Goal: Contribute content: Contribute content

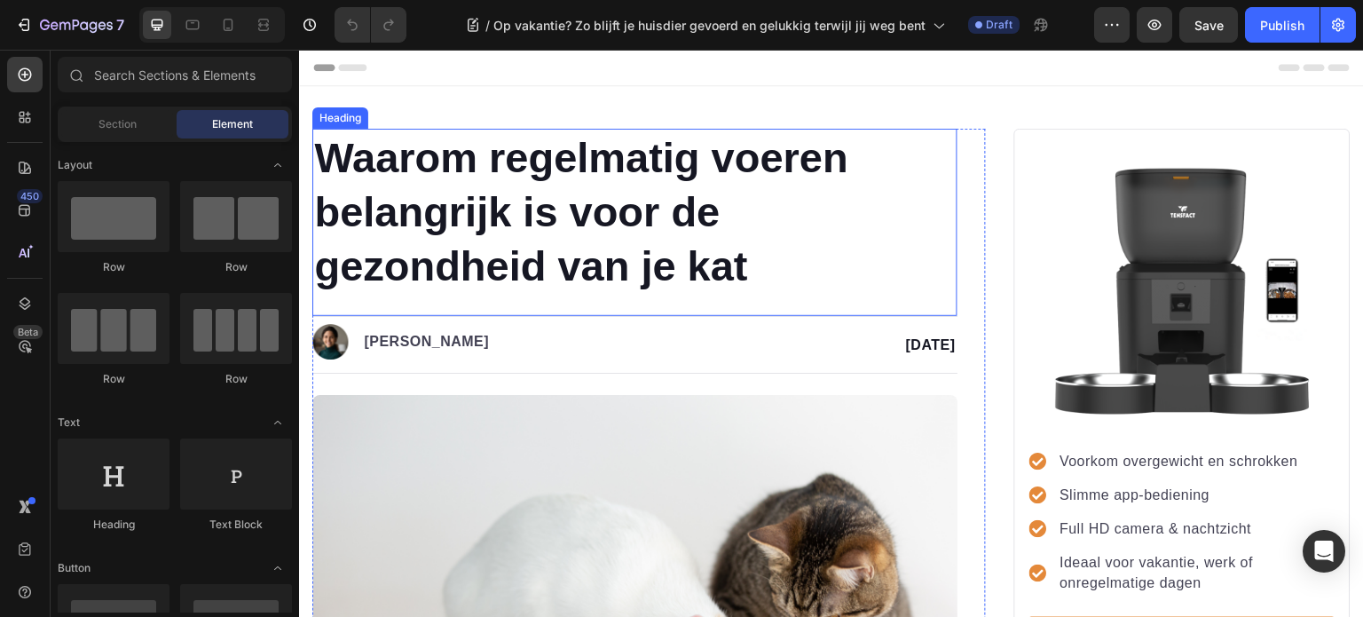
click at [744, 231] on h1 "Waarom regelmatig voeren belangrijk is voor de gezondheid van je kat" at bounding box center [634, 212] width 645 height 166
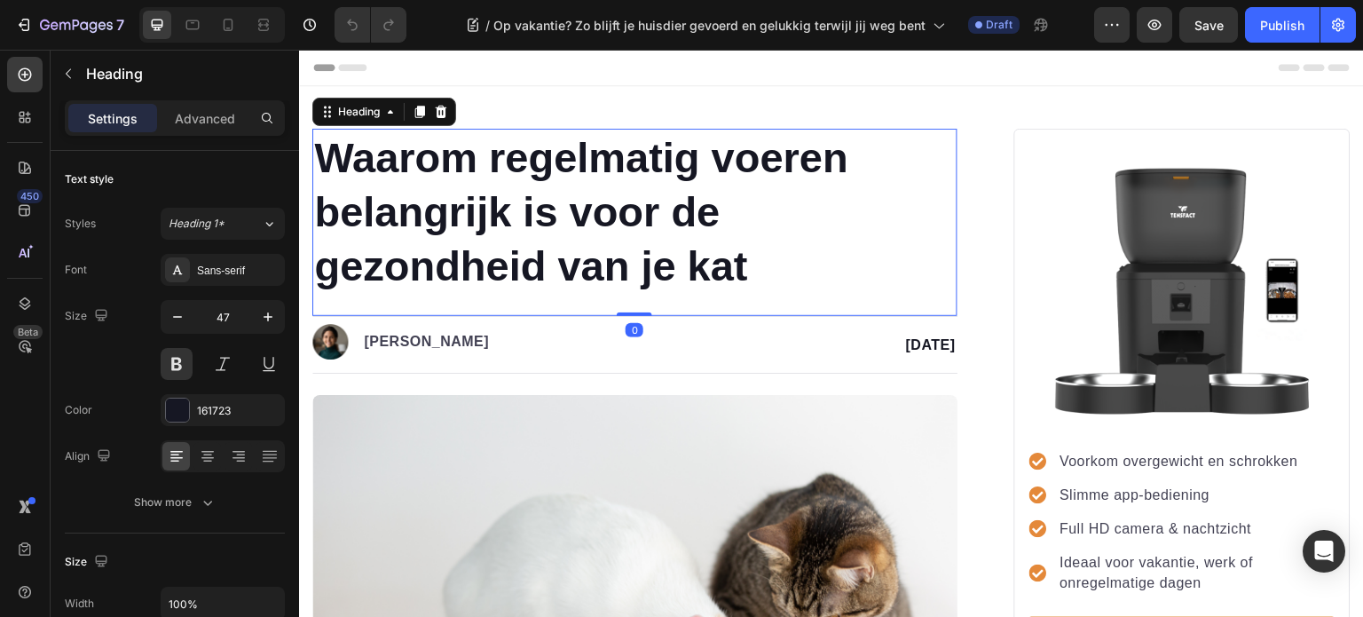
click at [759, 279] on h1 "Waarom regelmatig voeren belangrijk is voor de gezondheid van je kat" at bounding box center [634, 212] width 645 height 166
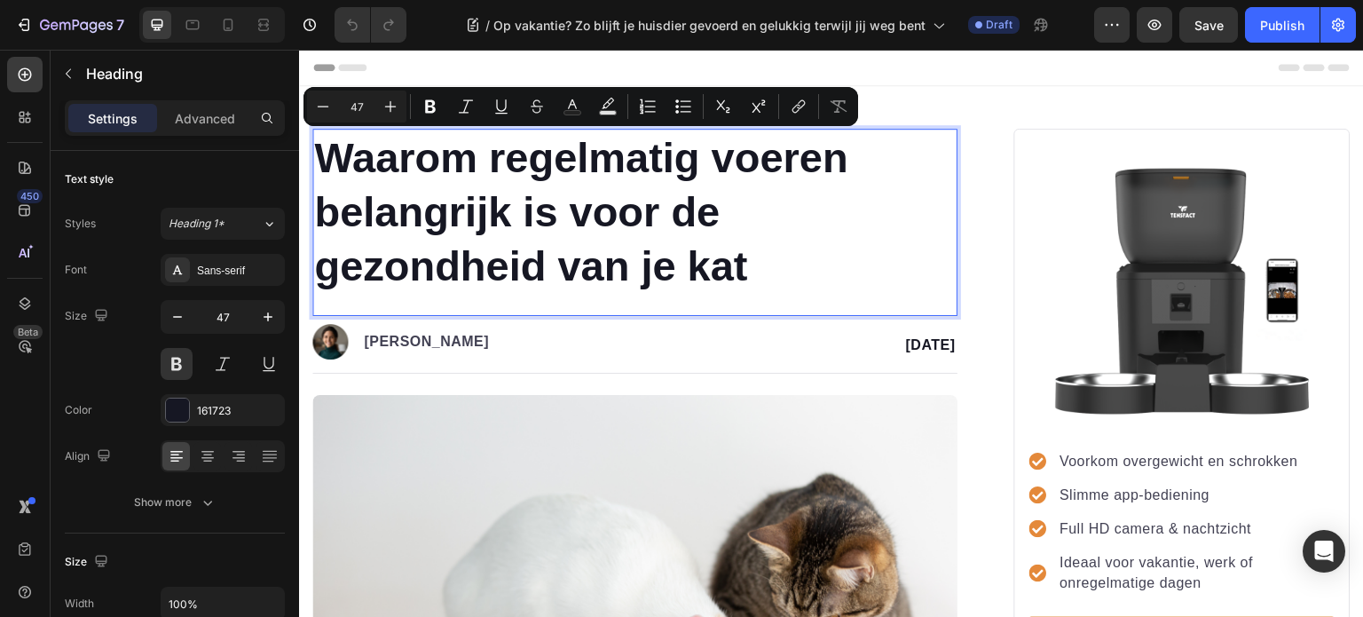
drag, startPoint x: 754, startPoint y: 273, endPoint x: 319, endPoint y: 153, distance: 451.3
click at [319, 153] on p "Waarom regelmatig voeren belangrijk is voor de gezondheid van je kat" at bounding box center [635, 211] width 642 height 162
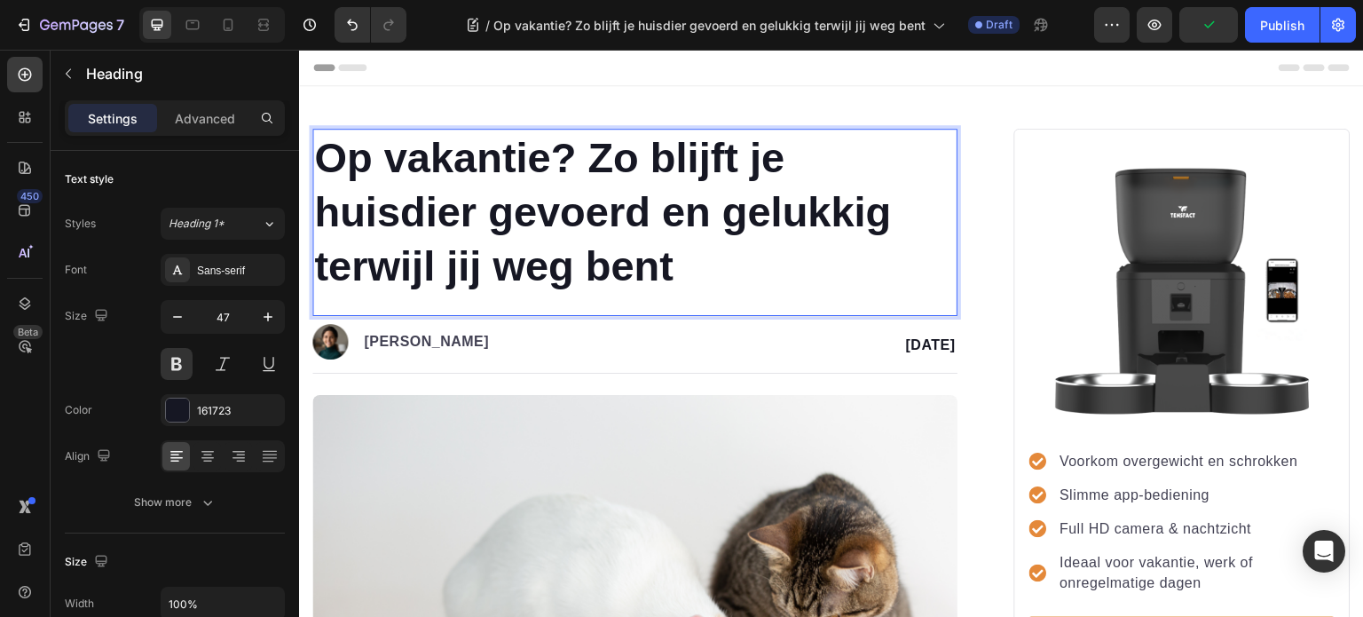
click at [745, 268] on p "Op vakantie? Zo blijft je huisdier gevoerd en gelukkig terwijl jij weg bent" at bounding box center [635, 211] width 642 height 162
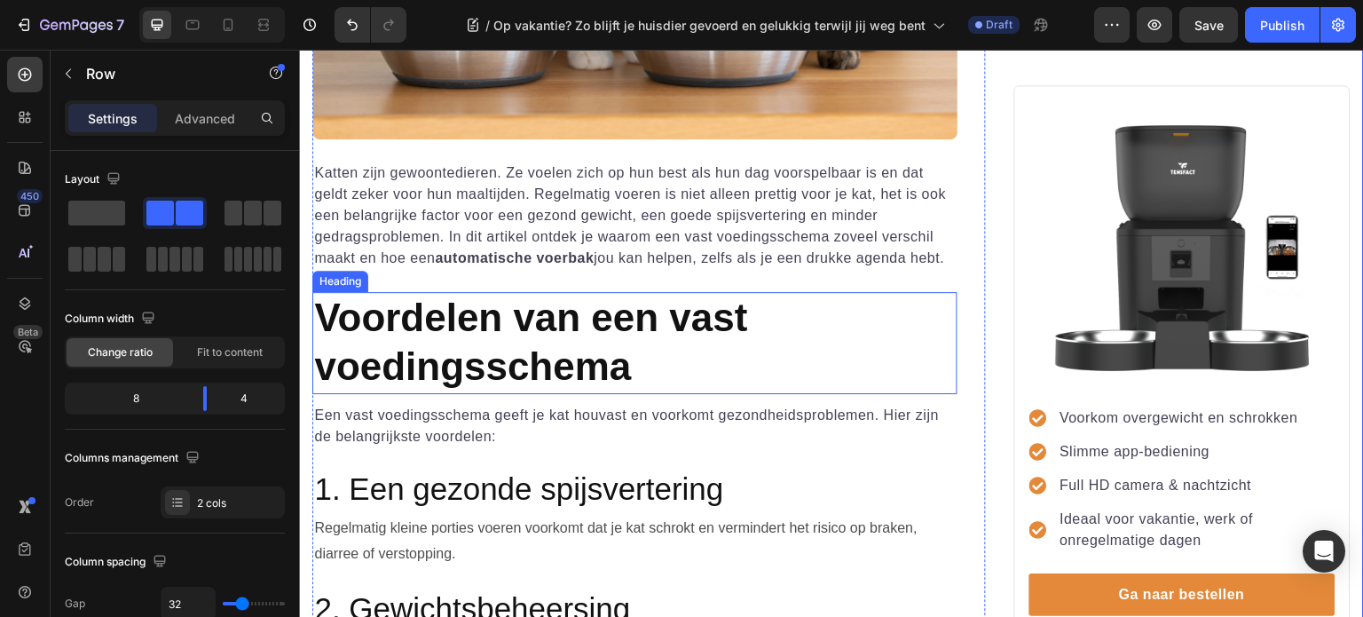
scroll to position [710, 0]
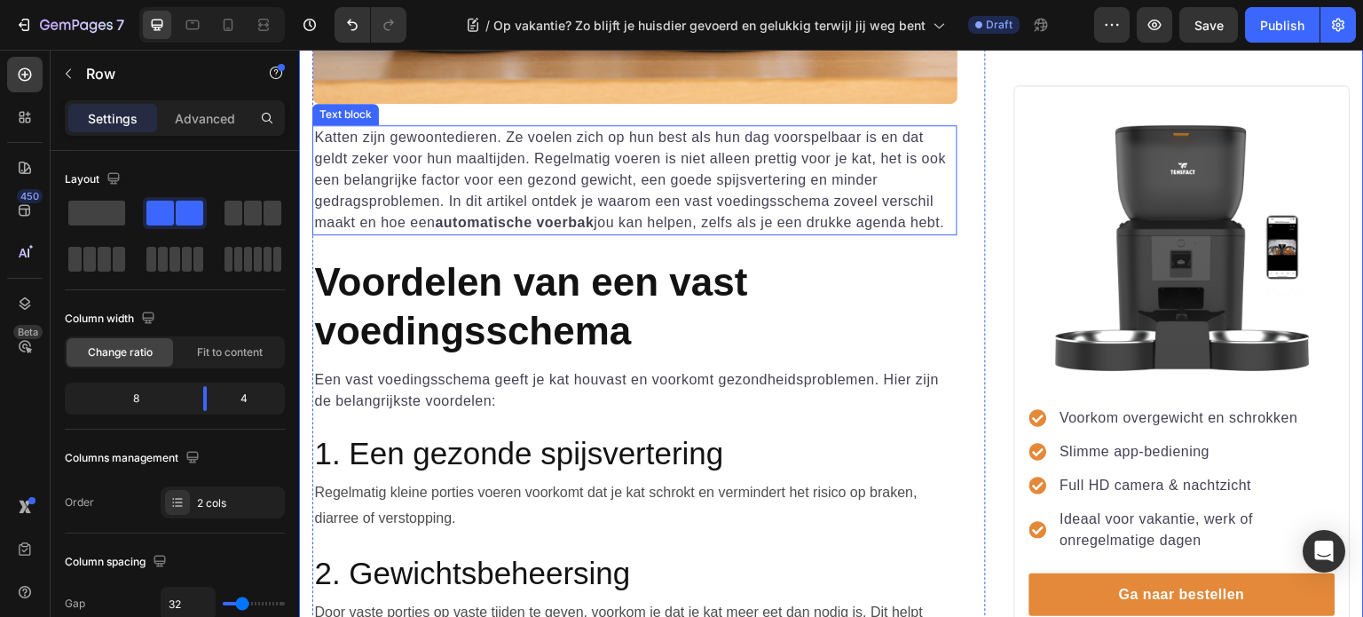
click at [383, 222] on p "Katten zijn gewoontedieren. Ze voelen zich op hun best als hun dag voorspelbaar…" at bounding box center [635, 180] width 642 height 106
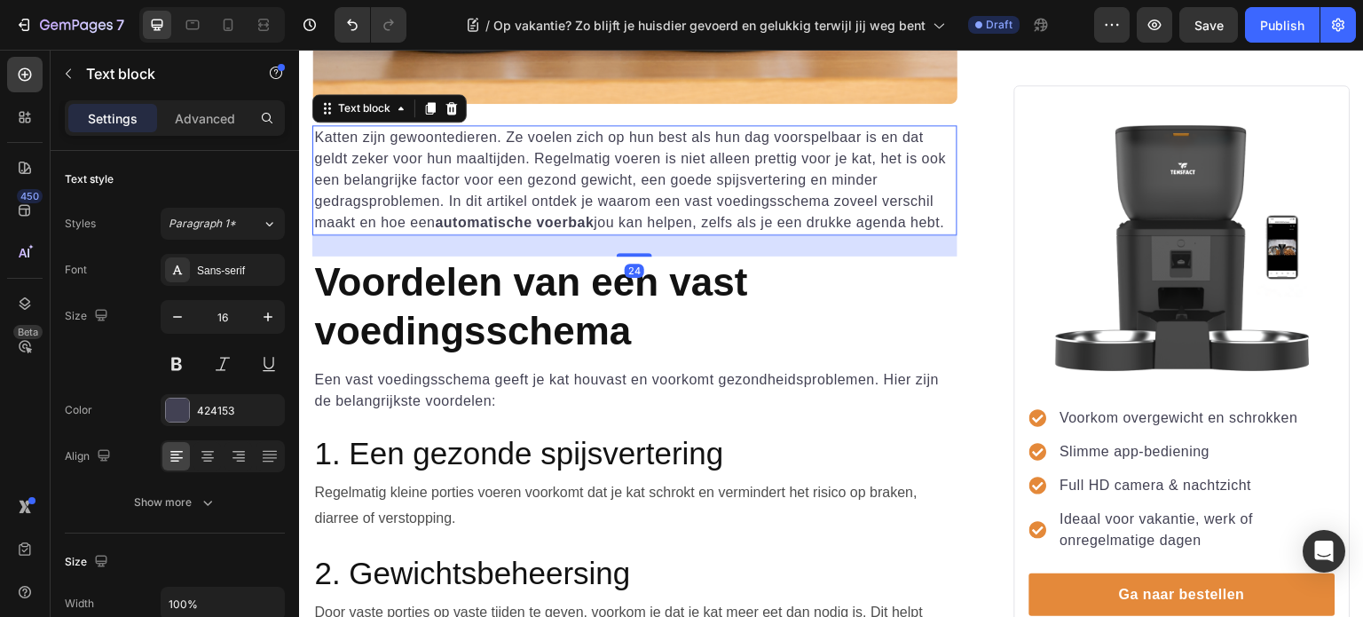
click at [357, 229] on p "Katten zijn gewoontedieren. Ze voelen zich op hun best als hun dag voorspelbaar…" at bounding box center [635, 180] width 642 height 106
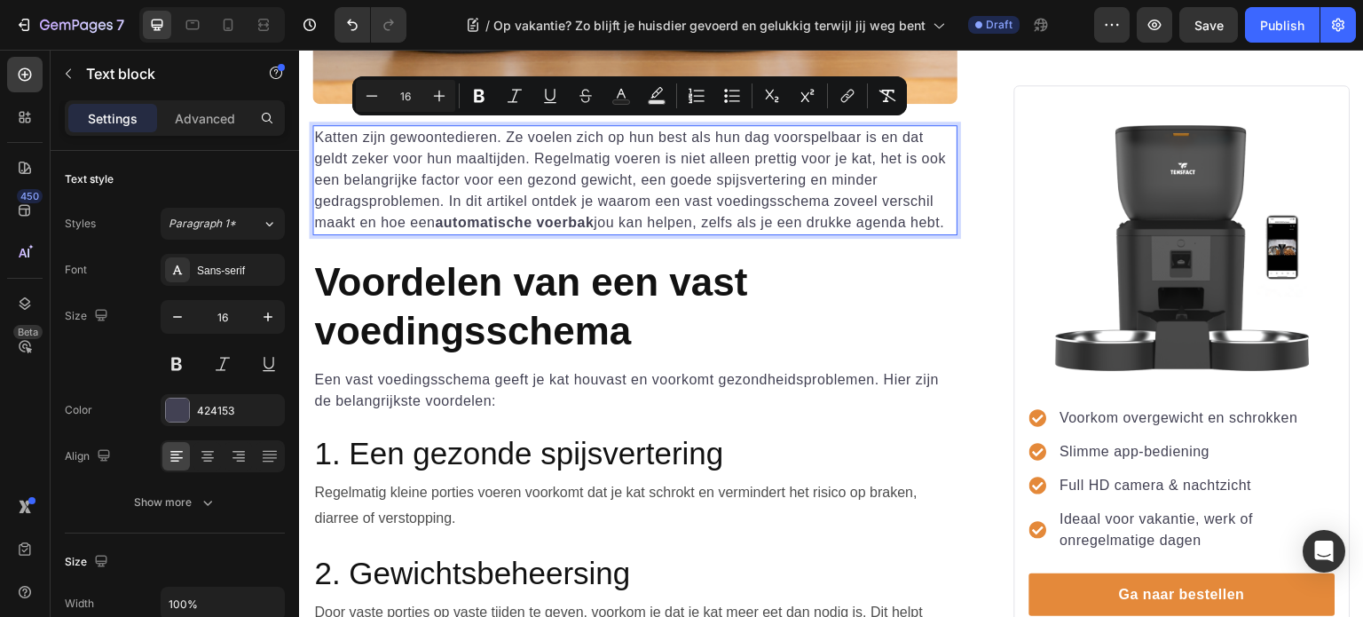
drag, startPoint x: 360, startPoint y: 234, endPoint x: 316, endPoint y: 124, distance: 118.6
click at [316, 127] on p "Katten zijn gewoontedieren. Ze voelen zich op hun best als hun dag voorspelbaar…" at bounding box center [635, 180] width 642 height 106
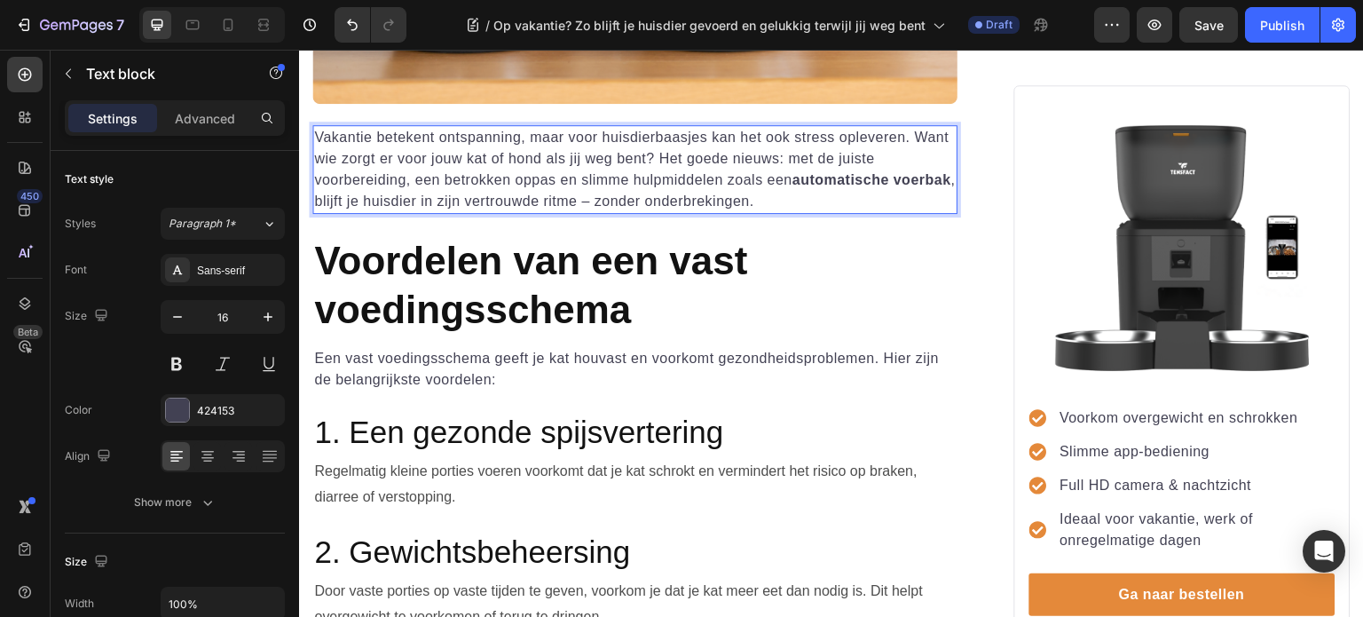
click at [658, 194] on p "Vakantie betekent ontspanning, maar voor huisdierbaasjes kan het ook stress opl…" at bounding box center [635, 169] width 642 height 85
click at [837, 198] on p "Vakantie betekent ontspanning, maar voor huisdierbaasjes kan het ook stress opl…" at bounding box center [635, 169] width 642 height 85
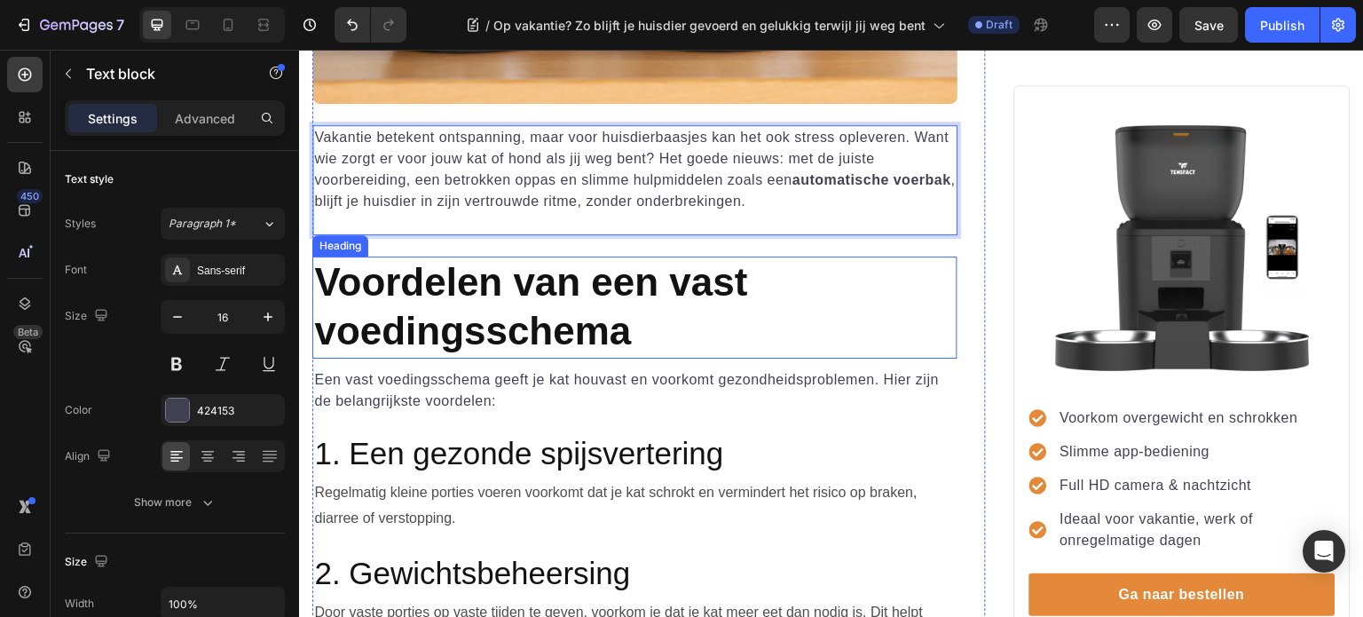
click at [829, 288] on h2 "Voordelen van een vast voedingsschema" at bounding box center [634, 307] width 645 height 102
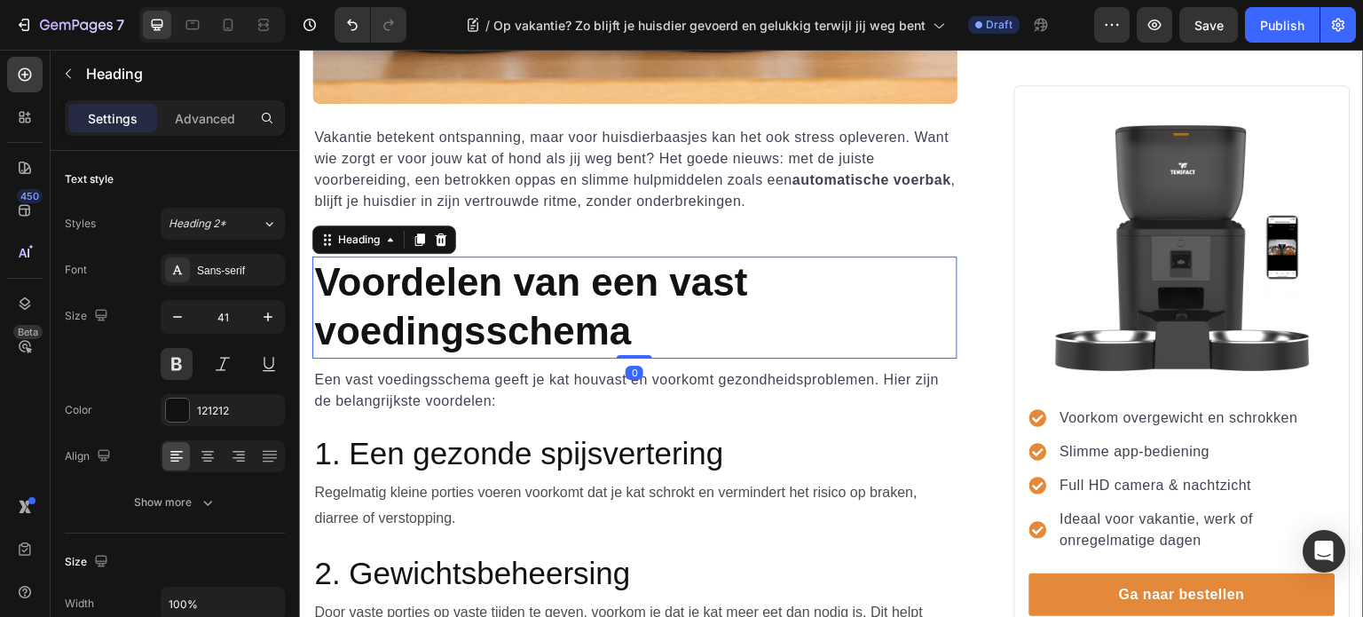
click at [501, 298] on h2 "Voordelen van een vast voedingsschema" at bounding box center [634, 307] width 645 height 102
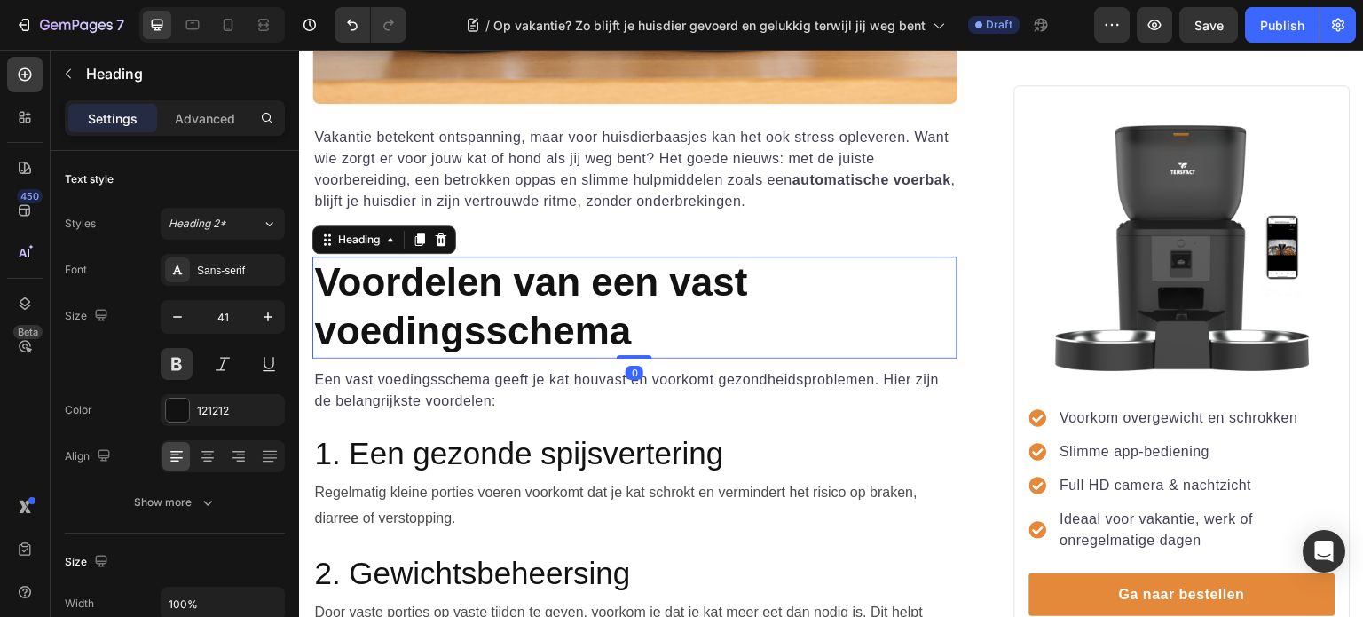
click at [648, 325] on h2 "Voordelen van een vast voedingsschema" at bounding box center [634, 307] width 645 height 102
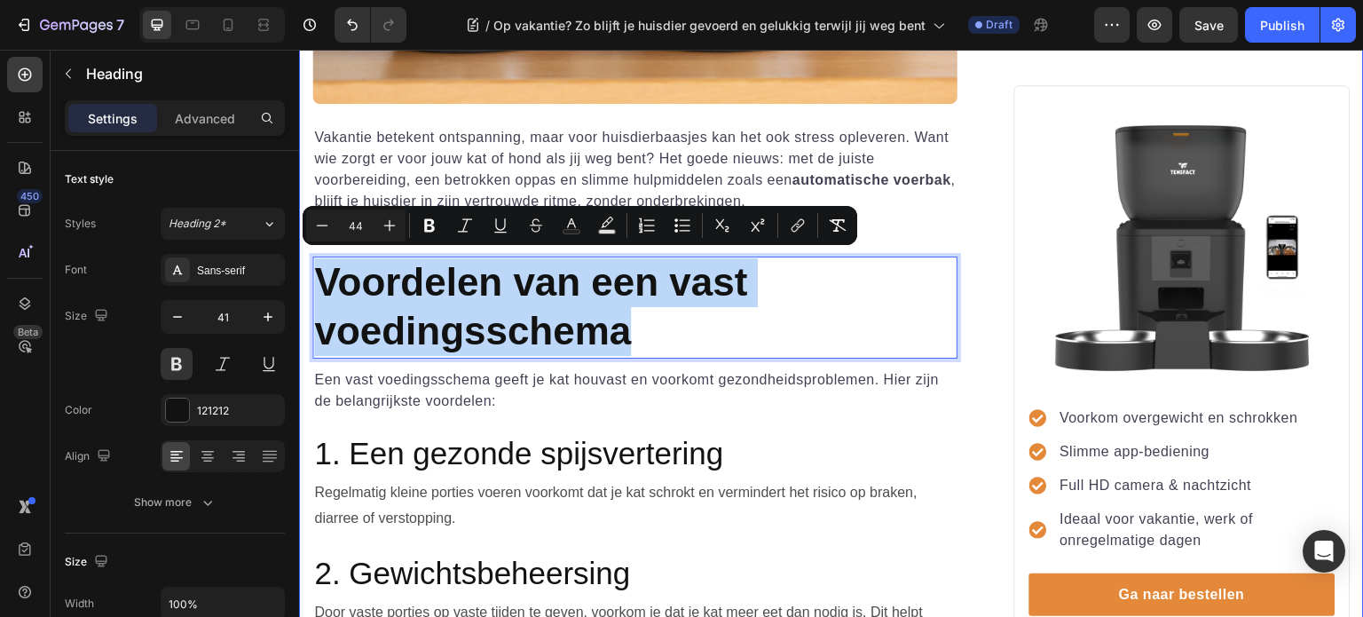
drag, startPoint x: 646, startPoint y: 325, endPoint x: 305, endPoint y: 270, distance: 345.2
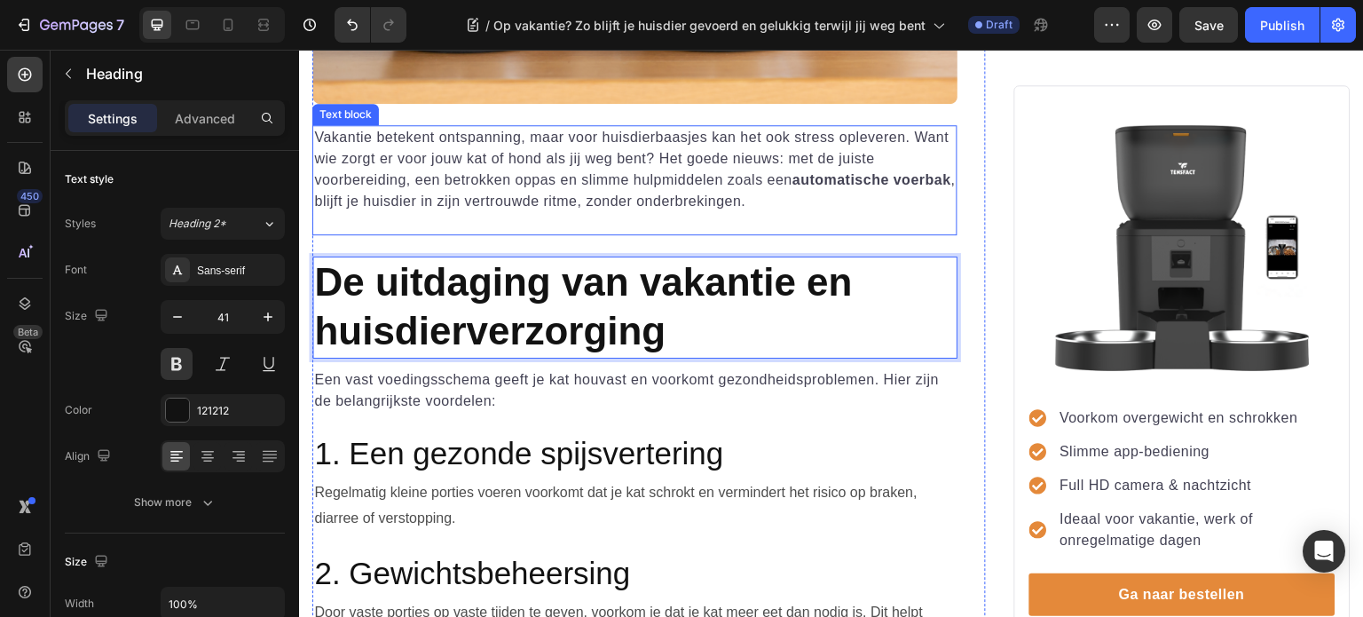
click at [342, 221] on p "Rich Text Editor. Editing area: main" at bounding box center [635, 222] width 642 height 21
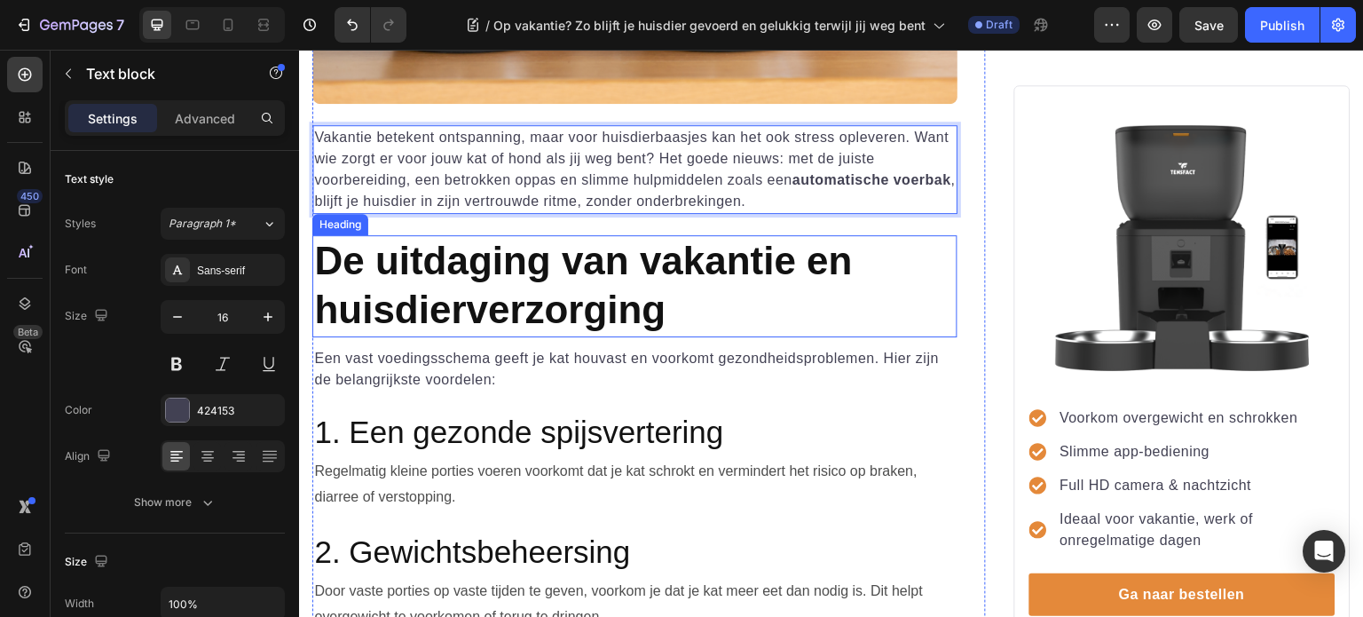
click at [746, 296] on p "⁠⁠⁠⁠⁠⁠⁠ De uitdaging van vakantie en huisdierverzorging" at bounding box center [635, 286] width 642 height 98
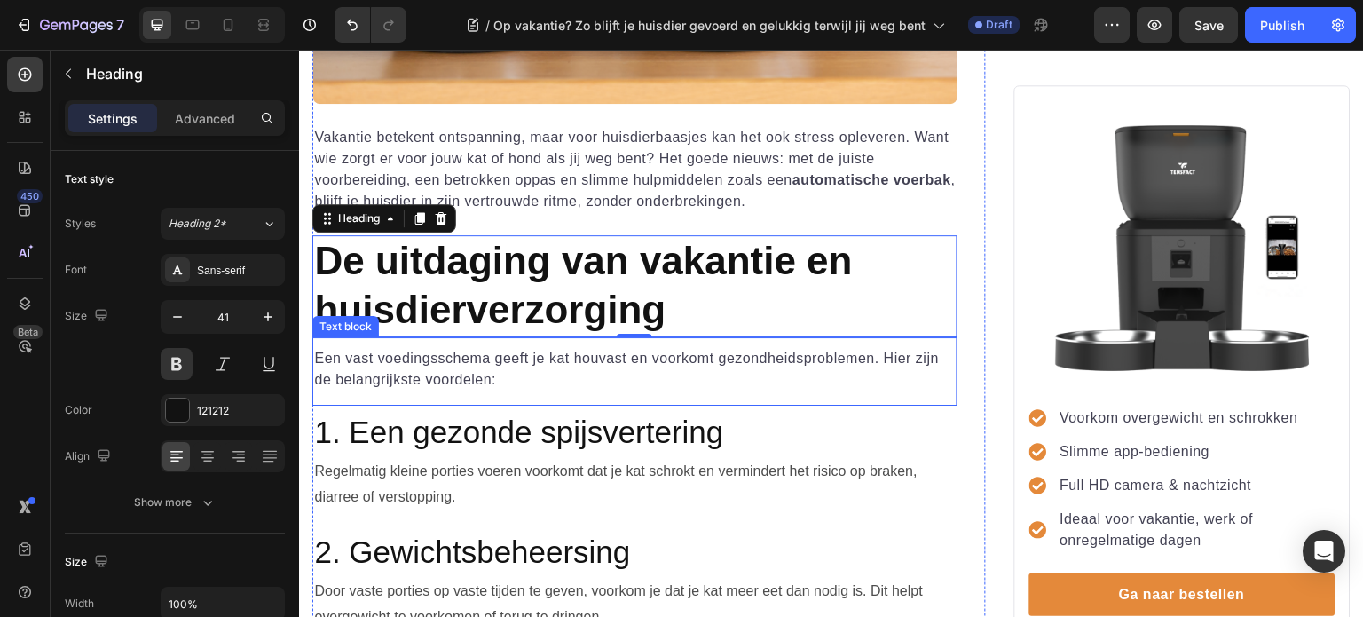
click at [497, 372] on p "Een vast voedingsschema geeft je kat houvast en voorkomt gezondheidsproblemen. …" at bounding box center [635, 369] width 642 height 43
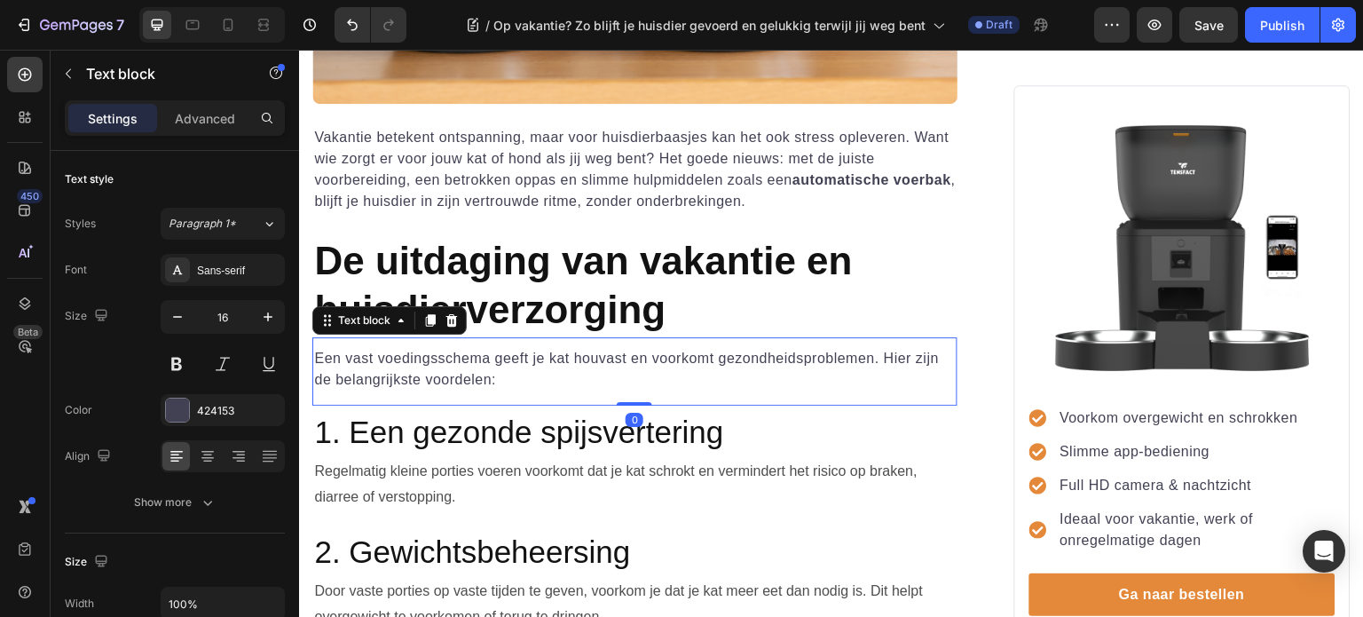
click at [512, 377] on p "Een vast voedingsschema geeft je kat houvast en voorkomt gezondheidsproblemen. …" at bounding box center [635, 369] width 642 height 43
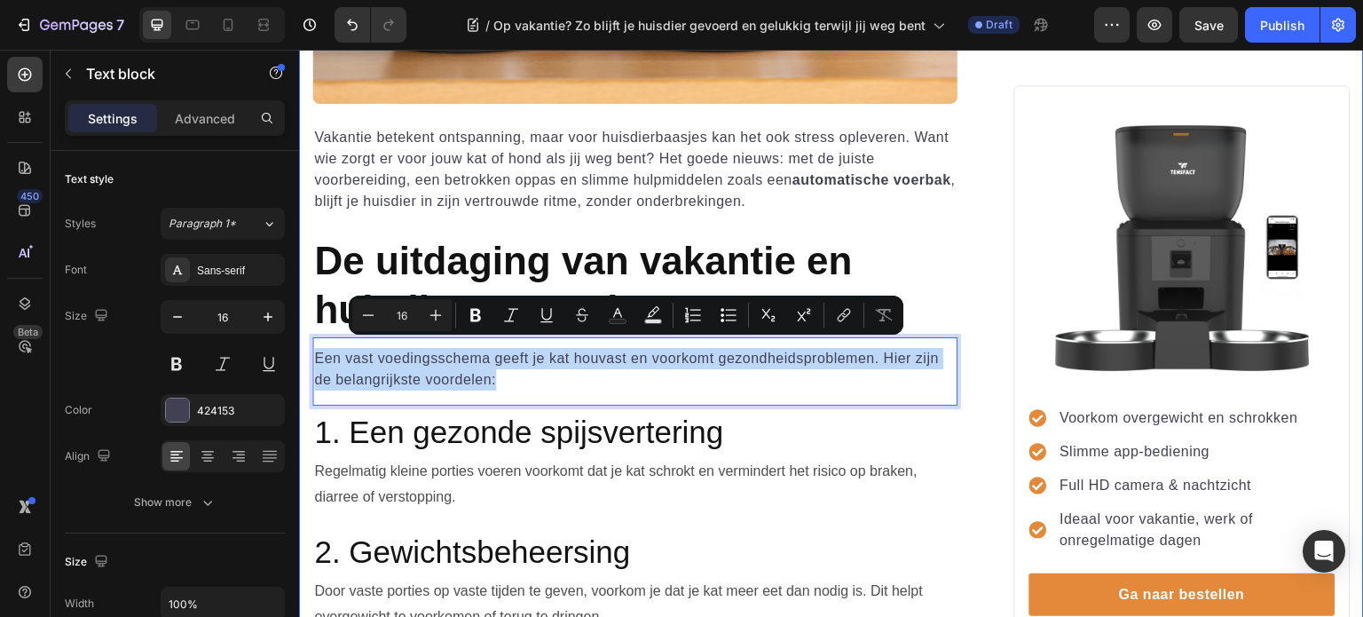
drag, startPoint x: 512, startPoint y: 377, endPoint x: 597, endPoint y: 401, distance: 88.5
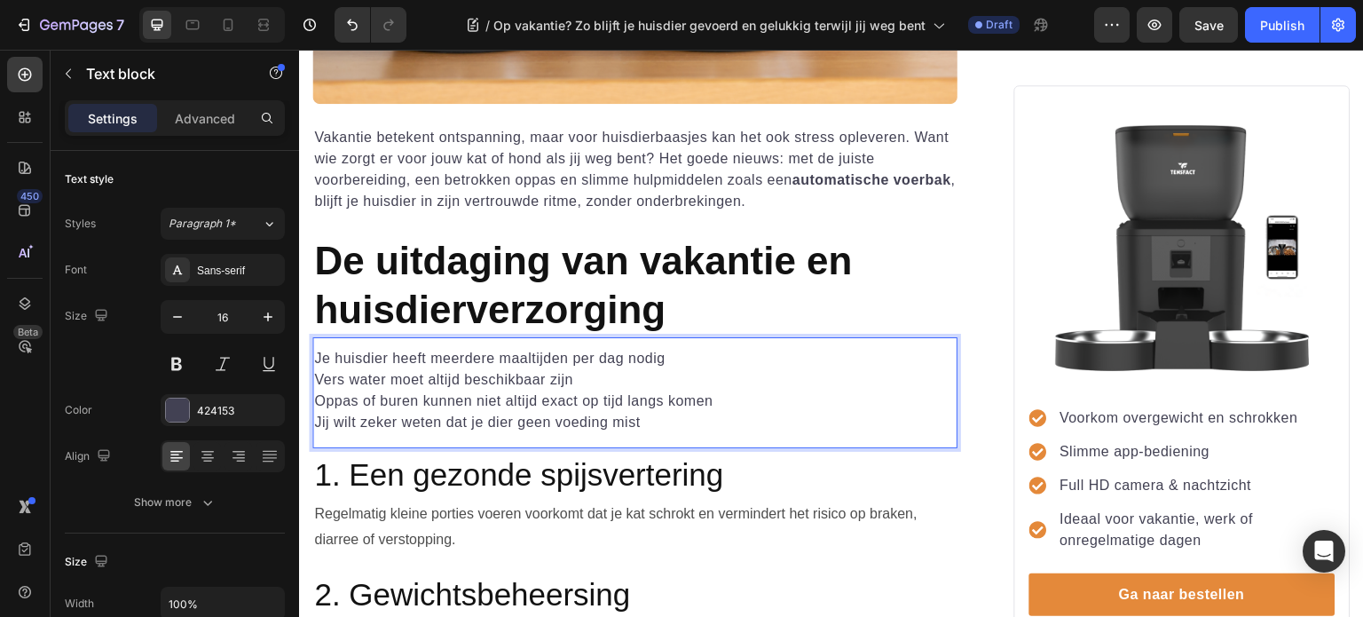
click at [316, 354] on p "Je huisdier heeft meerdere maaltijden per dag nodig" at bounding box center [635, 358] width 642 height 21
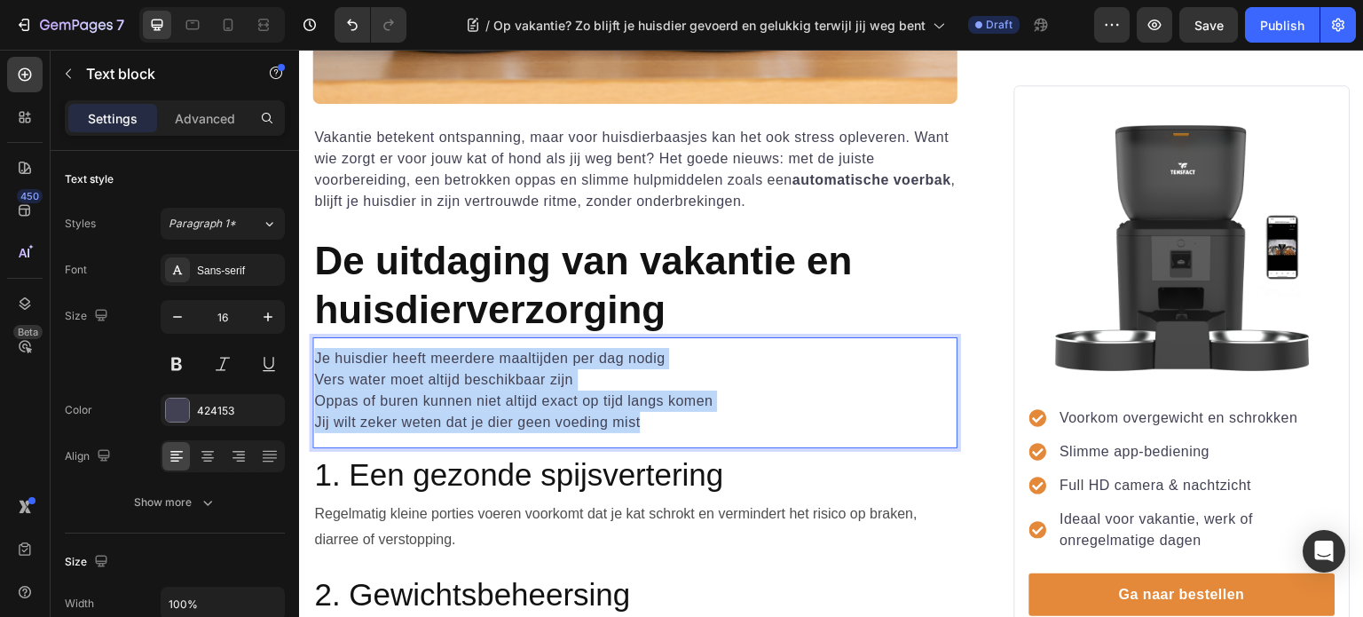
drag, startPoint x: 656, startPoint y: 416, endPoint x: 312, endPoint y: 348, distance: 350.1
click at [312, 348] on div "Je huisdier heeft meerdere maaltijden per dag nodig Vers water moet altijd besc…" at bounding box center [634, 390] width 645 height 89
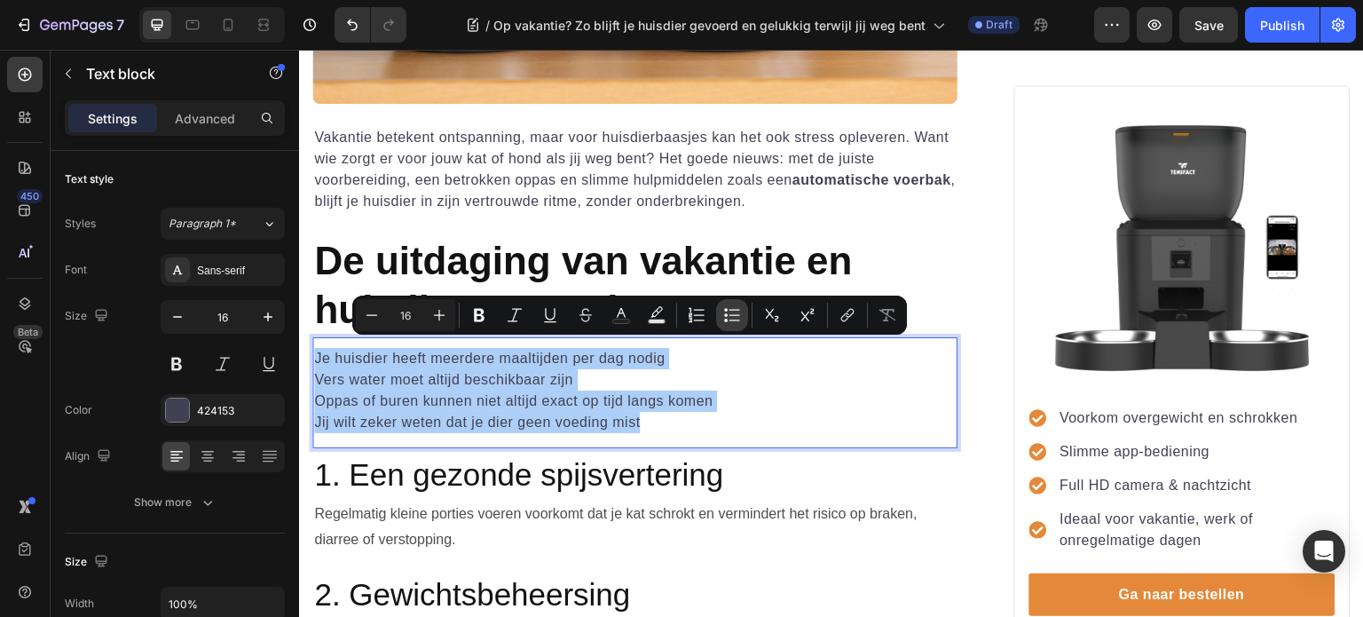
click at [723, 311] on icon "Editor contextual toolbar" at bounding box center [732, 315] width 18 height 18
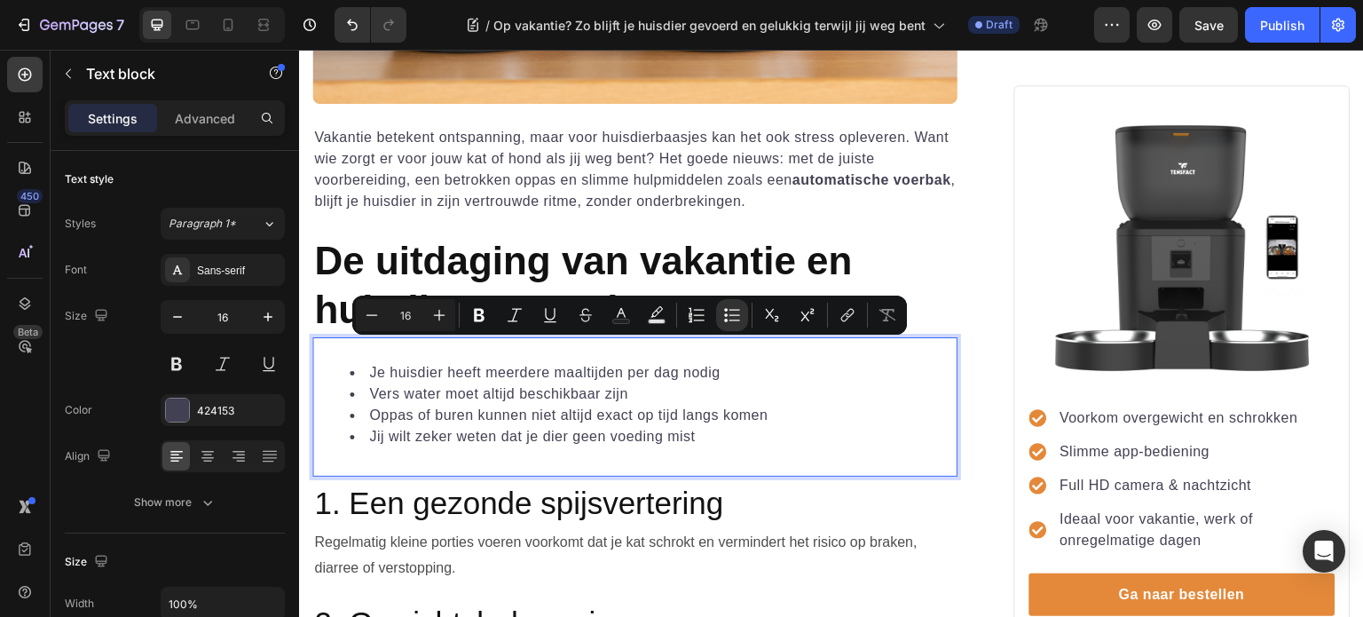
click at [788, 433] on li "Jij wilt zeker weten dat je dier geen voeding mist" at bounding box center [653, 436] width 606 height 21
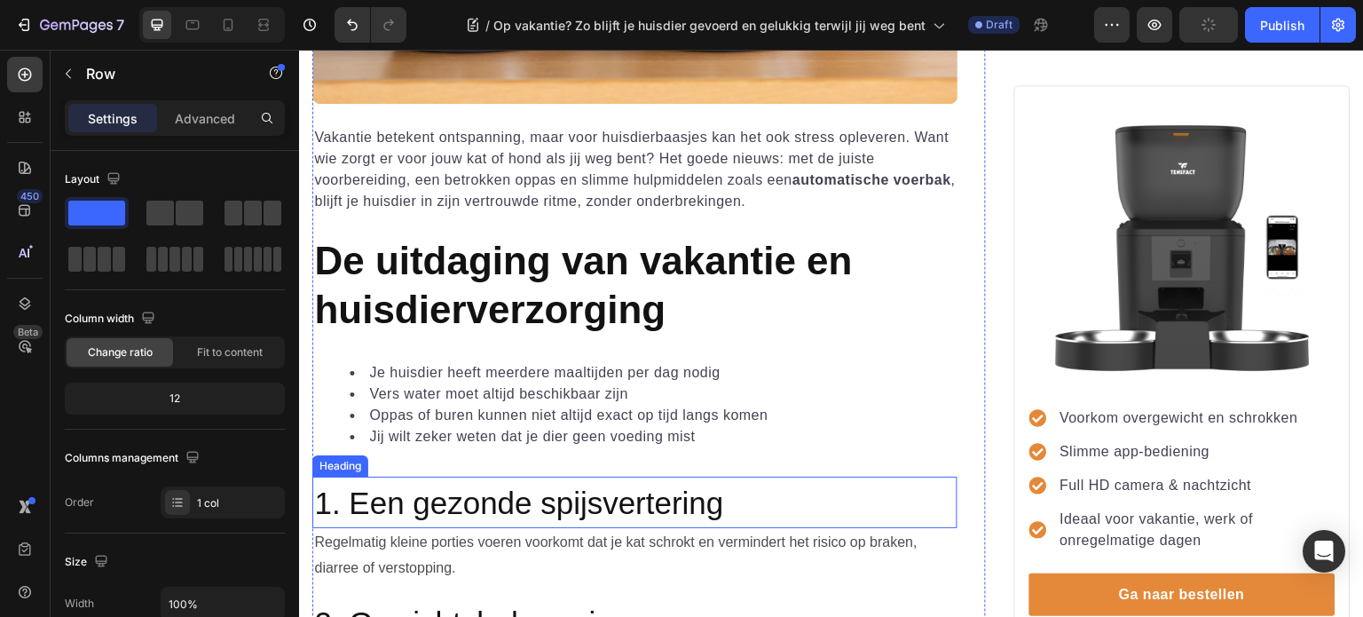
scroll to position [799, 0]
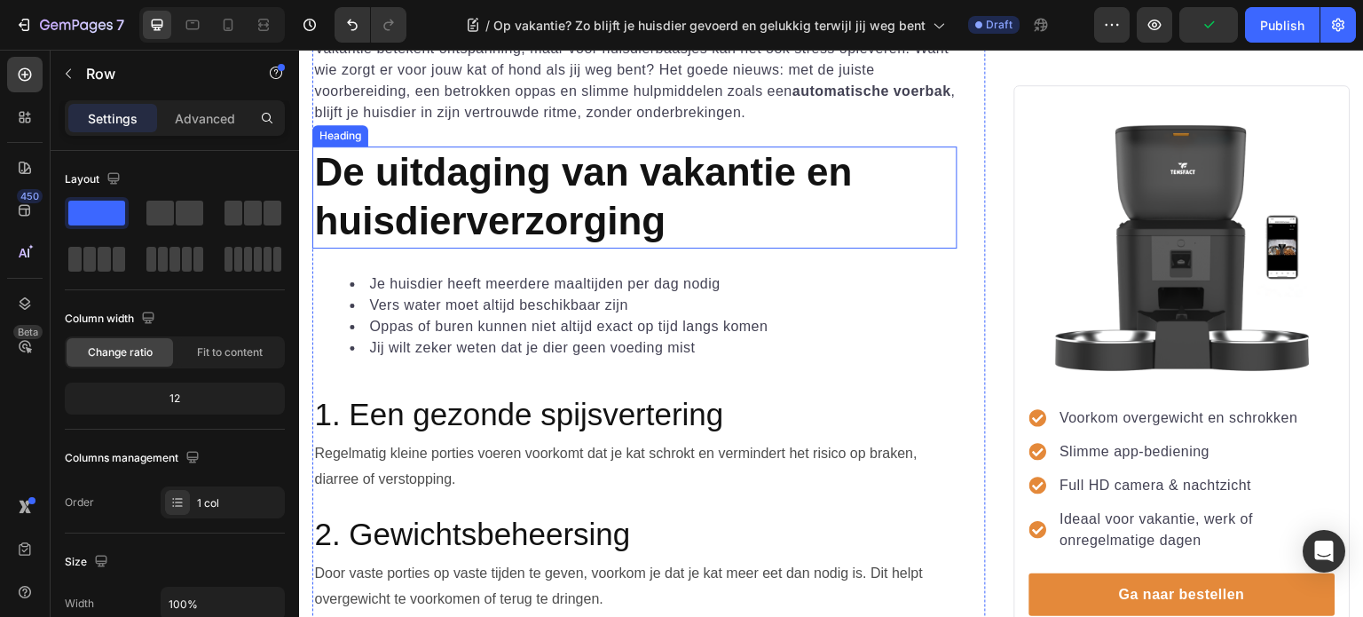
click at [565, 204] on span "De uitdaging van vakantie en huisdierverzorging" at bounding box center [583, 196] width 538 height 92
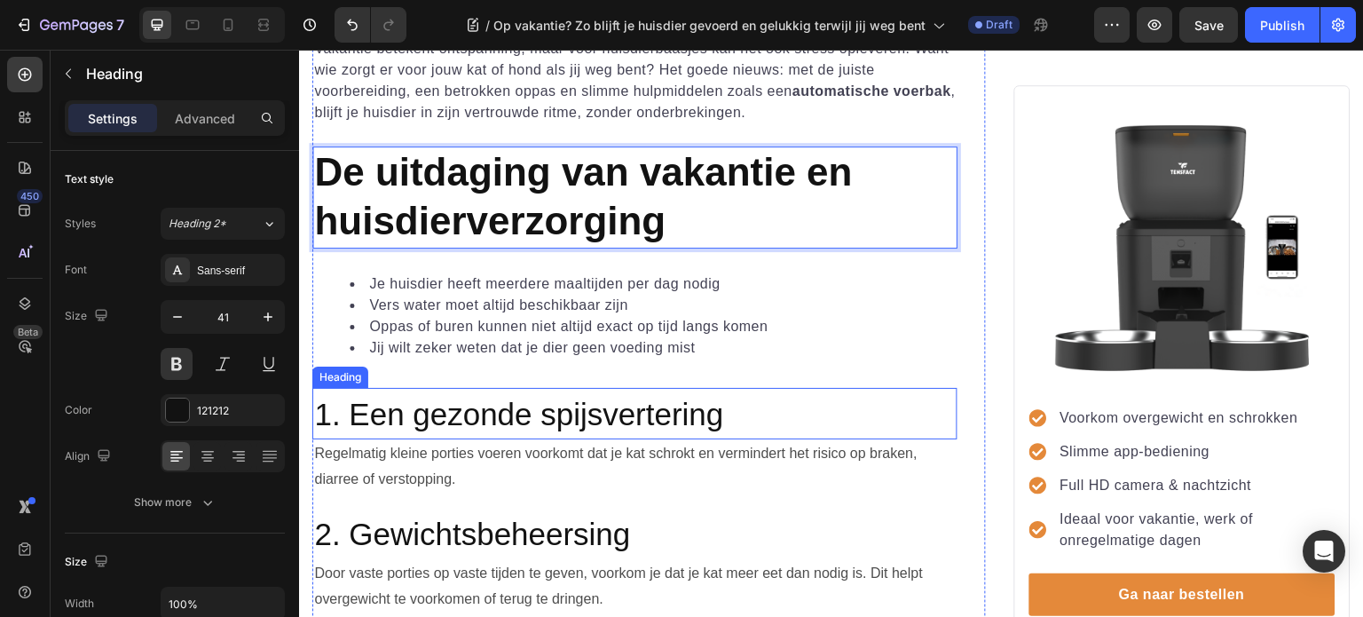
click at [475, 410] on span "1. Een gezonde spijsvertering" at bounding box center [518, 414] width 409 height 35
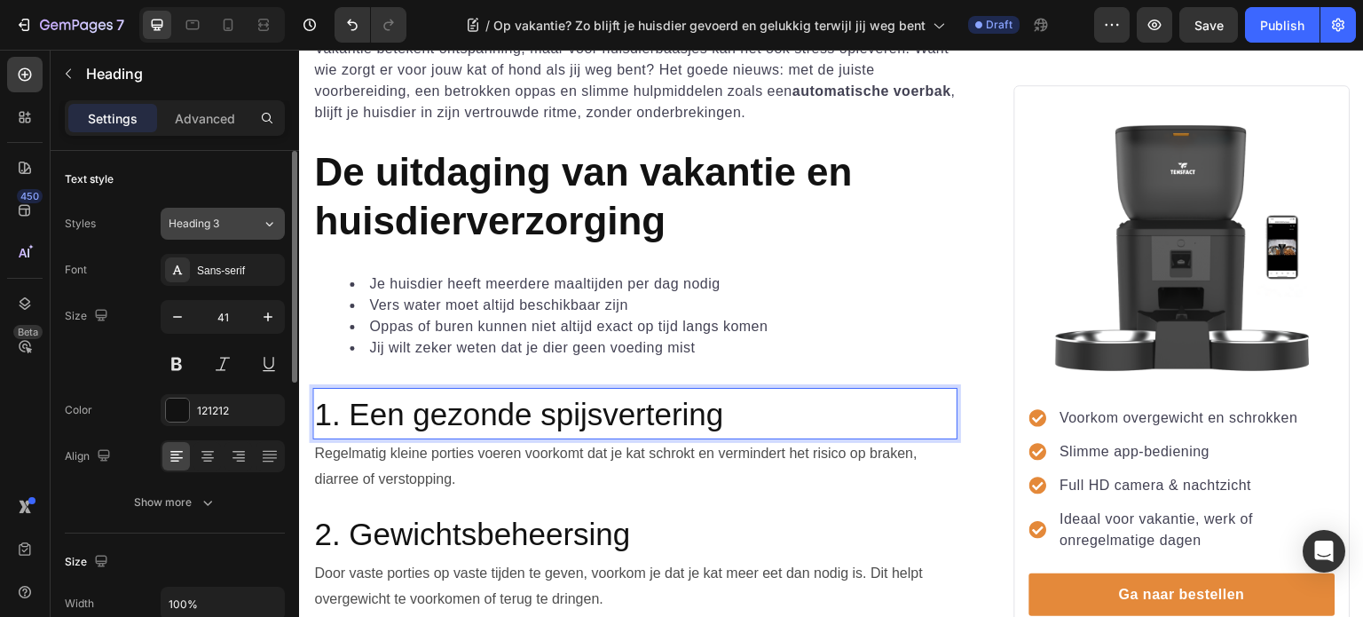
click at [262, 222] on icon at bounding box center [269, 224] width 15 height 18
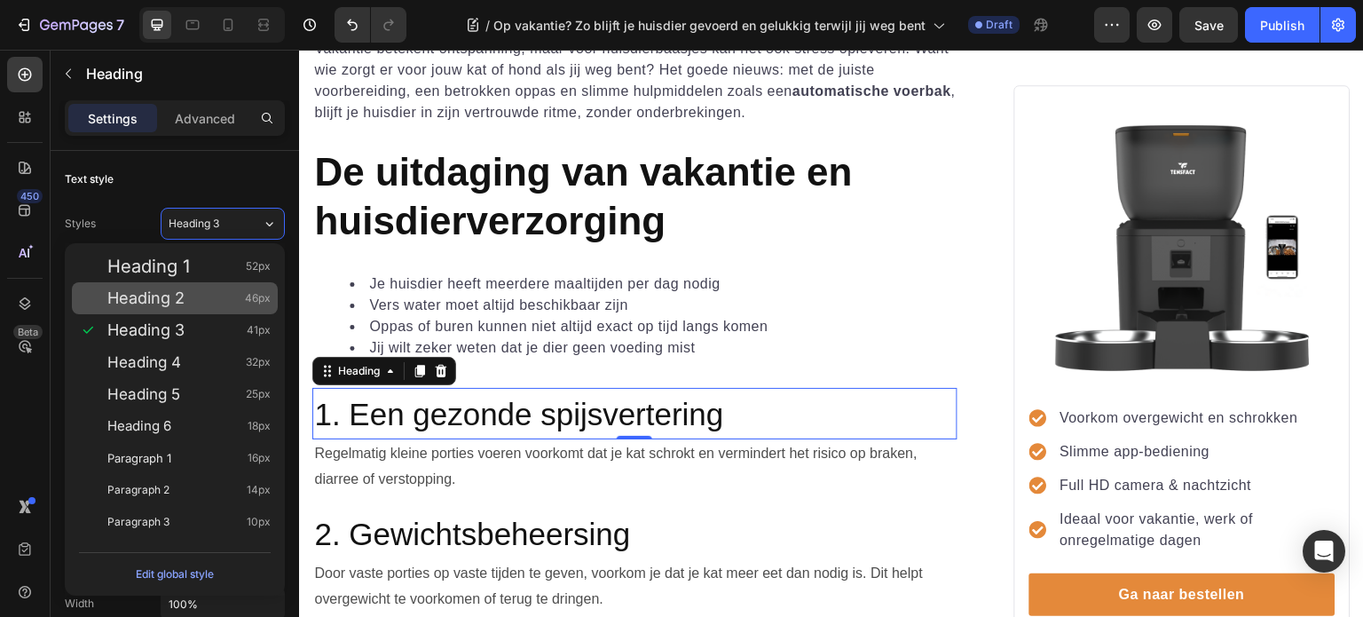
click at [213, 289] on div "Heading 2 46px" at bounding box center [188, 298] width 163 height 18
type input "46"
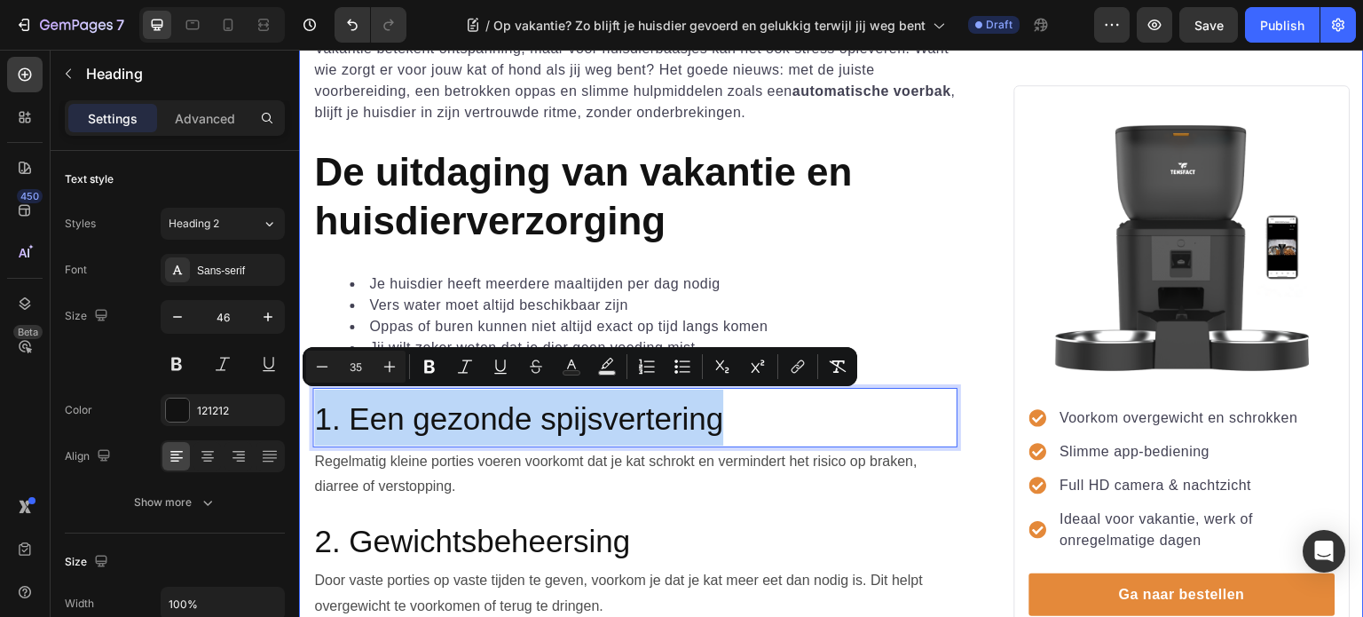
drag, startPoint x: 754, startPoint y: 415, endPoint x: 306, endPoint y: 397, distance: 448.5
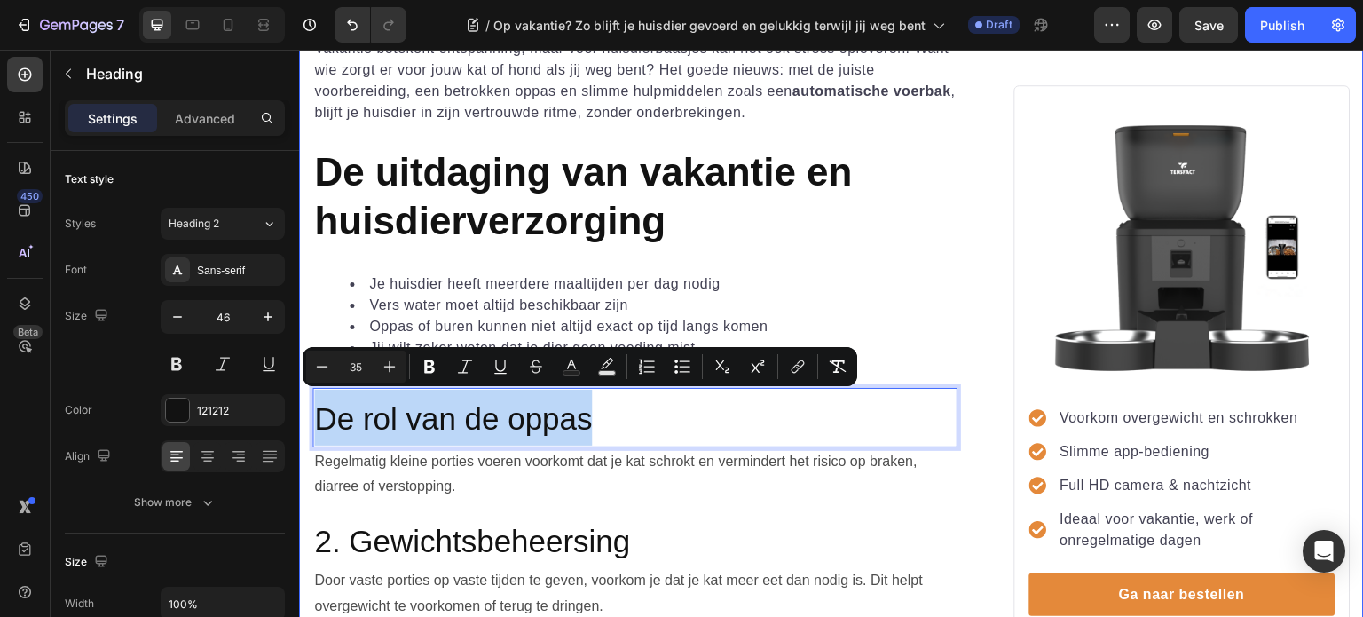
drag, startPoint x: 619, startPoint y: 415, endPoint x: 309, endPoint y: 402, distance: 310.0
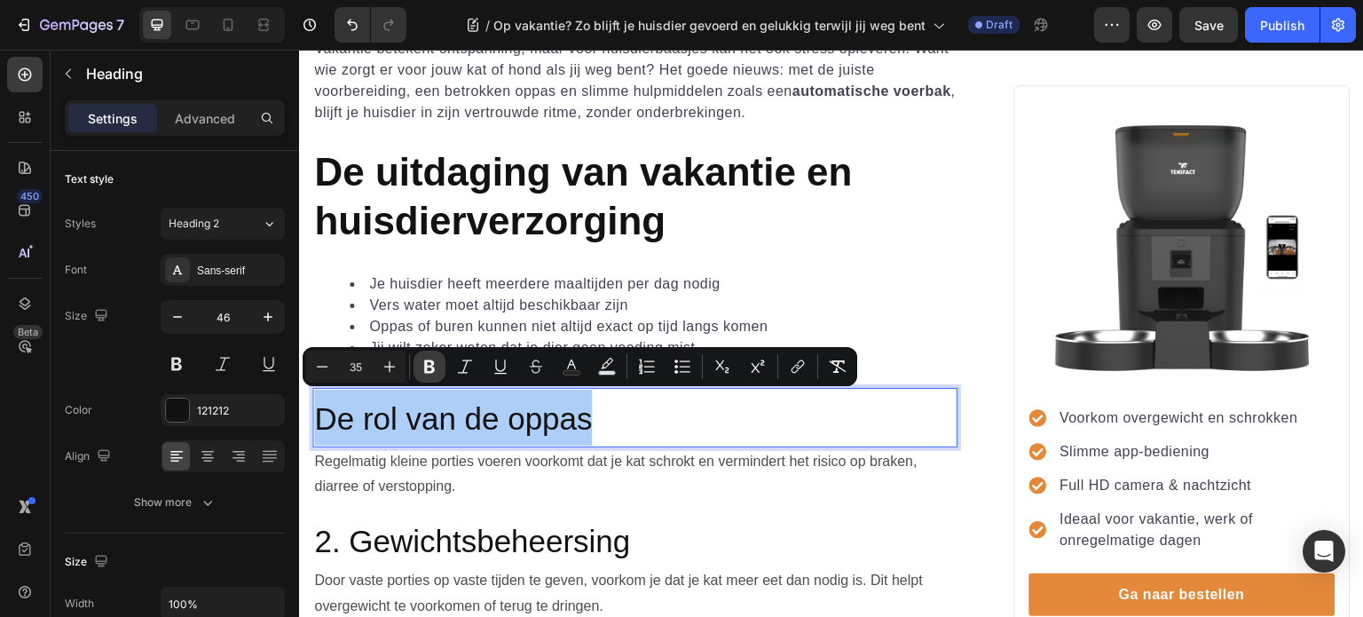
click at [426, 366] on icon "Editor contextual toolbar" at bounding box center [429, 366] width 11 height 13
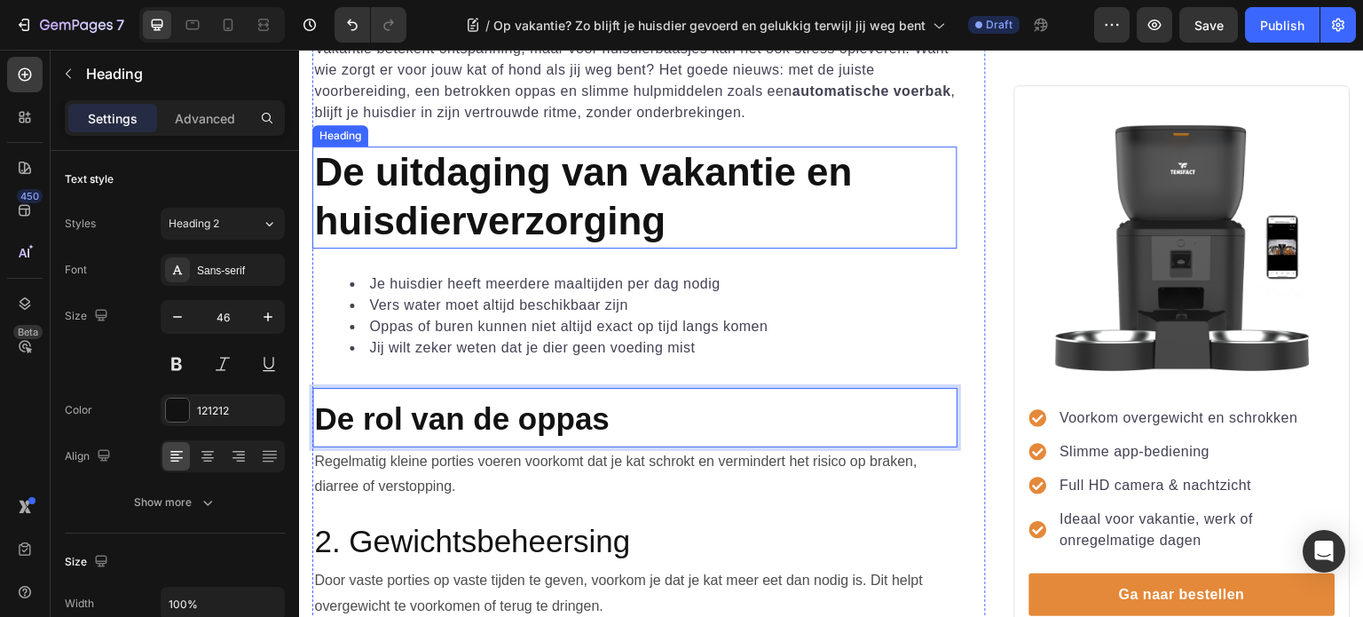
click at [443, 196] on span "De uitdaging van vakantie en huisdierverzorging" at bounding box center [583, 196] width 538 height 92
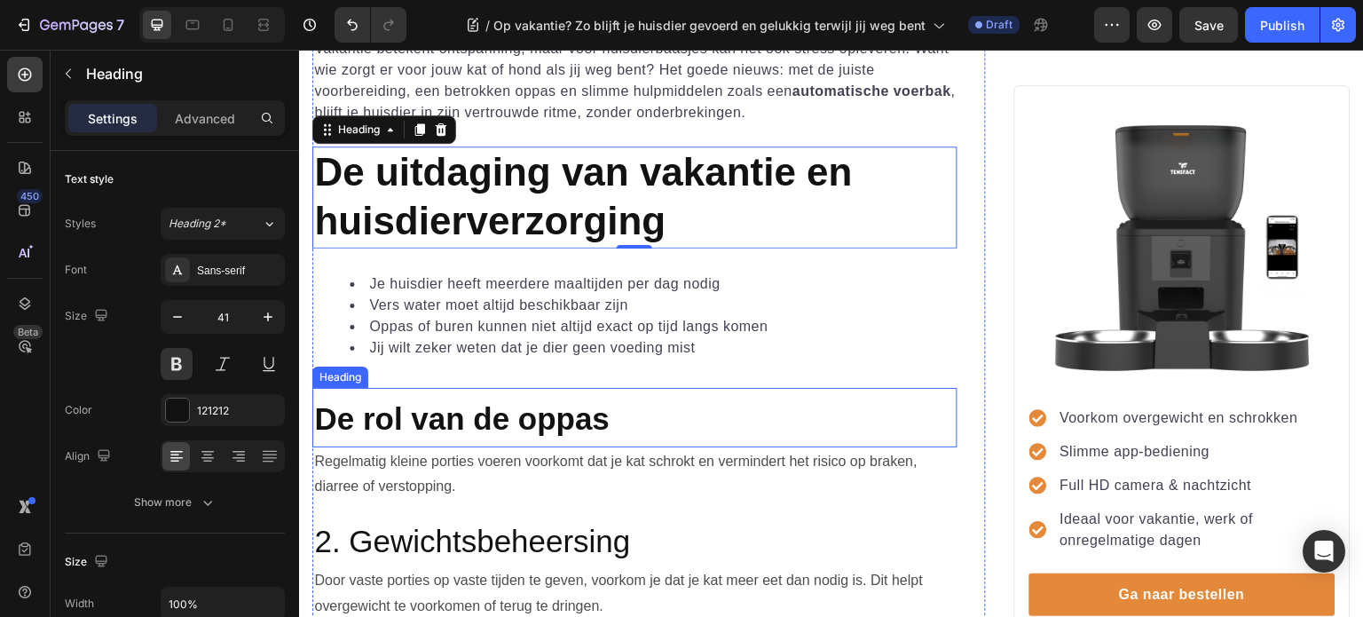
click at [552, 416] on strong "De rol van de oppas" at bounding box center [461, 418] width 295 height 35
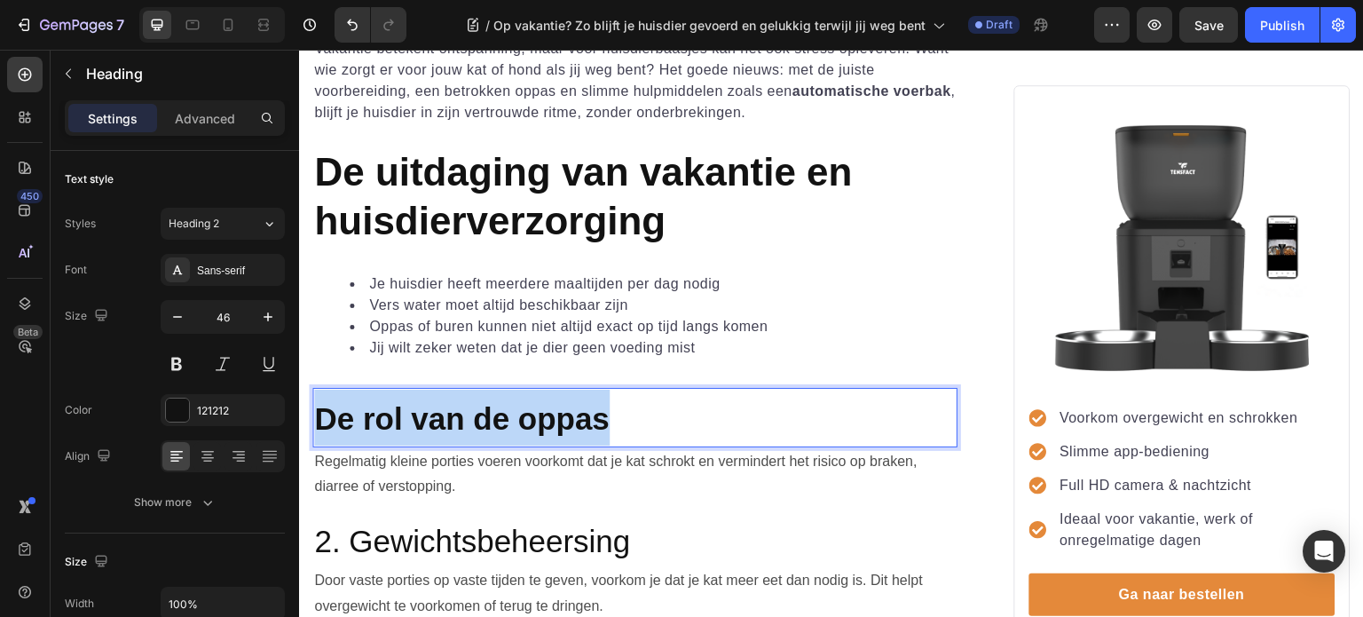
drag, startPoint x: 646, startPoint y: 412, endPoint x: 316, endPoint y: 423, distance: 330.3
click at [316, 423] on p "De rol van de oppas" at bounding box center [635, 418] width 642 height 56
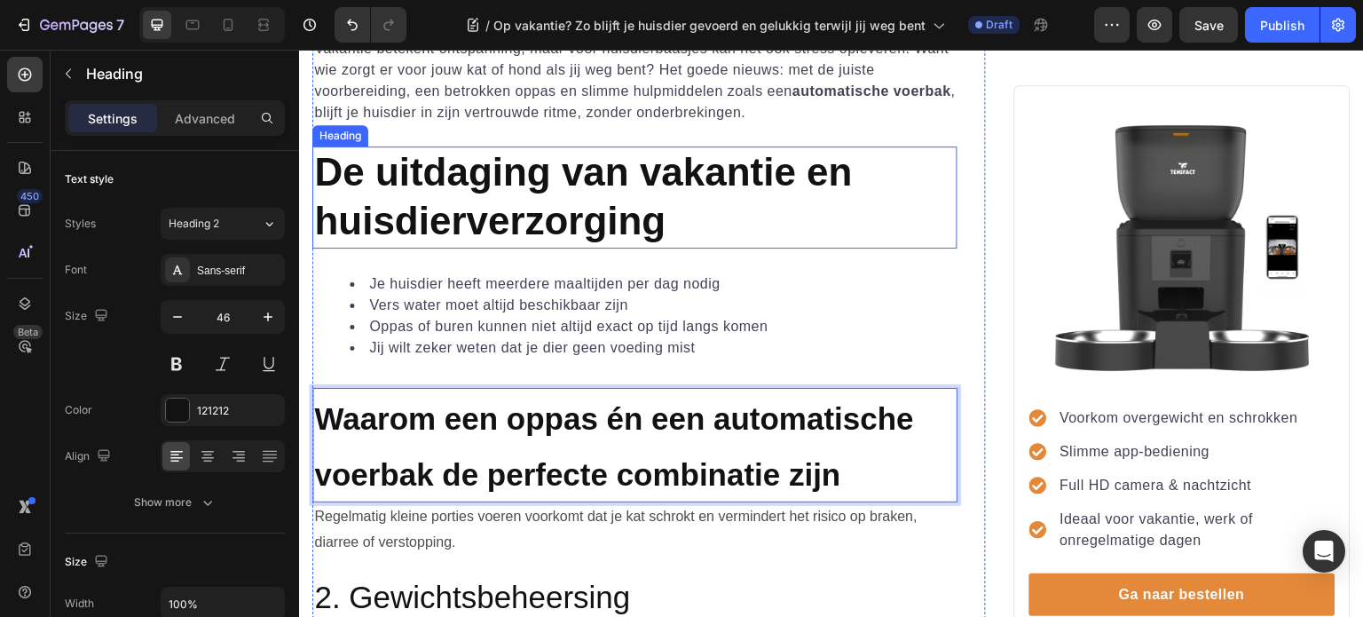
click at [514, 182] on span "De uitdaging van vakantie en huisdierverzorging" at bounding box center [583, 196] width 538 height 92
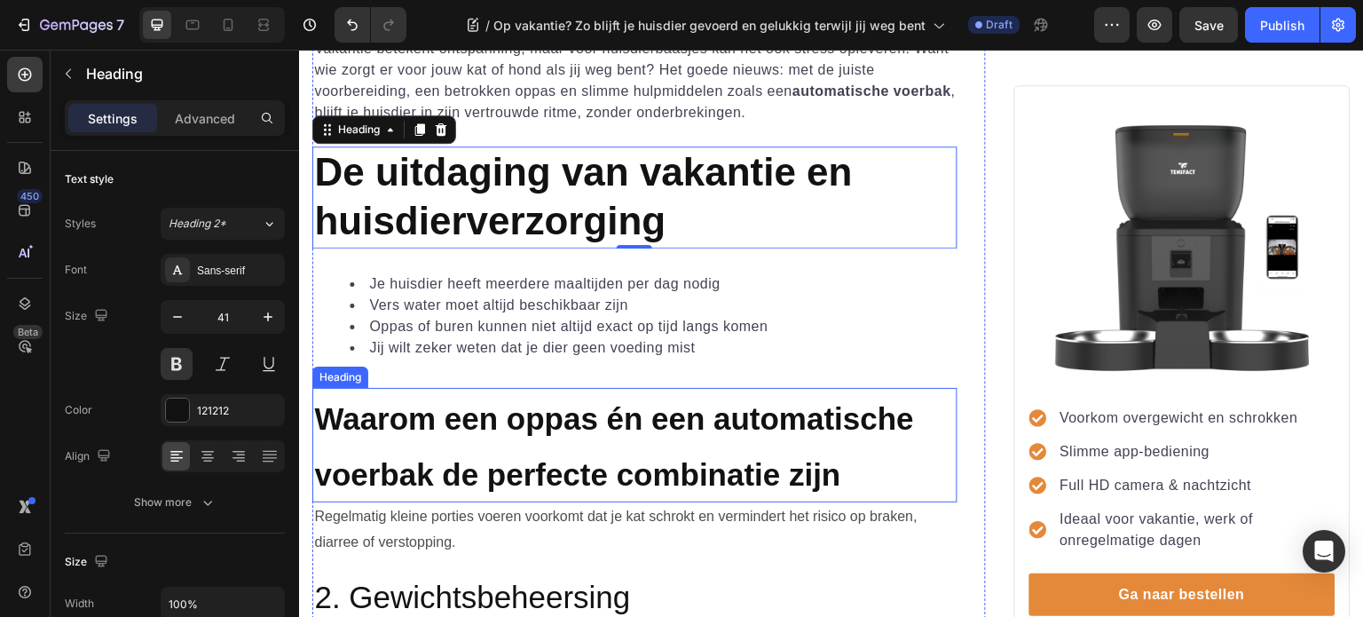
click at [465, 449] on strong "Waarom een oppas én een automatische voerbak de perfecte combinatie zijn" at bounding box center [614, 446] width 600 height 91
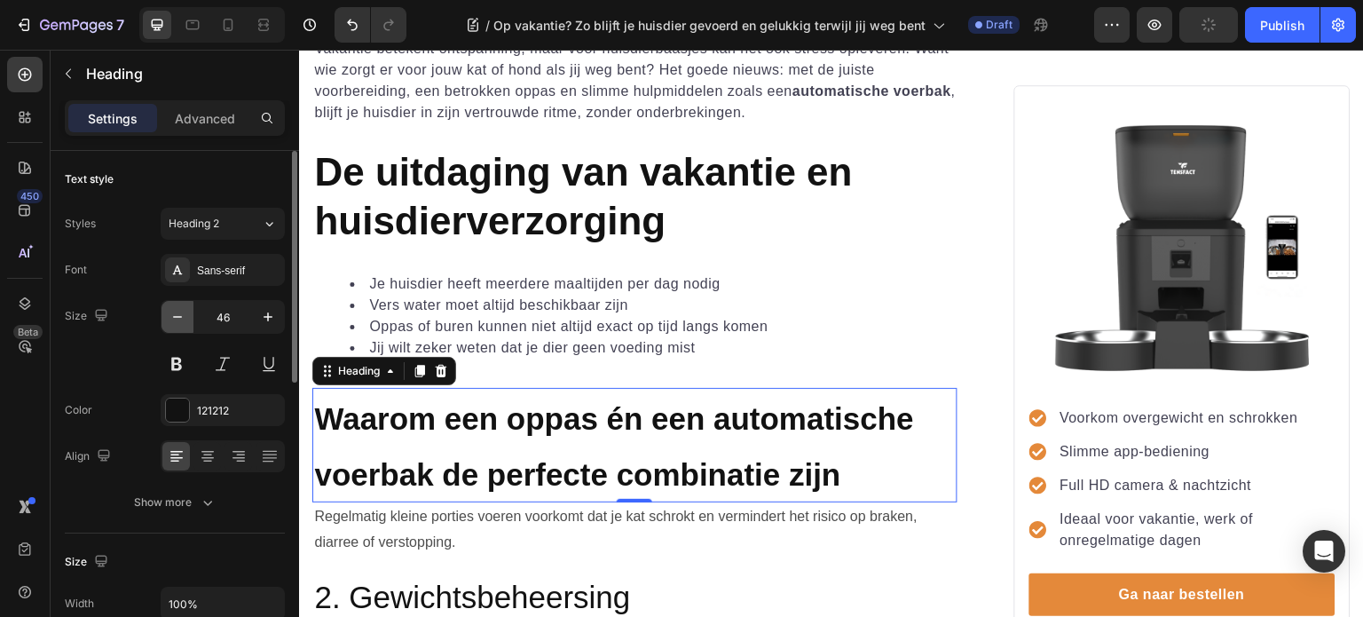
click at [173, 317] on icon "button" at bounding box center [178, 317] width 18 height 18
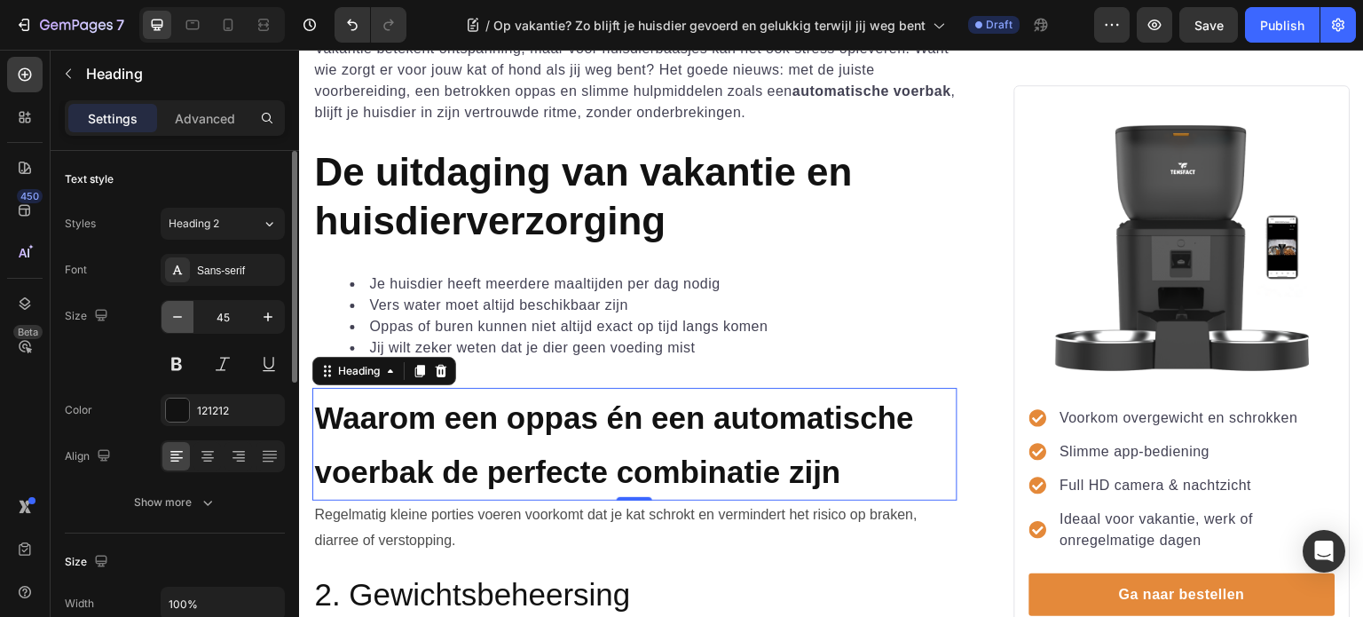
click at [173, 317] on icon "button" at bounding box center [178, 317] width 18 height 18
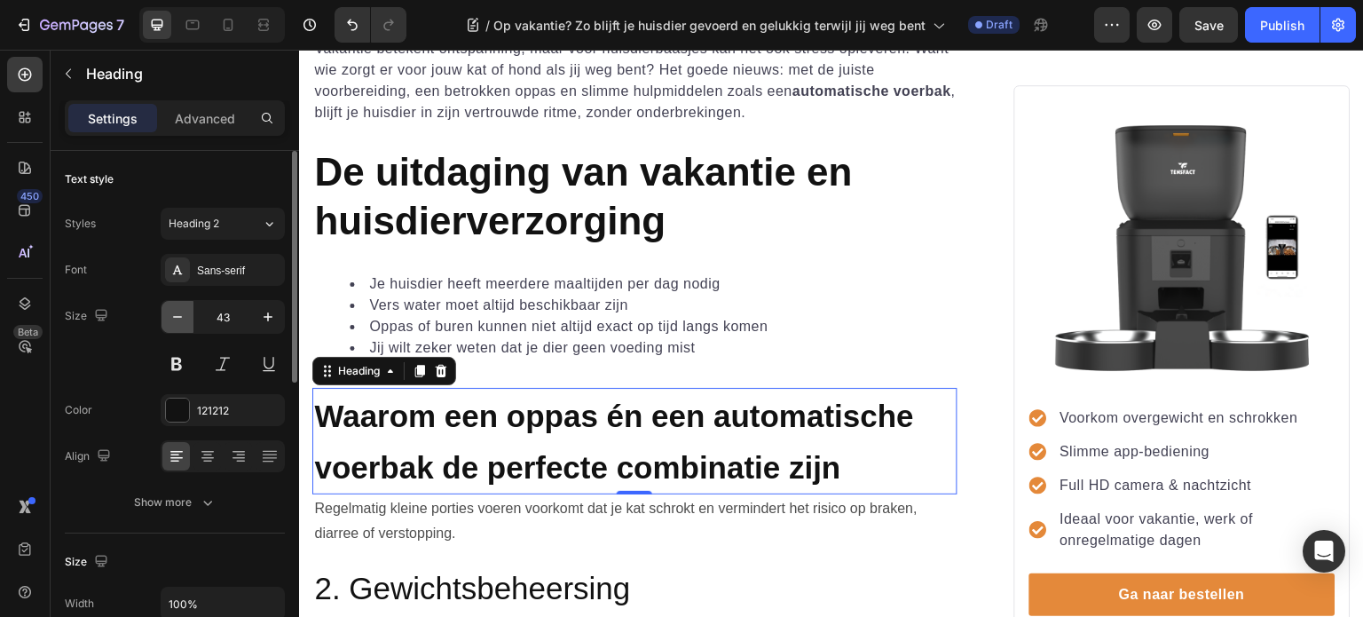
click at [173, 317] on icon "button" at bounding box center [178, 317] width 18 height 18
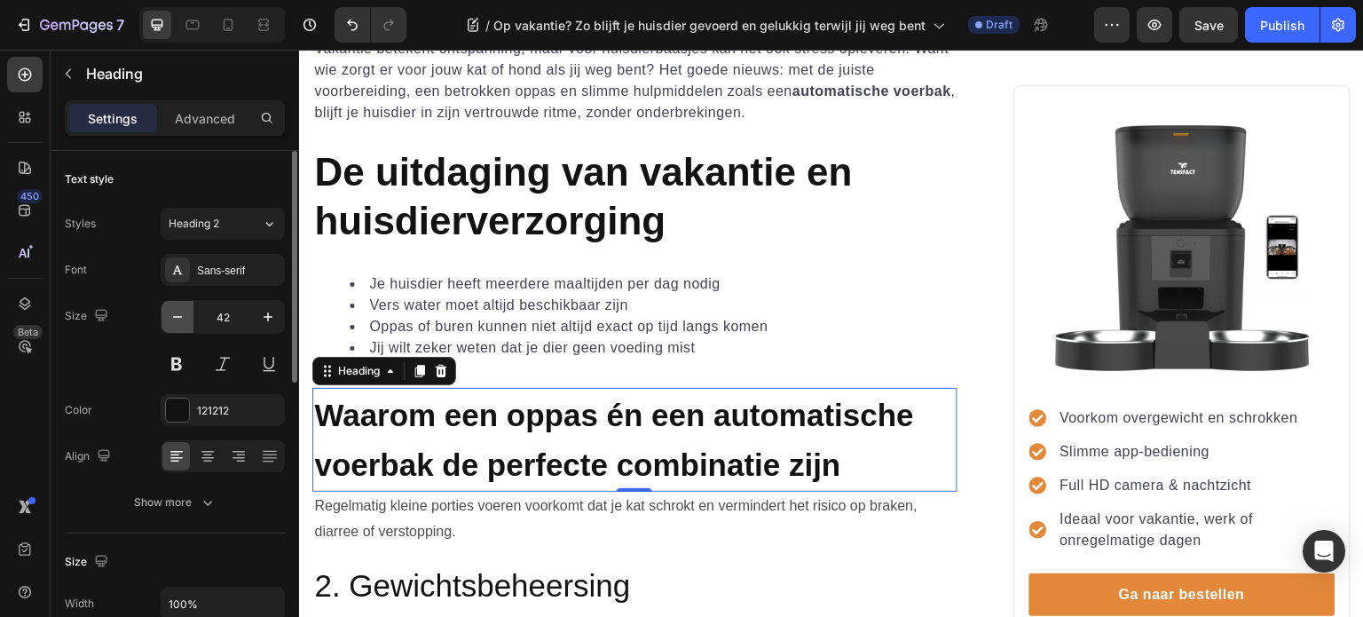
click at [173, 317] on icon "button" at bounding box center [178, 317] width 18 height 18
type input "41"
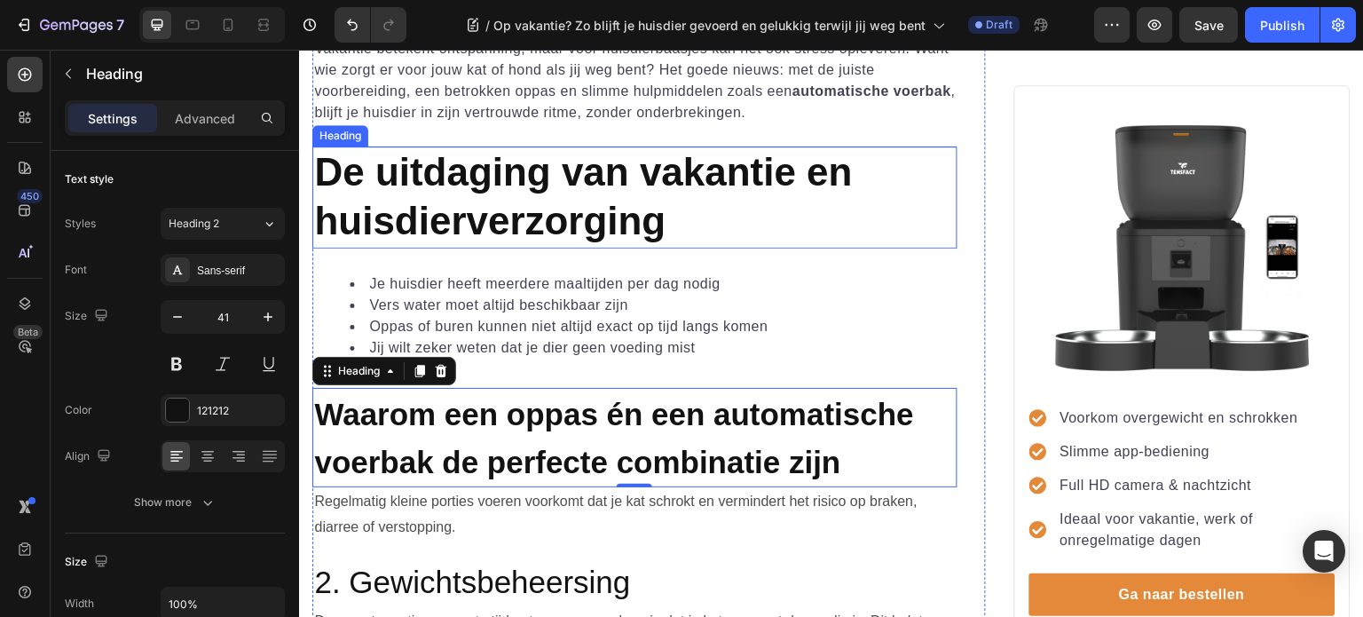
click at [528, 185] on span "De uitdaging van vakantie en huisdierverzorging" at bounding box center [583, 196] width 538 height 92
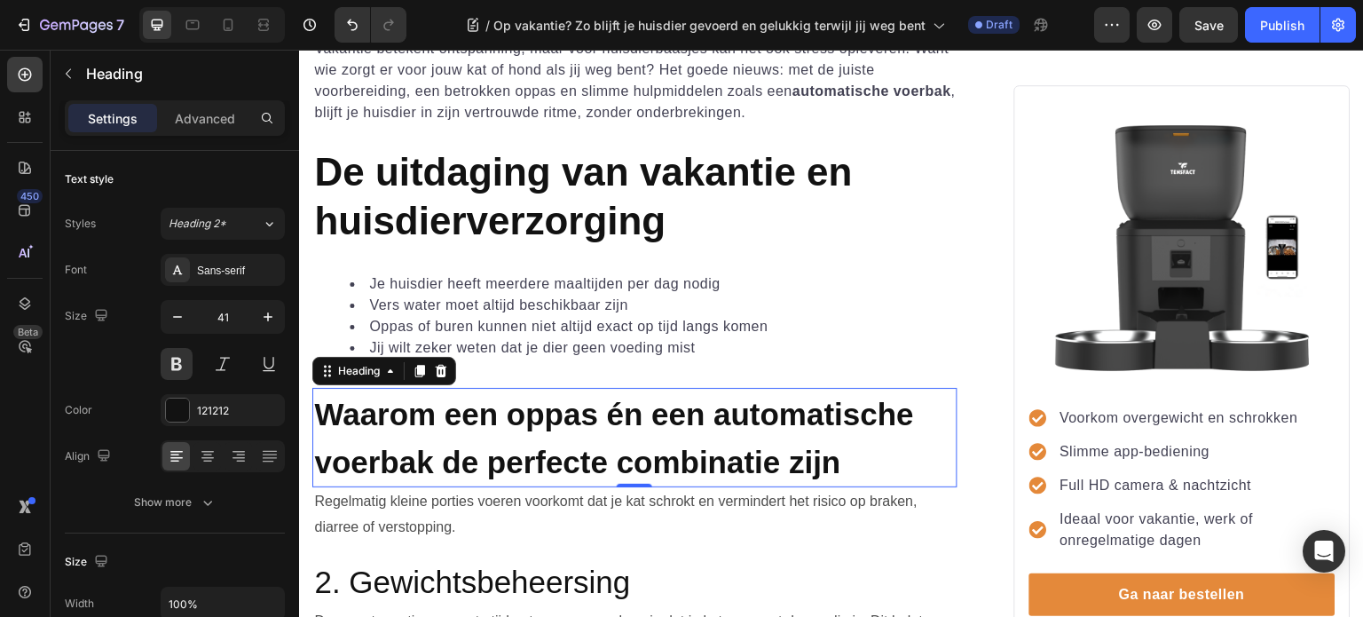
click at [493, 422] on strong "Waarom een oppas én een automatische voerbak de perfecte combinatie zijn" at bounding box center [614, 438] width 600 height 83
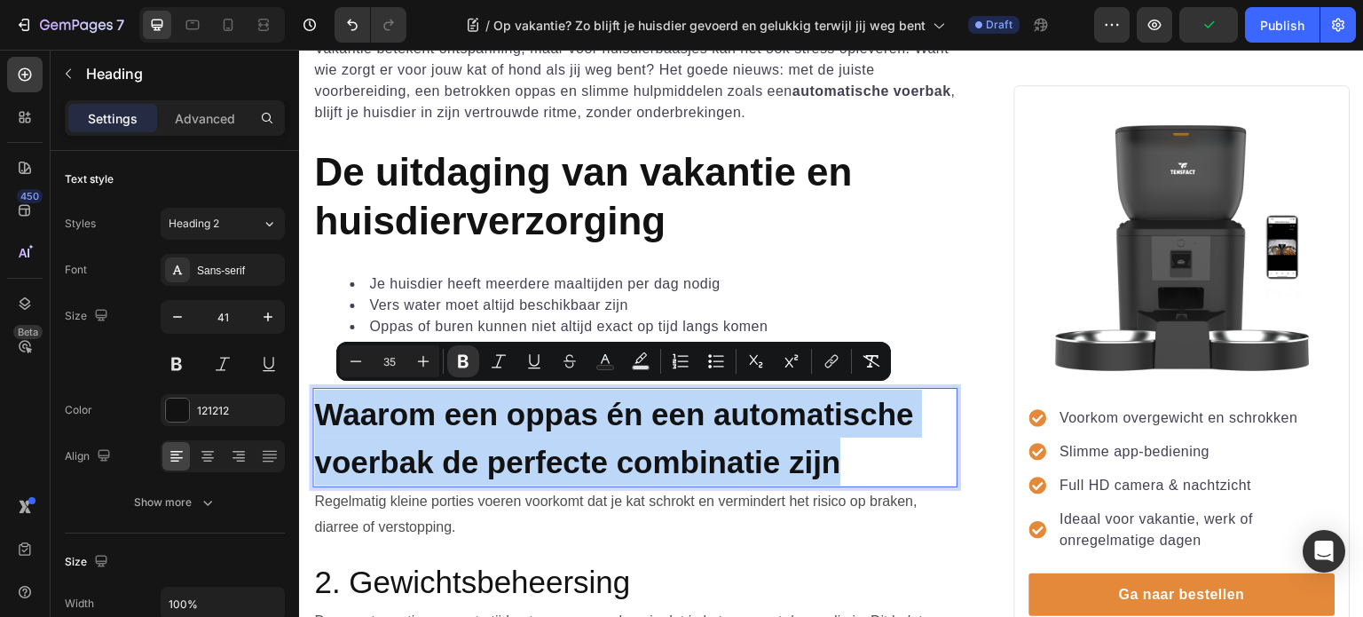
drag, startPoint x: 855, startPoint y: 458, endPoint x: 326, endPoint y: 398, distance: 533.2
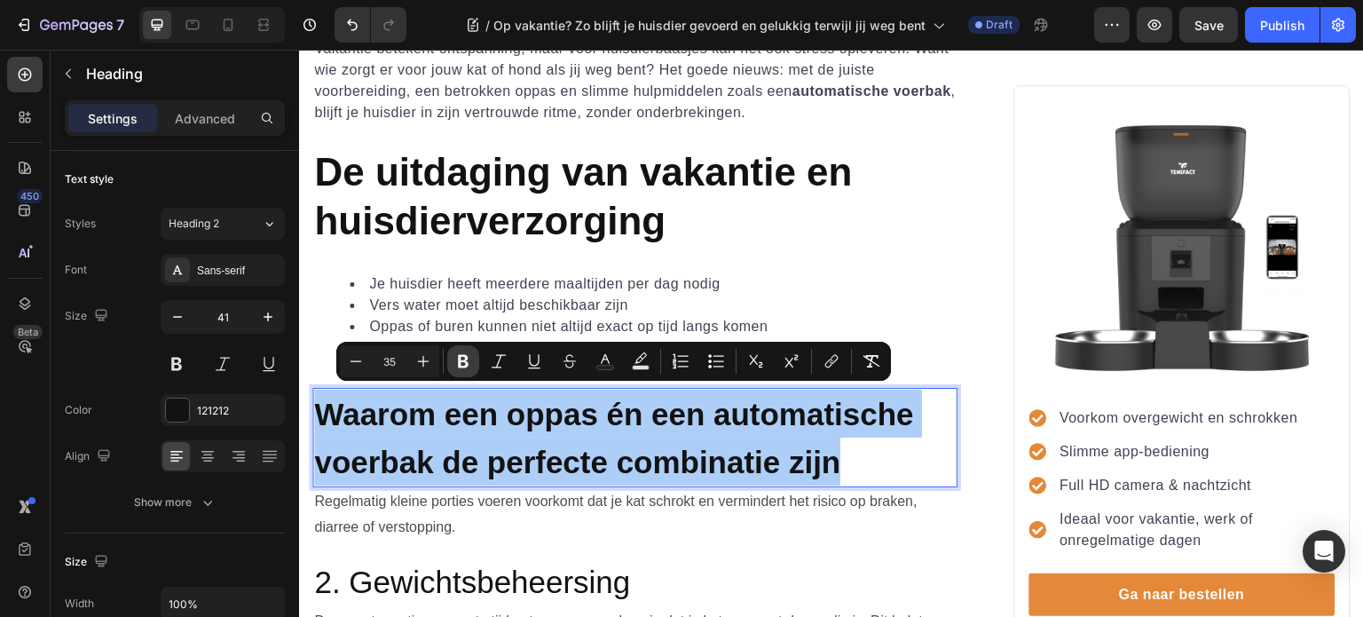
click at [460, 362] on icon "Editor contextual toolbar" at bounding box center [463, 361] width 11 height 13
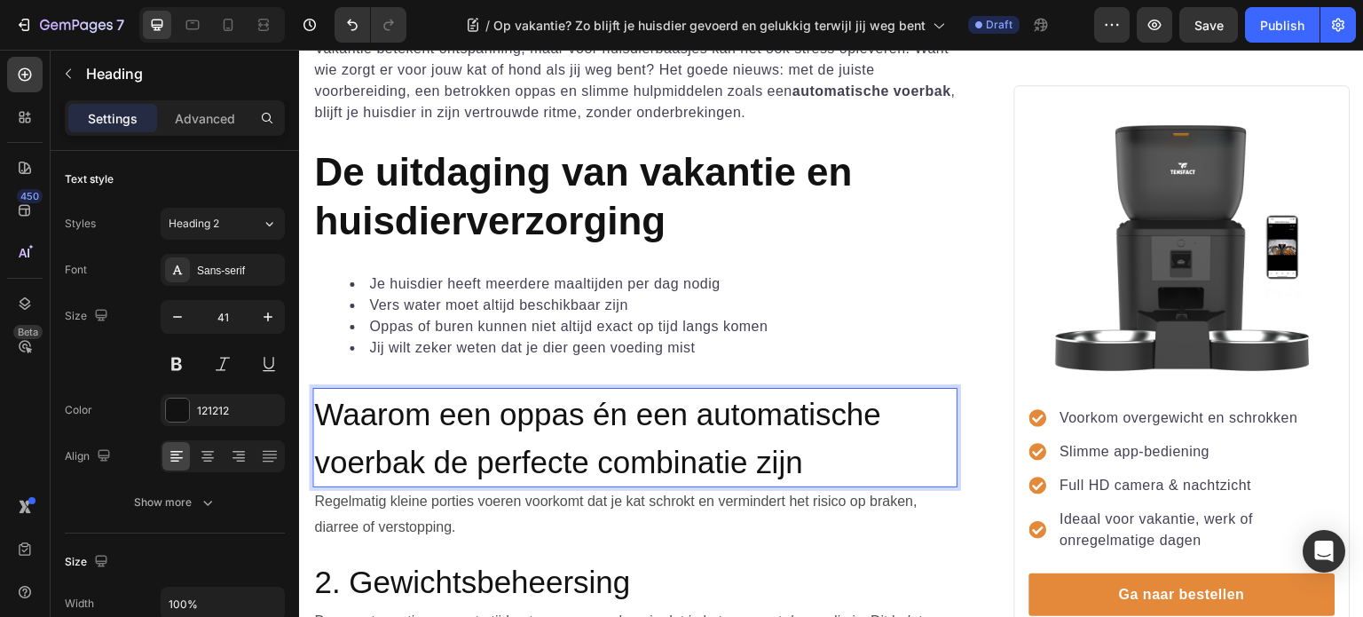
click at [462, 440] on span "Waarom een oppas én een automatische voerbak de perfecte combinatie zijn" at bounding box center [597, 438] width 567 height 83
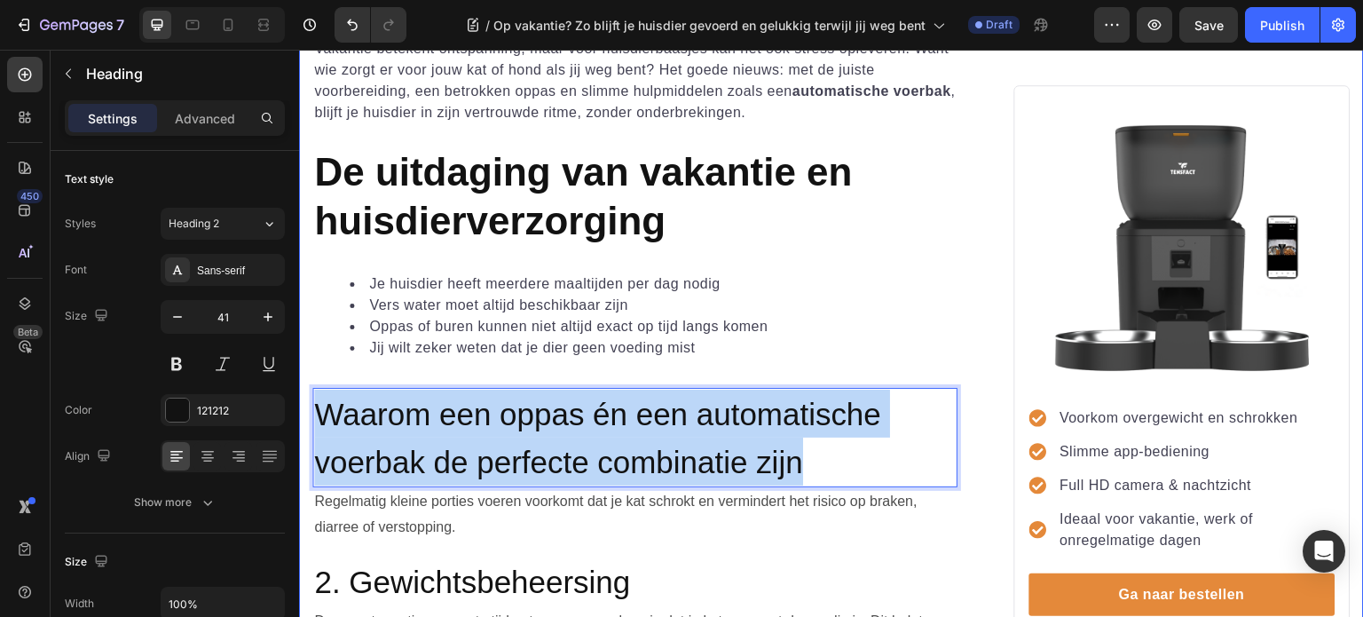
drag, startPoint x: 813, startPoint y: 465, endPoint x: 597, endPoint y: 451, distance: 216.1
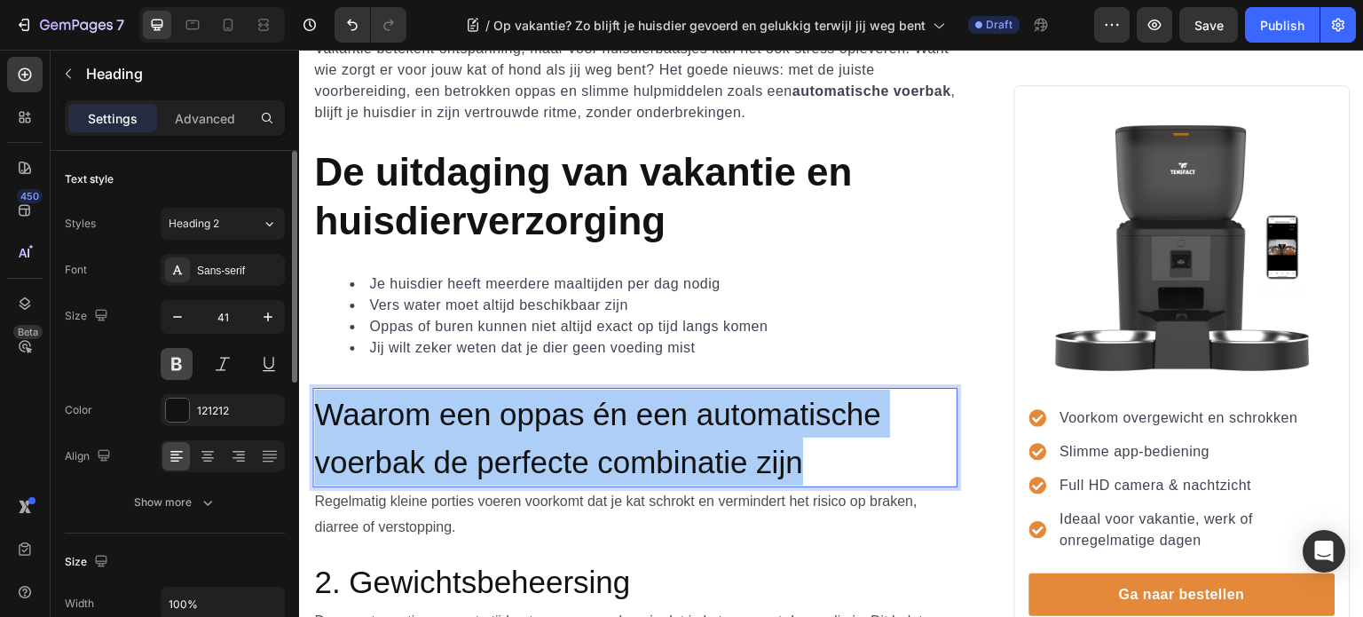
click at [176, 359] on button at bounding box center [177, 364] width 32 height 32
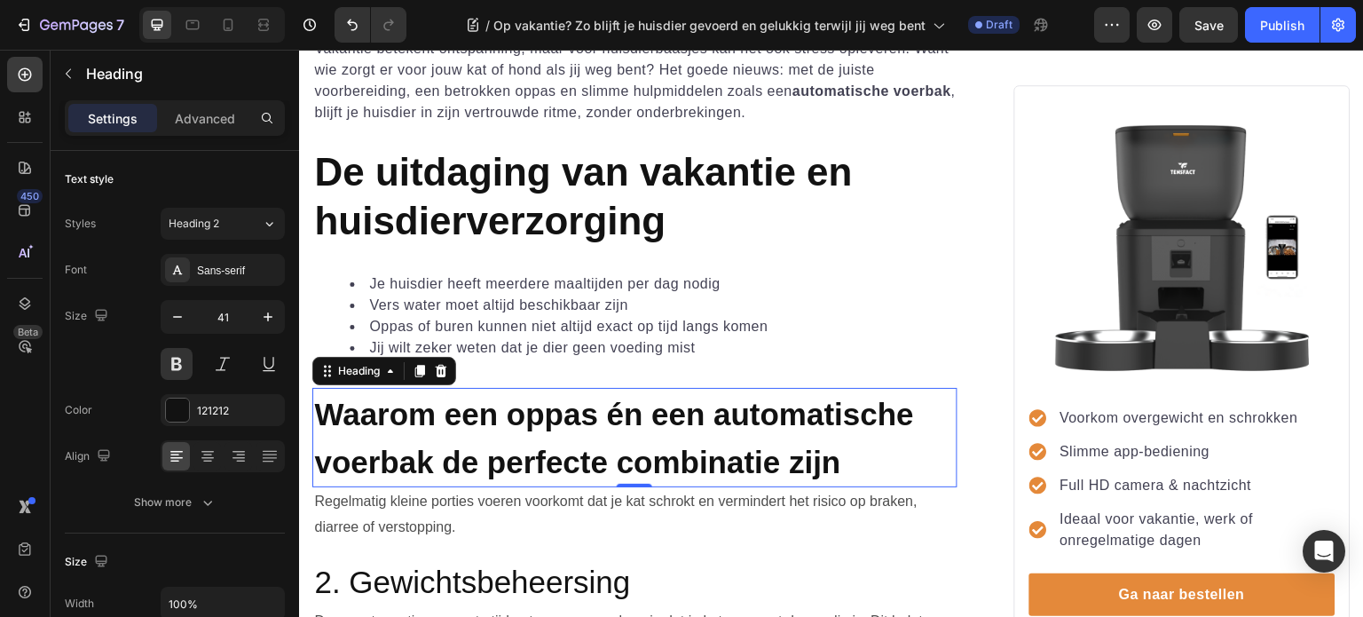
click at [675, 451] on span "Waarom een oppas én een automatische voerbak de perfecte combinatie zijn" at bounding box center [614, 438] width 600 height 83
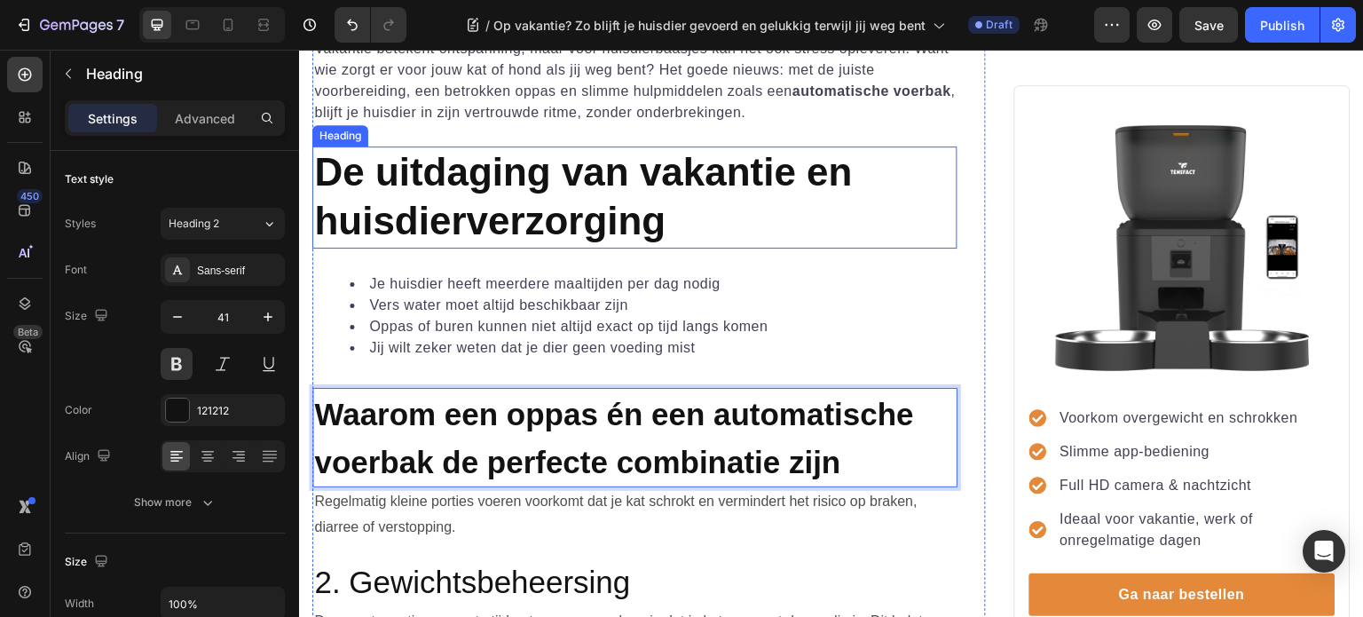
click at [537, 186] on span "De uitdaging van vakantie en huisdierverzorging" at bounding box center [583, 196] width 538 height 92
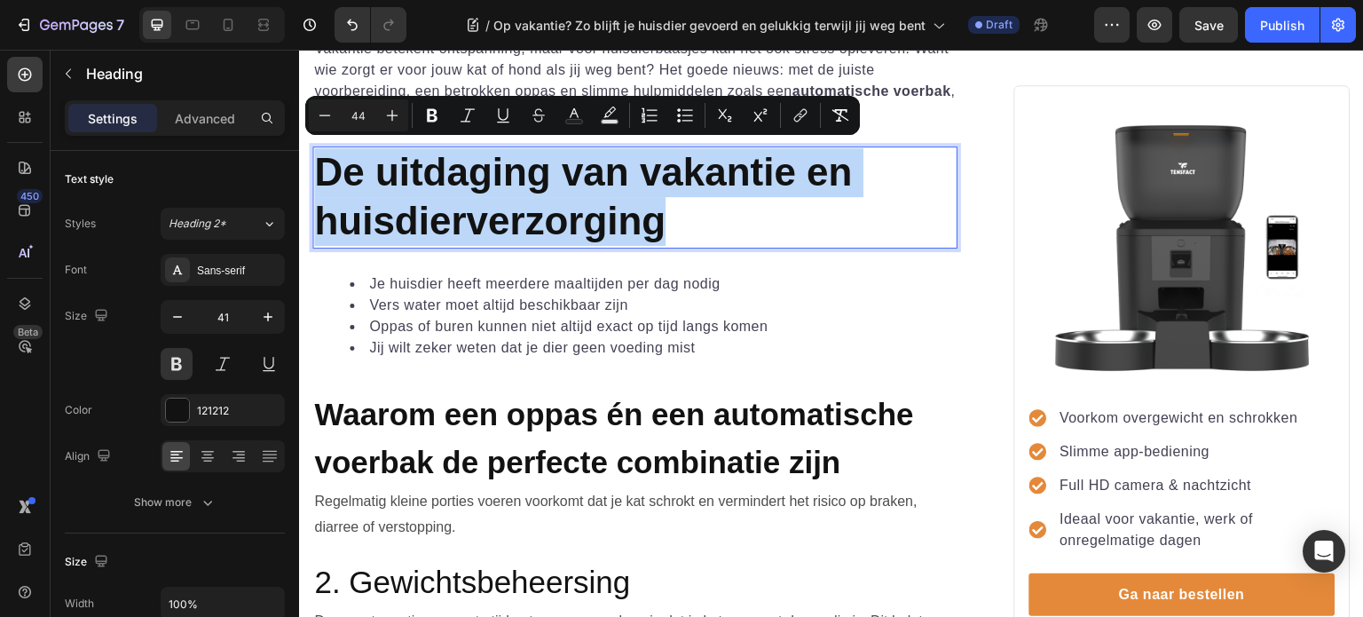
drag, startPoint x: 703, startPoint y: 216, endPoint x: 312, endPoint y: 171, distance: 393.0
click at [646, 461] on span "Waarom een oppas én een automatische voerbak de perfecte combinatie zijn" at bounding box center [614, 438] width 600 height 83
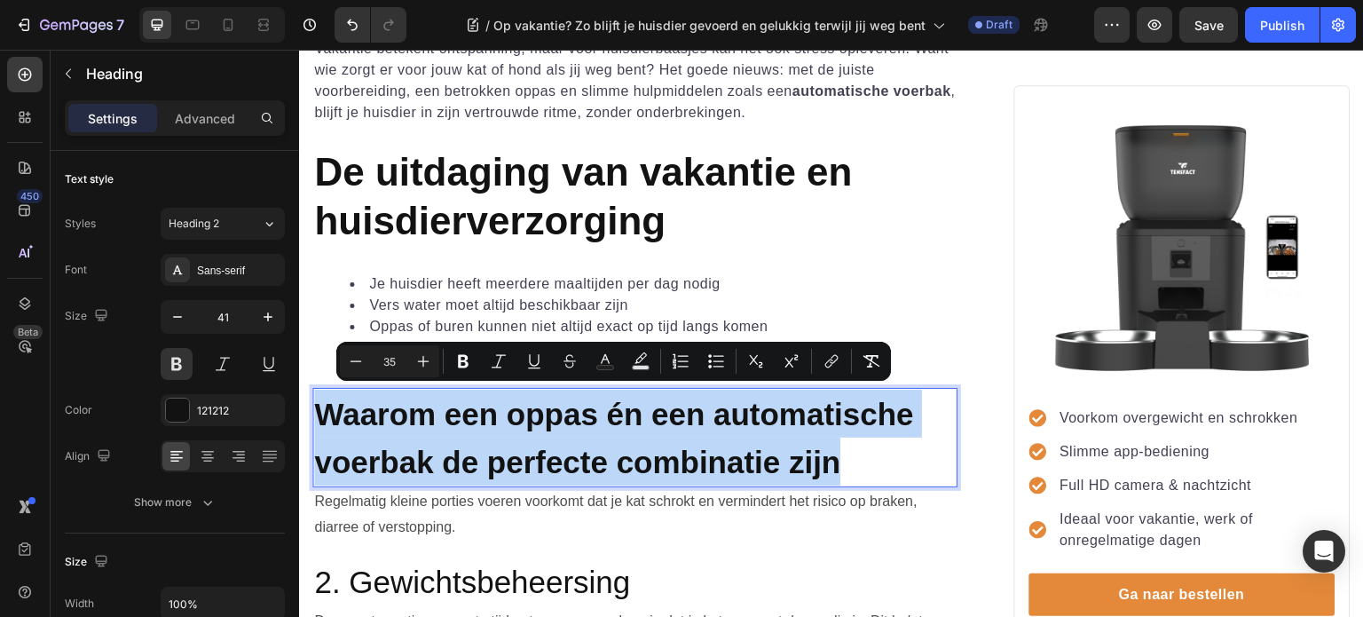
drag, startPoint x: 863, startPoint y: 454, endPoint x: 325, endPoint y: 403, distance: 541.1
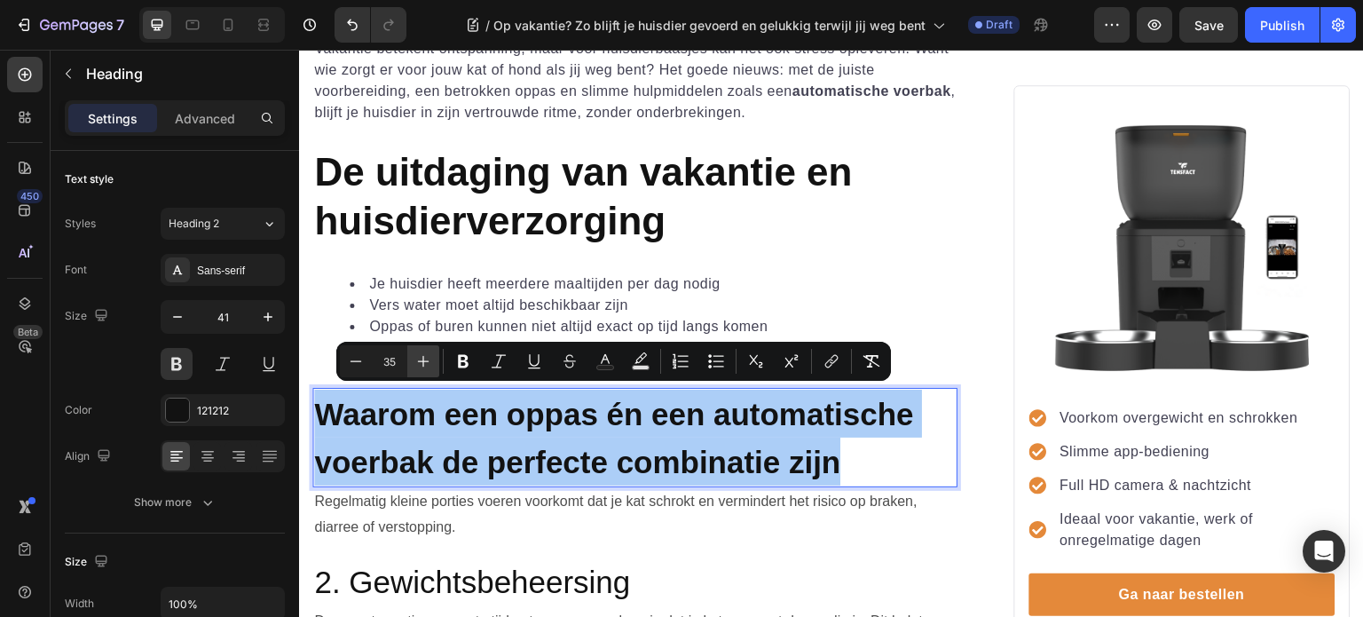
click at [422, 357] on icon "Editor contextual toolbar" at bounding box center [423, 361] width 18 height 18
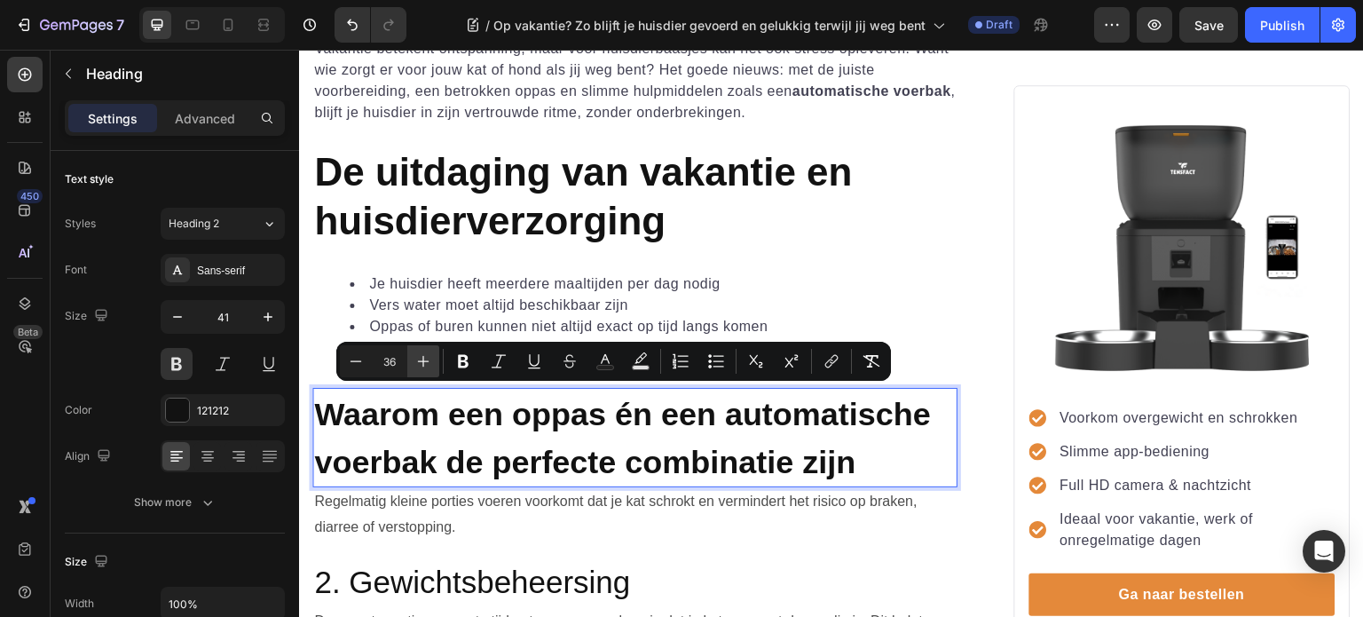
click at [422, 357] on icon "Editor contextual toolbar" at bounding box center [423, 361] width 18 height 18
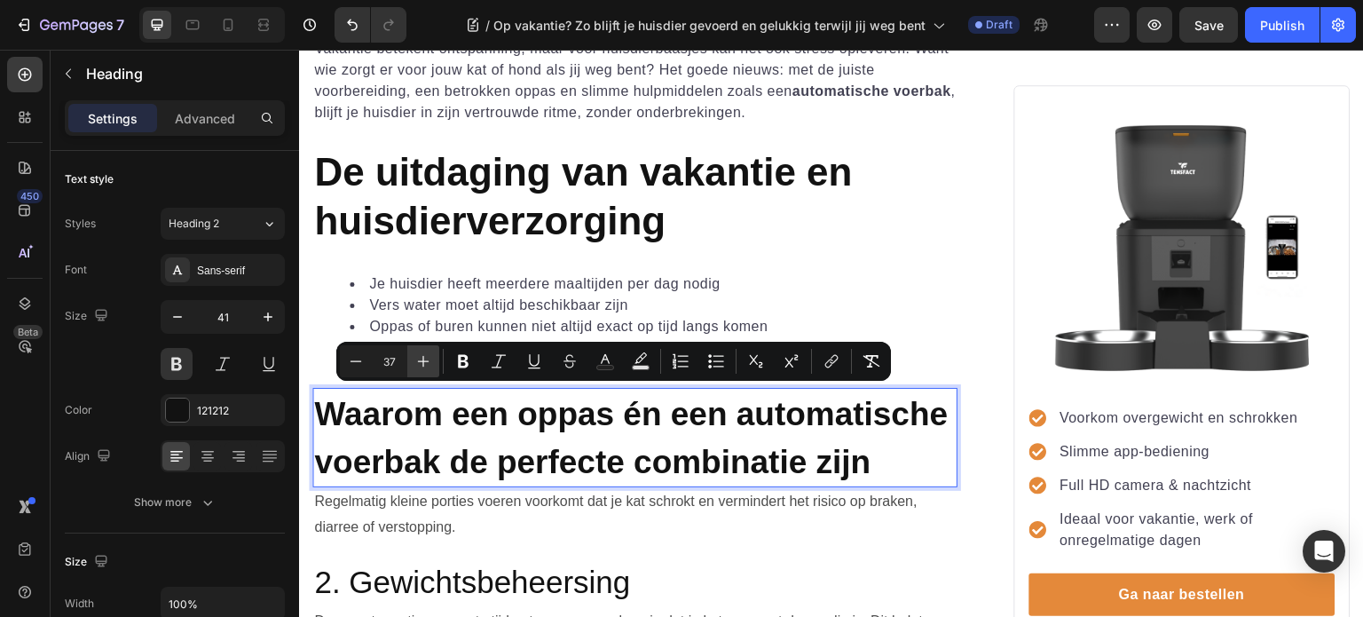
click at [422, 357] on icon "Editor contextual toolbar" at bounding box center [423, 361] width 18 height 18
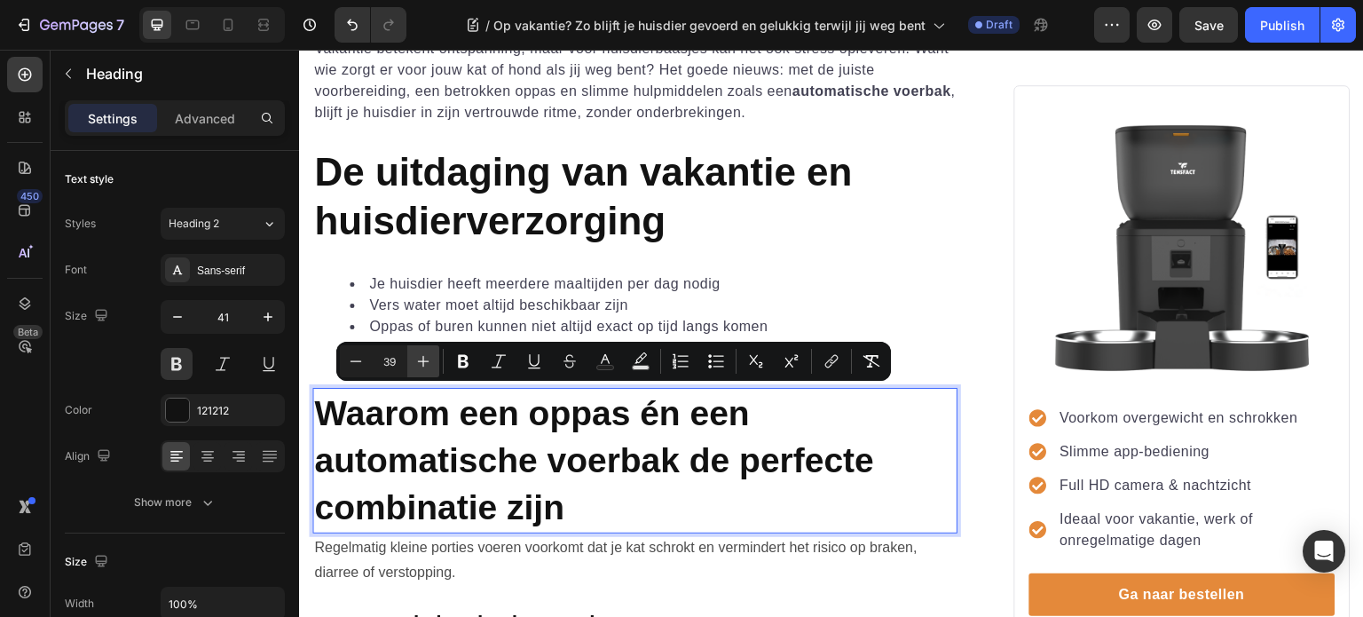
click at [422, 357] on icon "Editor contextual toolbar" at bounding box center [423, 361] width 18 height 18
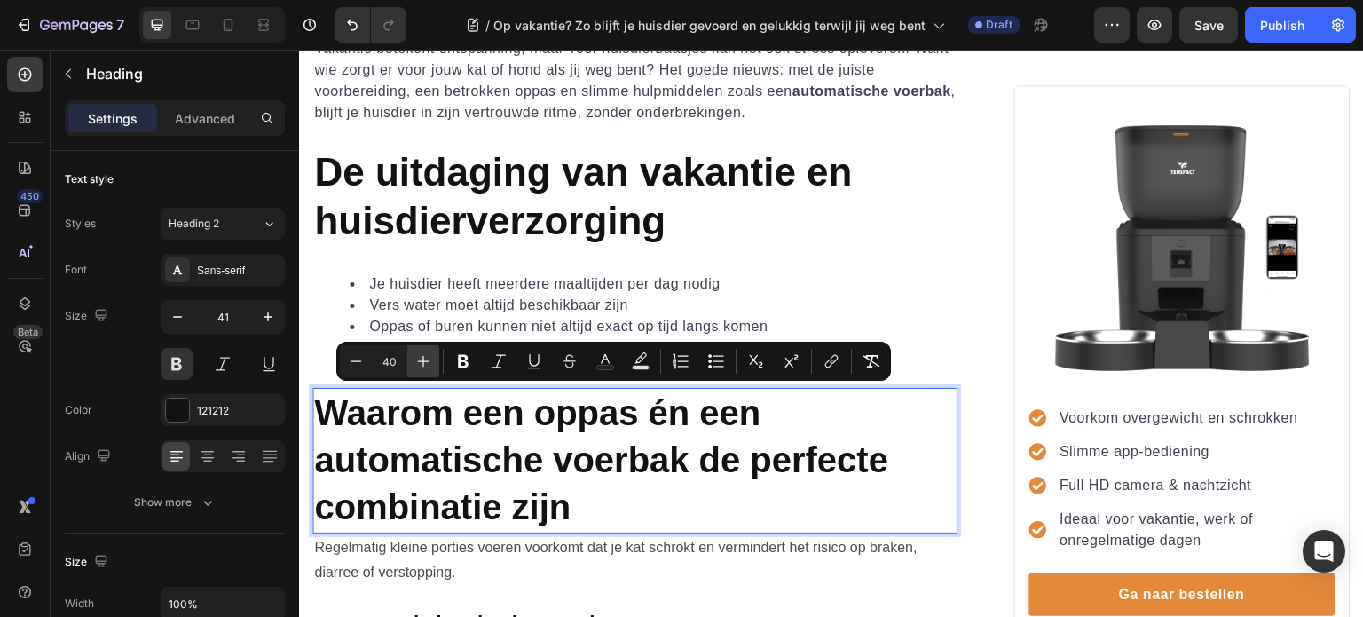
click at [422, 356] on icon "Editor contextual toolbar" at bounding box center [423, 361] width 18 height 18
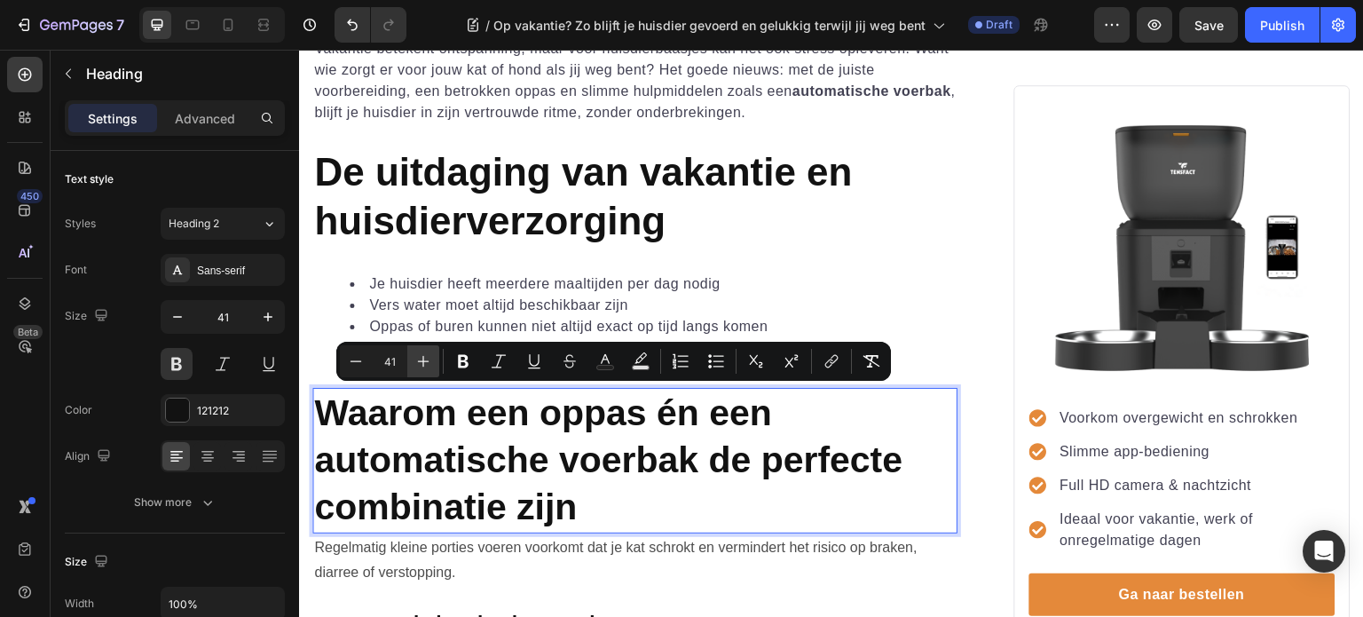
click at [422, 356] on icon "Editor contextual toolbar" at bounding box center [423, 361] width 18 height 18
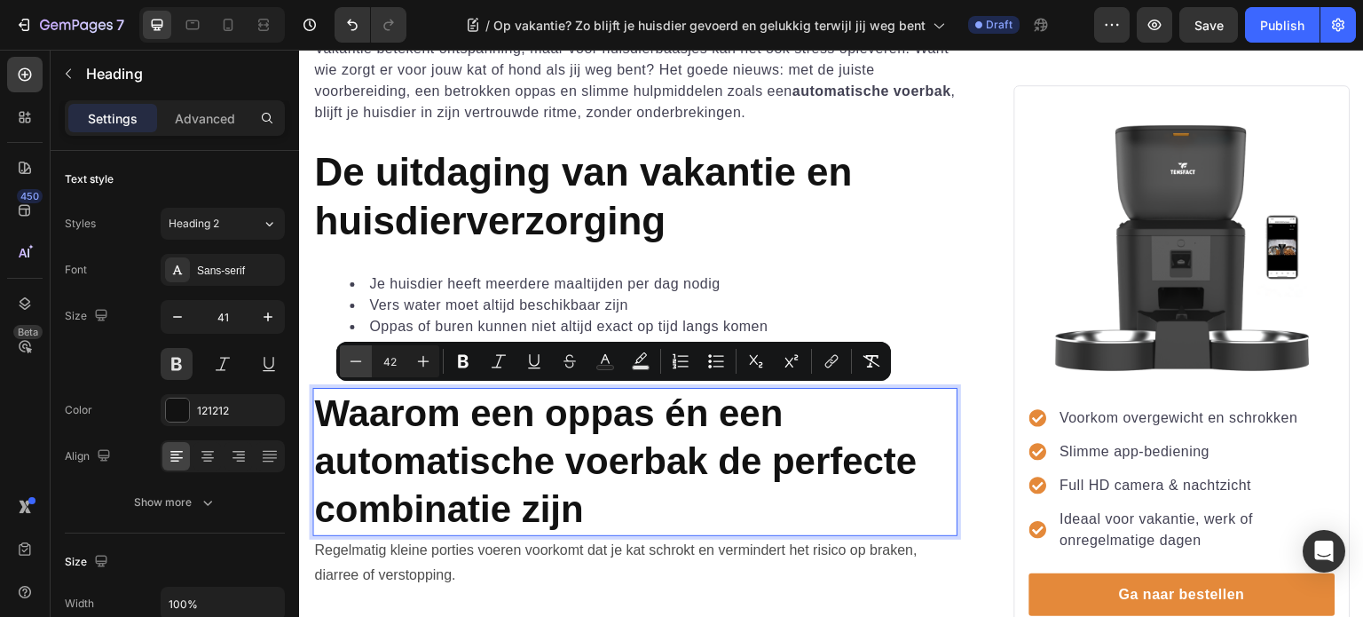
click at [366, 362] on button "Minus" at bounding box center [356, 361] width 32 height 32
type input "41"
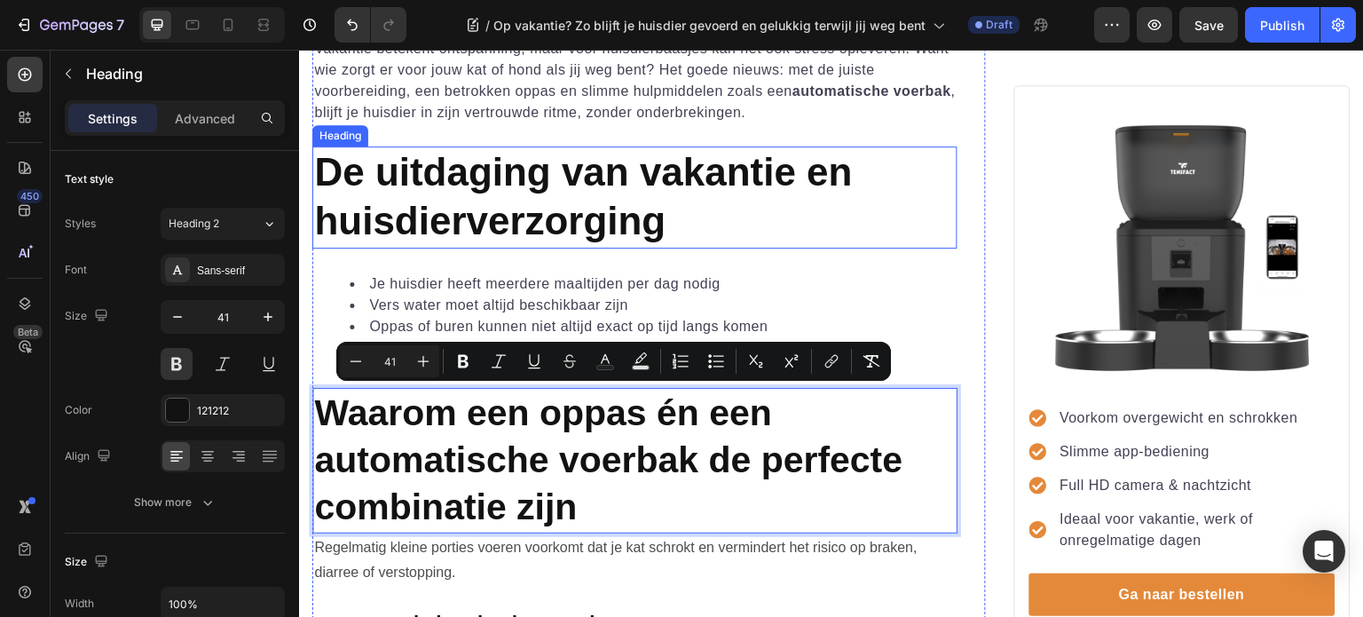
click at [461, 207] on span "De uitdaging van vakantie en huisdierverzorging" at bounding box center [583, 196] width 538 height 92
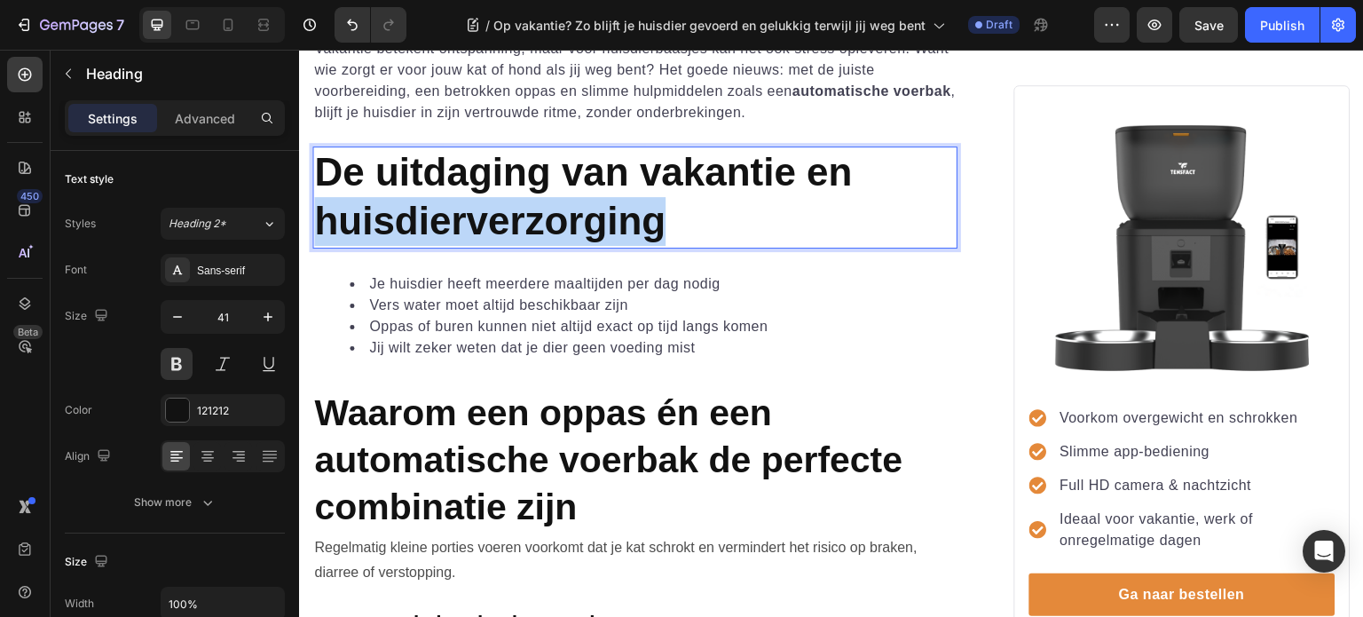
click at [571, 222] on span "De uitdaging van vakantie en huisdierverzorging" at bounding box center [583, 196] width 538 height 92
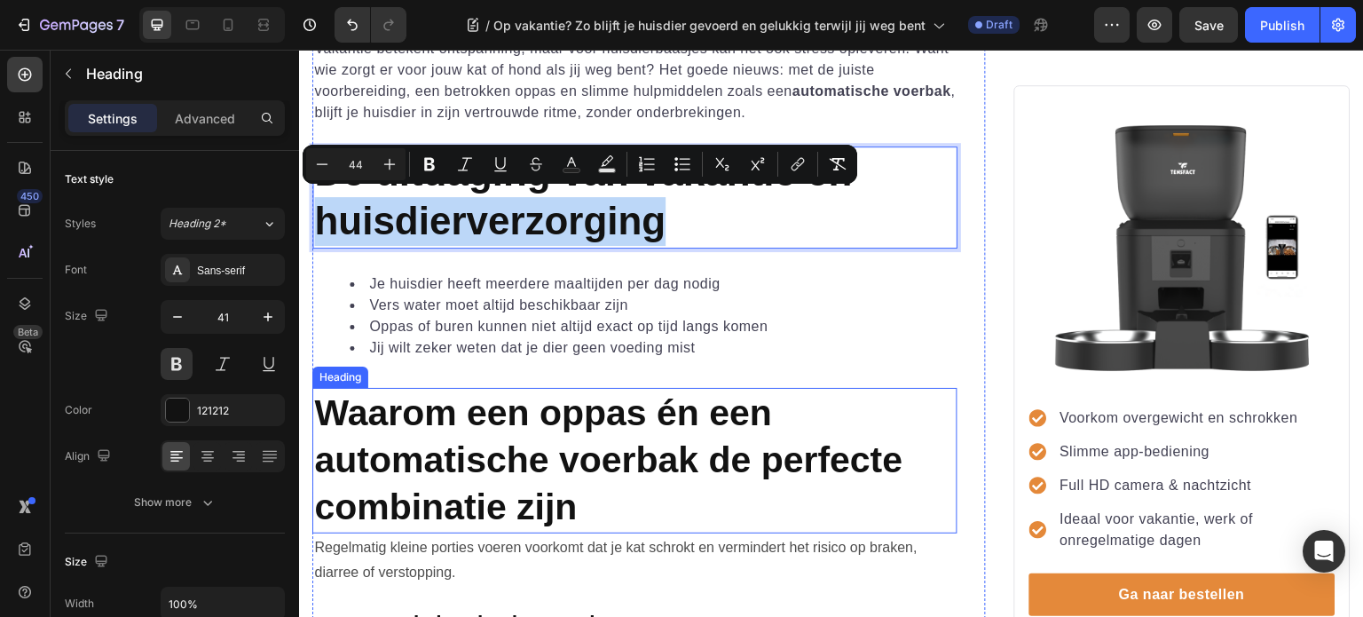
click at [617, 476] on p "⁠⁠⁠⁠⁠⁠⁠ Waarom een oppas én een automatische voerbak de perfecte combinatie zijn" at bounding box center [635, 461] width 642 height 142
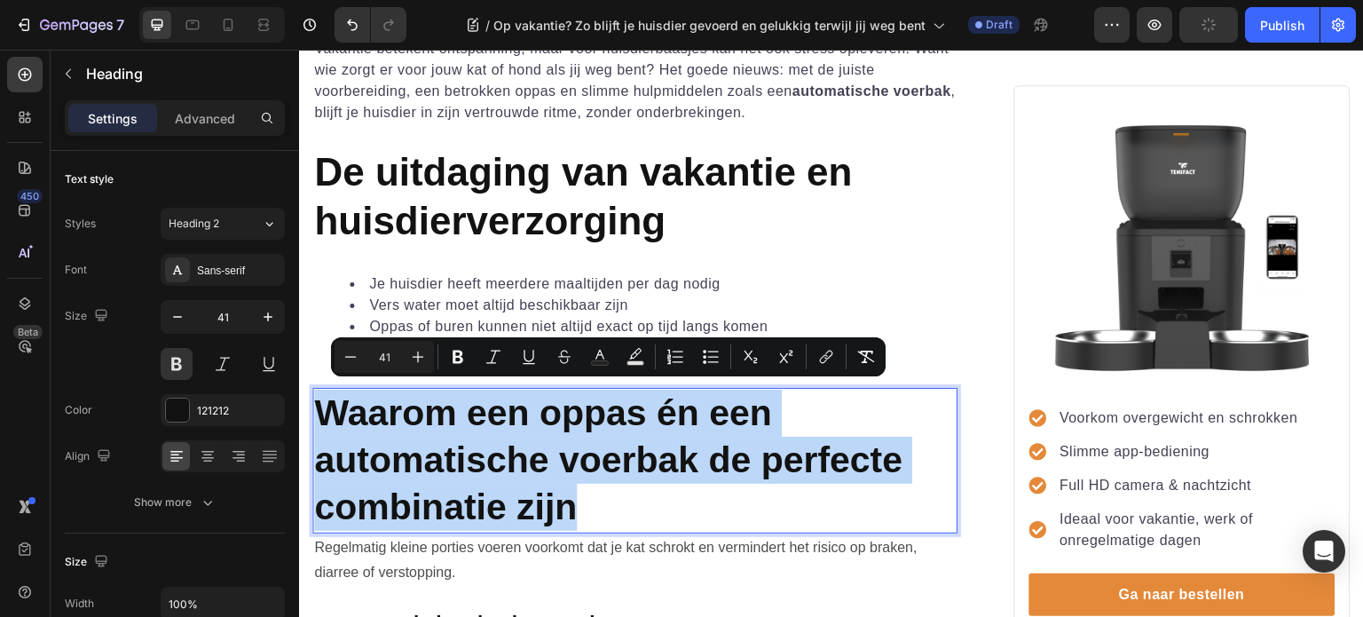
drag, startPoint x: 588, startPoint y: 500, endPoint x: 323, endPoint y: 406, distance: 281.2
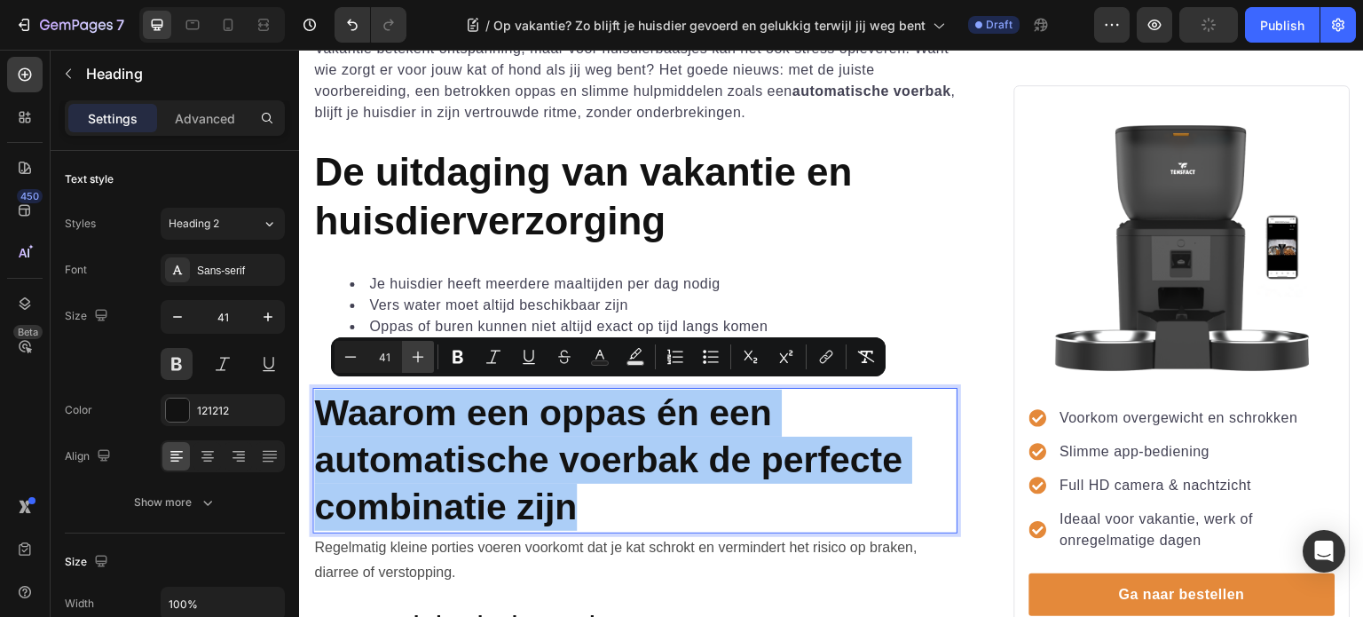
click at [425, 355] on icon "Editor contextual toolbar" at bounding box center [418, 357] width 18 height 18
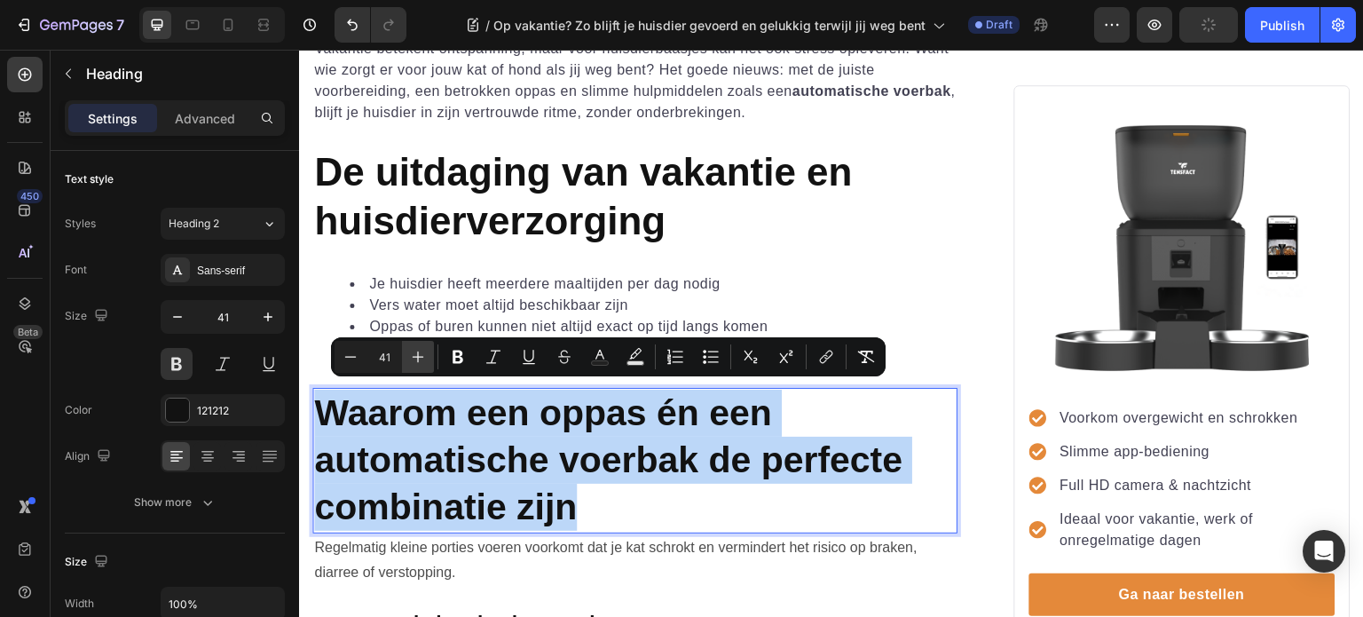
type input "42"
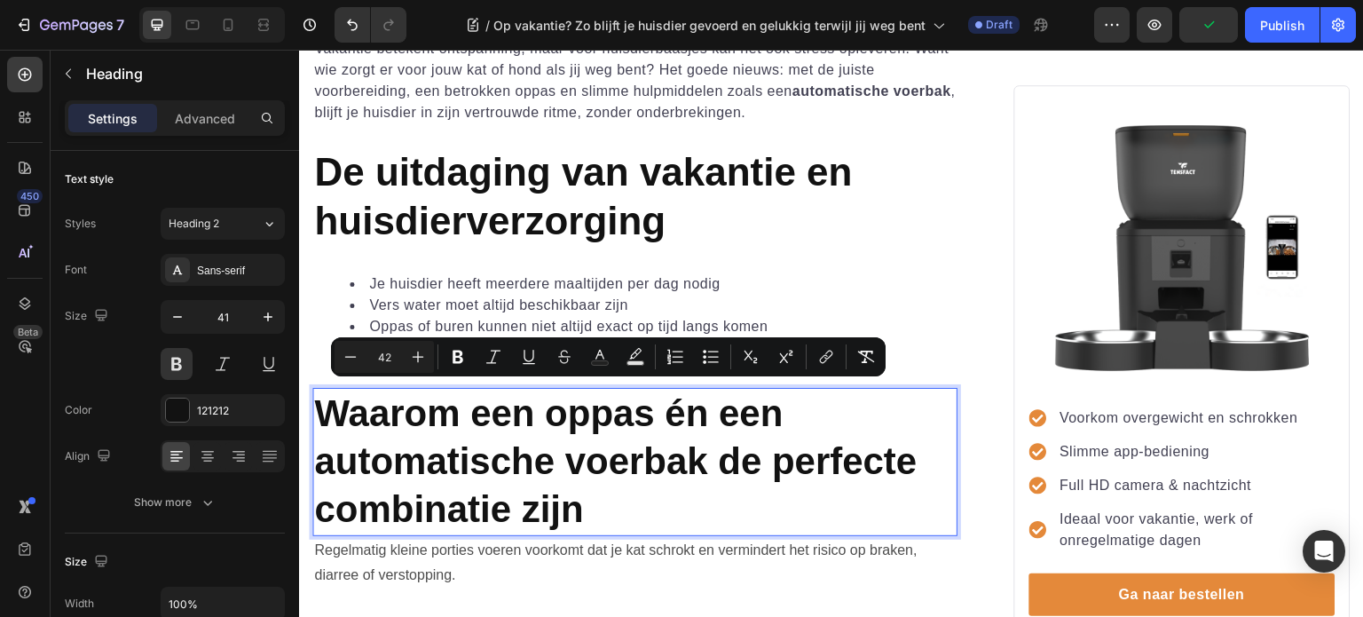
click at [696, 488] on p "Waarom een oppas én een automatische voerbak de perfecte combinatie zijn" at bounding box center [635, 462] width 642 height 145
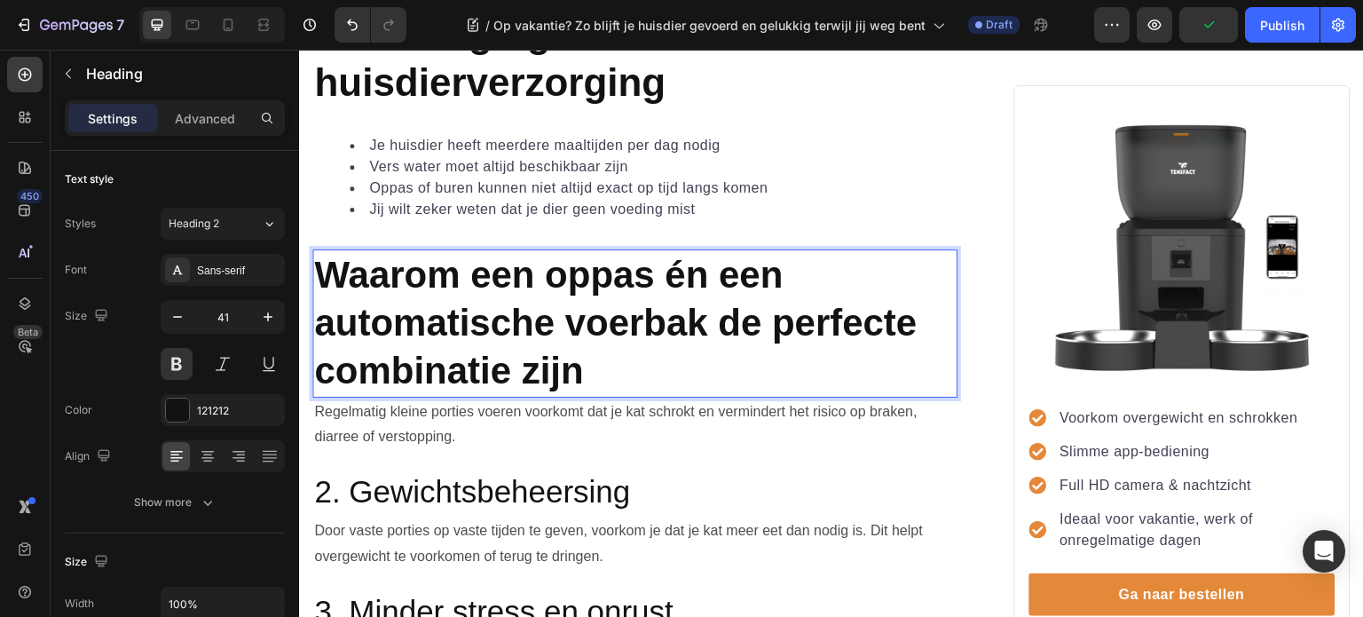
scroll to position [976, 0]
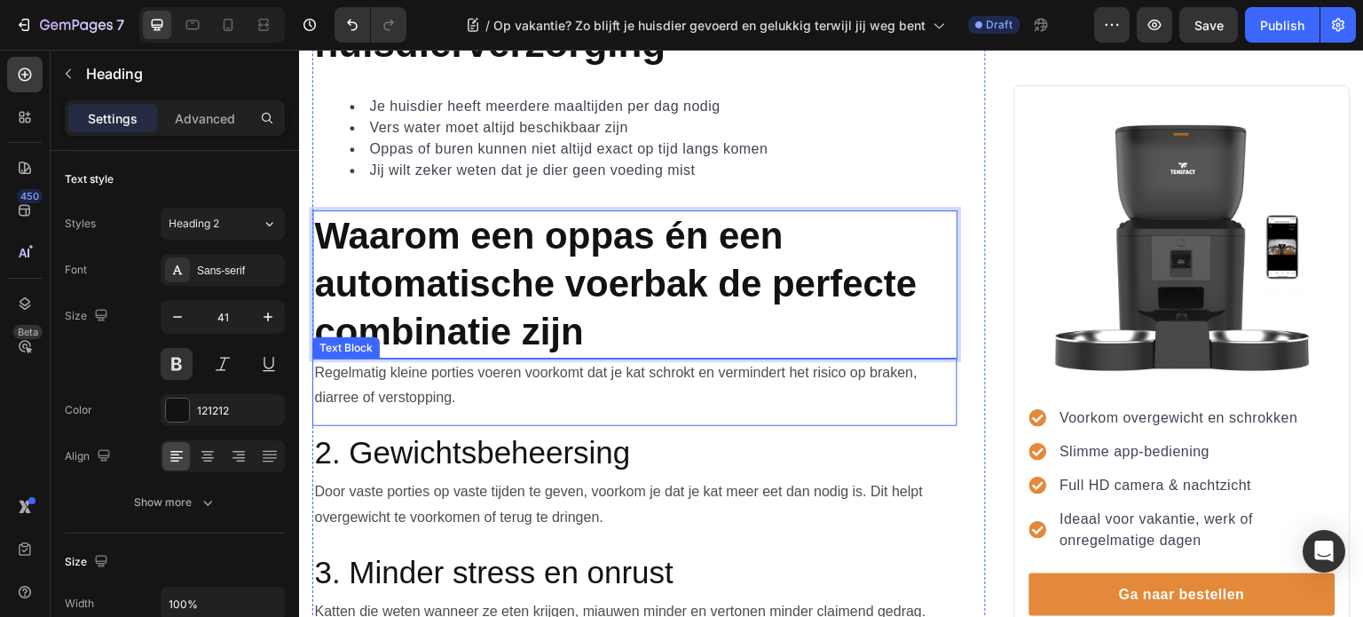
click at [592, 373] on p "Regelmatig kleine porties voeren voorkomt dat je kat schrokt en vermindert het …" at bounding box center [635, 385] width 642 height 51
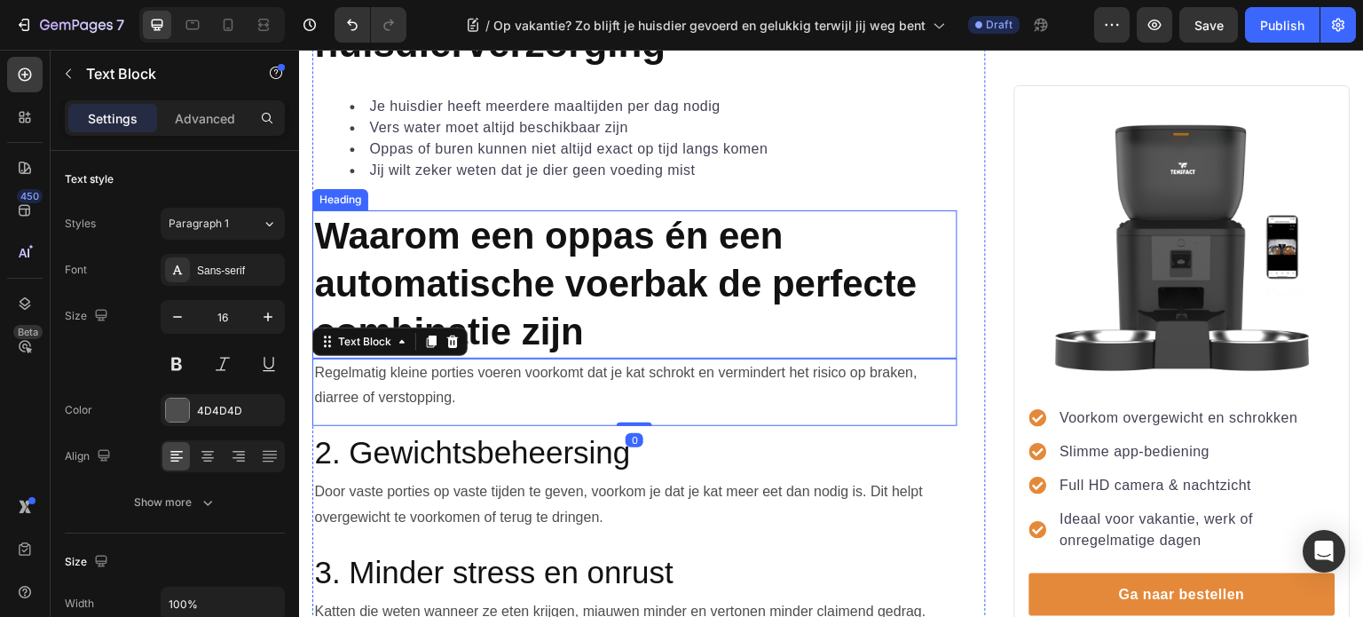
click at [619, 309] on p "⁠⁠⁠⁠⁠⁠⁠ Waarom een oppas én een automatische voerbak de perfecte combinatie zijn" at bounding box center [635, 284] width 642 height 145
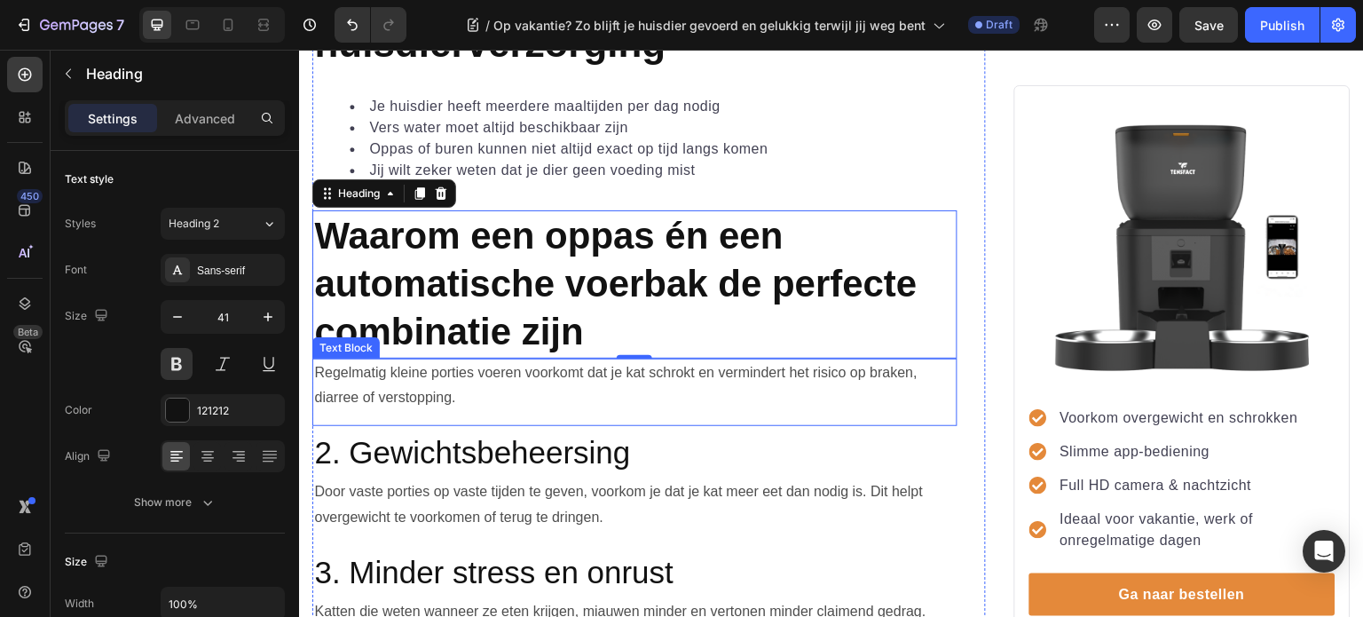
click at [625, 380] on p "Regelmatig kleine porties voeren voorkomt dat je kat schrokt en vermindert het …" at bounding box center [635, 385] width 642 height 51
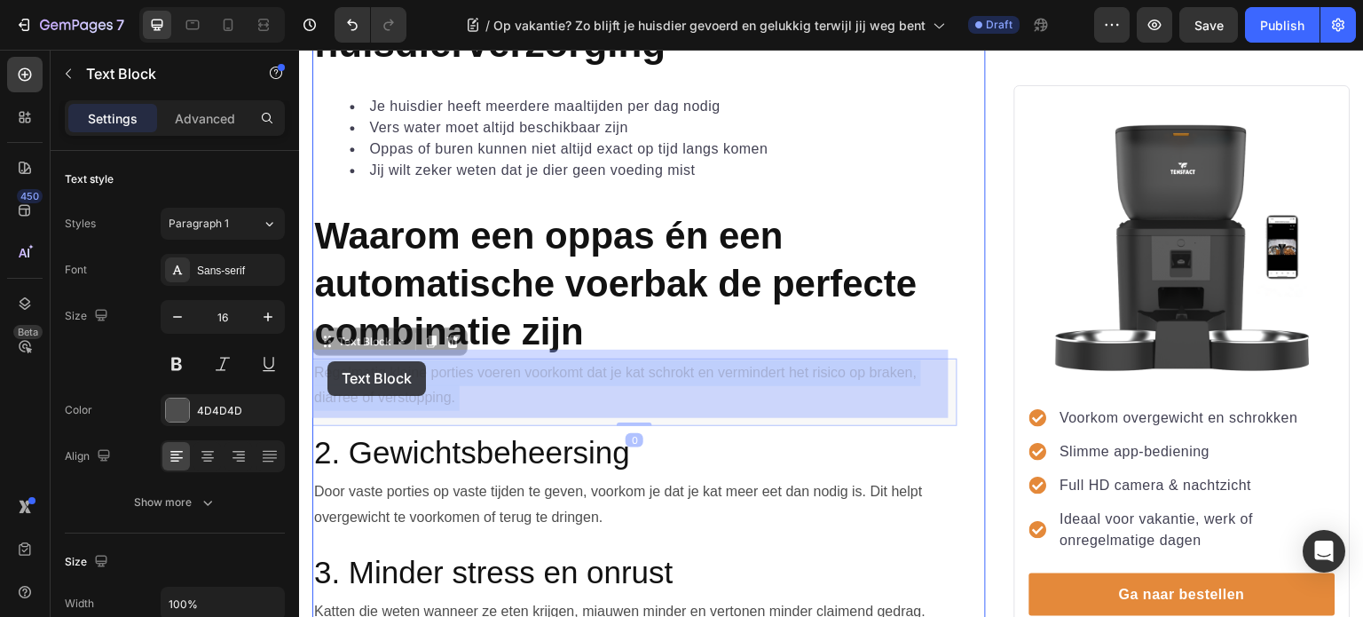
drag, startPoint x: 479, startPoint y: 390, endPoint x: 327, endPoint y: 361, distance: 154.4
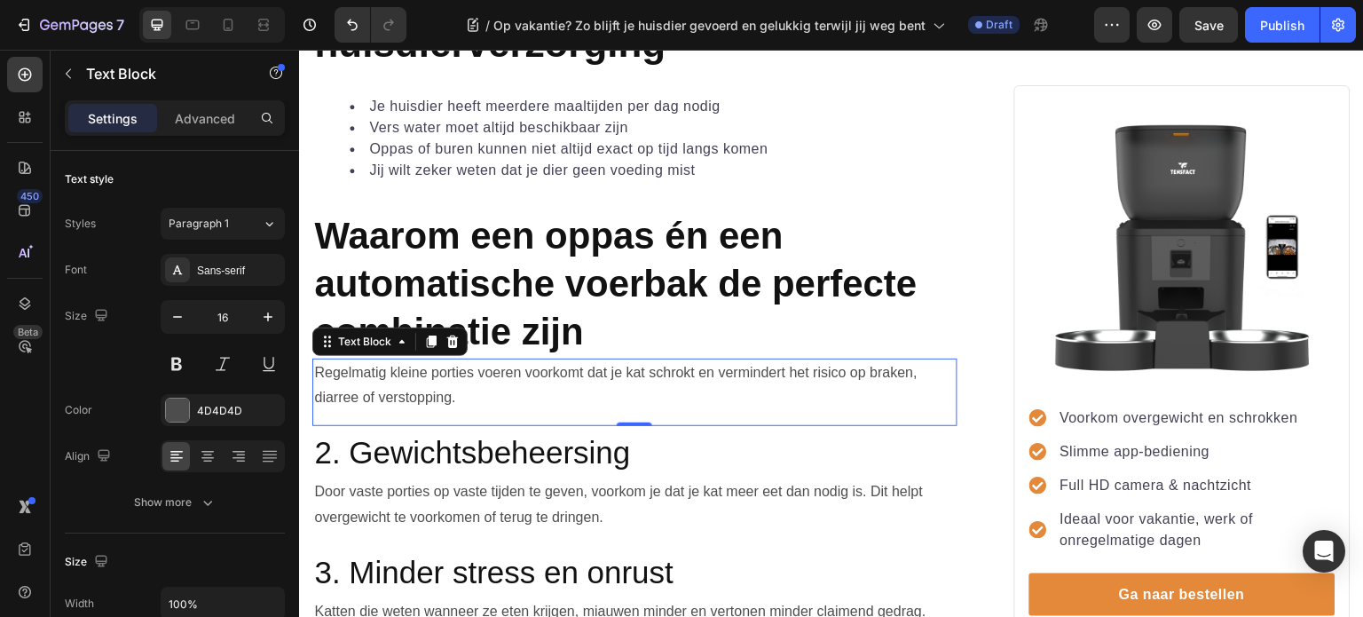
click at [530, 415] on div "Regelmatig kleine porties voeren voorkomt dat je kat schrokt en vermindert het …" at bounding box center [634, 393] width 645 height 68
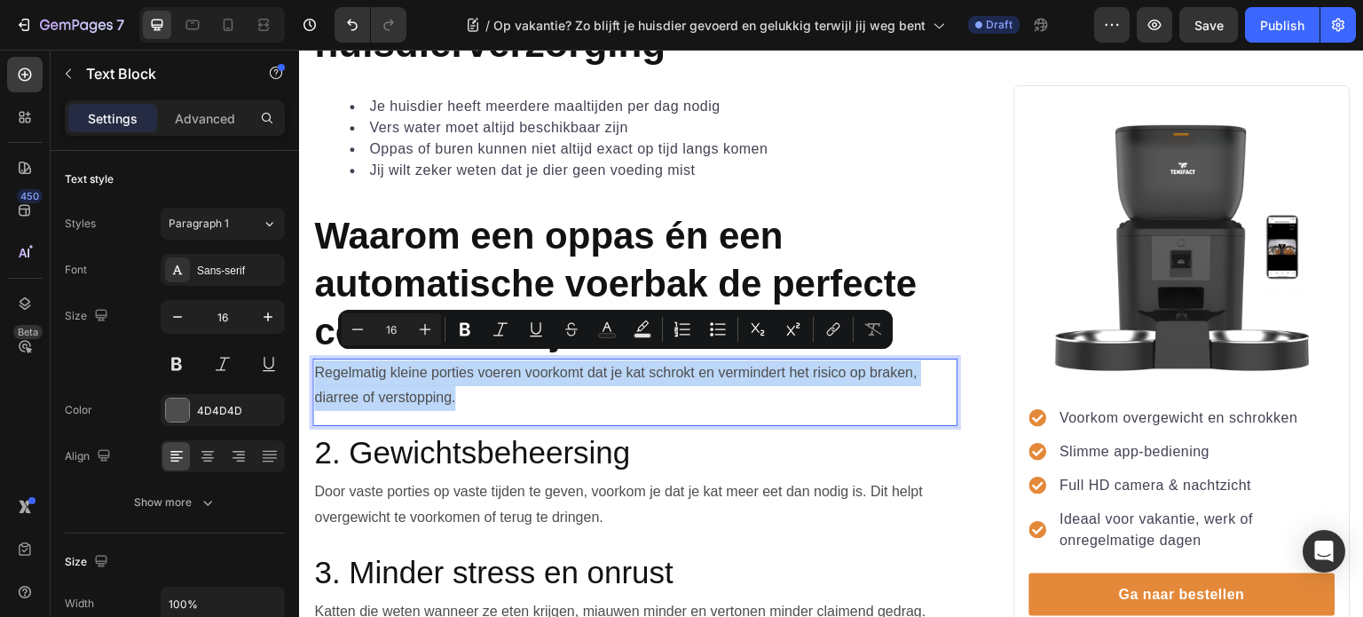
drag, startPoint x: 553, startPoint y: 402, endPoint x: 316, endPoint y: 364, distance: 240.0
click at [316, 364] on div "Regelmatig kleine porties voeren voorkomt dat je kat schrokt en vermindert het …" at bounding box center [634, 386] width 645 height 55
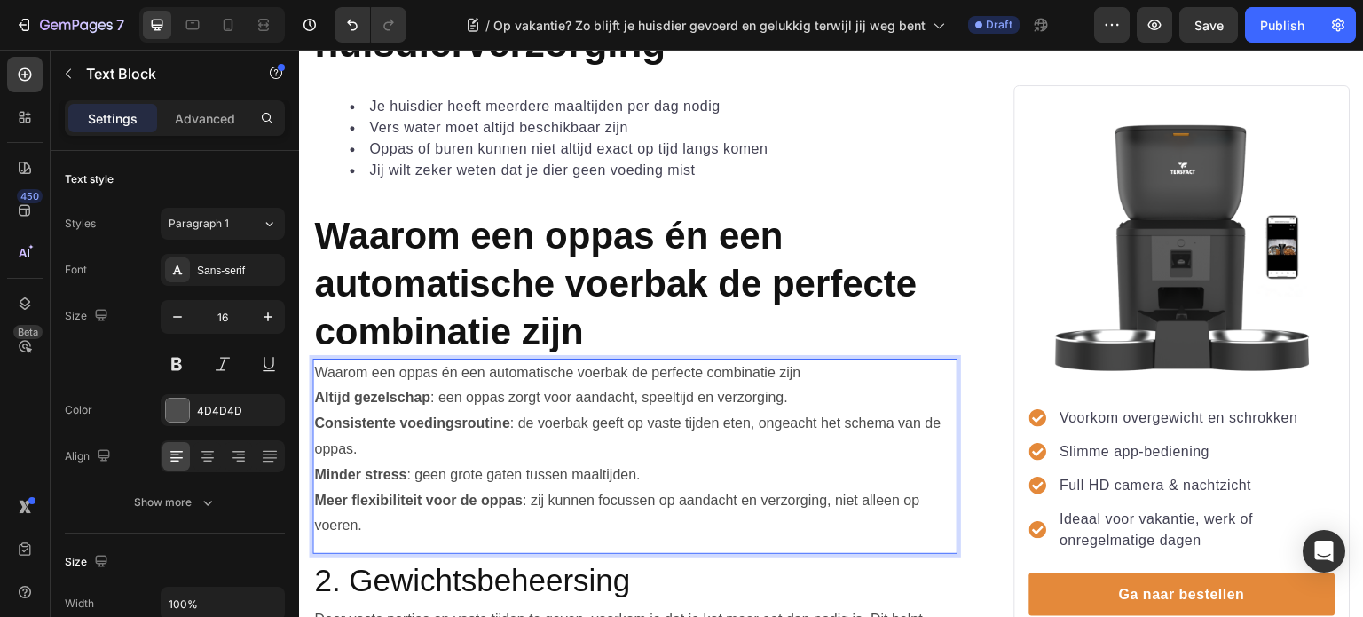
click at [565, 462] on p "Minder stress : geen grote gaten tussen maaltijden." at bounding box center [635, 475] width 642 height 26
click at [814, 362] on p "Waarom een oppas én een automatische voerbak de perfecte combinatie zijn" at bounding box center [635, 373] width 642 height 26
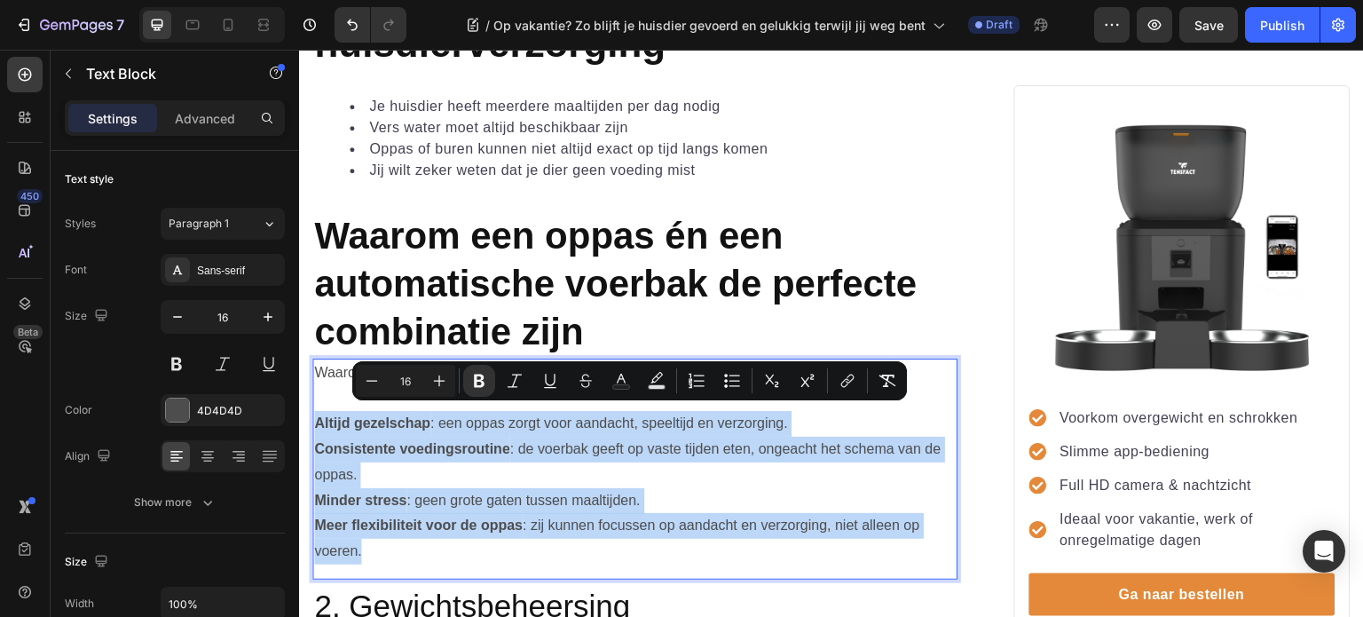
drag, startPoint x: 316, startPoint y: 415, endPoint x: 487, endPoint y: 534, distance: 208.5
click at [487, 534] on div "Waarom een oppas én een automatische voerbak de perfecte combinatie zijn Altijd…" at bounding box center [634, 463] width 645 height 208
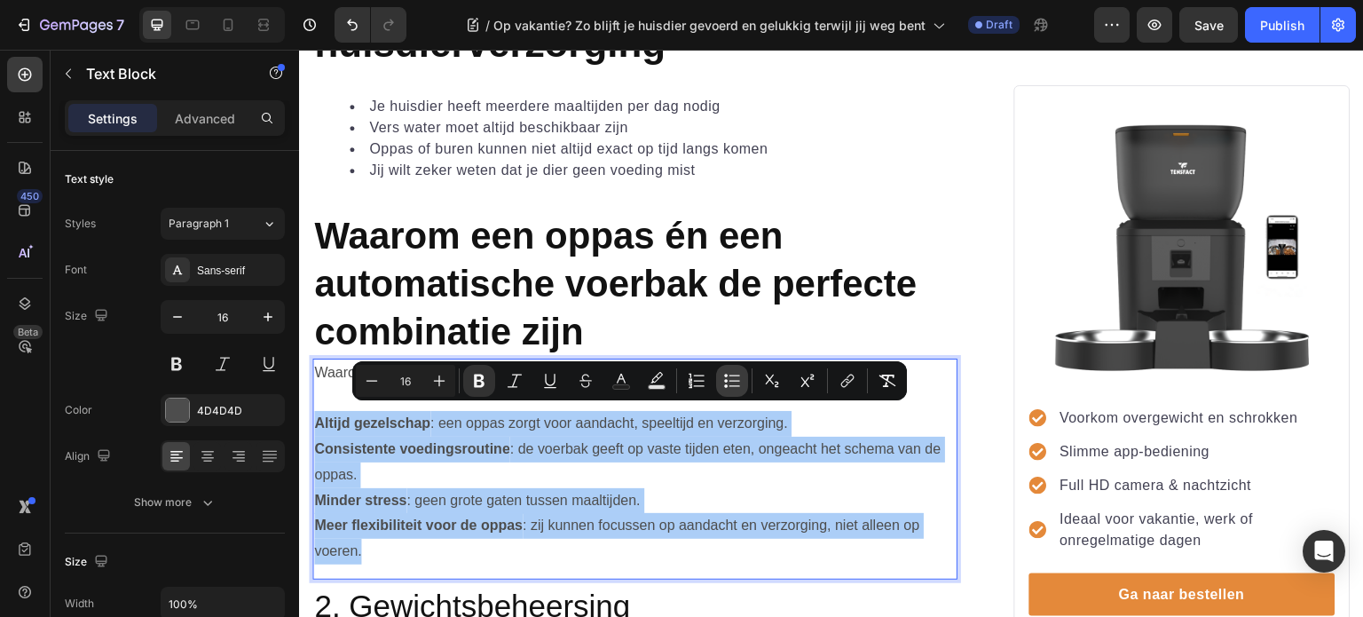
click at [731, 389] on icon "Editor contextual toolbar" at bounding box center [732, 381] width 18 height 18
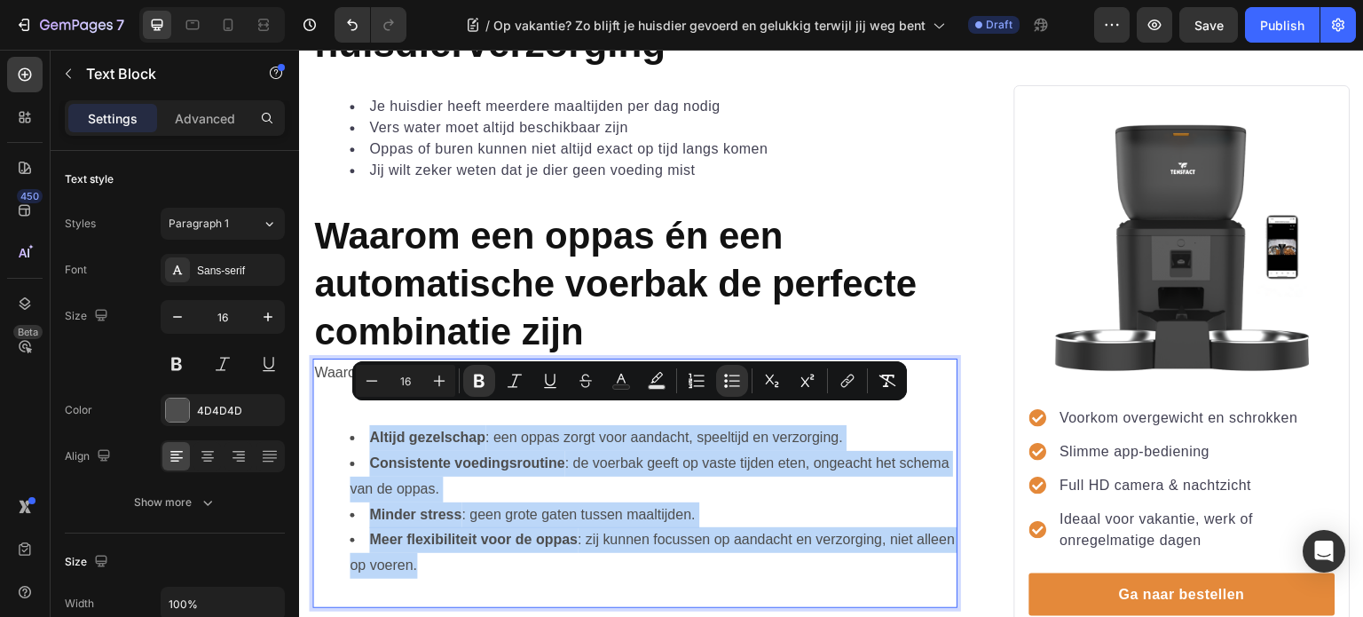
click at [697, 467] on li "Consistente voedingsroutine : de voerbak geeft op vaste tijden eten, ongeacht h…" at bounding box center [653, 476] width 606 height 51
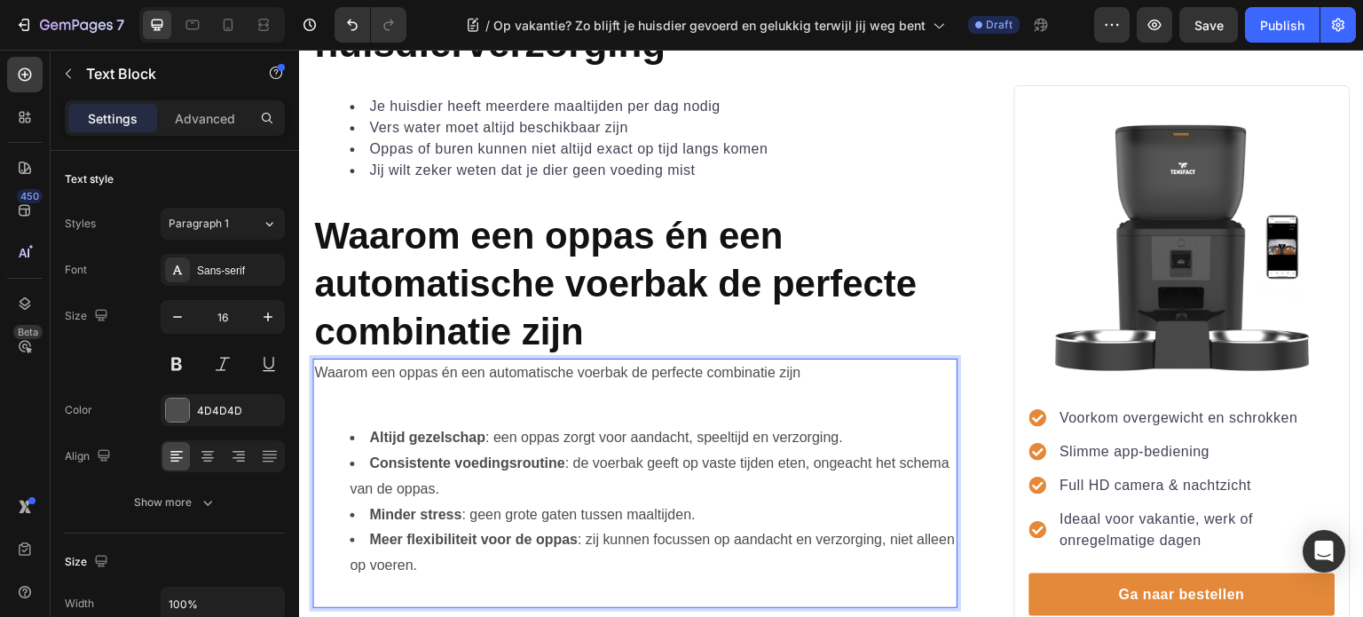
click at [349, 484] on ul "Altijd gezelschap : een oppas zorgt voor aandacht, speeltijd en verzorging. Con…" at bounding box center [635, 502] width 642 height 154
click at [615, 472] on li "Consistente voedingsroutine : de voerbak geeft op vaste tijden eten, ongeacht h…" at bounding box center [653, 476] width 606 height 51
click at [348, 396] on p "Waarom een oppas én een automatische voerbak de perfecte combinatie zijn" at bounding box center [635, 385] width 642 height 51
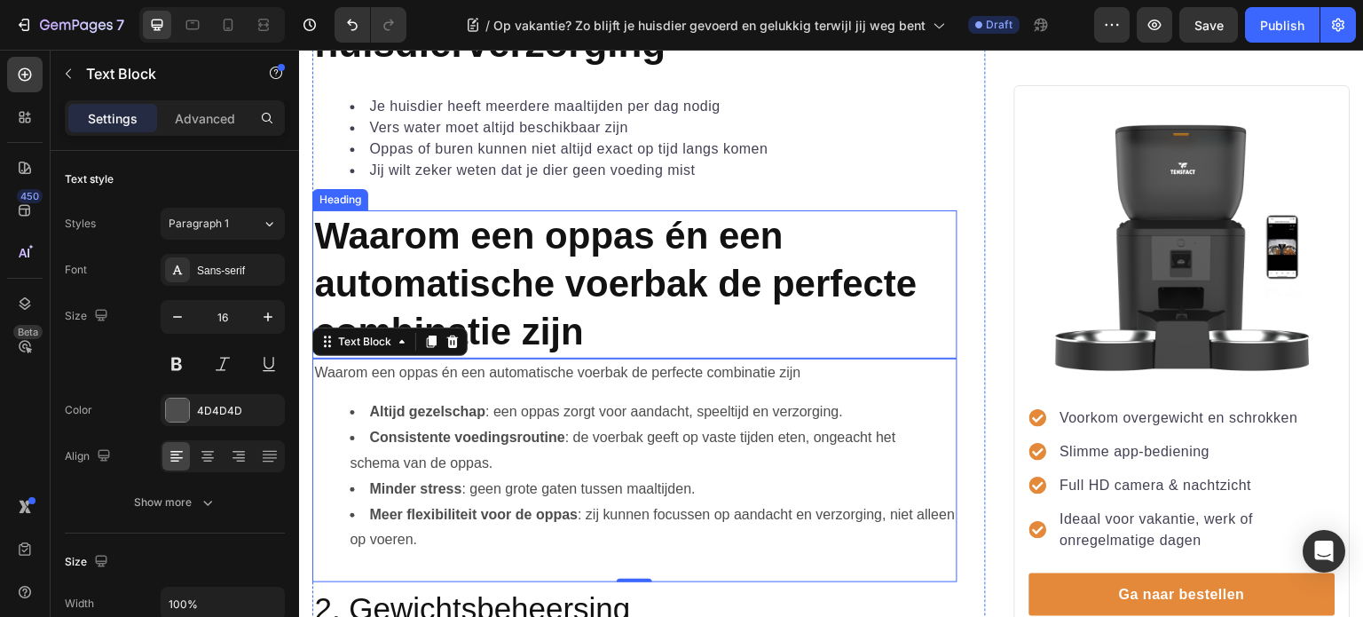
click at [535, 295] on span "Waarom een oppas én een automatische voerbak de perfecte combinatie zijn" at bounding box center [615, 284] width 603 height 138
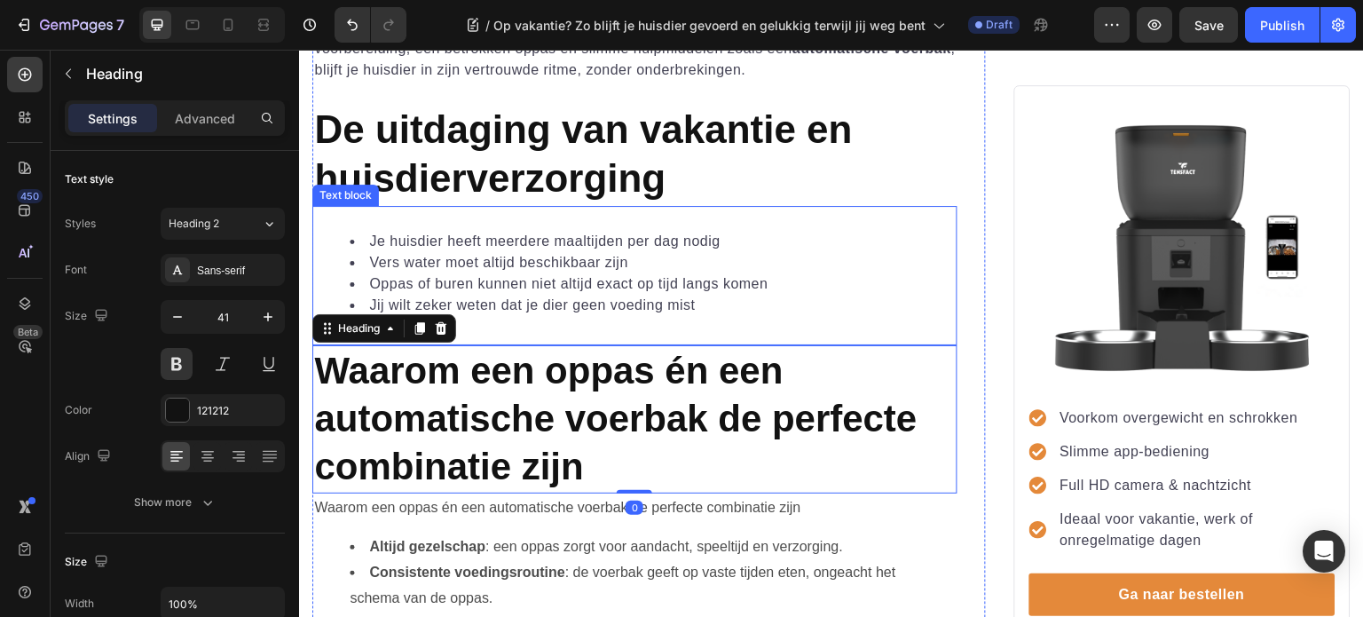
scroll to position [710, 0]
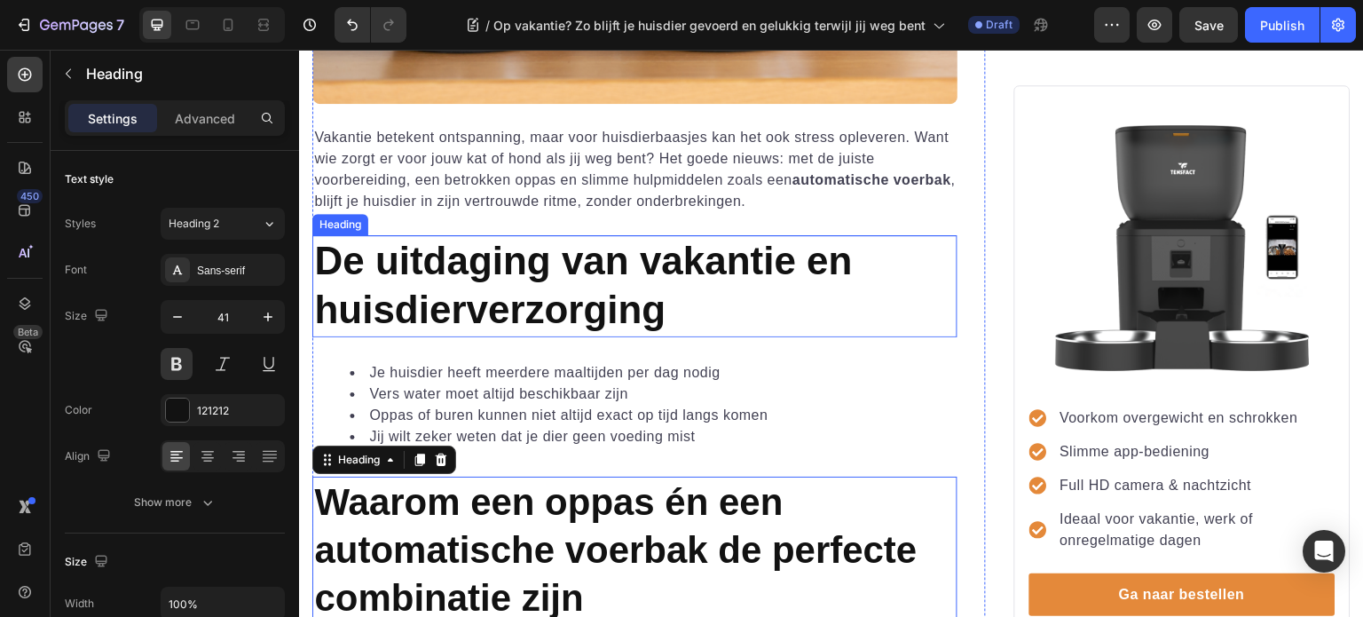
click at [467, 268] on span "De uitdaging van vakantie en huisdierverzorging" at bounding box center [583, 285] width 538 height 92
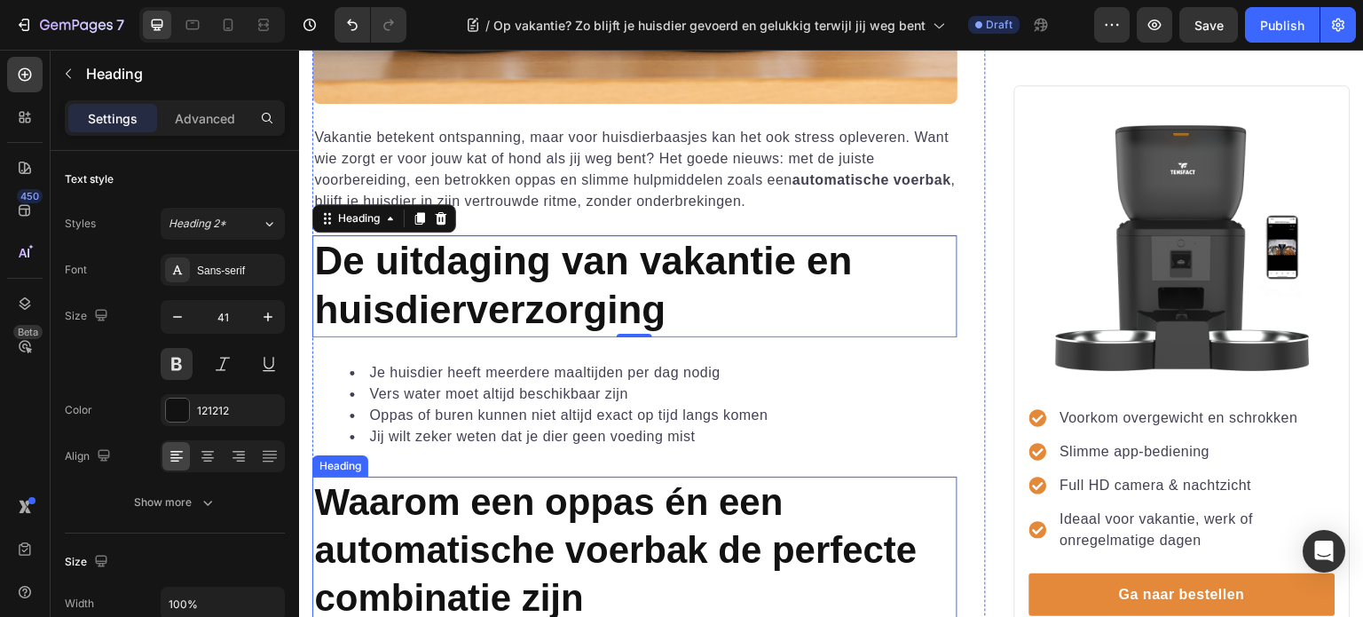
click at [465, 527] on span "Waarom een oppas én een automatische voerbak de perfecte combinatie zijn" at bounding box center [615, 550] width 603 height 138
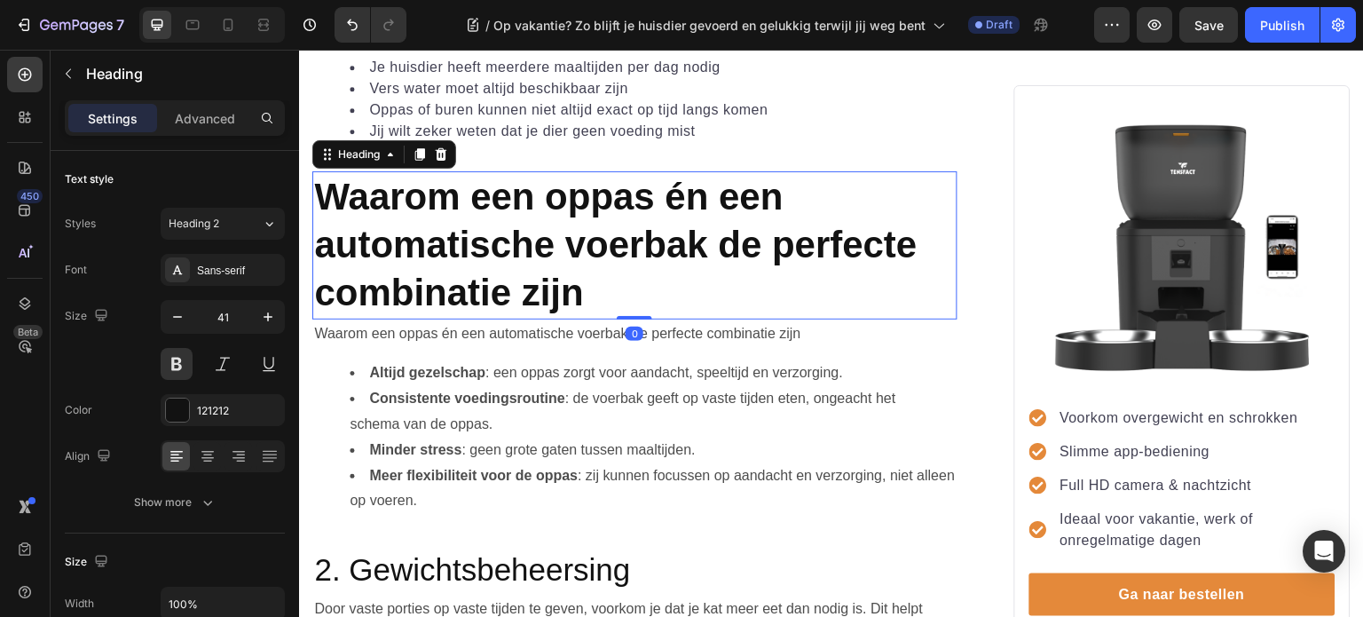
scroll to position [1065, 0]
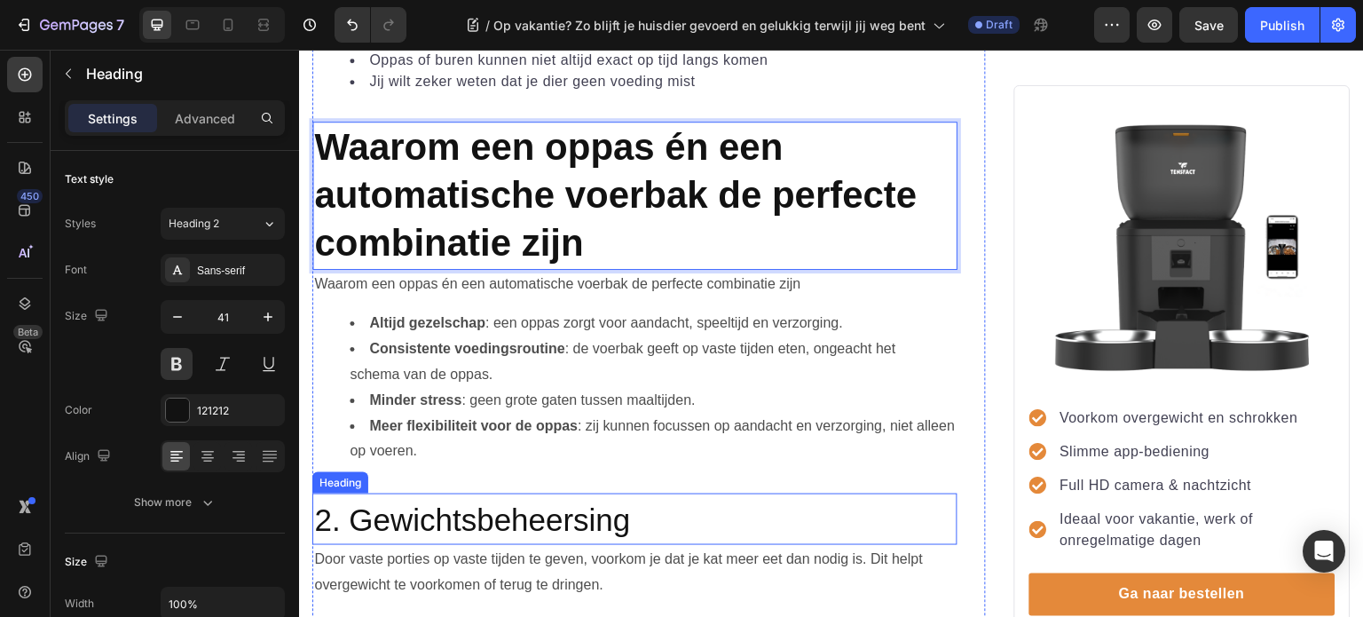
click at [454, 508] on span "2. Gewichtsbeheersing" at bounding box center [472, 519] width 316 height 35
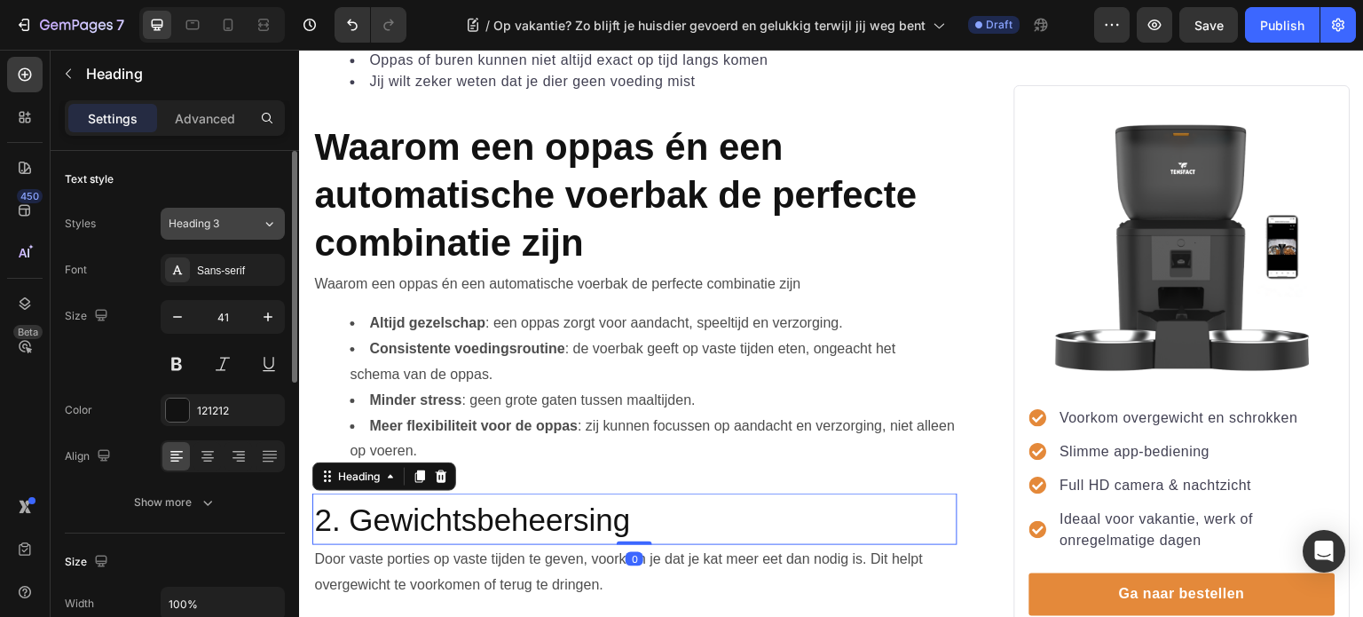
click at [263, 223] on icon at bounding box center [269, 224] width 15 height 18
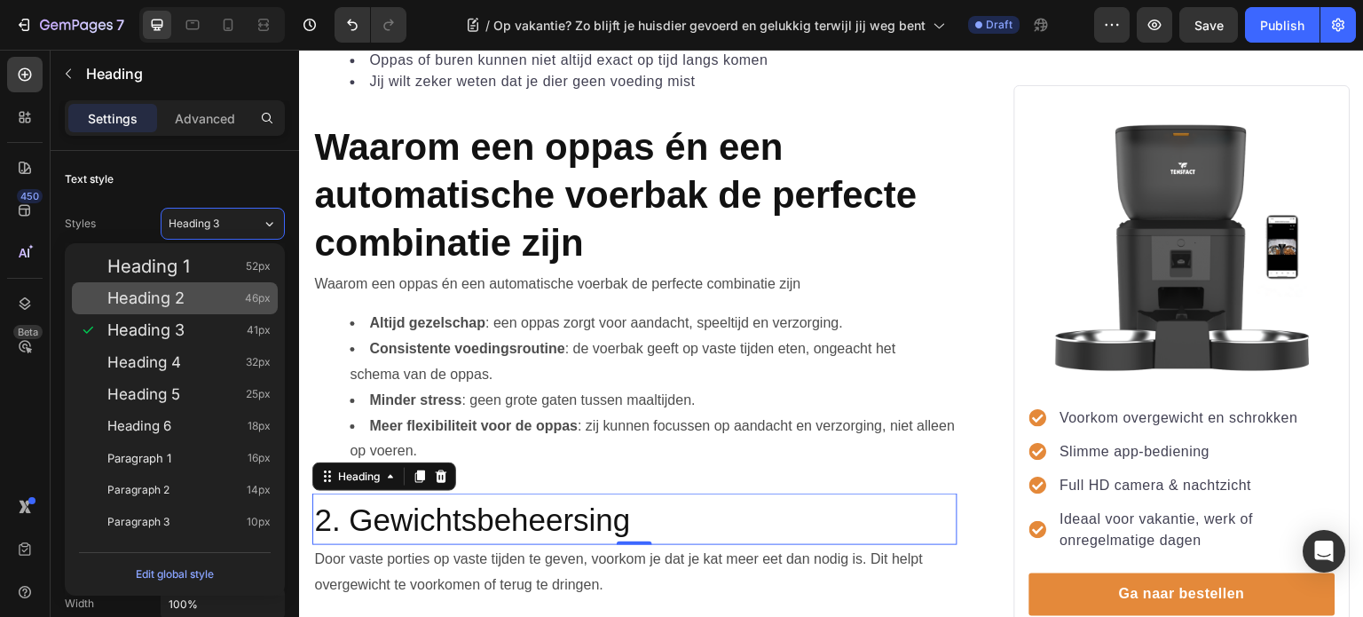
click at [177, 290] on span "Heading 2" at bounding box center [145, 298] width 77 height 18
type input "46"
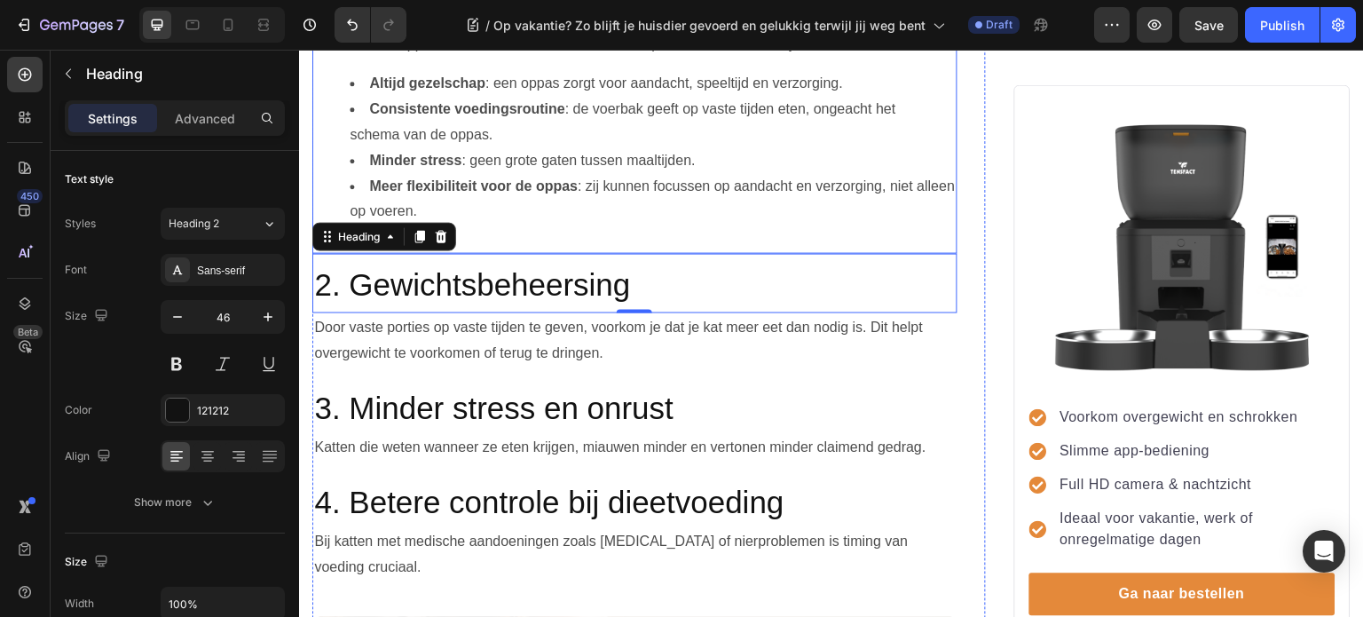
scroll to position [1331, 0]
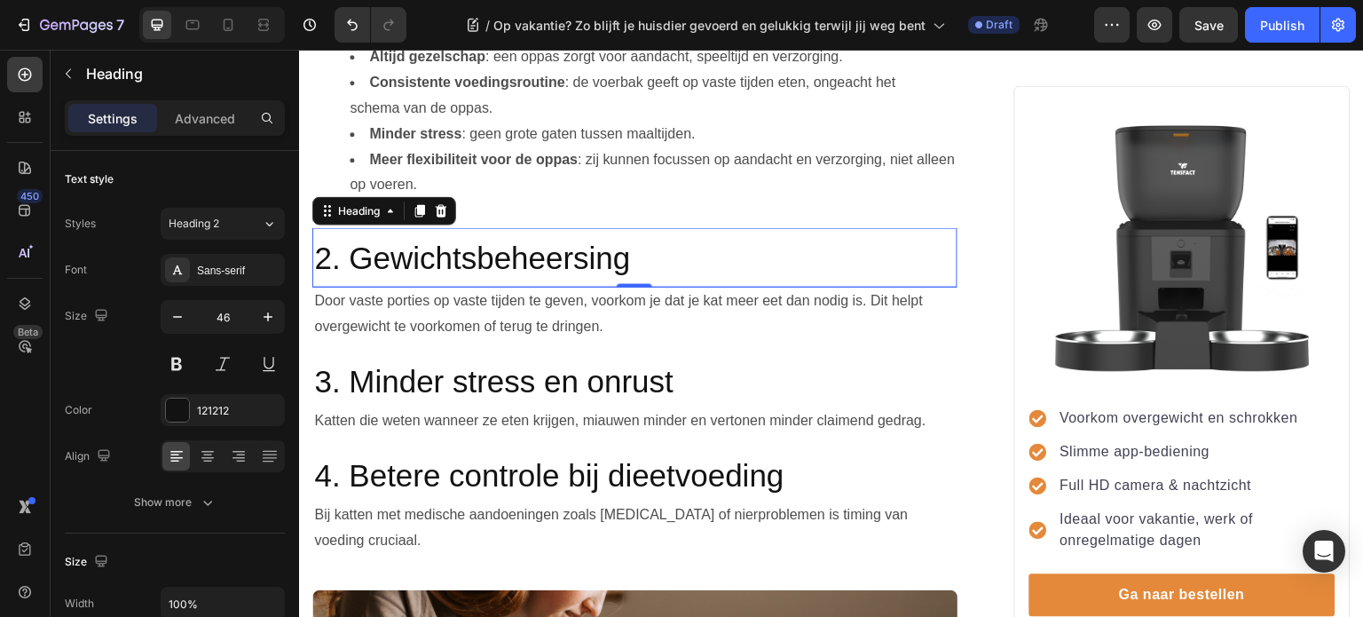
click at [652, 251] on h2 "2. Gewichtsbeheersing" at bounding box center [634, 256] width 645 height 59
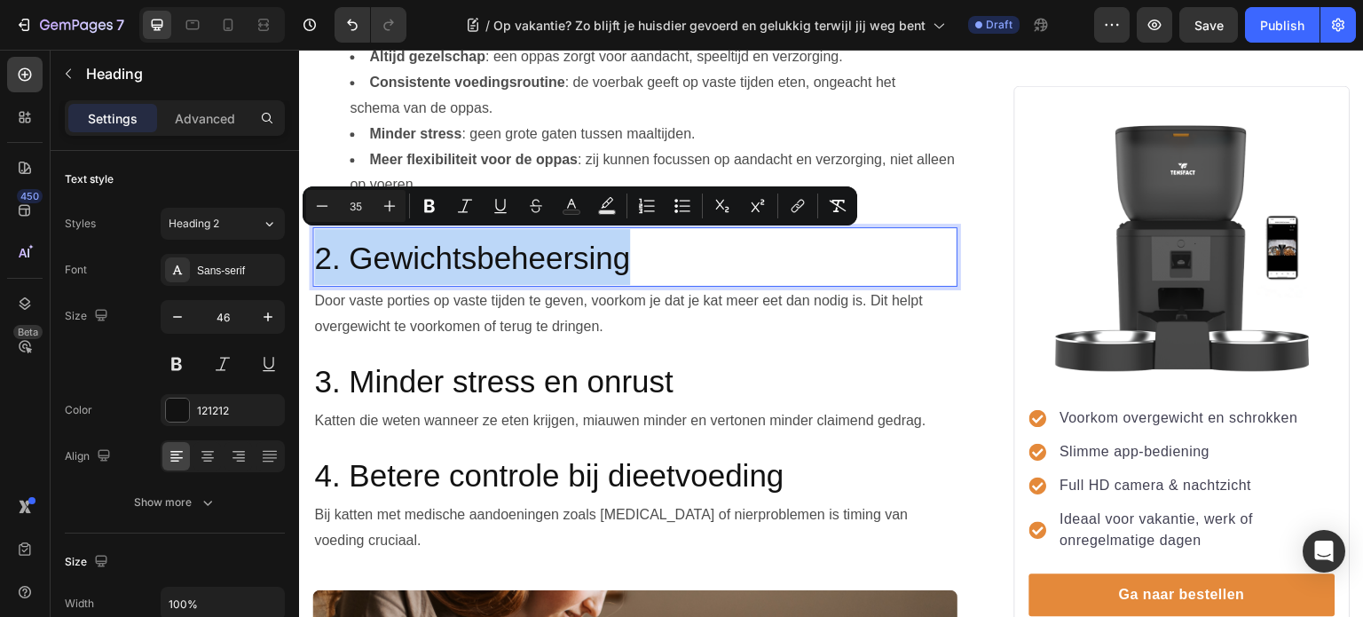
drag, startPoint x: 652, startPoint y: 251, endPoint x: 563, endPoint y: 307, distance: 105.6
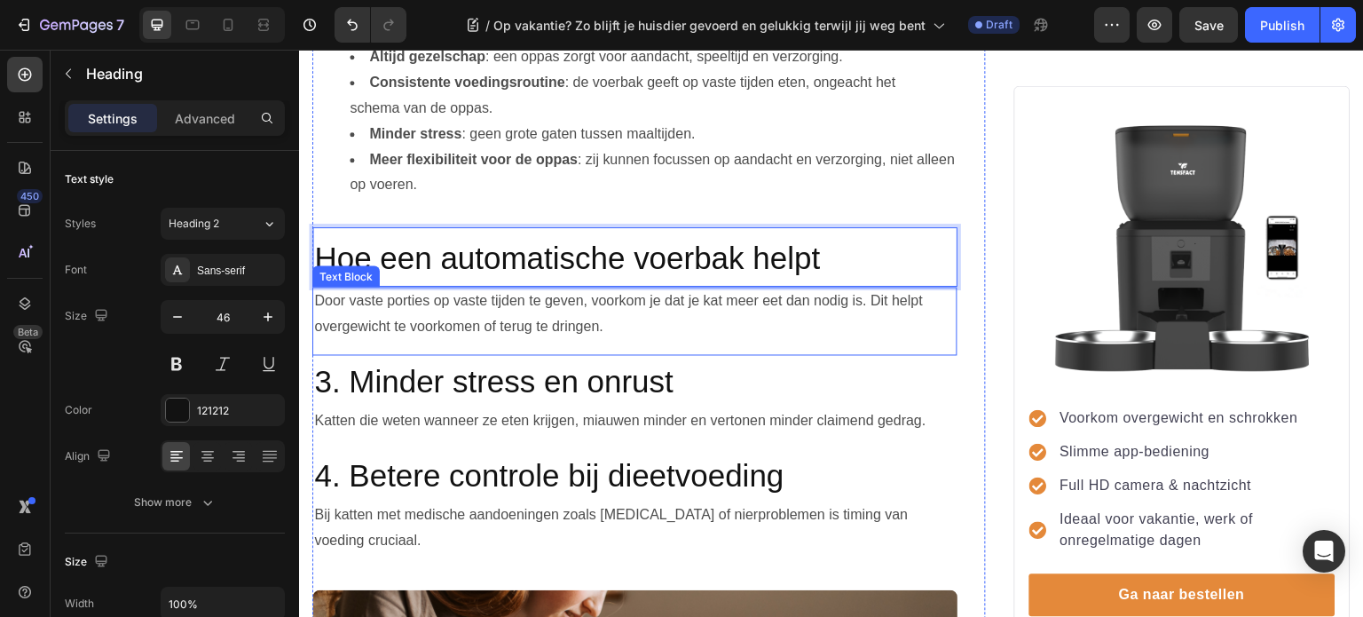
click at [816, 302] on p "Door vaste porties op vaste tijden te geven, voorkom je dat je kat meer eet dan…" at bounding box center [635, 313] width 642 height 51
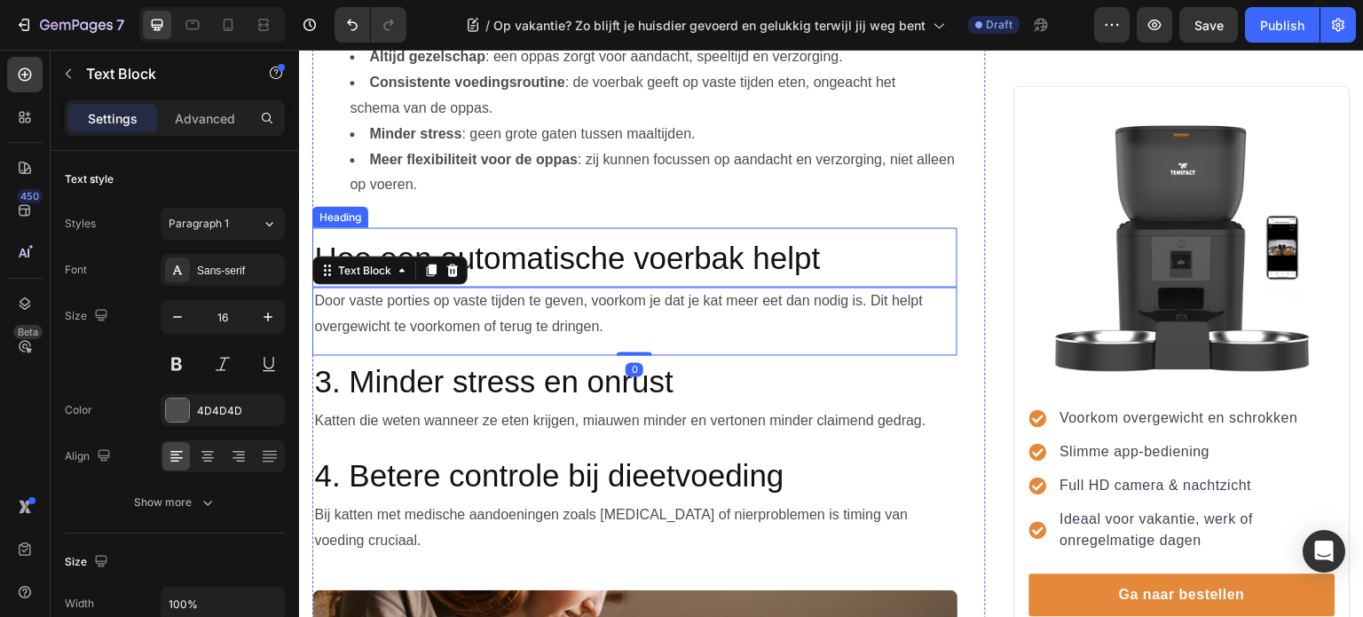
click at [703, 247] on span "Hoe een automatische voerbak helpt" at bounding box center [567, 257] width 506 height 35
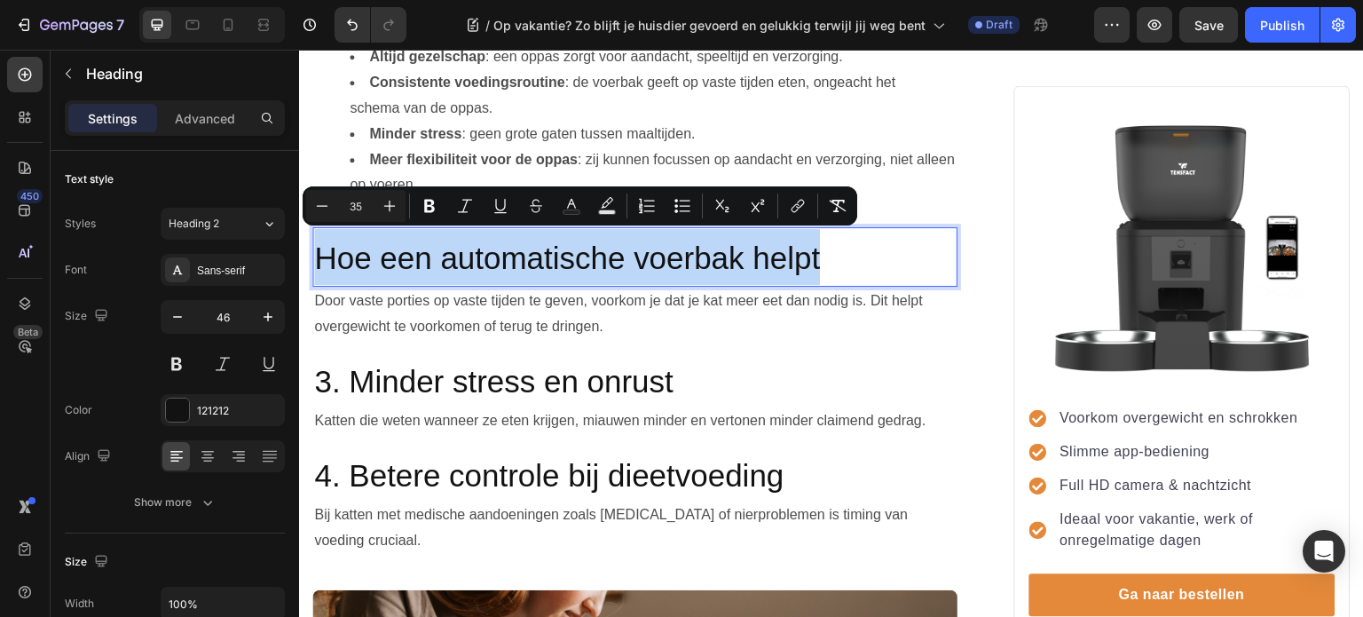
drag, startPoint x: 861, startPoint y: 241, endPoint x: 597, endPoint y: 286, distance: 267.3
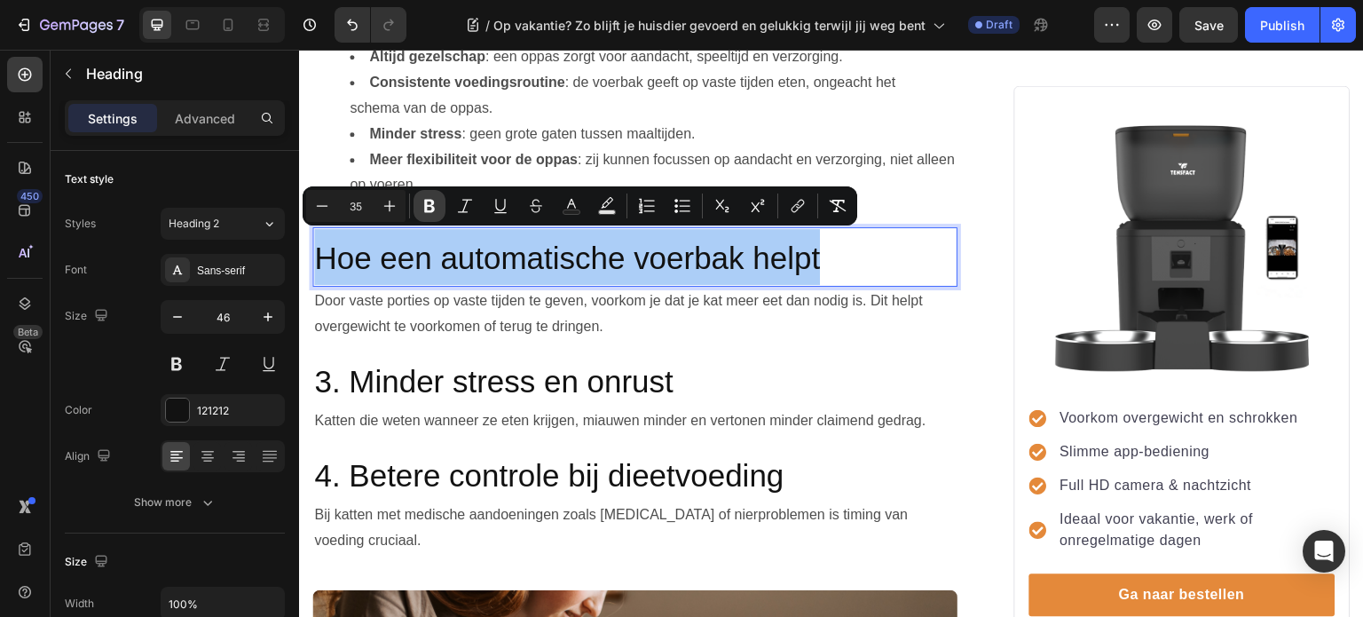
click at [427, 202] on icon "Editor contextual toolbar" at bounding box center [429, 206] width 11 height 13
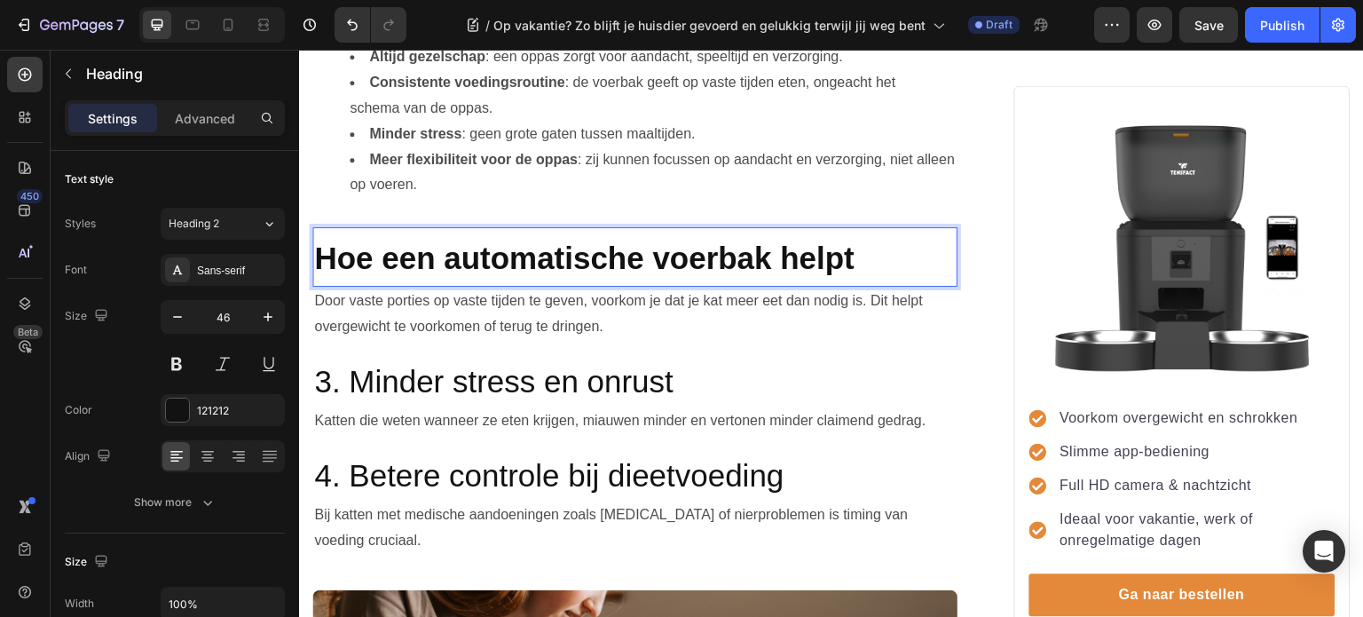
scroll to position [1154, 0]
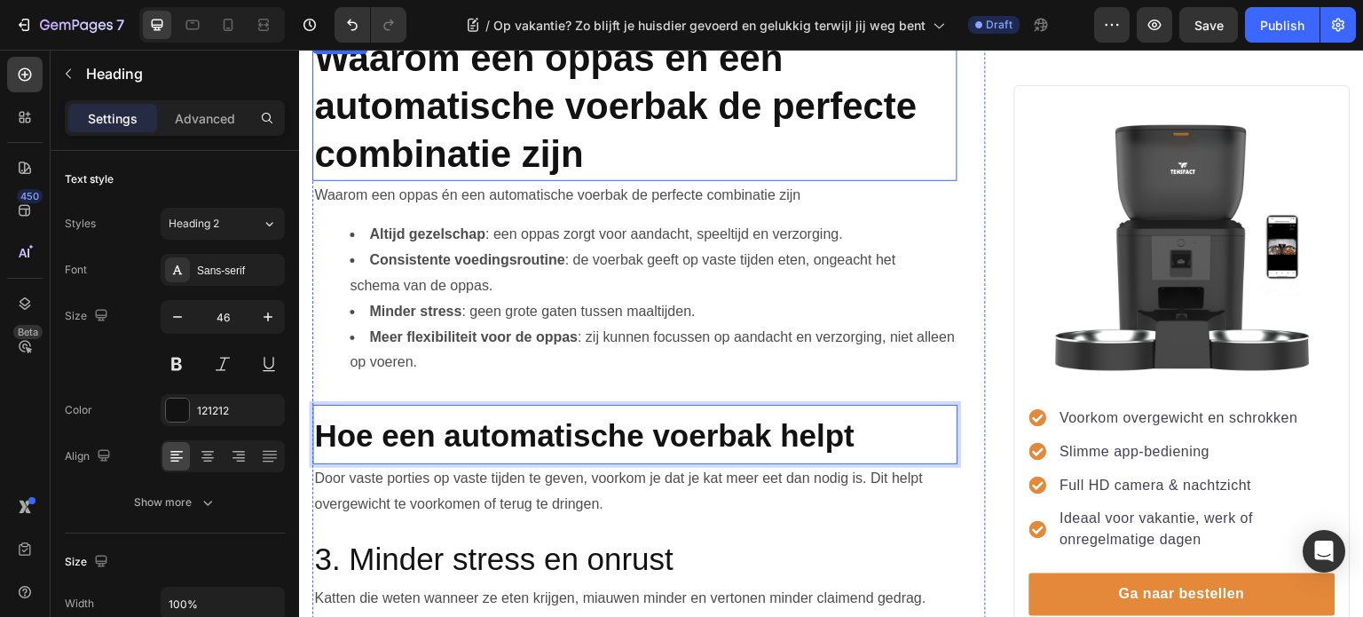
click at [463, 137] on span "Waarom een oppas én een automatische voerbak de perfecte combinatie zijn" at bounding box center [615, 106] width 603 height 138
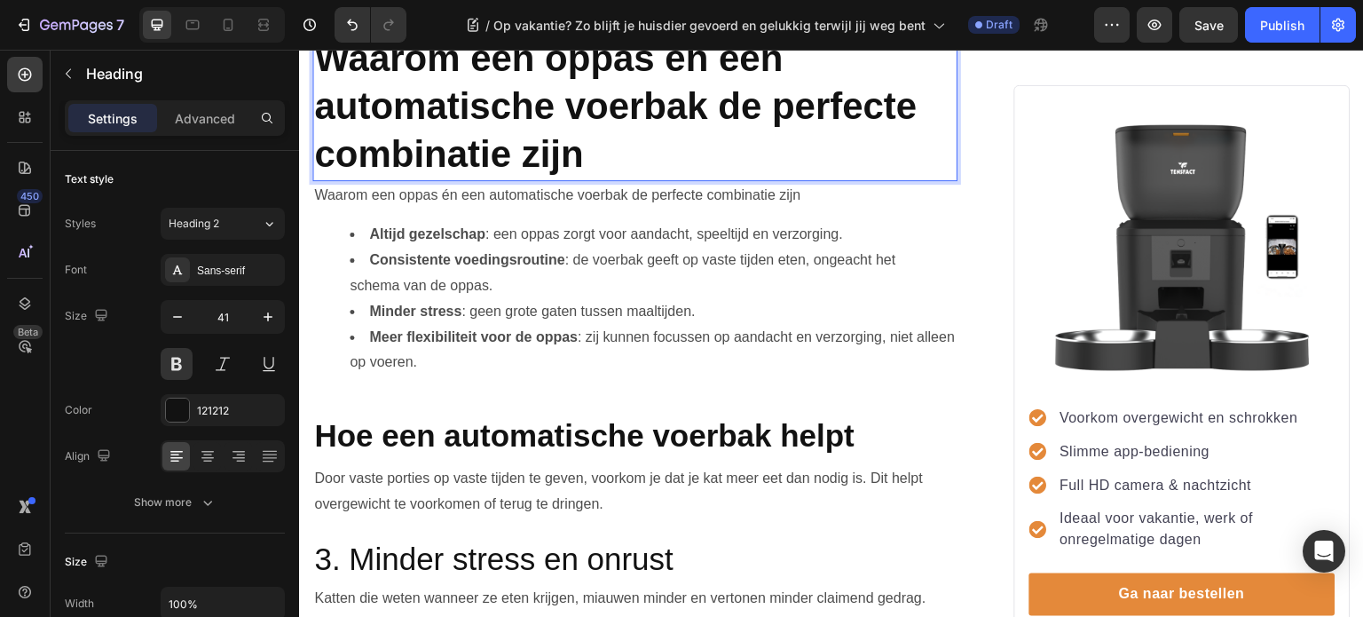
scroll to position [1132, 0]
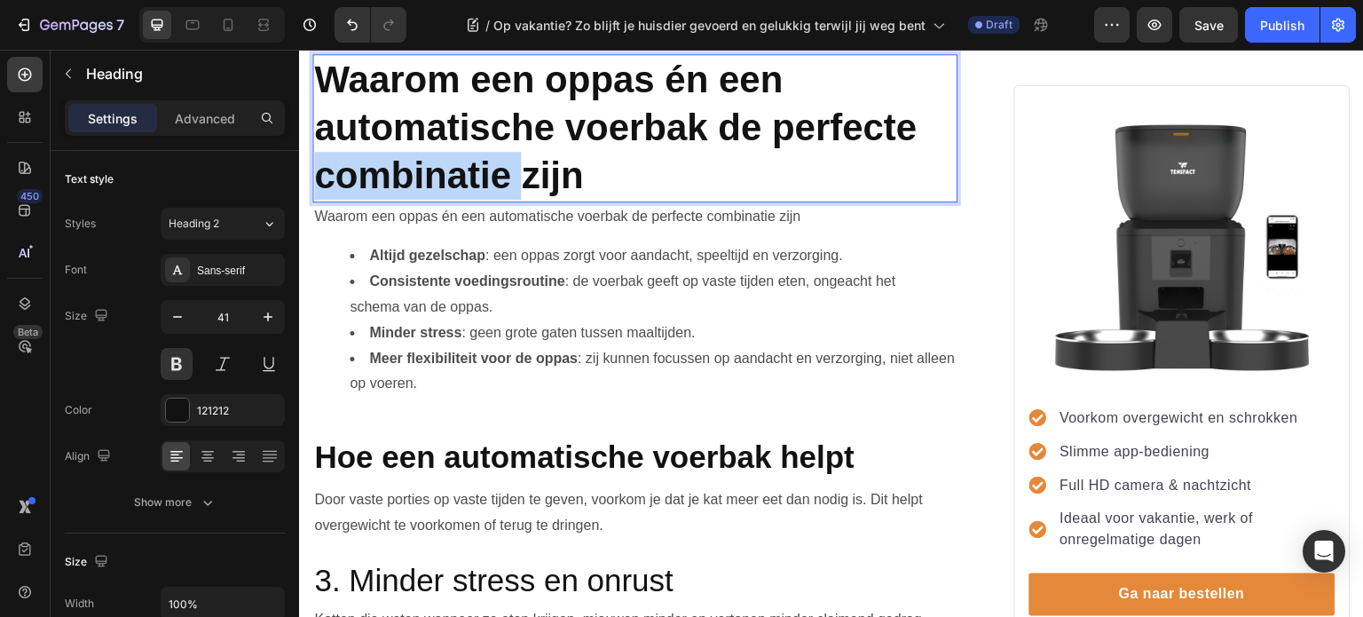
click at [464, 150] on span "Waarom een oppas én een automatische voerbak de perfecte combinatie zijn" at bounding box center [615, 128] width 603 height 138
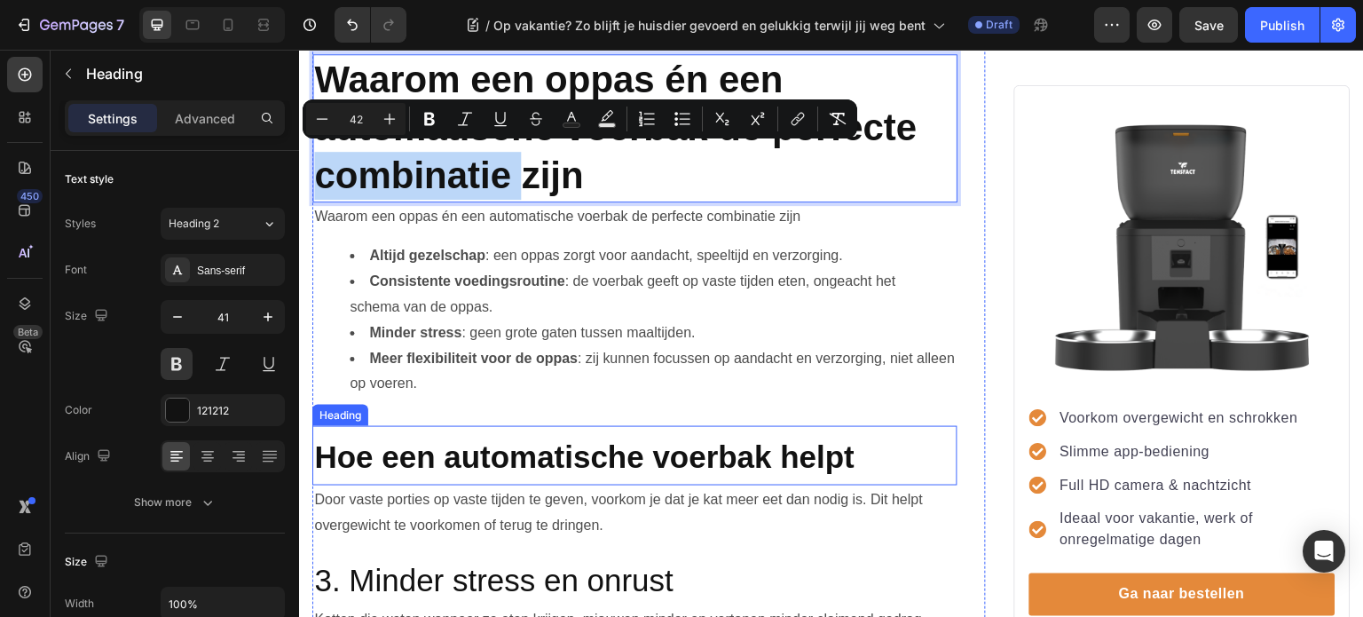
click at [485, 454] on strong "Hoe een automatische voerbak helpt" at bounding box center [584, 456] width 540 height 35
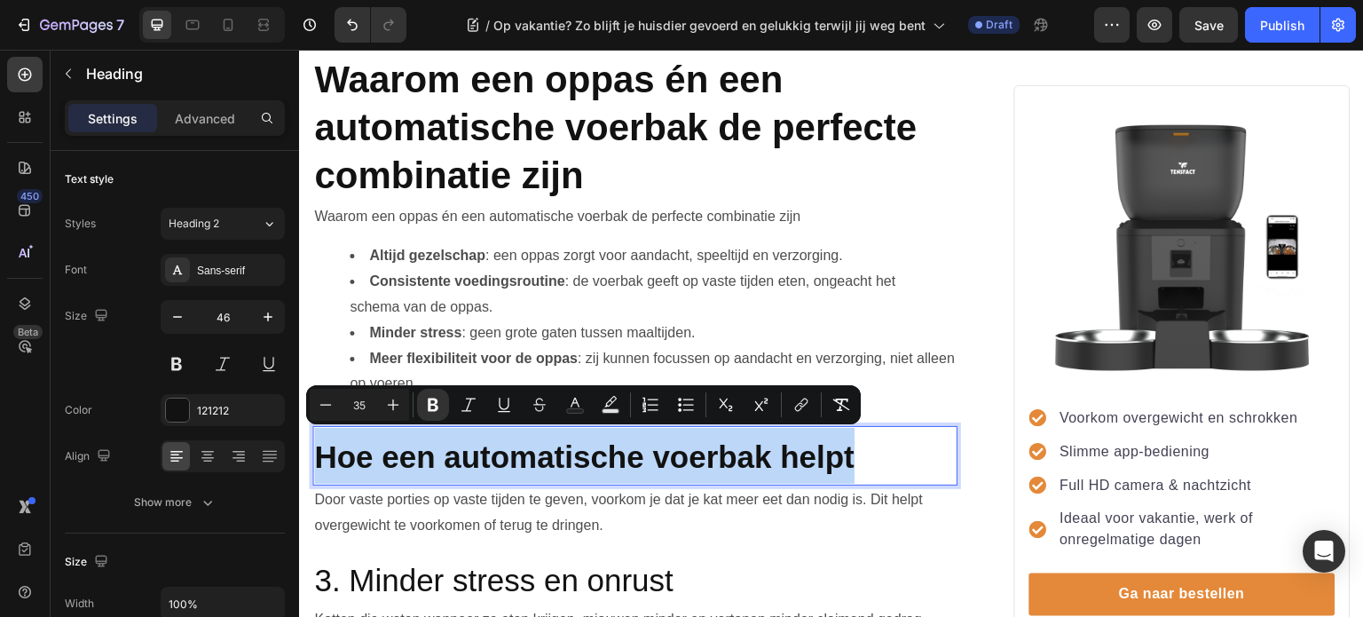
drag, startPoint x: 881, startPoint y: 452, endPoint x: 319, endPoint y: 434, distance: 562.0
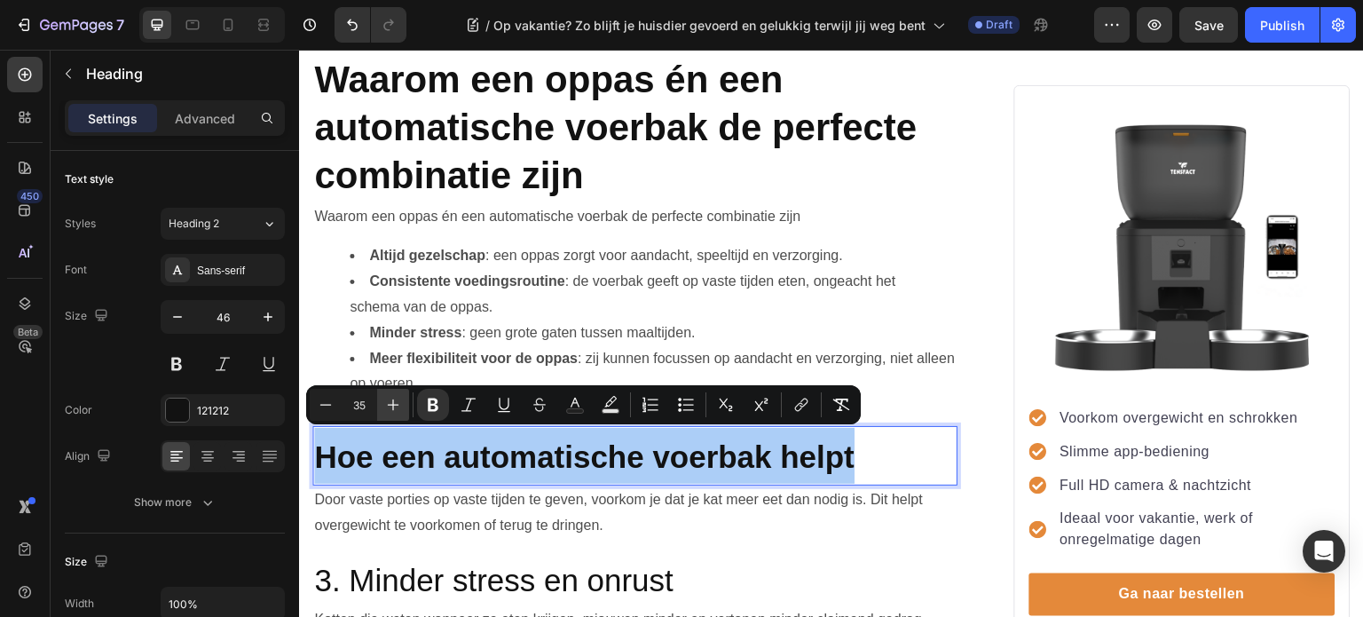
click at [390, 401] on icon "Editor contextual toolbar" at bounding box center [393, 405] width 18 height 18
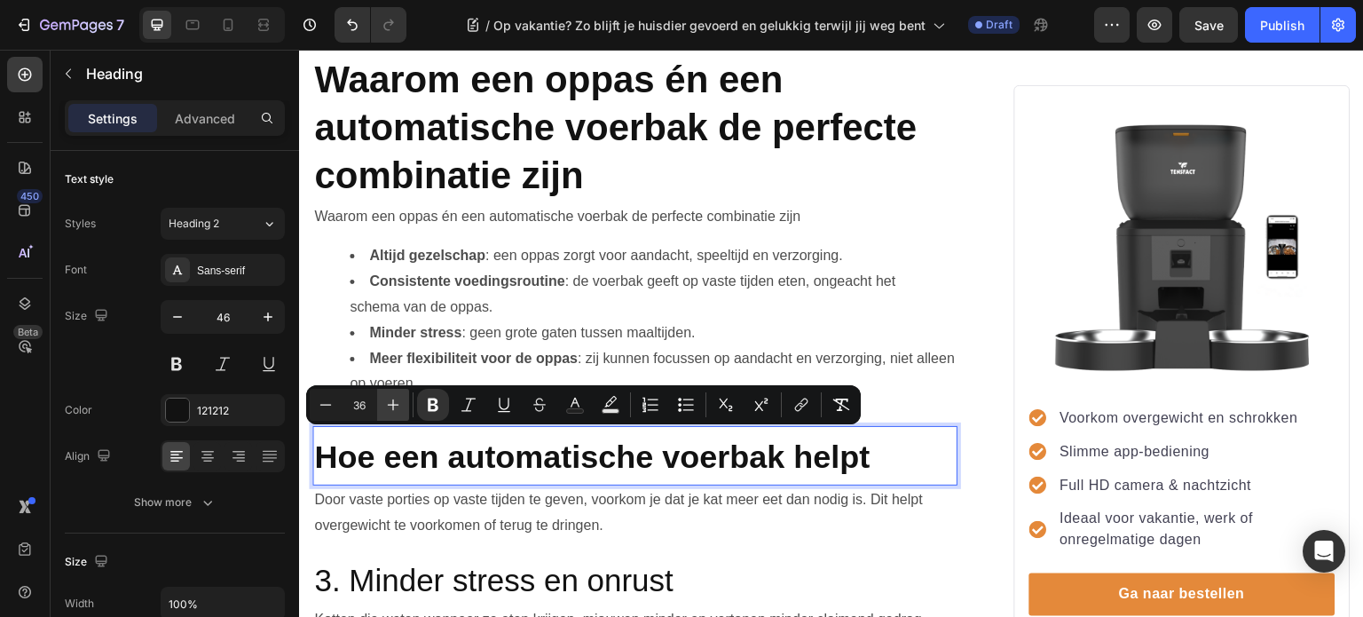
click at [390, 401] on icon "Editor contextual toolbar" at bounding box center [393, 405] width 18 height 18
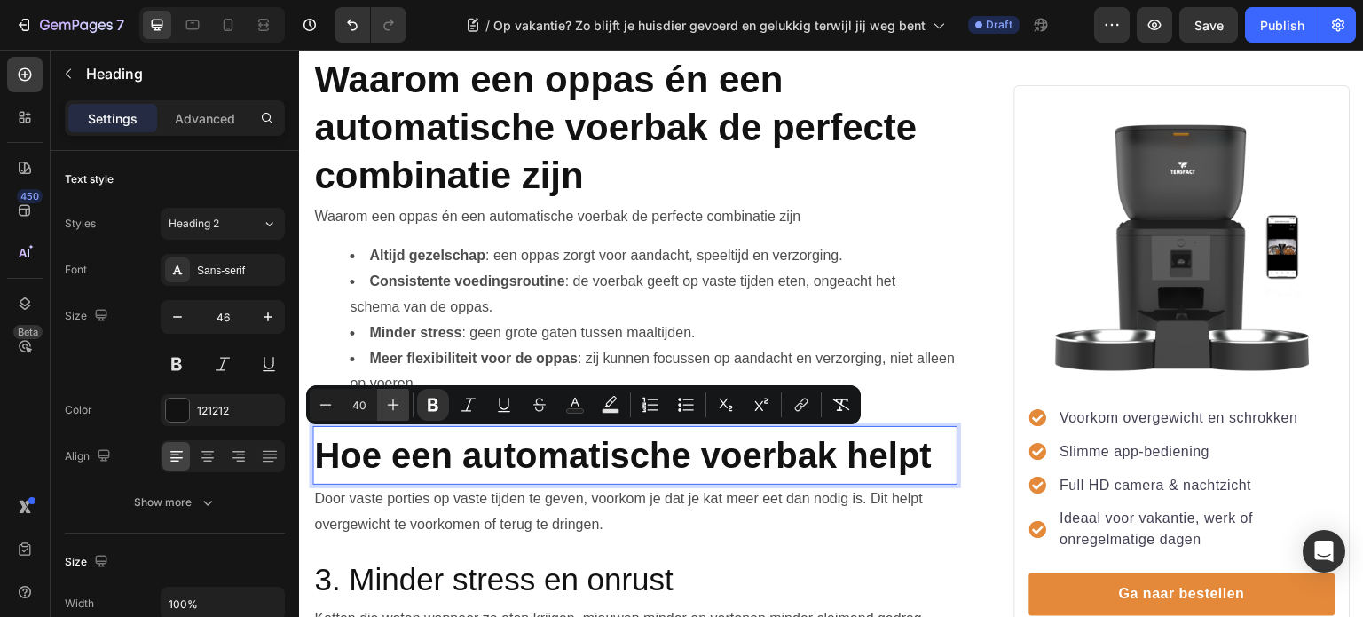
click at [390, 401] on icon "Editor contextual toolbar" at bounding box center [393, 405] width 18 height 18
type input "42"
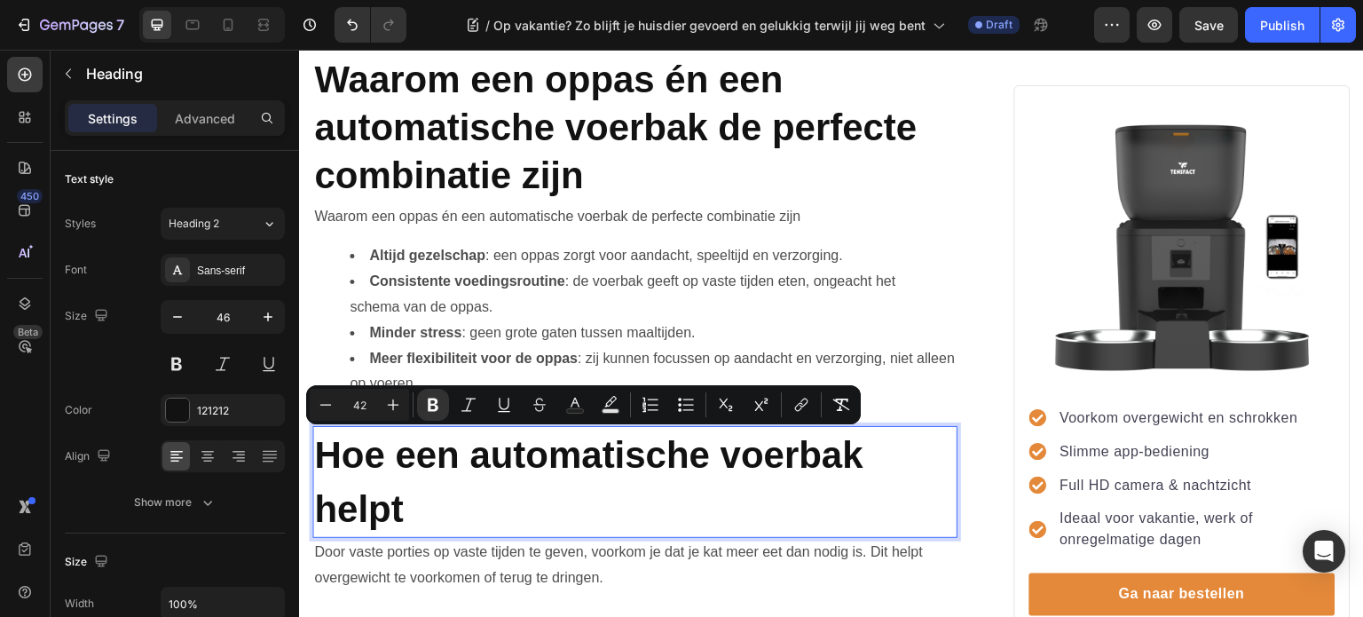
click at [485, 516] on p "Hoe een automatische voerbak helpt" at bounding box center [635, 482] width 642 height 108
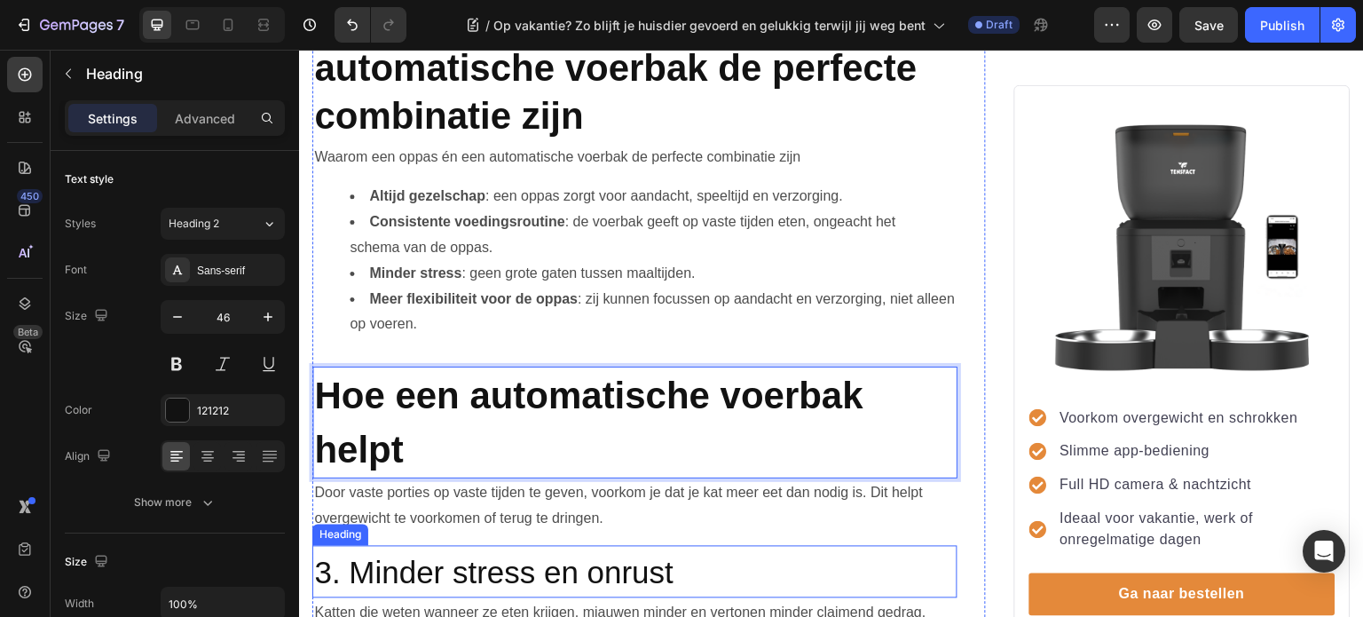
scroll to position [1221, 0]
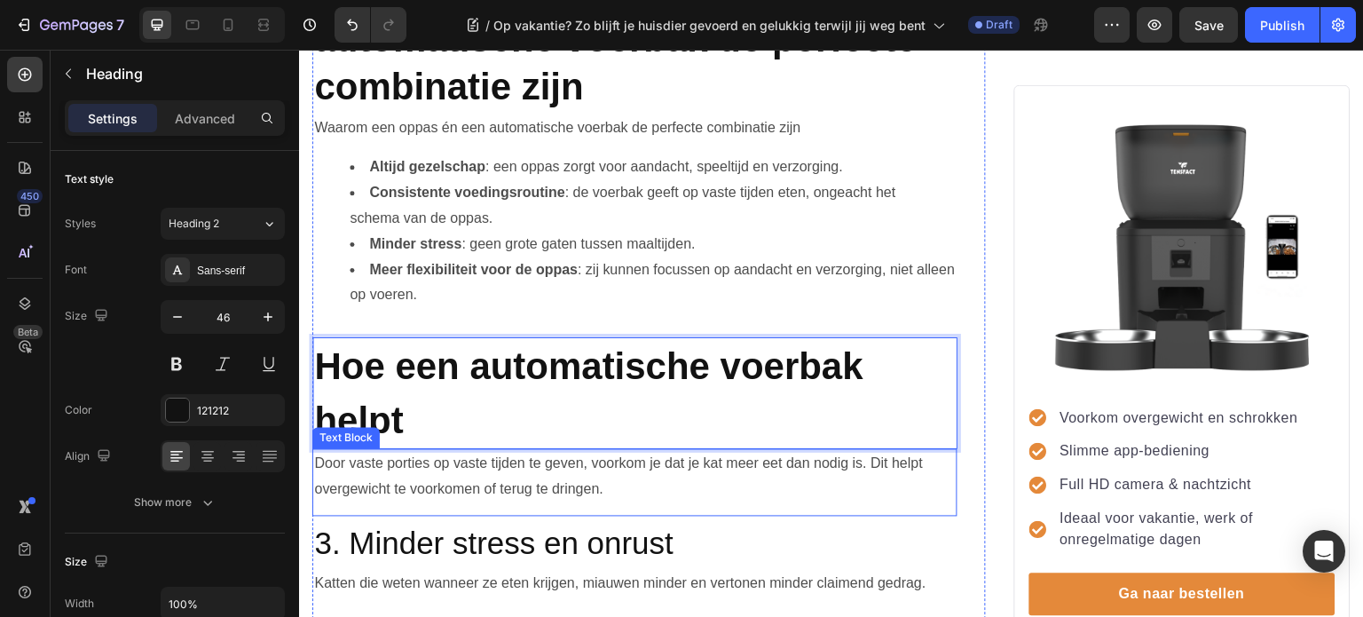
click at [540, 475] on p "Door vaste porties op vaste tijden te geven, voorkom je dat je kat meer eet dan…" at bounding box center [635, 476] width 642 height 51
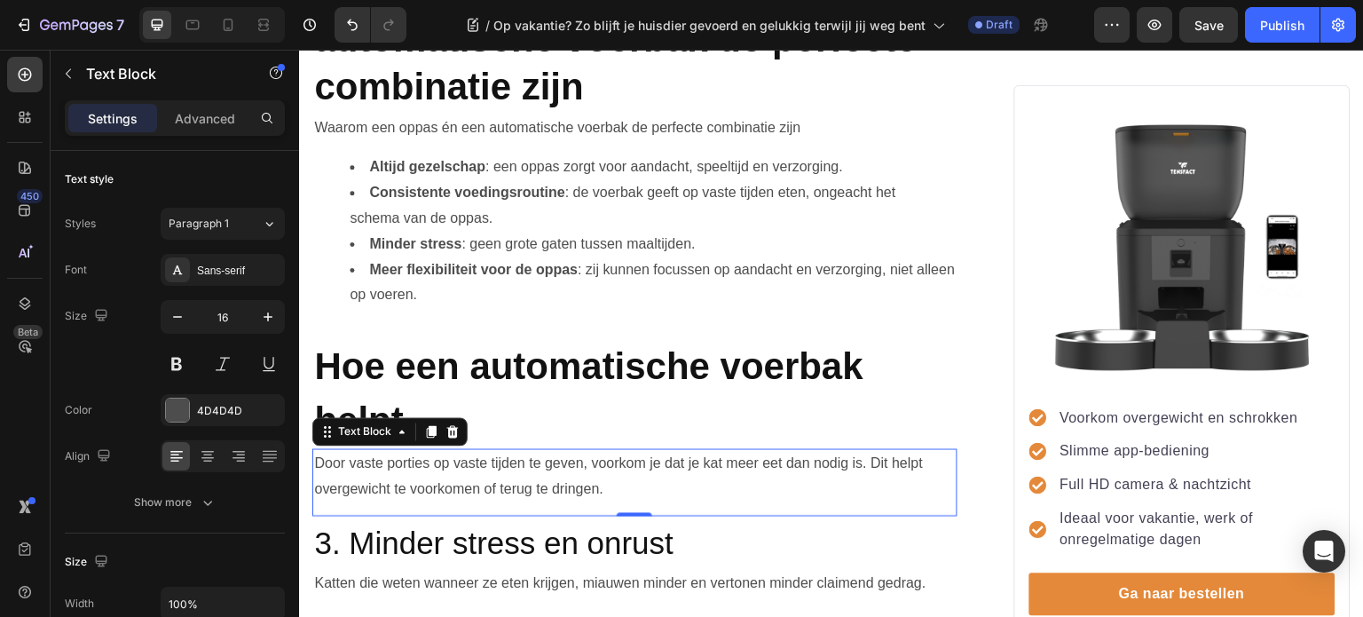
click at [476, 482] on p "Door vaste porties op vaste tijden te geven, voorkom je dat je kat meer eet dan…" at bounding box center [635, 476] width 642 height 51
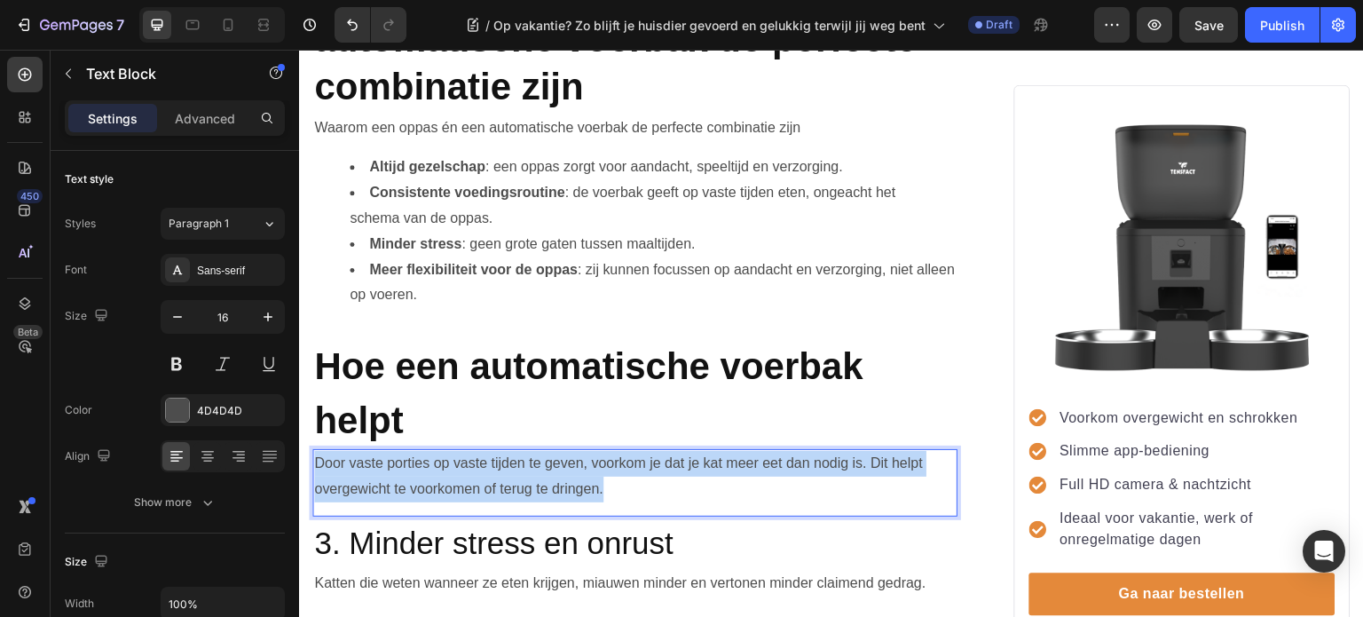
drag, startPoint x: 610, startPoint y: 484, endPoint x: 290, endPoint y: 460, distance: 320.4
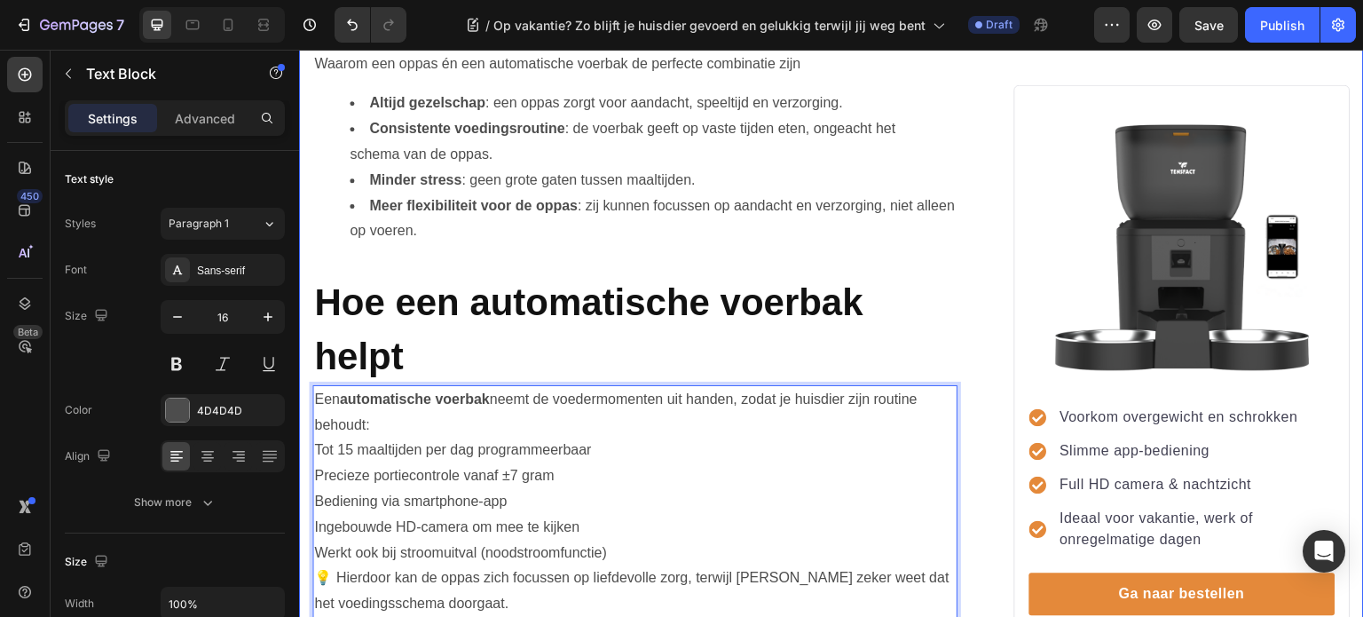
scroll to position [1290, 0]
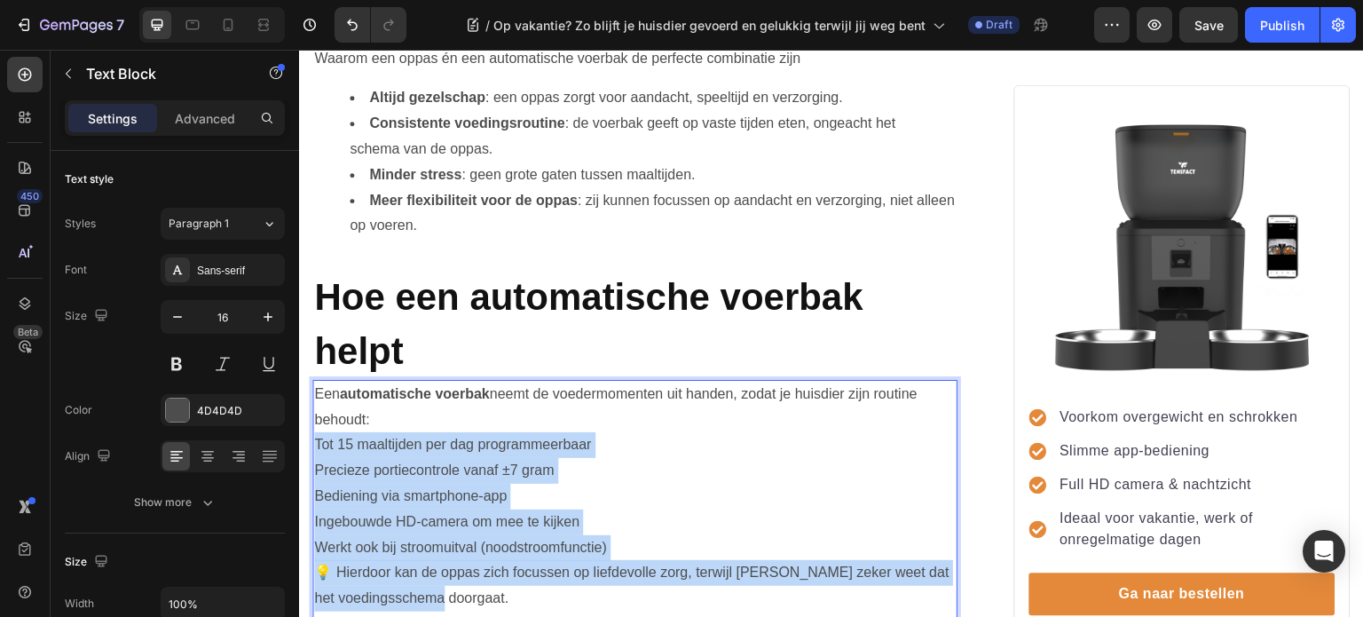
drag, startPoint x: 315, startPoint y: 436, endPoint x: 523, endPoint y: 587, distance: 256.7
click at [523, 587] on div "Een automatische voerbak neemt de voedermomenten uit handen, zodat je huisdier …" at bounding box center [634, 496] width 645 height 233
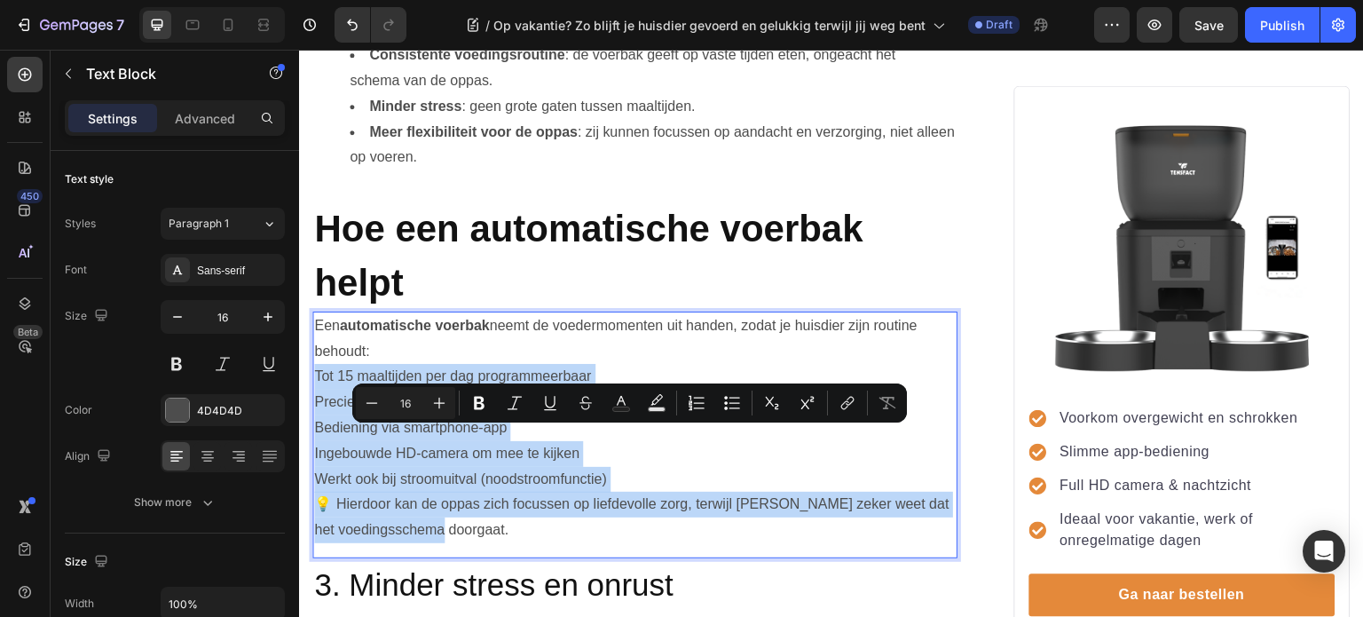
scroll to position [1468, 0]
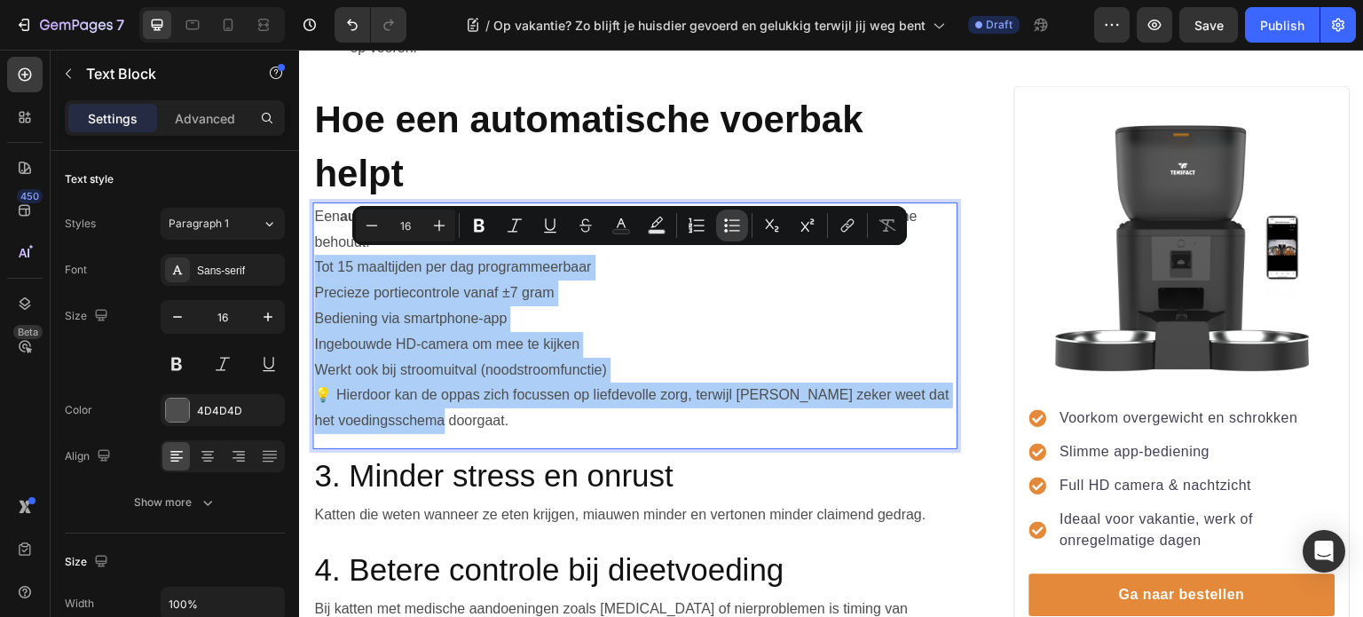
click at [737, 226] on icon "Editor contextual toolbar" at bounding box center [732, 226] width 18 height 18
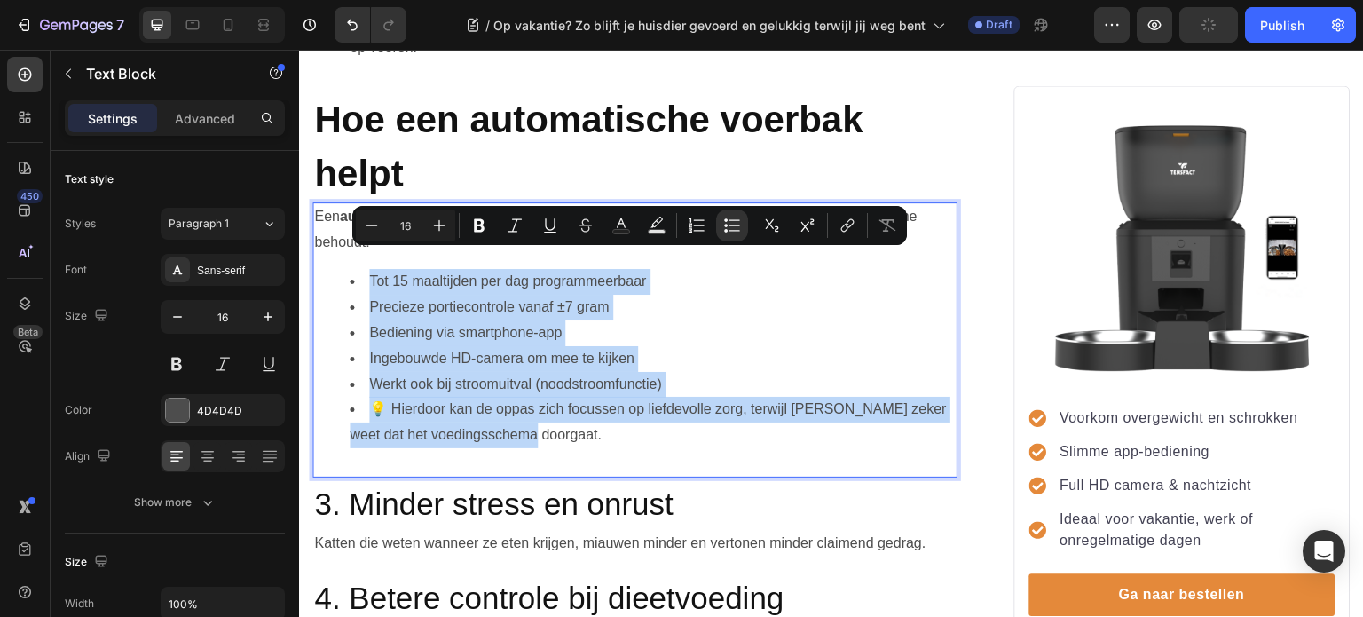
click at [758, 326] on li "Bediening via smartphone-app" at bounding box center [653, 333] width 606 height 26
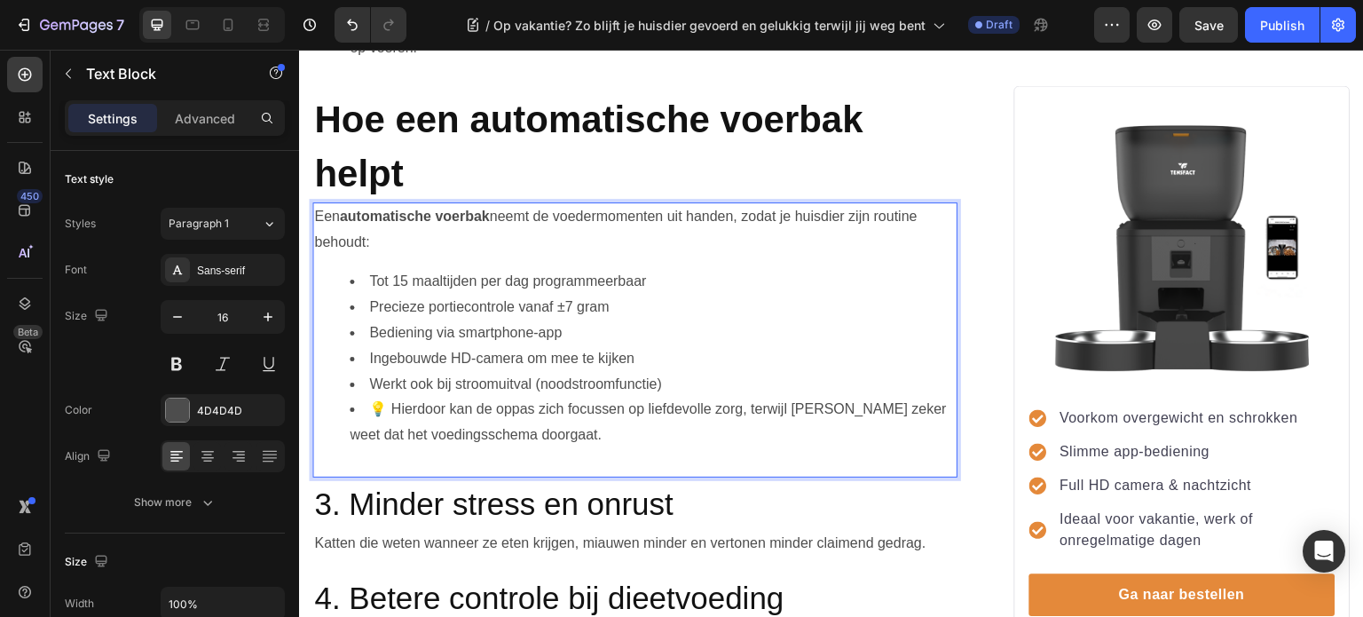
click at [680, 381] on li "Werkt ook bij stroomuitval (noodstroomfunctie)" at bounding box center [653, 385] width 606 height 26
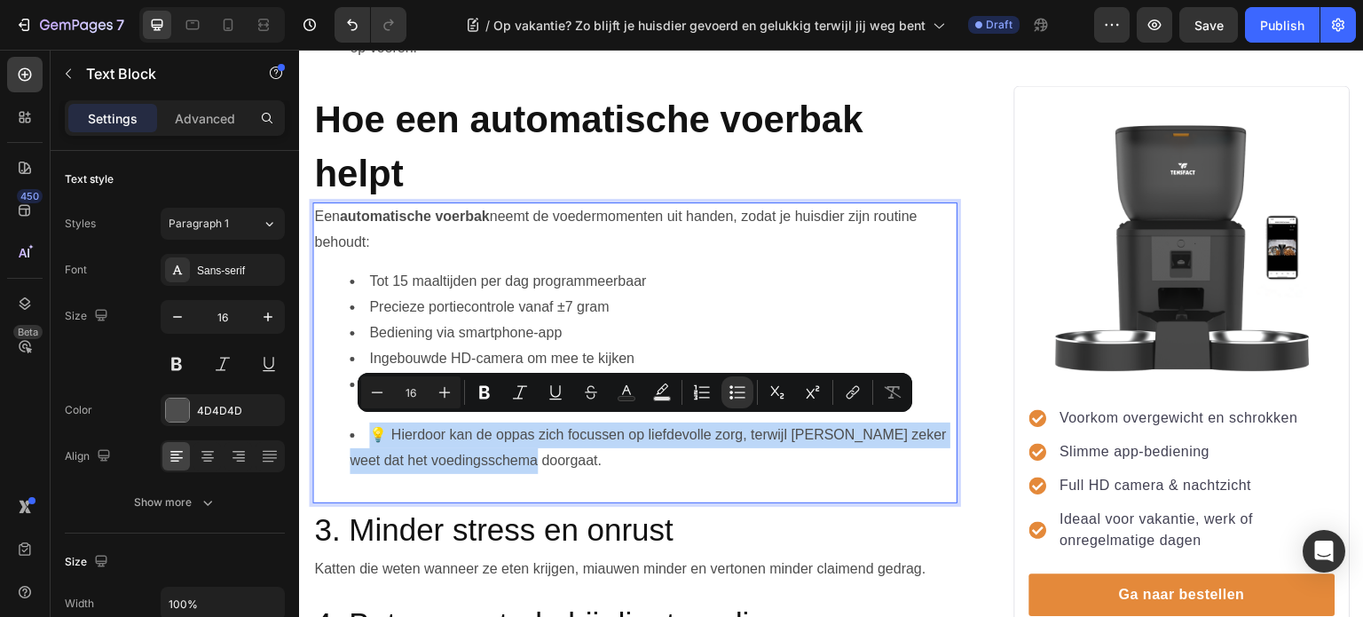
drag, startPoint x: 531, startPoint y: 453, endPoint x: 340, endPoint y: 427, distance: 192.6
click at [340, 427] on ul "Tot 15 maaltijden per dag programmeerbaar Precieze portiecontrole vanaf ±7 gram…" at bounding box center [635, 371] width 642 height 204
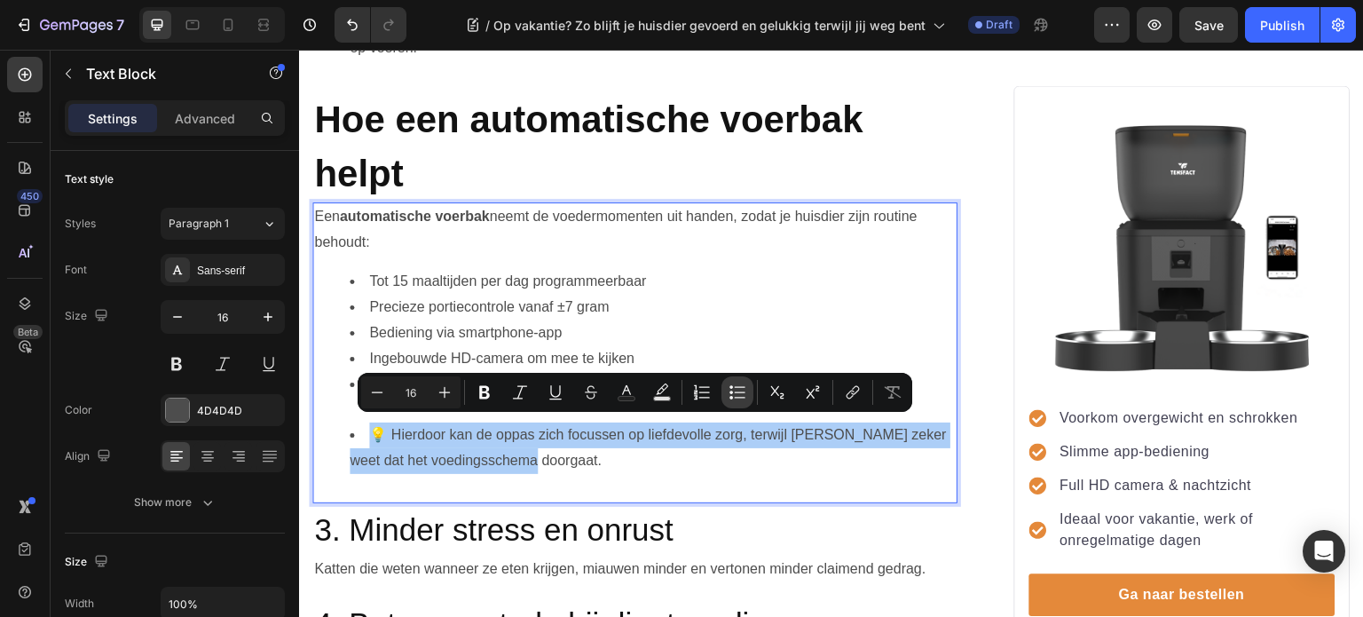
click at [733, 392] on icon "Editor contextual toolbar" at bounding box center [738, 392] width 18 height 18
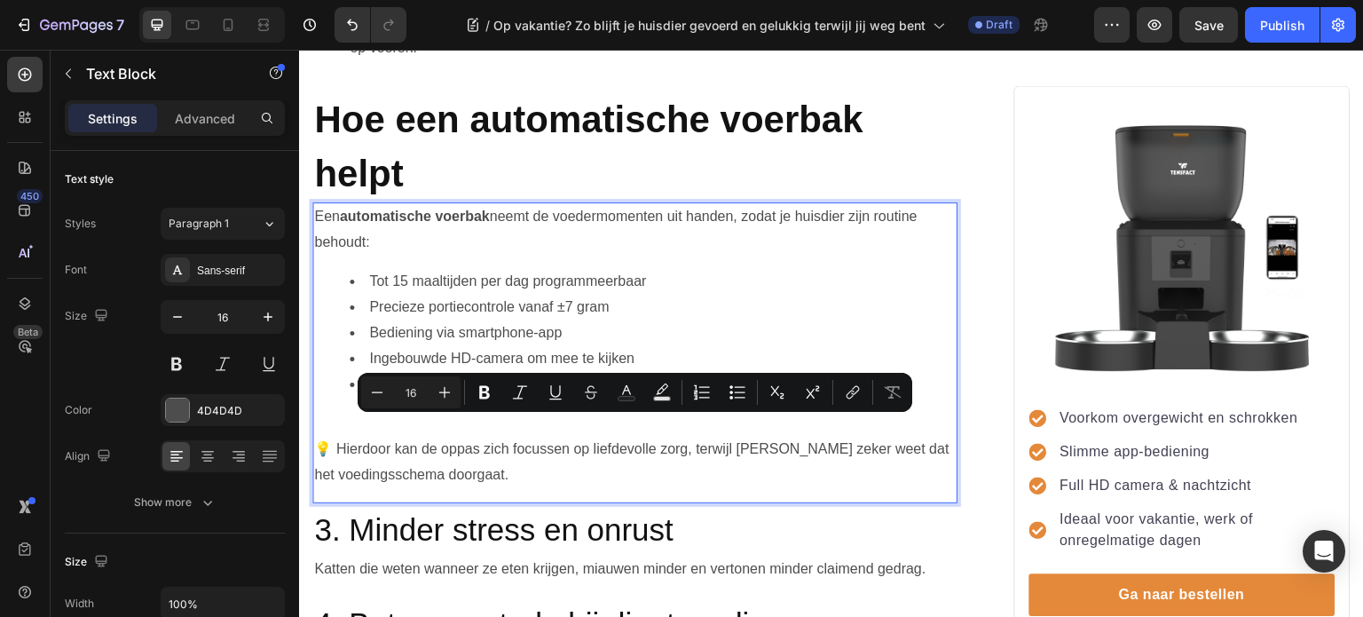
click at [727, 459] on p "💡 Hierdoor kan de oppas zich focussen op liefdevolle zorg, terwijl jij zeker we…" at bounding box center [635, 462] width 642 height 51
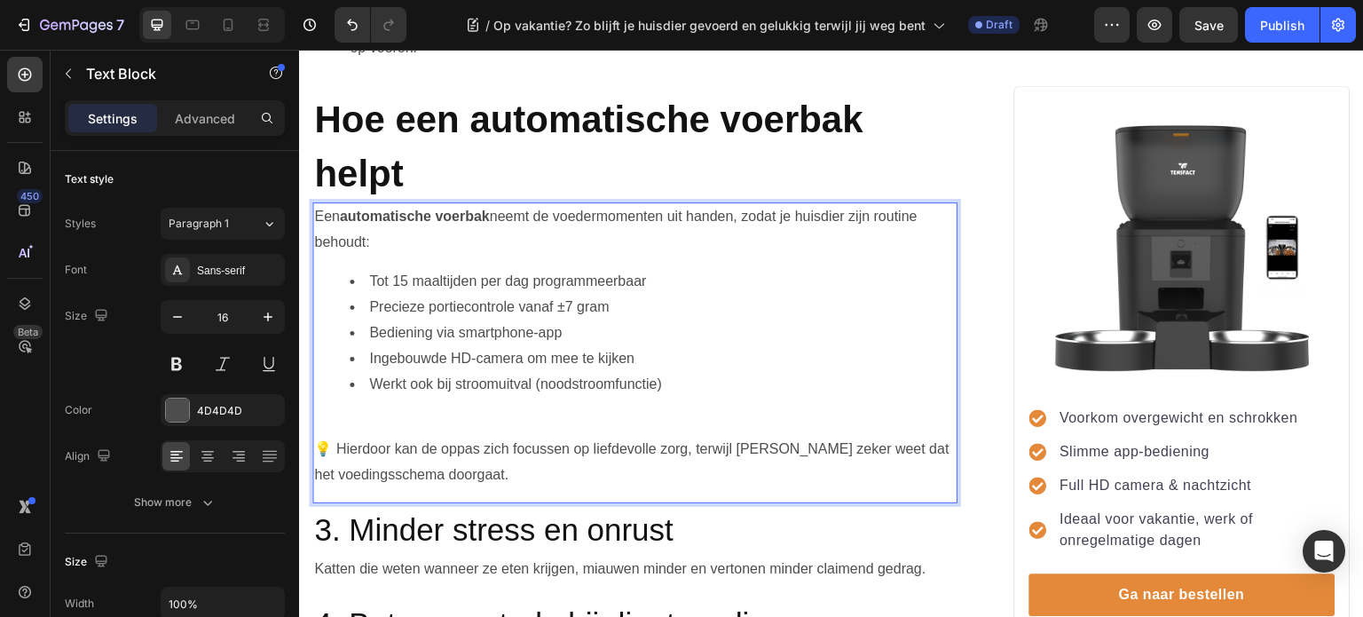
click at [565, 401] on li "Werkt ook bij stroomuitval (noodstroomfunctie)" at bounding box center [653, 397] width 606 height 51
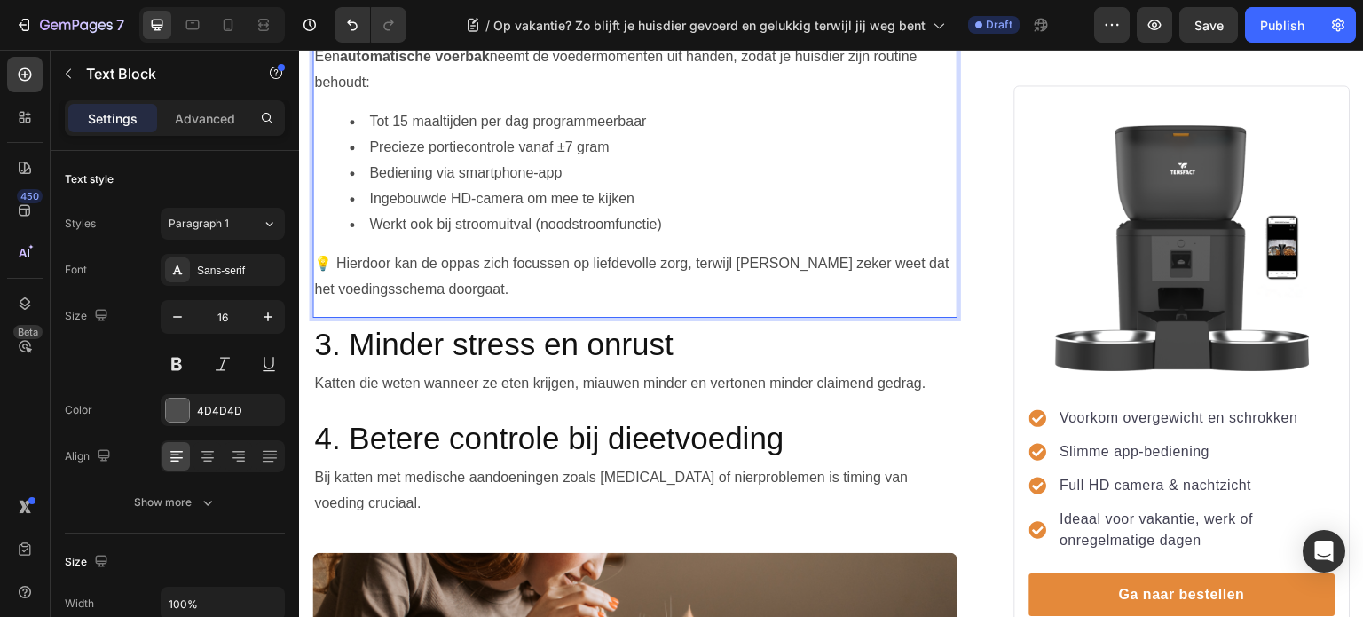
scroll to position [1645, 0]
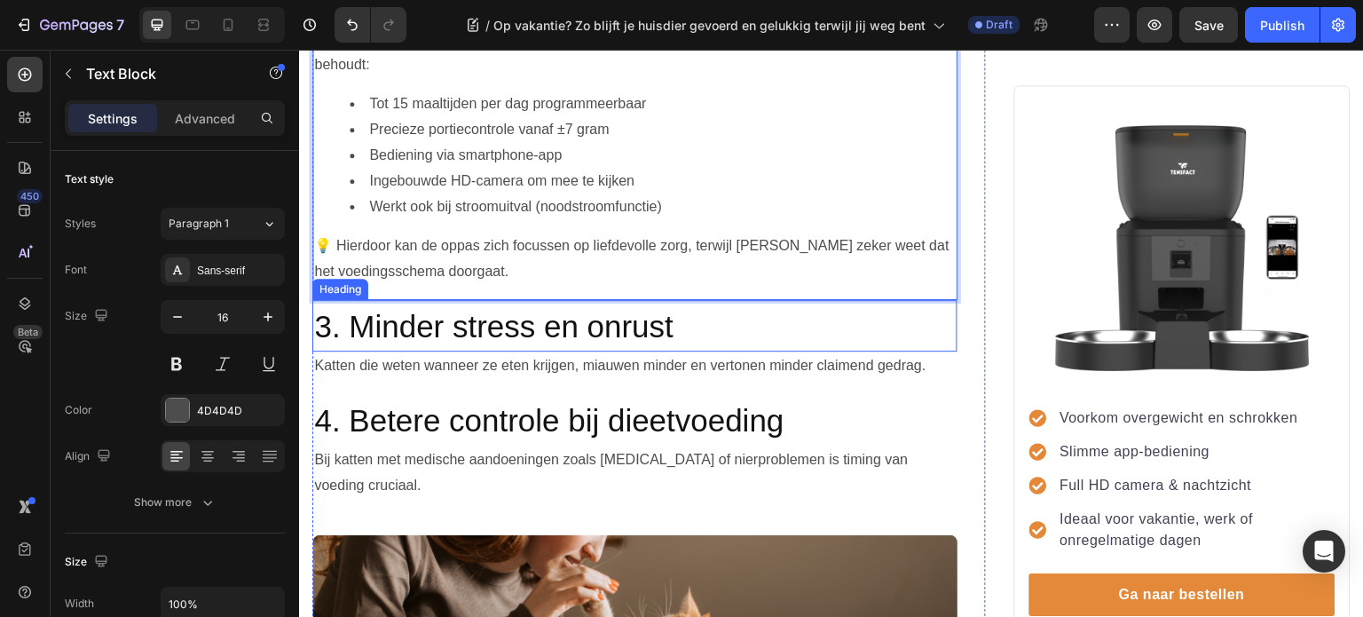
click at [500, 317] on span "3. Minder stress en onrust" at bounding box center [493, 326] width 359 height 35
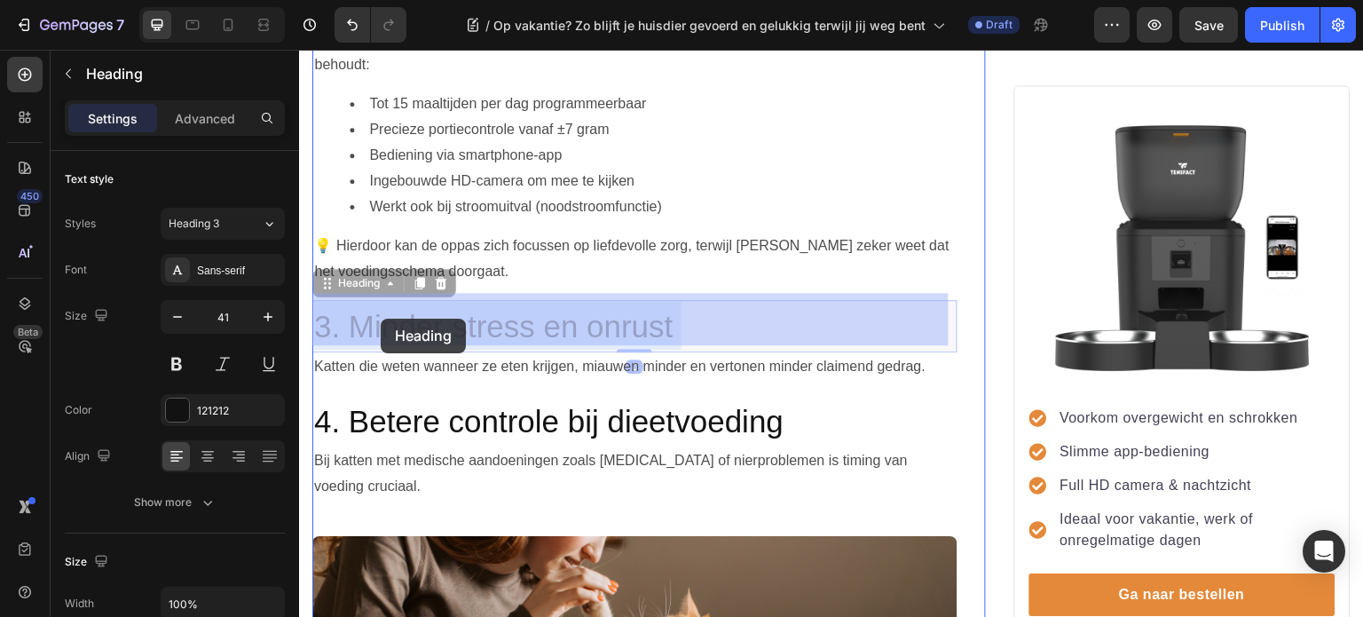
drag, startPoint x: 740, startPoint y: 320, endPoint x: 381, endPoint y: 319, distance: 359.4
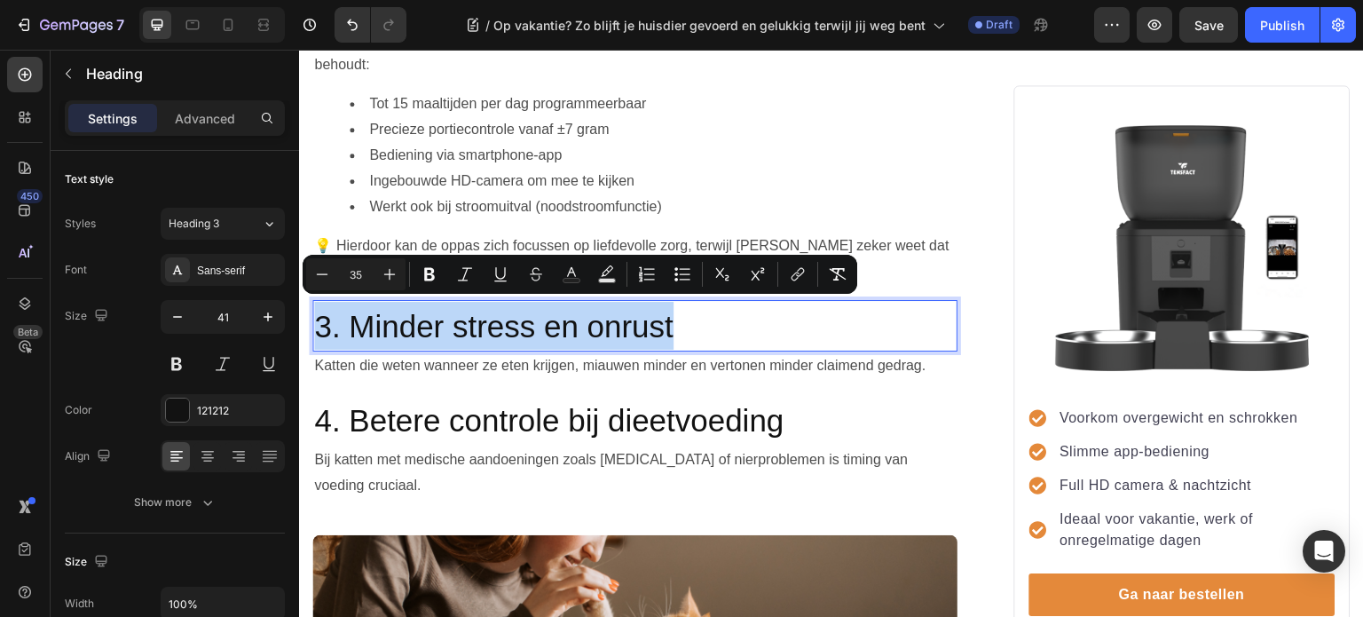
drag, startPoint x: 732, startPoint y: 323, endPoint x: 319, endPoint y: 309, distance: 412.9
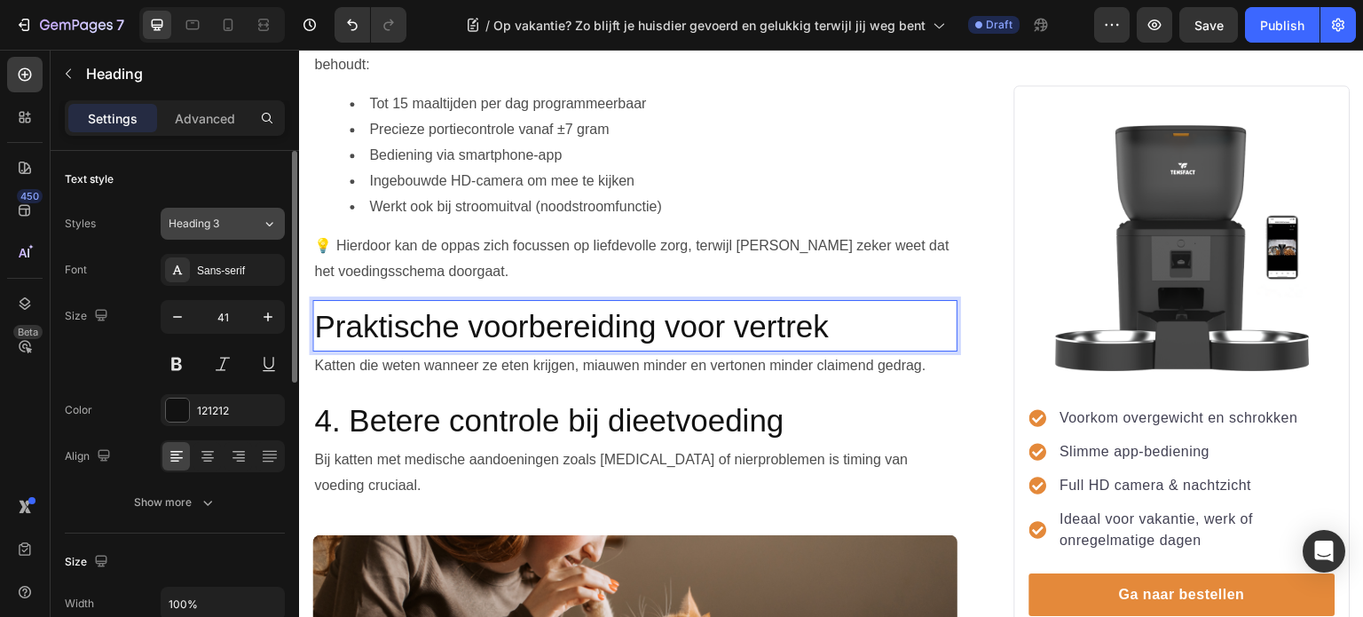
click at [217, 224] on span "Heading 3" at bounding box center [194, 224] width 51 height 16
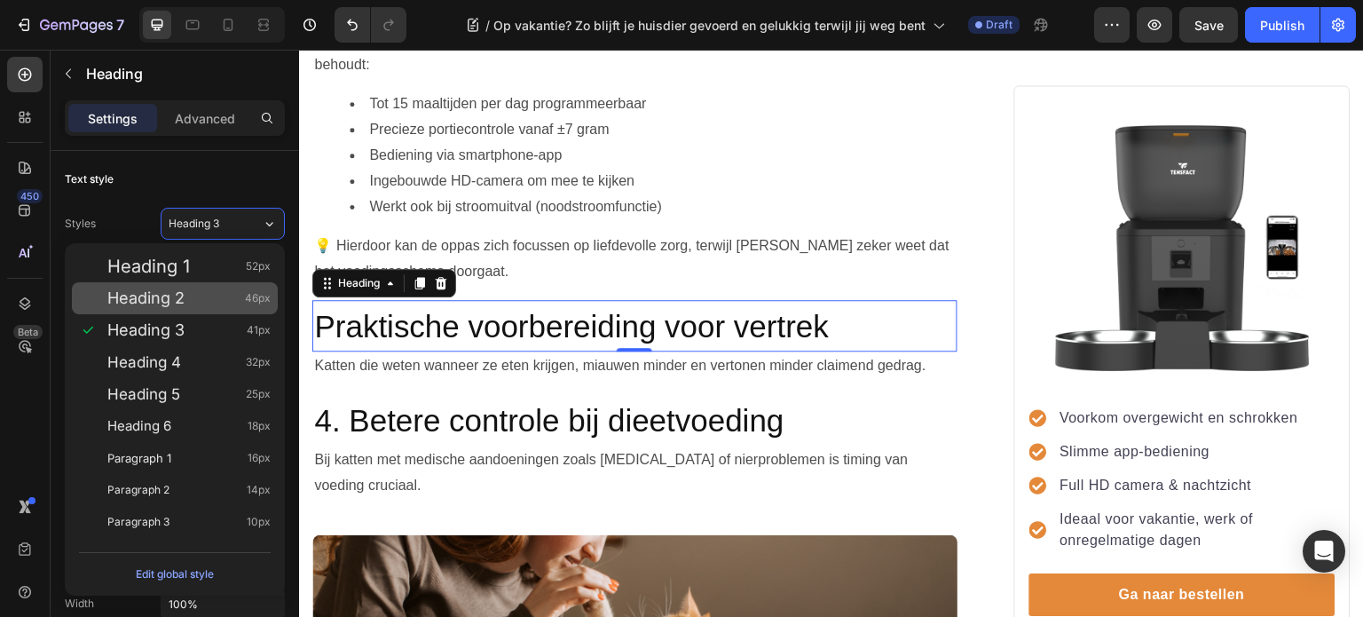
click at [193, 297] on div "Heading 2 46px" at bounding box center [188, 298] width 163 height 18
type input "46"
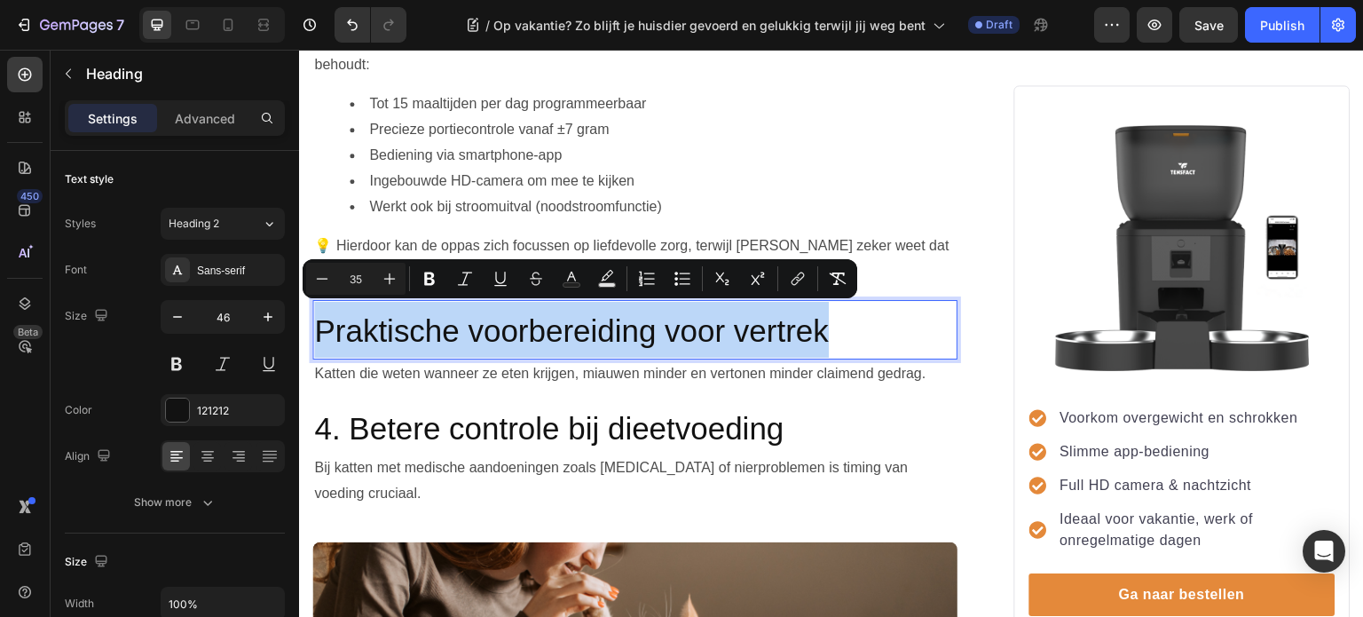
drag, startPoint x: 863, startPoint y: 324, endPoint x: 312, endPoint y: 337, distance: 550.3
click at [312, 337] on h2 "Praktische voorbereiding voor vertrek" at bounding box center [634, 329] width 645 height 59
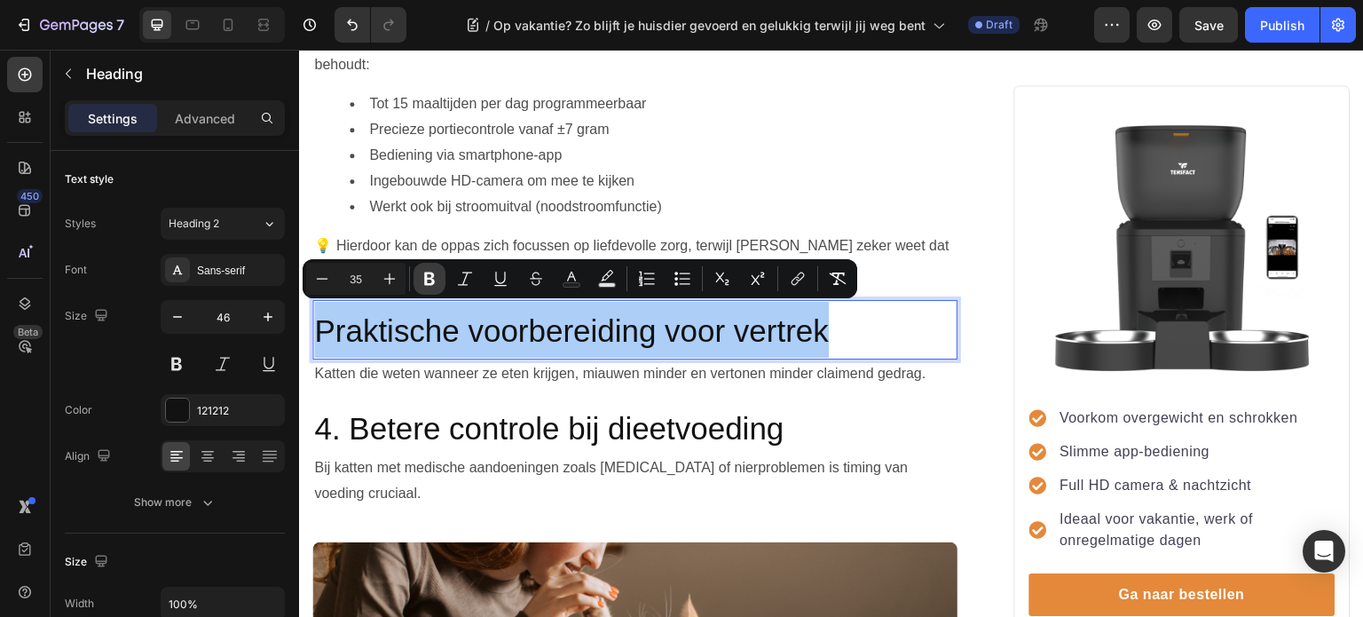
click at [430, 272] on icon "Editor contextual toolbar" at bounding box center [429, 278] width 11 height 13
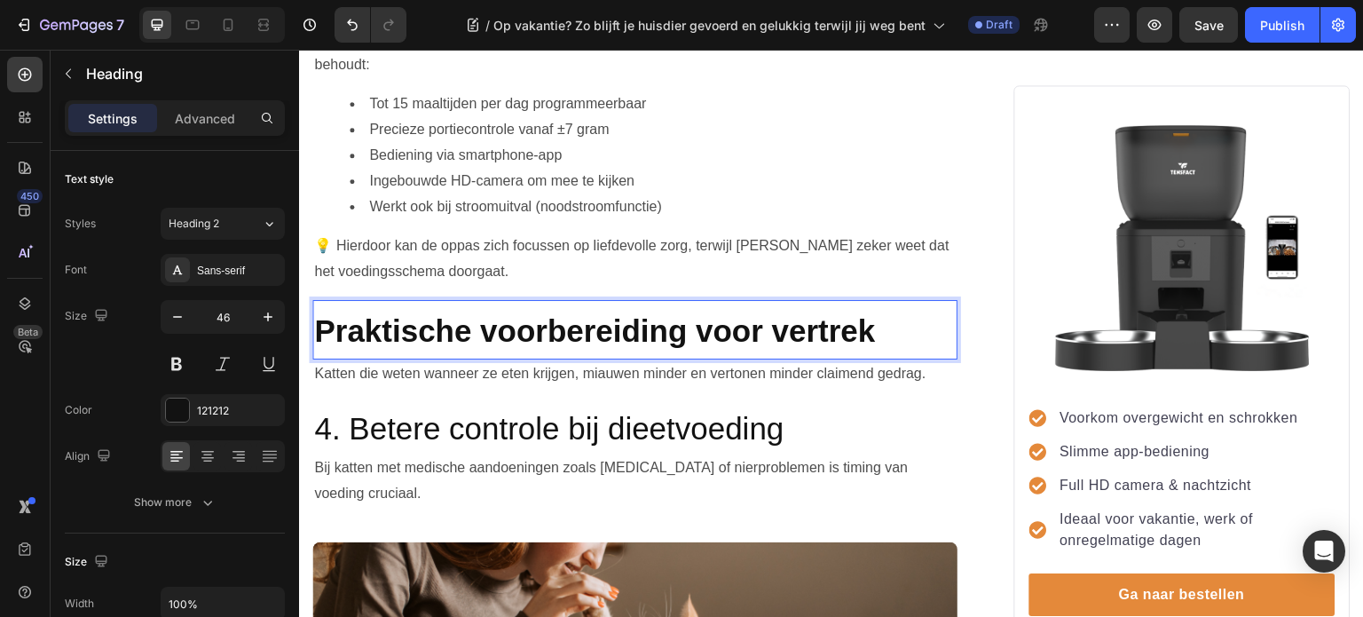
click at [901, 316] on p "Praktische voorbereiding voor vertrek" at bounding box center [635, 330] width 642 height 56
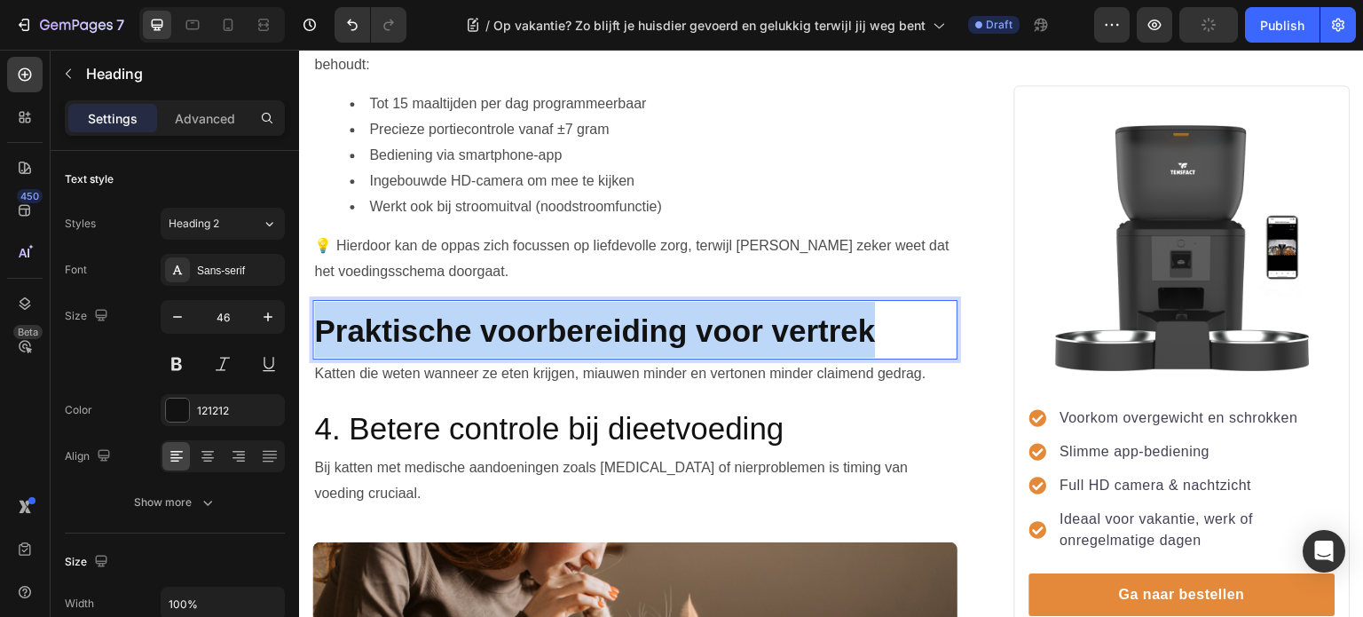
drag, startPoint x: 901, startPoint y: 319, endPoint x: 320, endPoint y: 326, distance: 580.4
click at [320, 326] on p "Praktische voorbereiding voor vertrek" at bounding box center [635, 330] width 642 height 56
click at [445, 323] on strong "Praktische voorbereiding voor vertrek" at bounding box center [594, 330] width 561 height 35
drag, startPoint x: 886, startPoint y: 320, endPoint x: 319, endPoint y: 330, distance: 567.1
click at [319, 330] on p "Praktische voorbereiding voor vertrek" at bounding box center [635, 330] width 642 height 56
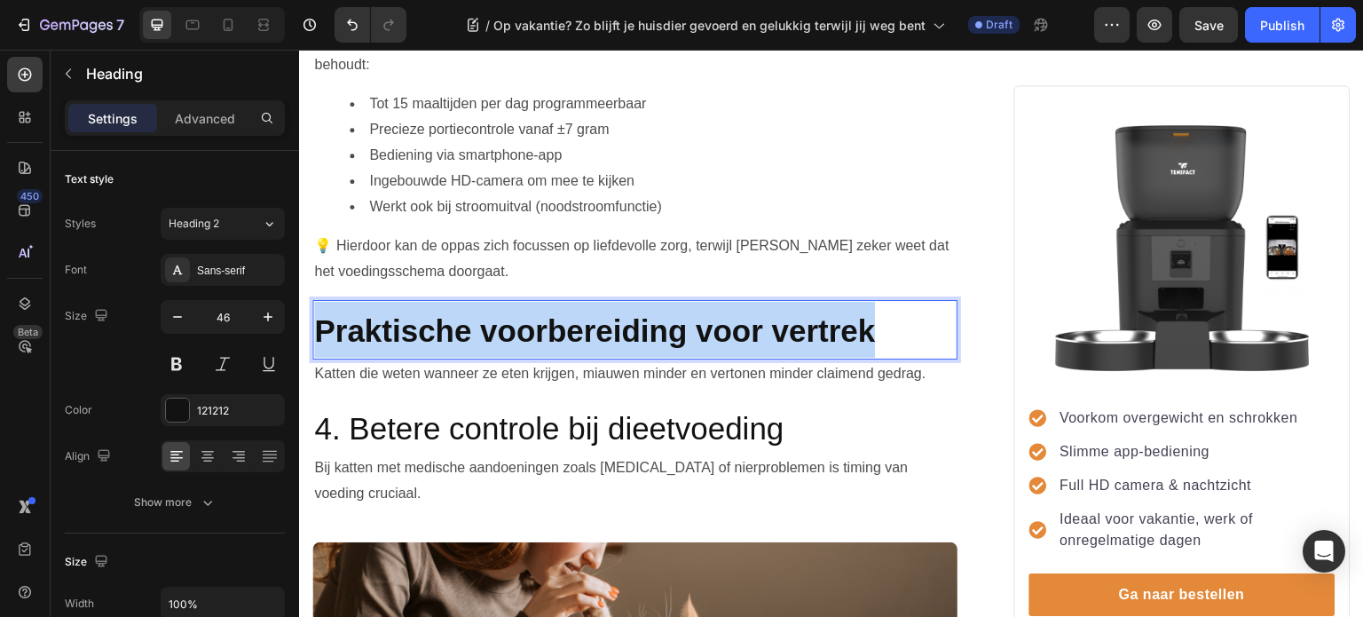
drag, startPoint x: 426, startPoint y: 314, endPoint x: 397, endPoint y: 321, distance: 30.1
click at [397, 321] on strong "Praktische voorbereiding voor vertrek" at bounding box center [594, 330] width 561 height 35
click at [463, 334] on strong "Praktische voorbereiding voor vertrek" at bounding box center [594, 330] width 561 height 35
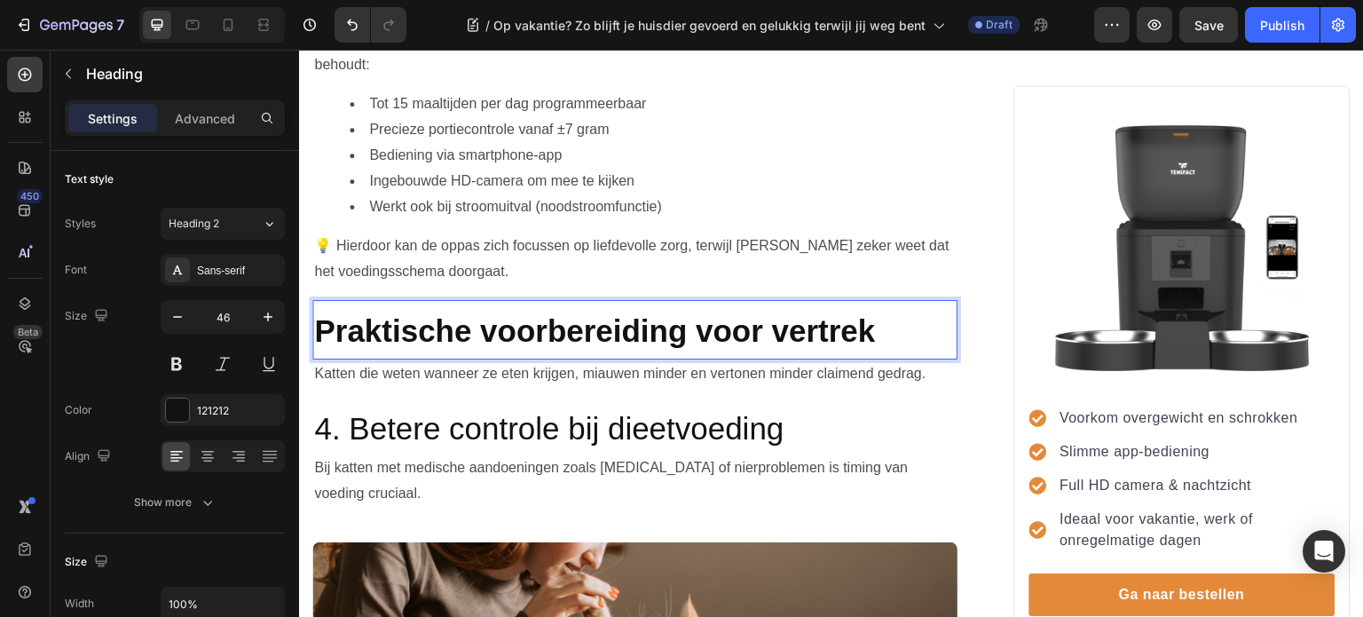
click at [472, 330] on strong "Praktische voorbereiding voor vertrek" at bounding box center [594, 330] width 561 height 35
click at [882, 323] on p "Praktische voorbereiding voor vertrek" at bounding box center [635, 330] width 642 height 56
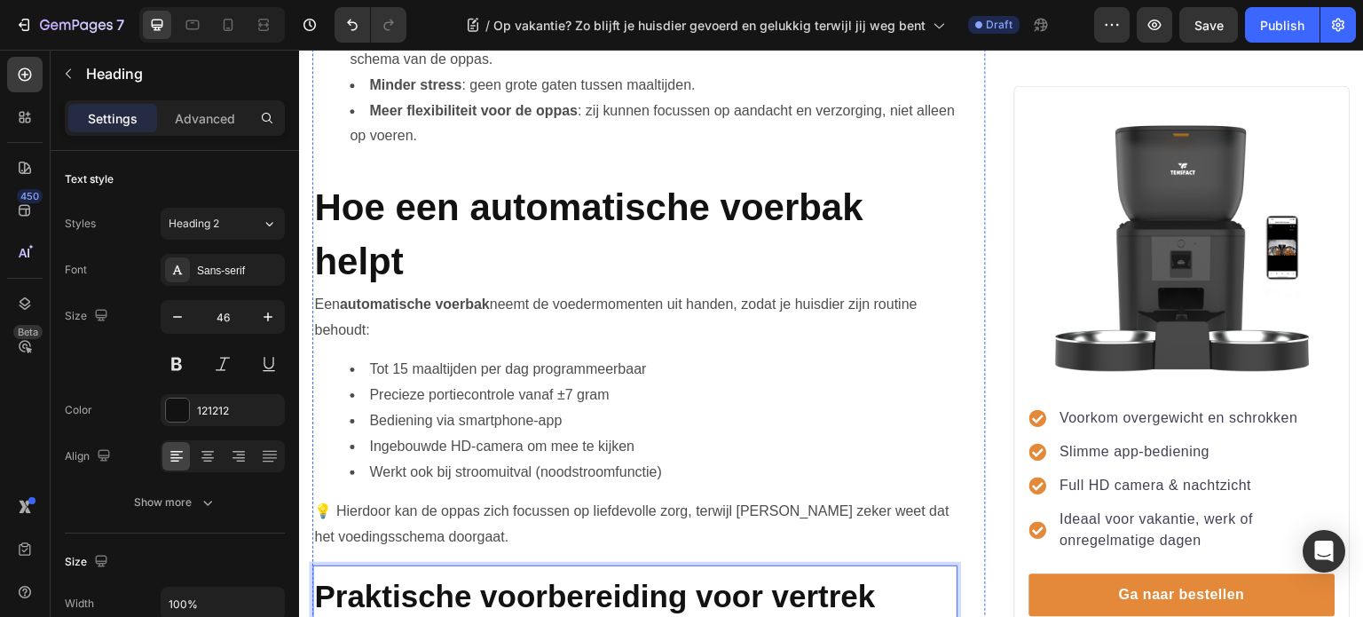
scroll to position [1379, 0]
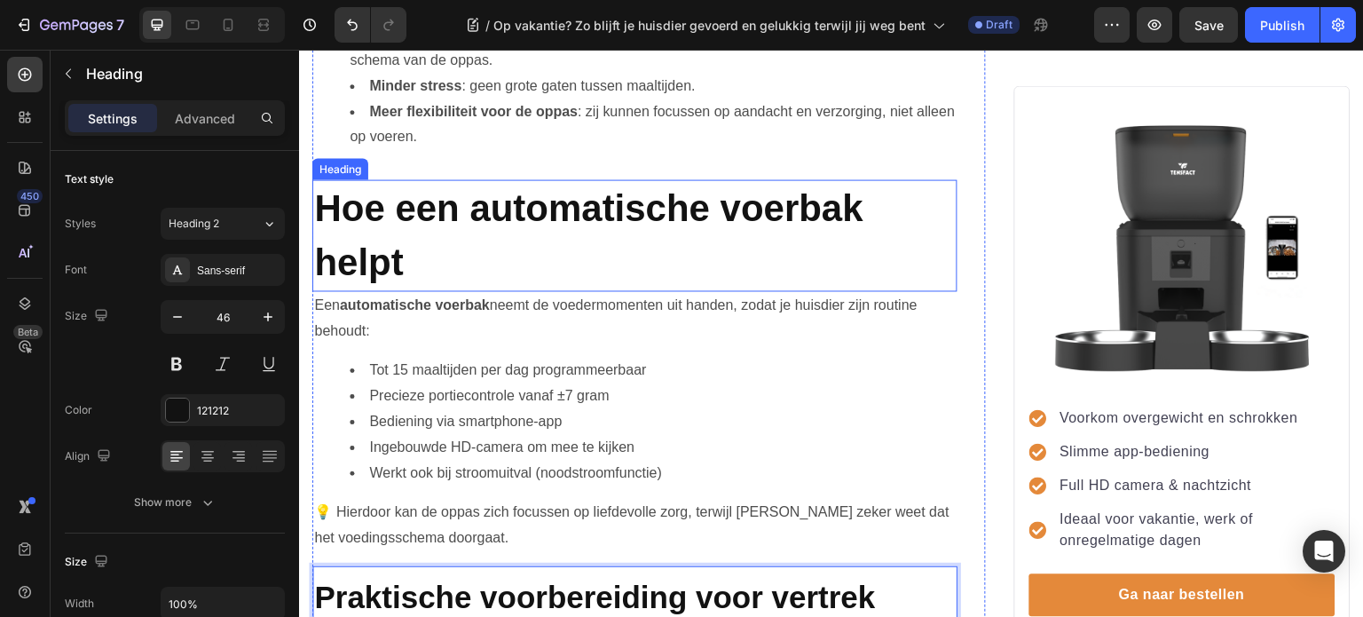
click at [634, 195] on strong "Hoe een automatische voerbak helpt" at bounding box center [588, 235] width 549 height 96
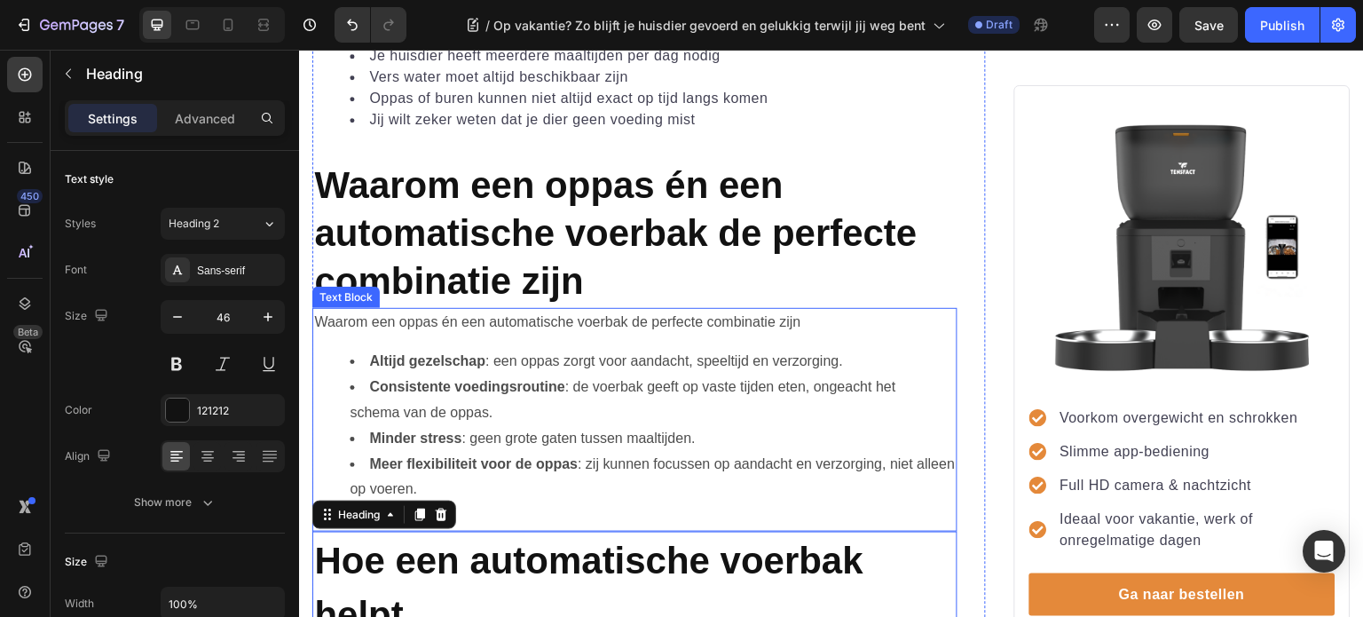
scroll to position [1024, 0]
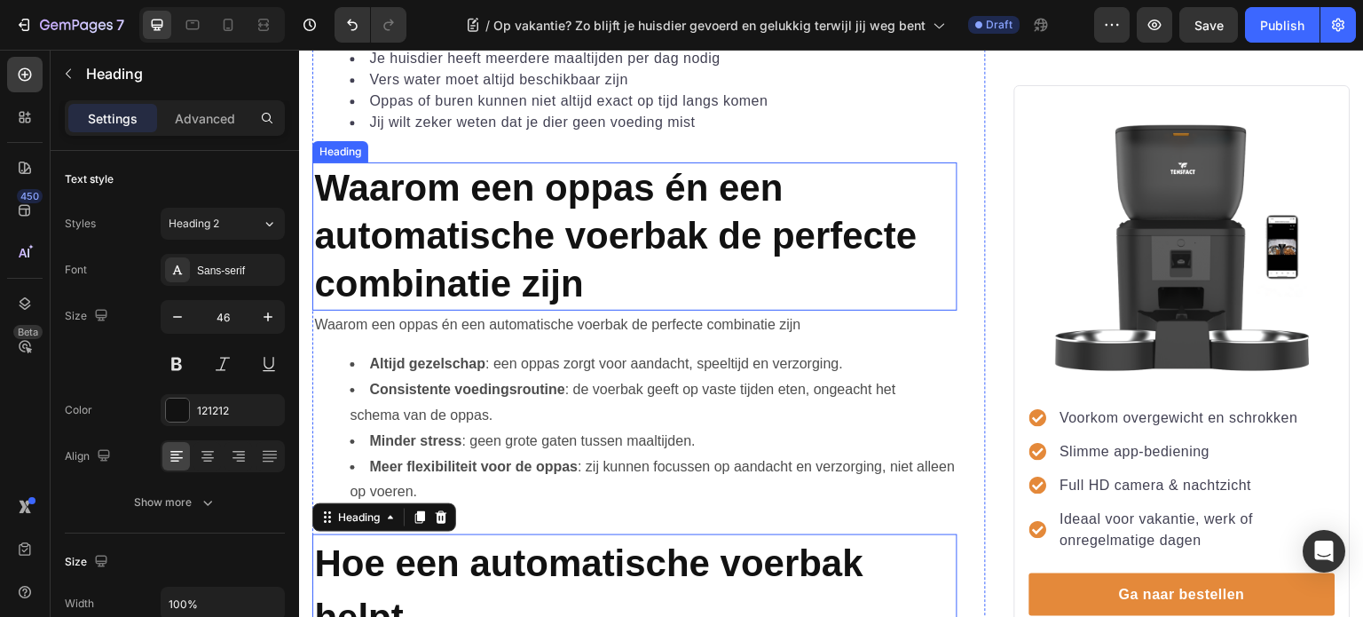
click at [469, 217] on span "Waarom een oppas én een automatische voerbak de perfecte combinatie zijn" at bounding box center [615, 236] width 603 height 138
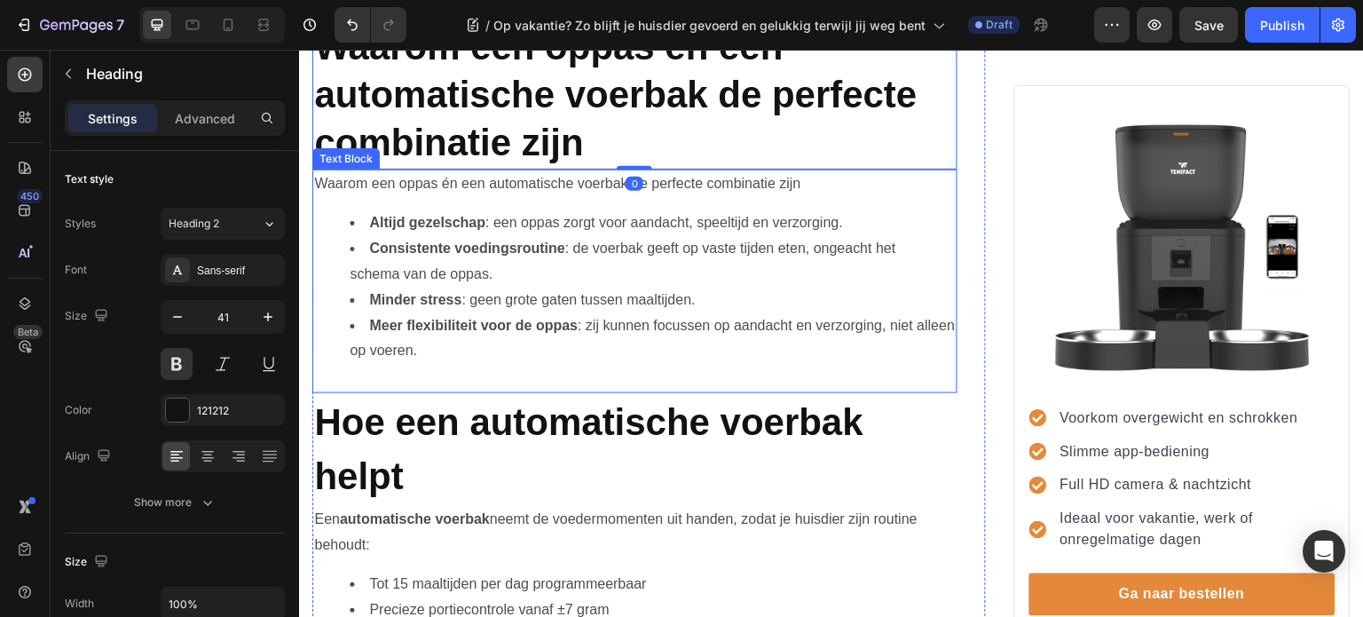
scroll to position [1379, 0]
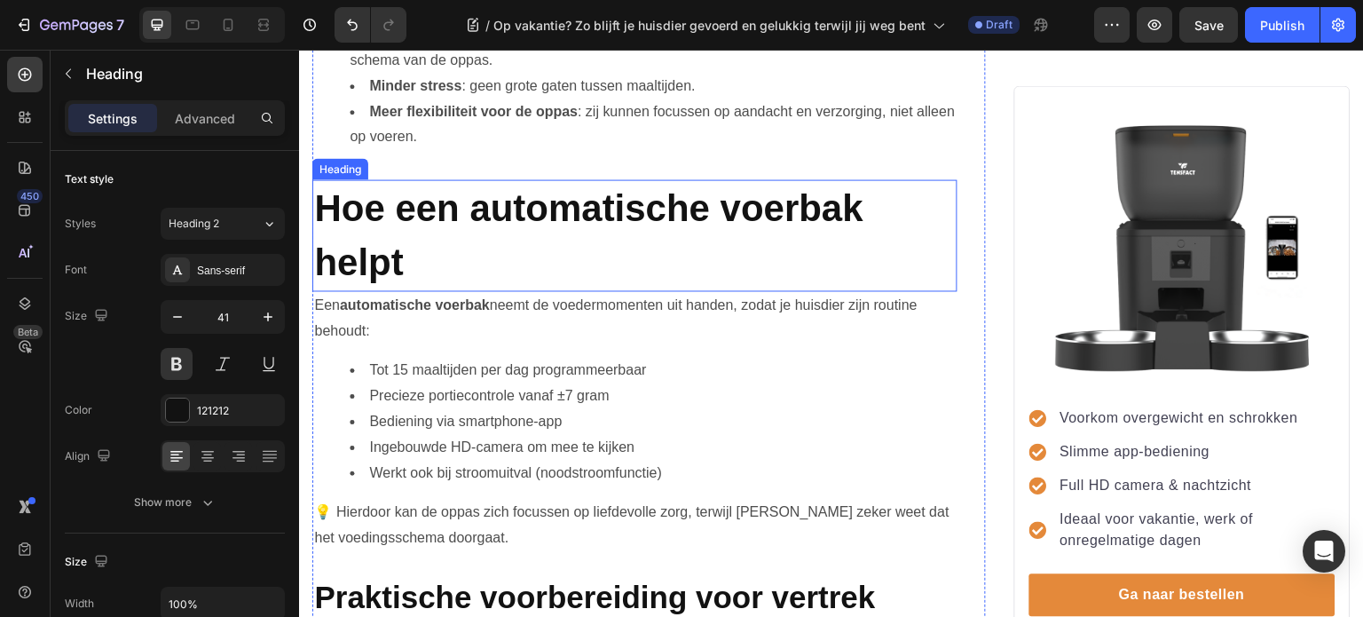
click at [415, 223] on p "⁠⁠⁠⁠⁠⁠⁠ Hoe een automatische voerbak helpt" at bounding box center [635, 235] width 642 height 108
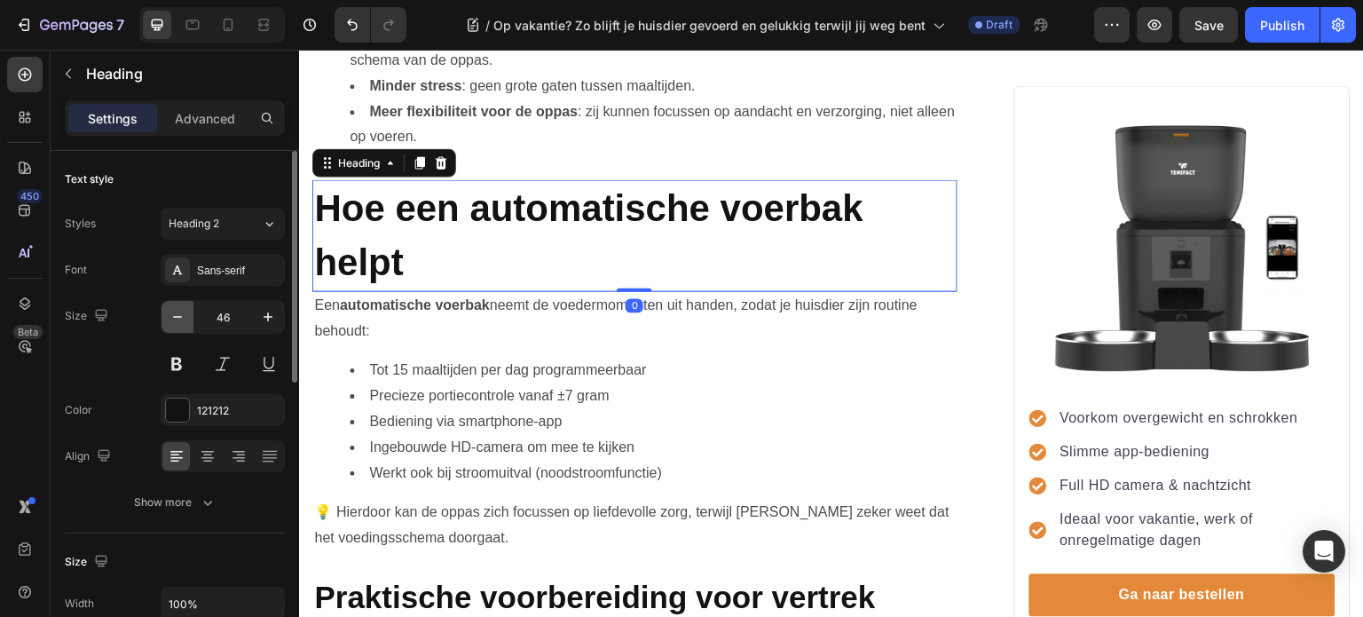
click at [179, 311] on icon "button" at bounding box center [178, 317] width 18 height 18
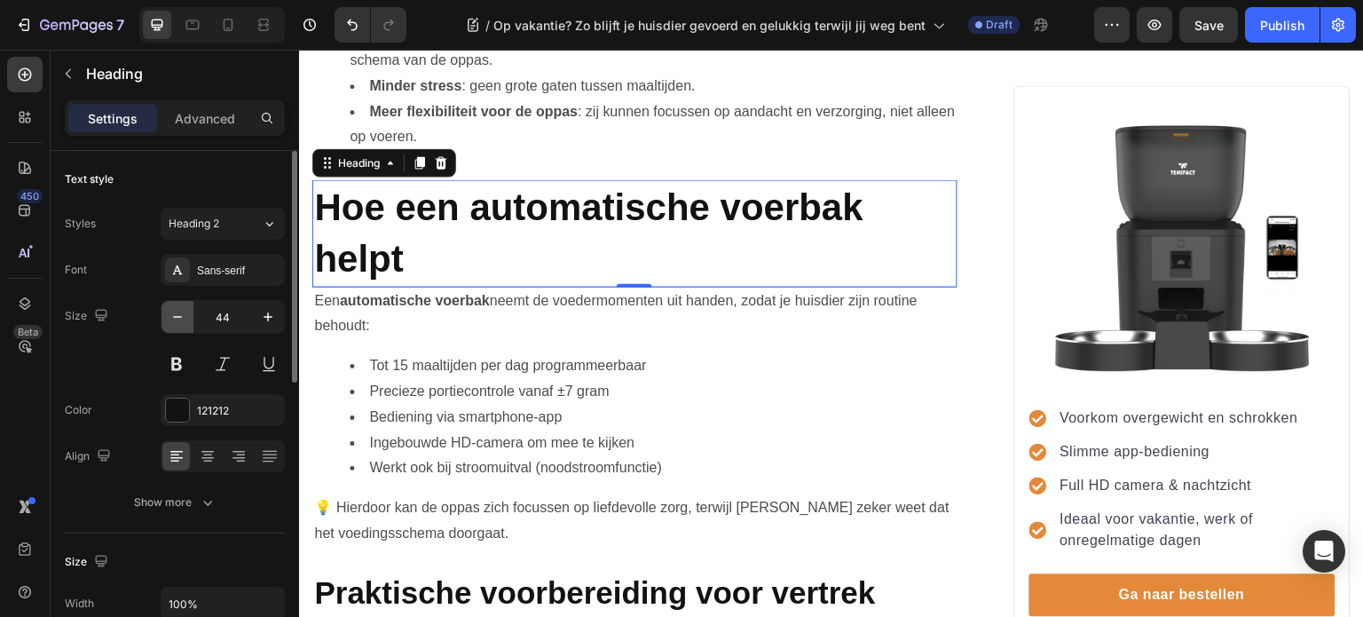
click at [179, 311] on icon "button" at bounding box center [178, 317] width 18 height 18
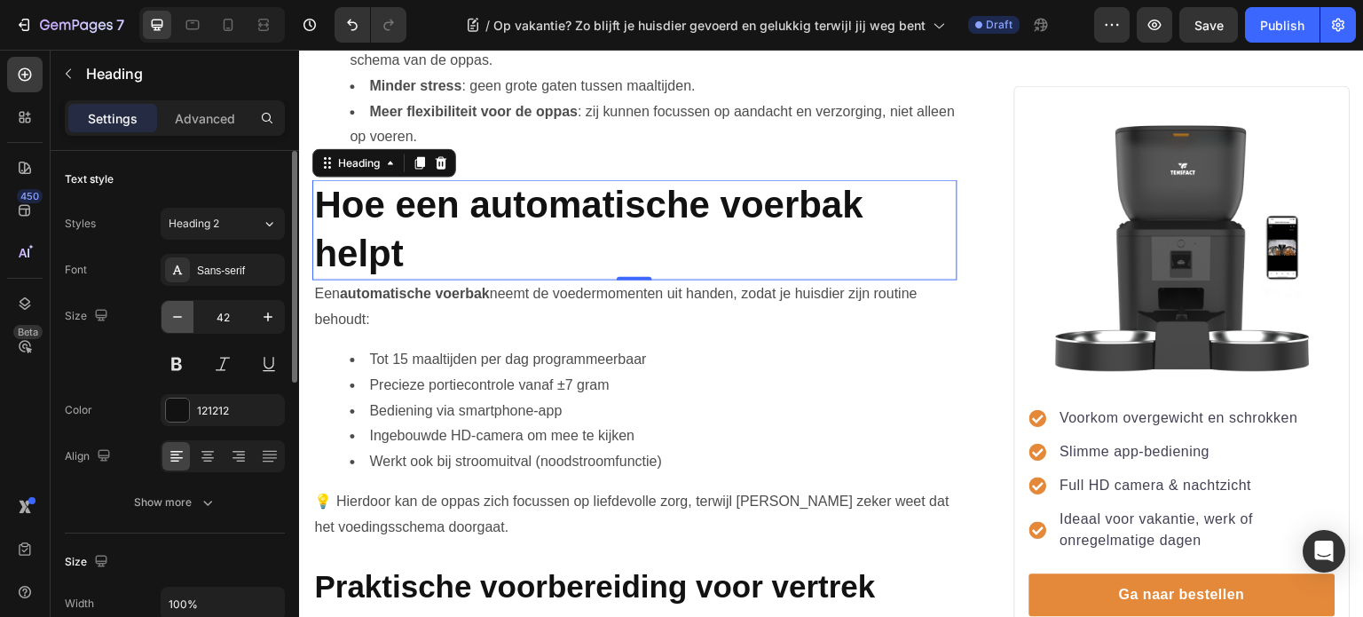
click at [179, 311] on icon "button" at bounding box center [178, 317] width 18 height 18
type input "41"
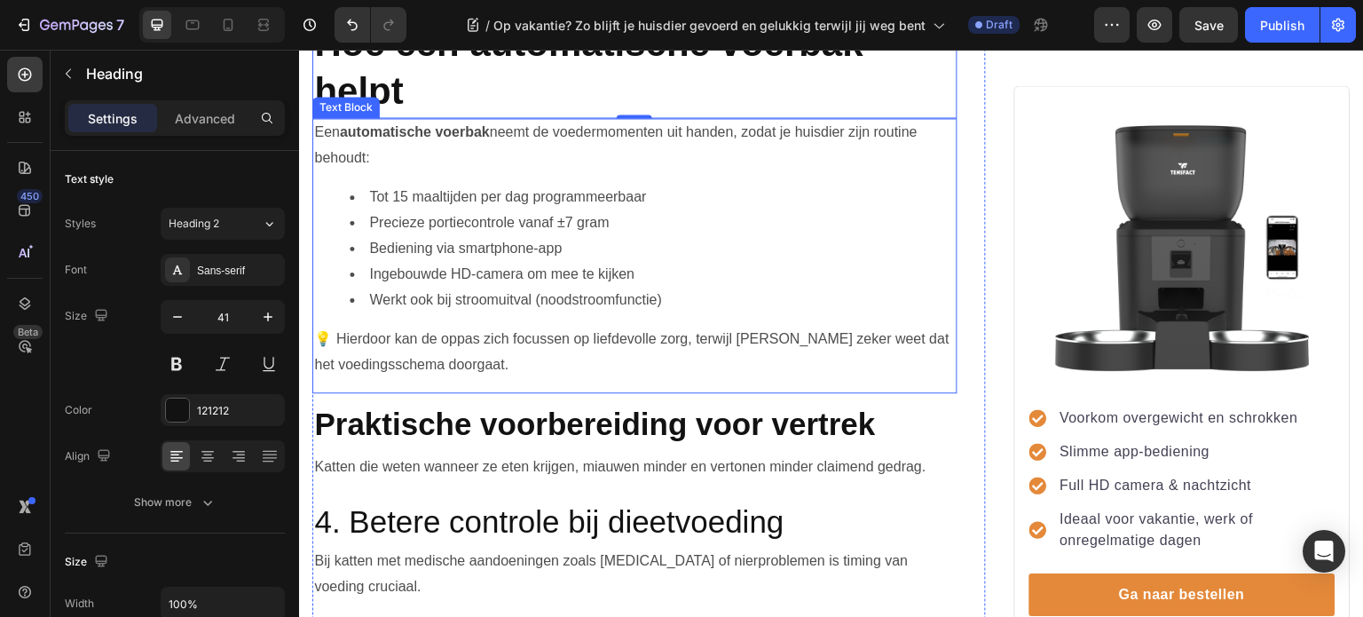
scroll to position [1556, 0]
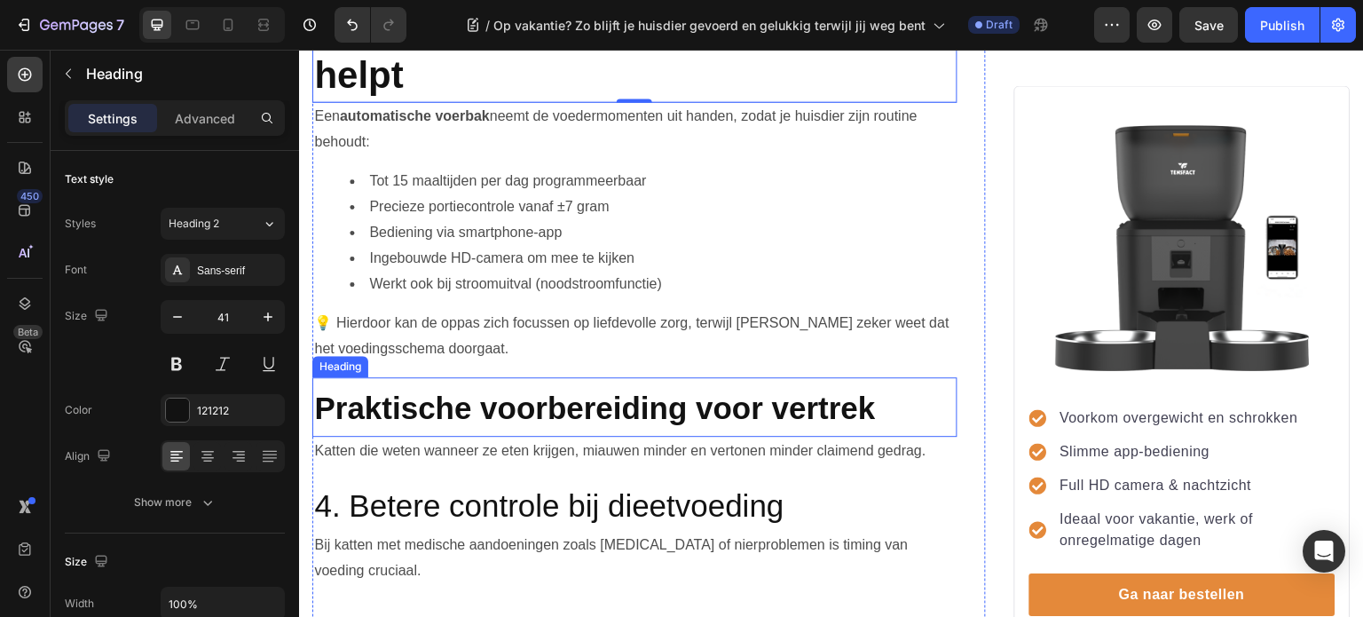
click at [524, 415] on strong "Praktische voorbereiding voor vertrek" at bounding box center [594, 407] width 561 height 35
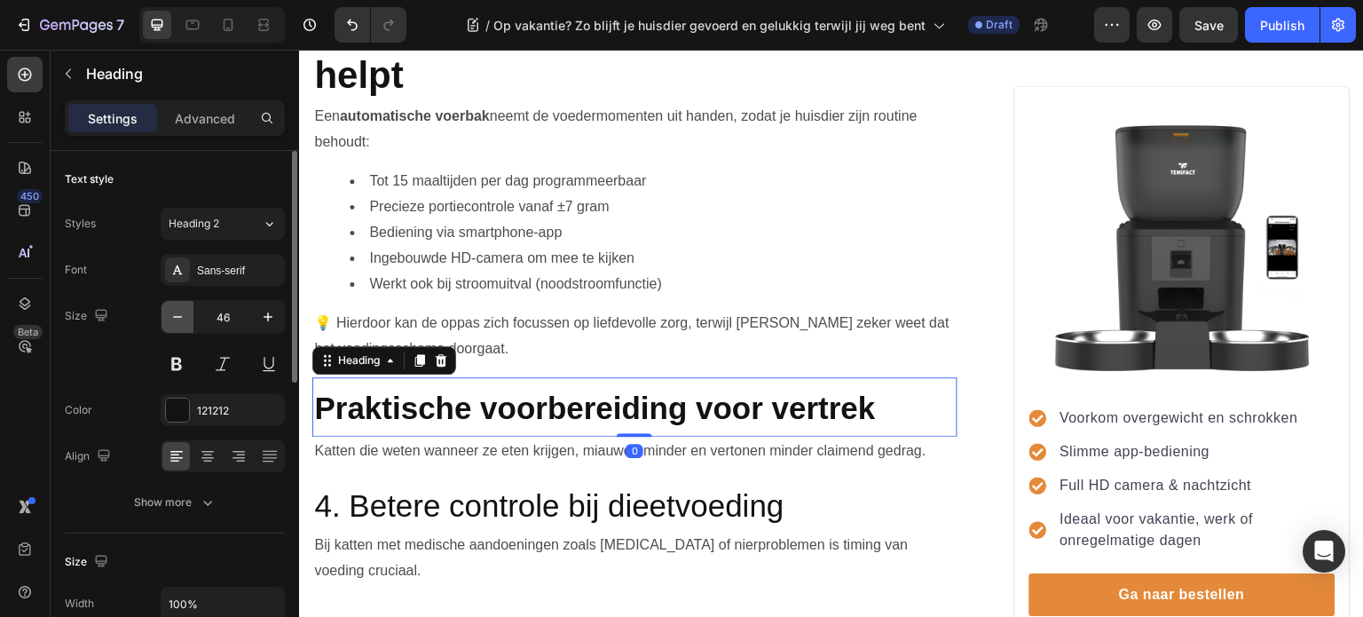
click at [177, 319] on icon "button" at bounding box center [178, 317] width 18 height 18
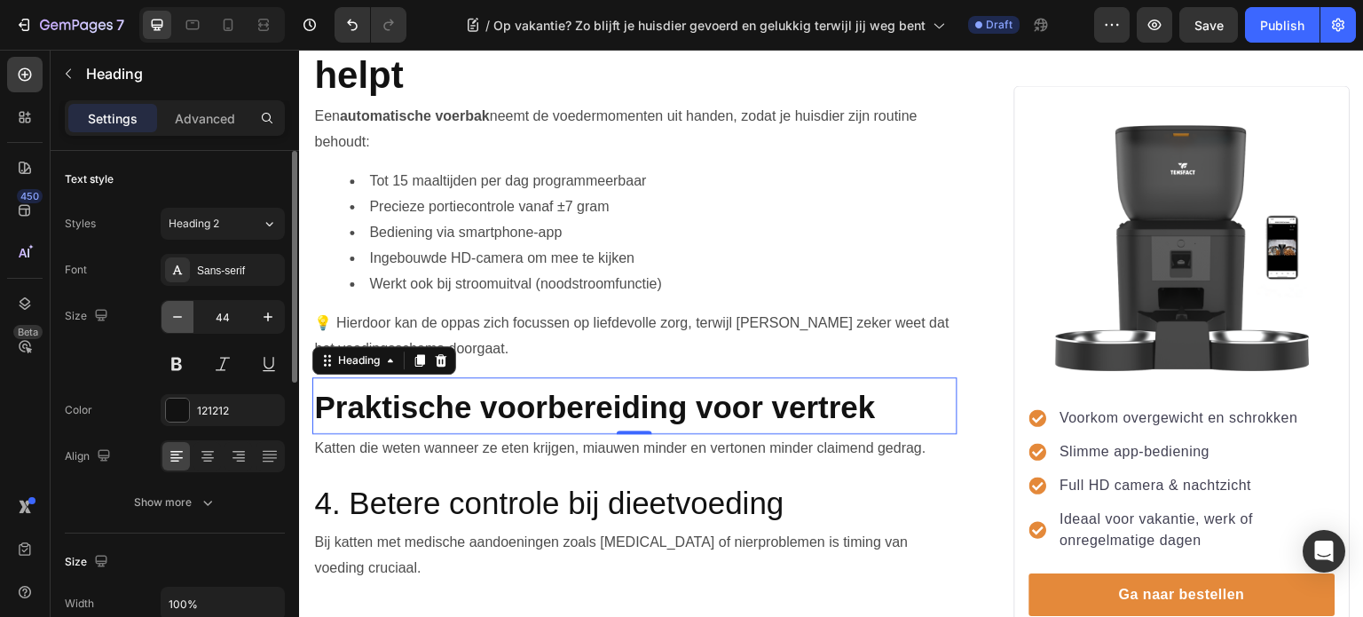
click at [177, 319] on icon "button" at bounding box center [178, 317] width 18 height 18
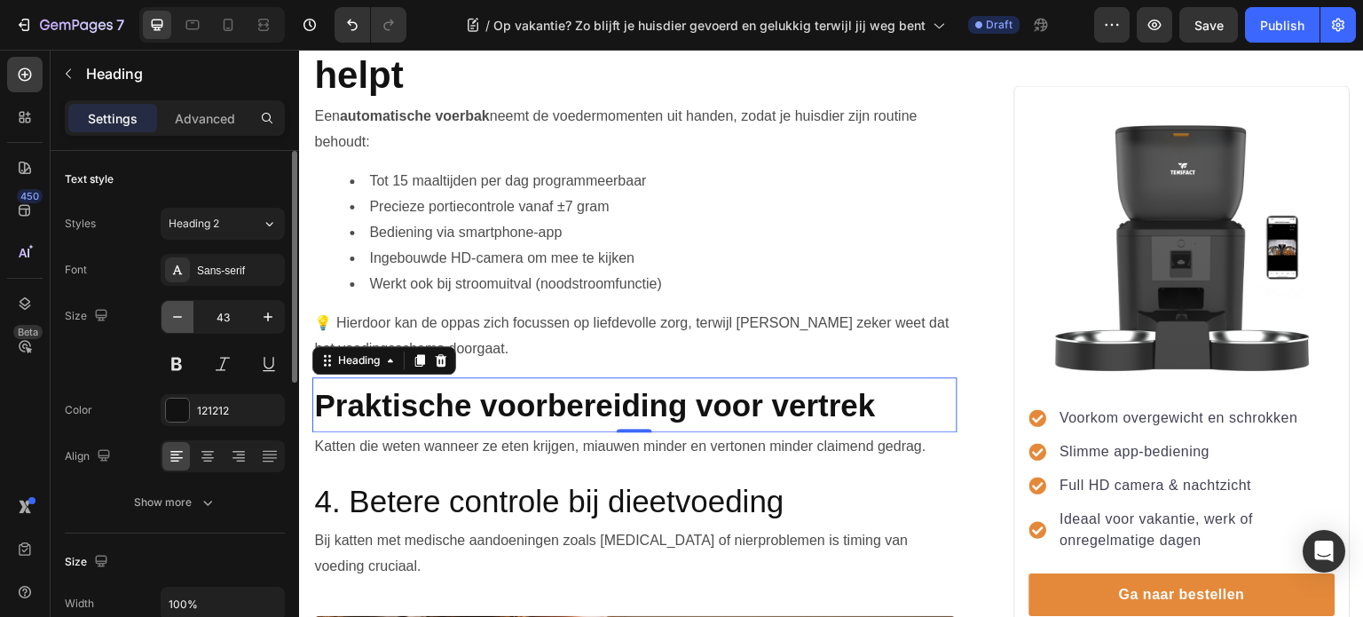
click at [177, 319] on icon "button" at bounding box center [178, 317] width 18 height 18
type input "41"
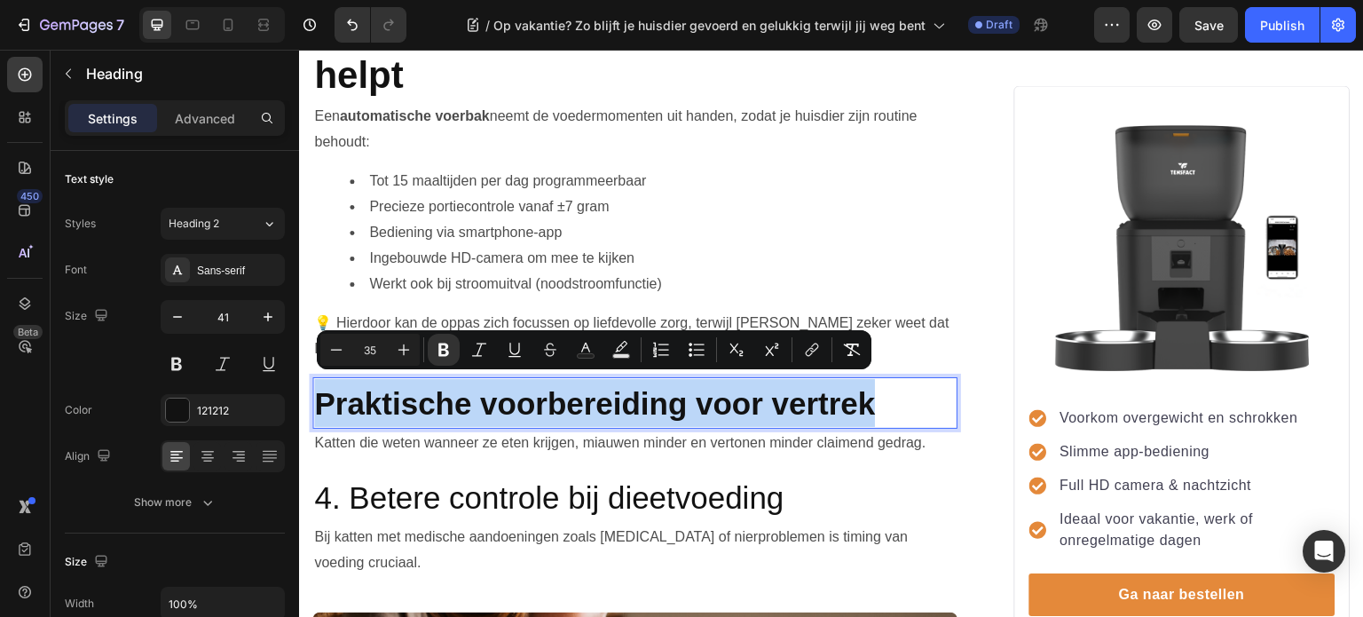
drag, startPoint x: 902, startPoint y: 393, endPoint x: 321, endPoint y: 386, distance: 581.3
click at [321, 386] on p "Praktische voorbereiding voor vertrek" at bounding box center [635, 403] width 642 height 48
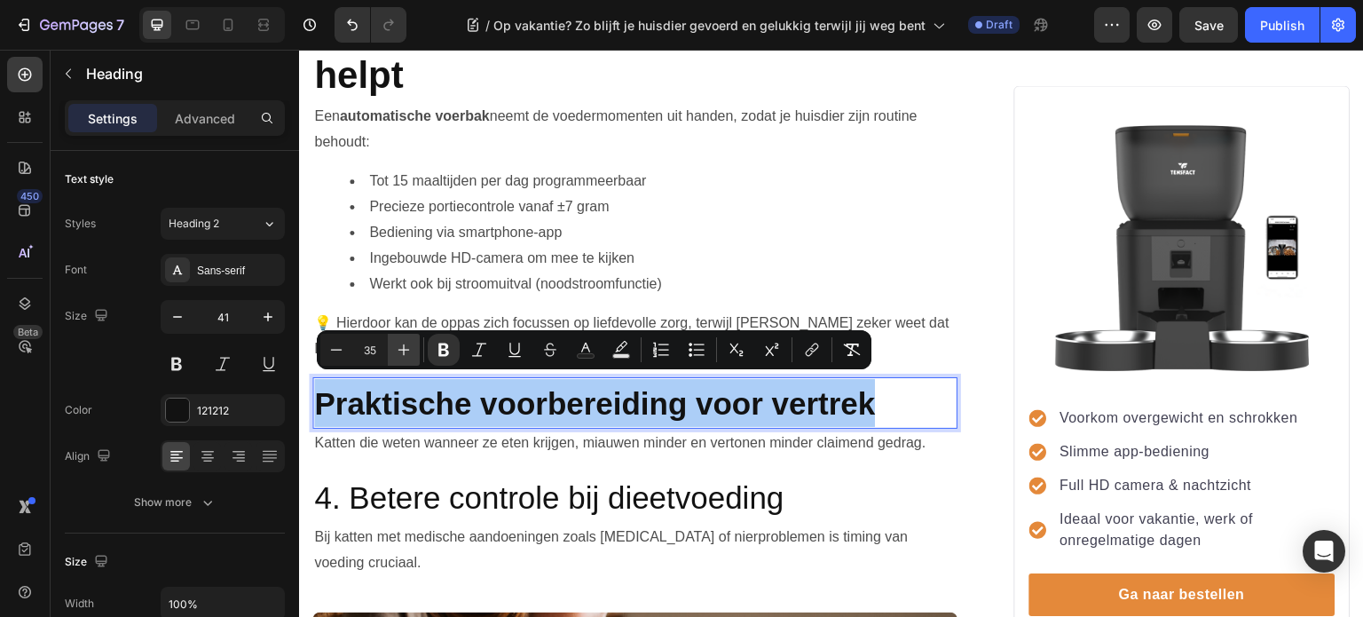
click at [400, 346] on icon "Editor contextual toolbar" at bounding box center [404, 350] width 18 height 18
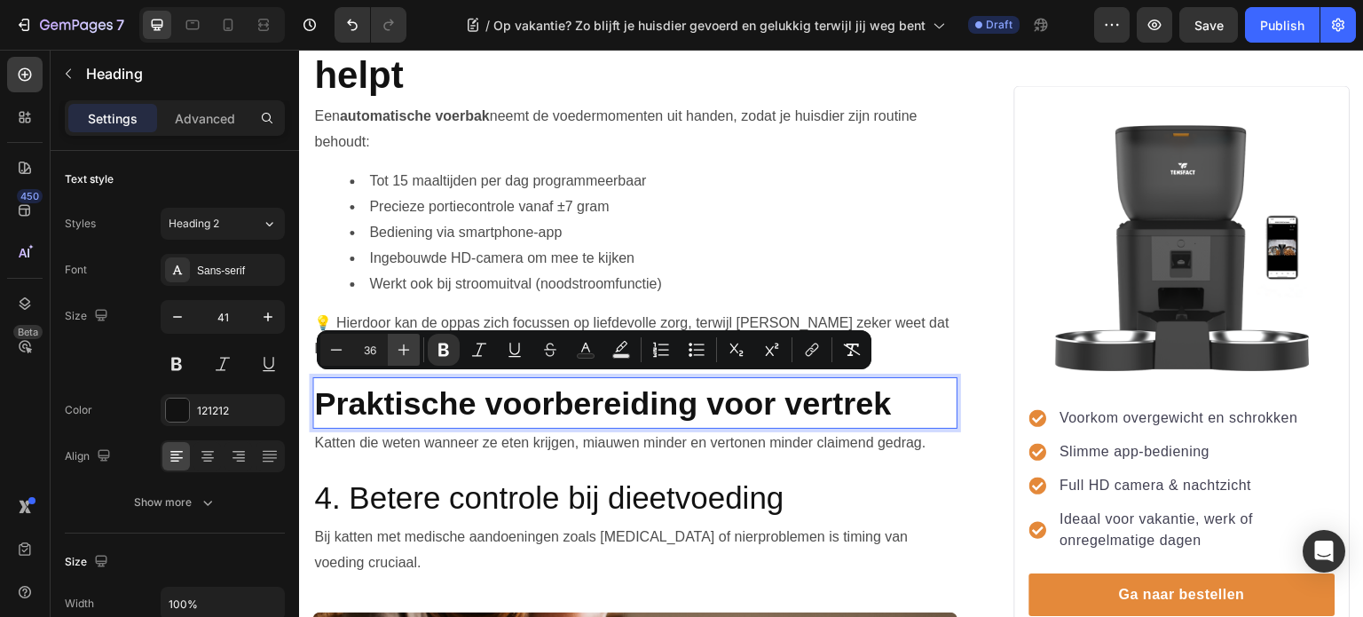
click at [400, 346] on icon "Editor contextual toolbar" at bounding box center [404, 350] width 18 height 18
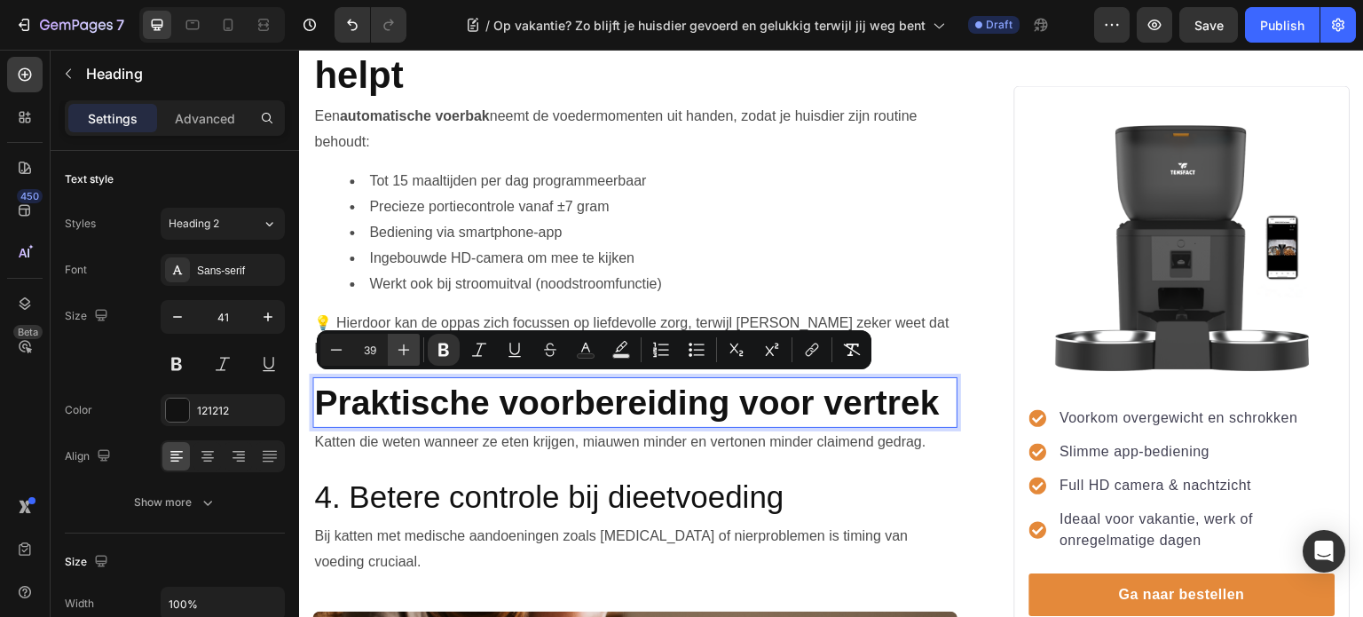
click at [400, 346] on icon "Editor contextual toolbar" at bounding box center [404, 350] width 18 height 18
type input "41"
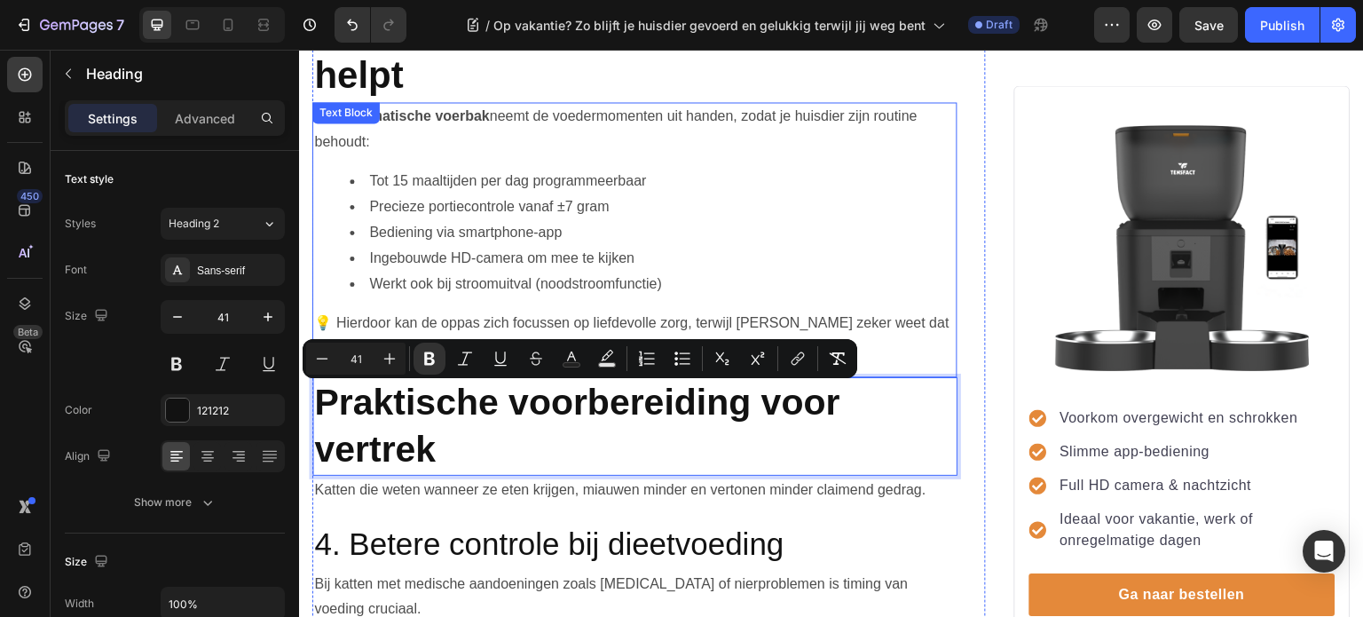
scroll to position [1379, 0]
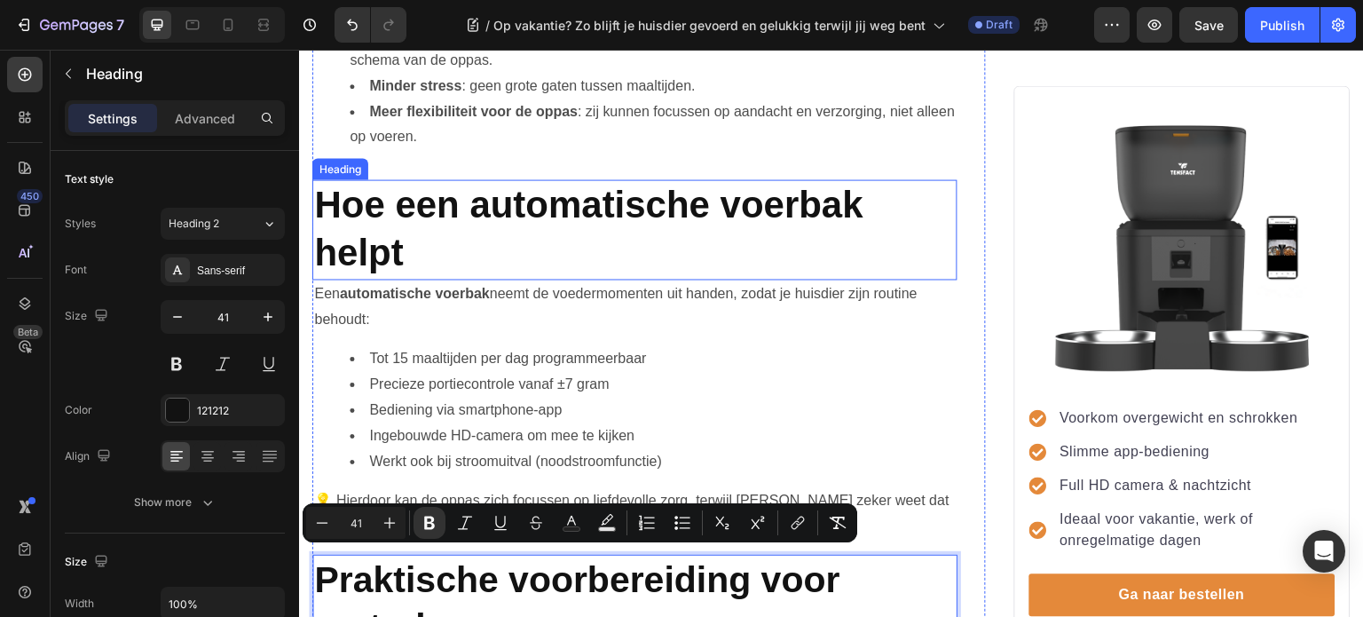
click at [515, 191] on strong "Hoe een automatische voerbak helpt" at bounding box center [588, 229] width 549 height 90
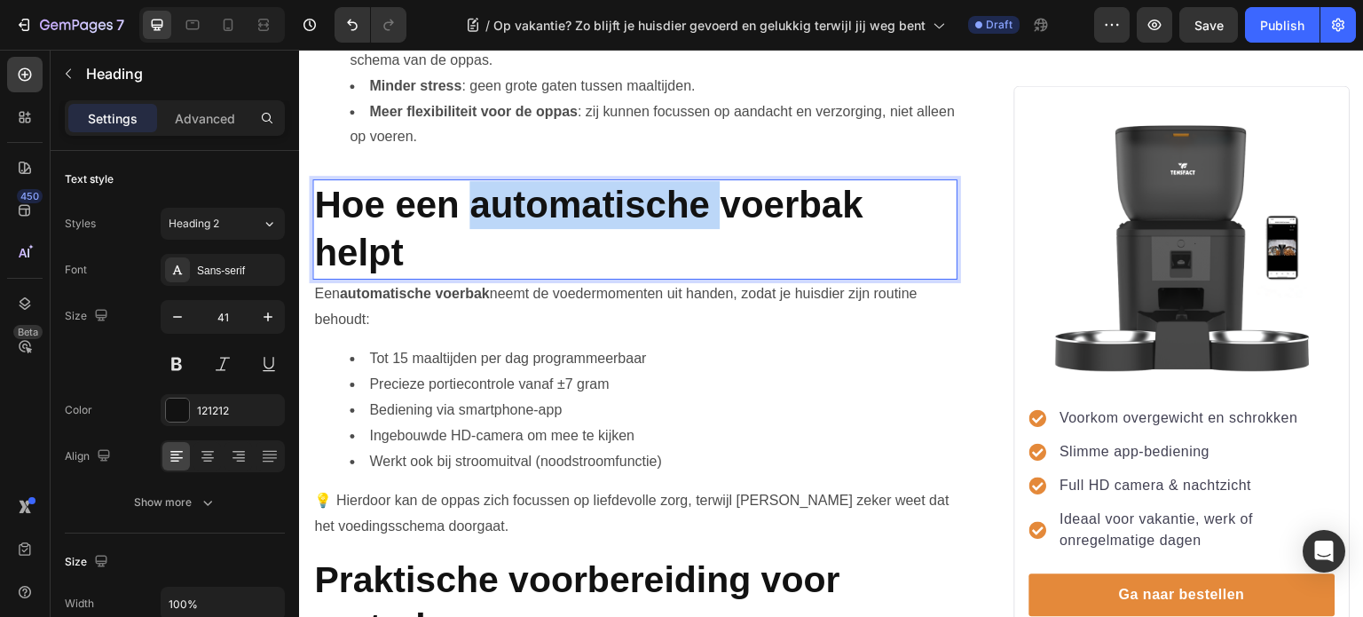
click at [516, 200] on strong "Hoe een automatische voerbak helpt" at bounding box center [588, 229] width 549 height 90
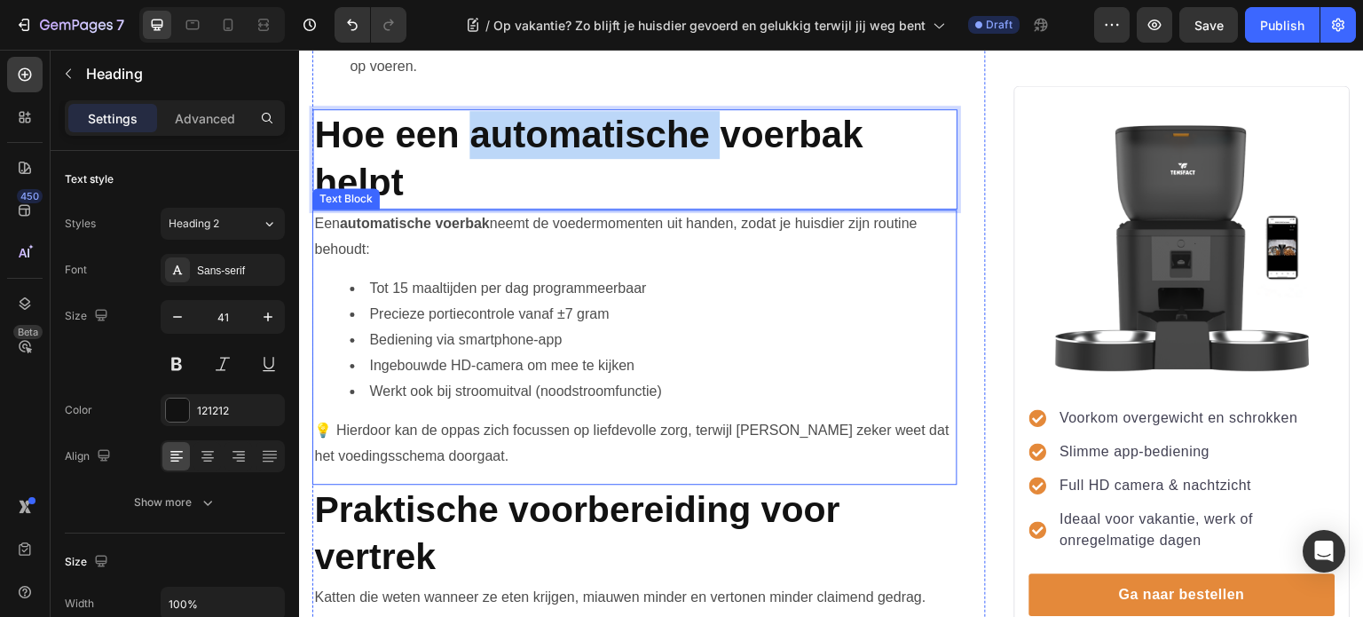
scroll to position [1556, 0]
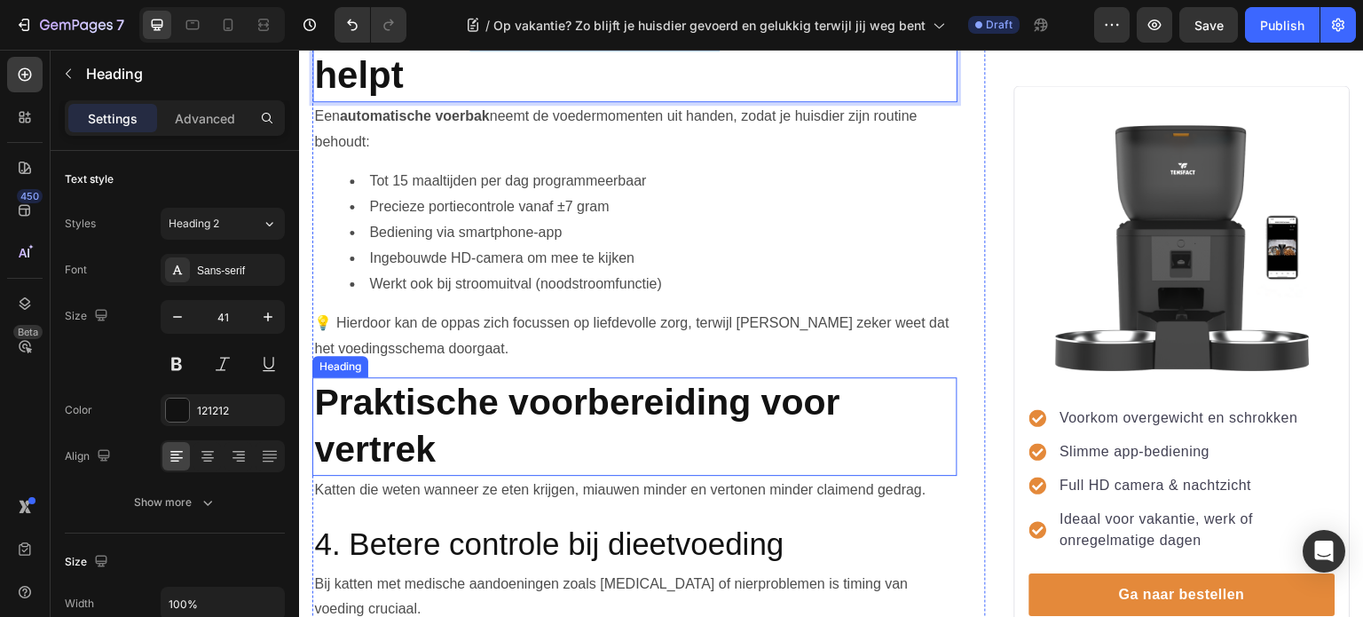
click at [555, 393] on strong "Praktische voorbereiding voor vertrek" at bounding box center [576, 426] width 525 height 88
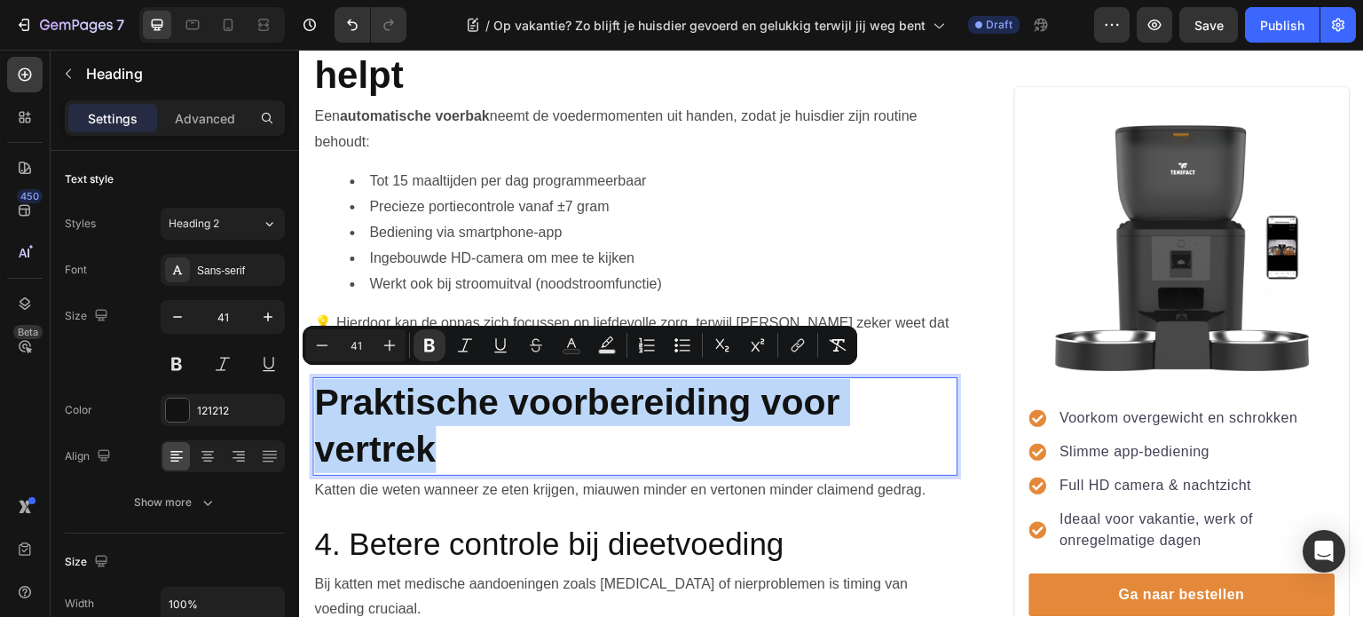
drag, startPoint x: 461, startPoint y: 437, endPoint x: 320, endPoint y: 389, distance: 148.2
click at [320, 389] on p "Praktische voorbereiding voor vertrek" at bounding box center [635, 426] width 642 height 95
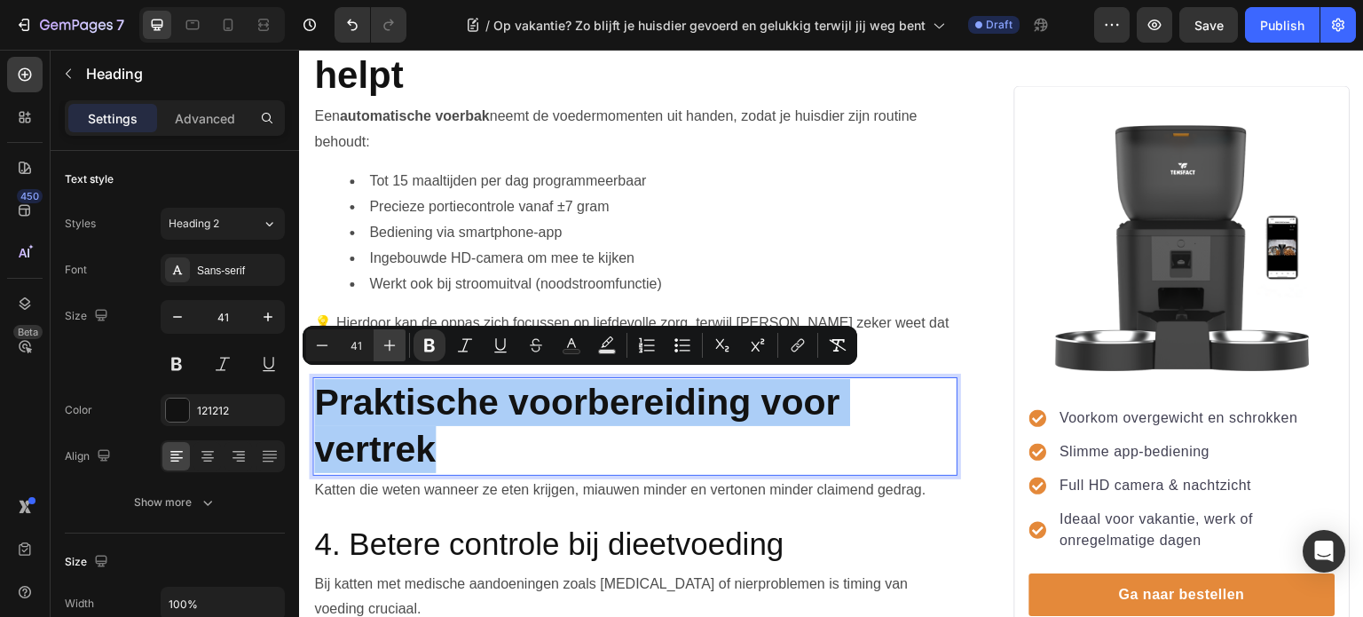
click at [394, 340] on icon "Editor contextual toolbar" at bounding box center [390, 345] width 18 height 18
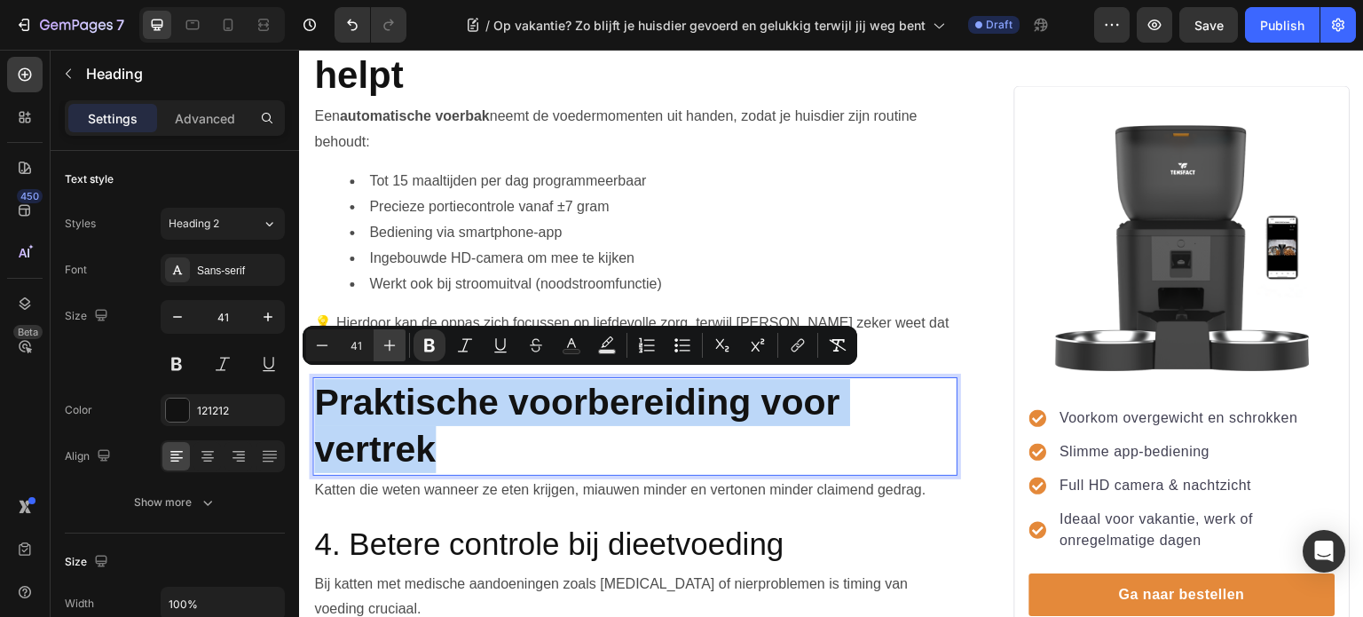
type input "42"
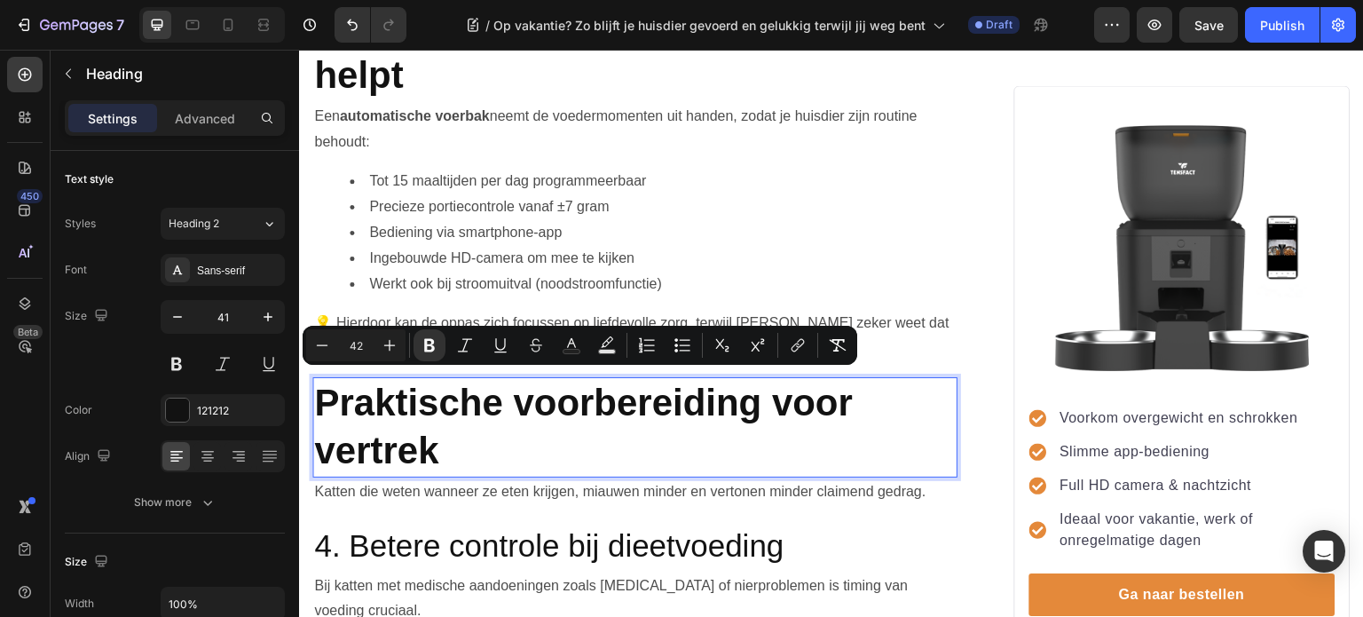
click at [537, 440] on p "Praktische voorbereiding voor vertrek" at bounding box center [635, 427] width 642 height 97
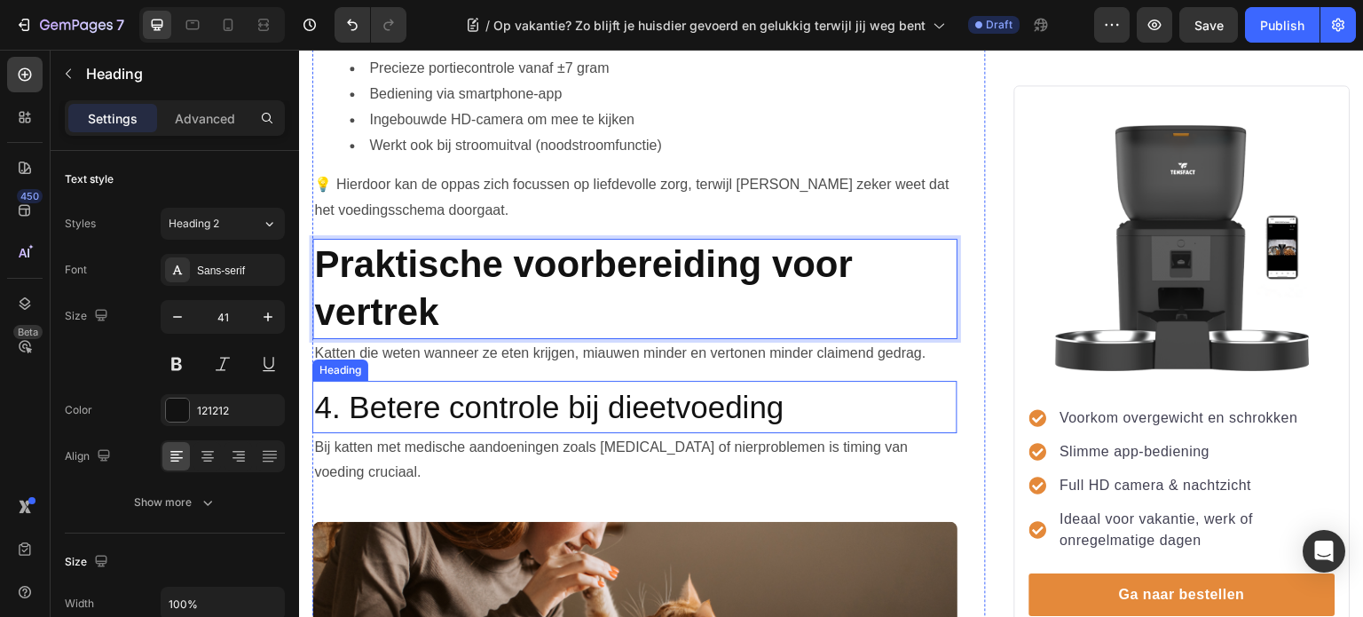
scroll to position [1734, 0]
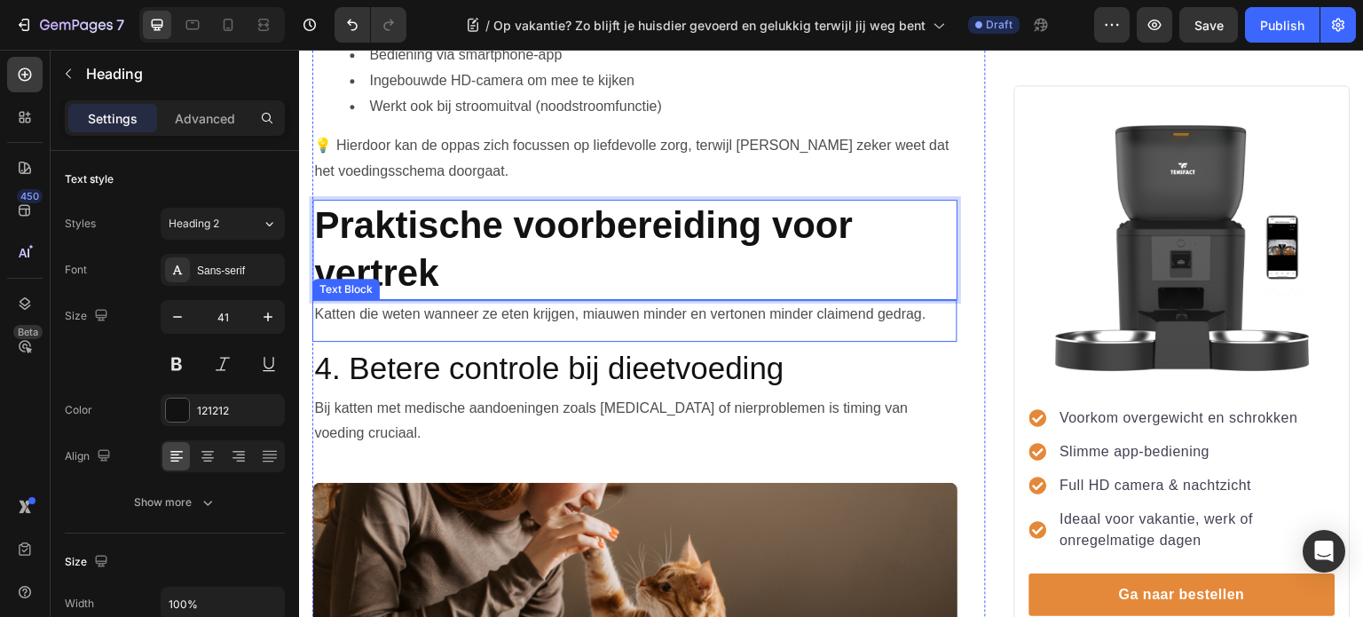
click at [544, 307] on p "Katten die weten wanneer ze eten krijgen, miauwen minder en vertonen minder cla…" at bounding box center [635, 315] width 642 height 26
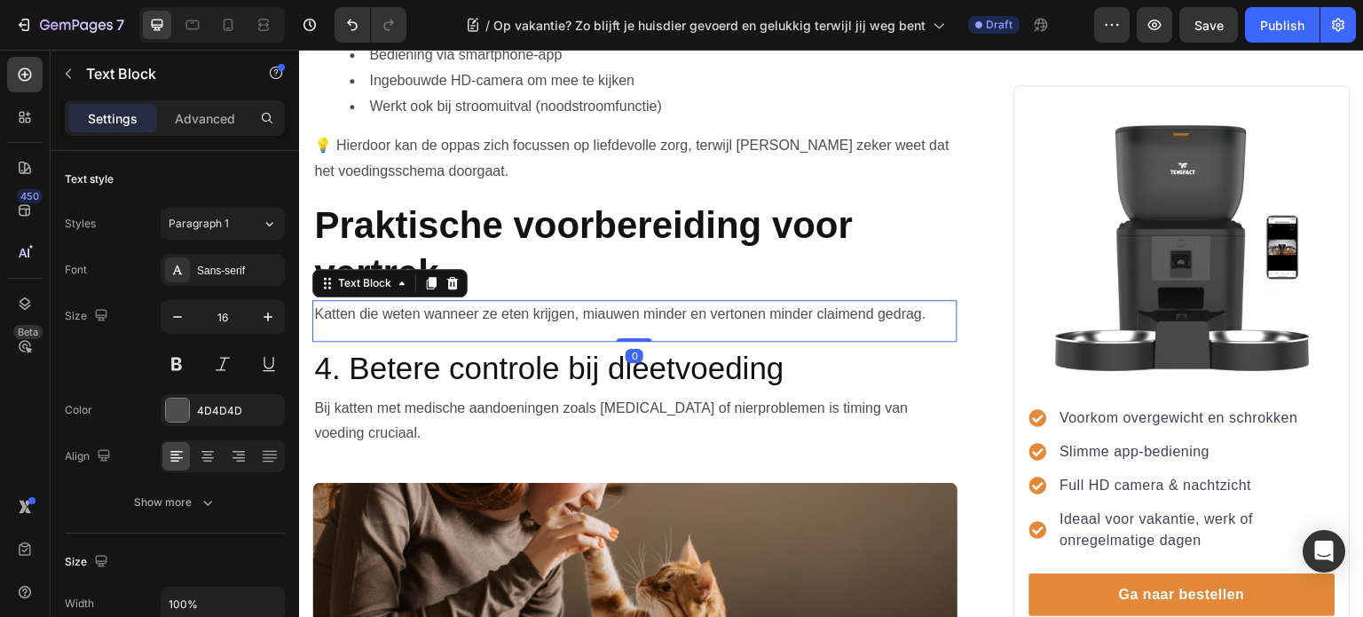
click at [926, 309] on p "Katten die weten wanneer ze eten krijgen, miauwen minder en vertonen minder cla…" at bounding box center [635, 315] width 642 height 26
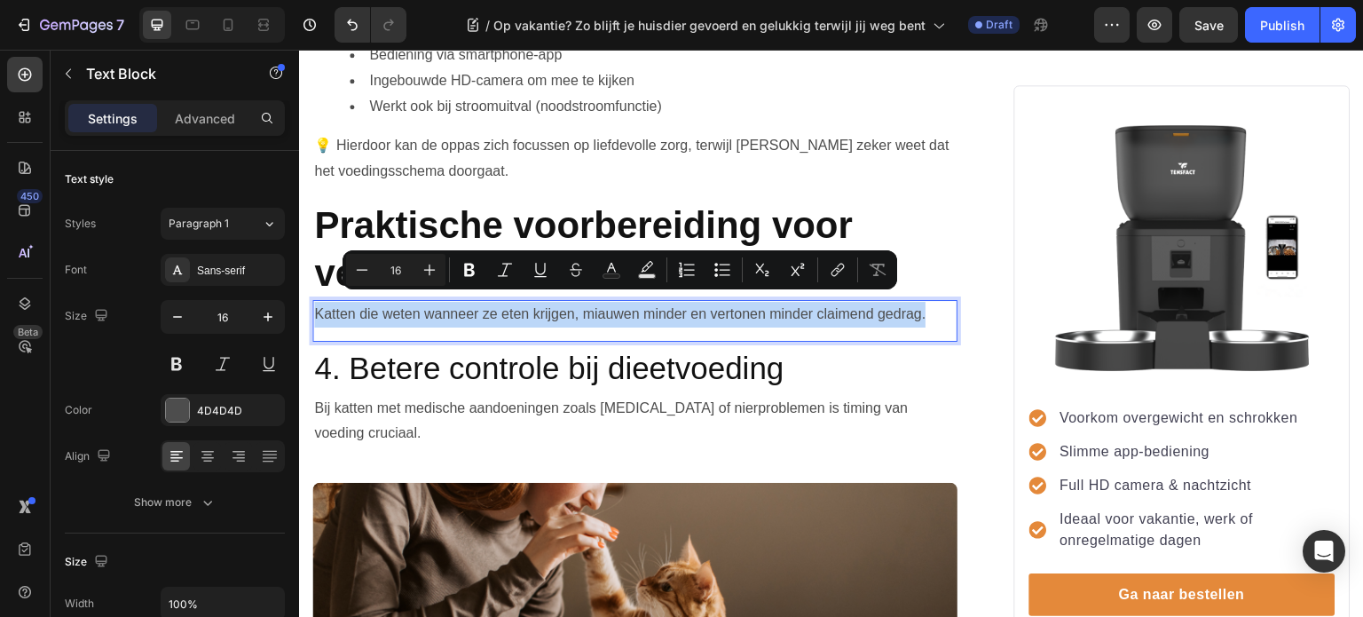
drag, startPoint x: 932, startPoint y: 308, endPoint x: 314, endPoint y: 318, distance: 617.7
click at [314, 318] on div "Katten die weten wanneer ze eten krijgen, miauwen minder en vertonen minder cla…" at bounding box center [634, 314] width 645 height 29
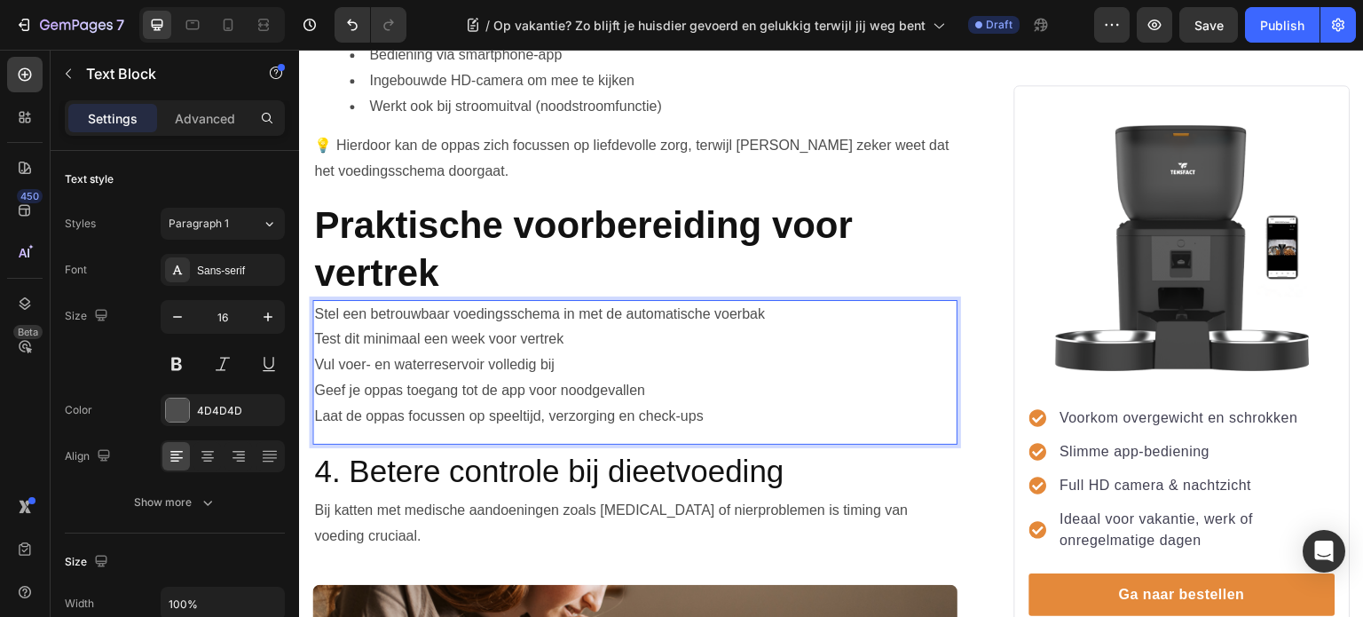
click at [320, 331] on p "Test dit minimaal een week voor vertrek" at bounding box center [635, 340] width 642 height 26
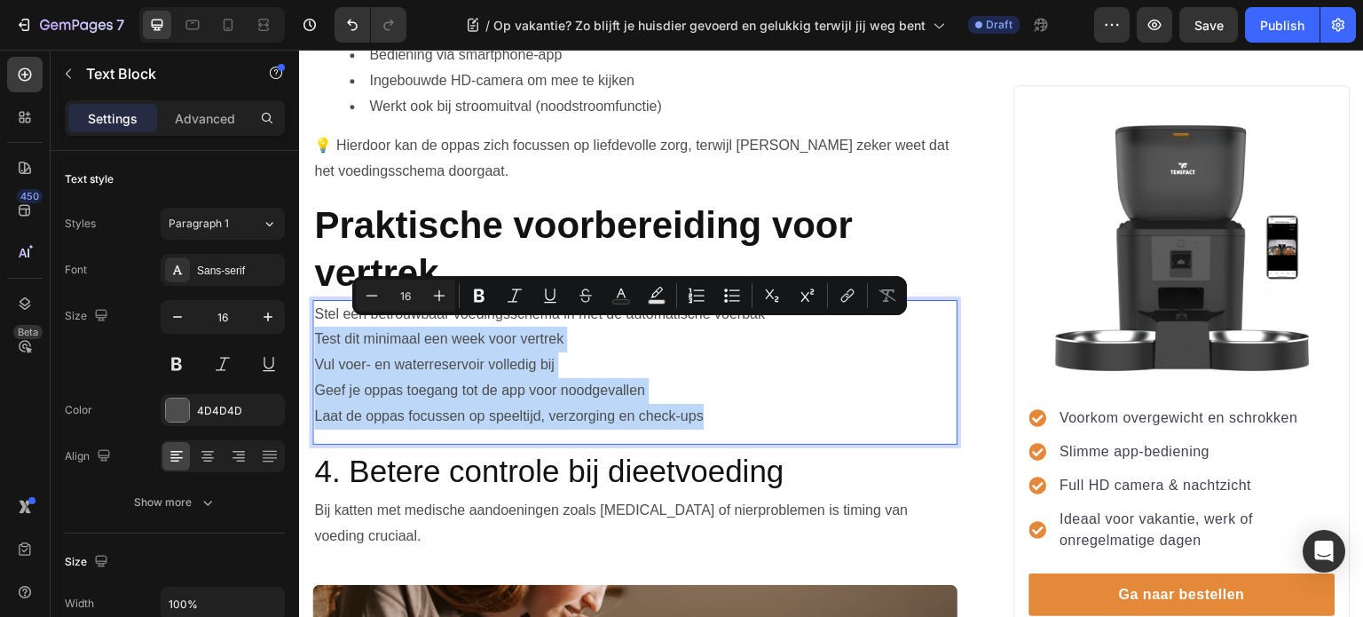
drag, startPoint x: 706, startPoint y: 412, endPoint x: 316, endPoint y: 336, distance: 397.7
click at [316, 336] on div "Stel een betrouwbaar voedingsschema in met de automatische voerbak Test dit min…" at bounding box center [634, 365] width 645 height 131
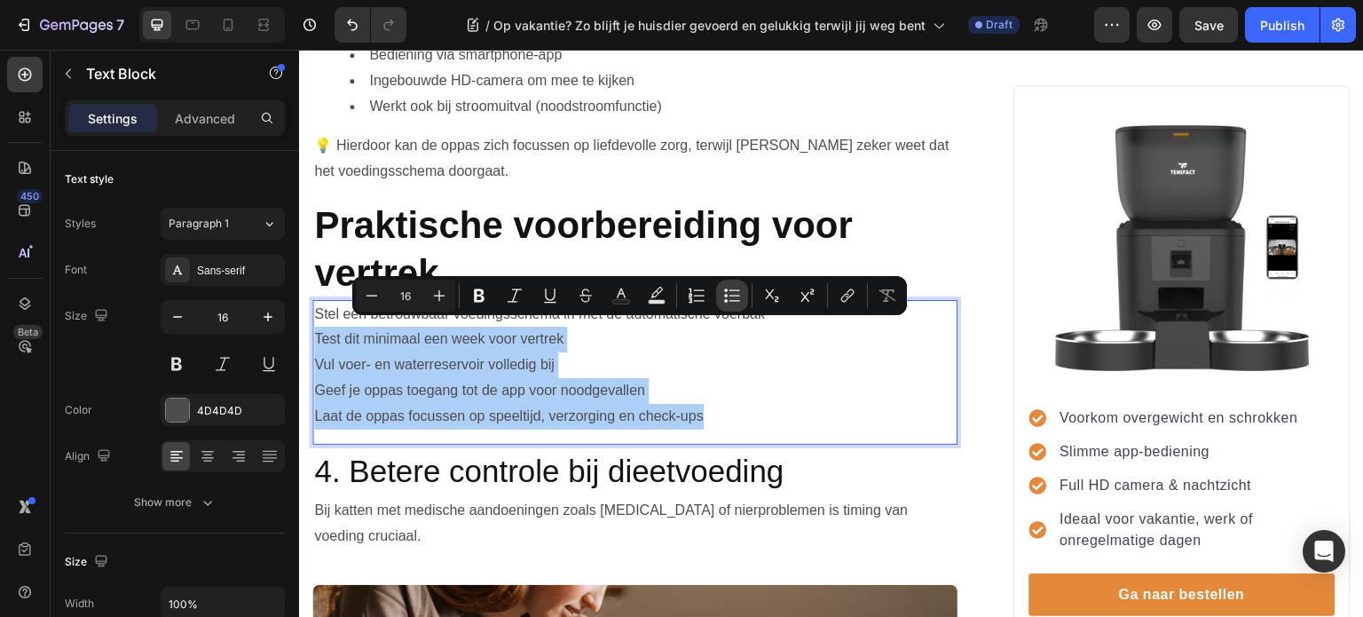
click at [726, 297] on icon "Editor contextual toolbar" at bounding box center [732, 296] width 18 height 18
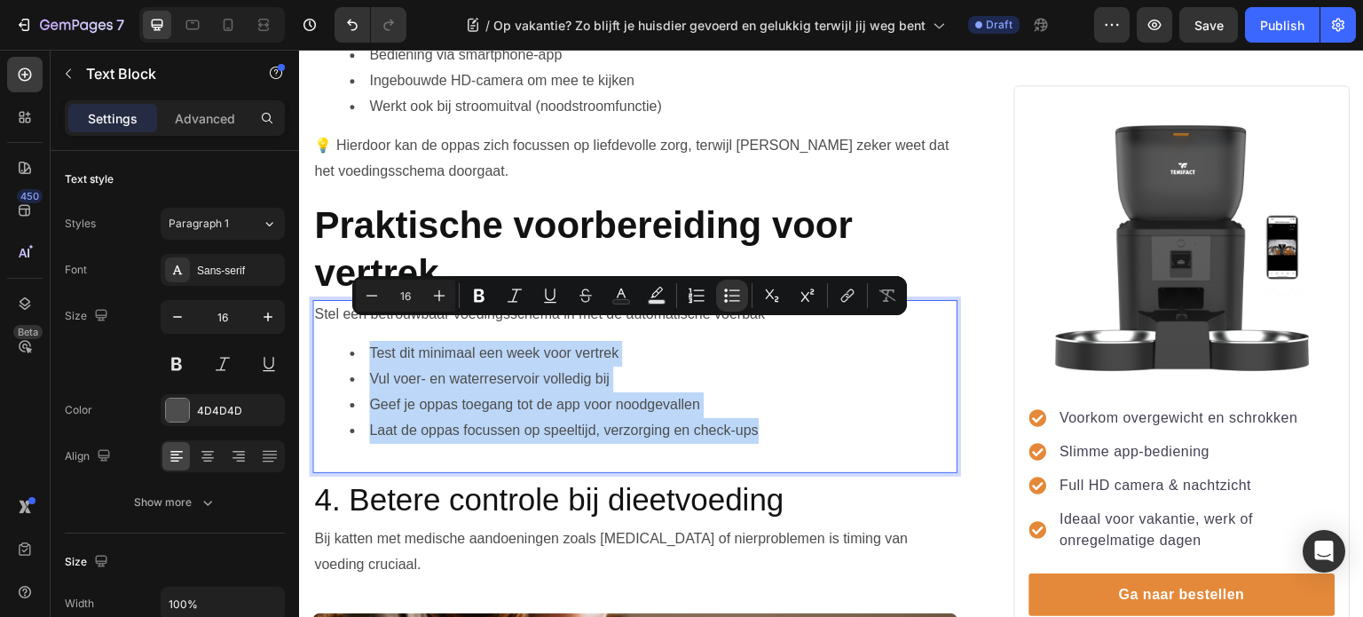
click at [778, 366] on li "Vul voer- en waterreservoir volledig bij" at bounding box center [653, 379] width 606 height 26
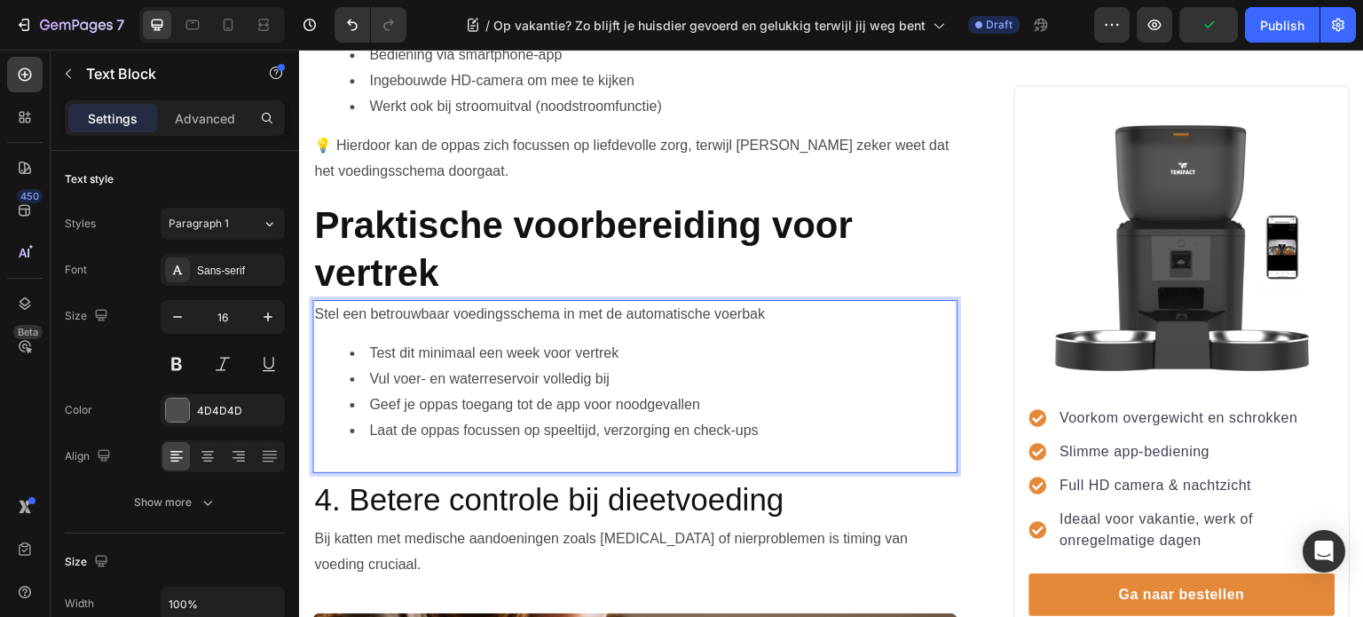
click at [486, 372] on li "Vul voer- en waterreservoir volledig bij" at bounding box center [653, 379] width 606 height 26
click at [486, 371] on li "Vul voer- en waterreservoir volledig bij" at bounding box center [653, 379] width 606 height 26
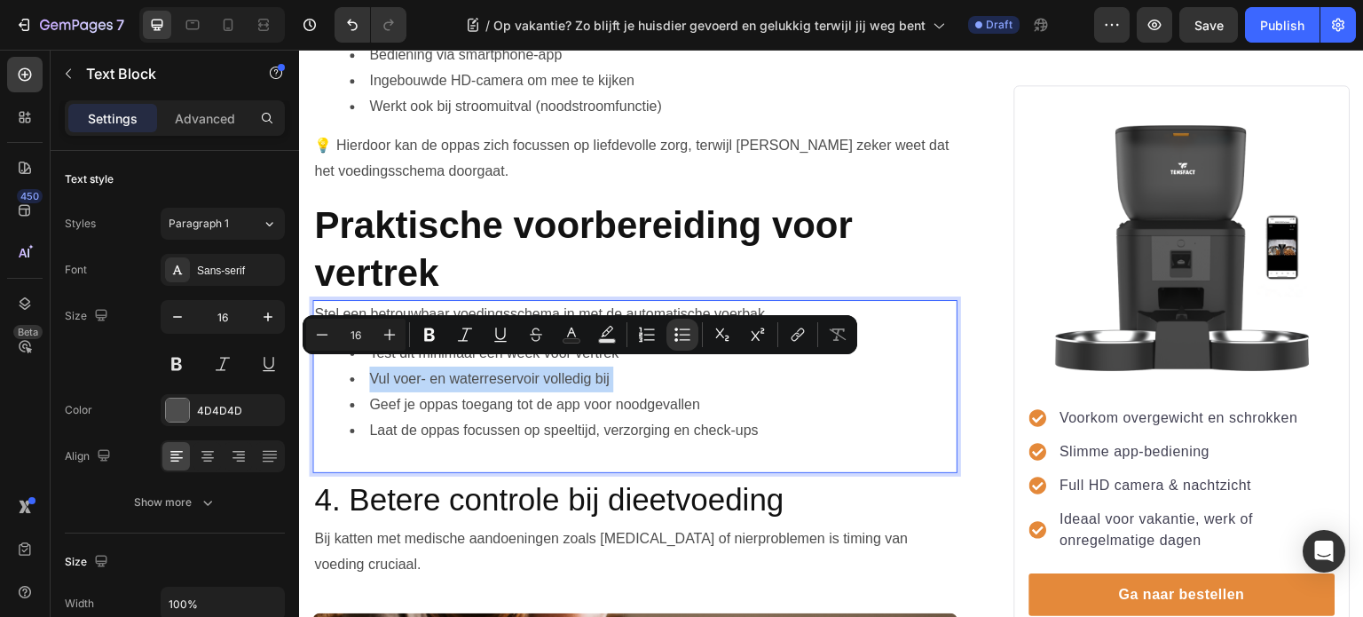
click at [492, 370] on li "Vul voer- en waterreservoir volledig bij" at bounding box center [653, 379] width 606 height 26
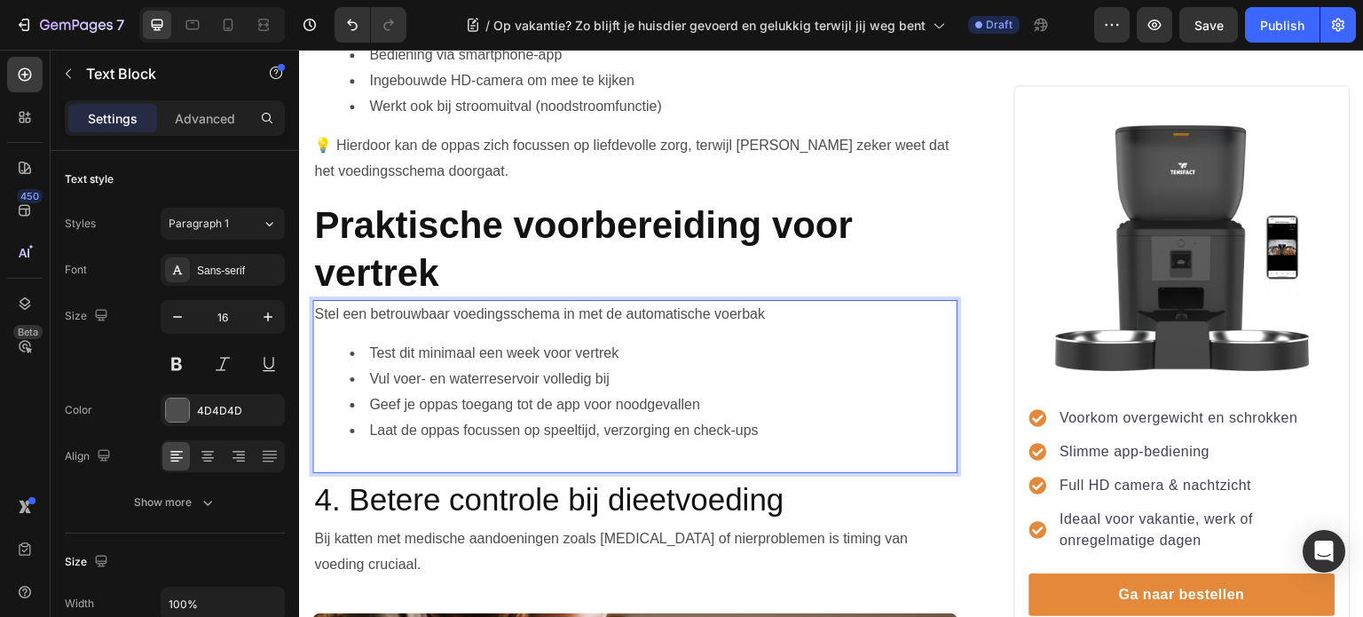
click at [532, 372] on li "Vul voer- en waterreservoir volledig bij" at bounding box center [653, 379] width 606 height 26
click at [540, 373] on li "Vul voer- en waterreservoir volledig bij" at bounding box center [653, 379] width 606 height 26
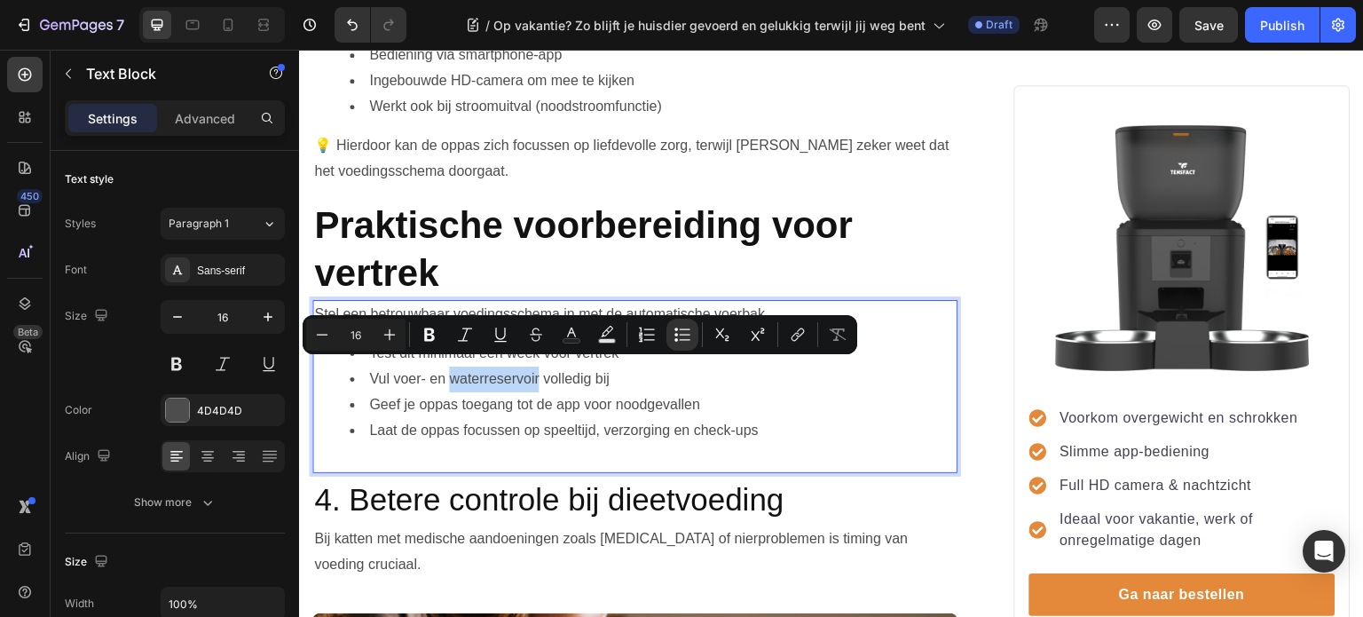
drag, startPoint x: 537, startPoint y: 371, endPoint x: 451, endPoint y: 382, distance: 86.7
click at [451, 382] on li "Vul voer- en waterreservoir volledig bij" at bounding box center [653, 379] width 606 height 26
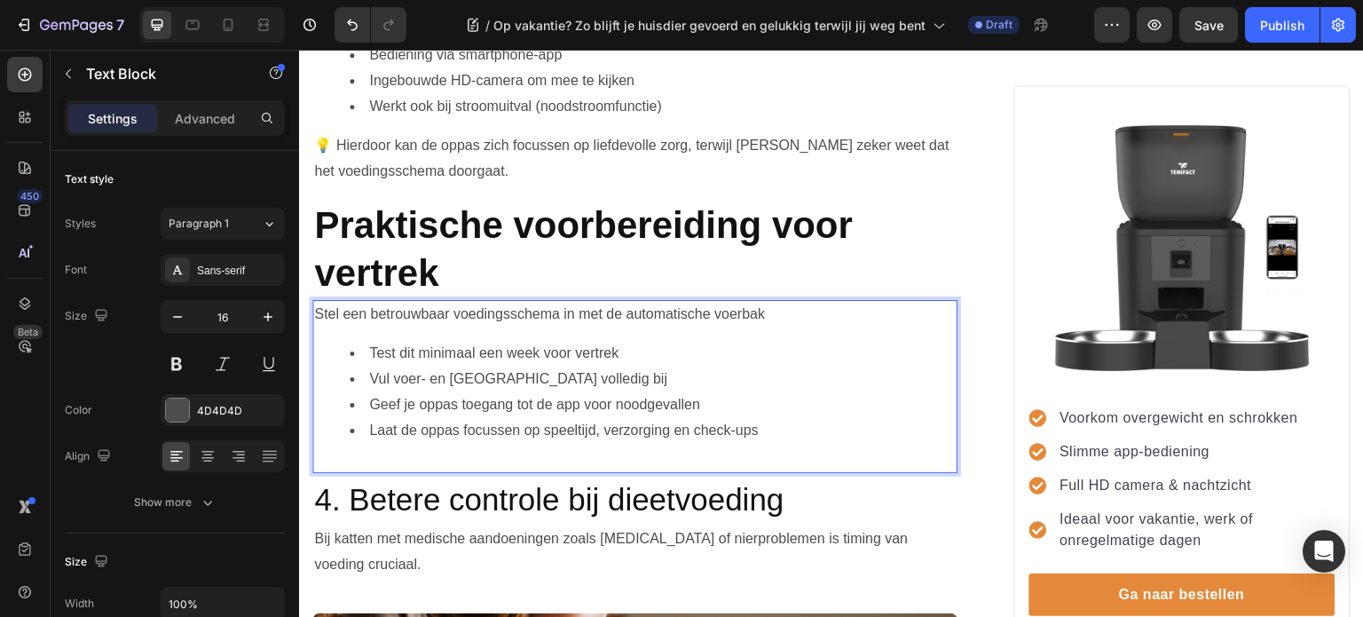
click at [510, 418] on li "Laat de oppas focussen op speeltijd, verzorging en check-ups" at bounding box center [653, 431] width 606 height 26
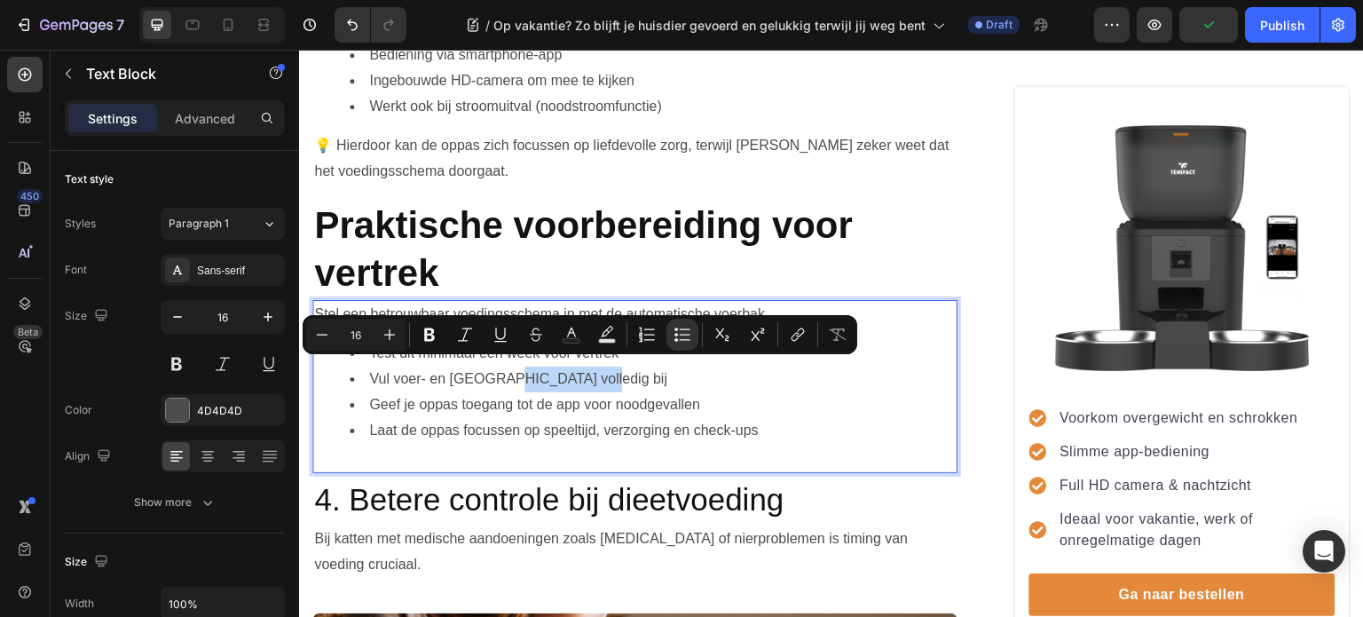
drag, startPoint x: 579, startPoint y: 371, endPoint x: 499, endPoint y: 373, distance: 79.9
click at [499, 373] on li "Vul voer- en drinkfontein reservoir volledig bij" at bounding box center [653, 379] width 606 height 26
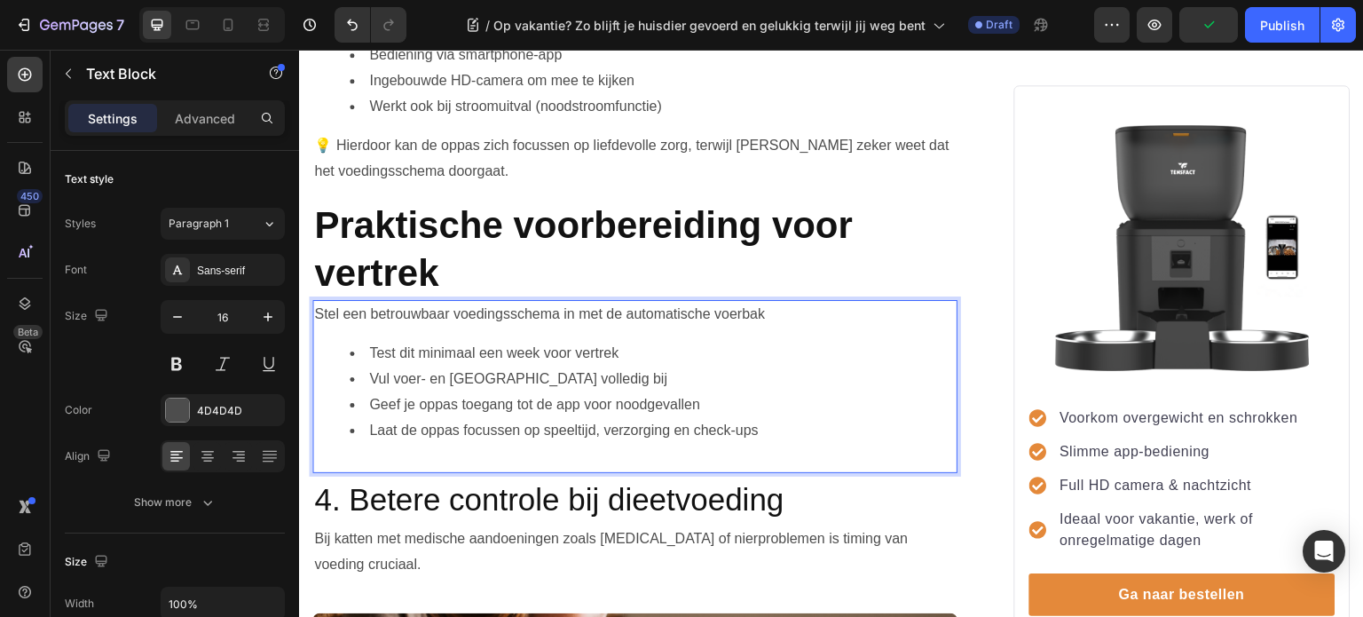
click at [479, 381] on li "Vul voer- en drinkfontein reservoir volledig bij" at bounding box center [653, 379] width 606 height 26
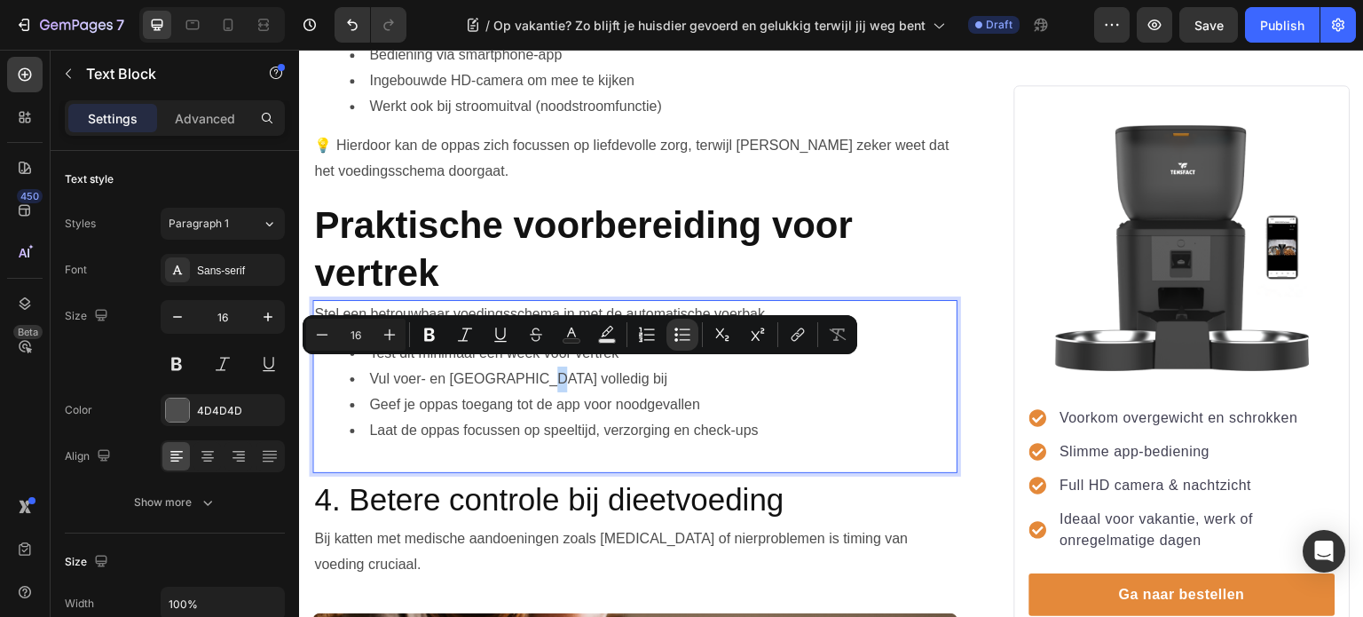
click at [523, 371] on li "Vul voer- en drinkfontein reservoir volledig bij" at bounding box center [653, 379] width 606 height 26
click at [522, 373] on li "Vul voer- en drinkfontein reservoir volledig bij" at bounding box center [653, 379] width 606 height 26
drag, startPoint x: 521, startPoint y: 373, endPoint x: 452, endPoint y: 374, distance: 69.2
click at [452, 374] on li "Vul voer- en drinkfontein reservoir volledig bij" at bounding box center [653, 379] width 606 height 26
click at [429, 339] on icon "Editor contextual toolbar" at bounding box center [429, 334] width 11 height 13
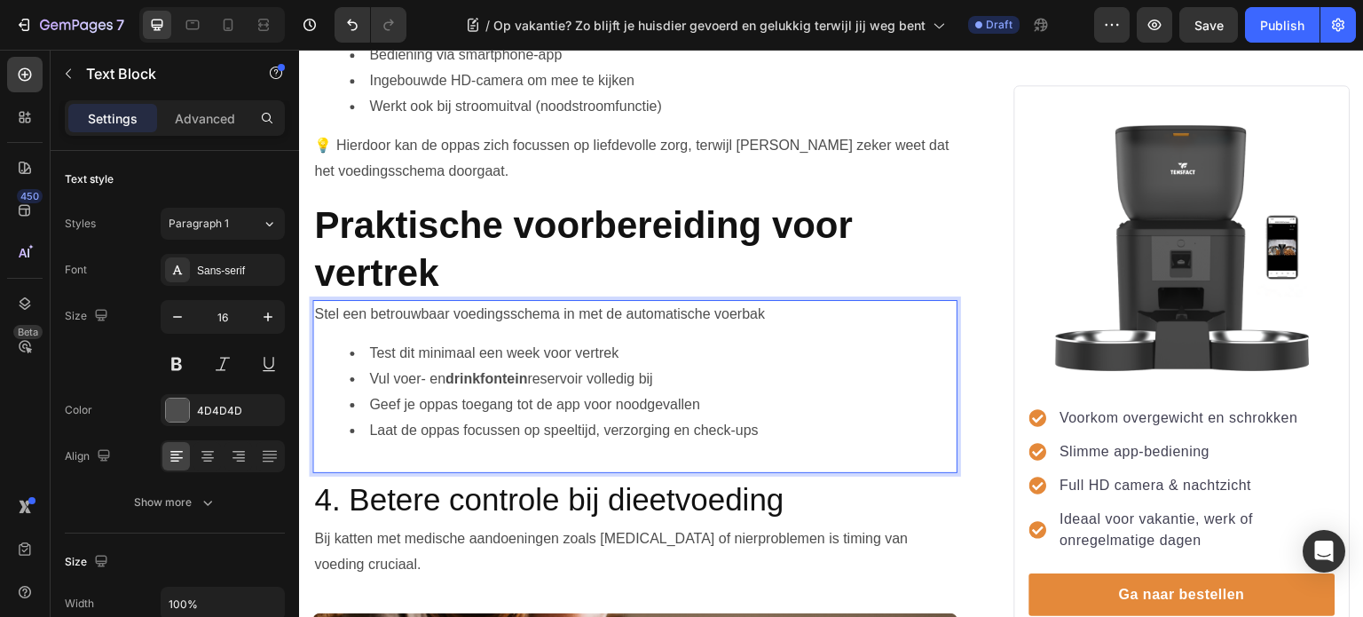
click at [489, 371] on strong "drinkfontein" at bounding box center [486, 378] width 82 height 15
click at [500, 372] on strong "drinkfontein" at bounding box center [486, 378] width 82 height 15
drag, startPoint x: 496, startPoint y: 372, endPoint x: 471, endPoint y: 366, distance: 25.6
click at [471, 371] on strong "drinkfontein" at bounding box center [486, 378] width 82 height 15
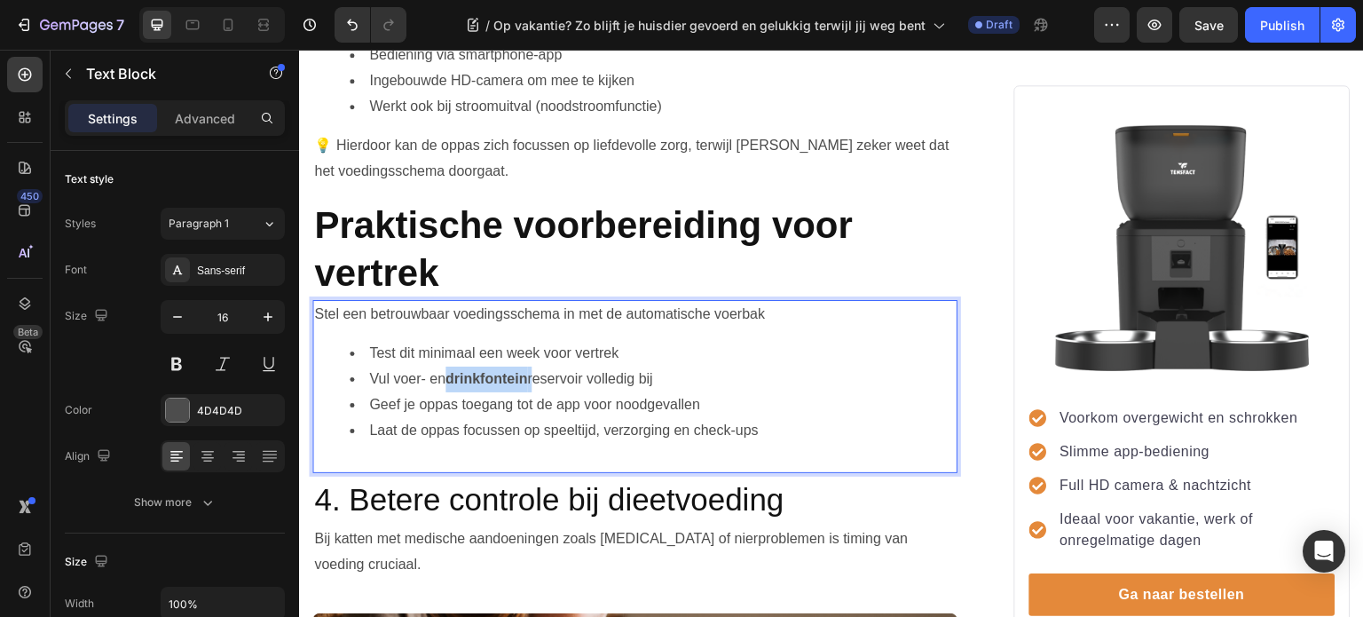
click at [469, 371] on strong "drinkfontein" at bounding box center [486, 378] width 82 height 15
drag, startPoint x: 529, startPoint y: 369, endPoint x: 451, endPoint y: 366, distance: 78.1
click at [451, 371] on strong "drinkfontein" at bounding box center [486, 378] width 82 height 15
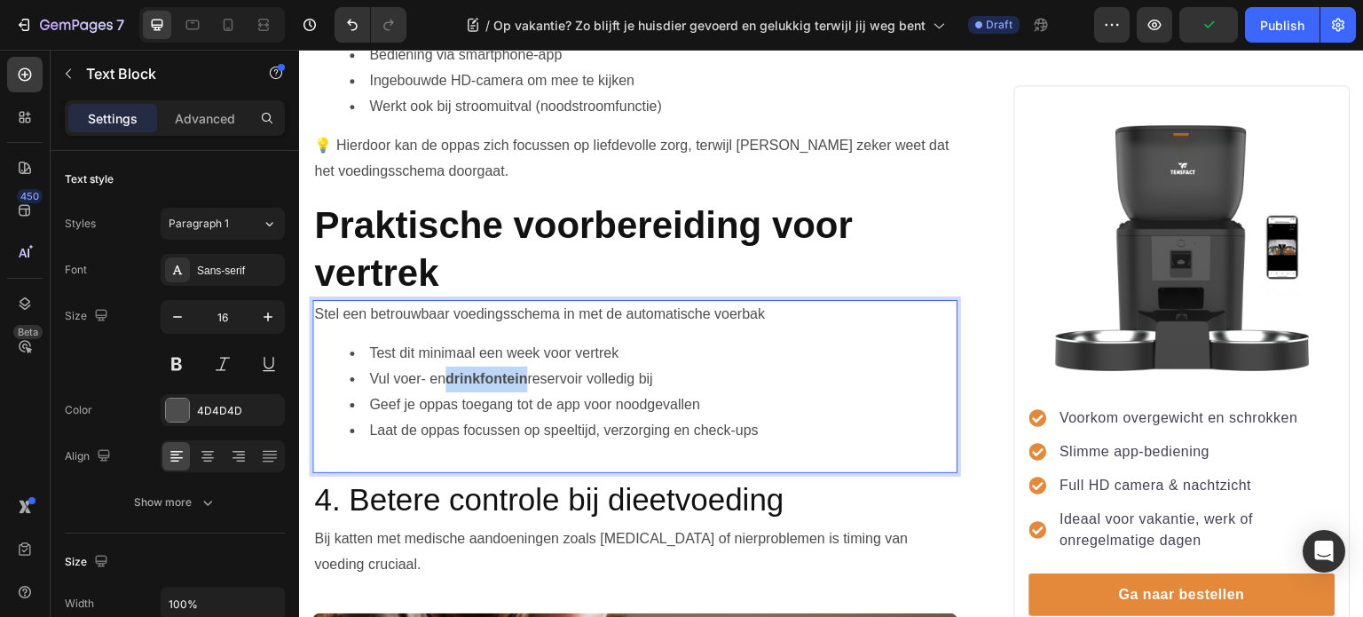
click at [462, 374] on strong "drinkfontein" at bounding box center [486, 378] width 82 height 15
click at [433, 223] on strong "Praktische voorbereiding voor vertrek" at bounding box center [583, 249] width 539 height 90
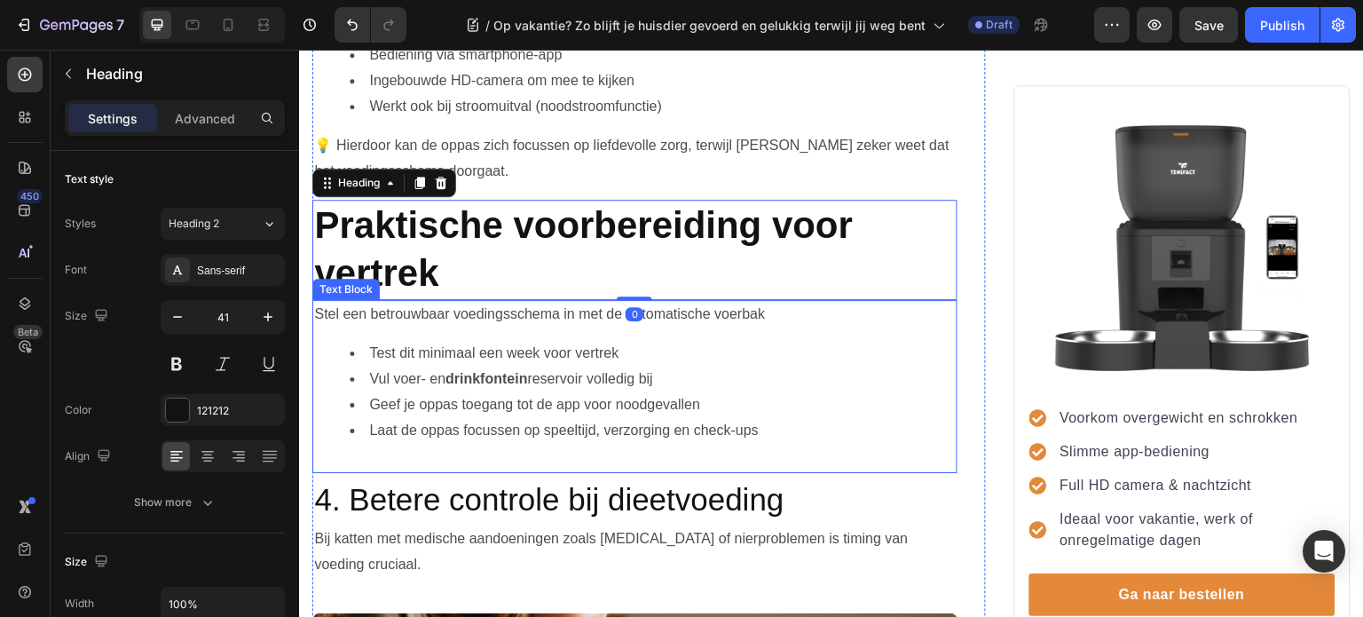
click at [464, 371] on strong "drinkfontein" at bounding box center [486, 378] width 82 height 15
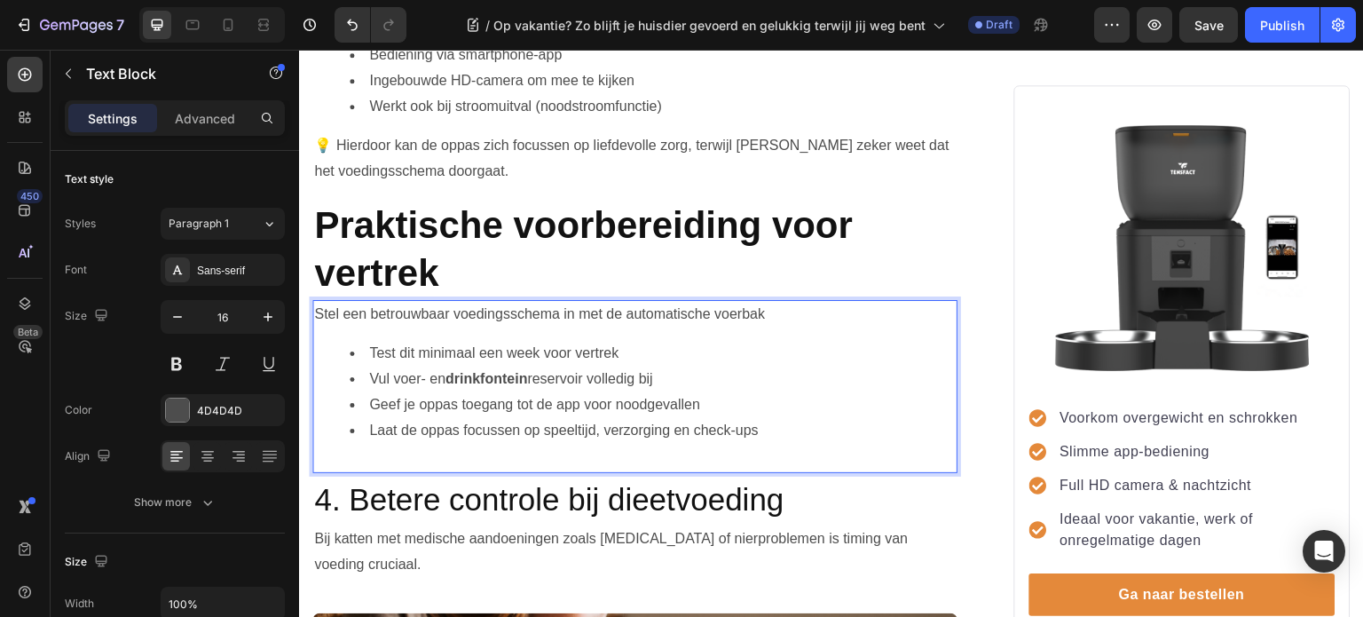
click at [477, 372] on strong "drinkfontein" at bounding box center [486, 378] width 82 height 15
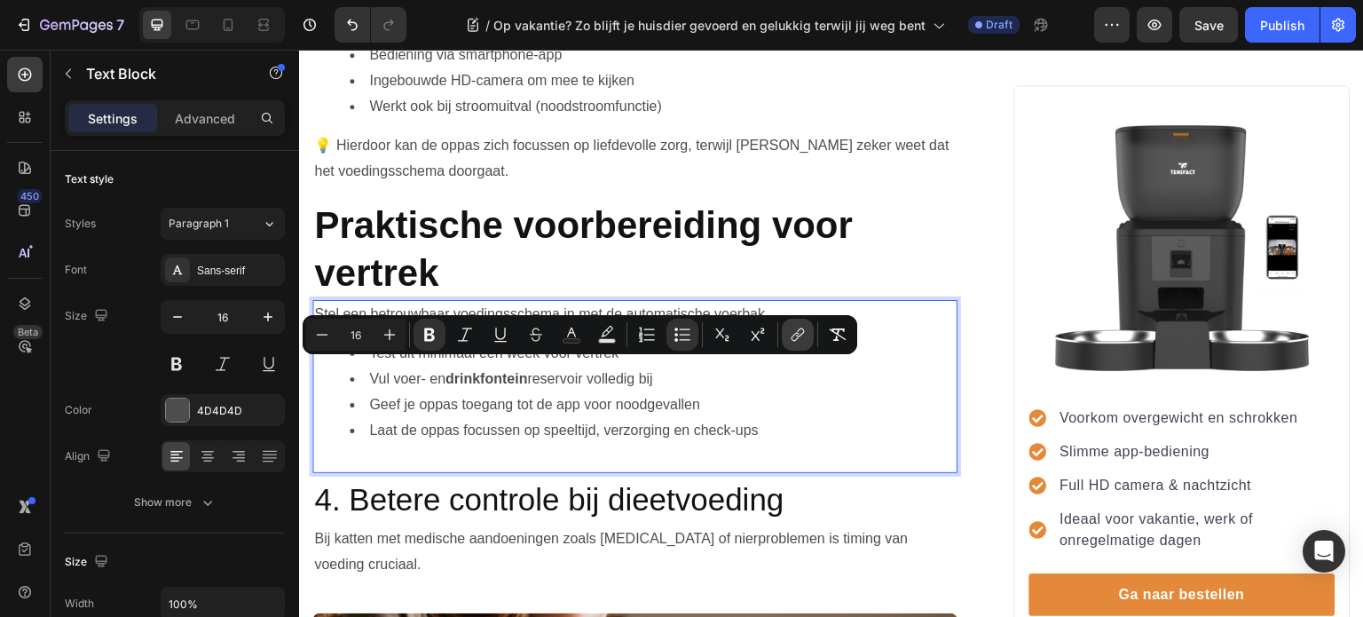
click at [791, 343] on icon "Editor contextual toolbar" at bounding box center [798, 335] width 18 height 18
click at [497, 371] on strong "drinkfontein" at bounding box center [486, 378] width 82 height 15
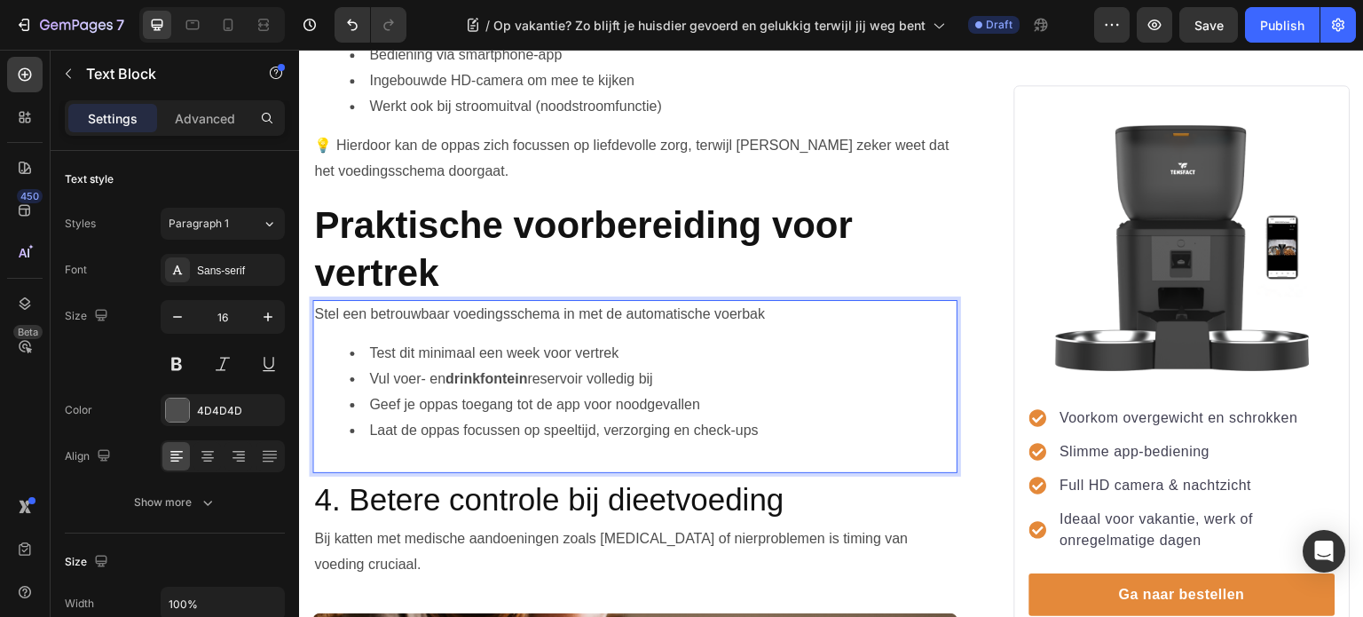
click at [497, 371] on strong "drinkfontein" at bounding box center [486, 378] width 82 height 15
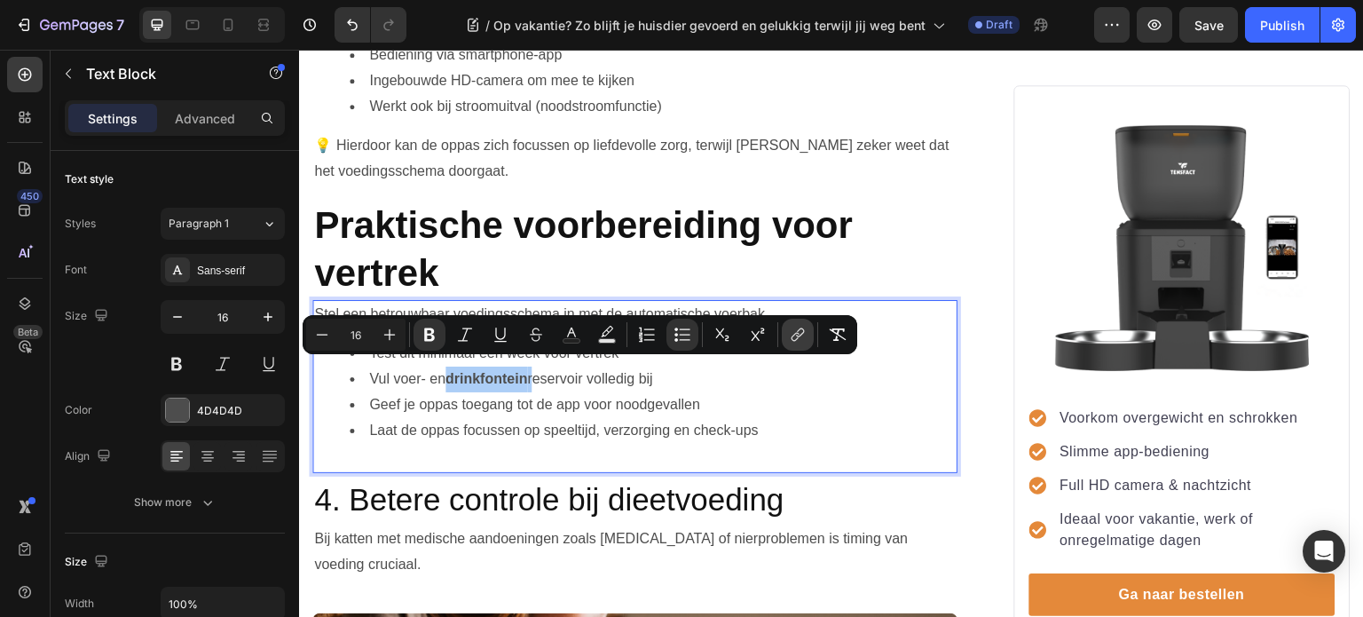
click at [799, 330] on icon "Editor contextual toolbar" at bounding box center [800, 332] width 8 height 9
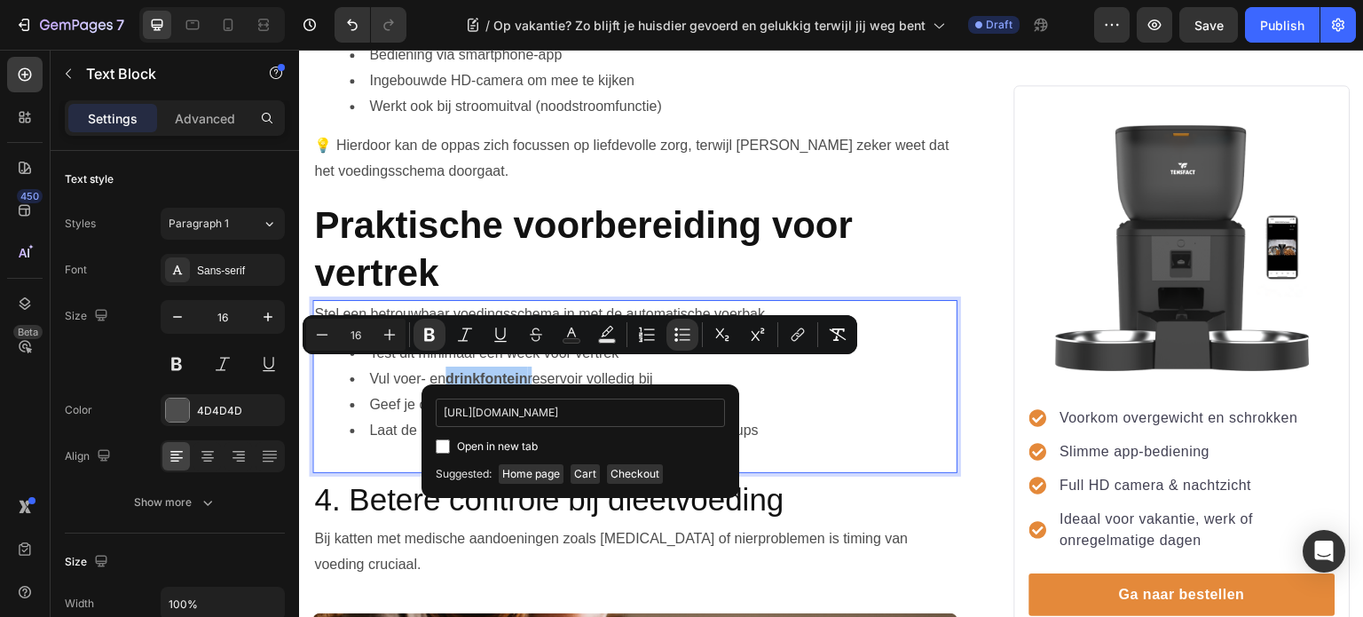
scroll to position [0, 721]
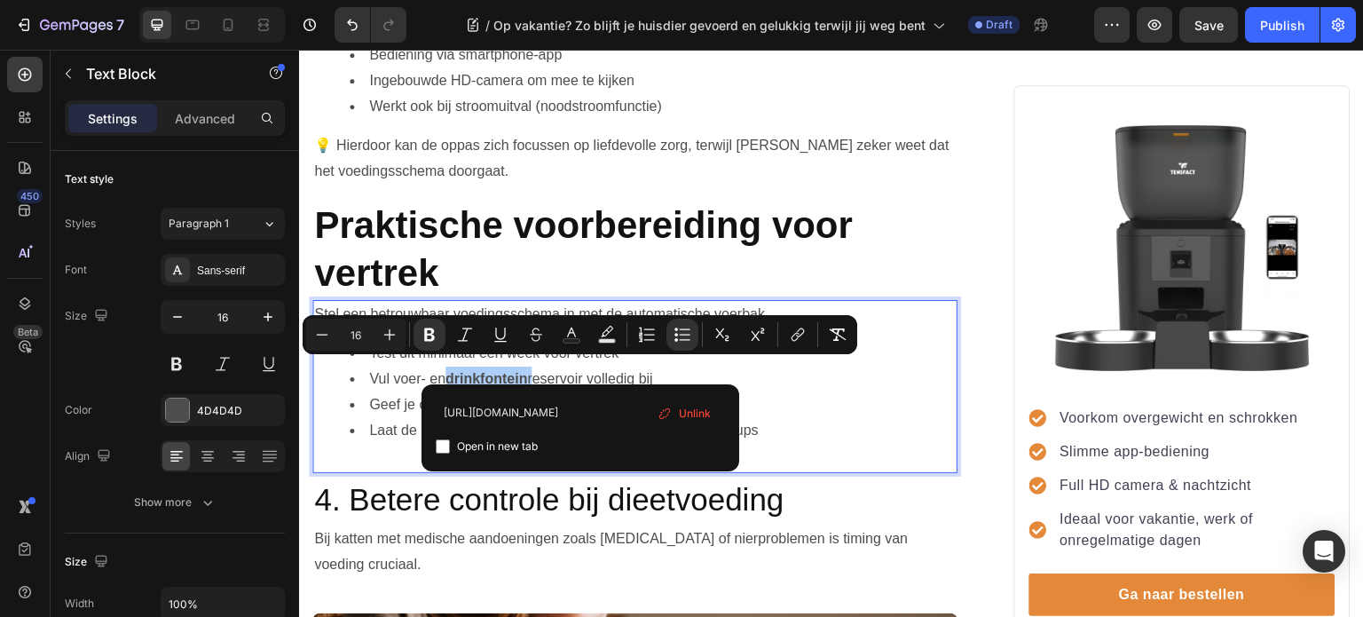
type input "https://tensfact.com/products/tensfact-drinkfontein-kat-of-hond?pr_prod_strat=j…"
click at [440, 448] on input "Editor contextual toolbar" at bounding box center [443, 446] width 14 height 14
checkbox input "true"
click at [822, 418] on li "Laat de oppas focussen op speeltijd, verzorging en check-ups" at bounding box center [653, 431] width 606 height 26
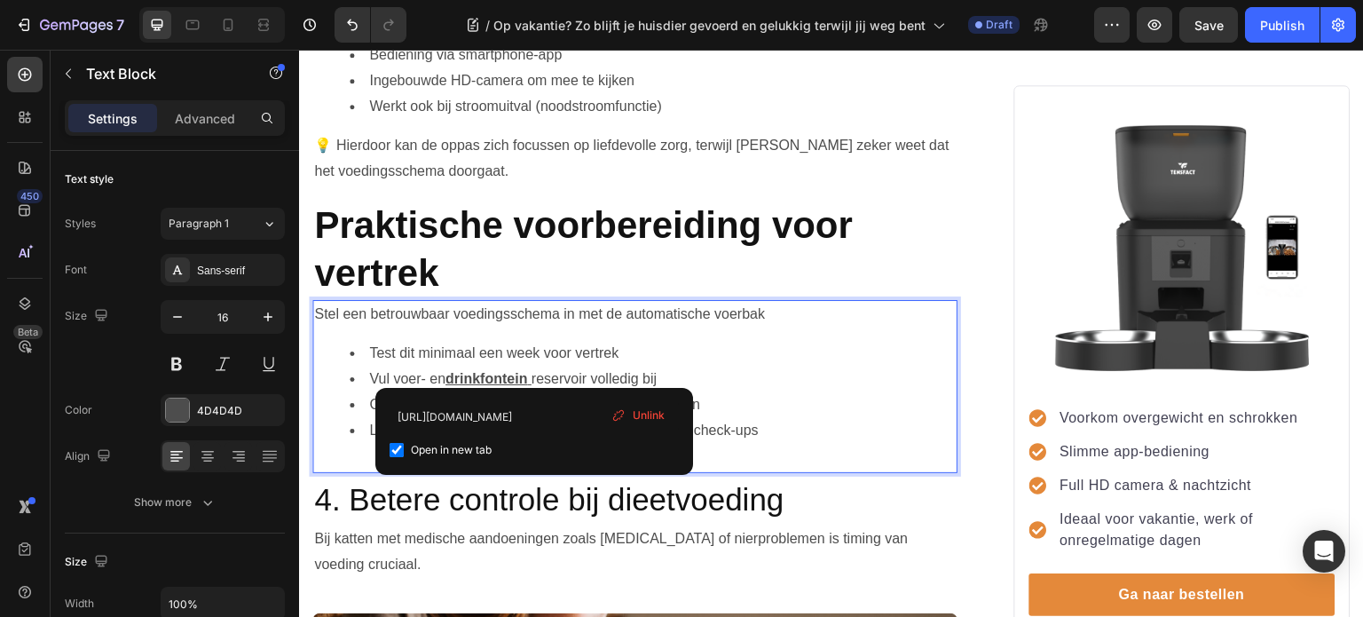
click at [531, 372] on u "Rich Text Editor. Editing area: main" at bounding box center [529, 378] width 4 height 15
drag, startPoint x: 526, startPoint y: 362, endPoint x: 492, endPoint y: 359, distance: 33.9
click at [492, 366] on li "Vul voer- en drinkfonteinhttps://tensfact.com/products/tensfact-drinkfontein-ka…" at bounding box center [653, 379] width 606 height 26
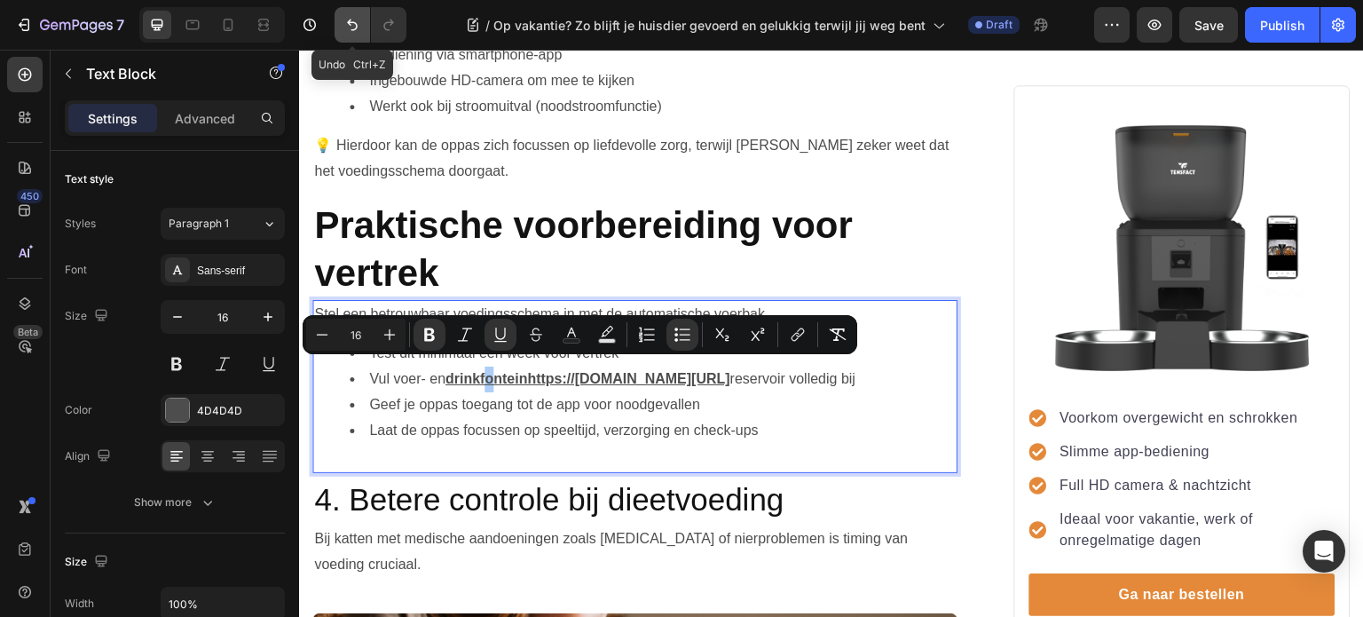
click at [351, 24] on icon "Undo/Redo" at bounding box center [352, 26] width 11 height 12
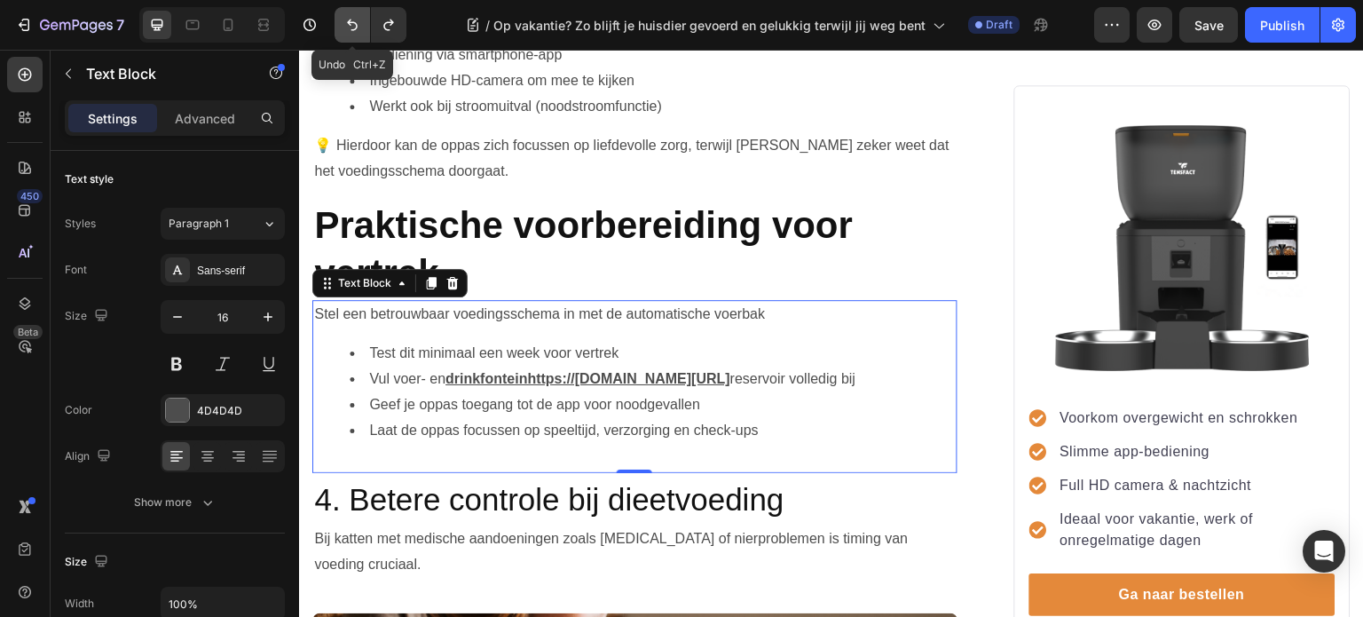
click at [350, 26] on icon "Undo/Redo" at bounding box center [352, 25] width 18 height 18
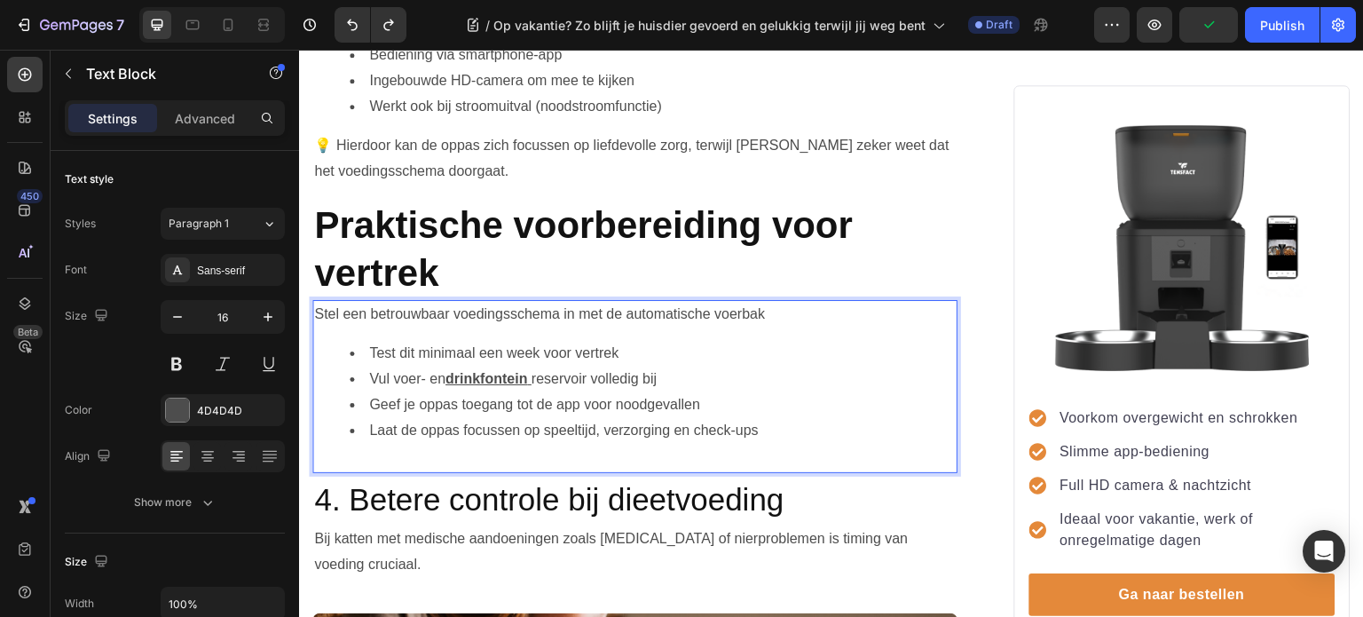
click at [666, 366] on li "Vul voer- en drinkfontein reservoir volledig bij" at bounding box center [653, 379] width 606 height 26
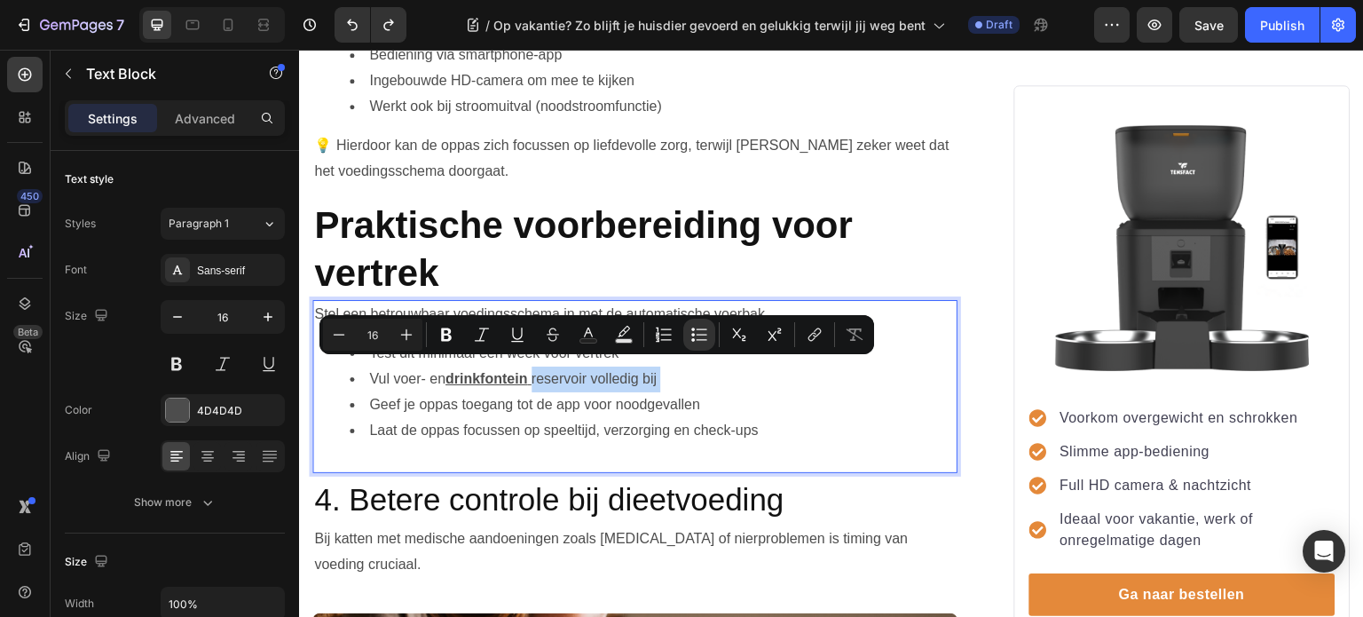
drag, startPoint x: 666, startPoint y: 366, endPoint x: 542, endPoint y: 360, distance: 124.3
click at [542, 366] on li "Vul voer- en drinkfontein reservoir volledig bij" at bounding box center [653, 379] width 606 height 26
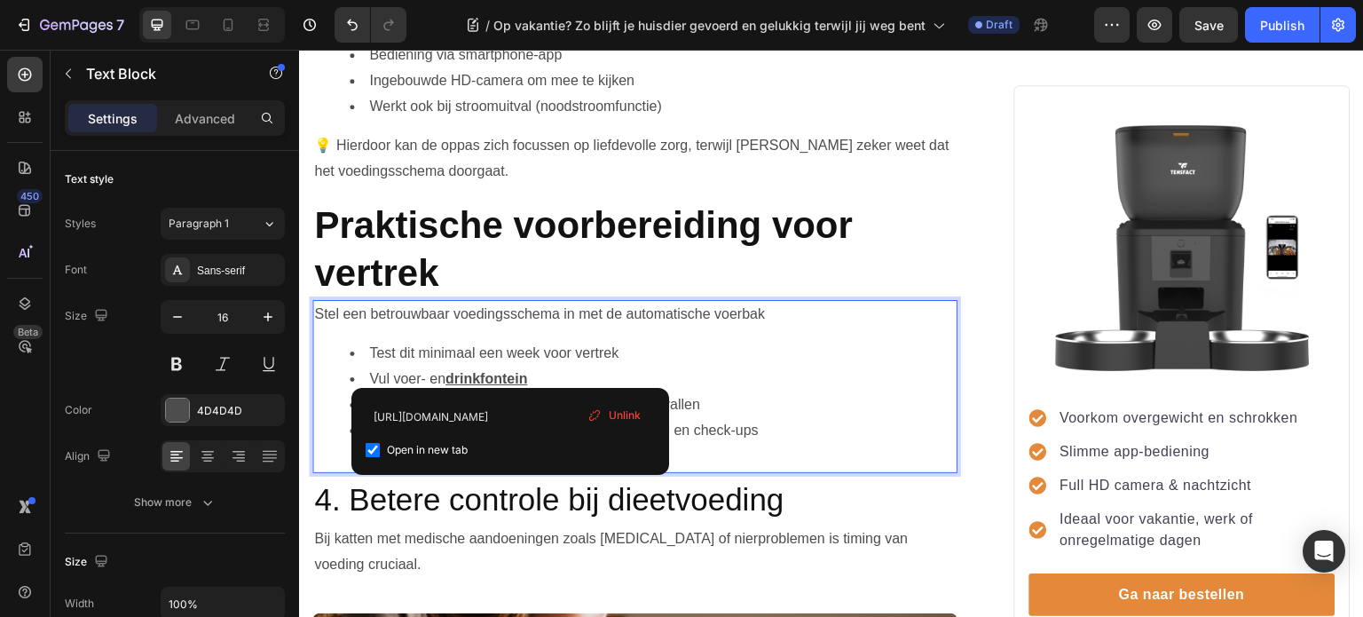
drag, startPoint x: 508, startPoint y: 373, endPoint x: 466, endPoint y: 374, distance: 42.6
click at [466, 374] on u "drinkfontein" at bounding box center [486, 378] width 82 height 15
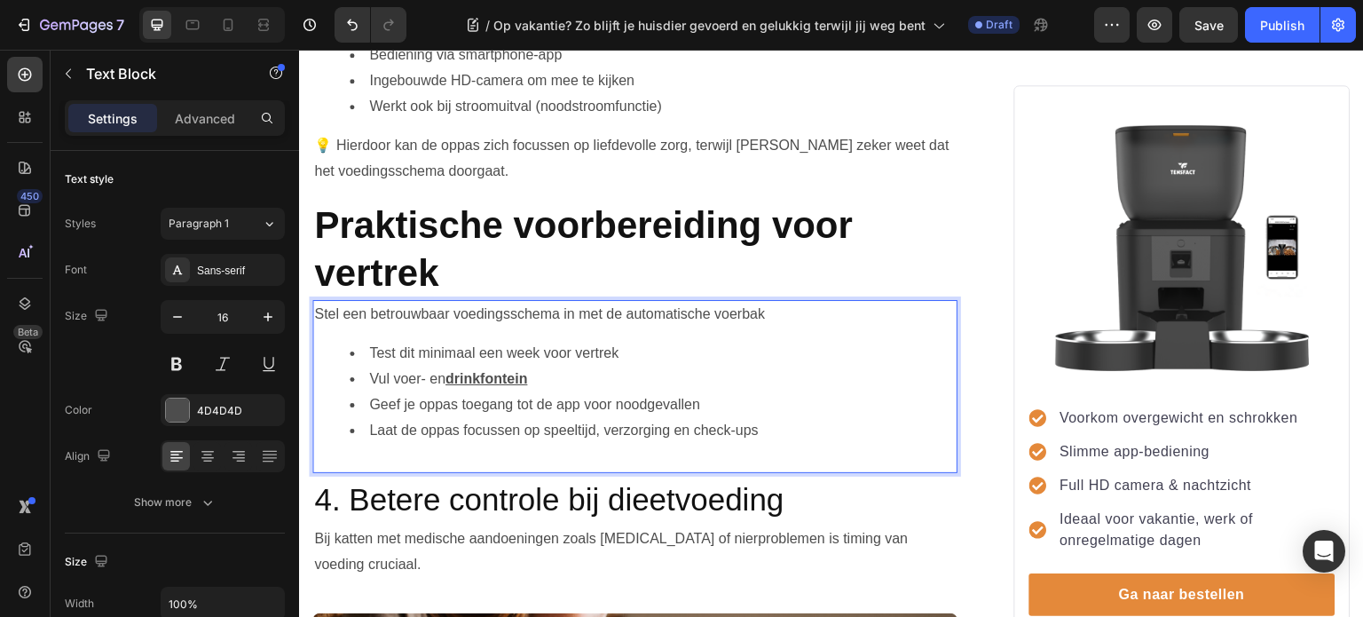
click at [466, 374] on u "drinkfontein" at bounding box center [486, 378] width 82 height 15
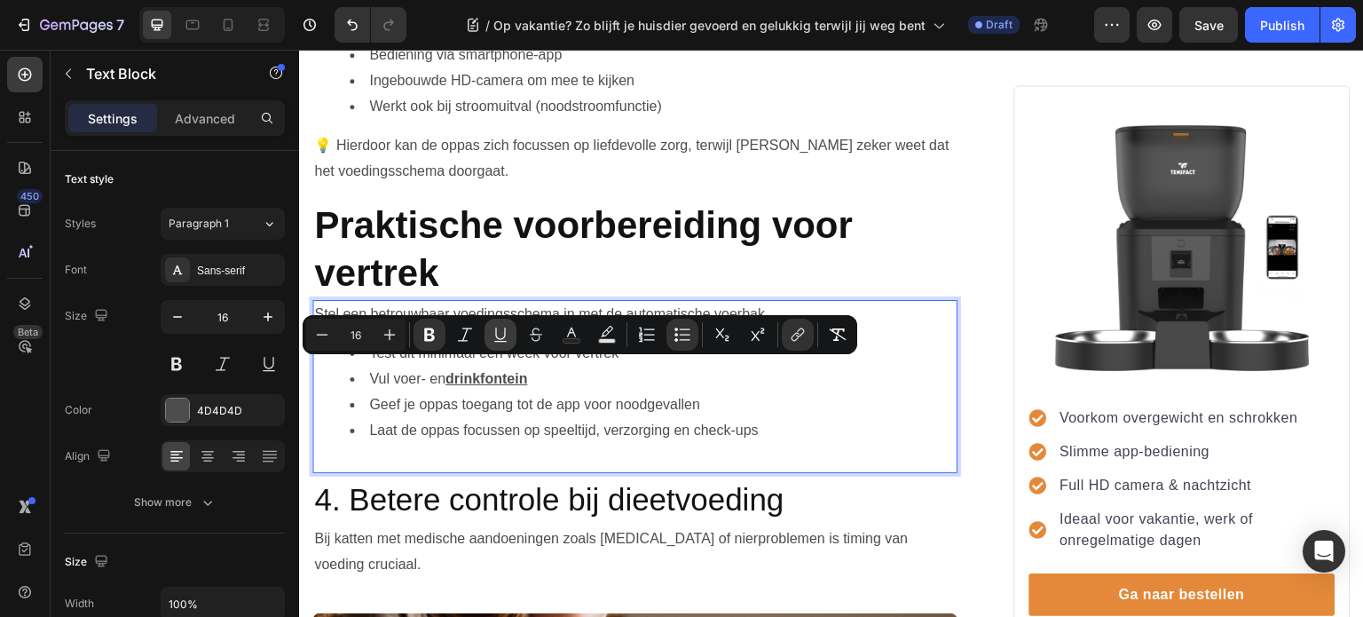
click at [497, 338] on icon "Editor contextual toolbar" at bounding box center [501, 335] width 18 height 18
click at [584, 373] on li "Vul voer- en drinkfontein" at bounding box center [653, 379] width 606 height 26
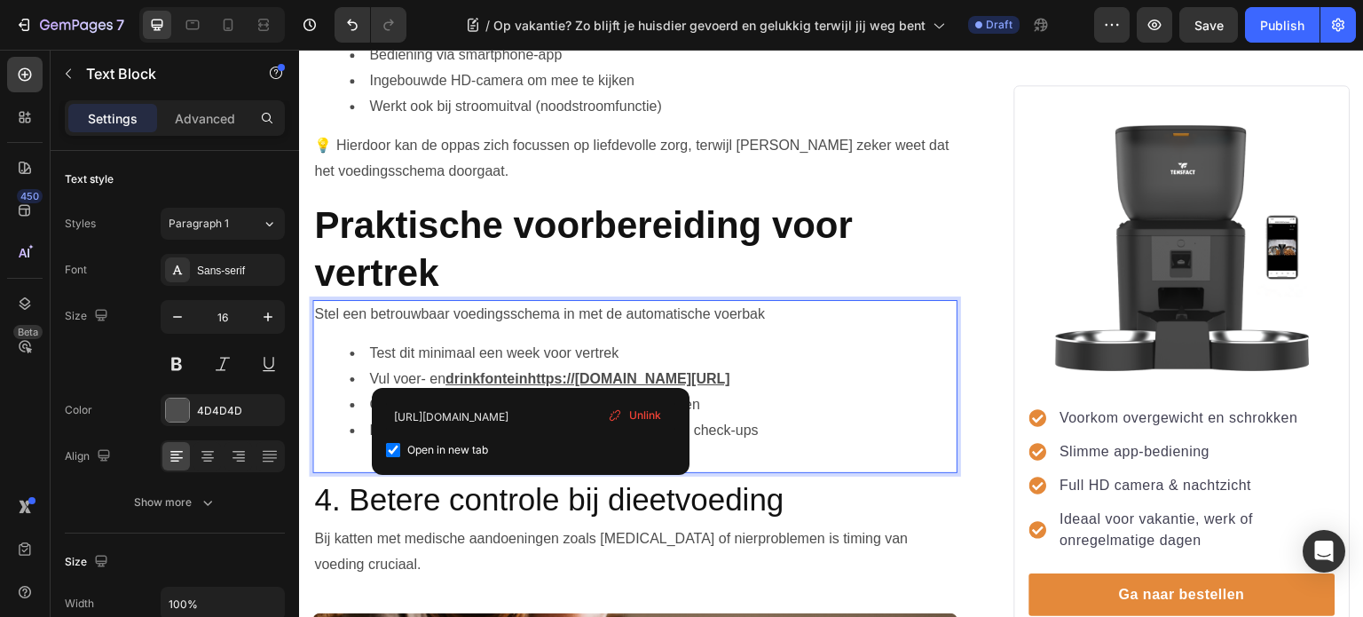
drag, startPoint x: 533, startPoint y: 372, endPoint x: 508, endPoint y: 361, distance: 27.9
click at [508, 366] on li "Vul voer- en drinkfonteinhttps://tensfact.com/products/tensfact-drinkfontein-ka…" at bounding box center [653, 379] width 606 height 26
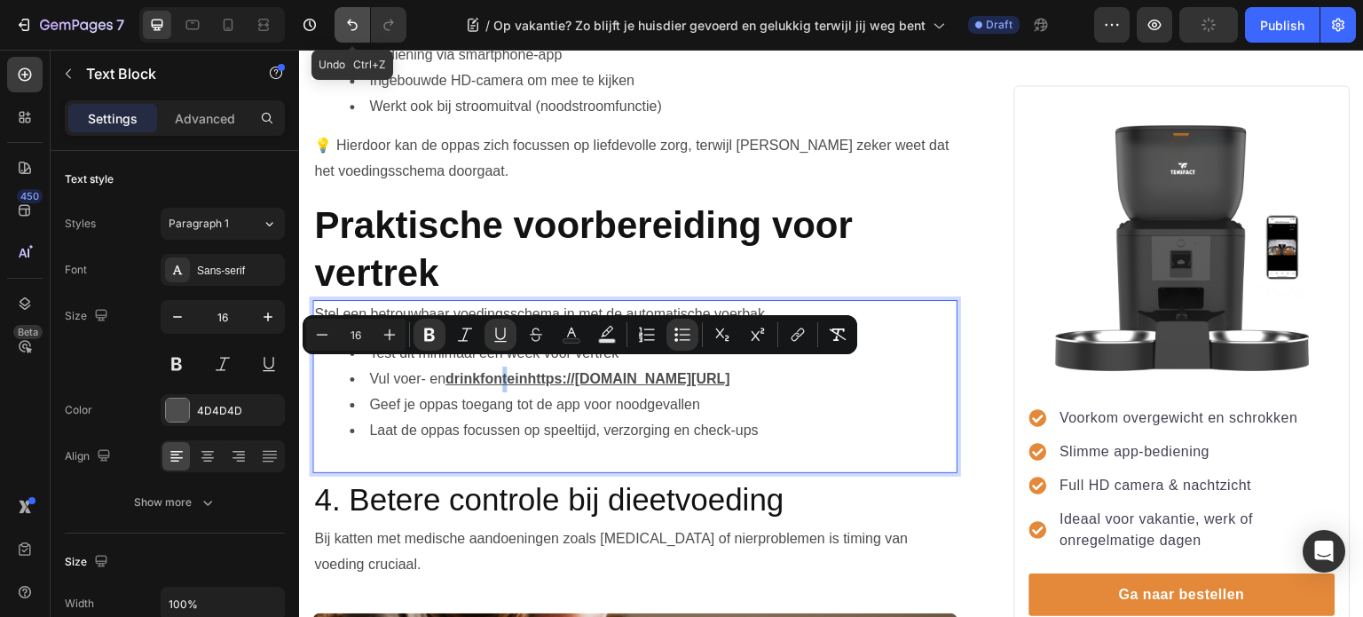
click at [355, 24] on icon "Undo/Redo" at bounding box center [352, 26] width 11 height 12
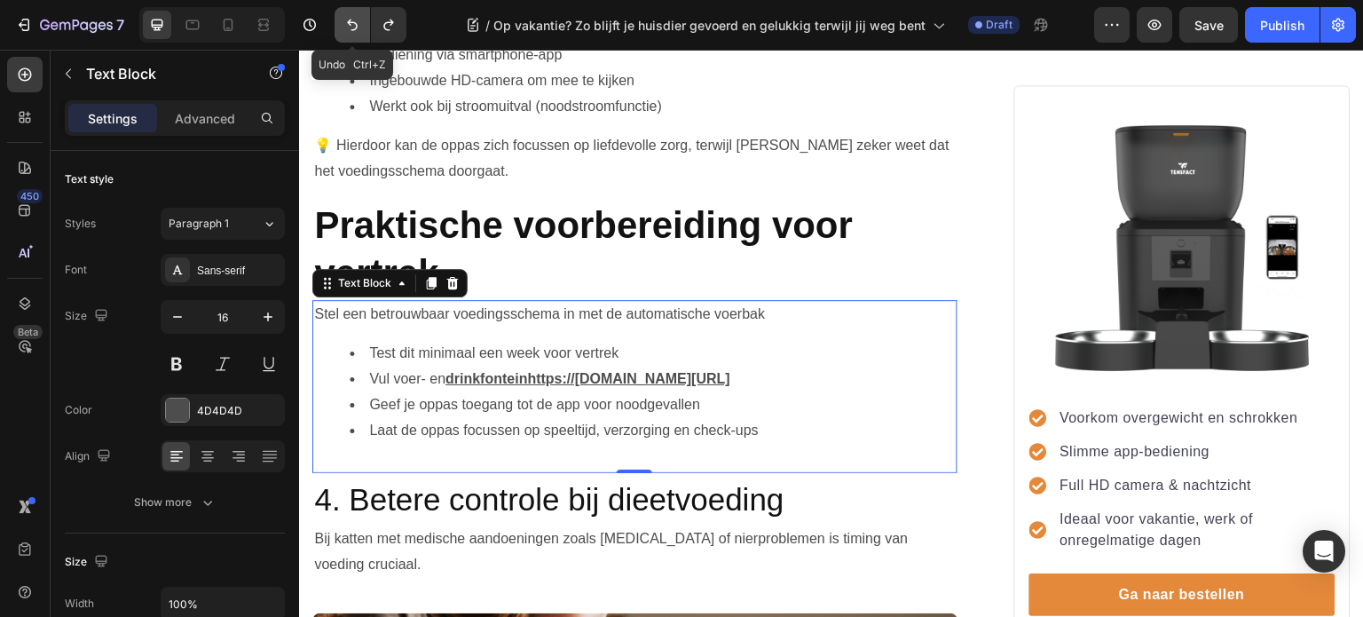
click at [349, 27] on icon "Undo/Redo" at bounding box center [352, 25] width 18 height 18
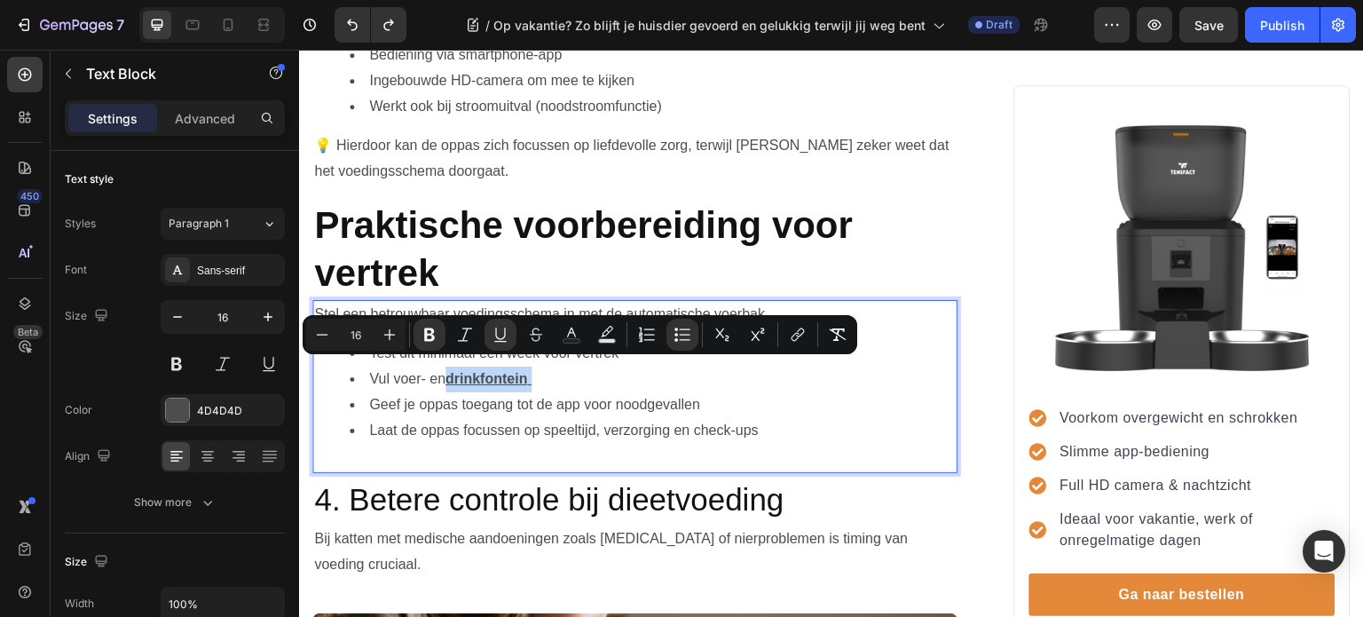
drag, startPoint x: 544, startPoint y: 373, endPoint x: 451, endPoint y: 366, distance: 93.4
click at [451, 366] on li "Vul voer- en drinkfontein" at bounding box center [653, 379] width 606 height 26
click at [507, 338] on icon "Editor contextual toolbar" at bounding box center [501, 335] width 18 height 18
click at [581, 392] on li "Geef je oppas toegang tot de app voor noodgevallen" at bounding box center [653, 405] width 606 height 26
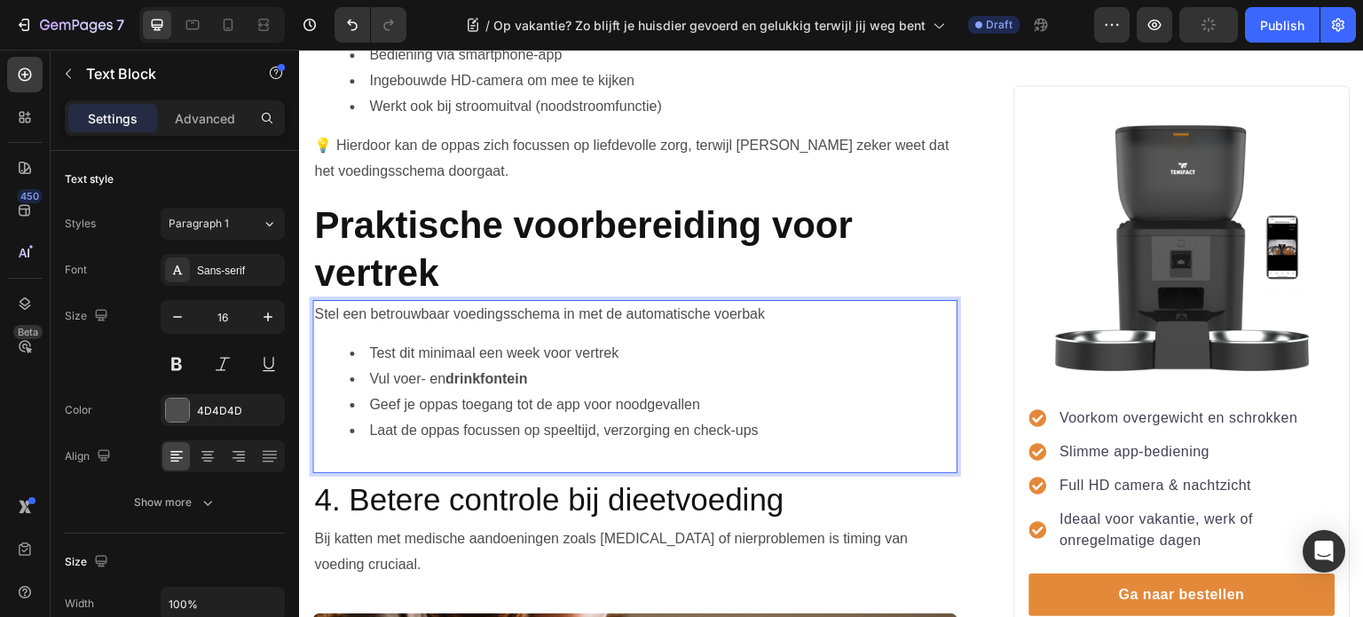
click at [539, 370] on li "Vul voer- en drinkfontein" at bounding box center [653, 379] width 606 height 26
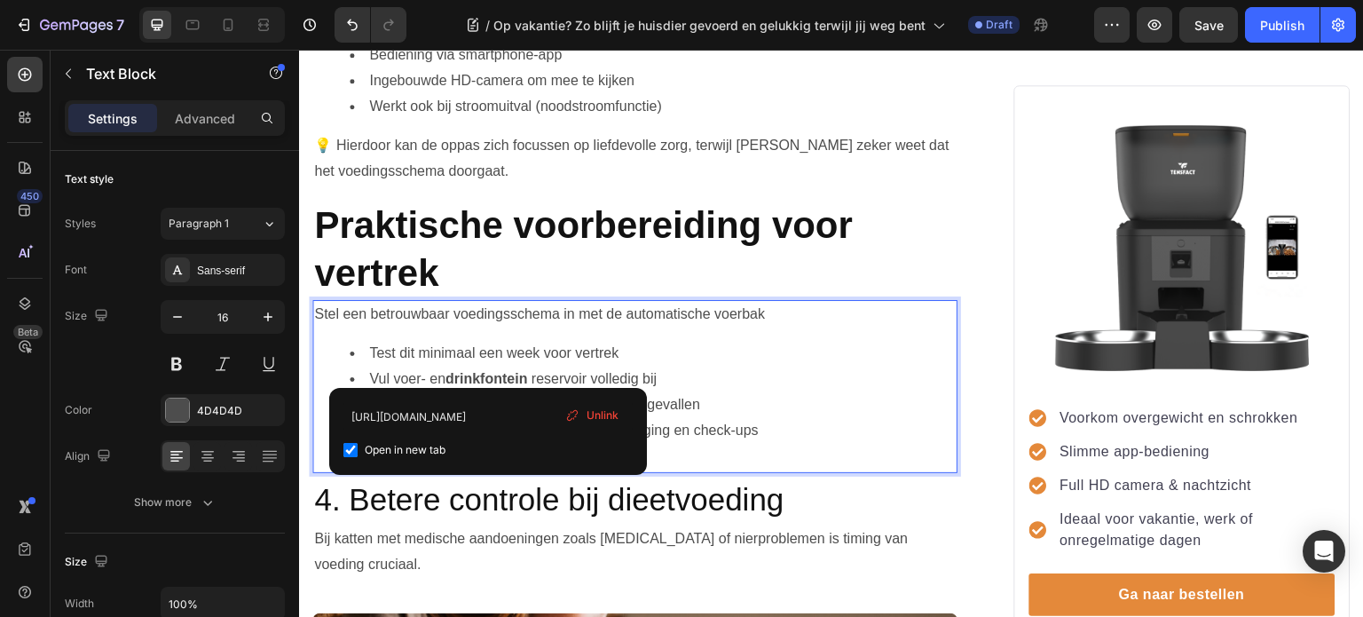
click at [486, 371] on strong "drinkfontein" at bounding box center [486, 378] width 82 height 15
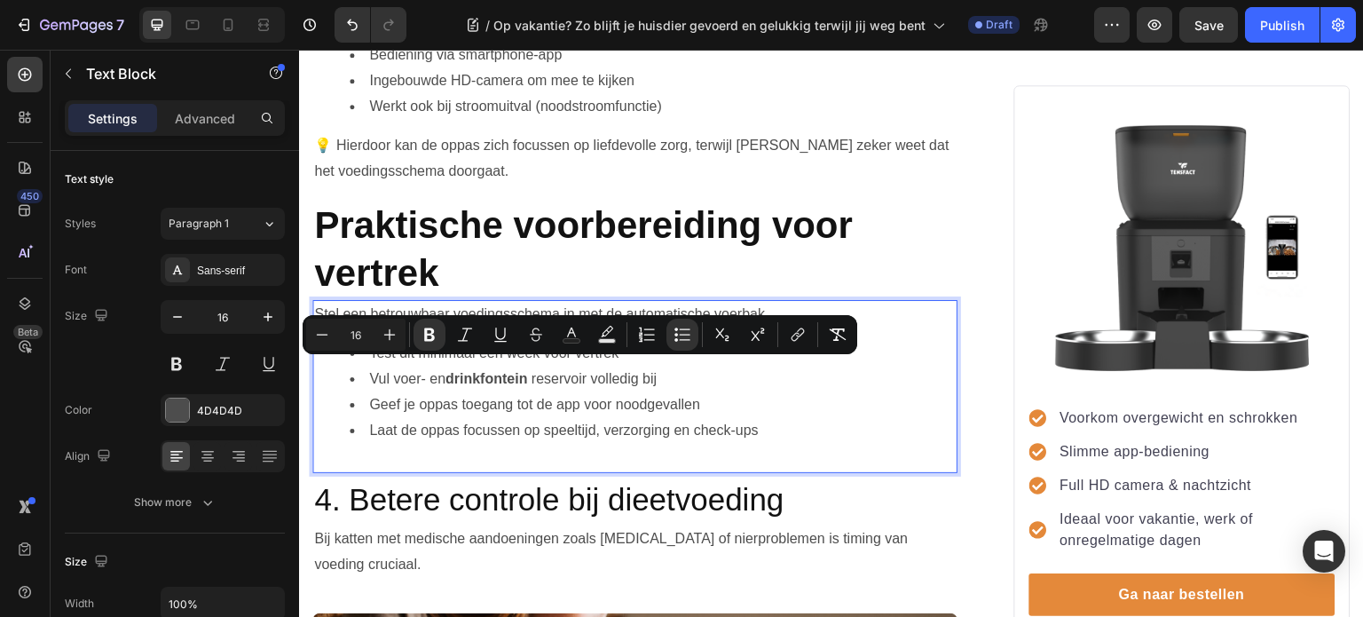
click at [843, 431] on li "Laat de oppas focussen op speeltijd, verzorging en check-ups" at bounding box center [653, 431] width 606 height 26
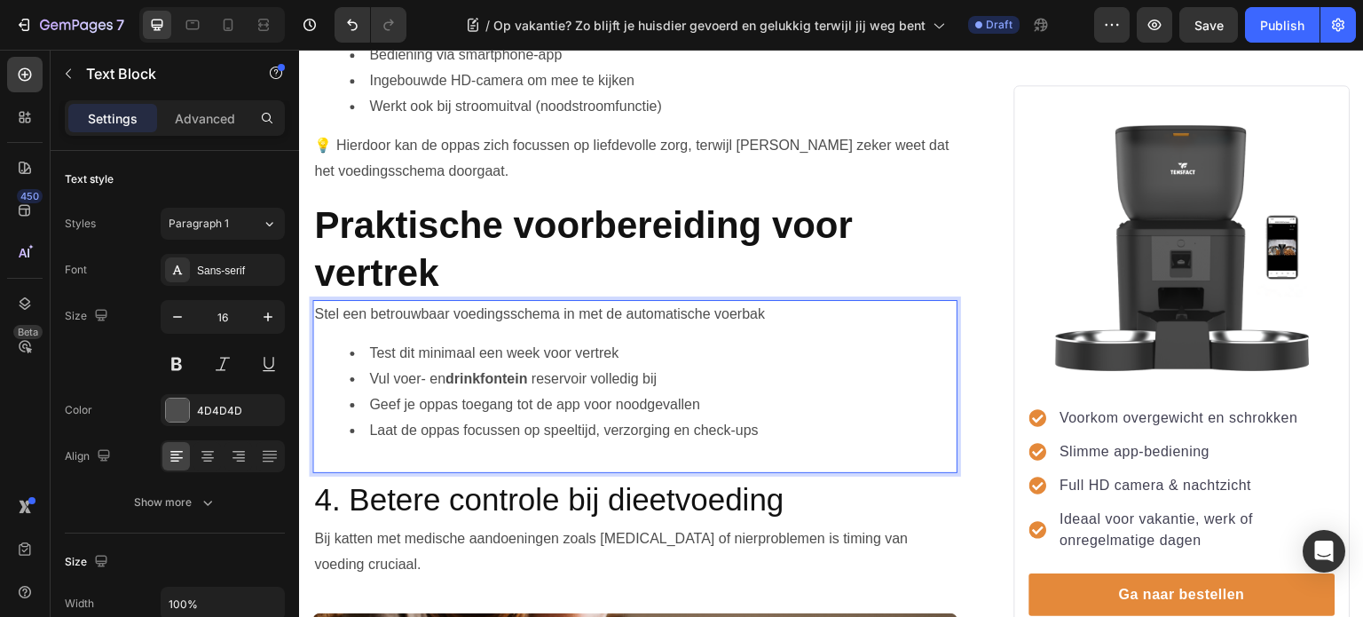
click at [527, 372] on strong "drinkfontein" at bounding box center [486, 378] width 82 height 15
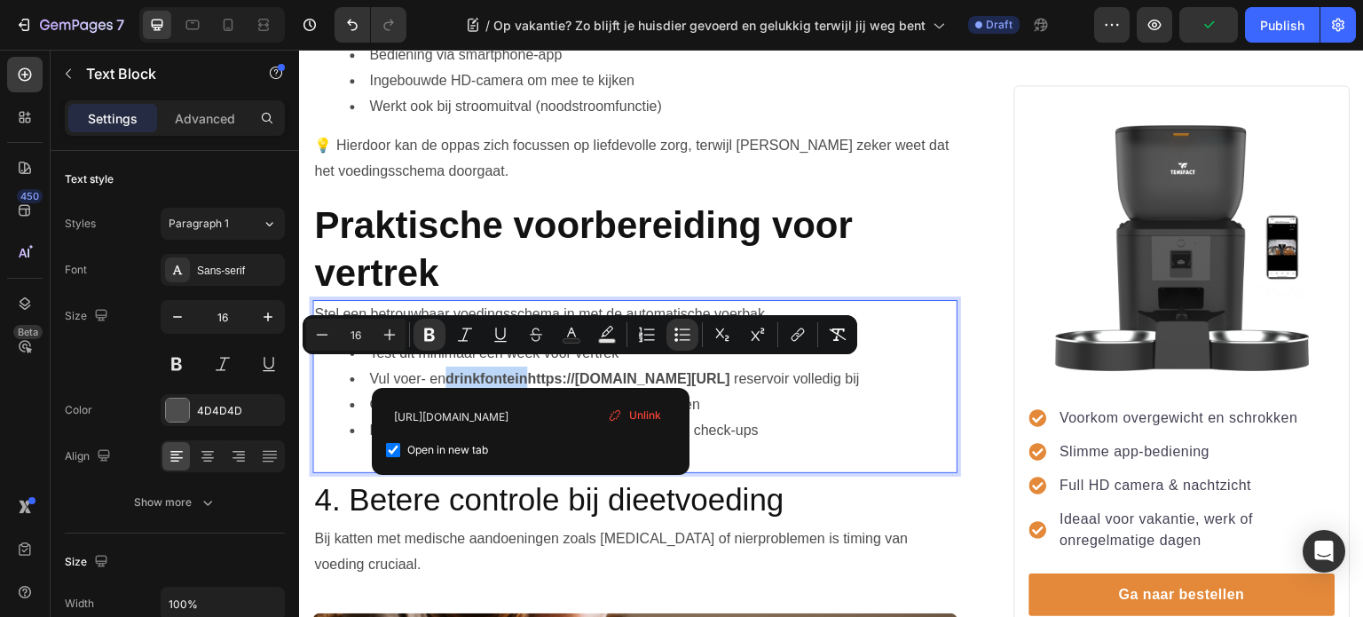
drag, startPoint x: 529, startPoint y: 372, endPoint x: 486, endPoint y: 386, distance: 44.9
click at [760, 392] on li "Vul voer- en drinkfonteinhttps://tensfact.com/products/tensfact-drinkfontein-ka…" at bounding box center [653, 379] width 606 height 26
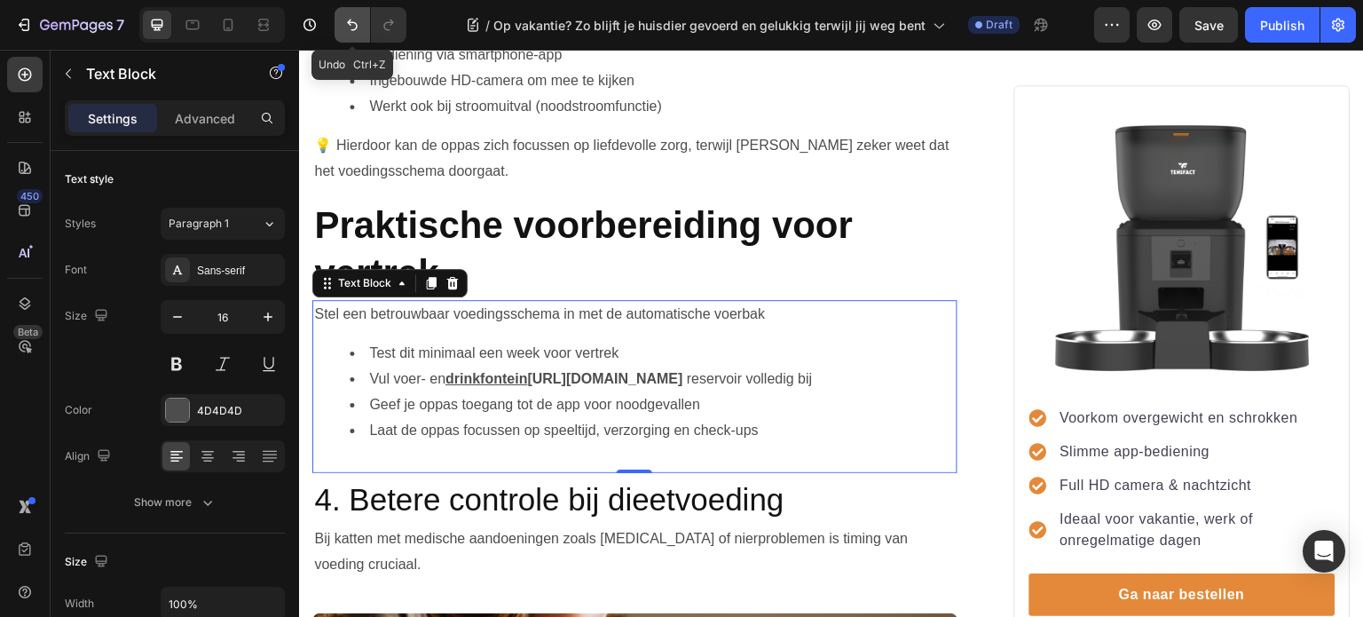
click at [351, 24] on icon "Undo/Redo" at bounding box center [352, 26] width 11 height 12
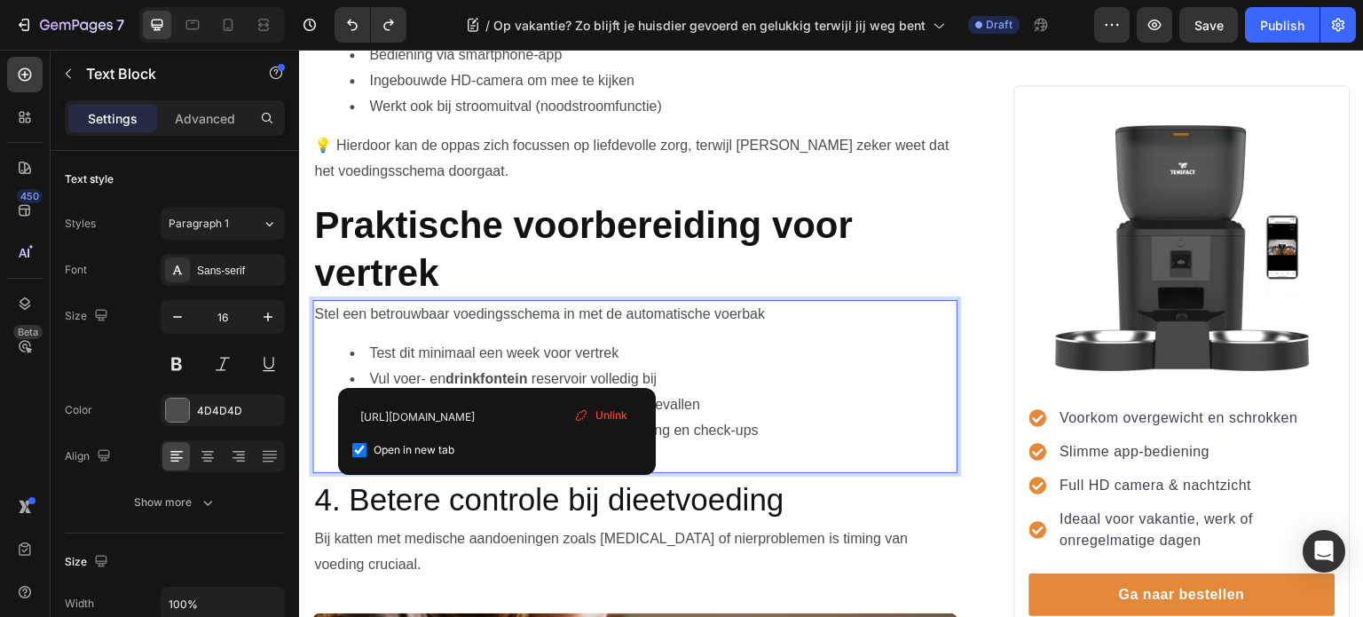
click at [496, 371] on strong "drinkfontein" at bounding box center [486, 378] width 82 height 15
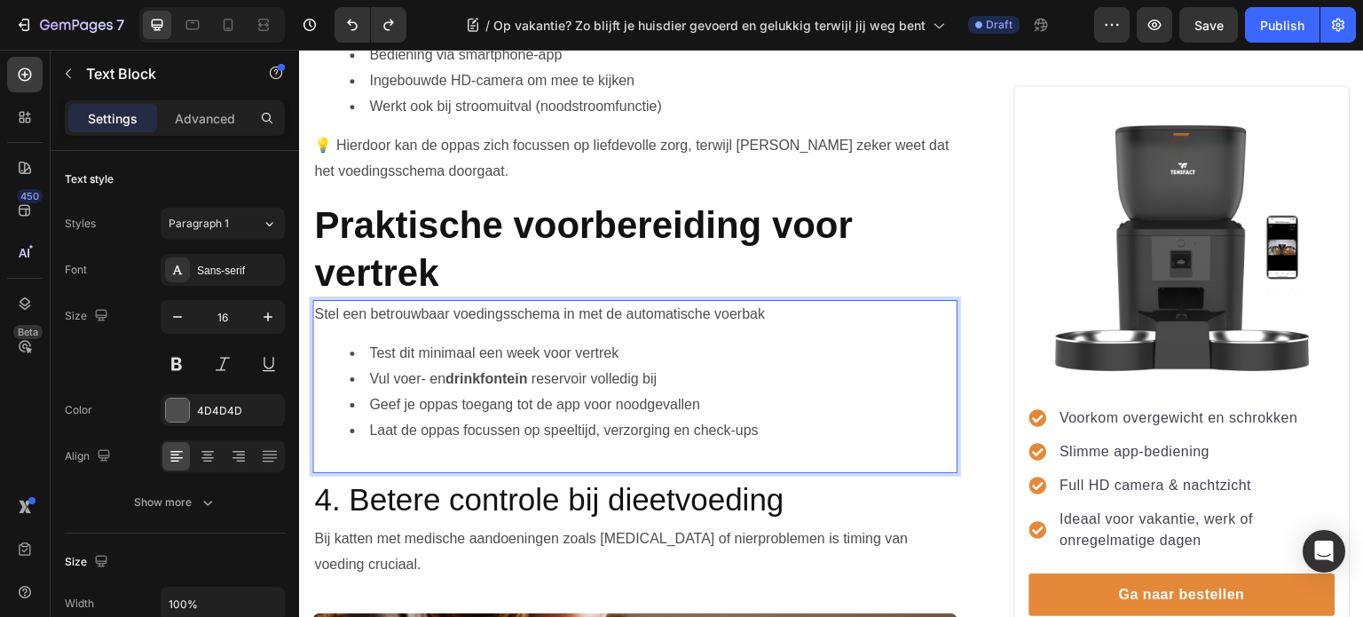
click at [745, 392] on li "Geef je oppas toegang tot de app voor noodgevallen" at bounding box center [653, 405] width 606 height 26
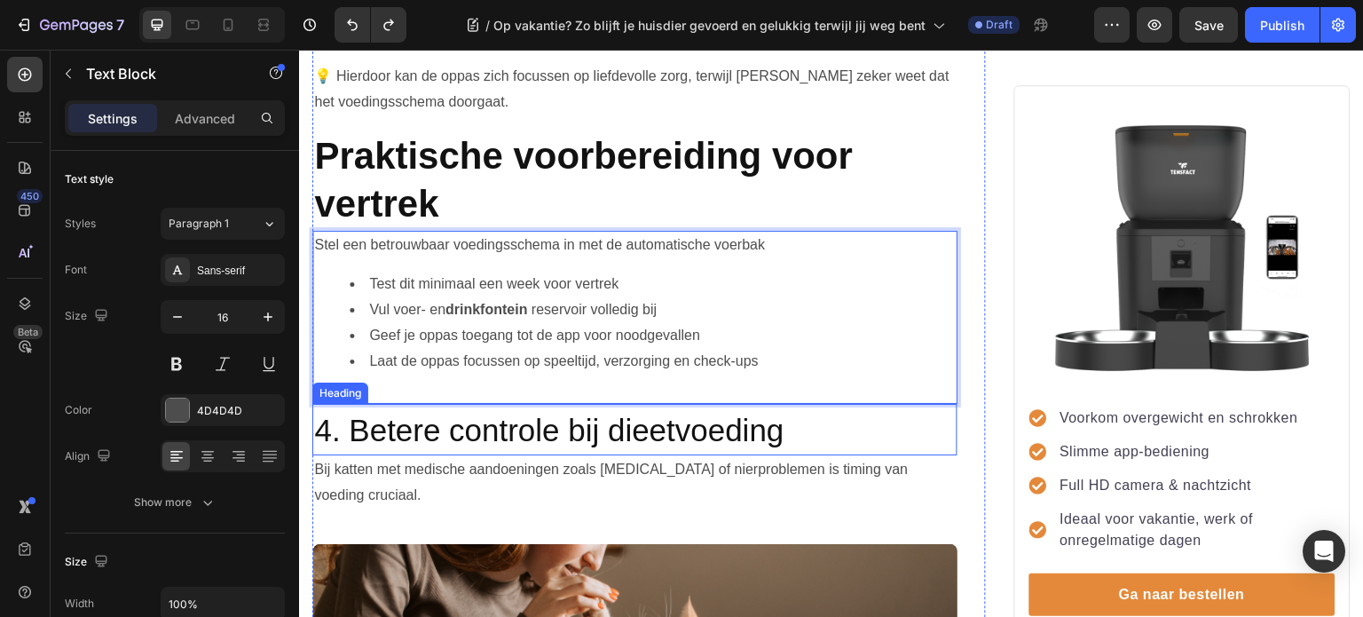
scroll to position [1911, 0]
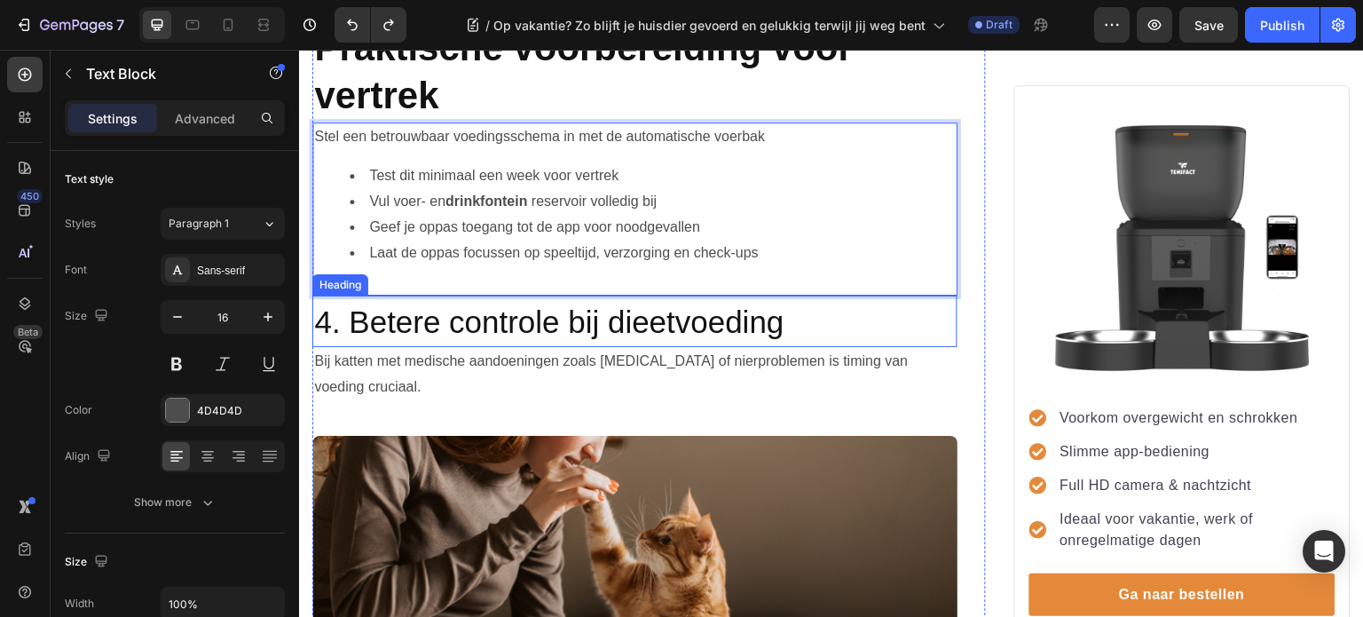
click at [493, 306] on span "4. Betere controle bij dieetvoeding" at bounding box center [548, 321] width 469 height 35
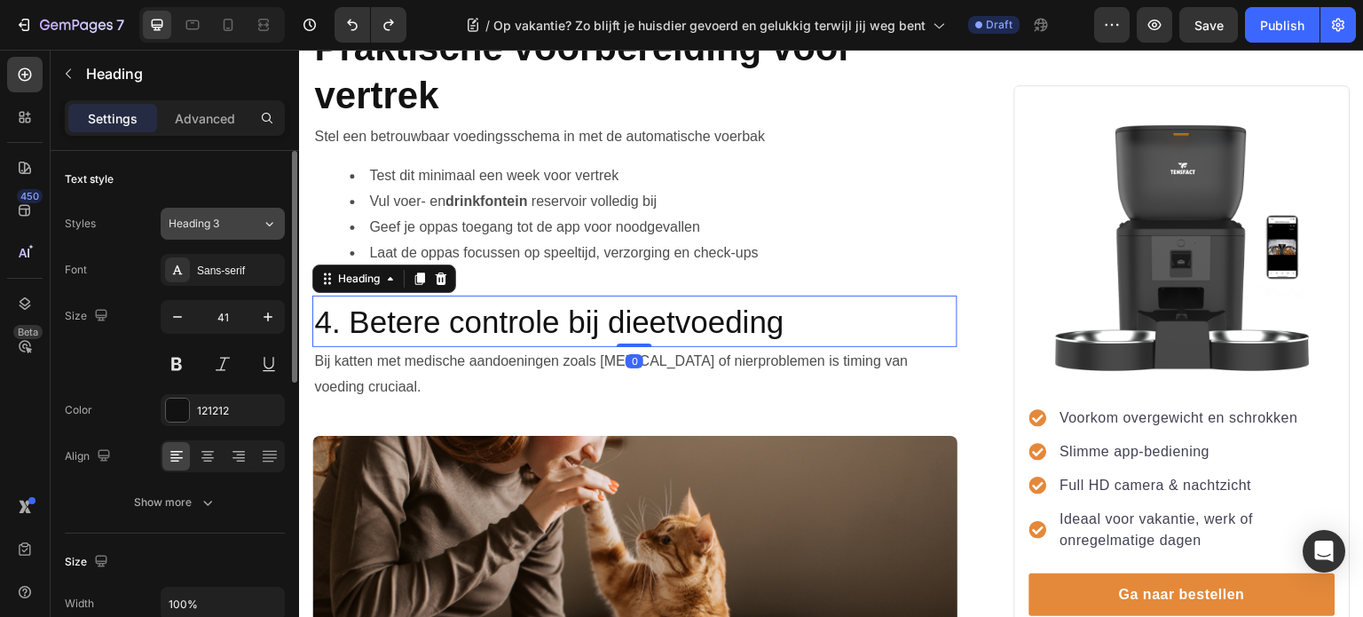
click at [248, 227] on div "Heading 3" at bounding box center [215, 224] width 93 height 16
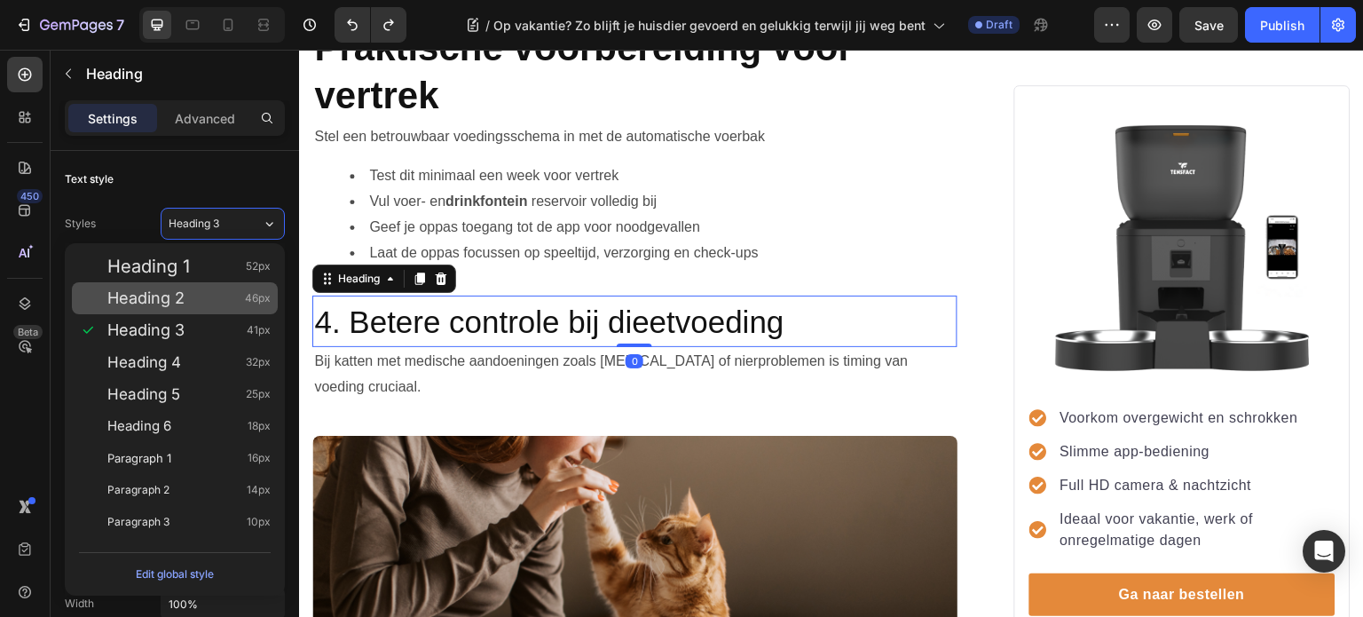
click at [177, 290] on span "Heading 2" at bounding box center [145, 298] width 77 height 18
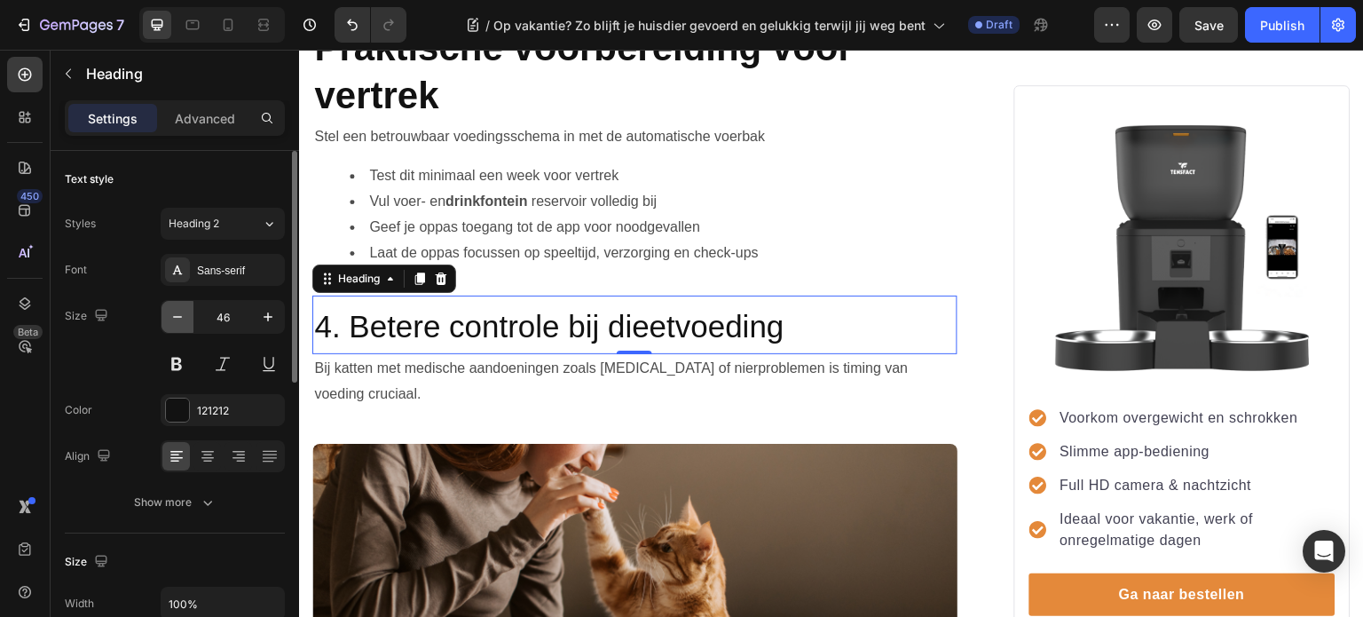
click at [181, 318] on icon "button" at bounding box center [178, 317] width 18 height 18
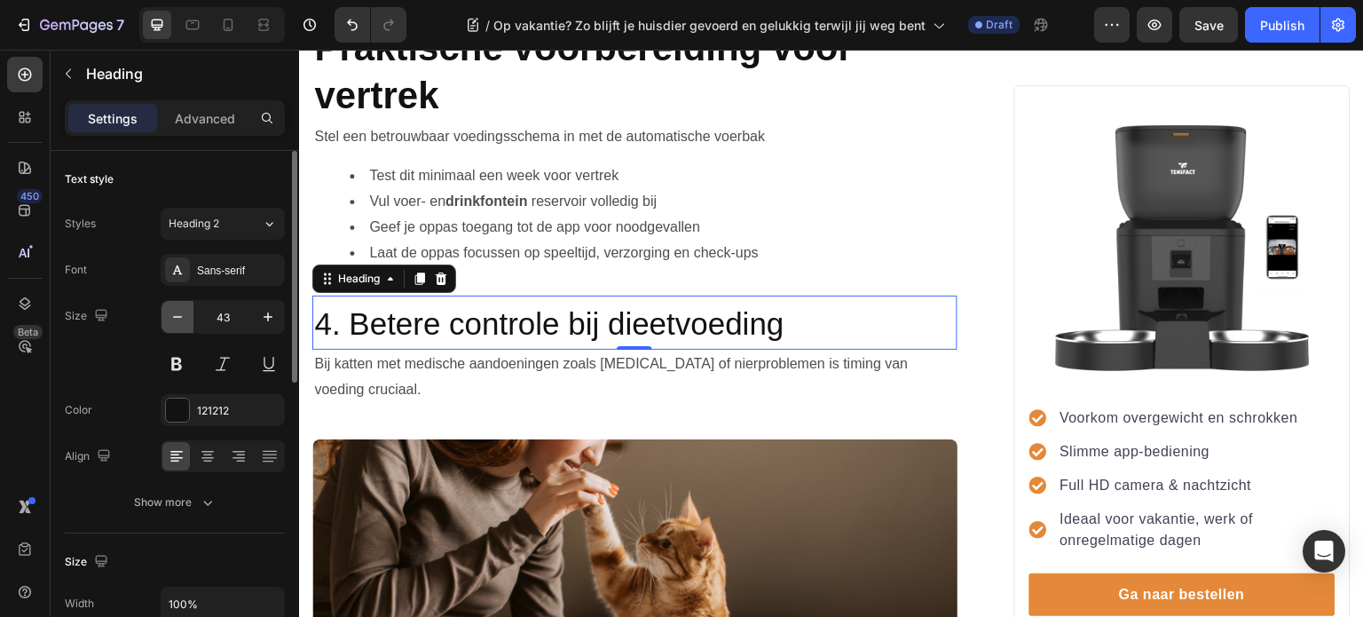
click at [181, 318] on icon "button" at bounding box center [178, 317] width 18 height 18
type input "41"
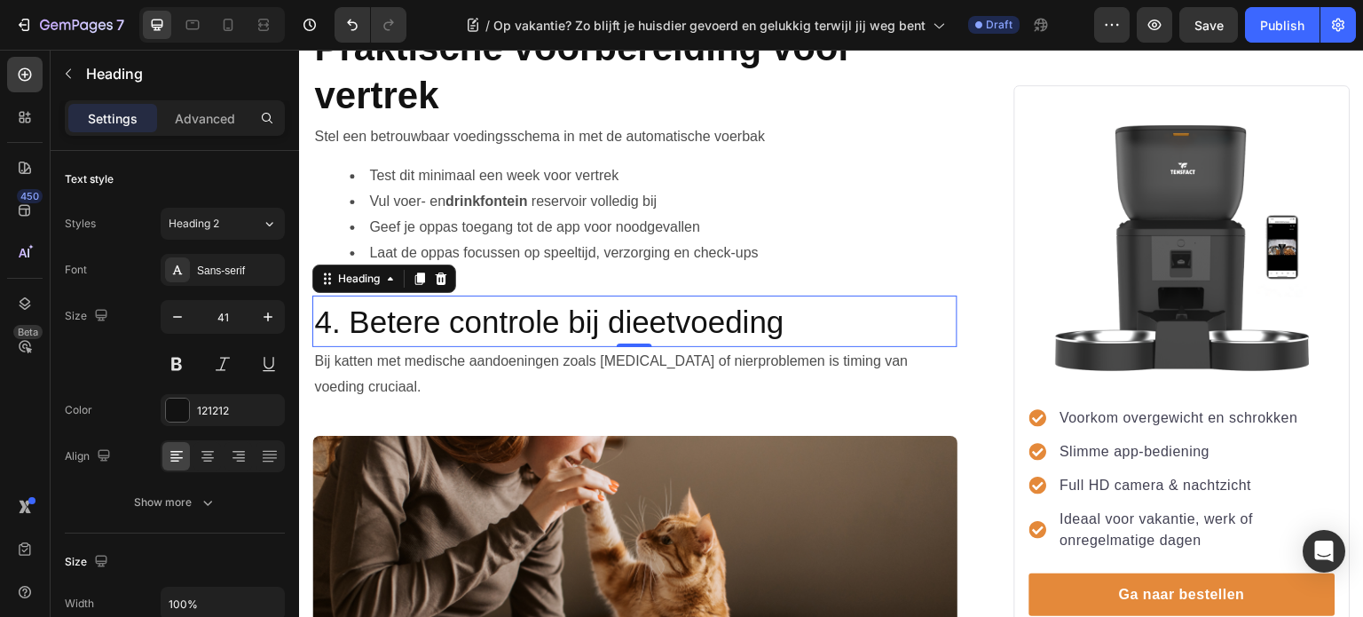
click at [800, 316] on h2 "4. Betere controle bij dieetvoeding" at bounding box center [634, 320] width 645 height 51
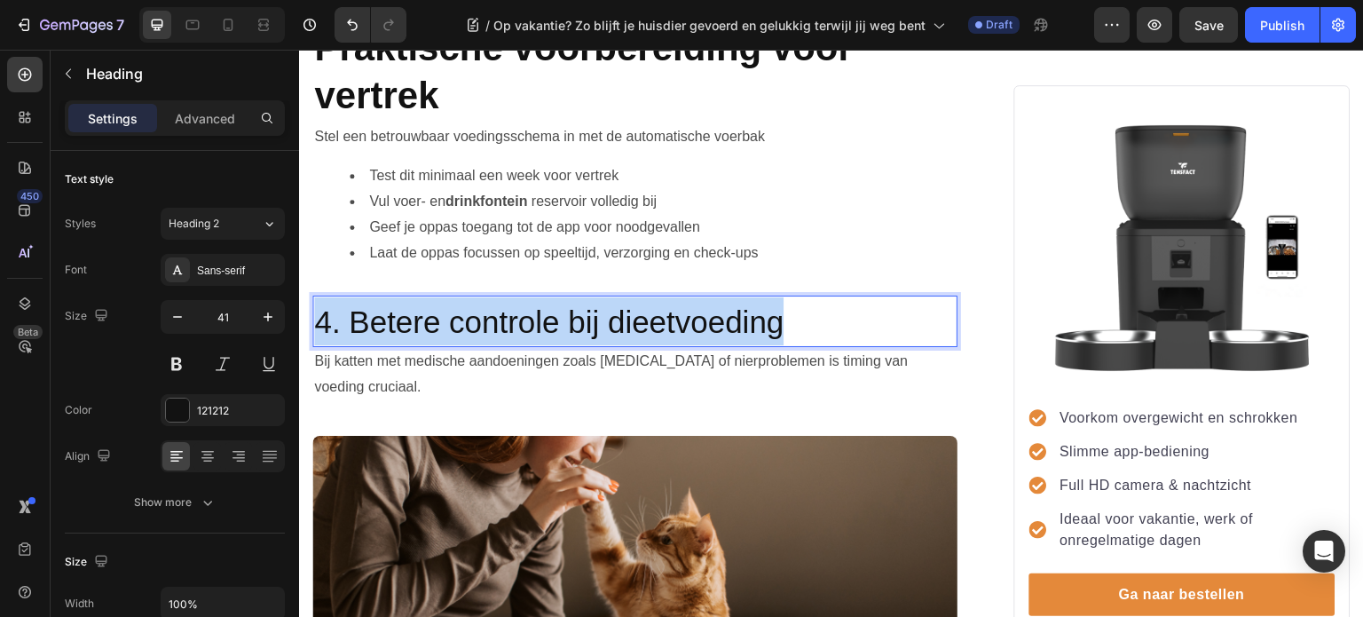
drag, startPoint x: 807, startPoint y: 316, endPoint x: 290, endPoint y: 291, distance: 517.1
click at [299, 291] on html "Header Op vakantie? Zo blijft je huisdier gevoerd en gelukkig terwijl jij weg b…" at bounding box center [831, 604] width 1065 height 4933
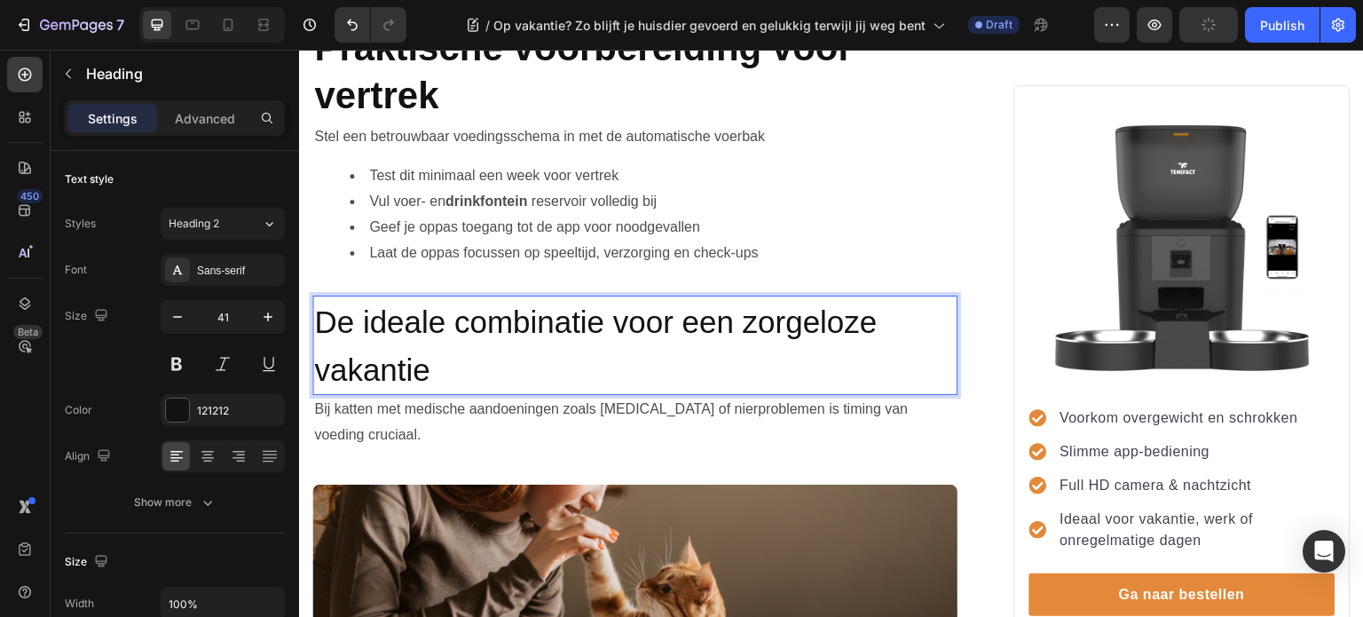
click at [544, 359] on p "De ideale combinatie voor een zorgeloze vakantie" at bounding box center [635, 345] width 642 height 97
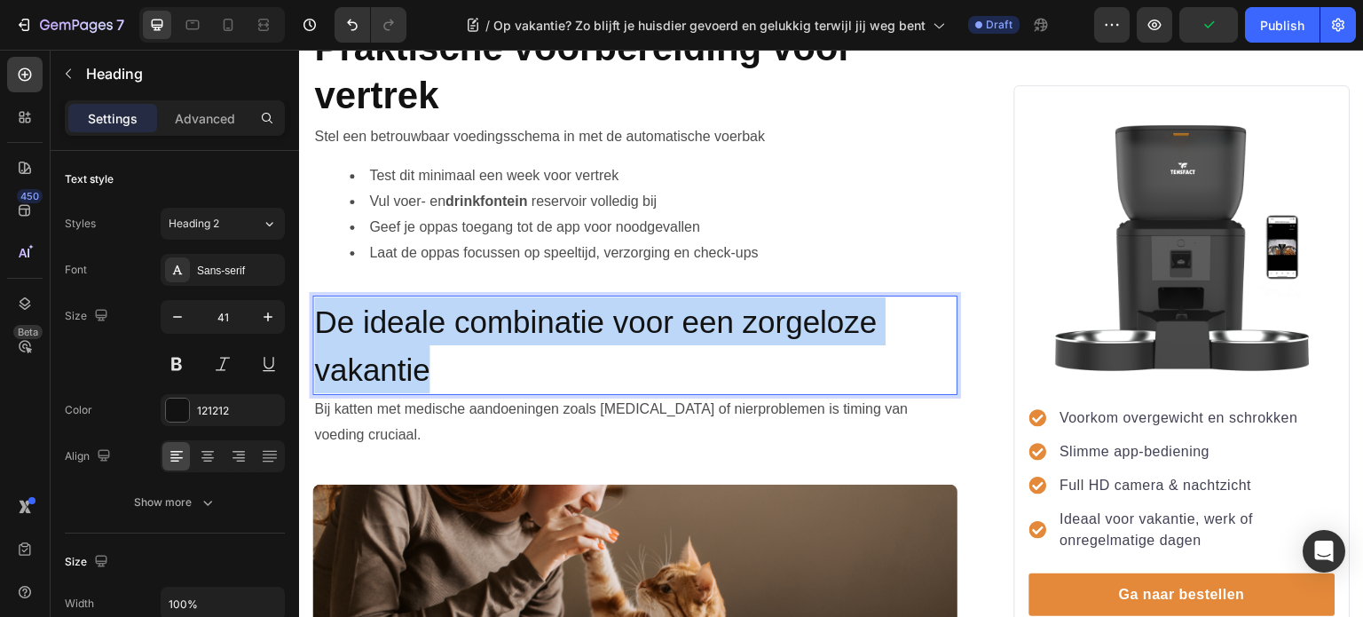
drag, startPoint x: 461, startPoint y: 358, endPoint x: 323, endPoint y: 319, distance: 143.6
click at [323, 319] on p "De ideale combinatie voor een zorgeloze vakantie" at bounding box center [635, 345] width 642 height 97
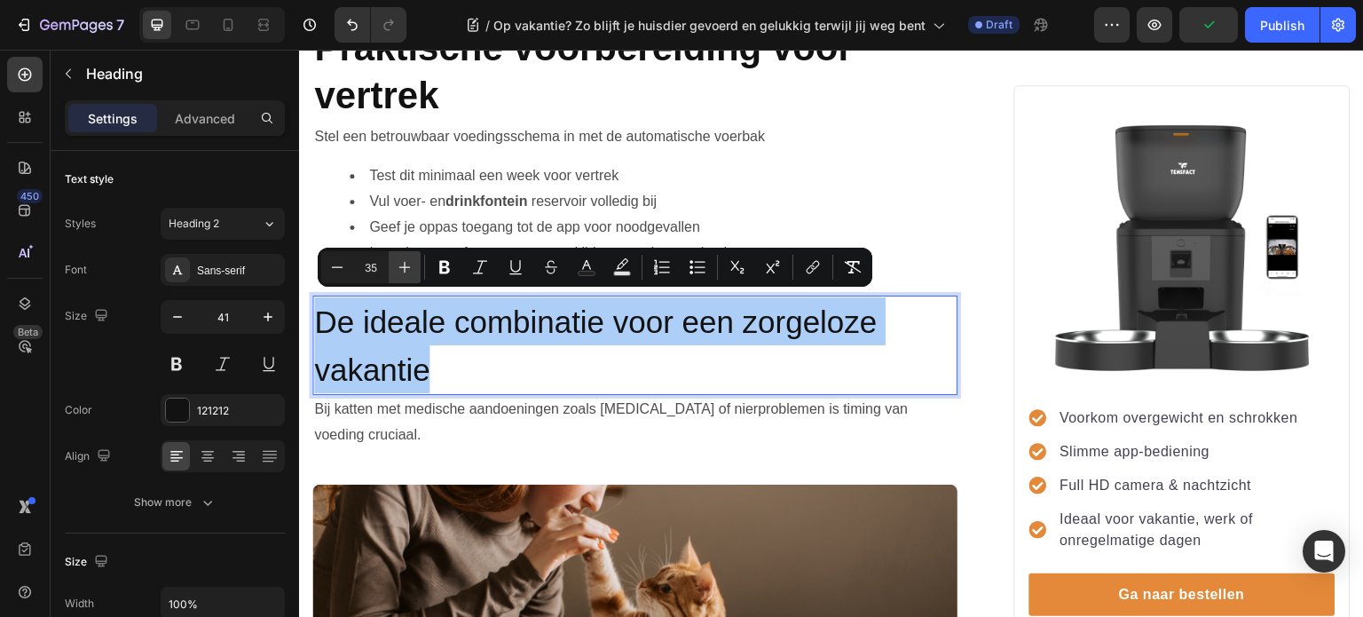
click at [403, 268] on icon "Editor contextual toolbar" at bounding box center [405, 267] width 18 height 18
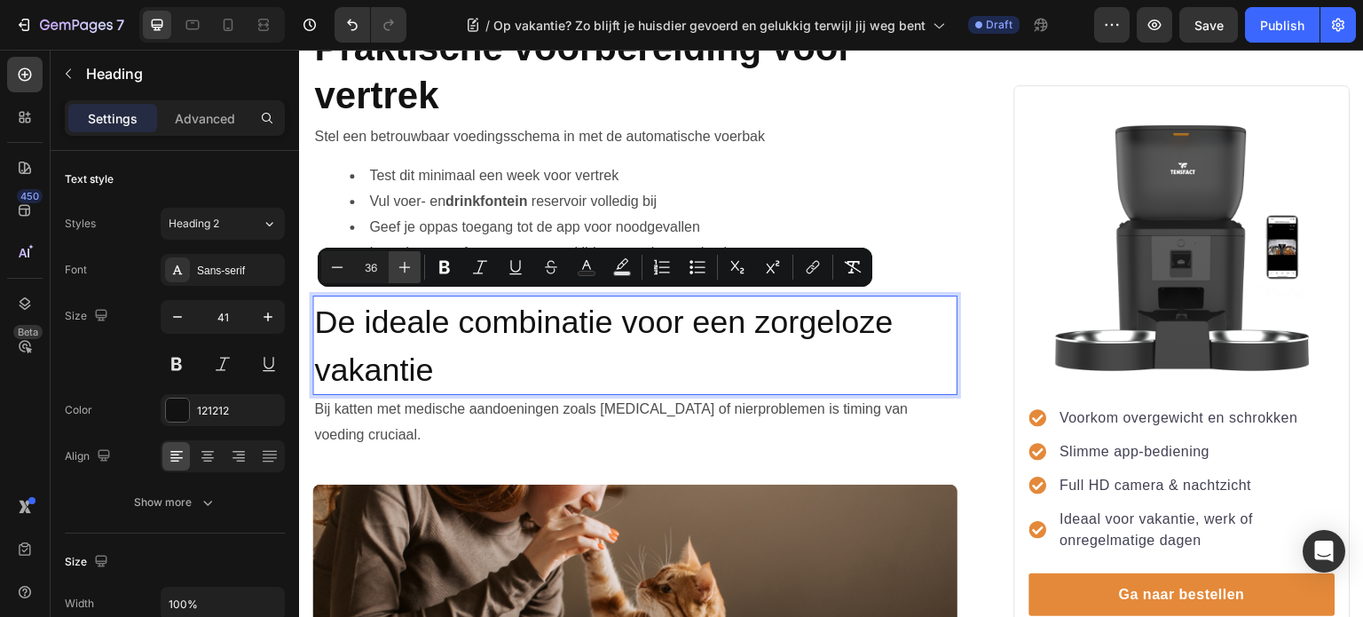
click at [403, 268] on icon "Editor contextual toolbar" at bounding box center [405, 267] width 18 height 18
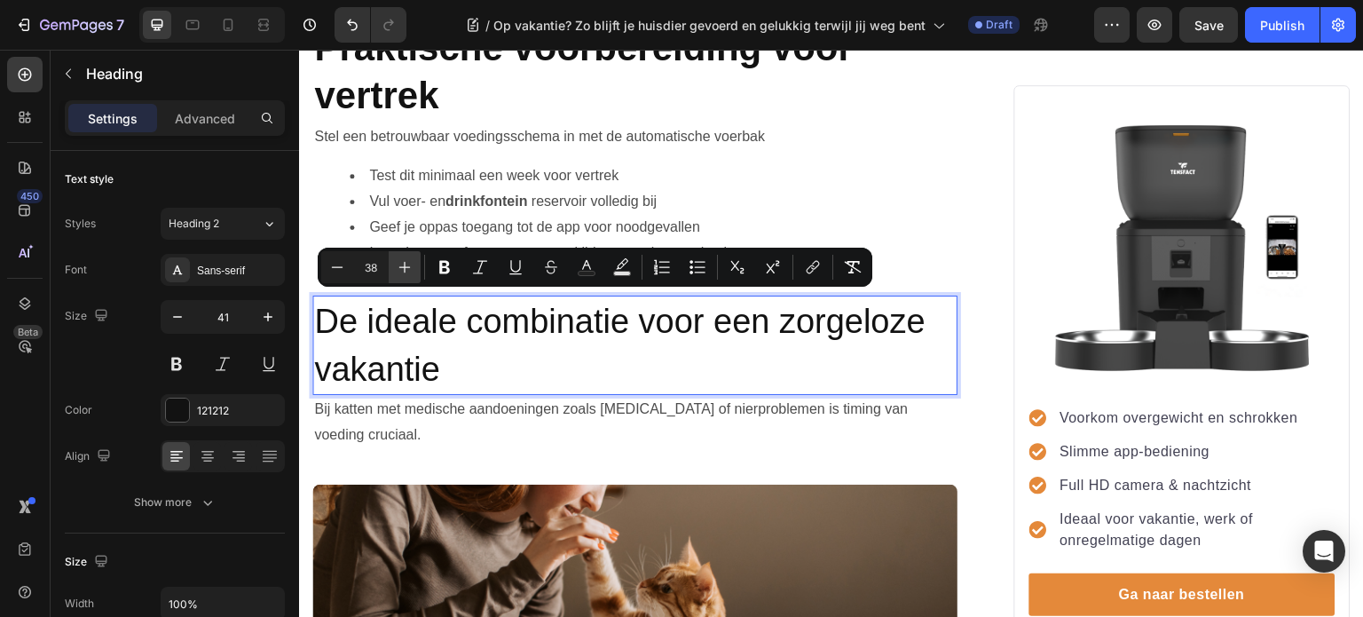
click at [403, 268] on icon "Editor contextual toolbar" at bounding box center [405, 267] width 18 height 18
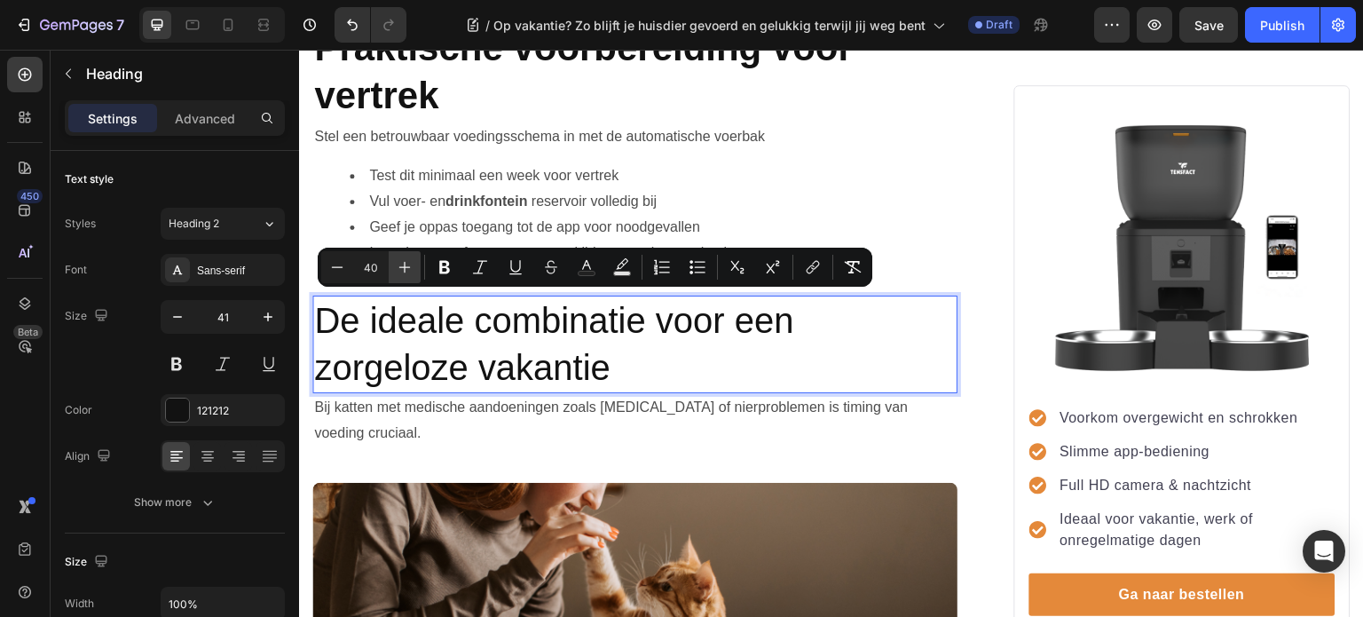
click at [403, 268] on icon "Editor contextual toolbar" at bounding box center [405, 267] width 18 height 18
type input "42"
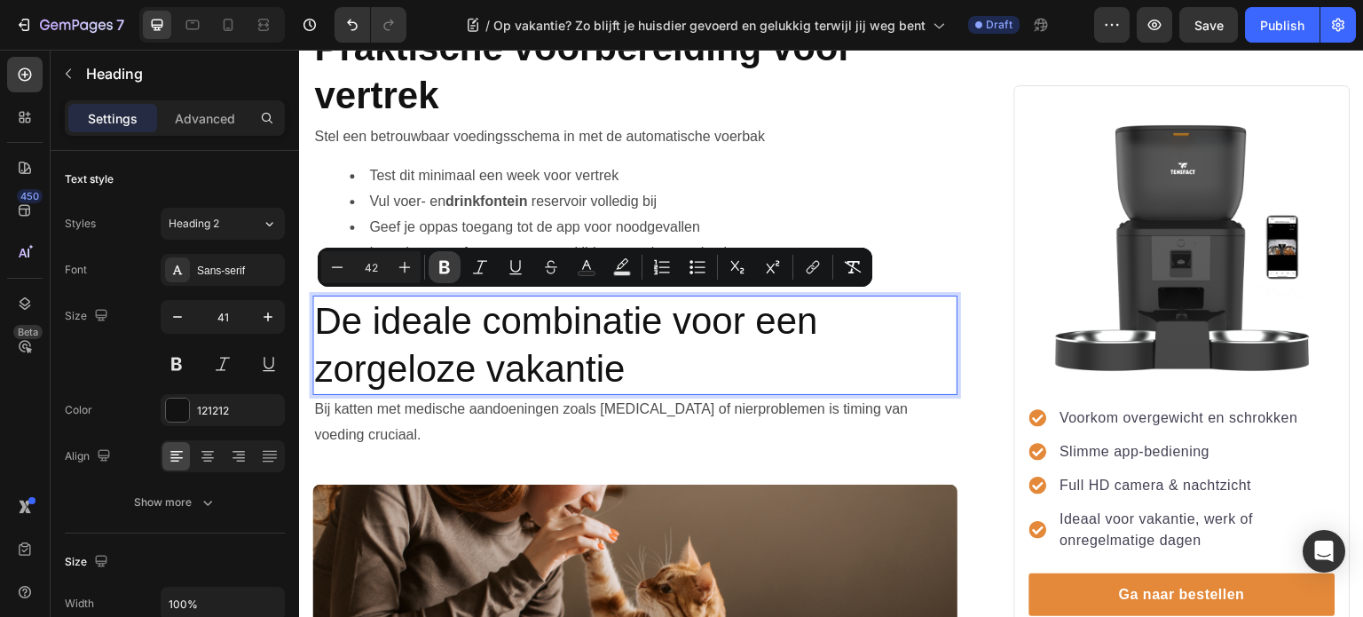
click at [451, 273] on icon "Editor contextual toolbar" at bounding box center [445, 267] width 18 height 18
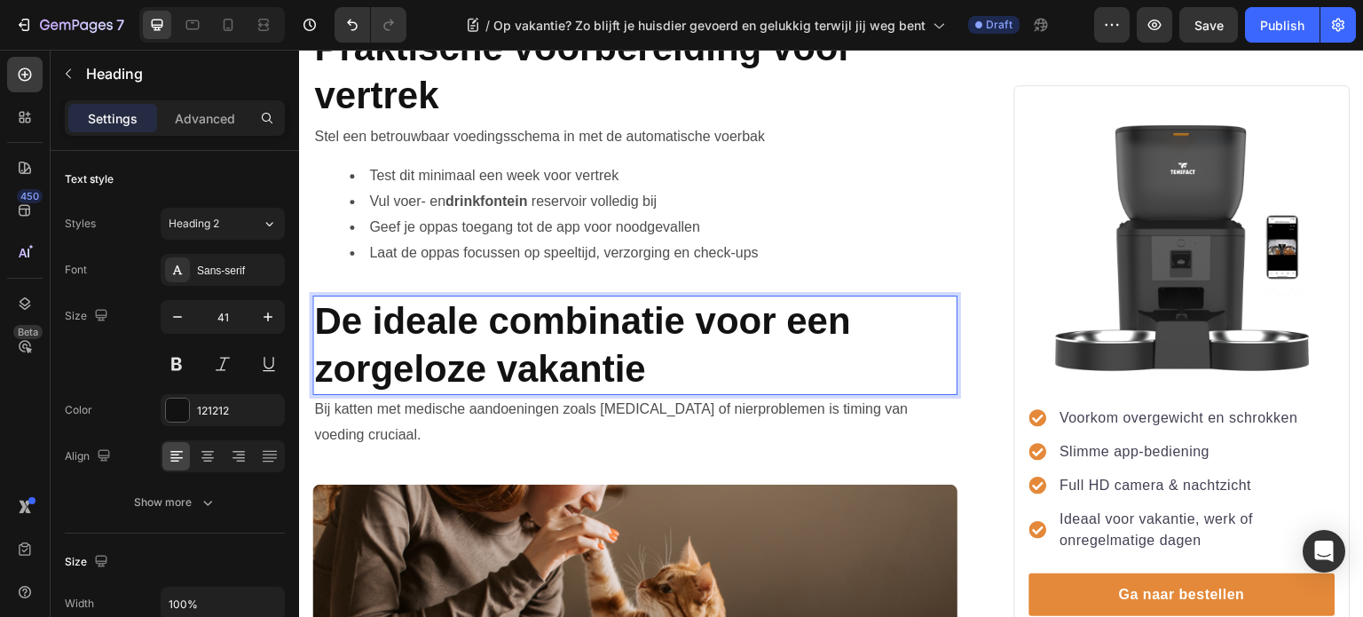
click at [700, 360] on p "De ideale combinatie voor een zorgeloze vakantie" at bounding box center [635, 345] width 642 height 97
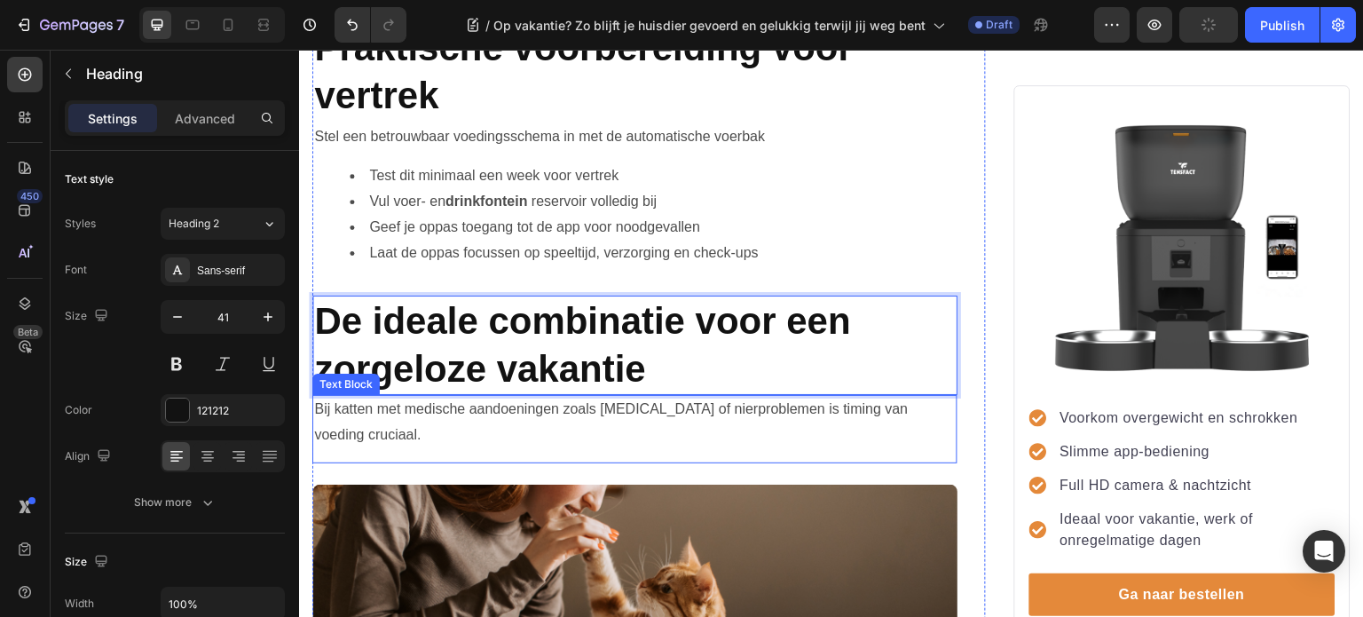
click at [470, 428] on p "Bij katten met medische aandoeningen zoals diabetes of nierproblemen is timing …" at bounding box center [635, 422] width 642 height 51
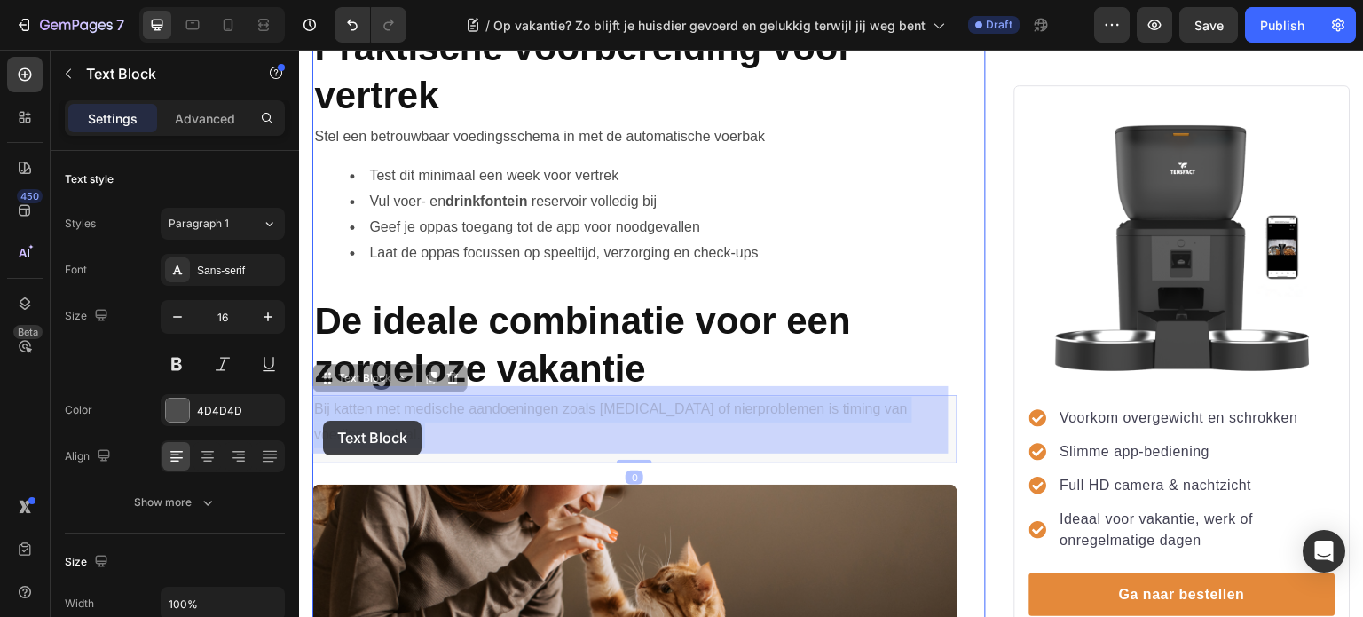
drag, startPoint x: 410, startPoint y: 437, endPoint x: 323, endPoint y: 421, distance: 88.4
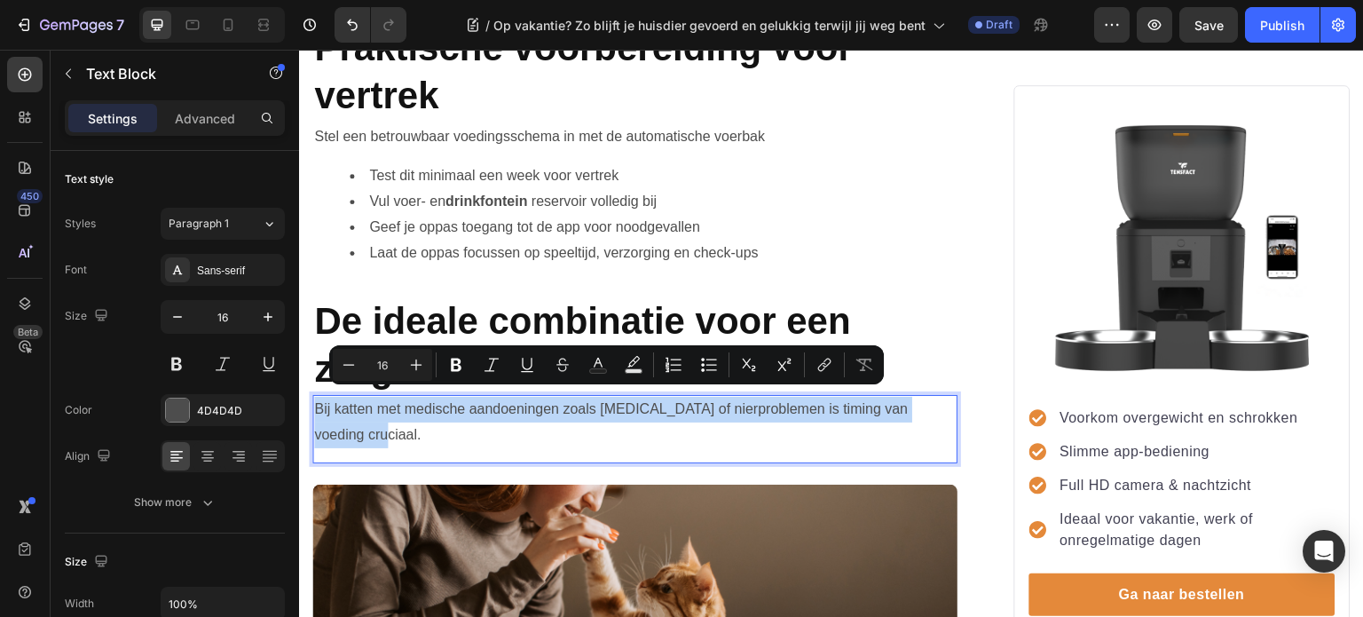
drag, startPoint x: 382, startPoint y: 427, endPoint x: 317, endPoint y: 402, distance: 70.2
click at [317, 402] on p "Bij katten met medische aandoeningen zoals diabetes of nierproblemen is timing …" at bounding box center [635, 422] width 642 height 51
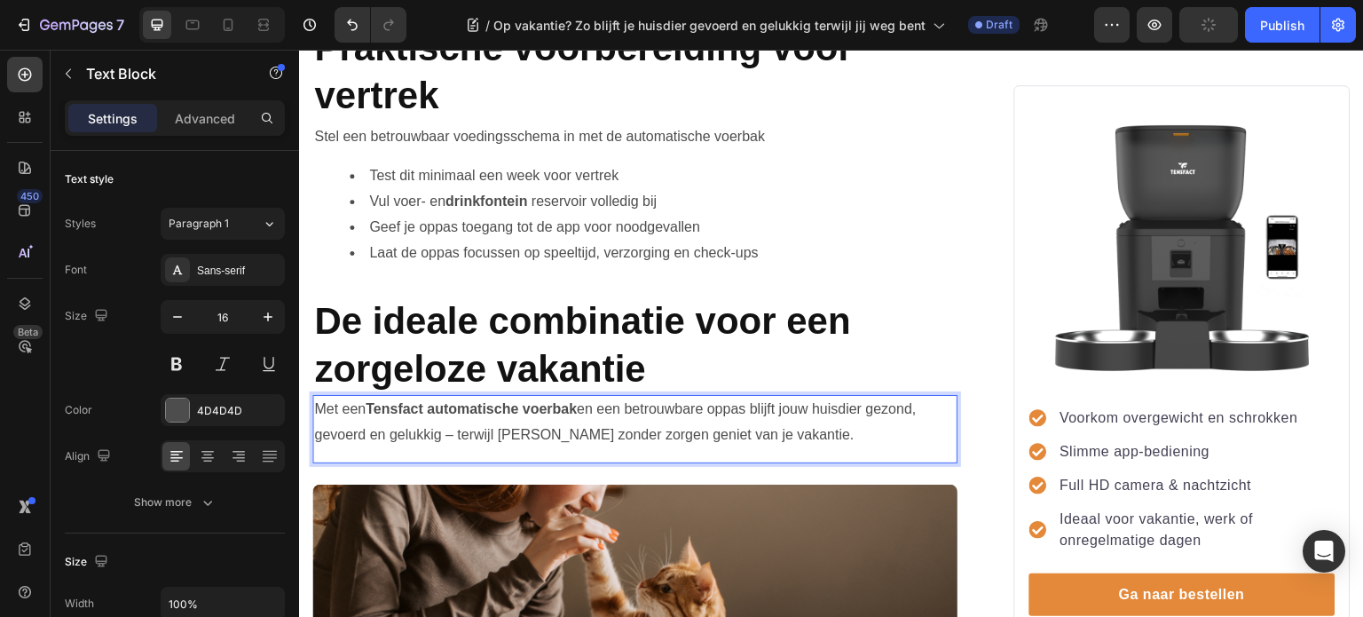
click at [582, 403] on p "Met een Tensfact automatische voerbak en een betrouwbare oppas blijft jouw huis…" at bounding box center [635, 422] width 642 height 51
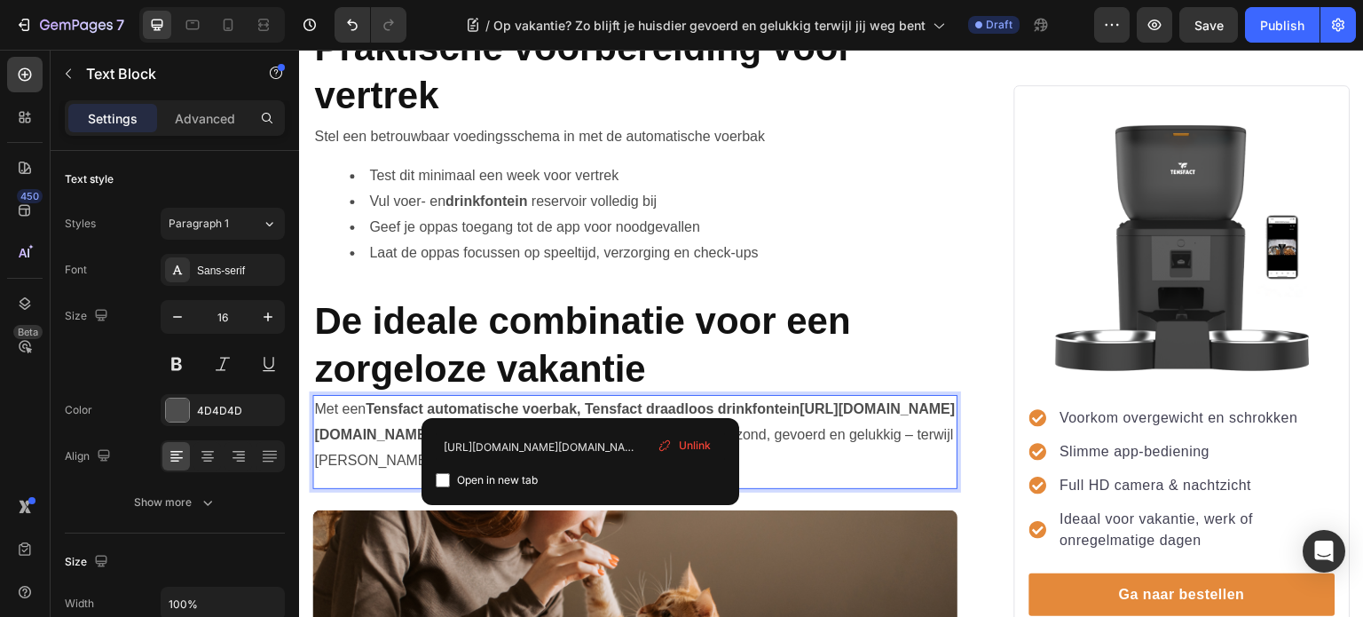
click at [821, 460] on p "Met een Tensfact automatische voerbak , Tensfact draadloos drinkfontein https:/…" at bounding box center [635, 435] width 642 height 76
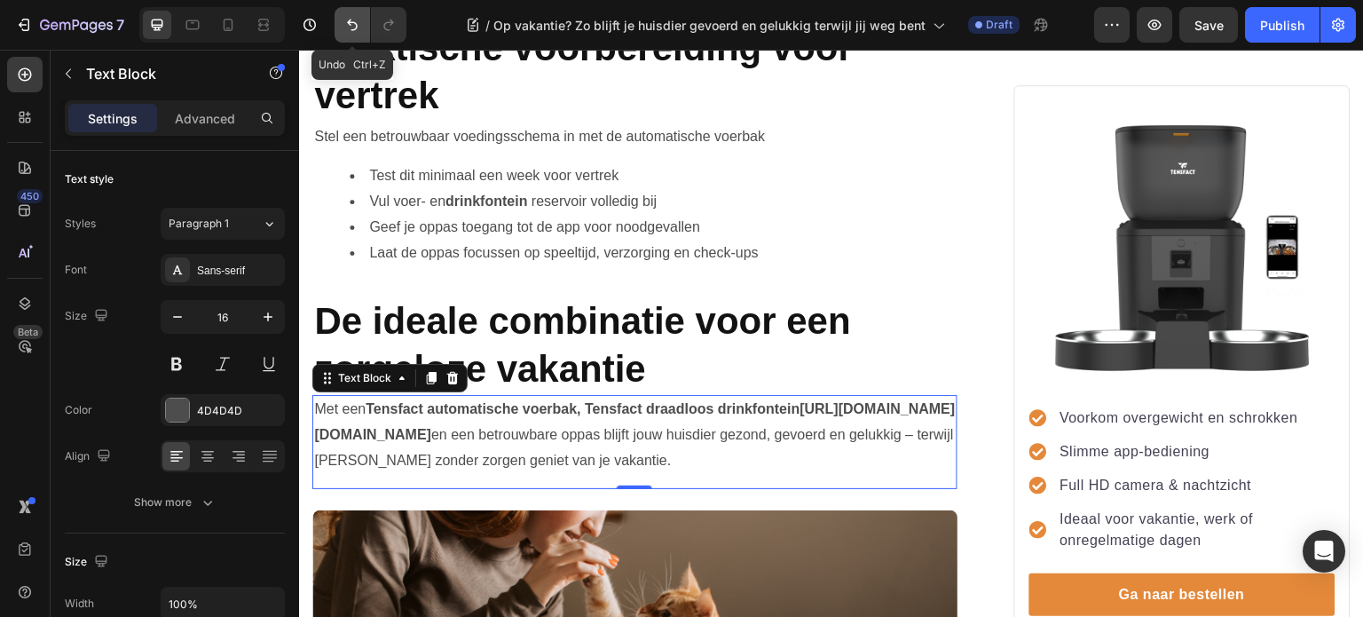
click at [352, 26] on icon "Undo/Redo" at bounding box center [352, 25] width 18 height 18
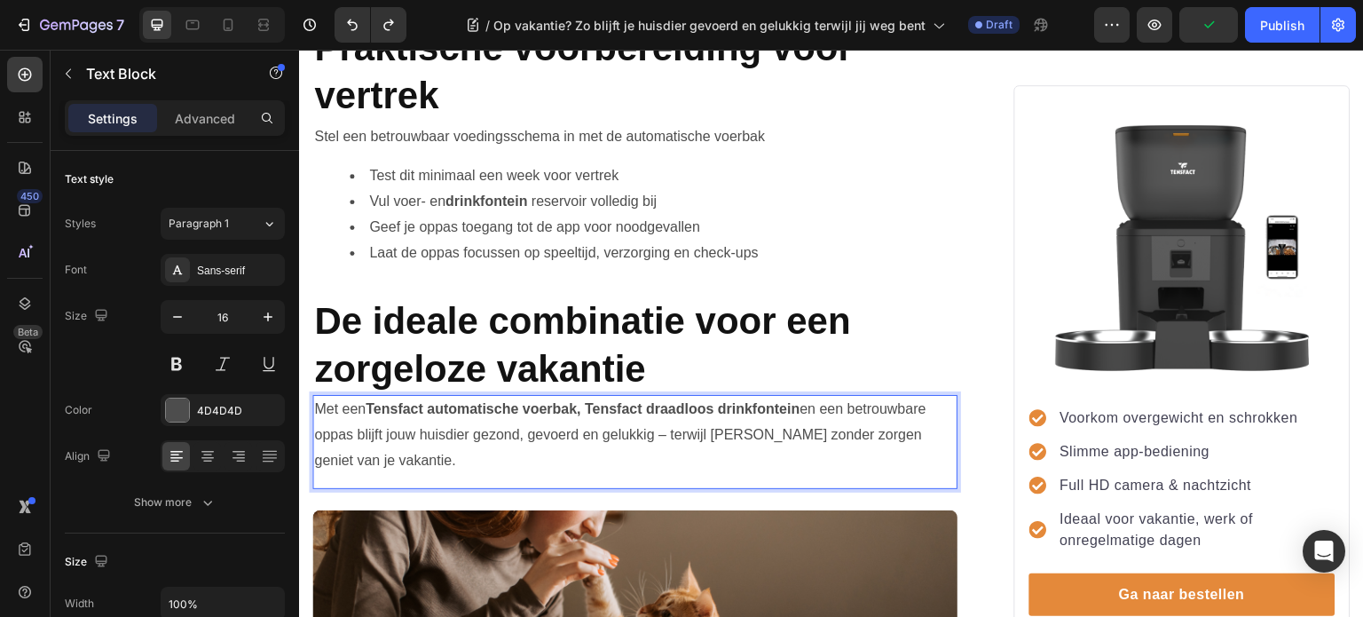
click at [800, 401] on strong ", Tensfact draadloos drinkfontein" at bounding box center [688, 408] width 223 height 15
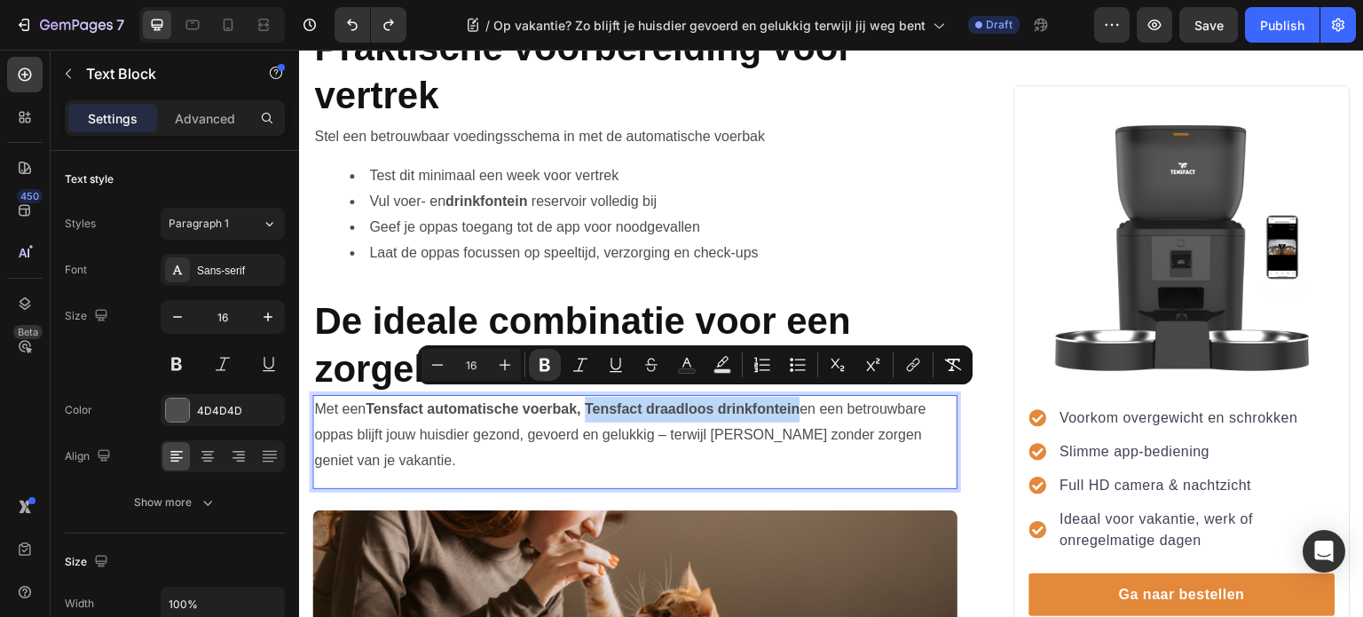
drag, startPoint x: 800, startPoint y: 400, endPoint x: 591, endPoint y: 394, distance: 209.5
click at [591, 401] on strong ", Tensfact draadloos drinkfontein" at bounding box center [688, 408] width 223 height 15
click at [915, 371] on icon "Editor contextual toolbar" at bounding box center [913, 365] width 18 height 18
drag, startPoint x: 721, startPoint y: 396, endPoint x: 682, endPoint y: 408, distance: 41.8
click at [682, 408] on p "Met een Tensfact automatische voerbak , Tensfact draadloos drinkfontein en een …" at bounding box center [635, 435] width 642 height 76
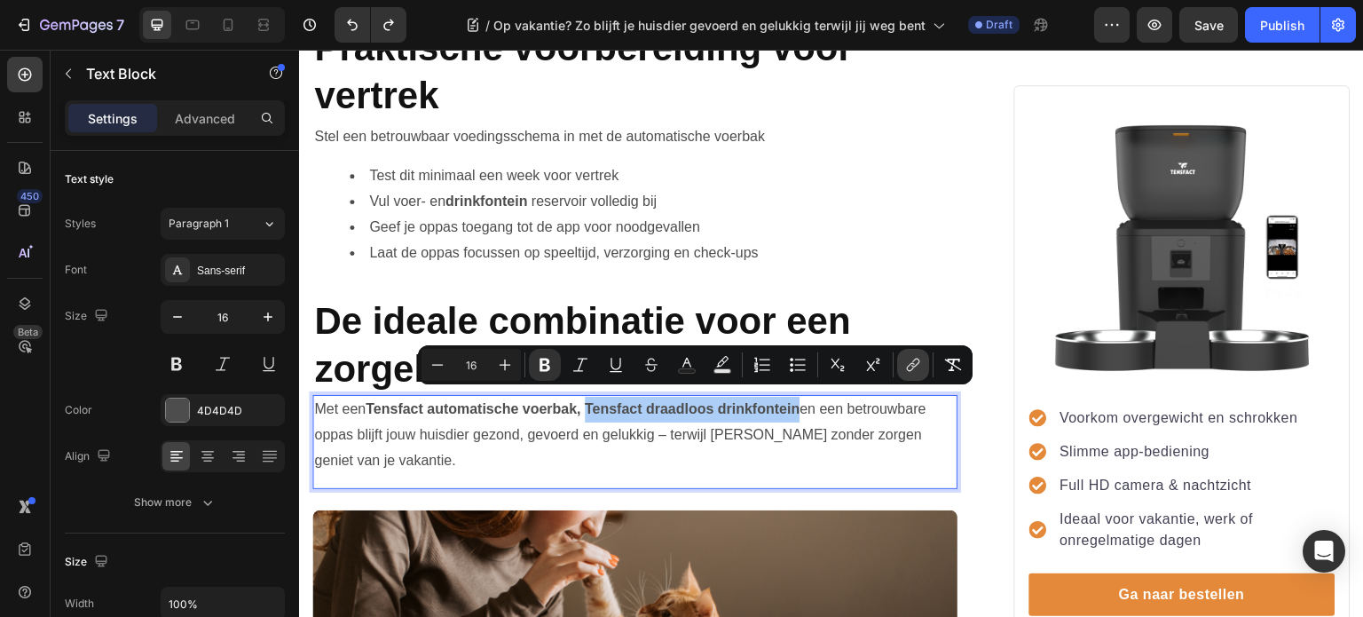
click at [912, 364] on icon "Editor contextual toolbar" at bounding box center [913, 365] width 18 height 18
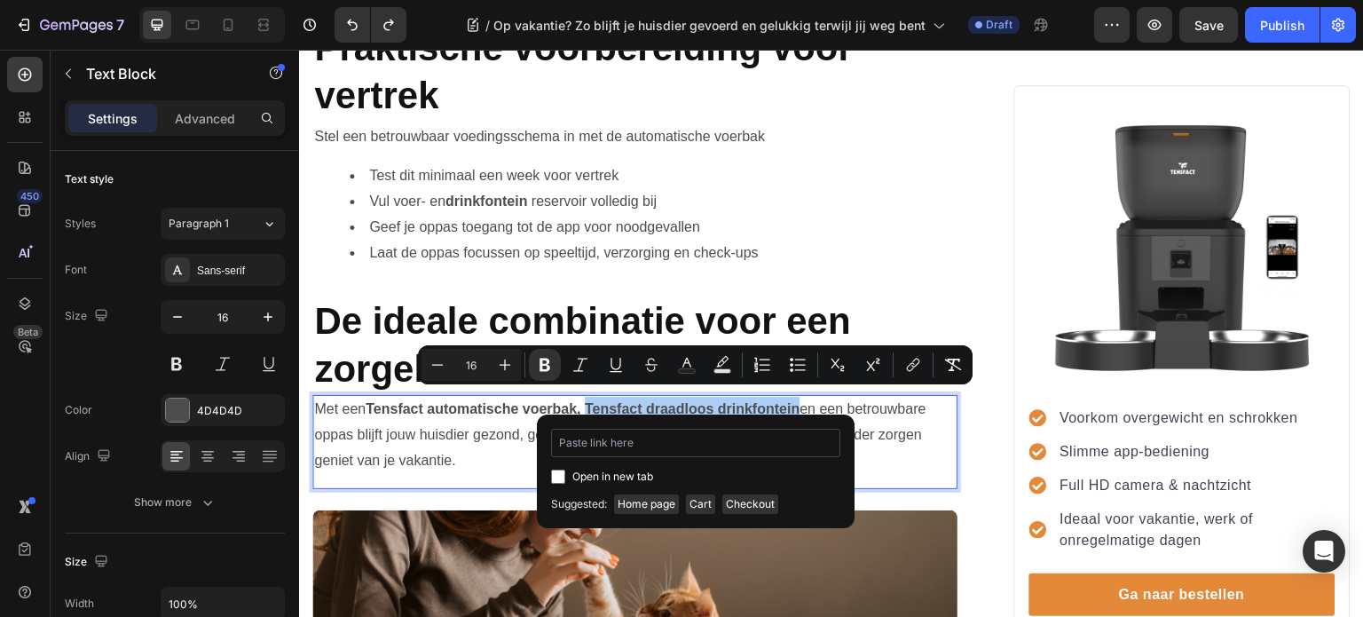
click at [645, 442] on input "Editor contextual toolbar" at bounding box center [695, 443] width 289 height 28
type input "https://tensfact.com/products/tensfact-drinkfontein-kat-of-hond?pr_prod_strat=j…"
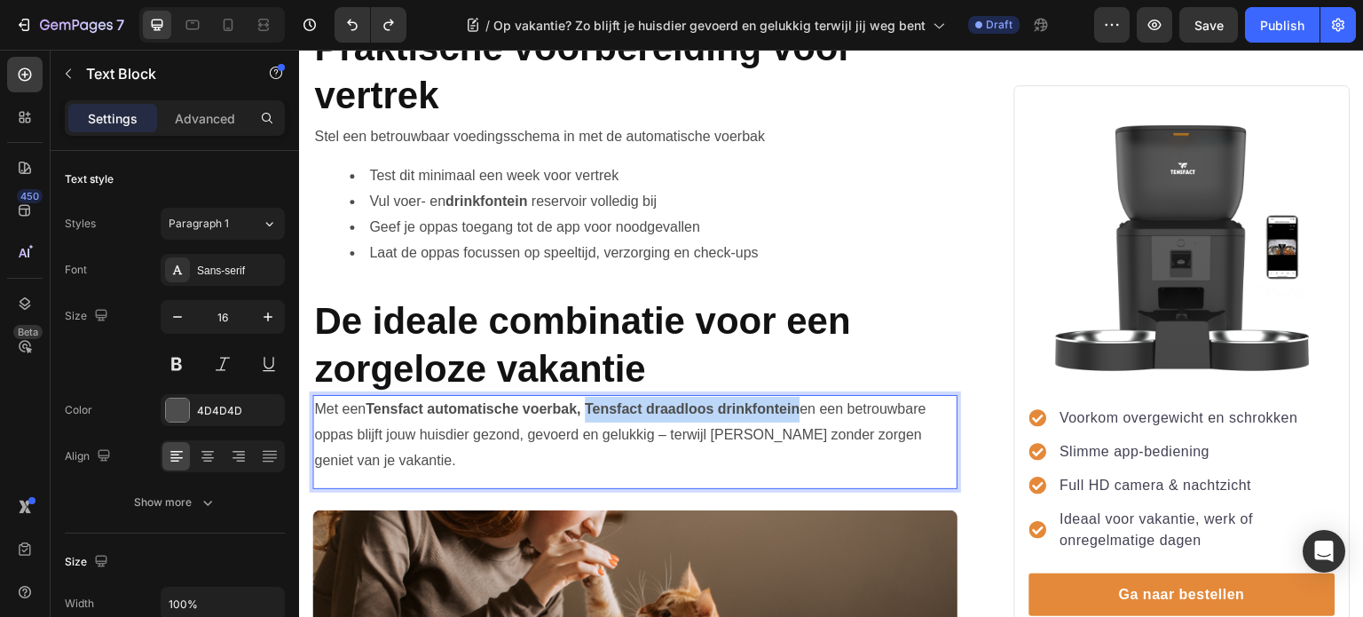
click at [902, 456] on p "Met een Tensfact automatische voerbak , Tensfact draadloos drinkfontein en een …" at bounding box center [635, 435] width 642 height 76
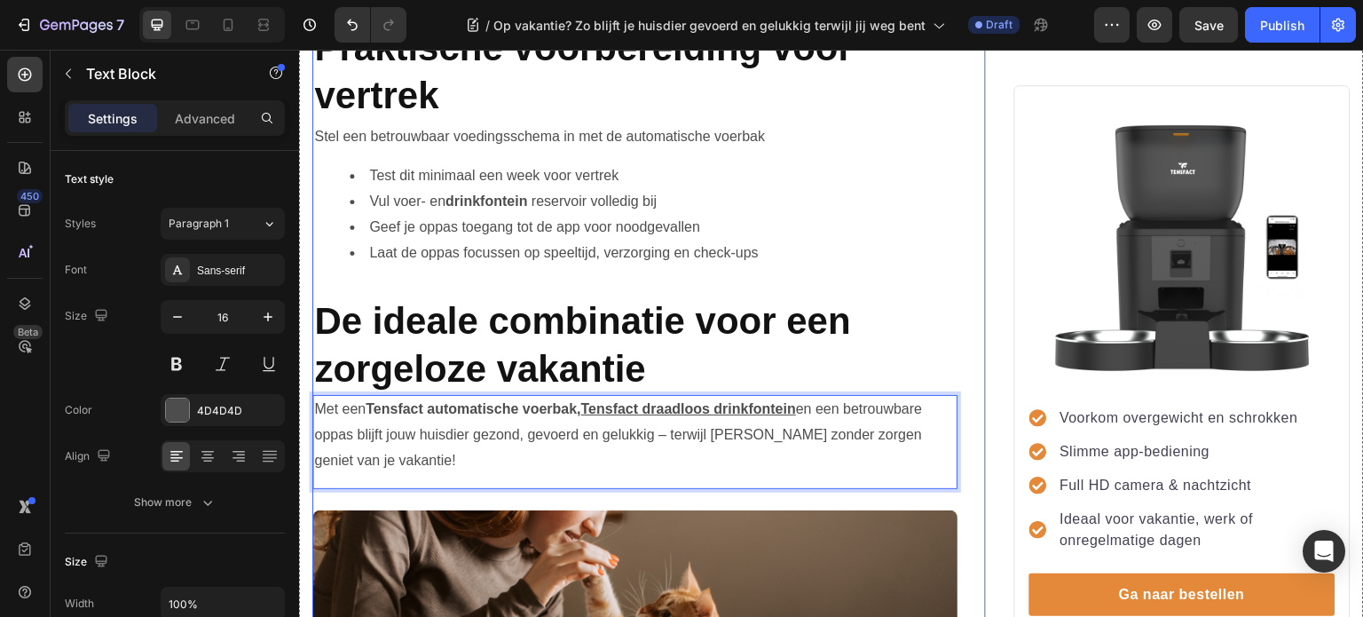
click at [973, 436] on div "Op vakantie? Zo blijft je huisdier gevoerd en gelukkig terwijl jij weg bent Hea…" at bounding box center [649, 517] width 674 height 4601
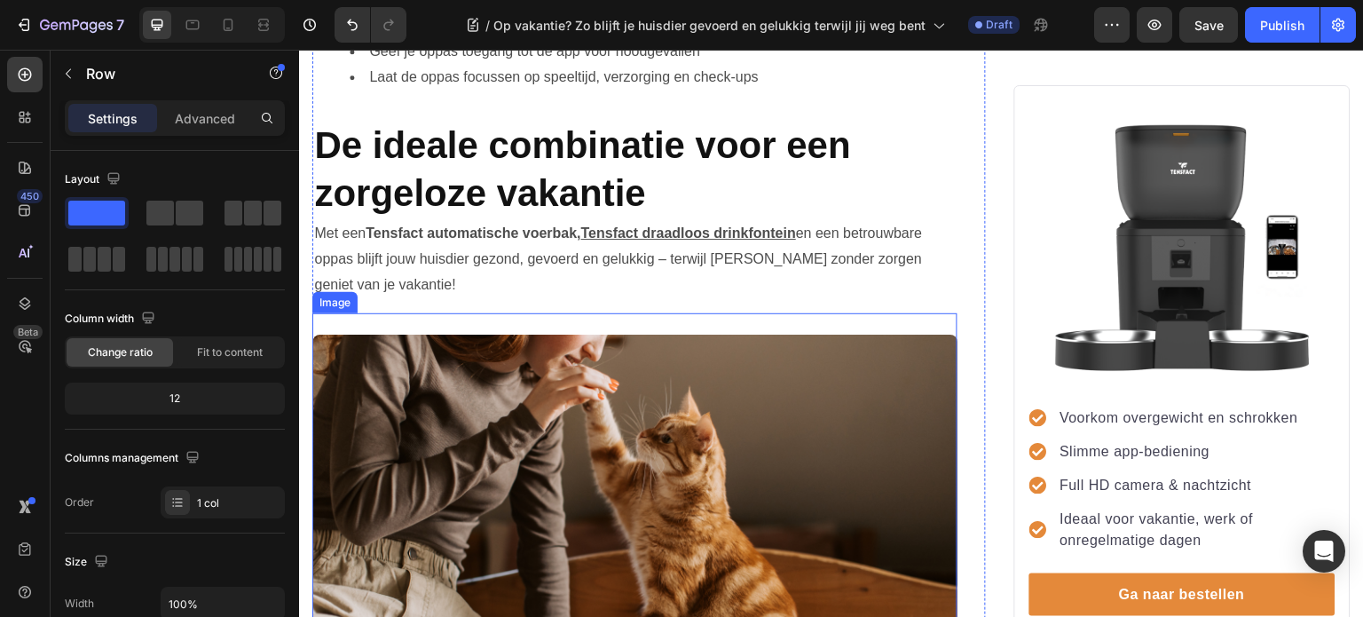
scroll to position [2089, 0]
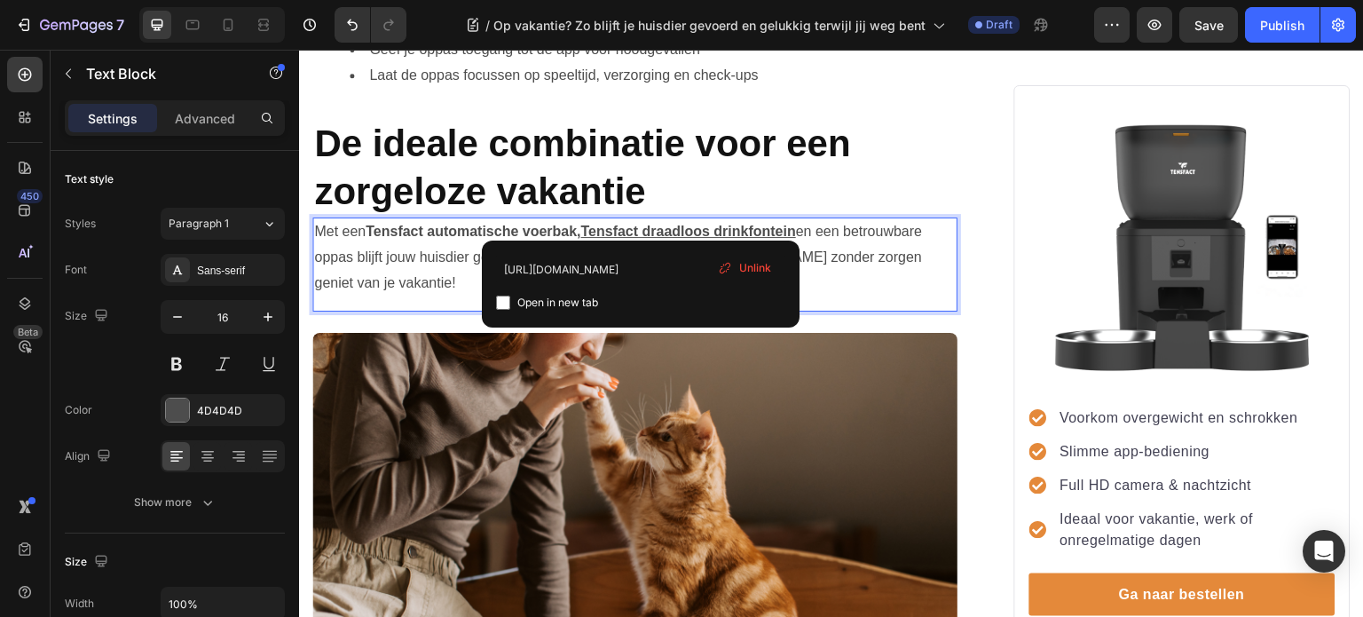
click at [640, 224] on u "Tensfact draadloos drinkfontein" at bounding box center [687, 231] width 215 height 15
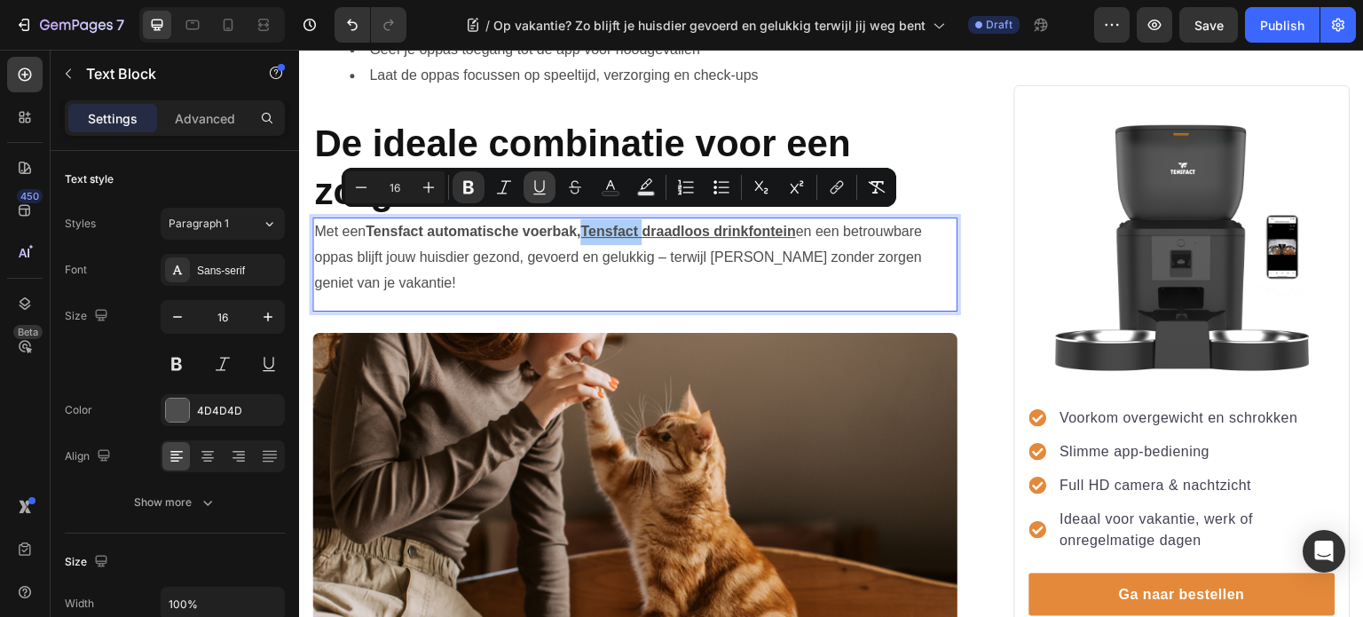
click at [546, 191] on icon "Editor contextual toolbar" at bounding box center [540, 187] width 18 height 18
click at [670, 224] on u "draadloos drinkfontein" at bounding box center [715, 231] width 154 height 15
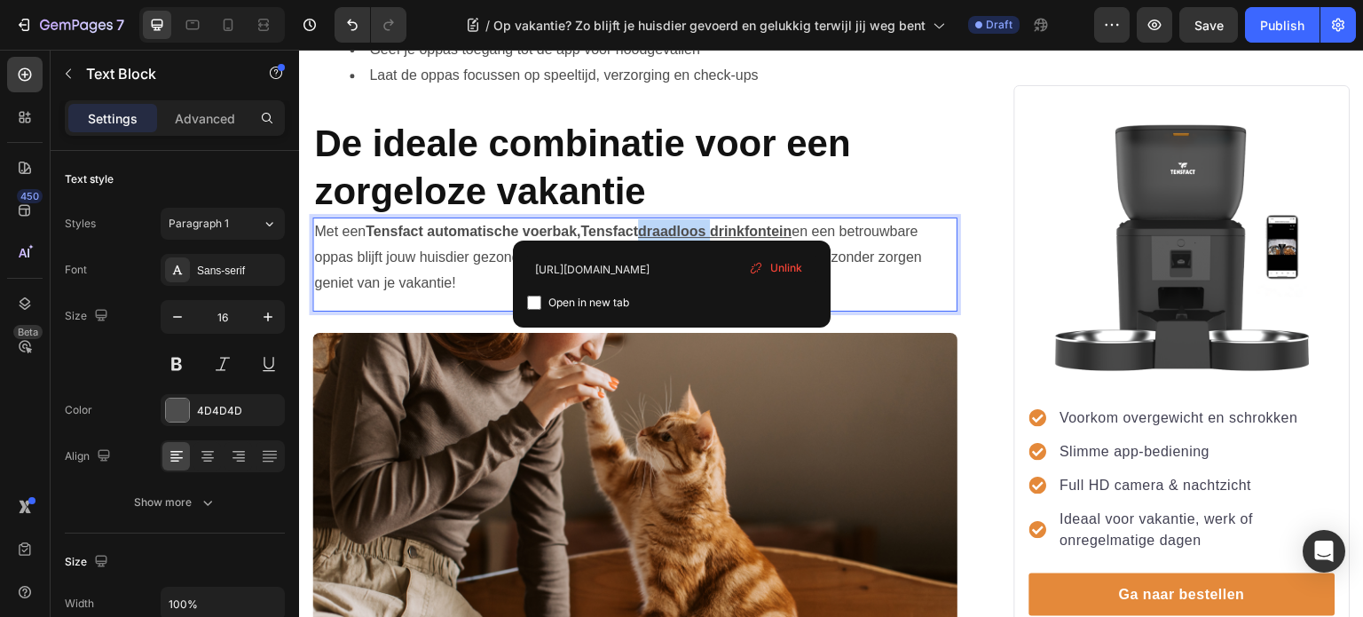
click at [670, 224] on u "draadloos drinkfontein" at bounding box center [715, 231] width 154 height 15
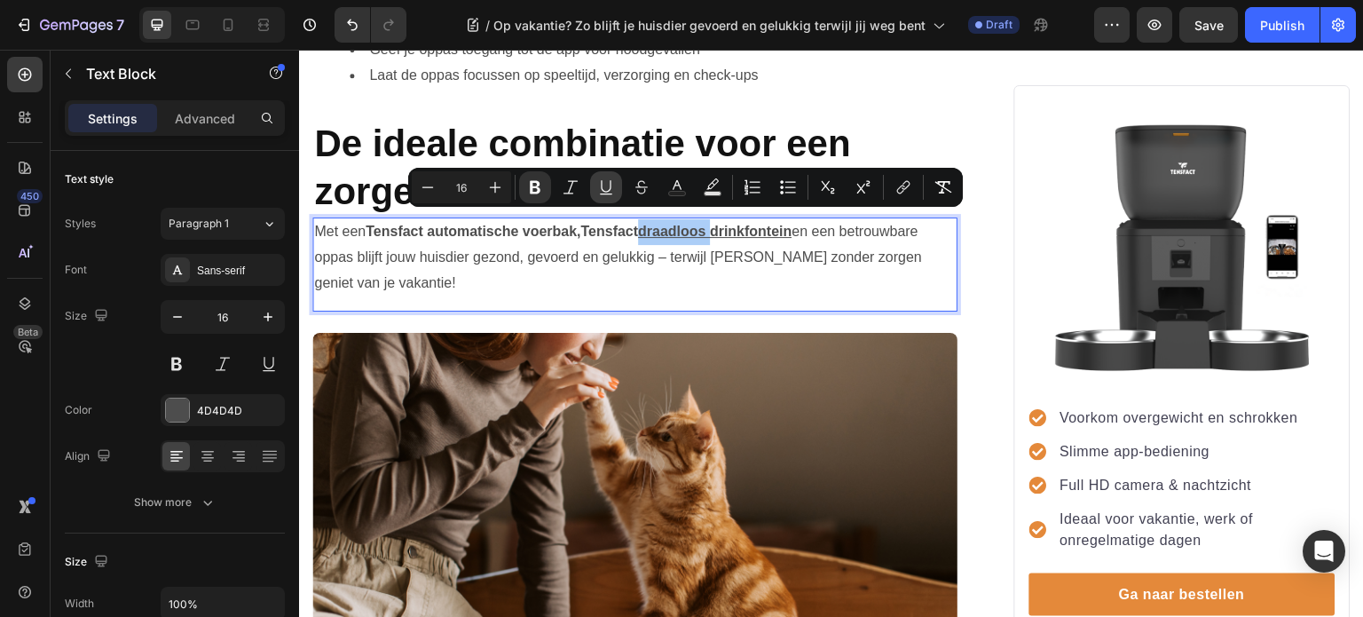
click at [610, 184] on icon "Editor contextual toolbar" at bounding box center [606, 186] width 10 height 12
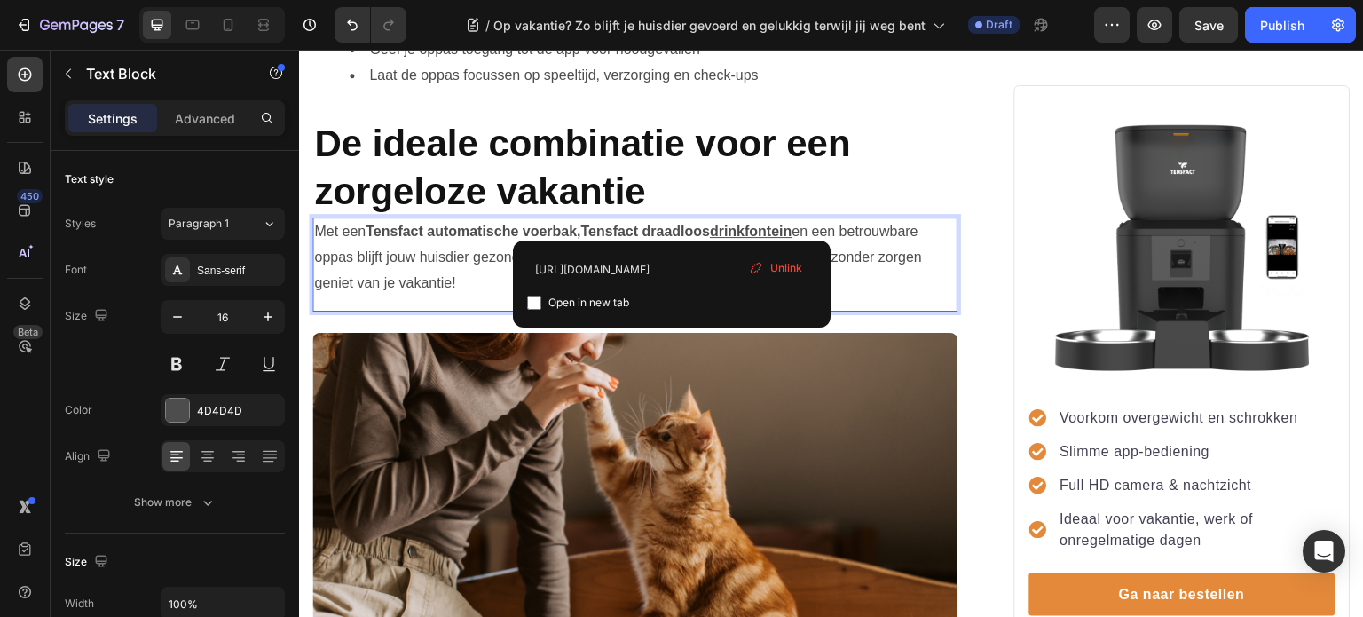
click at [754, 224] on u "drinkfontein" at bounding box center [751, 231] width 82 height 15
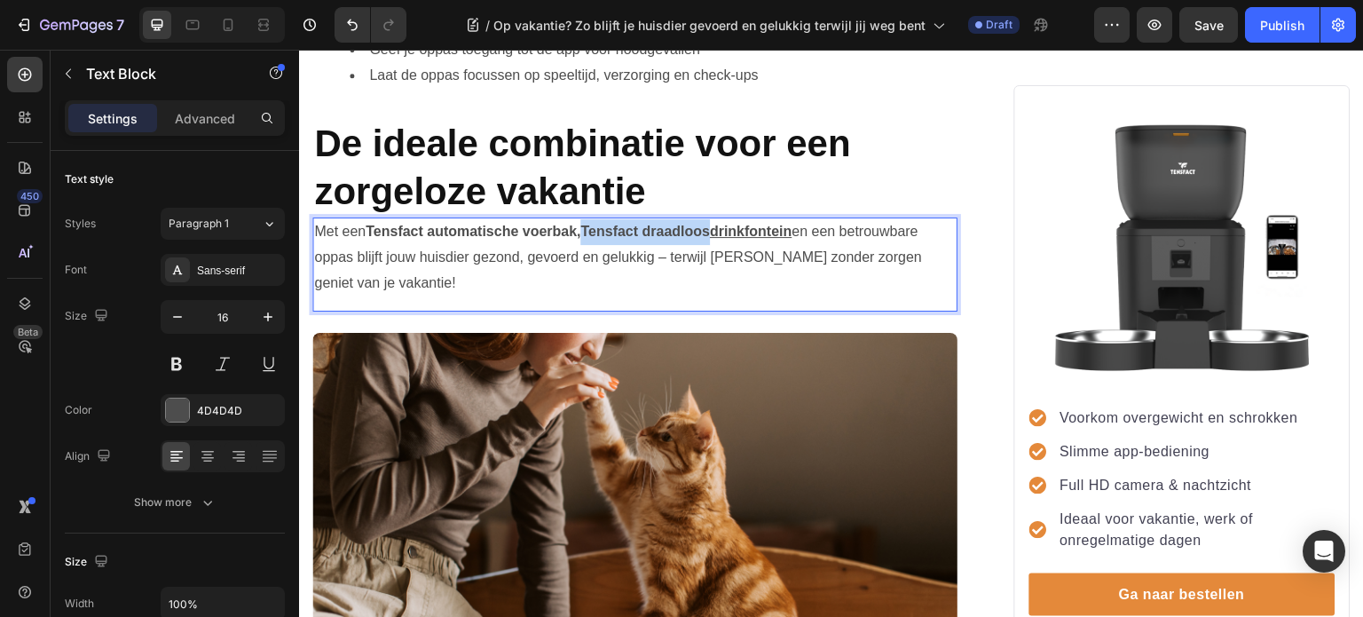
click at [755, 224] on u "drinkfontein" at bounding box center [751, 231] width 82 height 15
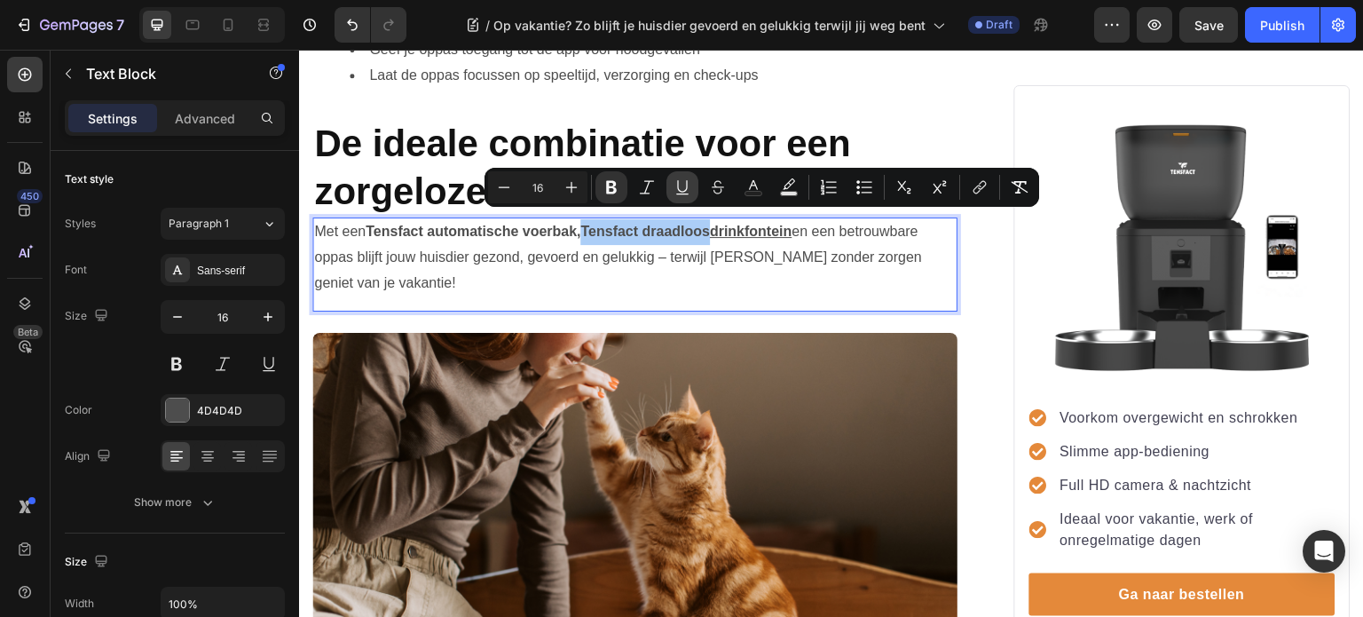
click at [680, 191] on icon "Editor contextual toolbar" at bounding box center [682, 186] width 10 height 12
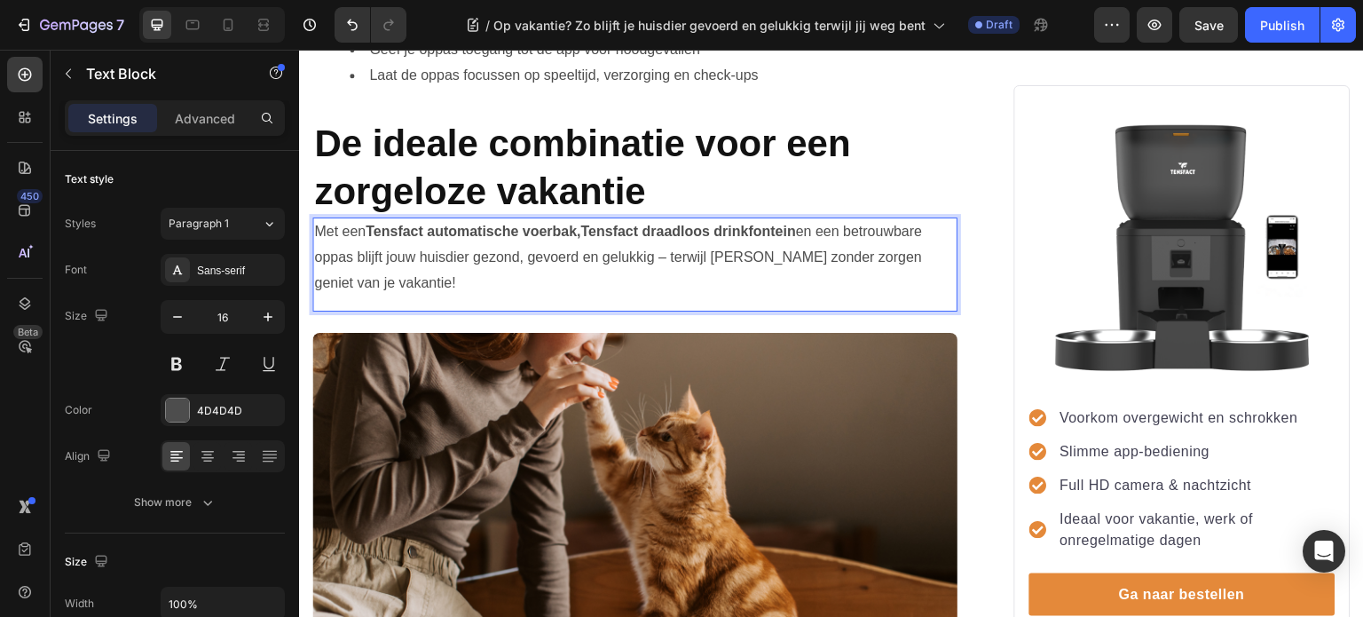
click at [768, 262] on p "Met een Tensfact automatische voerbak , Tensfact draadloos drinkfontein en een …" at bounding box center [635, 257] width 642 height 76
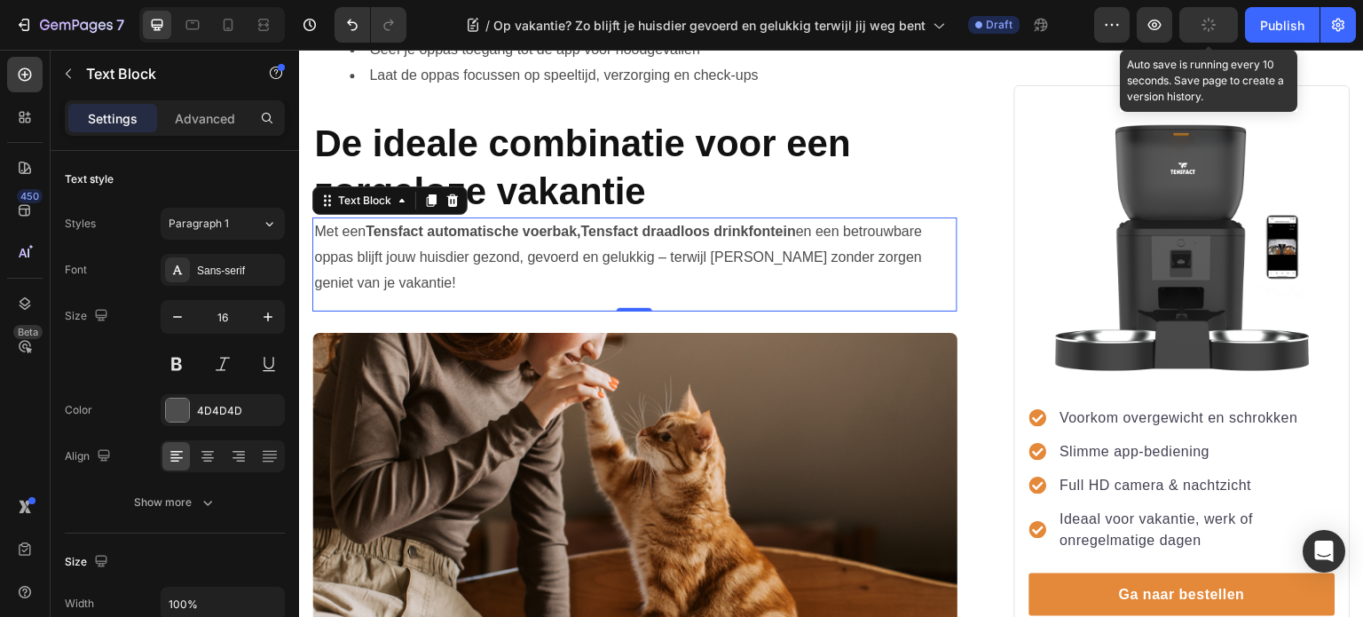
click at [1209, 21] on icon "button" at bounding box center [1209, 25] width 18 height 18
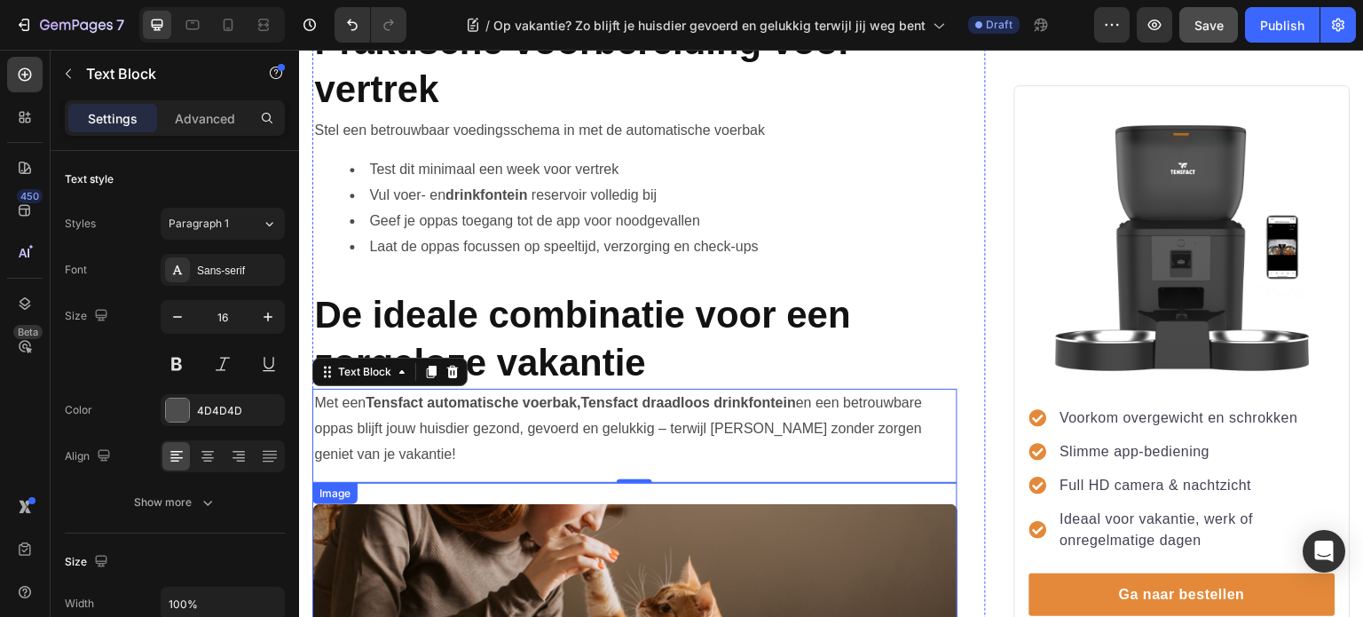
scroll to position [1823, 0]
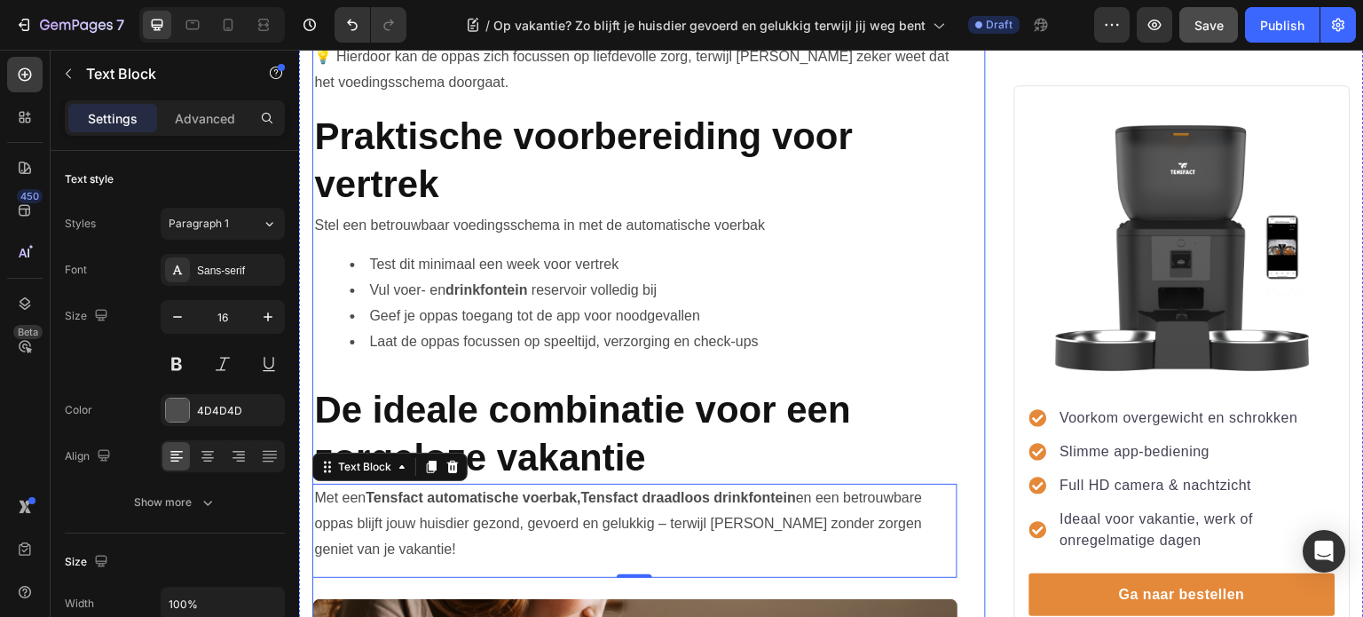
click at [960, 409] on div "Op vakantie? Zo blijft je huisdier gevoerd en gelukkig terwijl jij weg bent Hea…" at bounding box center [649, 606] width 674 height 4601
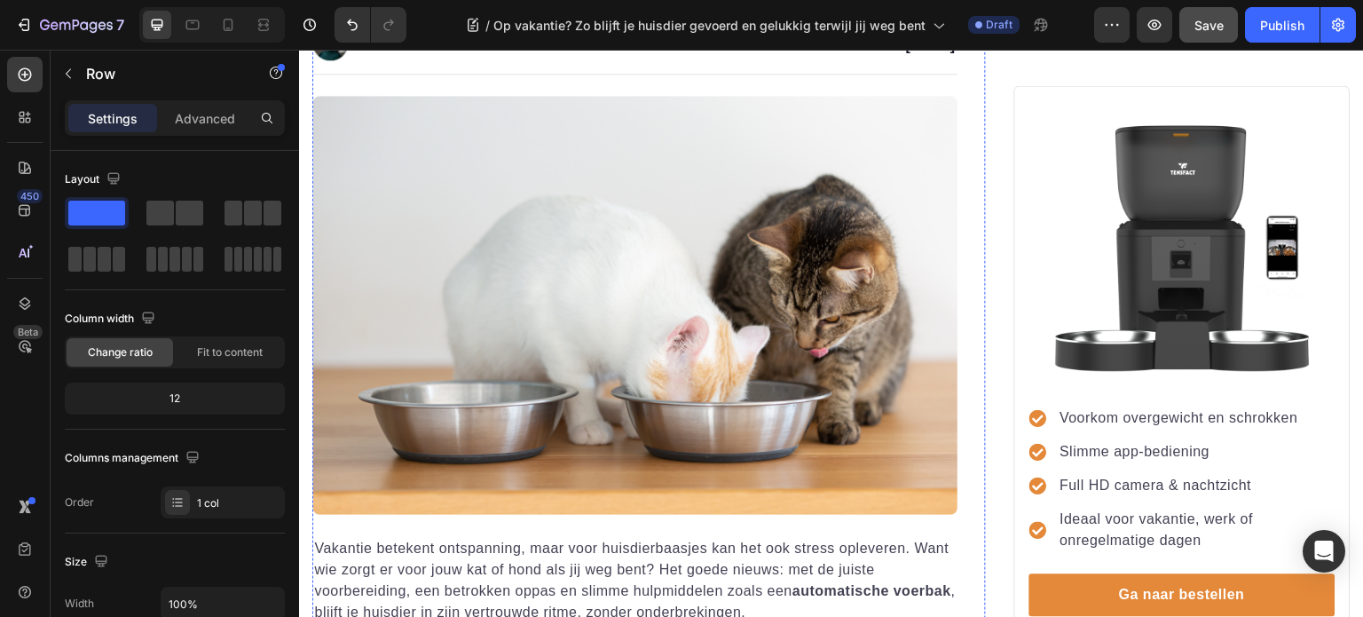
scroll to position [48, 0]
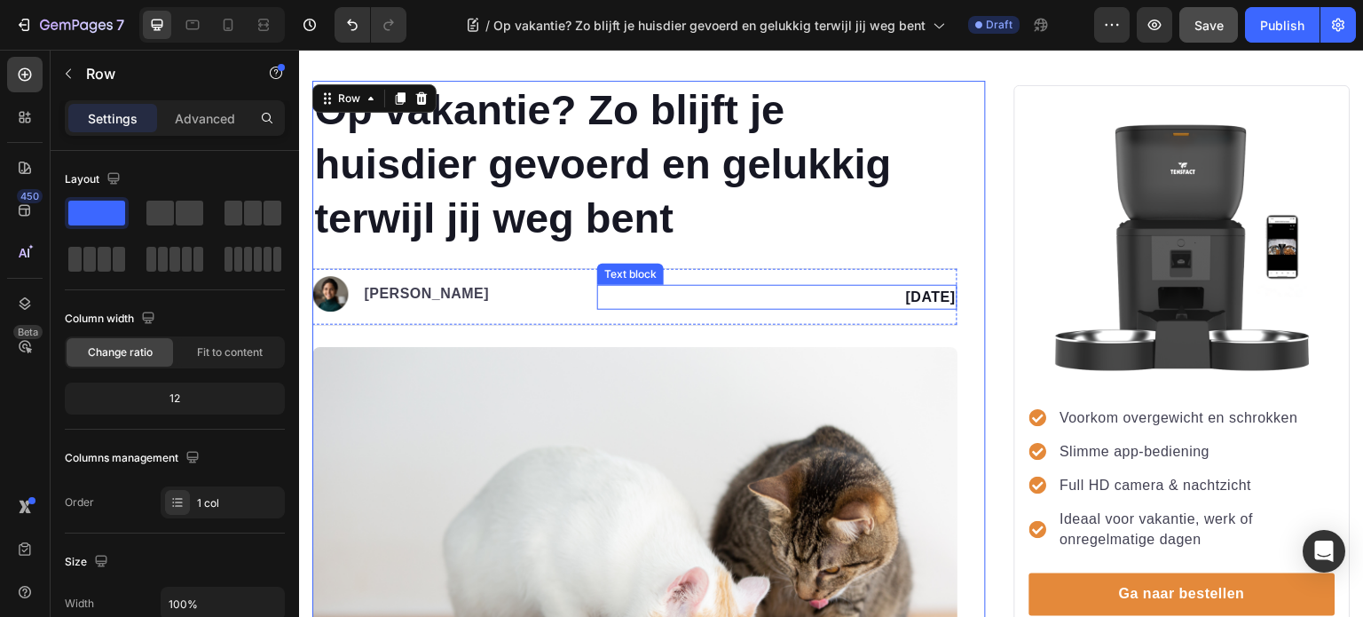
click at [906, 293] on strong "1 augustus 2025" at bounding box center [931, 296] width 50 height 15
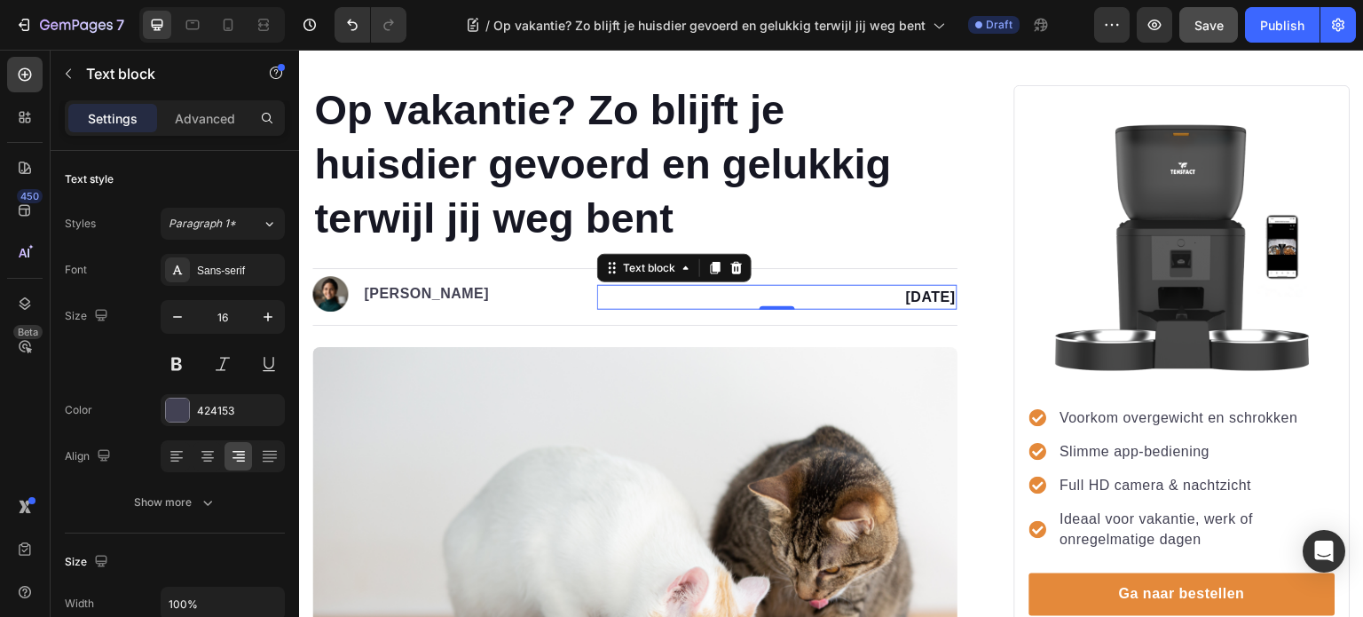
click at [906, 298] on strong "1 augustus 2025" at bounding box center [931, 296] width 50 height 15
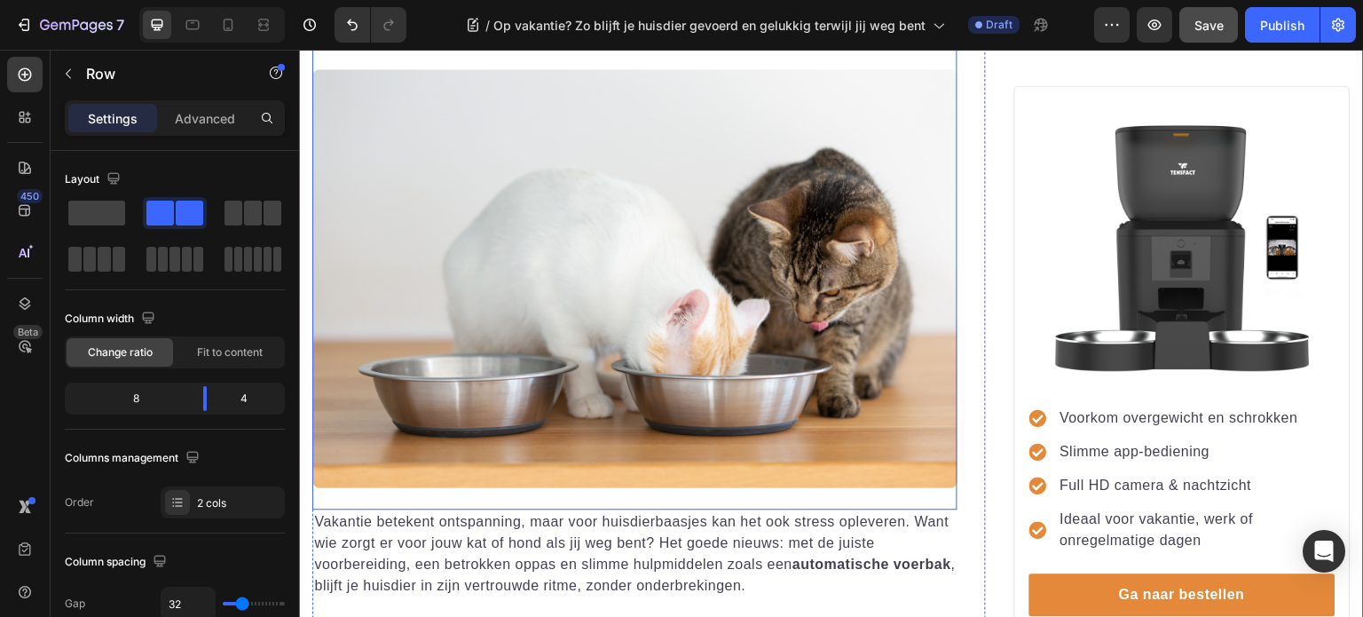
scroll to position [355, 0]
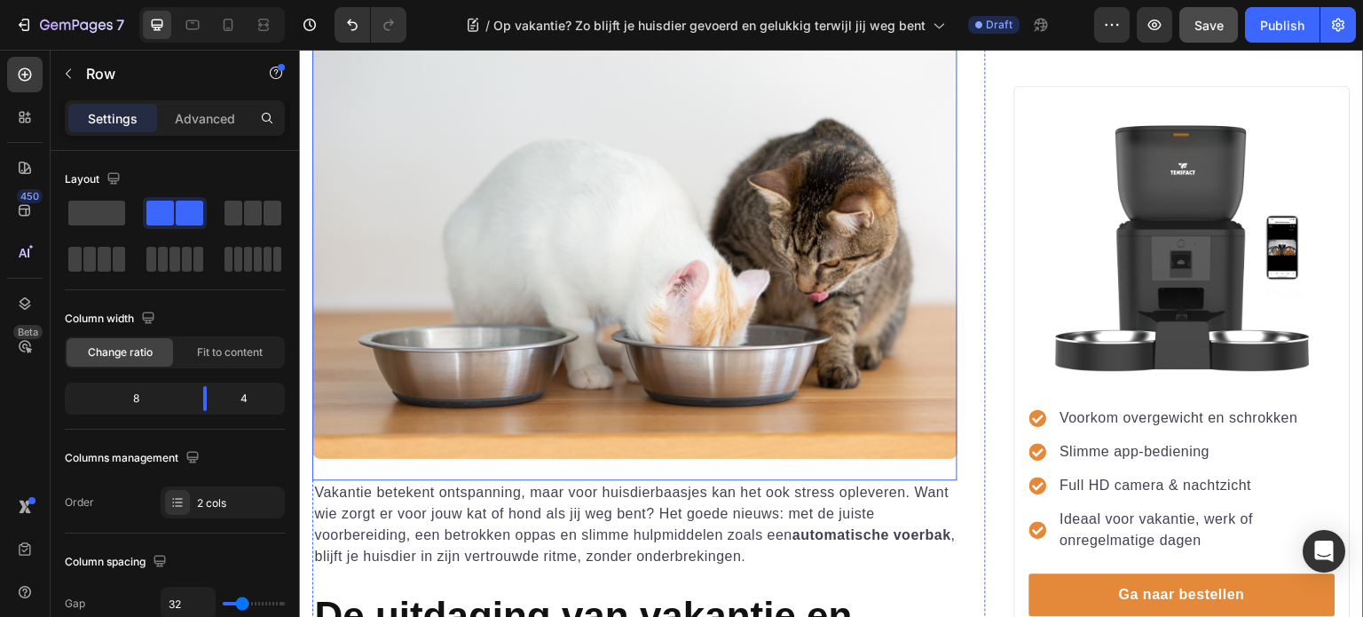
click at [705, 327] on img at bounding box center [634, 249] width 645 height 419
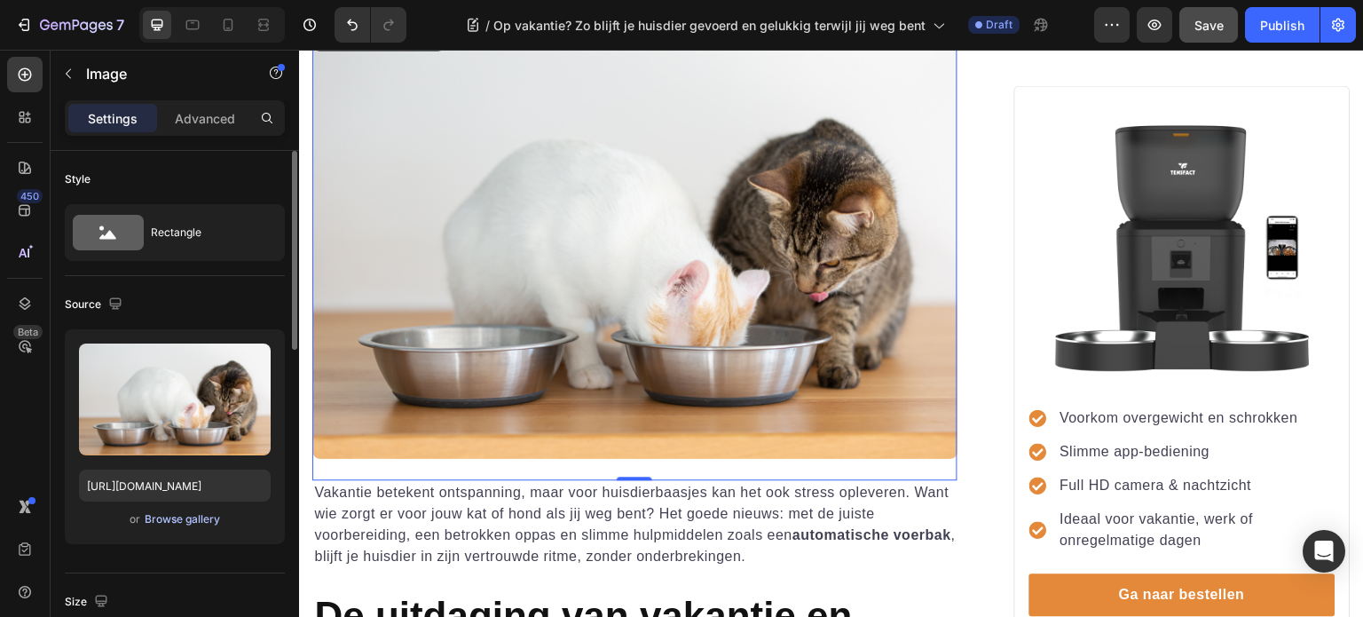
click at [177, 516] on div "Browse gallery" at bounding box center [182, 519] width 75 height 16
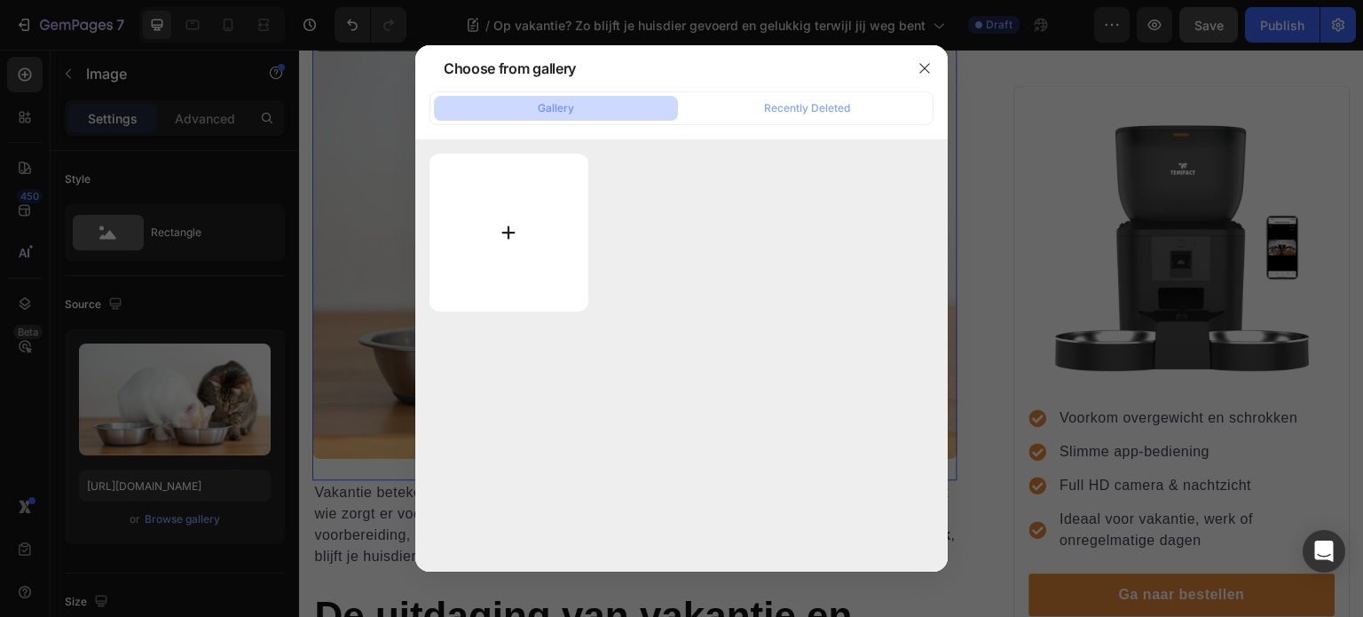
click at [508, 227] on input "file" at bounding box center [508, 233] width 159 height 158
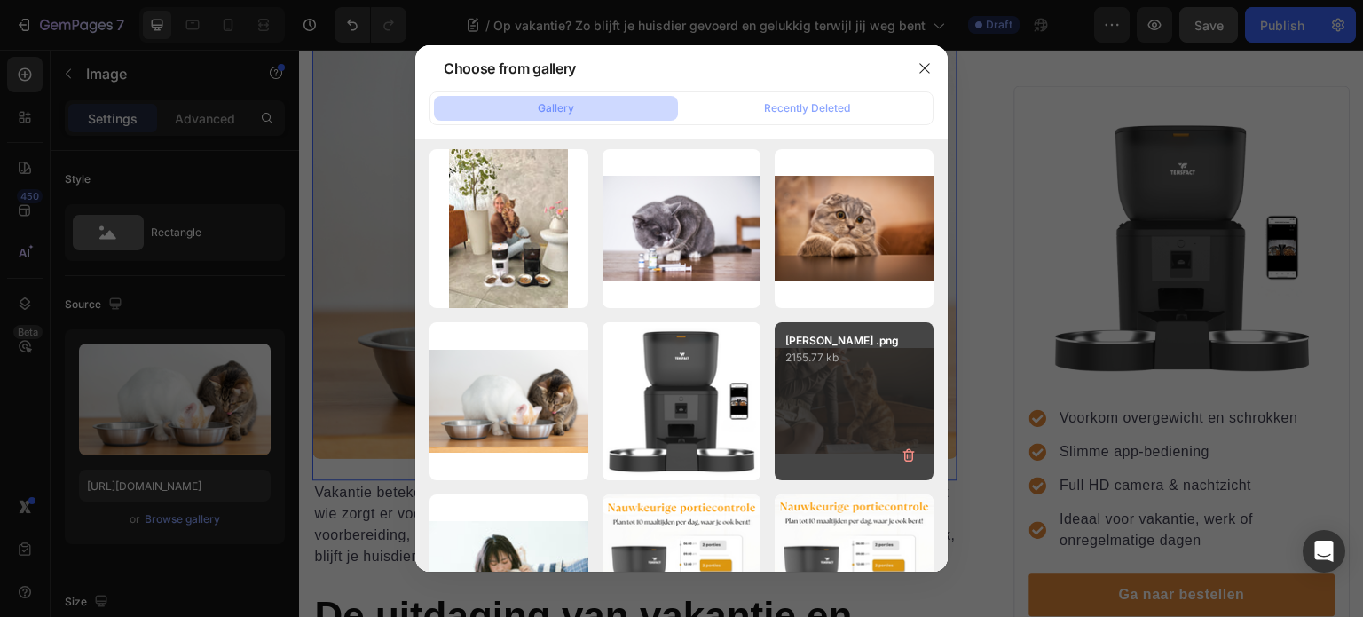
scroll to position [0, 0]
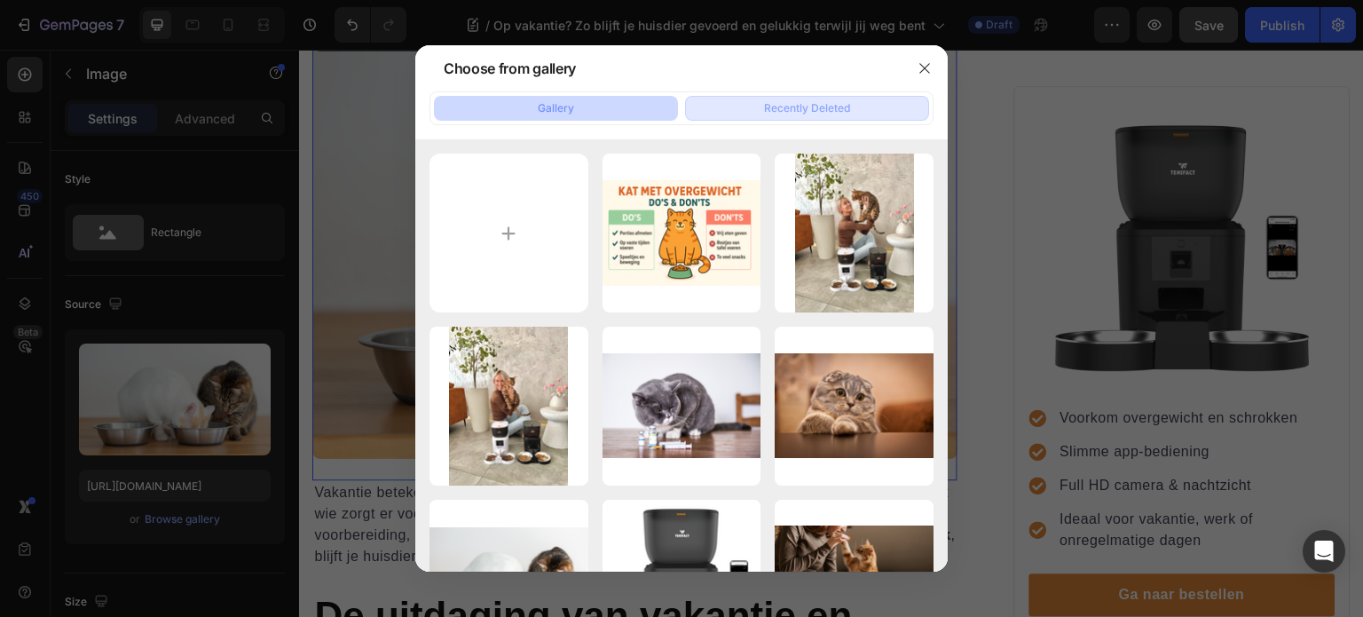
click at [799, 109] on div "Recently Deleted" at bounding box center [807, 108] width 86 height 16
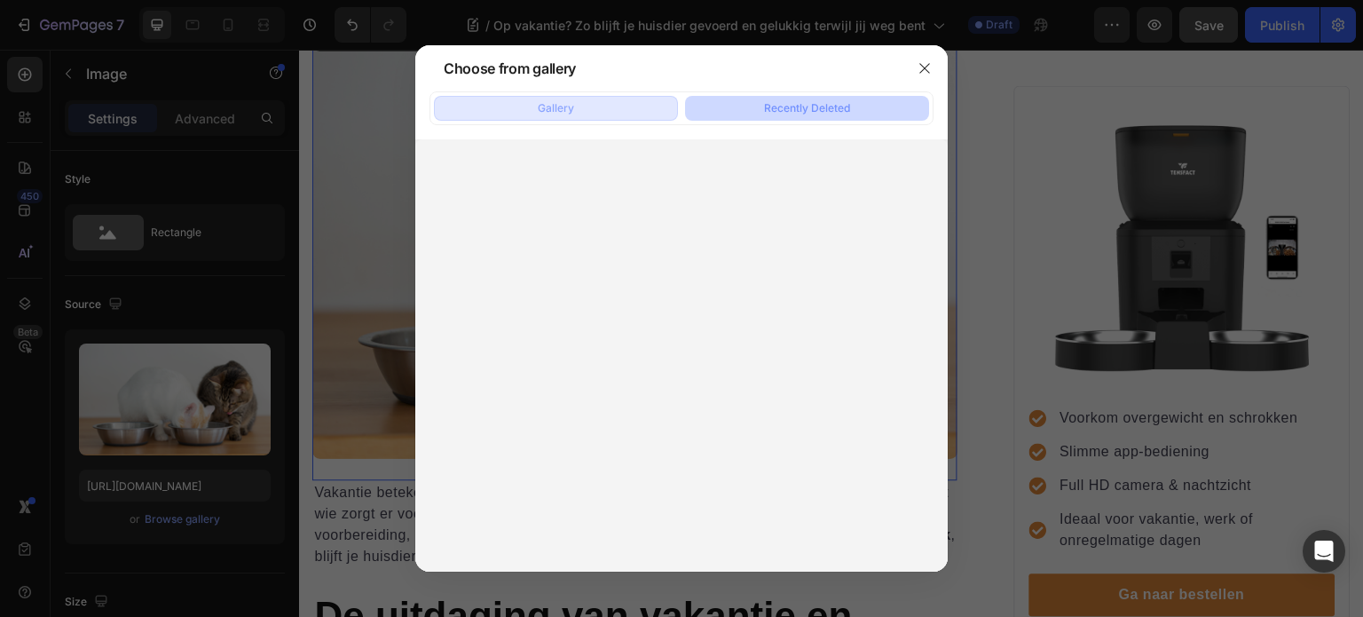
click at [568, 113] on div "Gallery" at bounding box center [556, 108] width 36 height 16
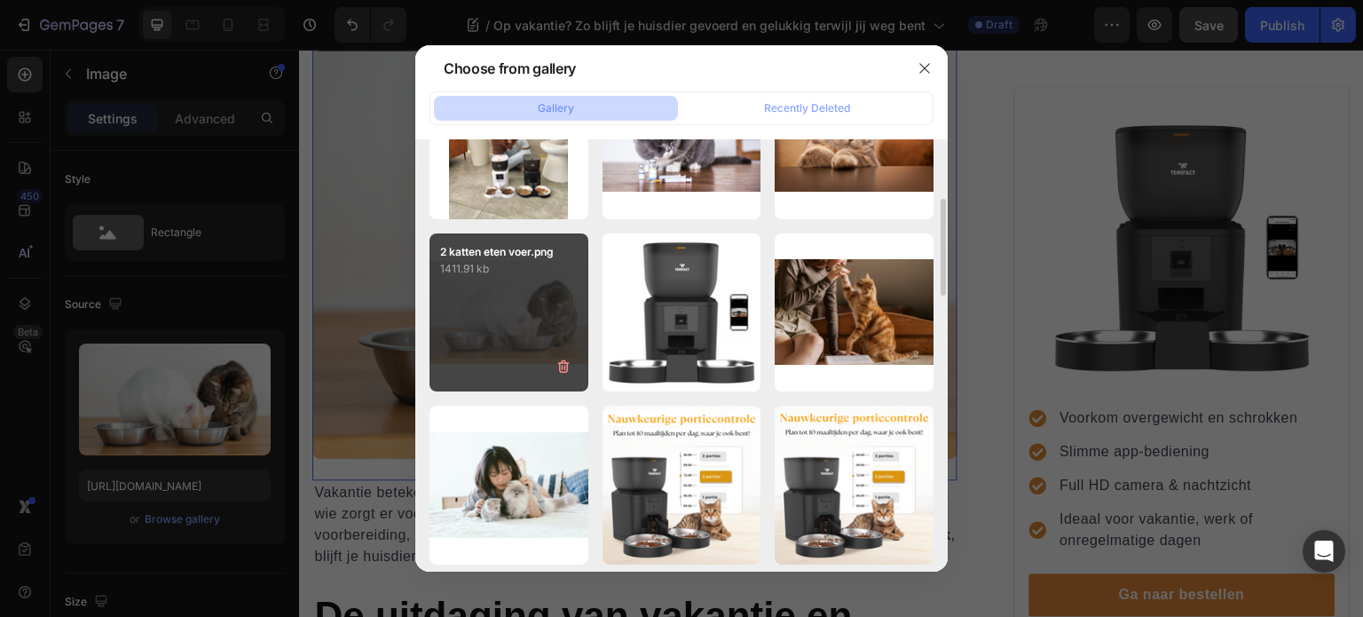
scroll to position [89, 0]
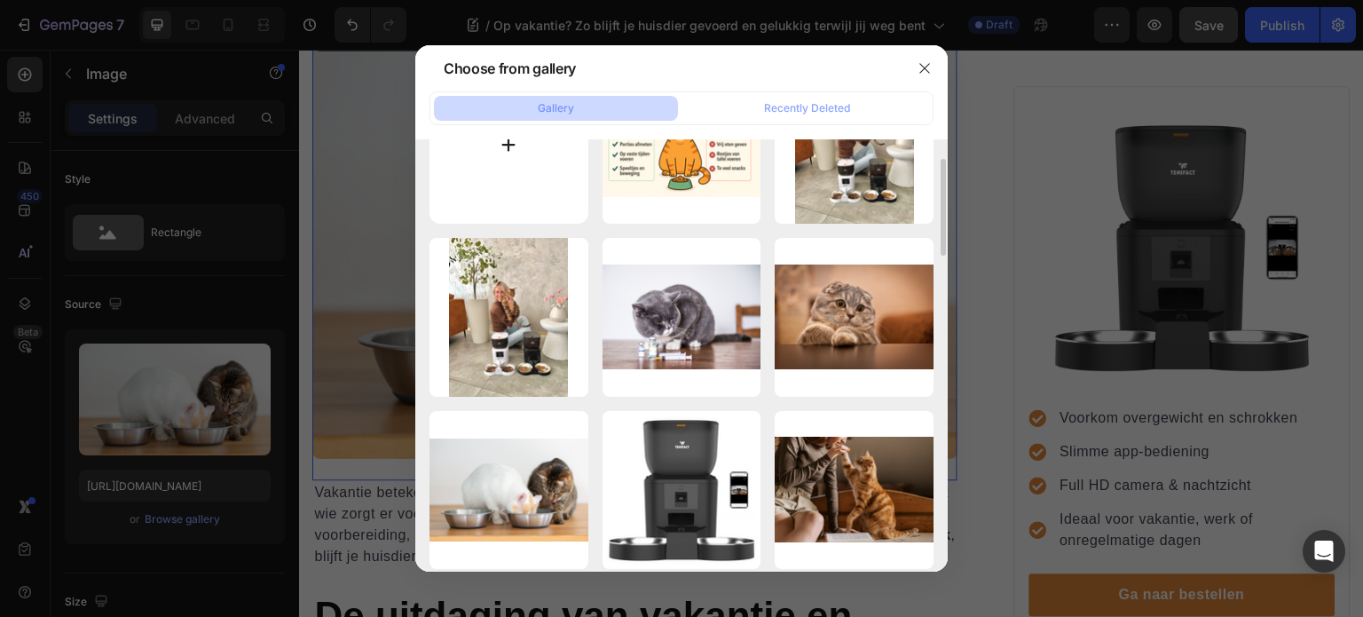
click at [493, 178] on input "file" at bounding box center [508, 144] width 159 height 159
type input "C:\fakepath\image00002.jpeg"
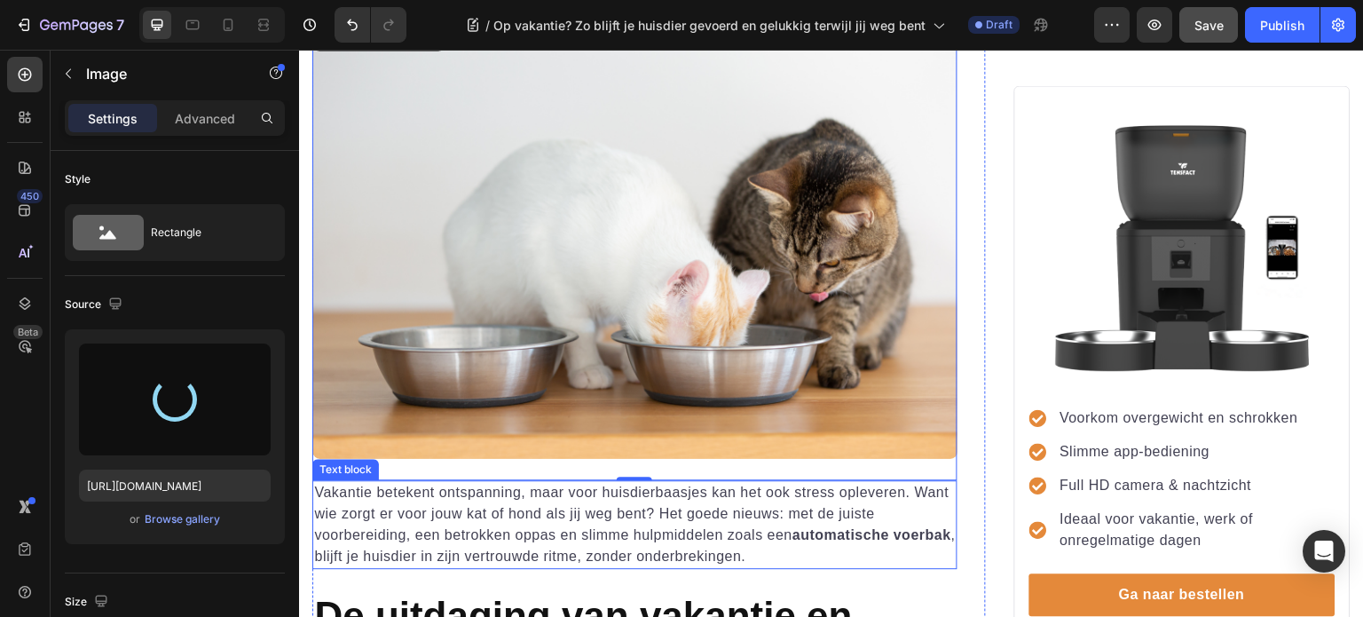
type input "https://cdn.shopify.com/s/files/1/0598/6205/7148/files/gempages_552560494288831…"
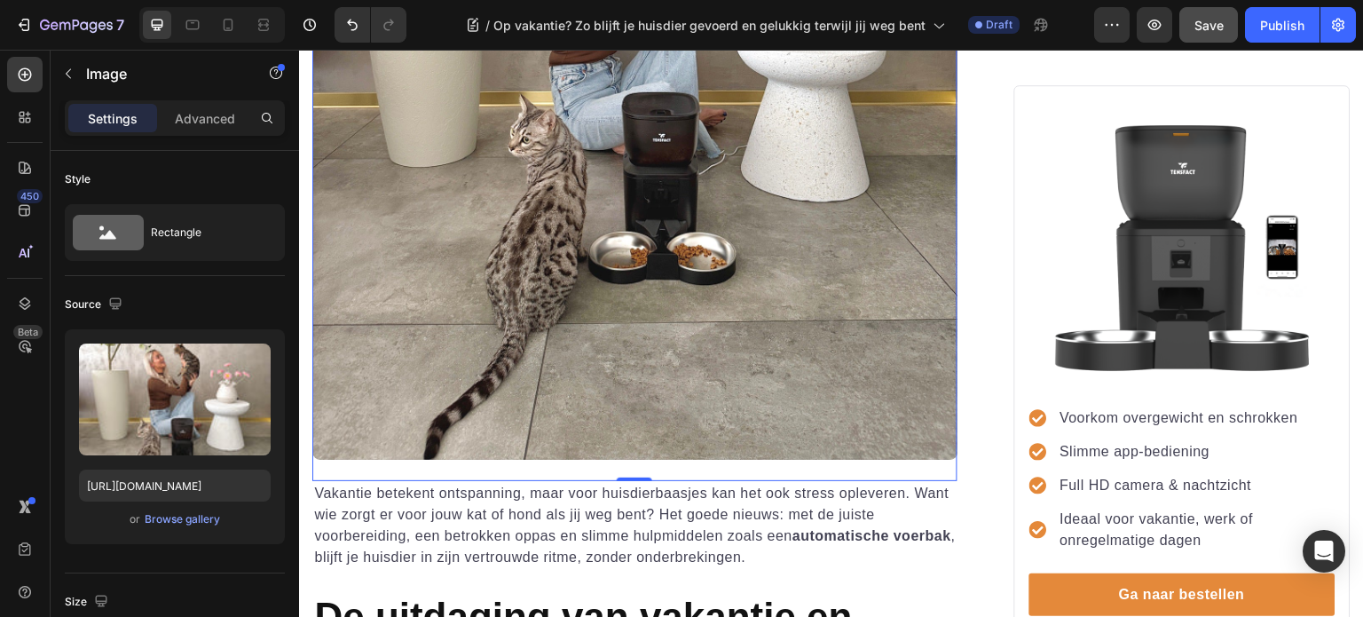
scroll to position [799, 0]
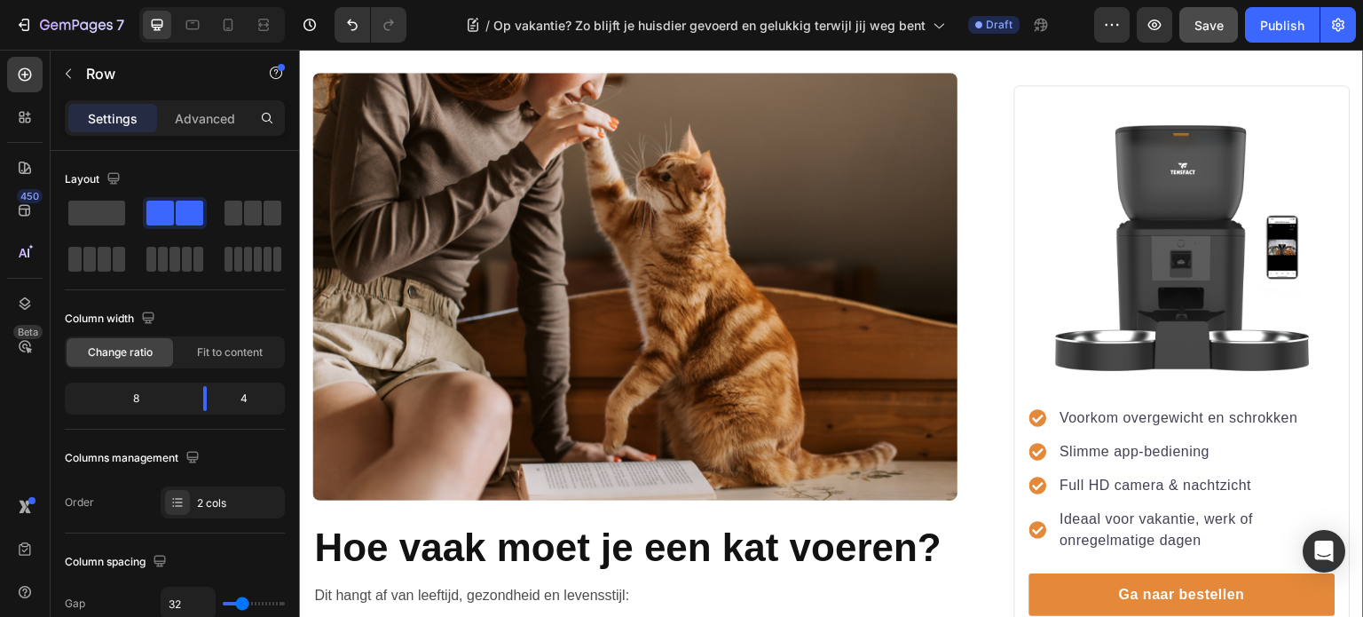
scroll to position [2928, 0]
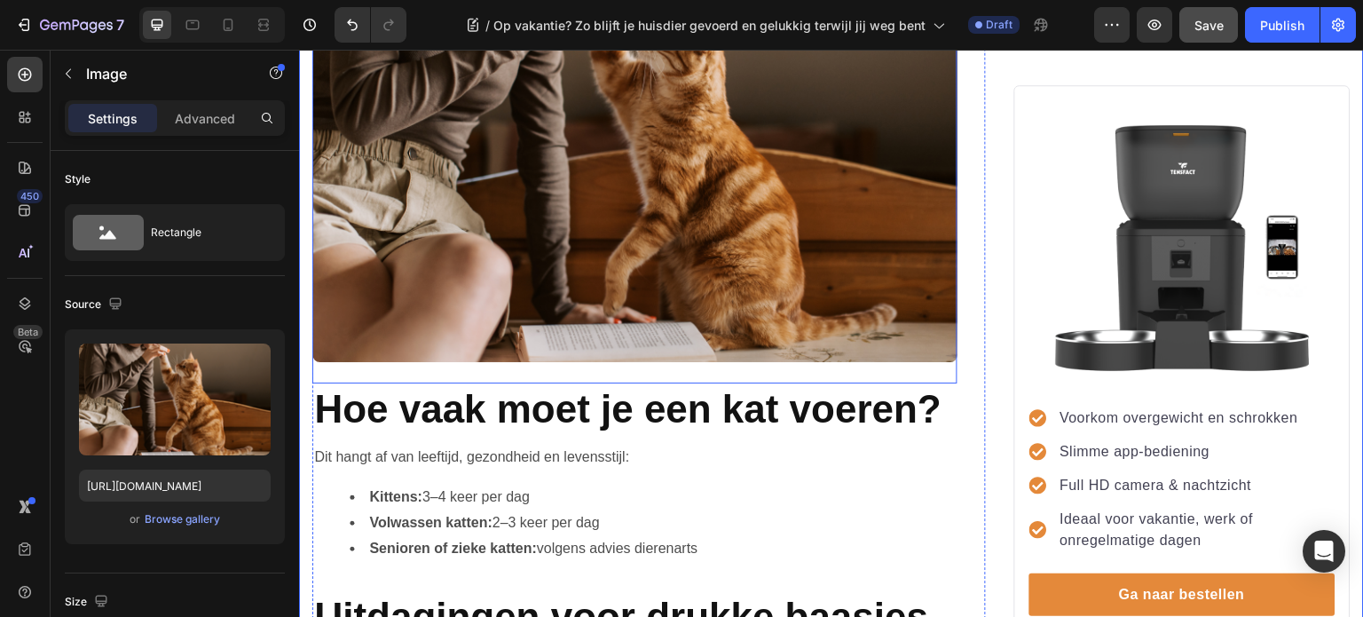
click at [641, 250] on img at bounding box center [634, 148] width 645 height 428
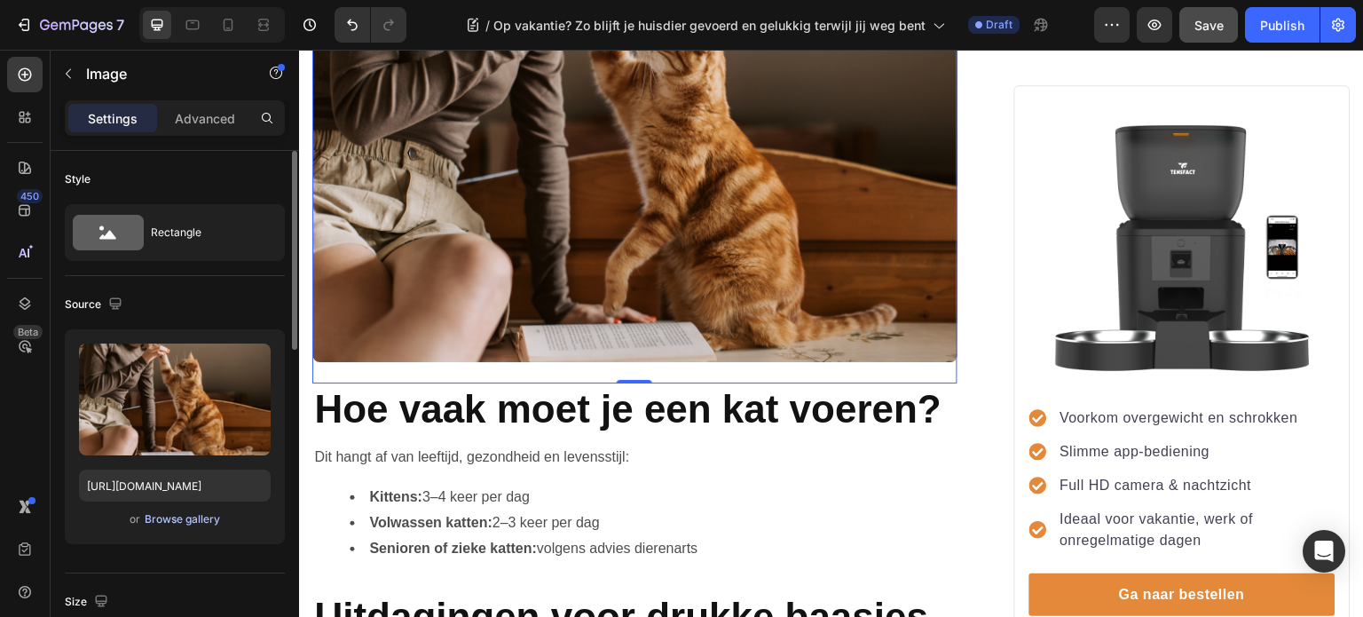
click at [192, 521] on div "Browse gallery" at bounding box center [182, 519] width 75 height 16
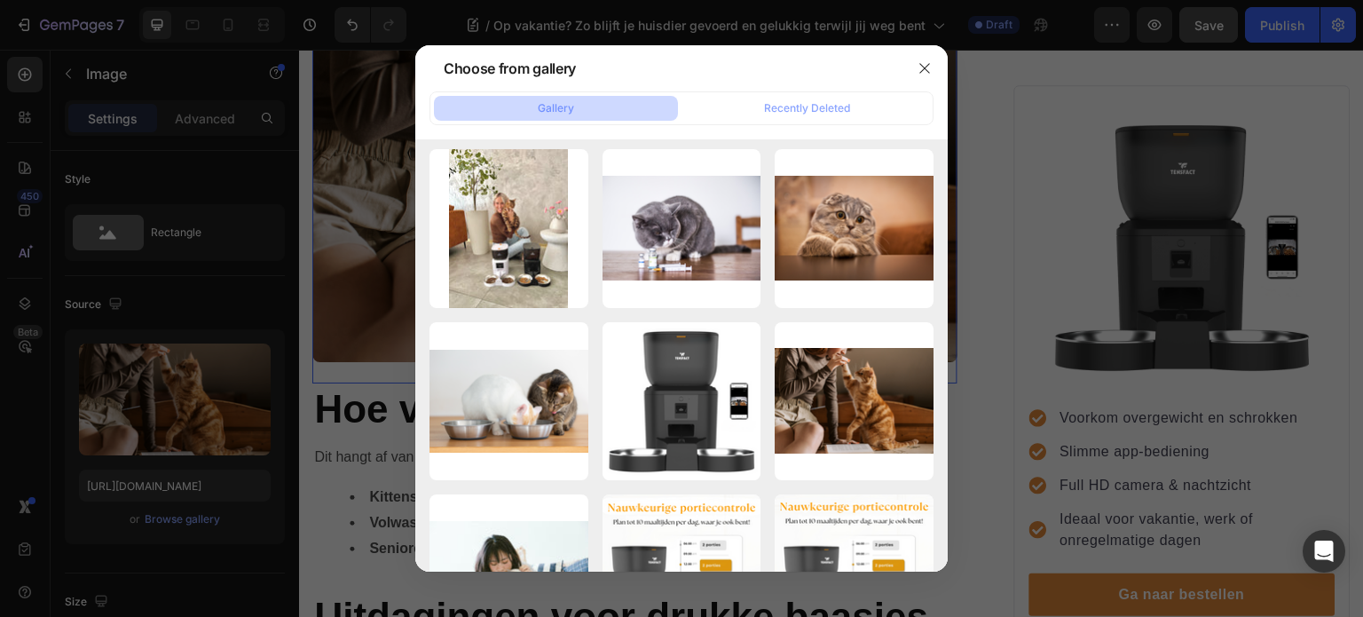
scroll to position [0, 0]
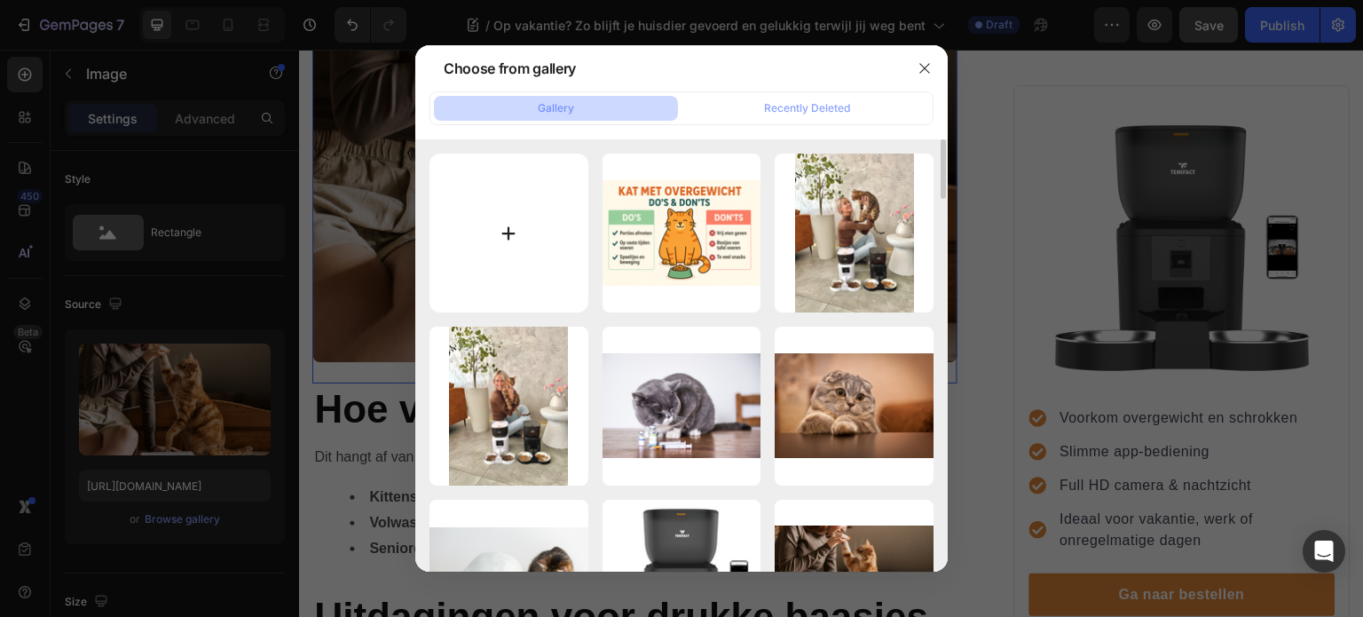
click at [504, 236] on input "file" at bounding box center [508, 233] width 159 height 159
click at [919, 67] on icon "button" at bounding box center [925, 68] width 14 height 14
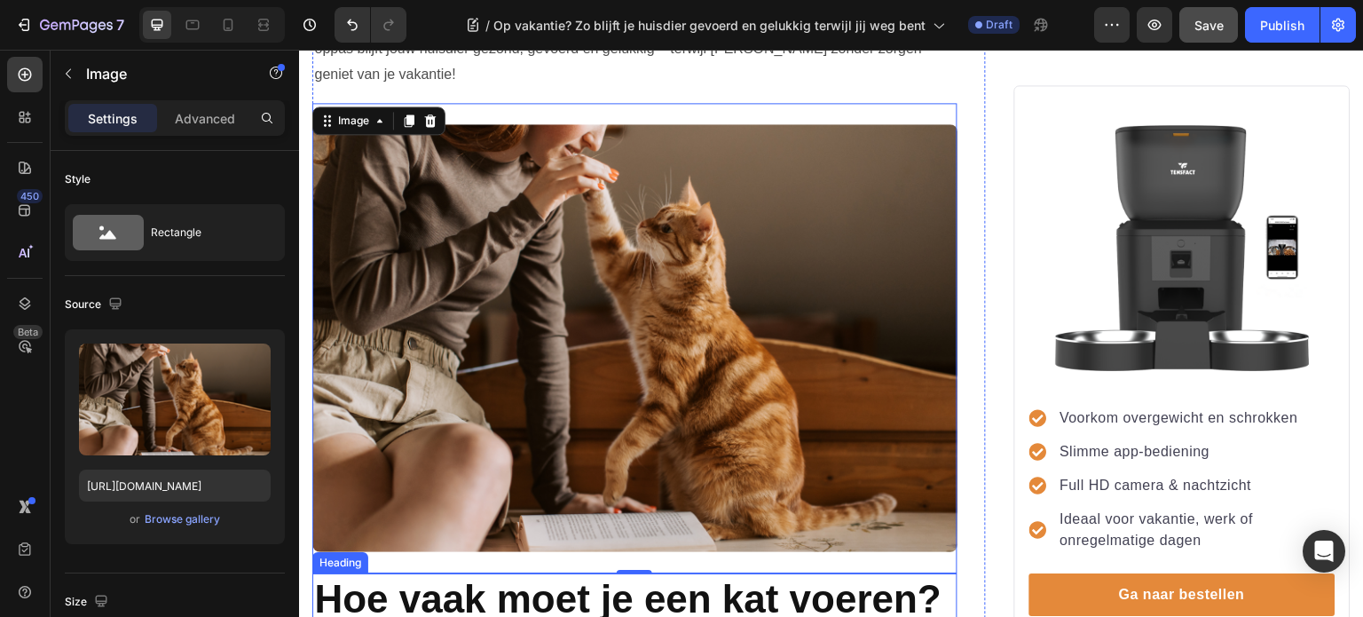
scroll to position [2751, 0]
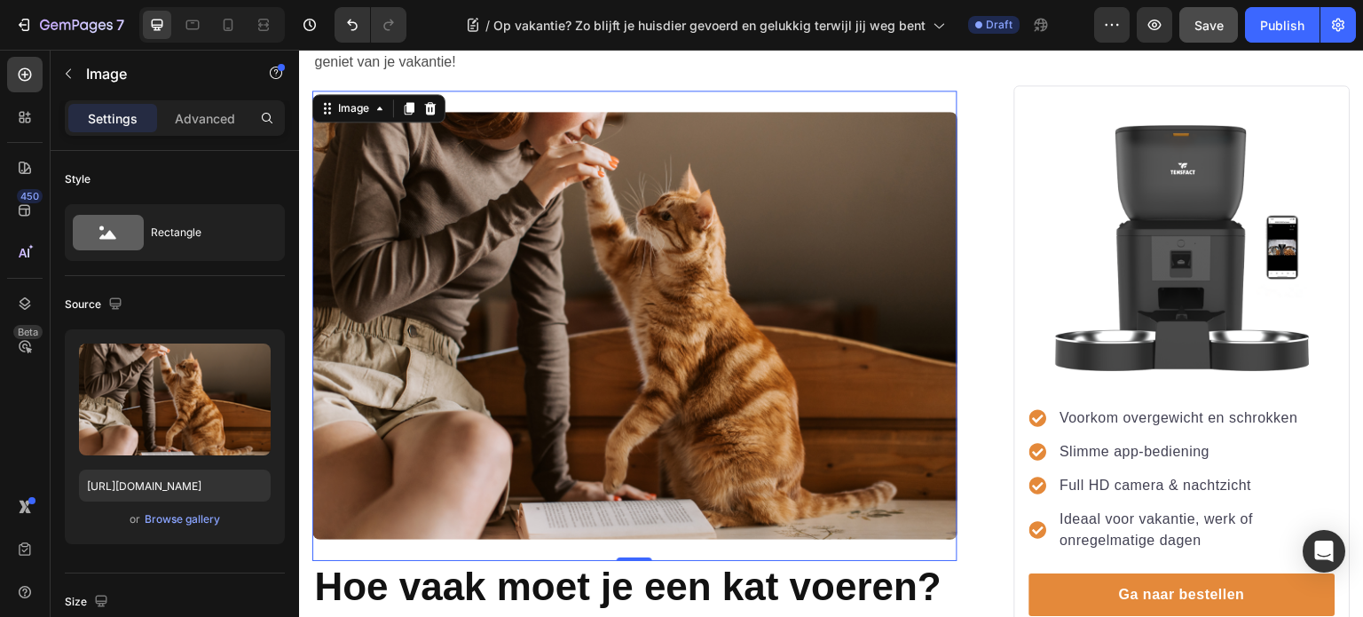
click at [677, 343] on img at bounding box center [634, 326] width 645 height 428
click at [174, 513] on div "Browse gallery" at bounding box center [182, 519] width 75 height 16
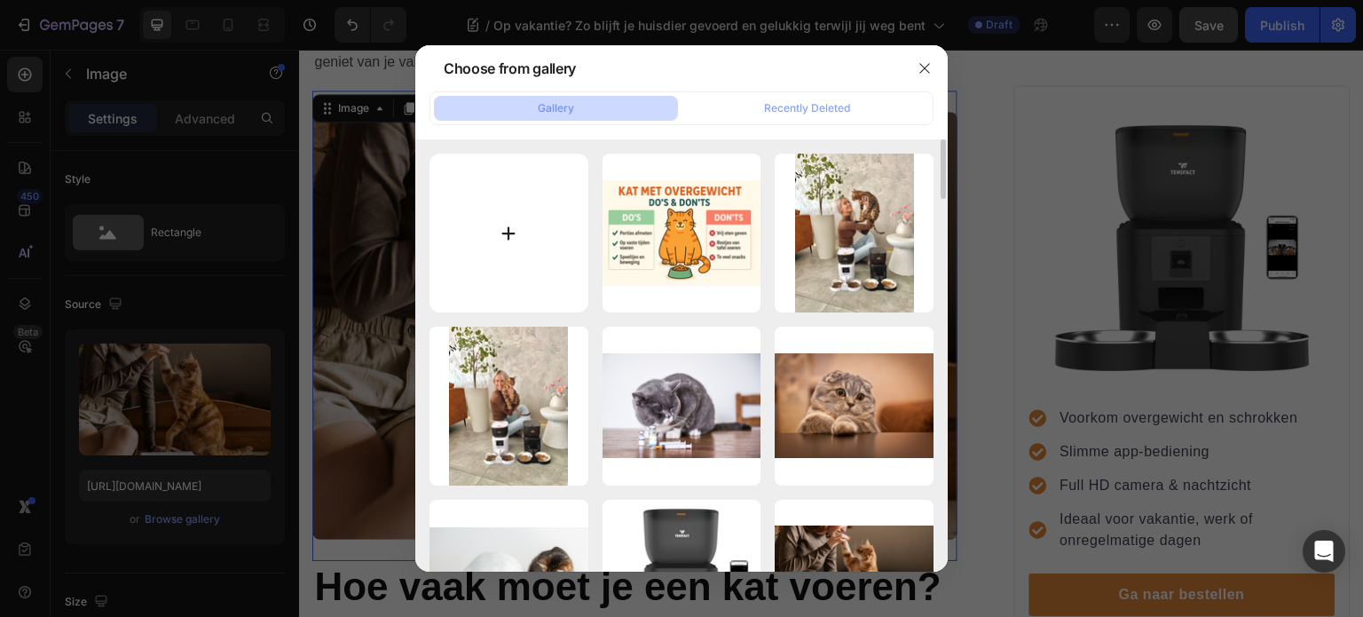
click at [502, 224] on input "file" at bounding box center [508, 233] width 159 height 159
type input "C:\fakepath\OPPAS+VOERAUTOMAAT = IDEALE COMBINATIE.png"
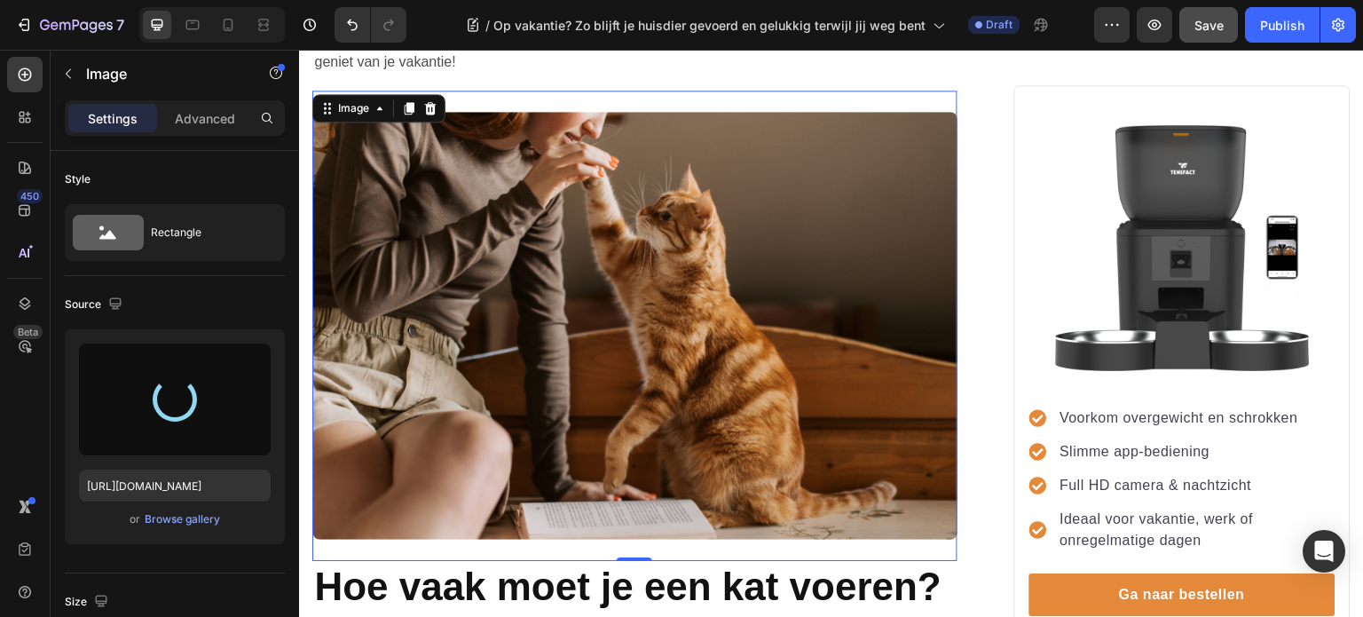
type input "https://cdn.shopify.com/s/files/1/0598/6205/7148/files/gempages_552560494288831…"
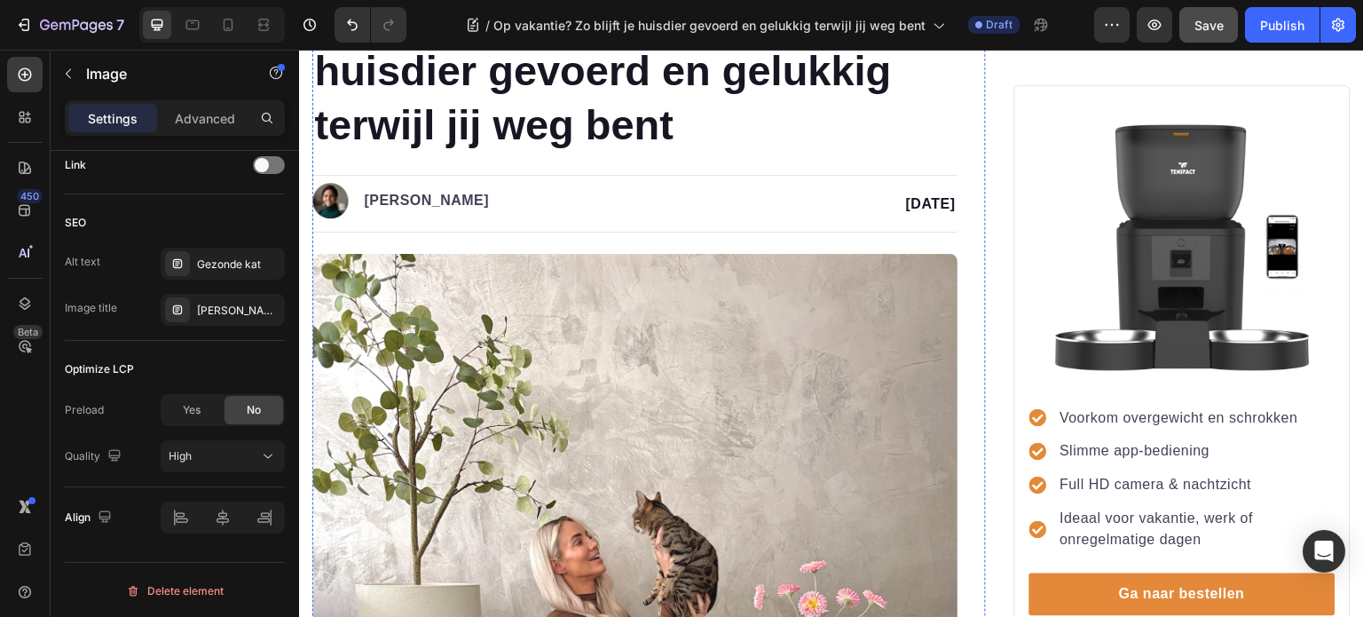
scroll to position [0, 0]
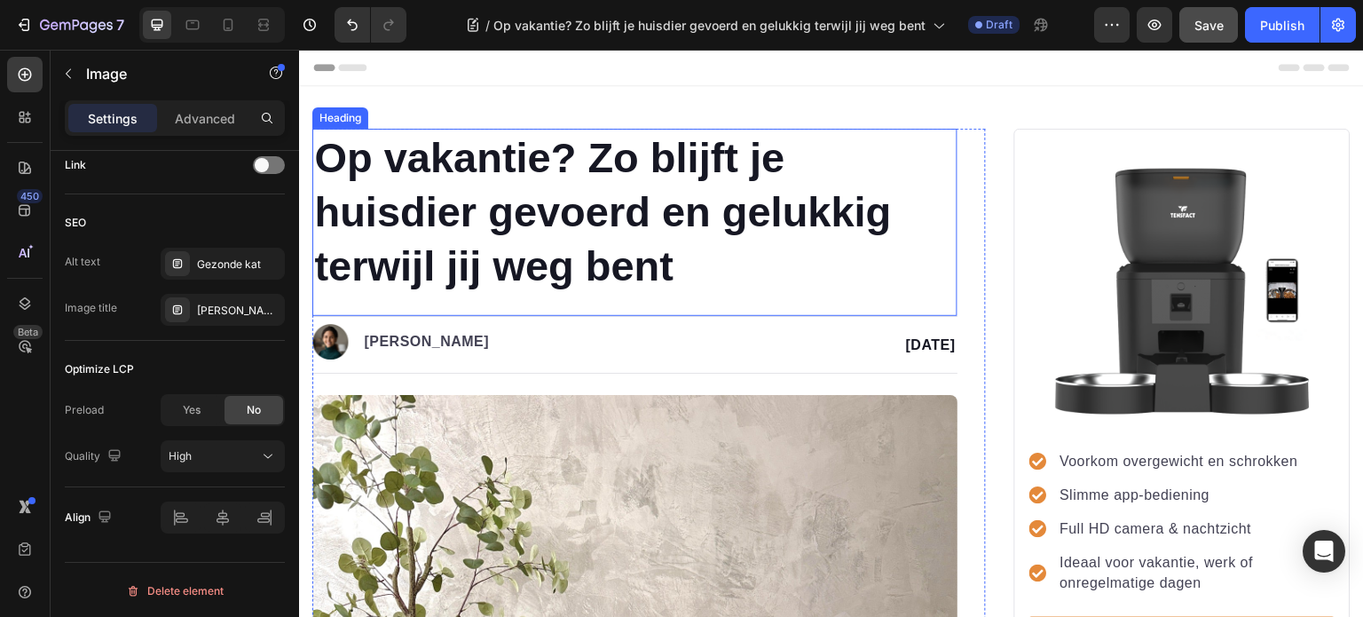
click at [652, 270] on p "Op vakantie? Zo blijft je huisdier gevoerd en gelukkig terwijl jij weg bent" at bounding box center [635, 211] width 642 height 162
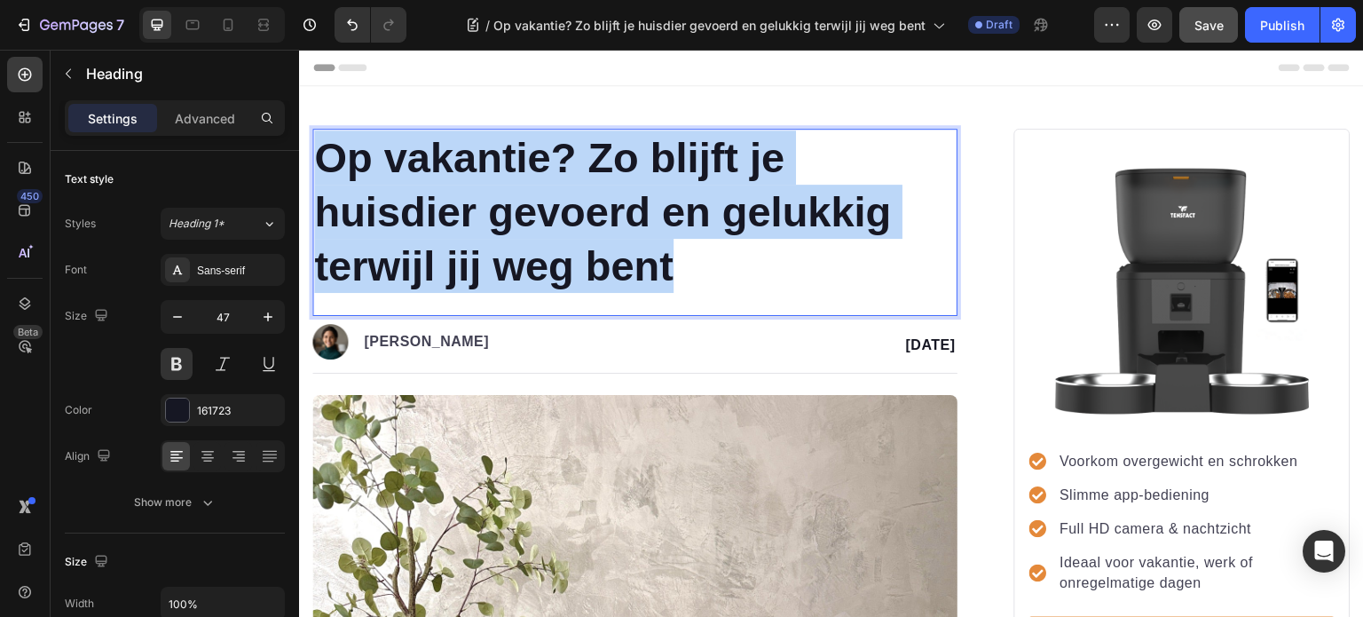
drag, startPoint x: 689, startPoint y: 269, endPoint x: 320, endPoint y: 163, distance: 383.1
click at [320, 163] on p "Op vakantie? Zo blijft je huisdier gevoerd en gelukkig terwijl jij weg bent" at bounding box center [635, 211] width 642 height 162
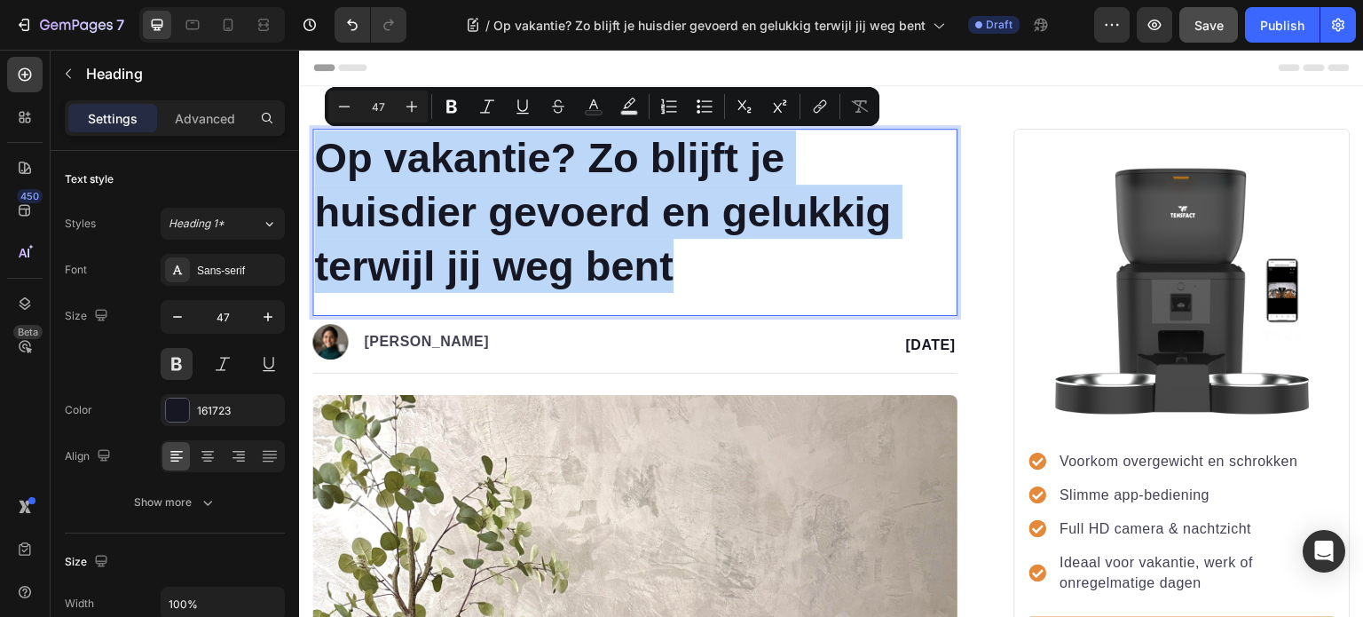
copy p "Op vakantie? Zo blijft je huisdier gevoerd en gelukkig terwijl jij weg bent"
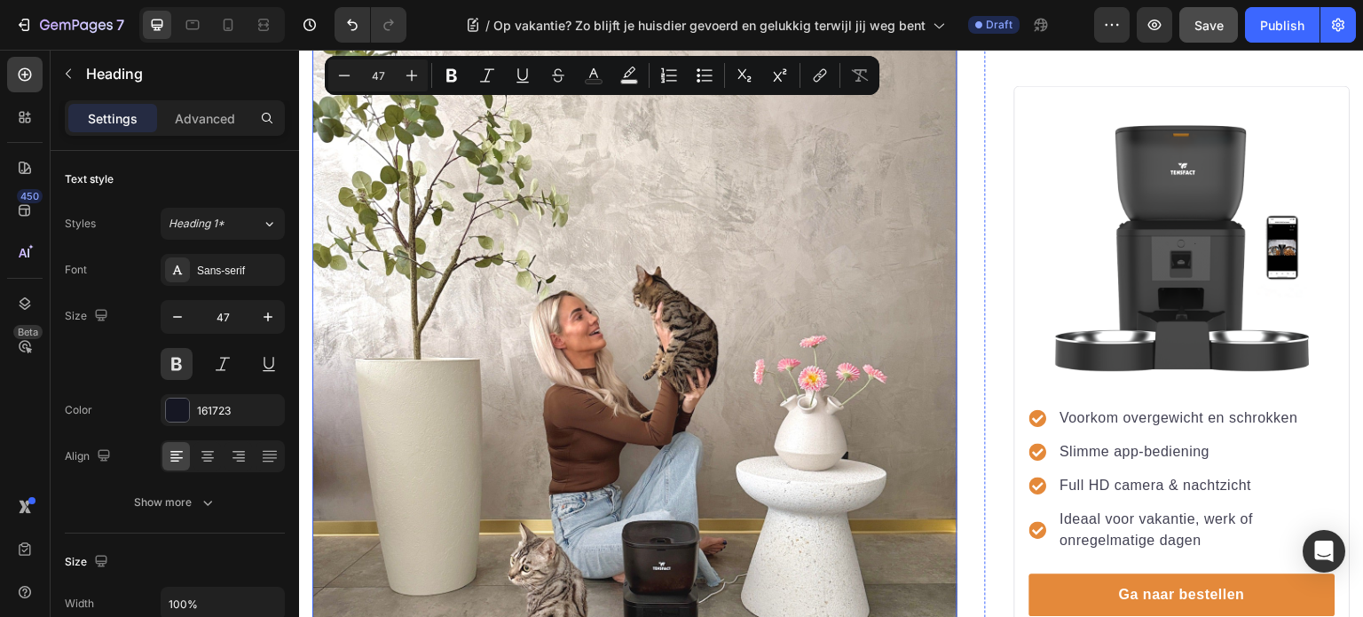
scroll to position [444, 0]
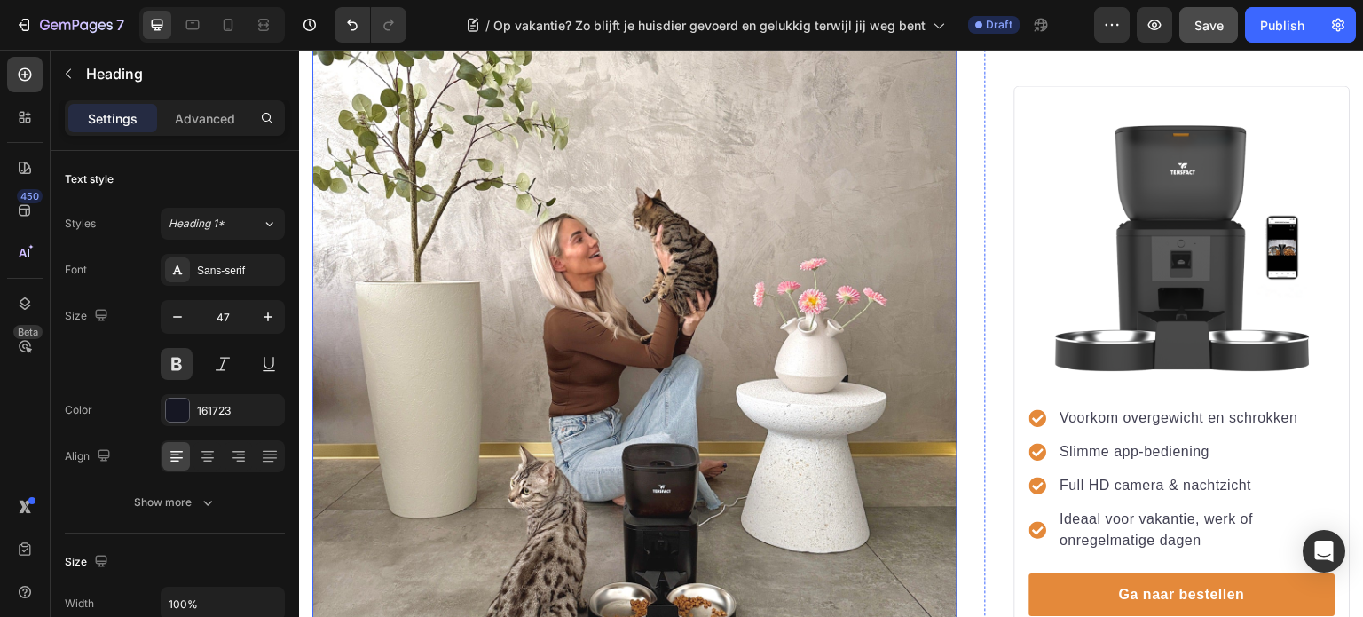
click at [589, 361] on img at bounding box center [634, 381] width 645 height 860
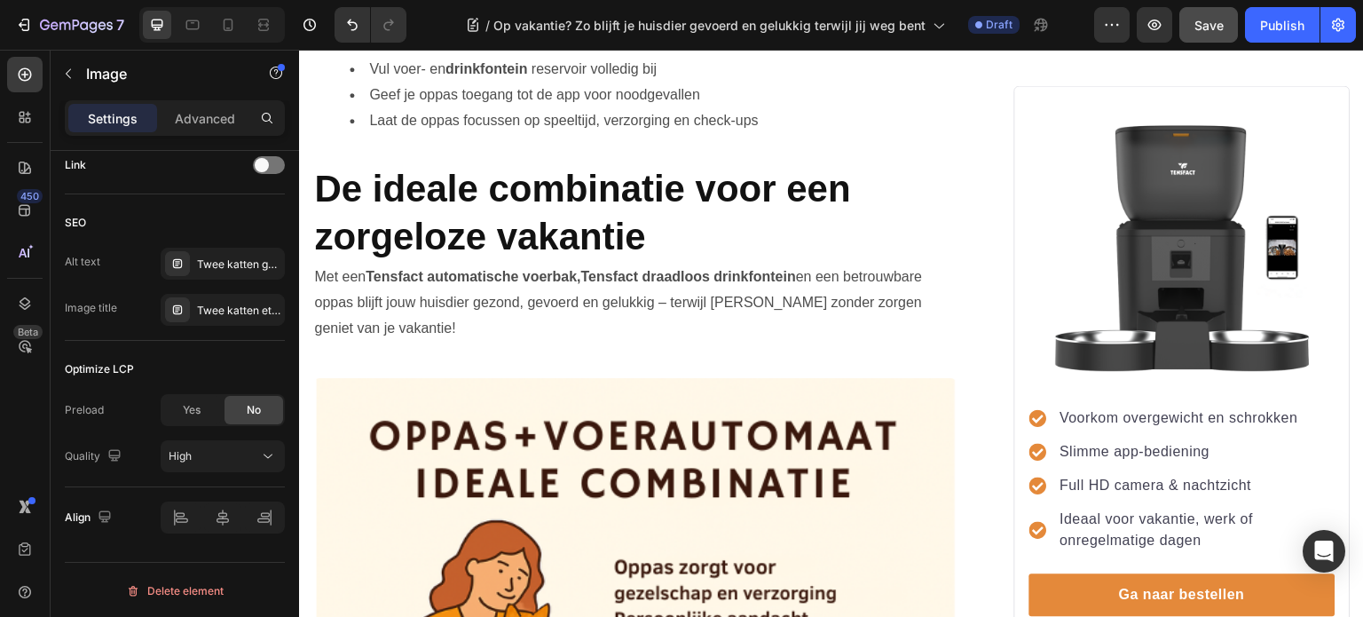
scroll to position [2573, 0]
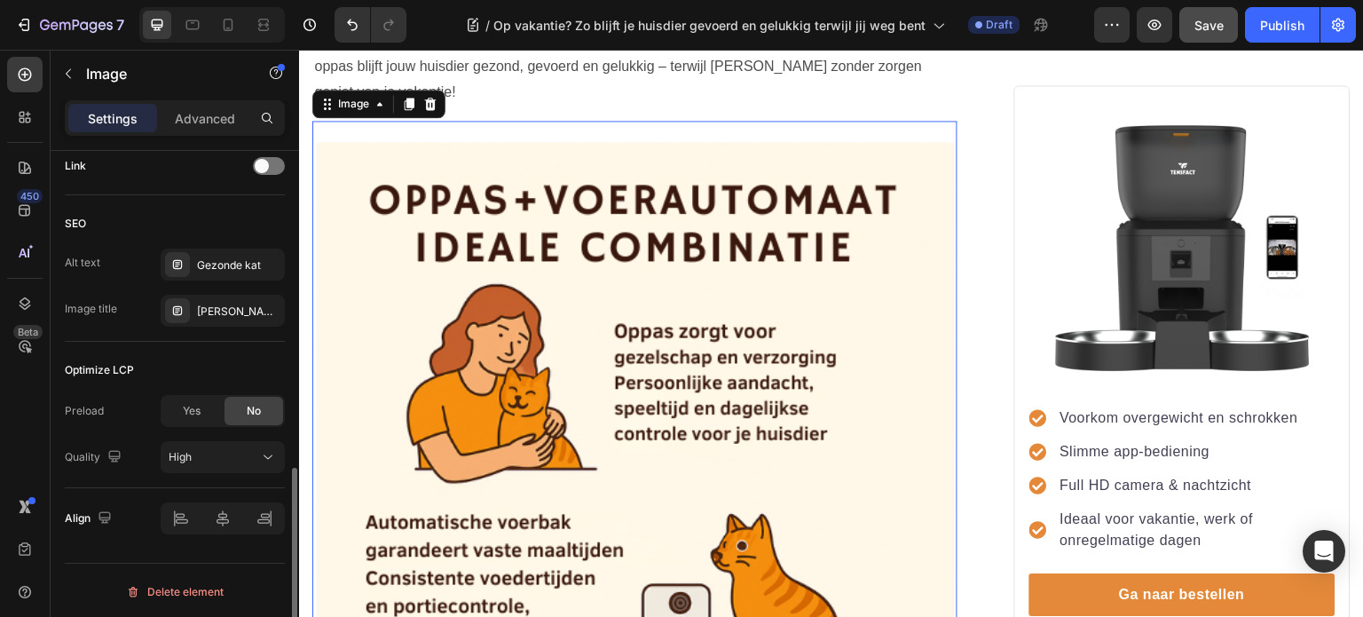
scroll to position [2928, 0]
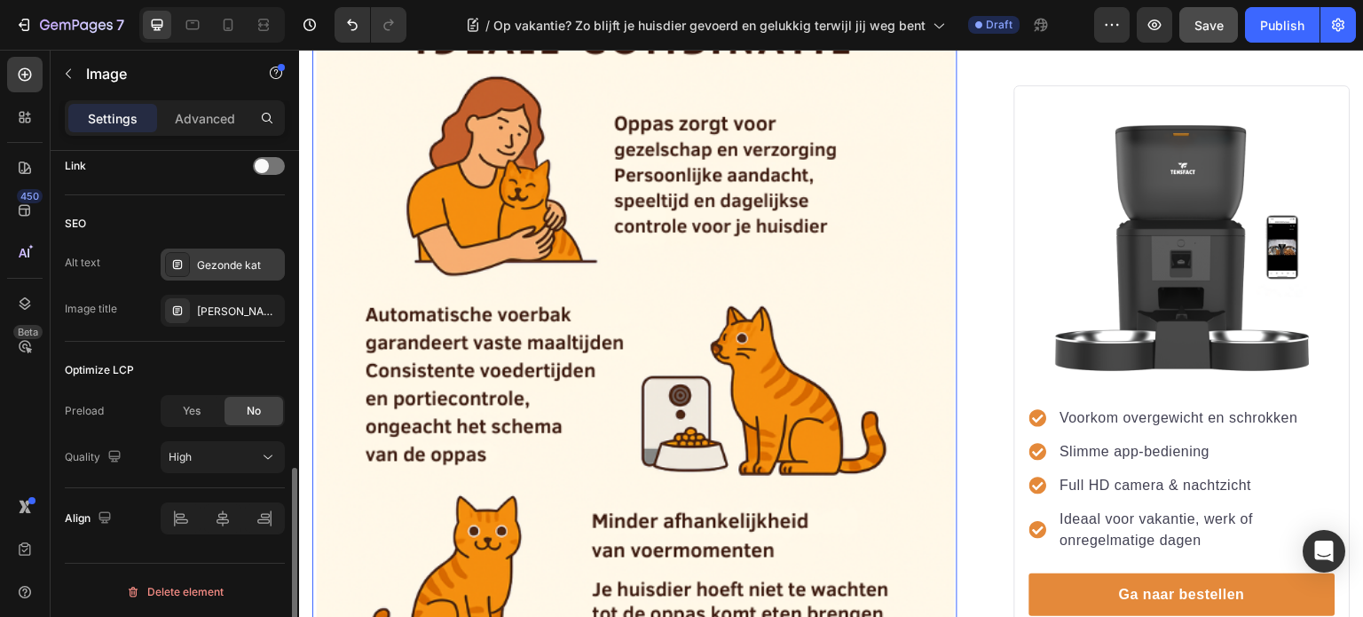
click at [221, 265] on div "Gezonde kat" at bounding box center [238, 265] width 83 height 16
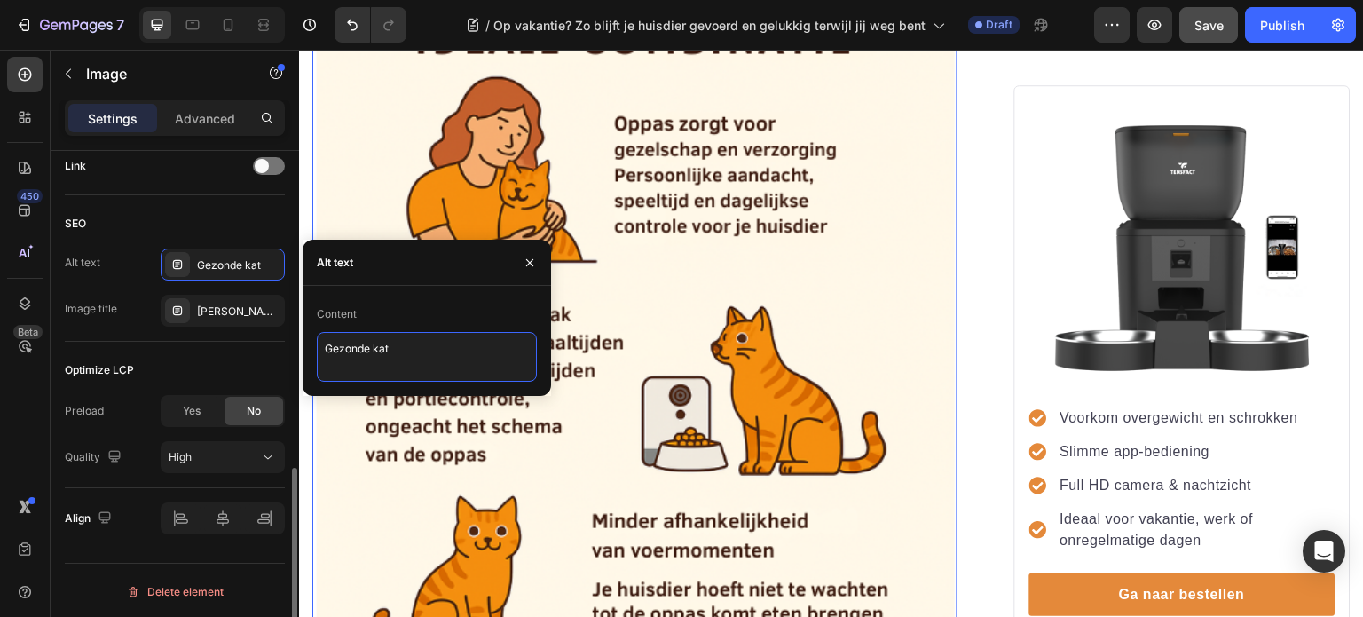
drag, startPoint x: 412, startPoint y: 351, endPoint x: 279, endPoint y: 340, distance: 133.6
click at [279, 340] on div "450 Beta Sections(18) Elements(83) Section Element Hero Section Product Detail …" at bounding box center [149, 333] width 299 height 567
paste textarea "Op vakantie? Zo blijft je huisdier gevoerd en gelukkig terwijl jij weg ben"
type textarea "Op vakantie? Zo blijft je huisdier gevoerd en gelukkig terwijl jij weg bent"
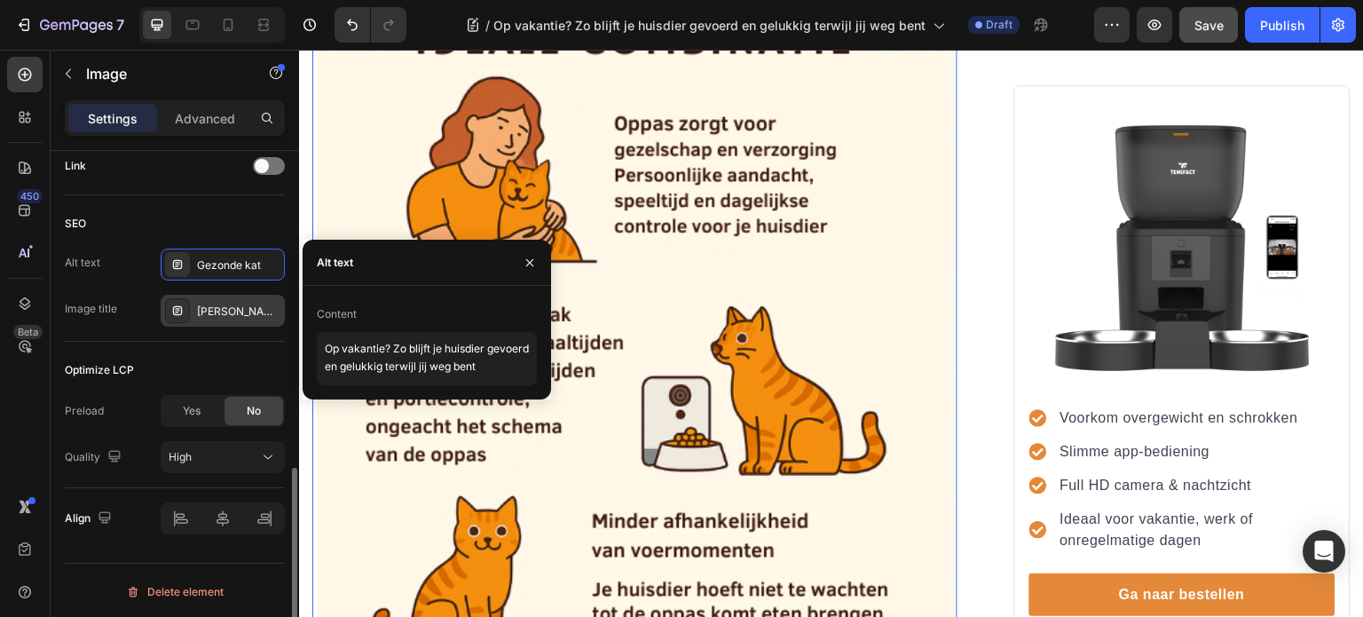
click at [254, 311] on div "Blije kat samen met eigenaar" at bounding box center [238, 311] width 83 height 16
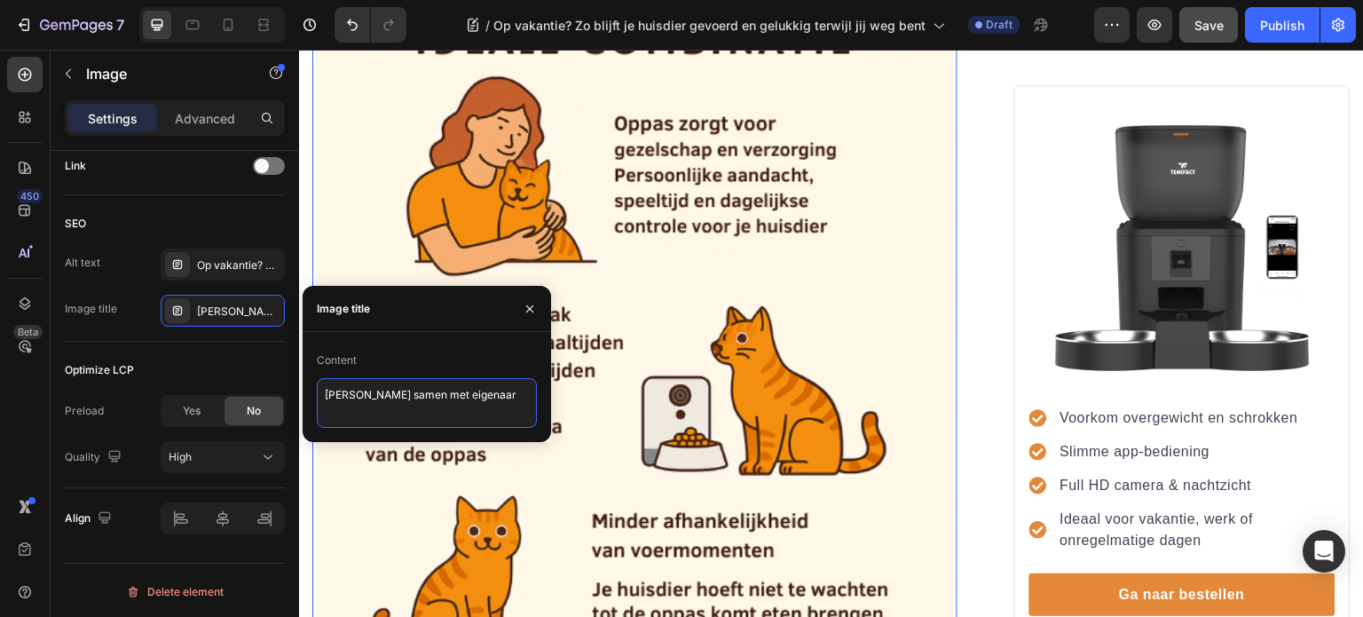
drag, startPoint x: 472, startPoint y: 394, endPoint x: 312, endPoint y: 375, distance: 160.8
click at [312, 375] on div "Content Blije kat samen met eigenaar" at bounding box center [427, 387] width 248 height 82
type textarea "Zorgeloos op vakantie"
click at [362, 252] on img at bounding box center [634, 413] width 645 height 958
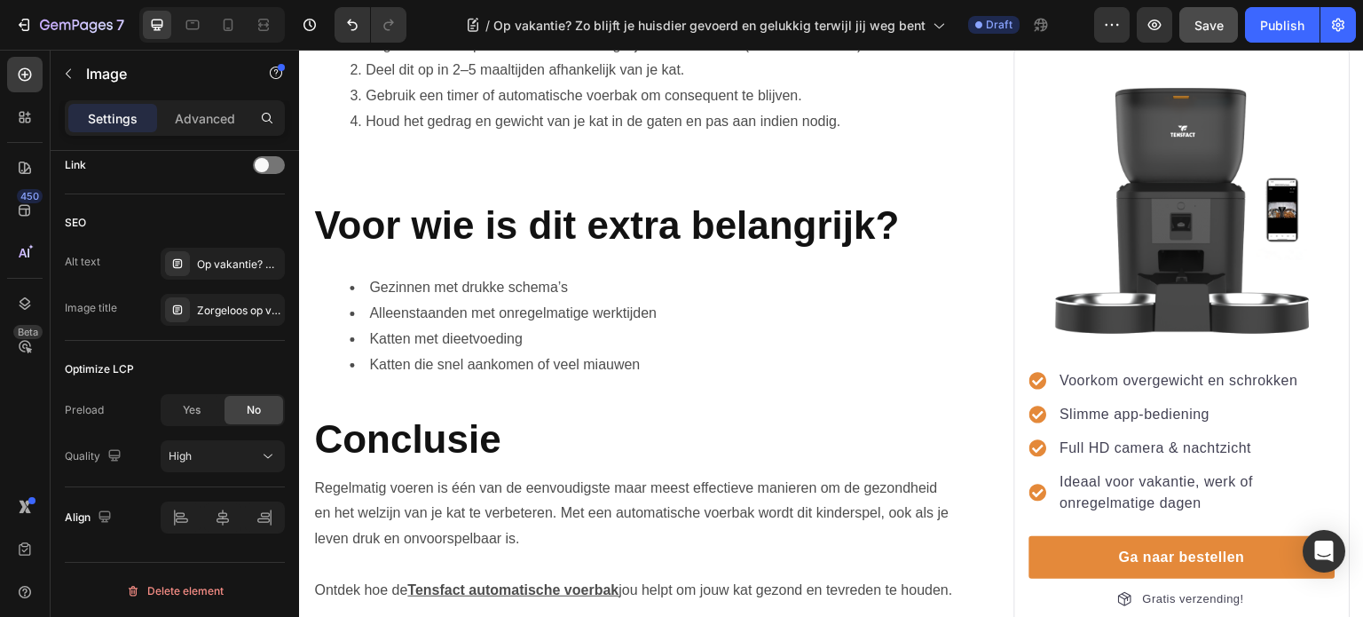
scroll to position [4969, 0]
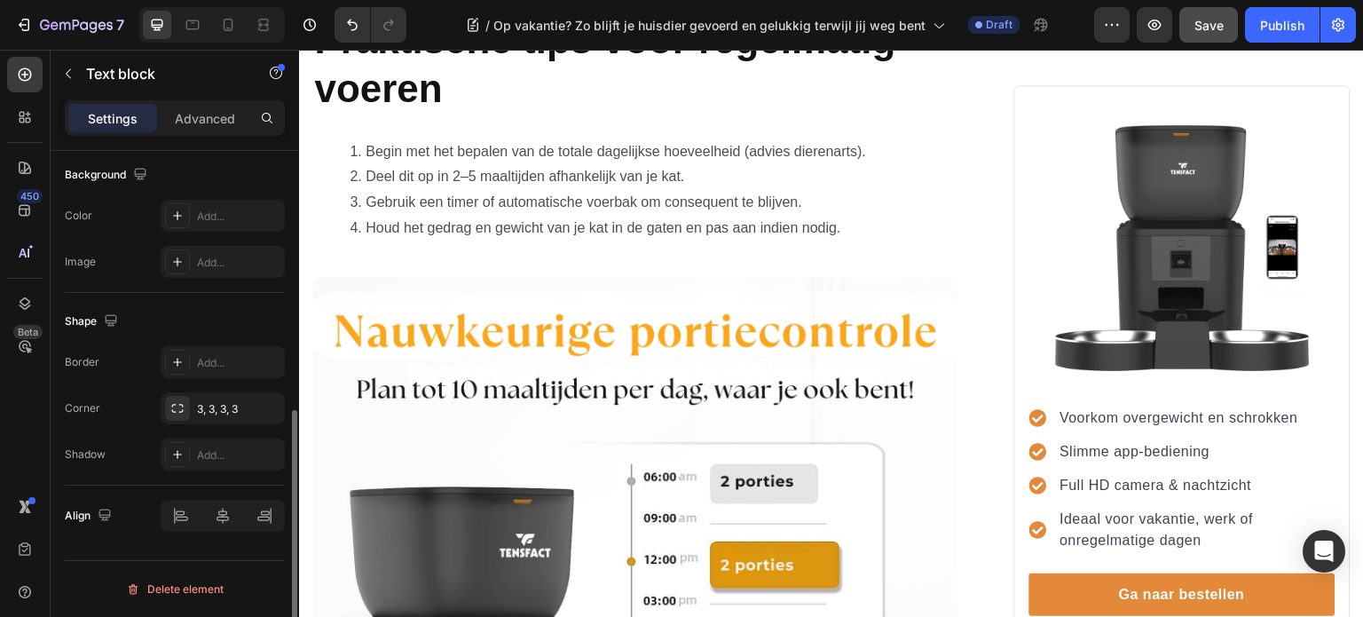
scroll to position [0, 0]
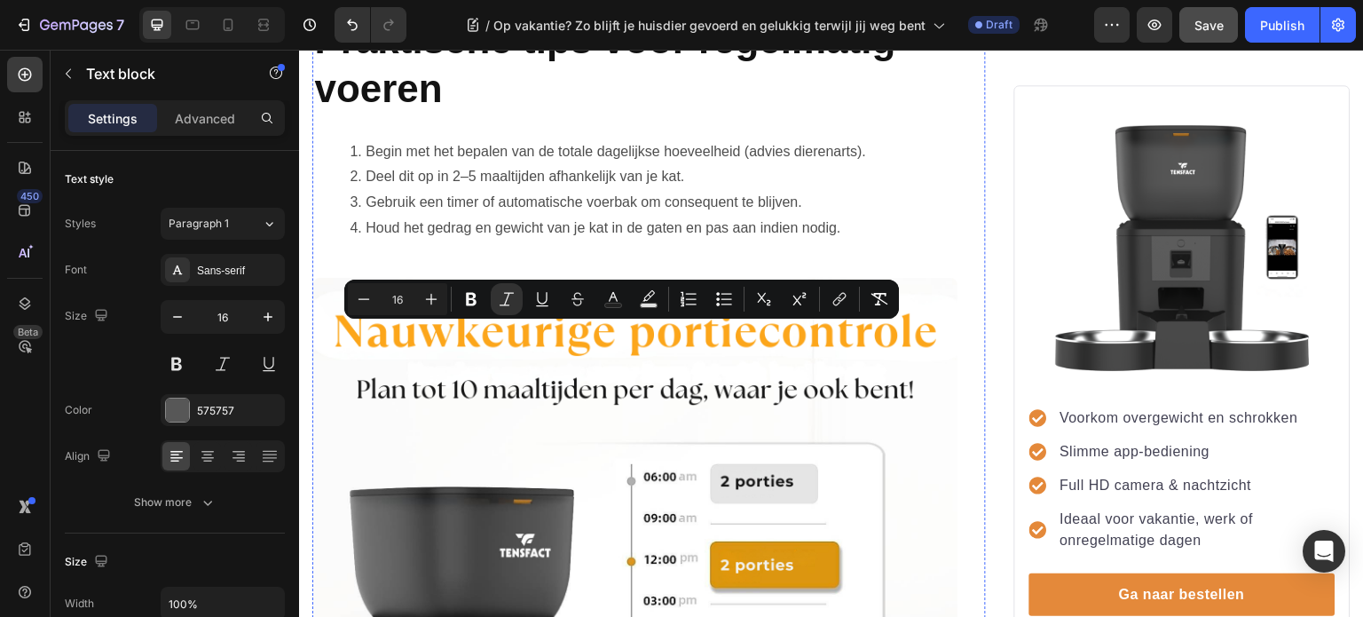
drag, startPoint x: 809, startPoint y: 359, endPoint x: 332, endPoint y: 334, distance: 478.1
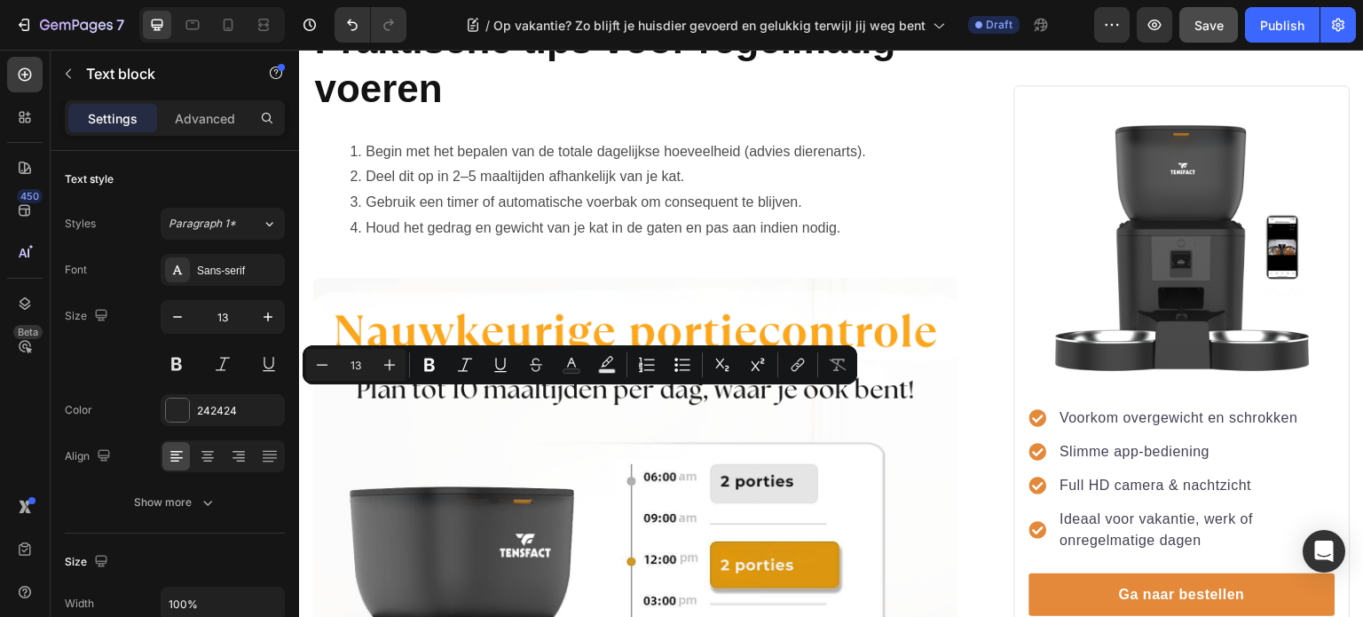
drag, startPoint x: 396, startPoint y: 400, endPoint x: 351, endPoint y: 404, distance: 45.4
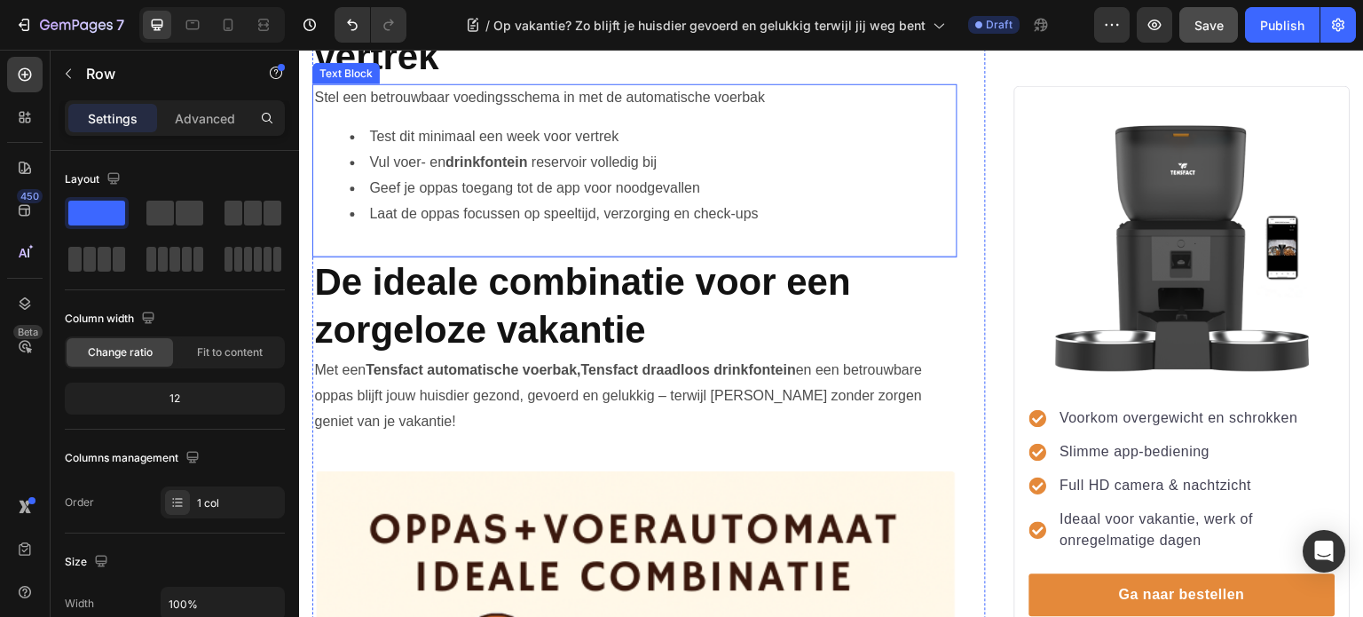
scroll to position [2485, 0]
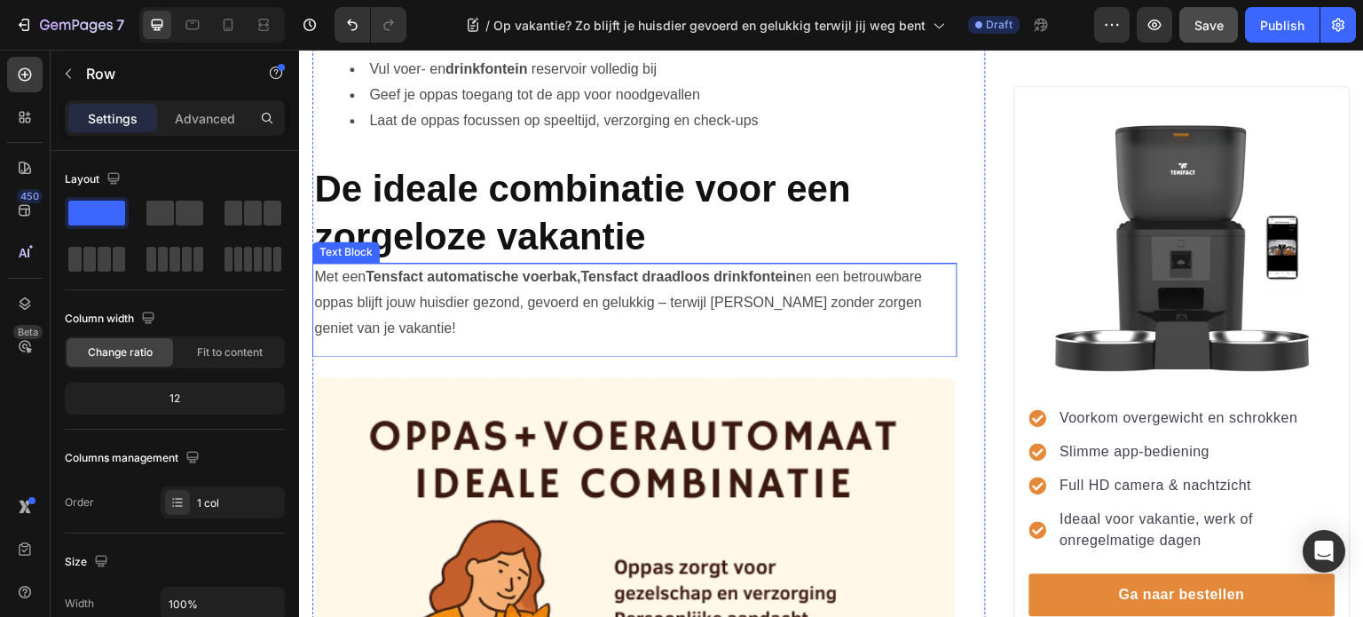
click at [672, 291] on p "Met een Tensfact automatische voerbak , Tensfact draadloos drinkfontein en een …" at bounding box center [635, 302] width 642 height 76
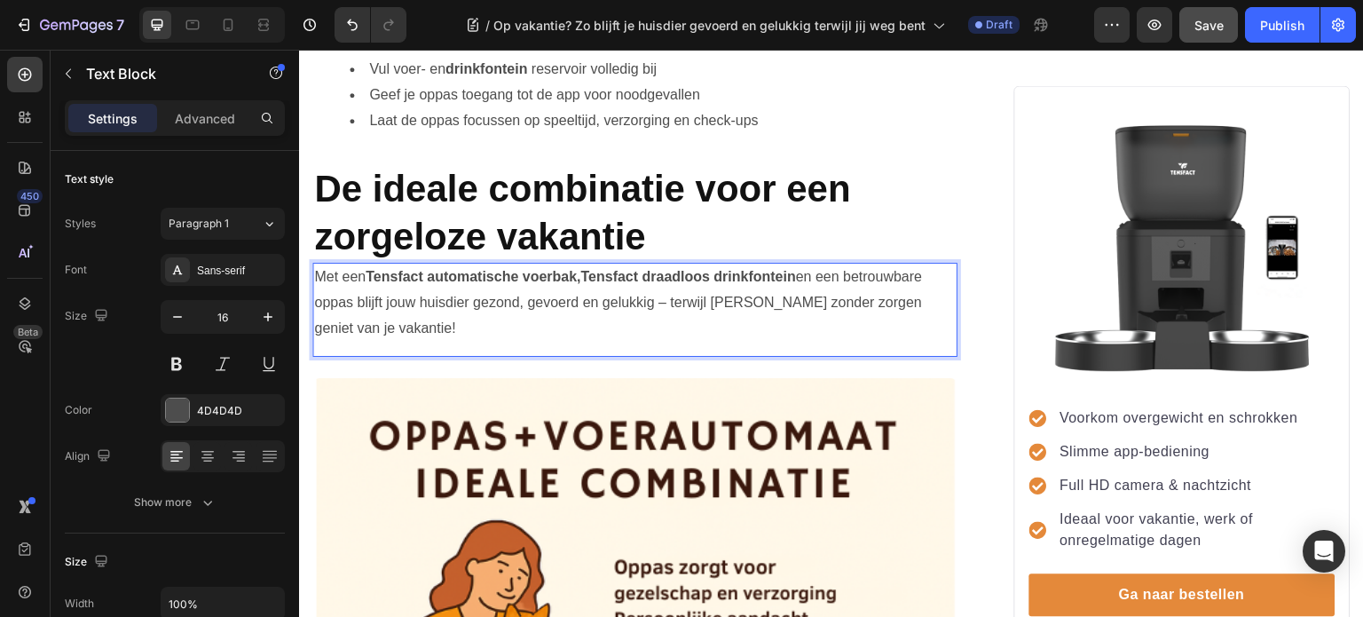
click at [668, 288] on p "Met een Tensfact automatische voerbak , Tensfact draadloos drinkfontein en een …" at bounding box center [635, 302] width 642 height 76
click at [666, 288] on p "Met een Tensfact automatische voerbak , Tensfact draadloos drinkfontein en een …" at bounding box center [635, 302] width 642 height 76
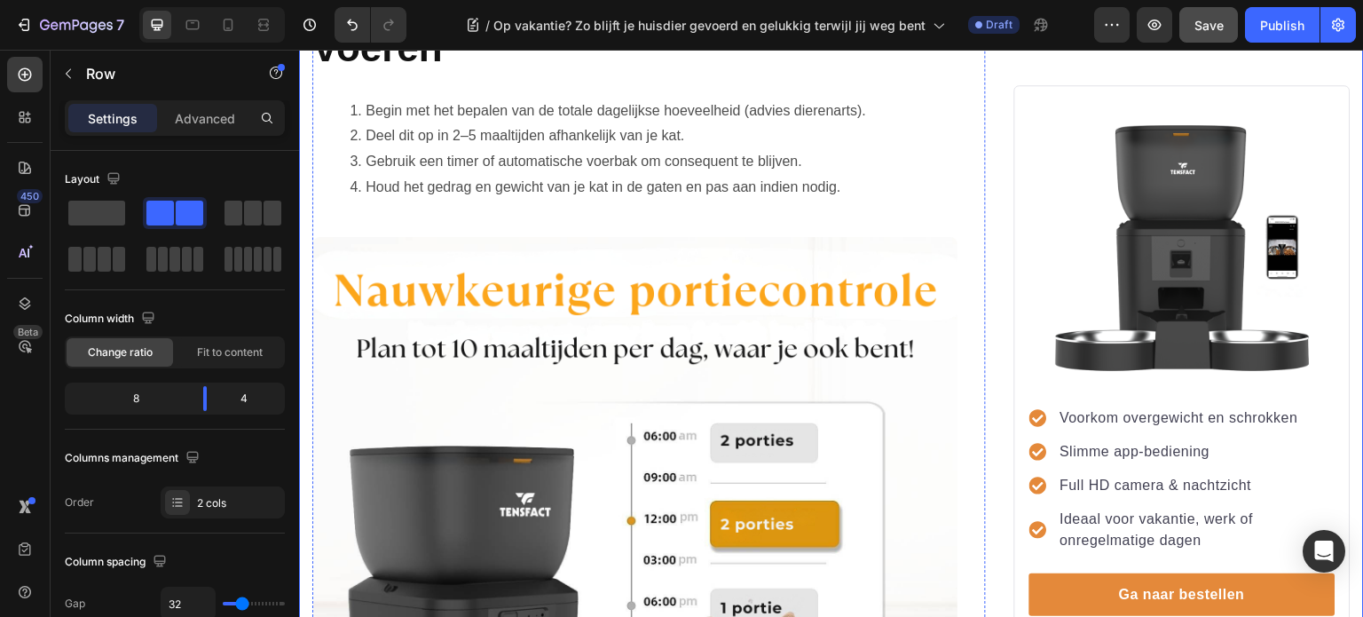
scroll to position [5058, 0]
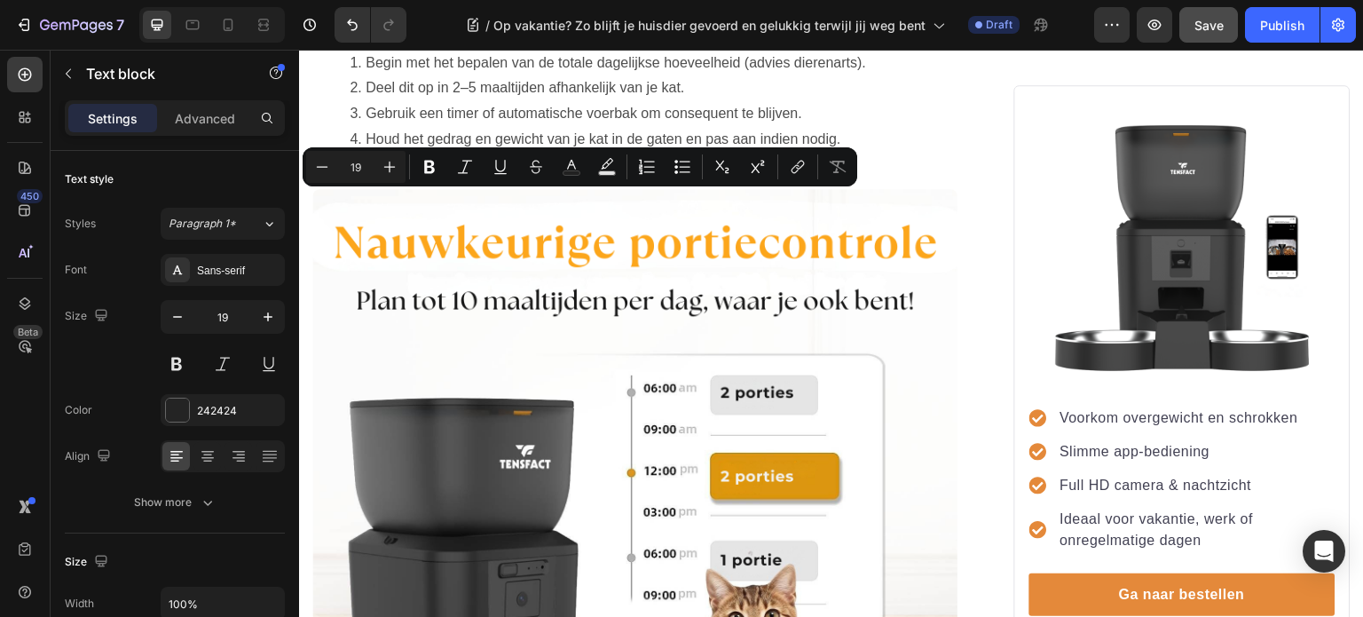
drag, startPoint x: 596, startPoint y: 207, endPoint x: 340, endPoint y: 209, distance: 256.5
drag, startPoint x: 604, startPoint y: 208, endPoint x: 343, endPoint y: 209, distance: 261.8
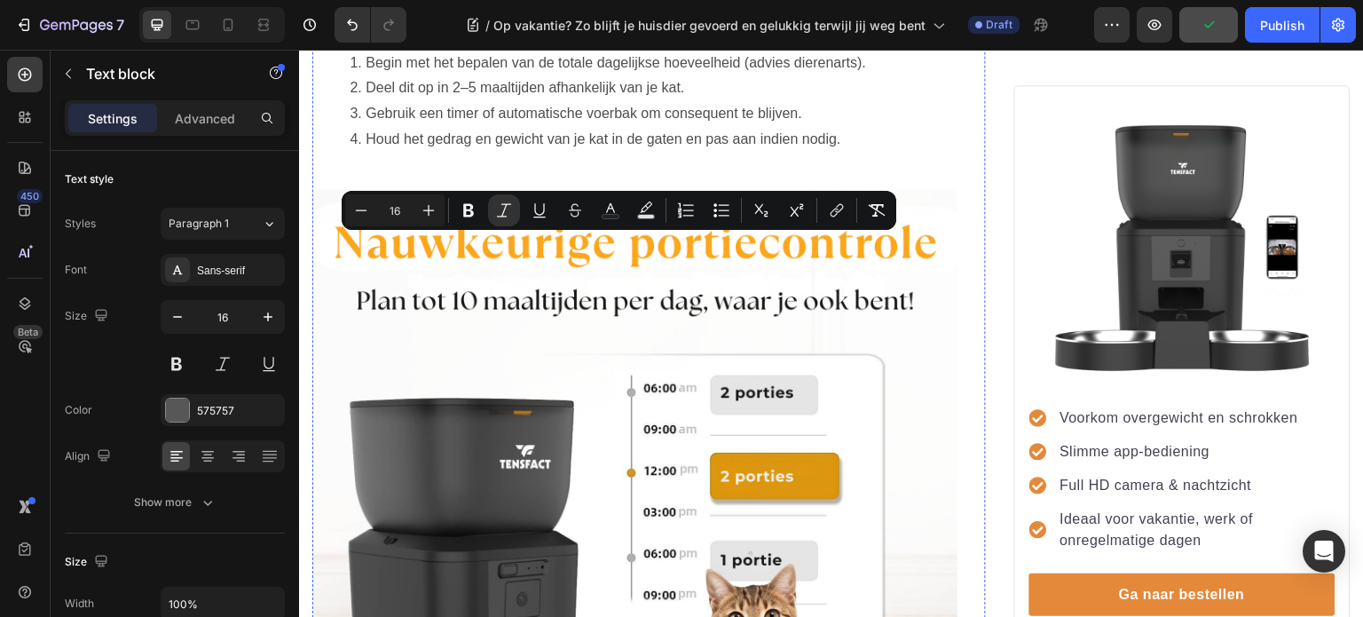
drag, startPoint x: 598, startPoint y: 266, endPoint x: 339, endPoint y: 252, distance: 259.5
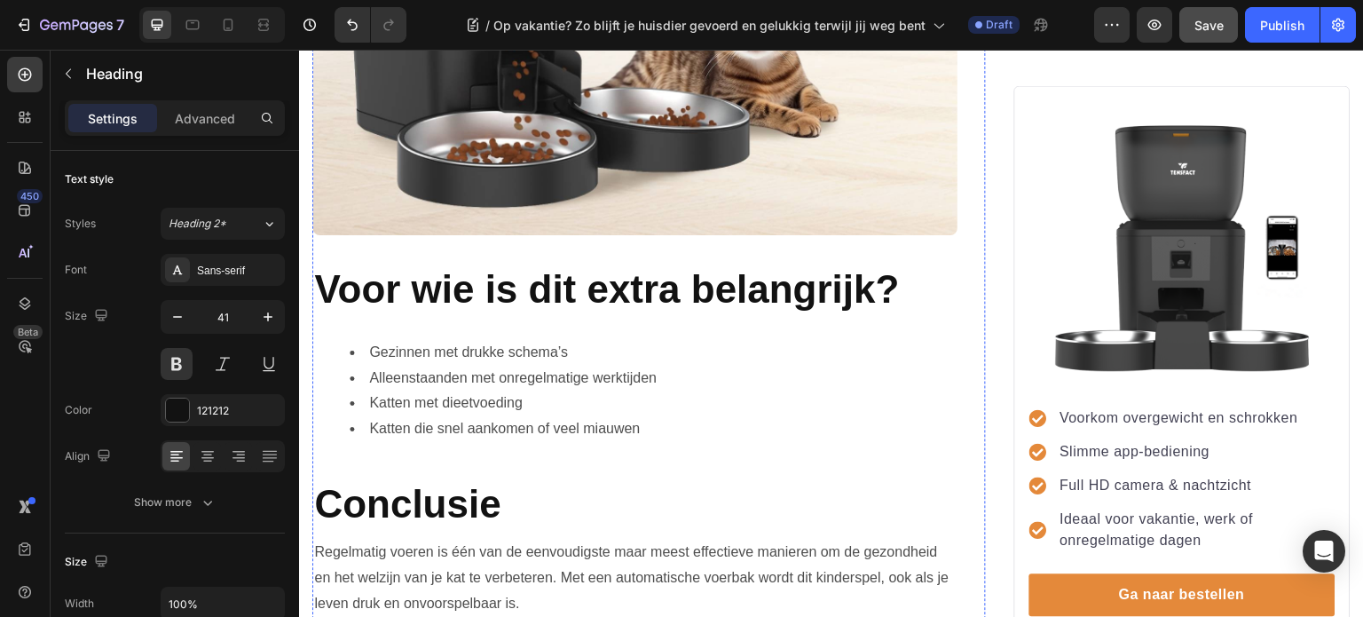
scroll to position [5768, 0]
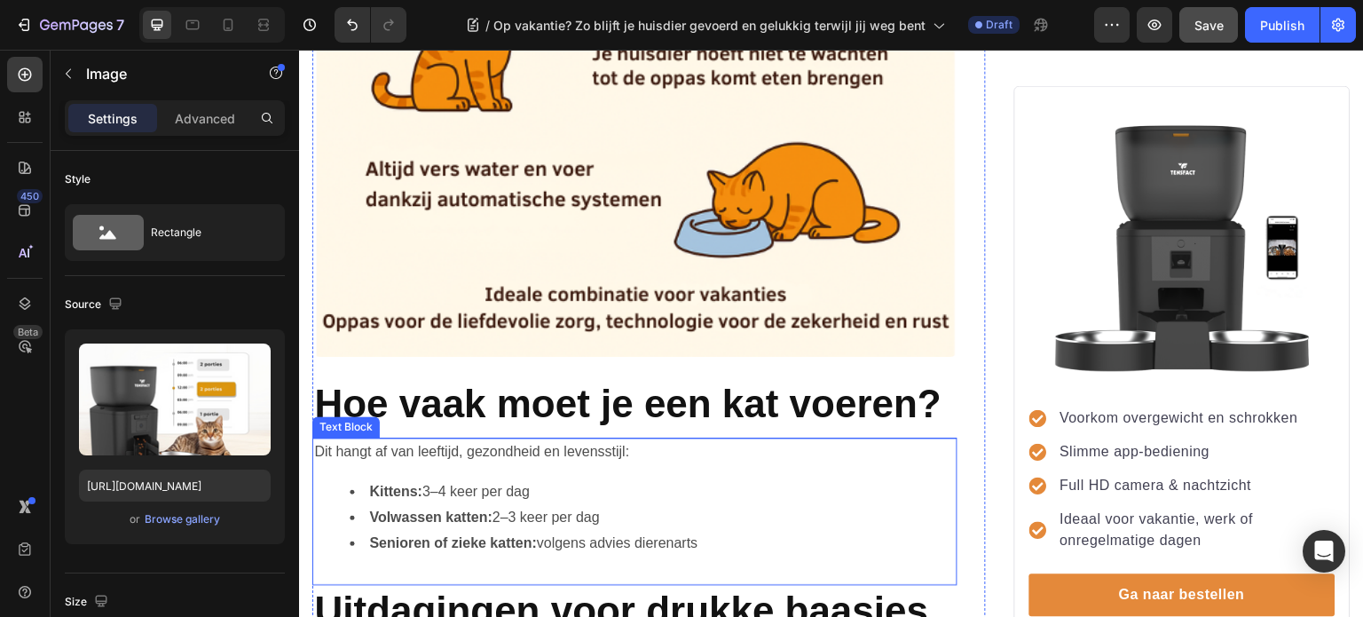
scroll to position [3461, 0]
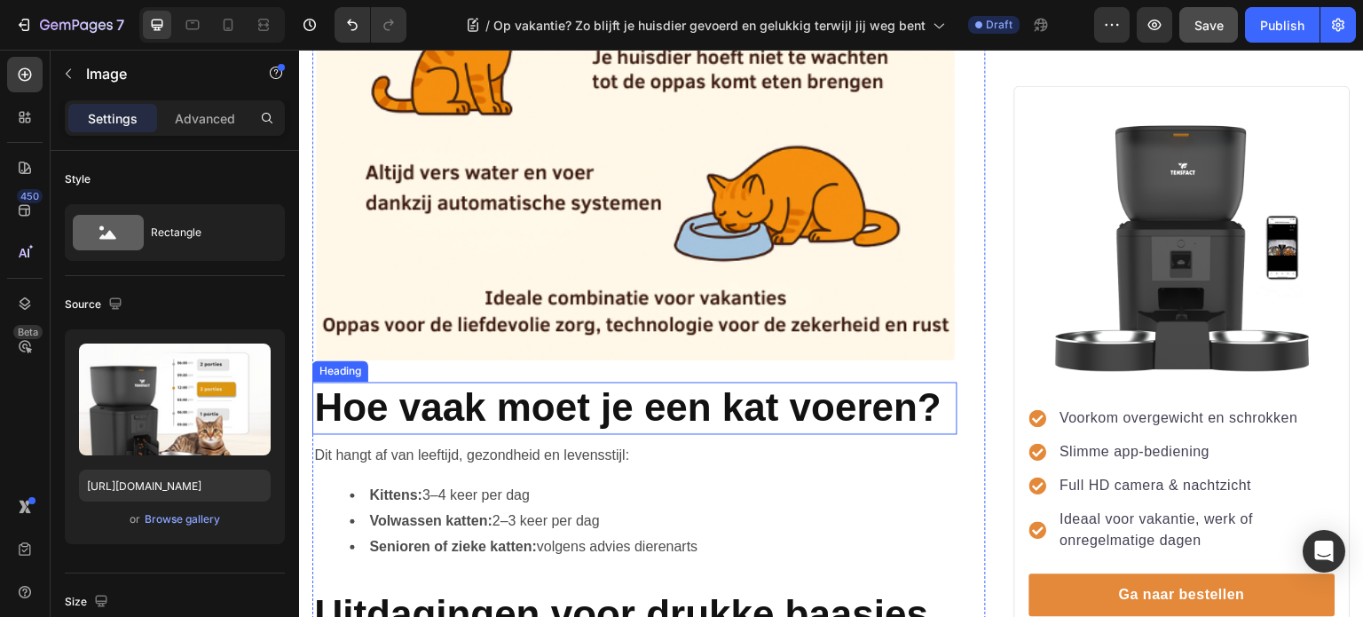
click at [615, 385] on span "Hoe vaak moet je een kat voeren?" at bounding box center [627, 406] width 627 height 43
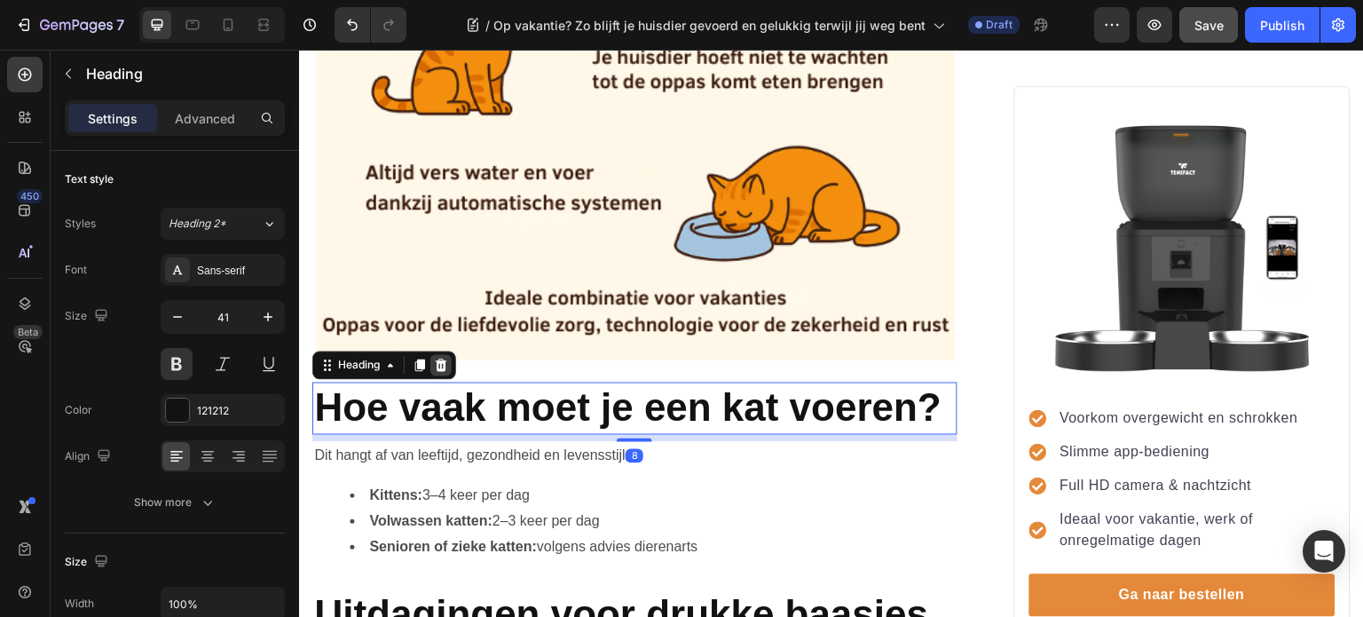
click at [447, 358] on icon at bounding box center [441, 365] width 14 height 14
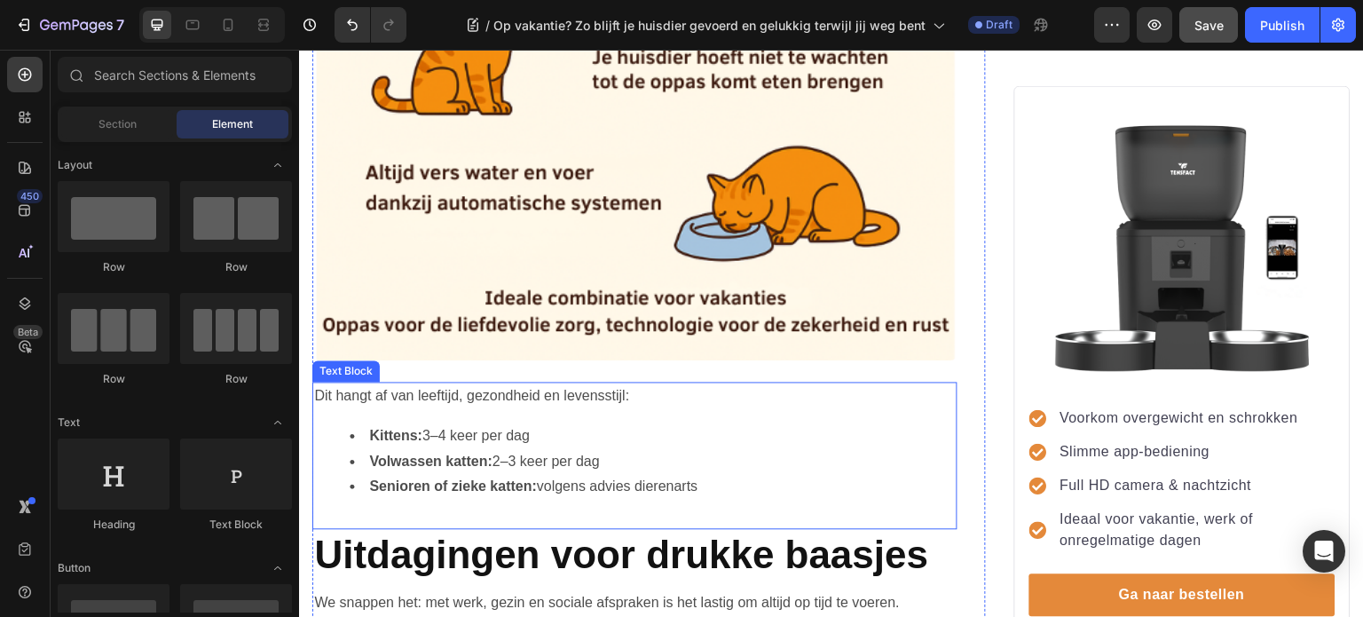
click at [466, 423] on li "Kittens: 3–4 keer per dag" at bounding box center [653, 436] width 606 height 26
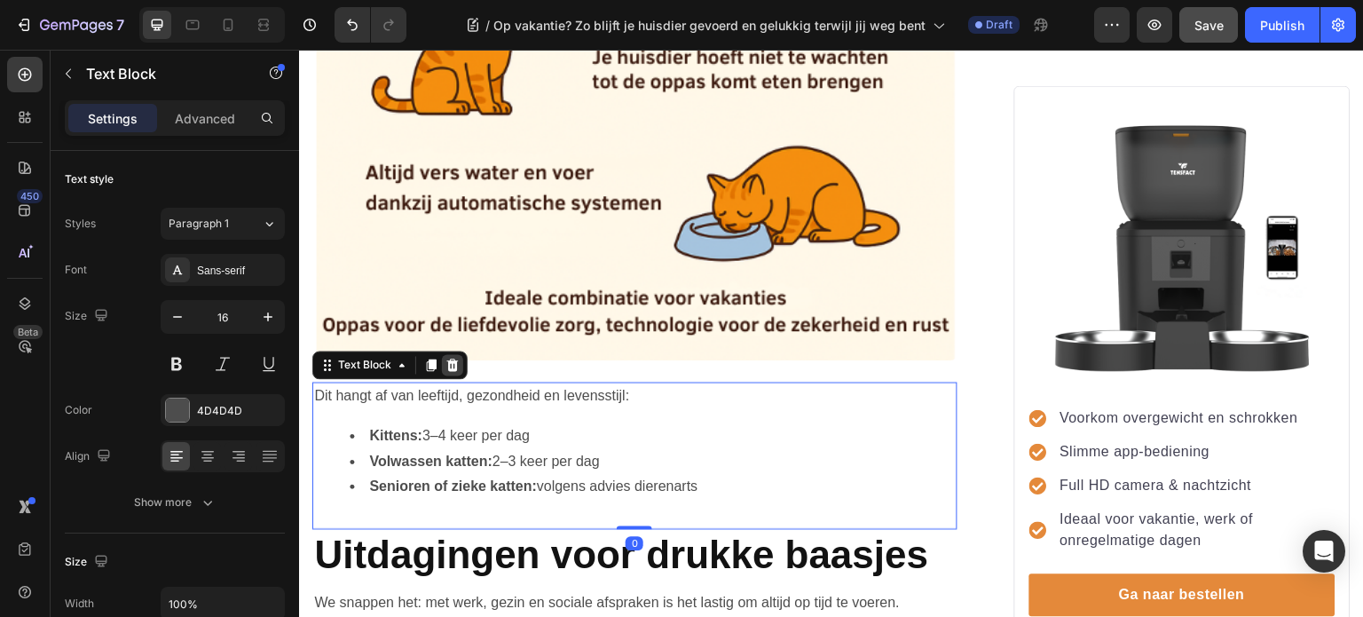
click at [448, 359] on icon at bounding box center [453, 365] width 12 height 12
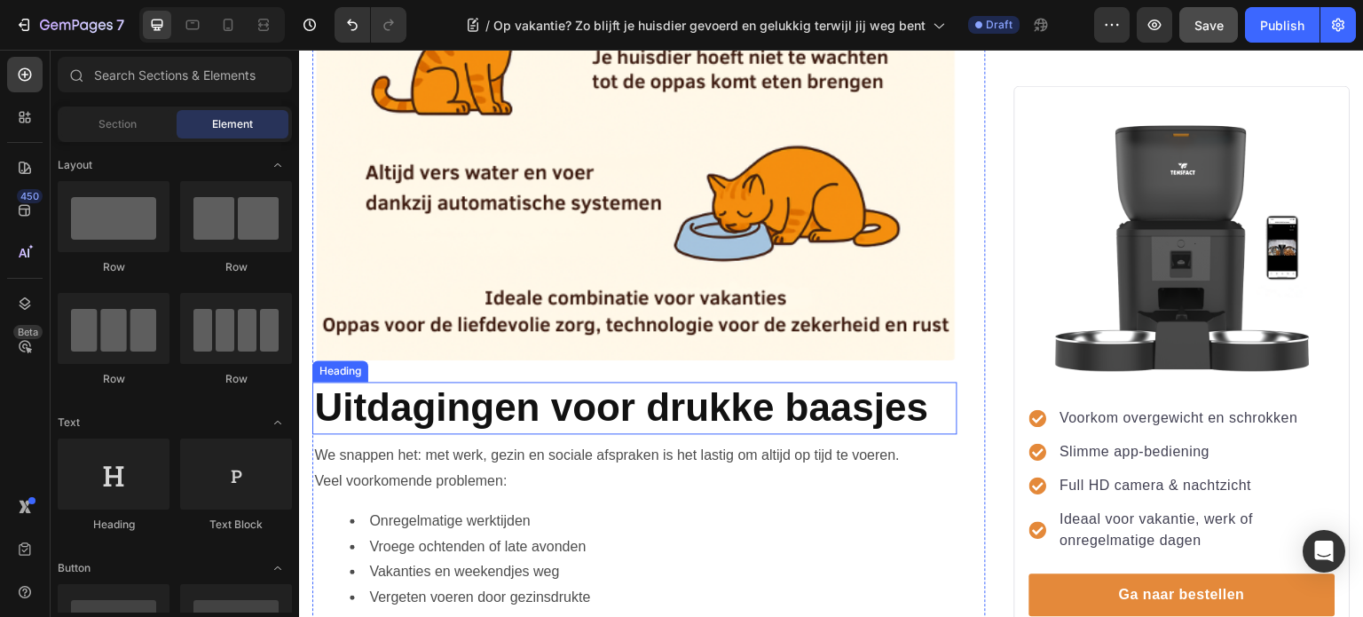
click at [461, 397] on span "Uitdagingen voor drukke baasjes" at bounding box center [621, 406] width 614 height 43
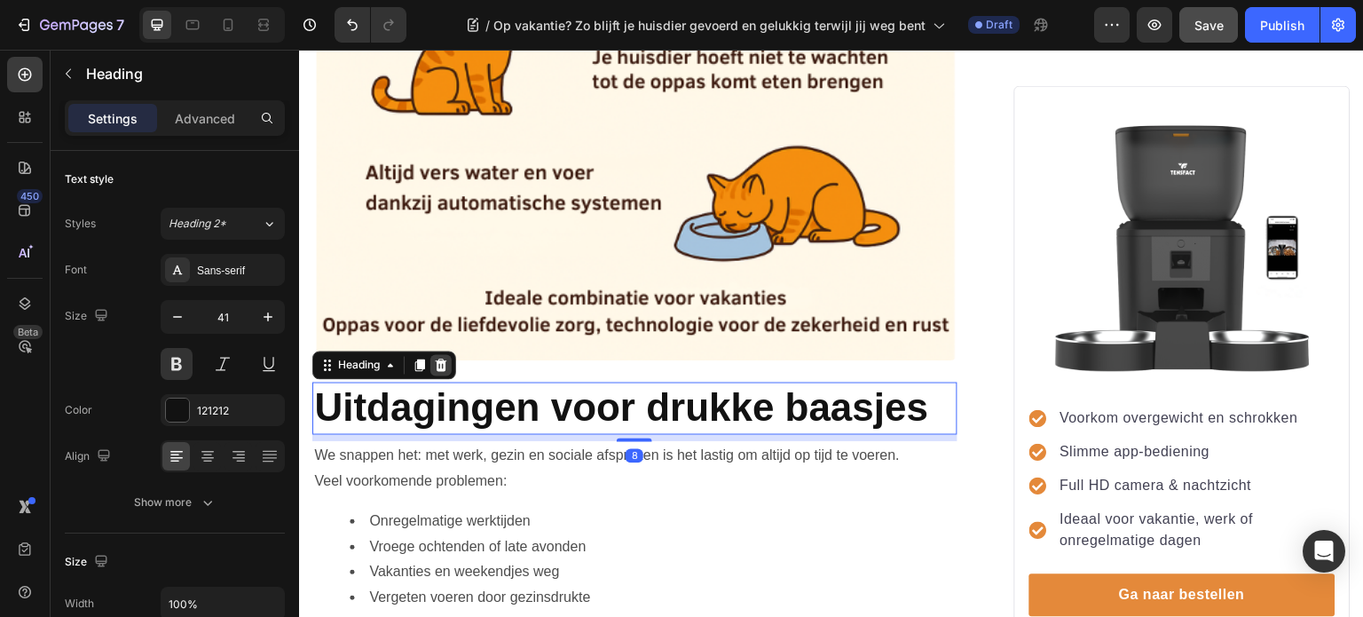
click at [442, 359] on icon at bounding box center [442, 365] width 12 height 12
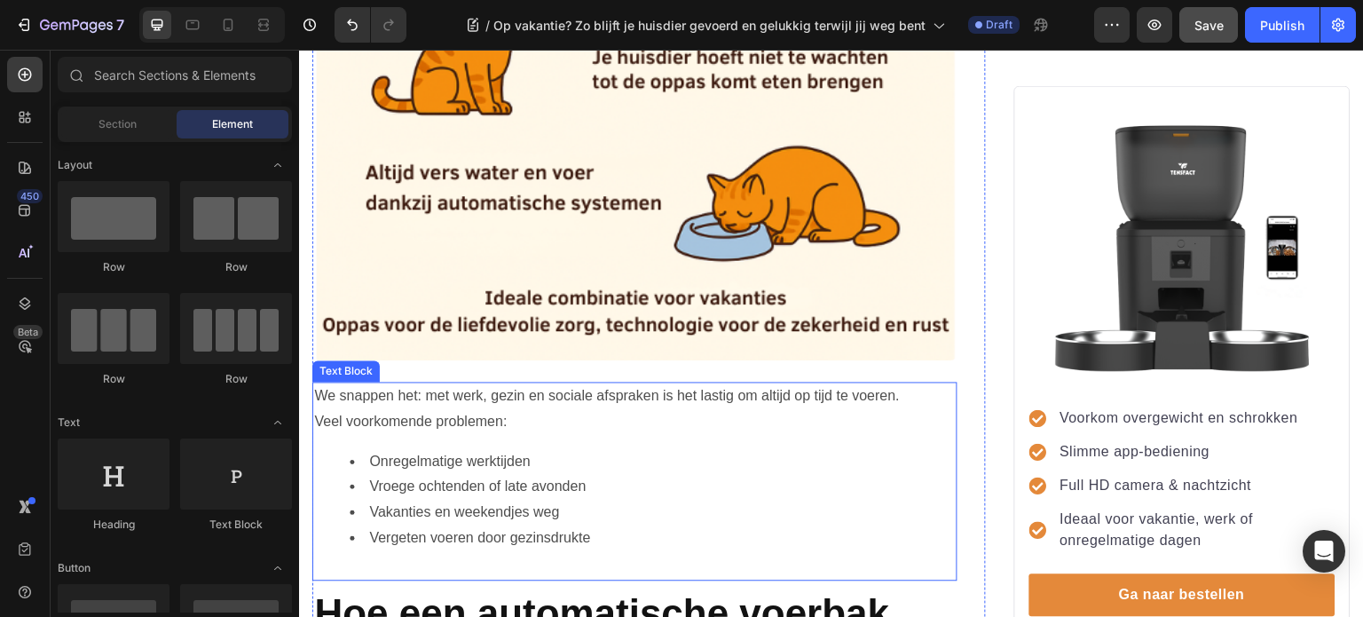
click at [466, 409] on p "Veel voorkomende problemen:" at bounding box center [635, 422] width 642 height 26
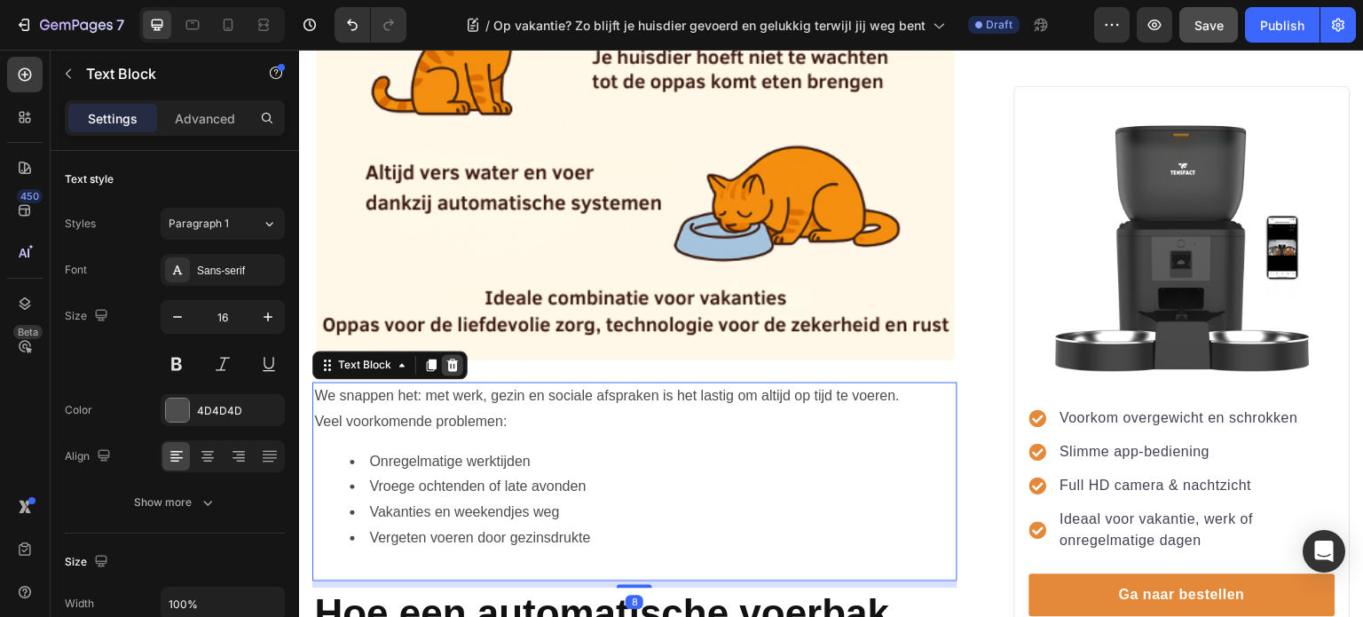
click at [450, 358] on icon at bounding box center [452, 365] width 14 height 14
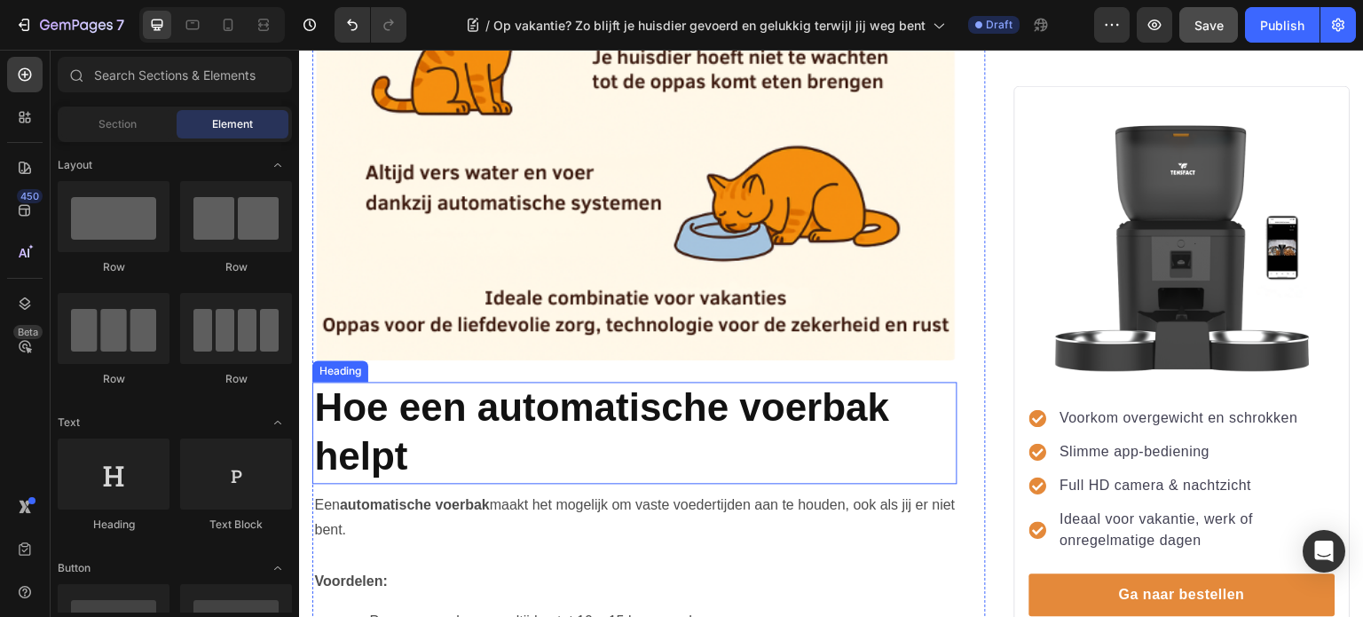
drag, startPoint x: 461, startPoint y: 409, endPoint x: 457, endPoint y: 389, distance: 20.7
click at [460, 409] on h2 "Hoe een automatische voerbak helpt" at bounding box center [634, 433] width 645 height 102
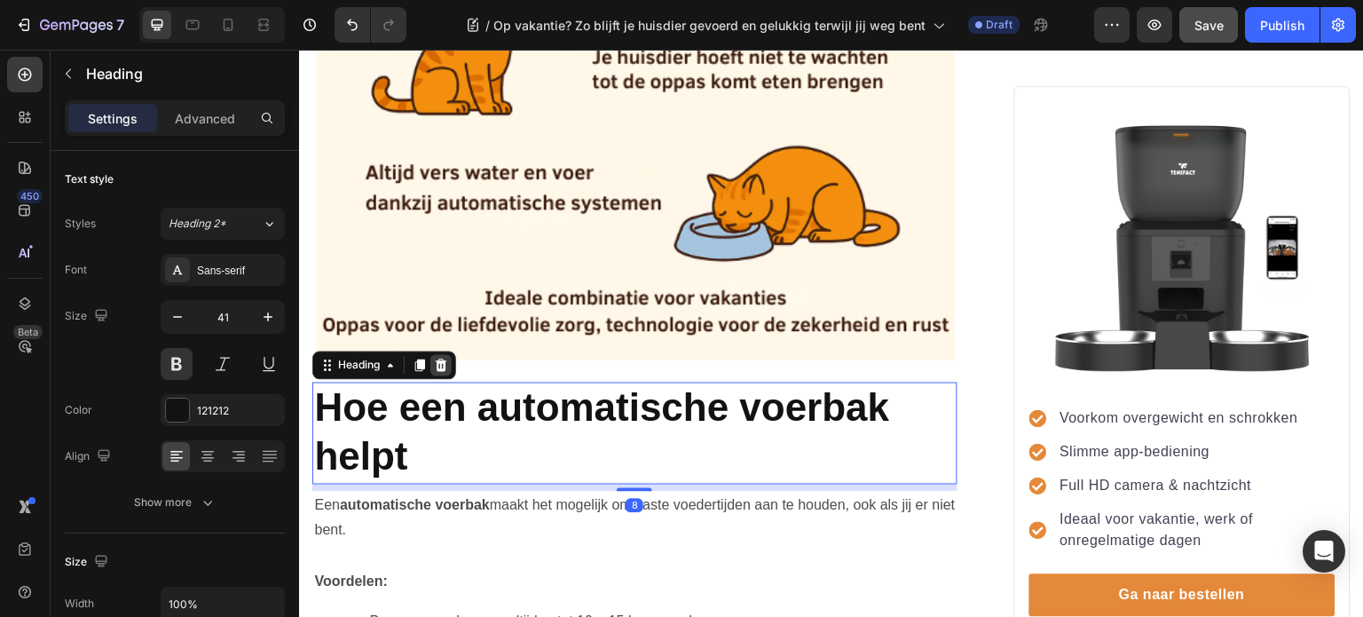
click at [444, 358] on icon at bounding box center [441, 365] width 14 height 14
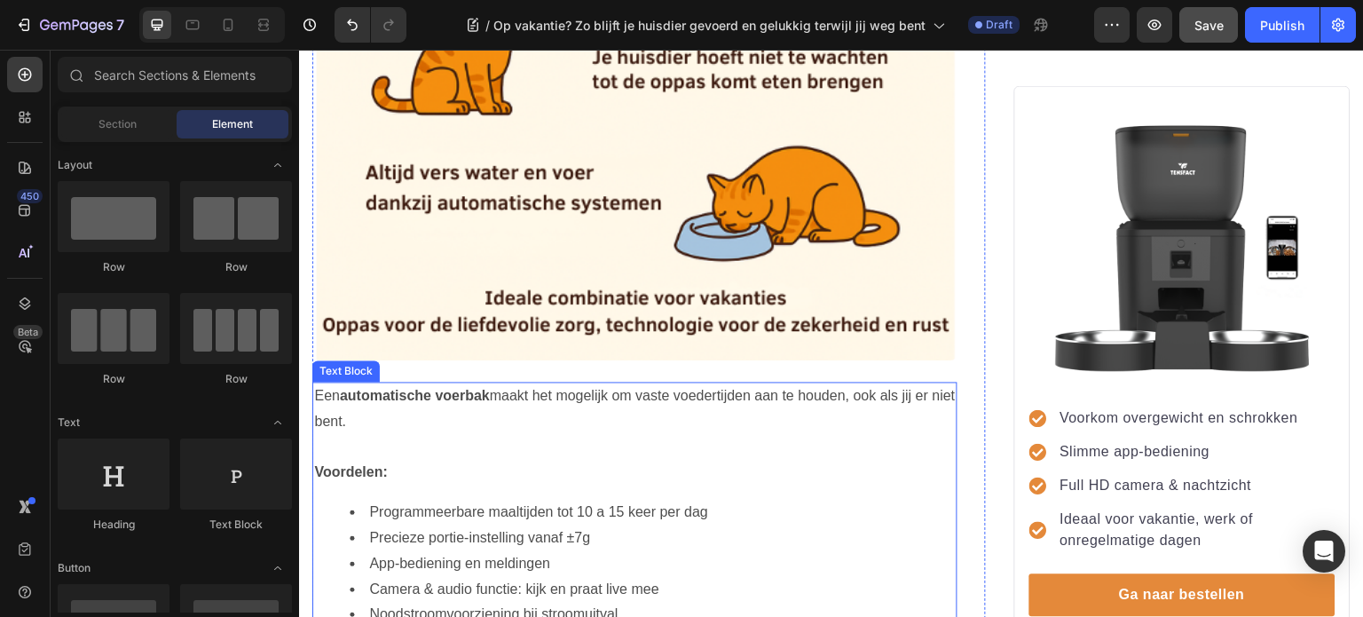
click at [493, 435] on p at bounding box center [635, 448] width 642 height 26
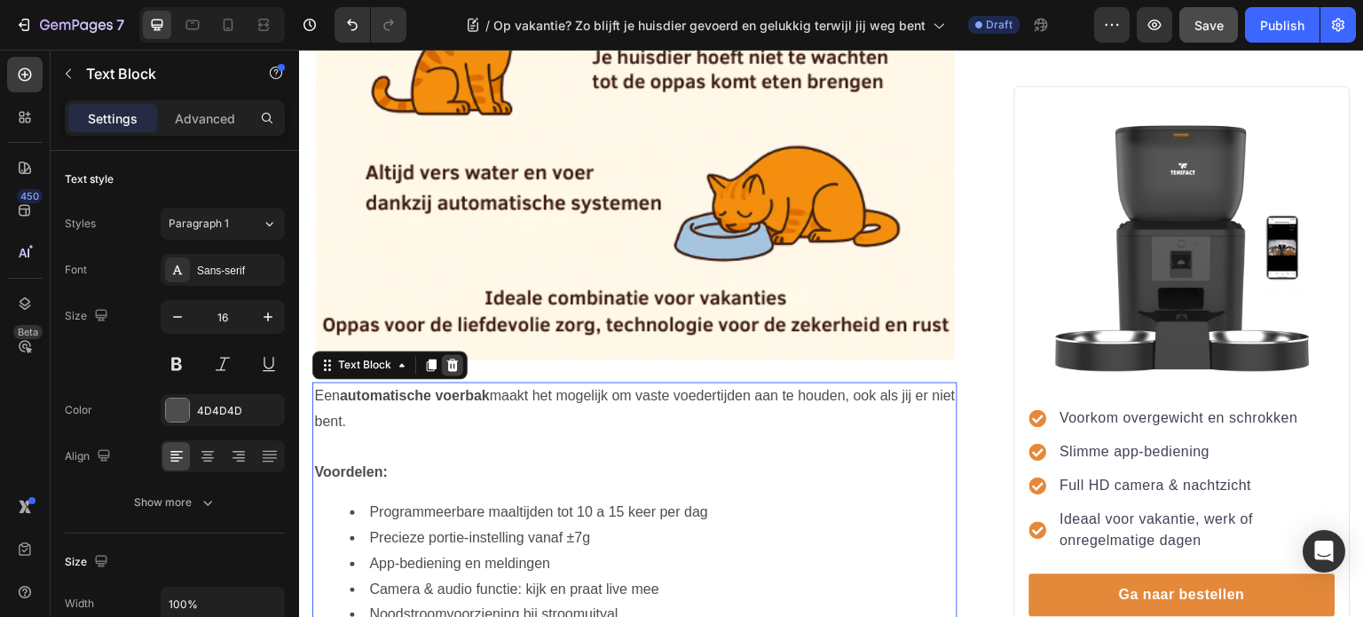
click at [452, 359] on icon at bounding box center [453, 365] width 12 height 12
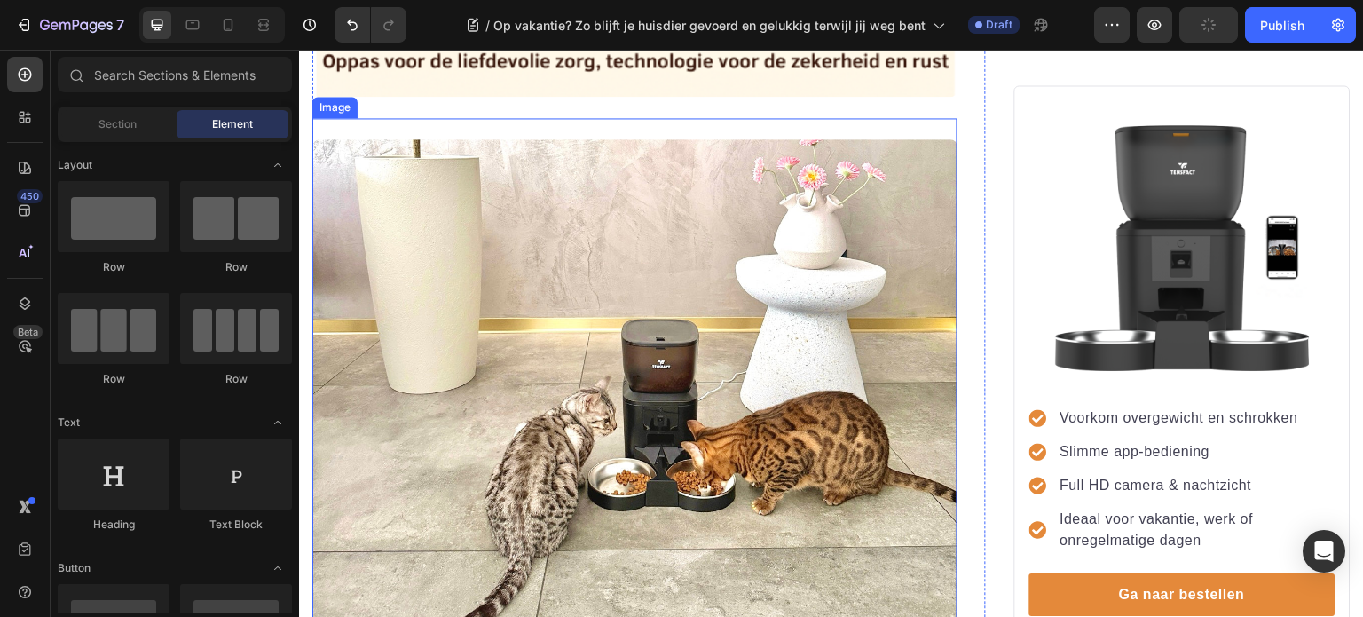
scroll to position [3727, 0]
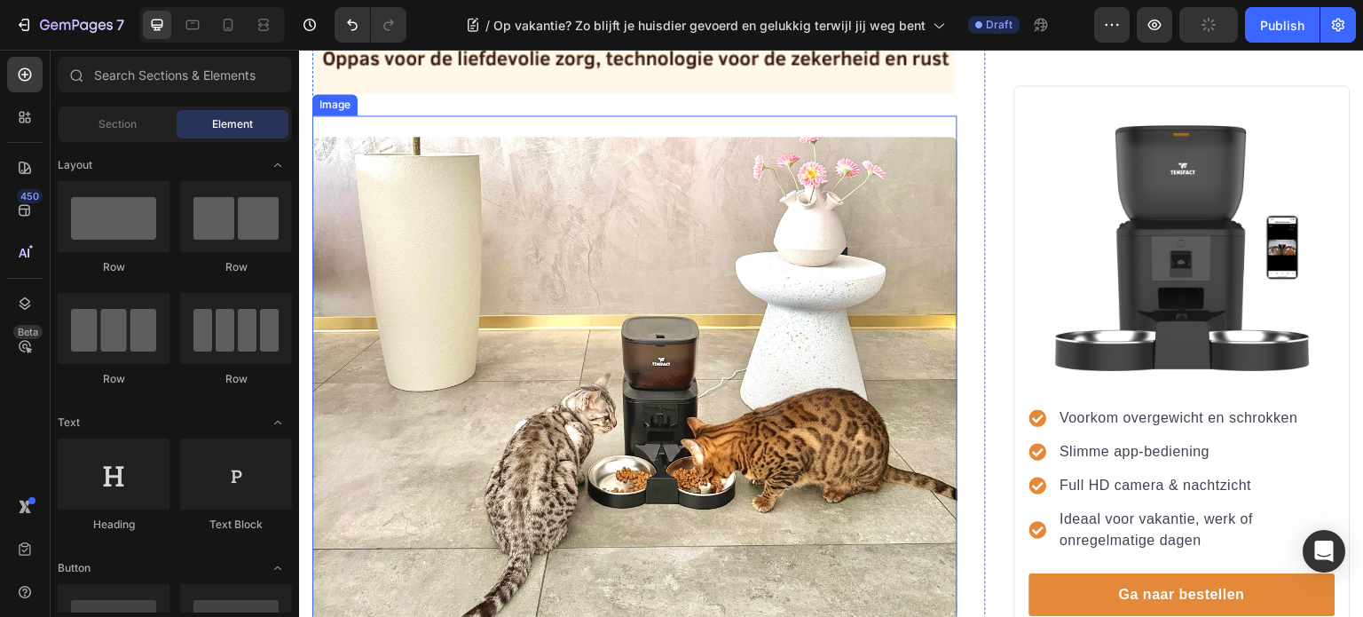
click at [482, 374] on img at bounding box center [634, 378] width 645 height 483
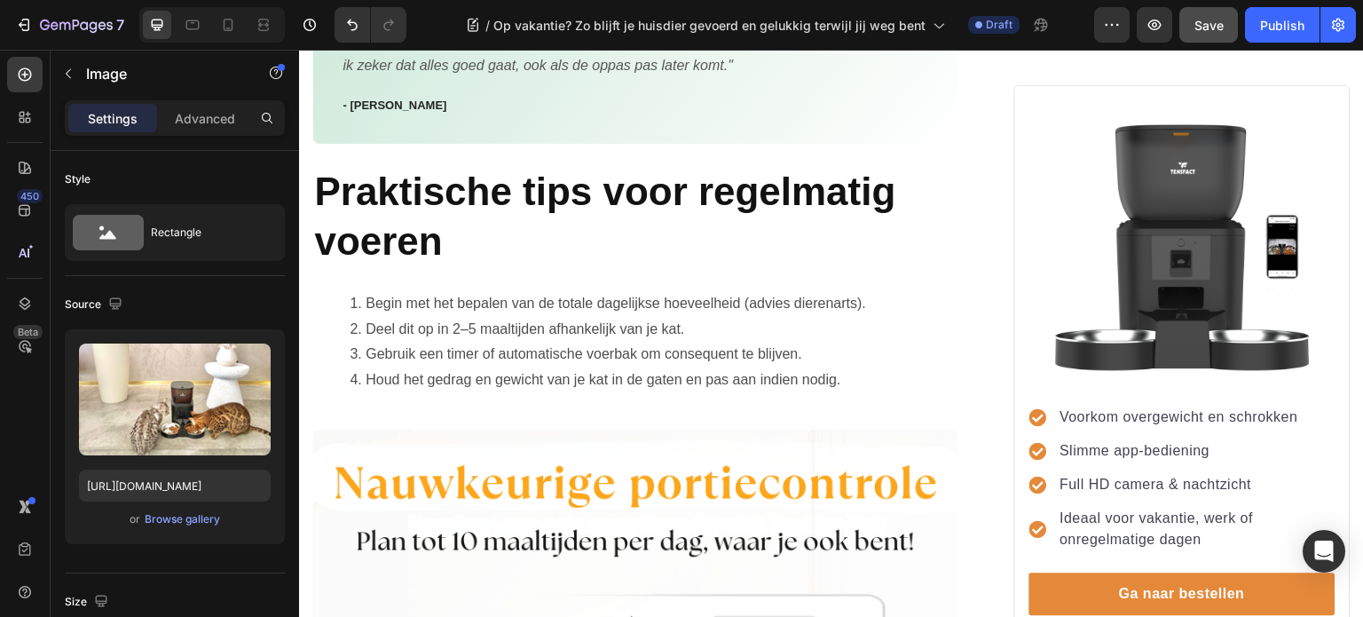
scroll to position [4437, 0]
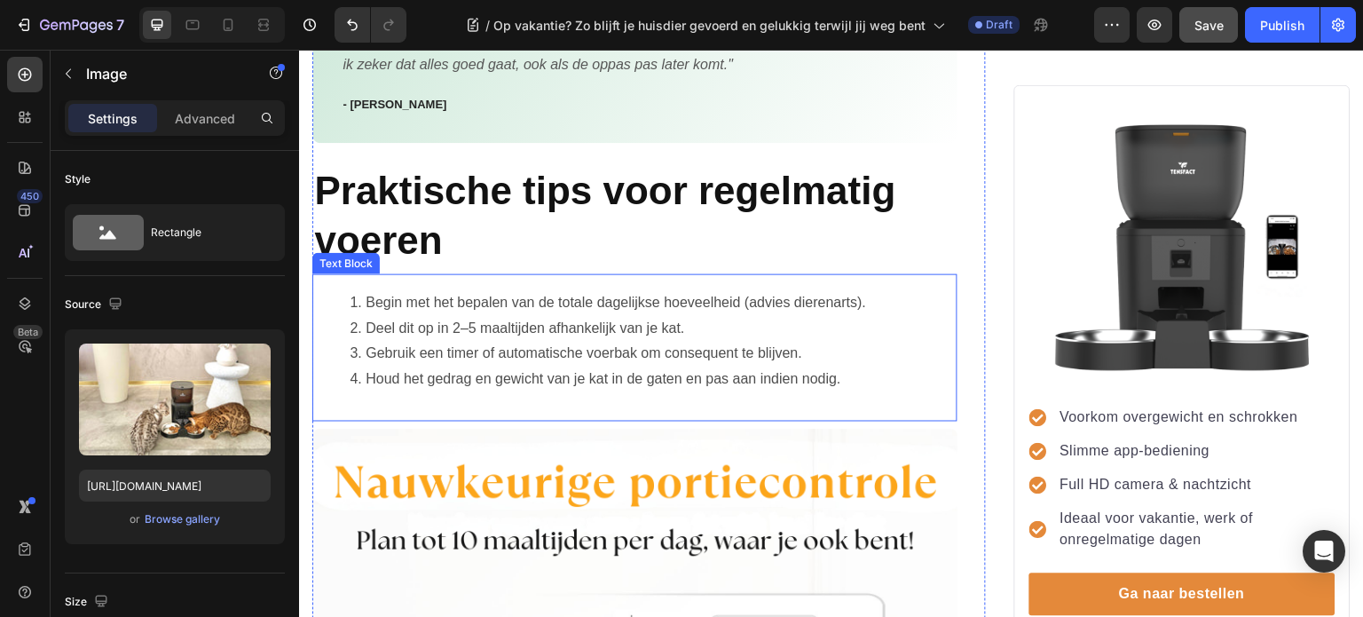
click at [643, 341] on li "Gebruik een timer of automatische voerbak om consequent te blijven." at bounding box center [653, 354] width 606 height 26
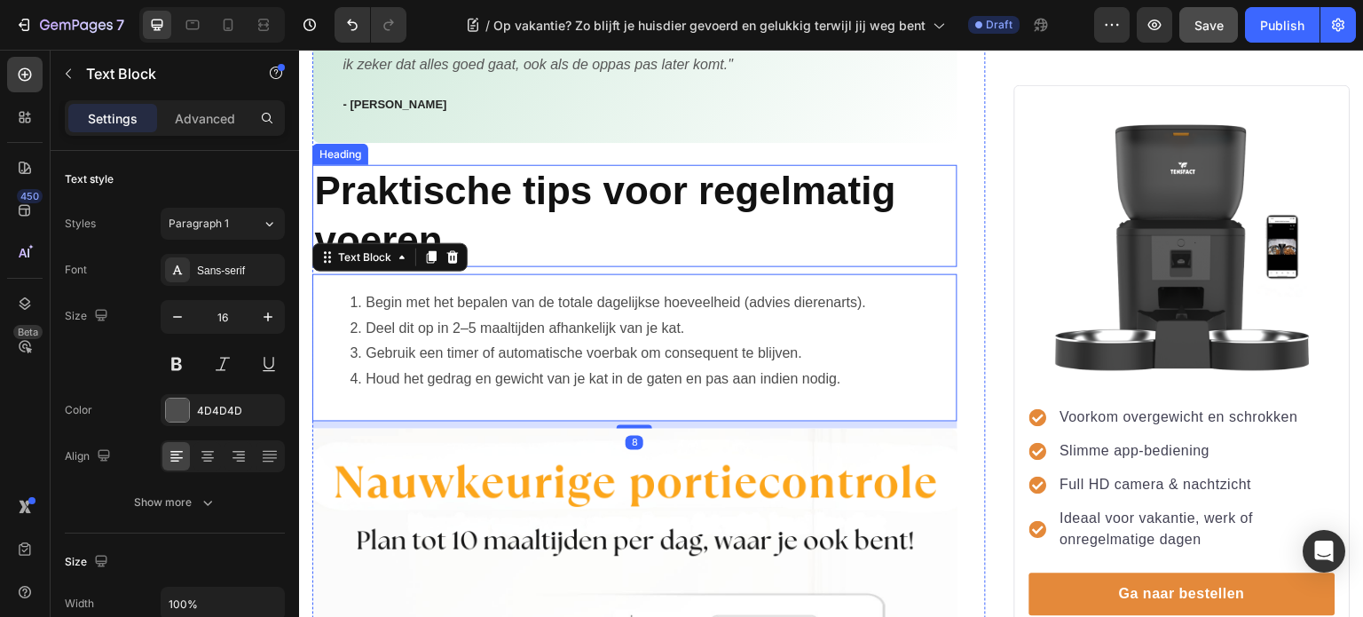
click at [526, 169] on span "Praktische tips voor regelmatig voeren" at bounding box center [604, 215] width 581 height 92
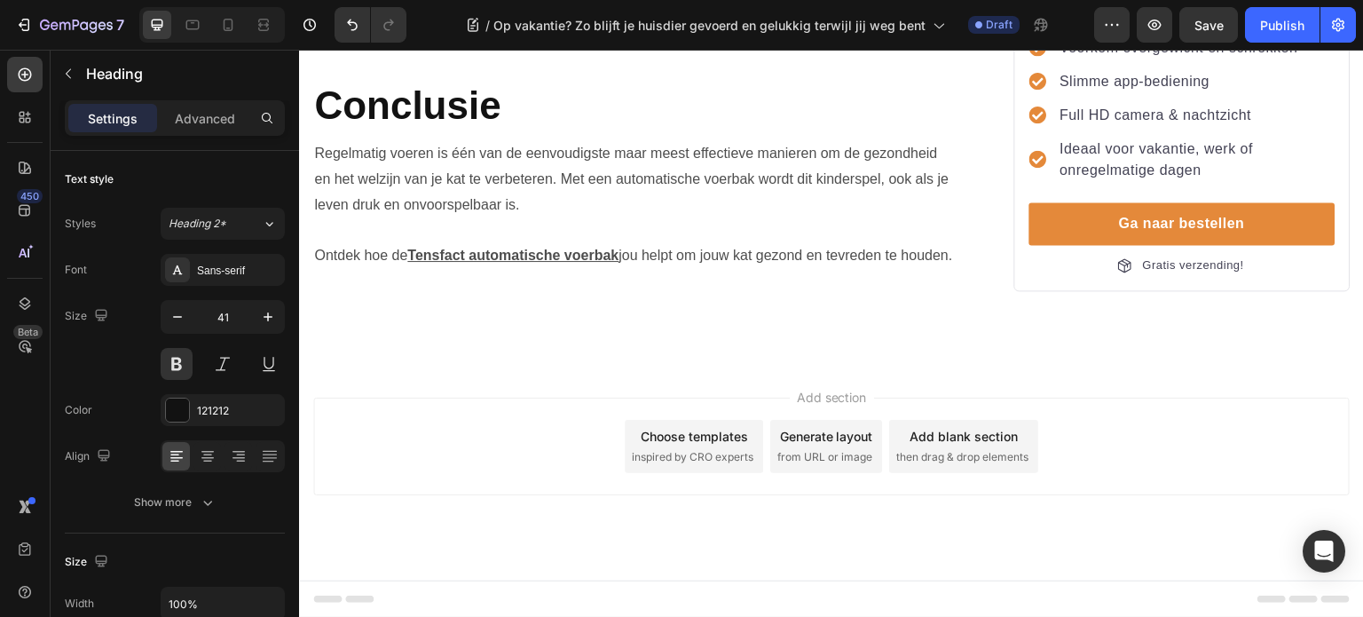
scroll to position [4348, 0]
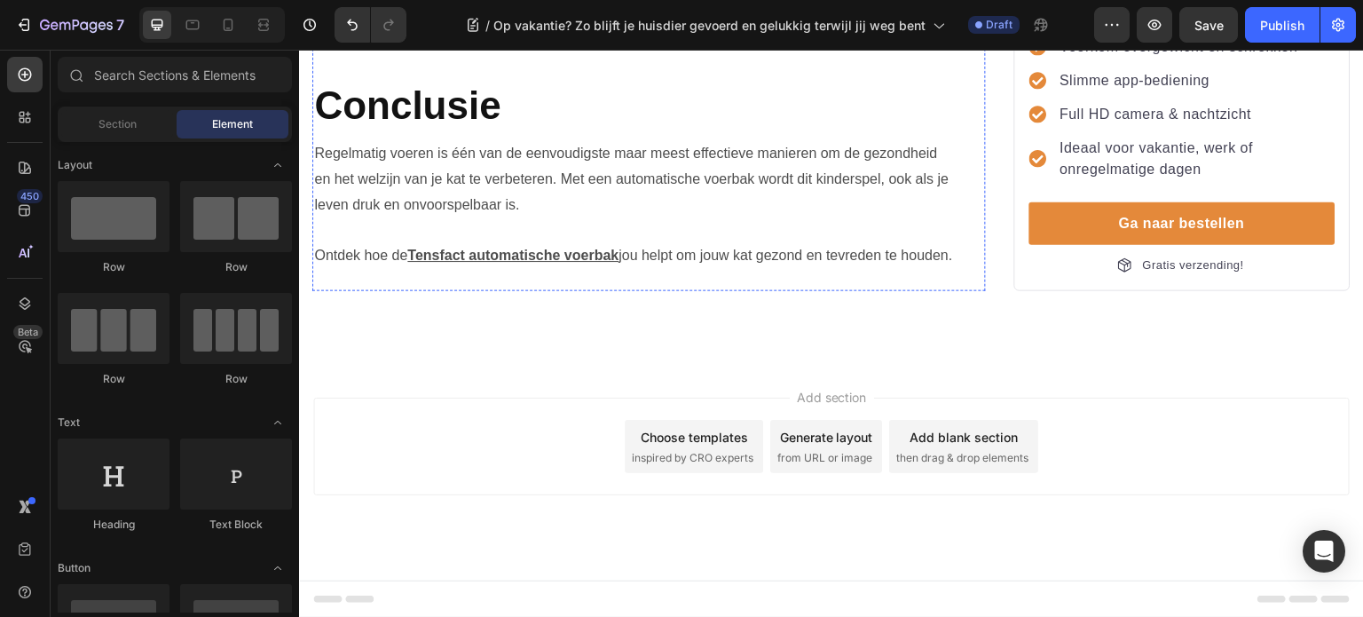
scroll to position [4614, 0]
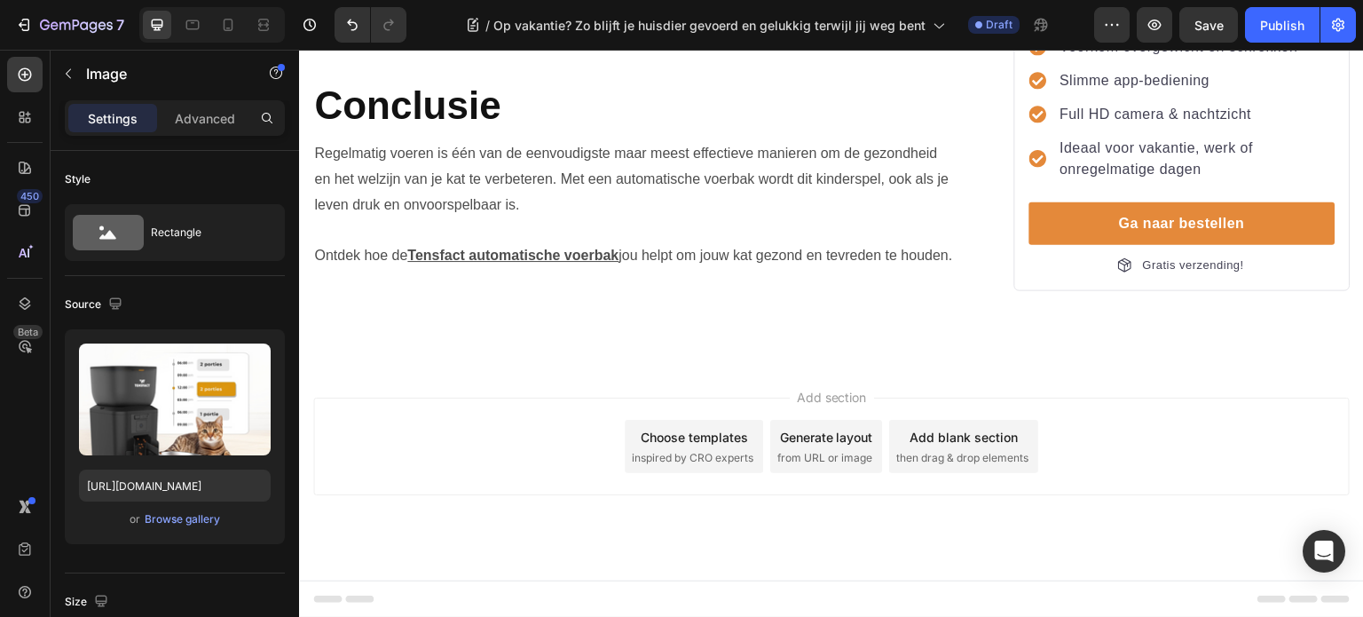
scroll to position [4259, 0]
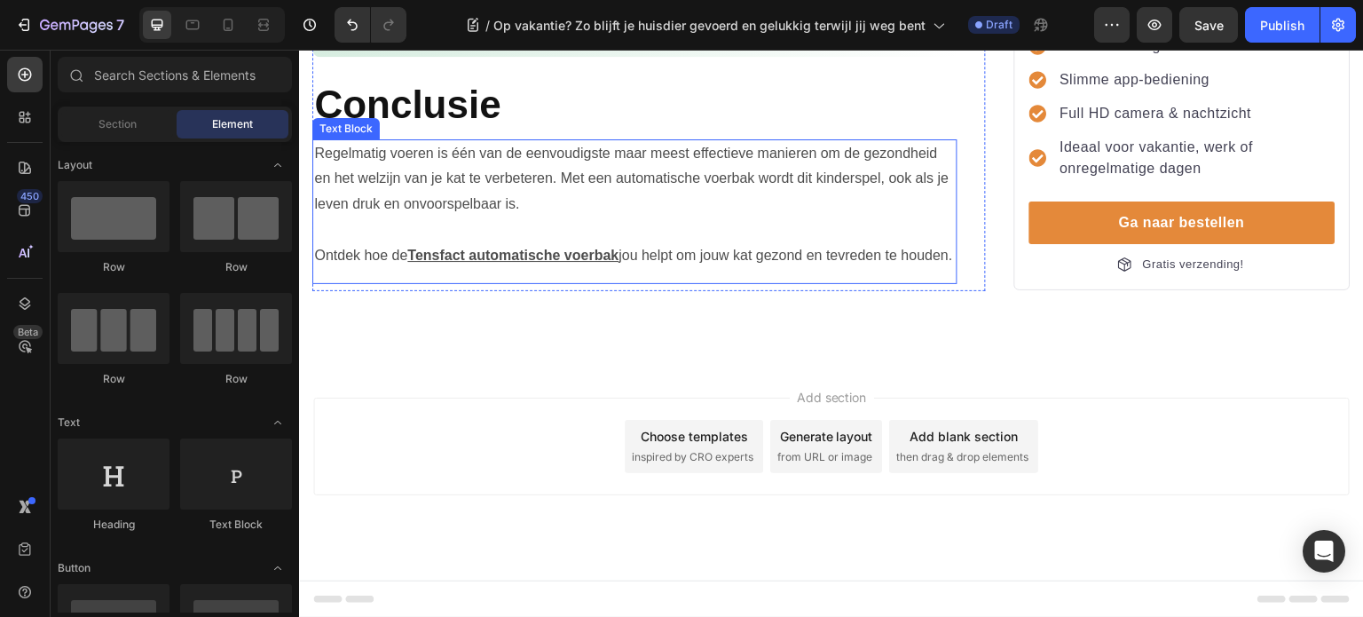
click at [512, 269] on p "Regelmatig voeren is één van de eenvoudigste maar meest effectieve manieren om …" at bounding box center [635, 205] width 642 height 128
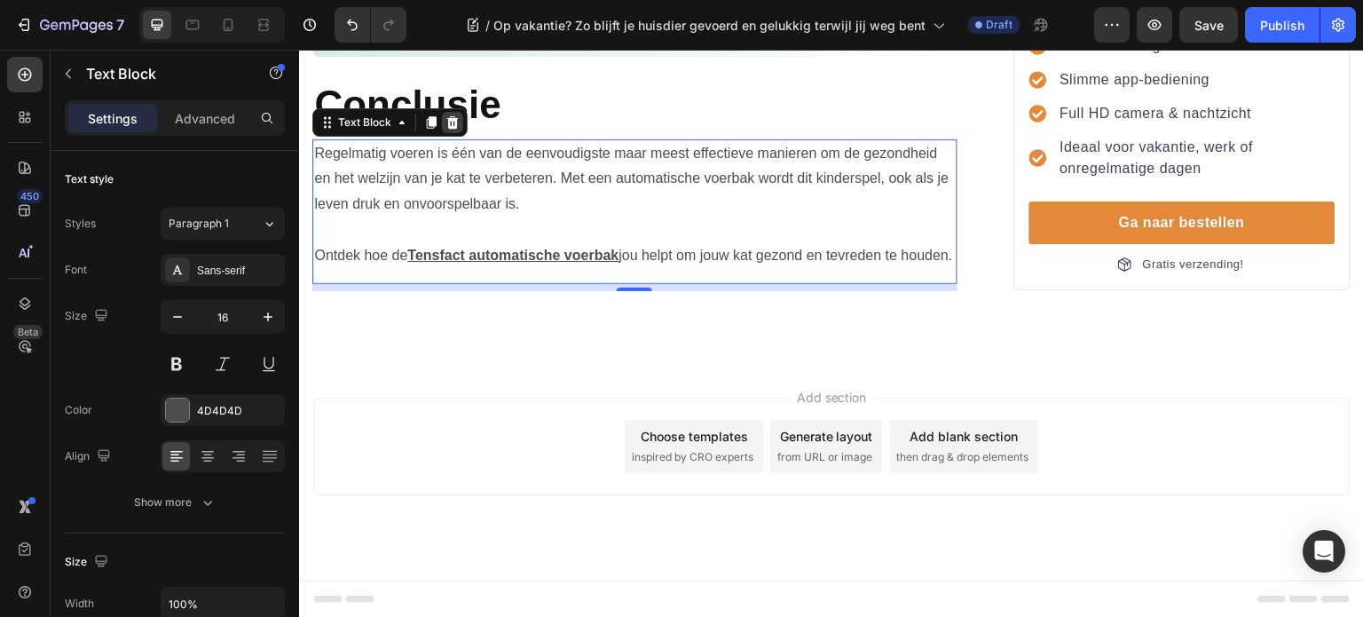
click at [451, 129] on icon at bounding box center [453, 122] width 12 height 12
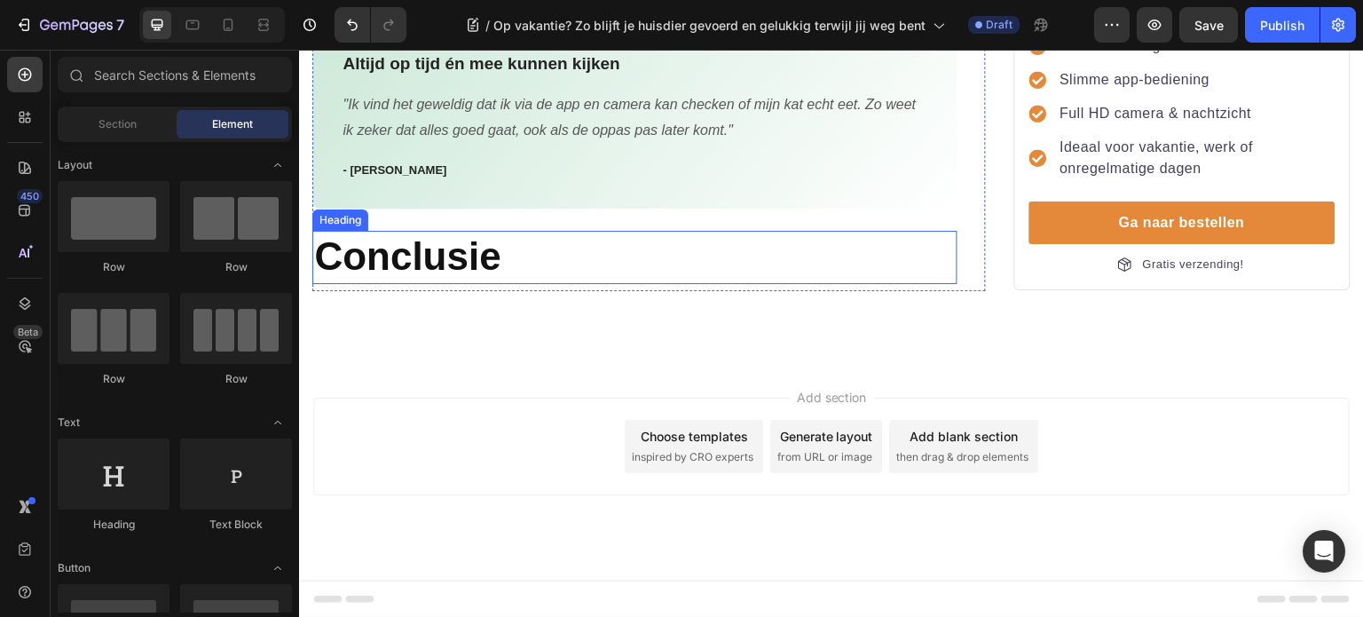
click at [468, 278] on span "Conclusie" at bounding box center [407, 255] width 186 height 43
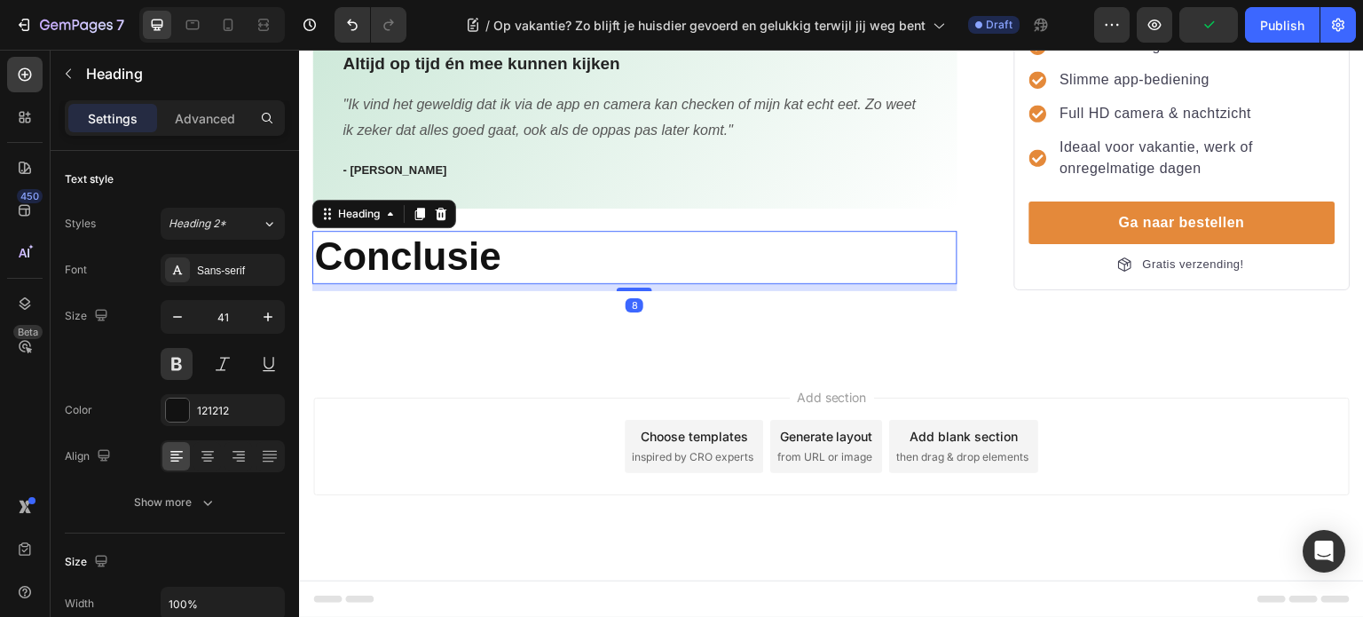
click at [437, 225] on div at bounding box center [440, 213] width 21 height 21
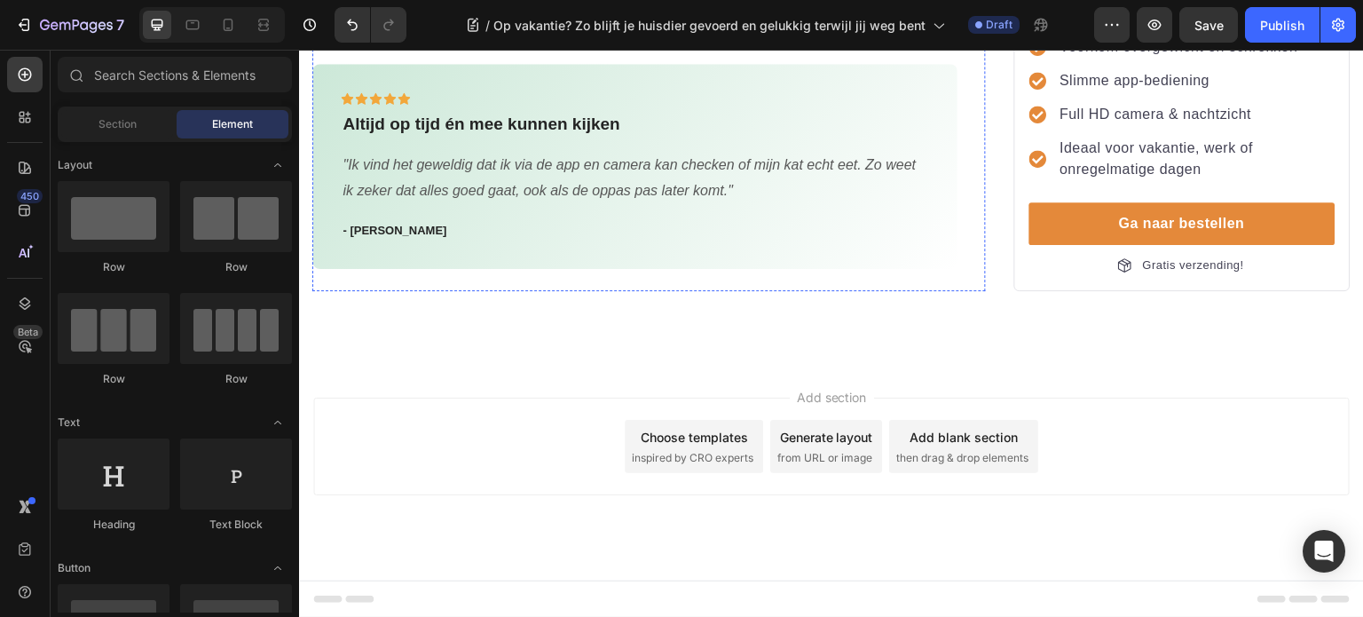
scroll to position [4171, 0]
click at [587, 495] on div "Add section Choose templates inspired by CRO experts Generate layout from URL o…" at bounding box center [831, 447] width 1036 height 98
click at [1269, 17] on div "Publish" at bounding box center [1282, 25] width 44 height 19
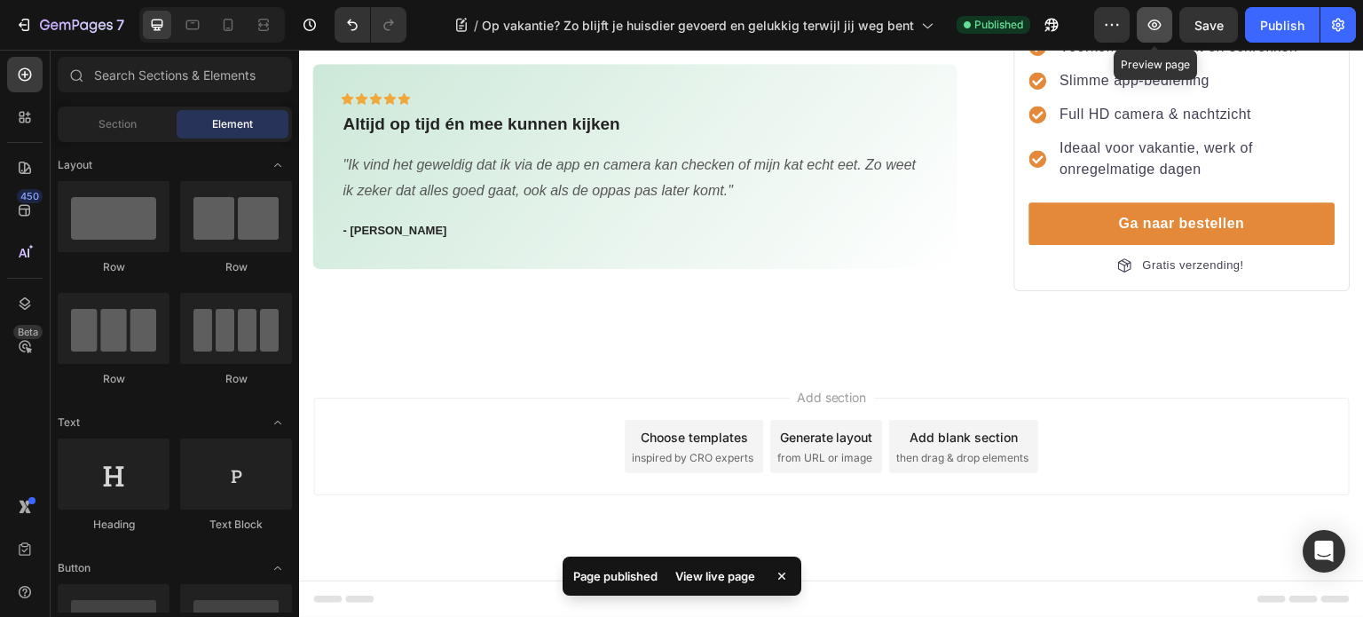
click at [1150, 25] on icon "button" at bounding box center [1154, 25] width 13 height 11
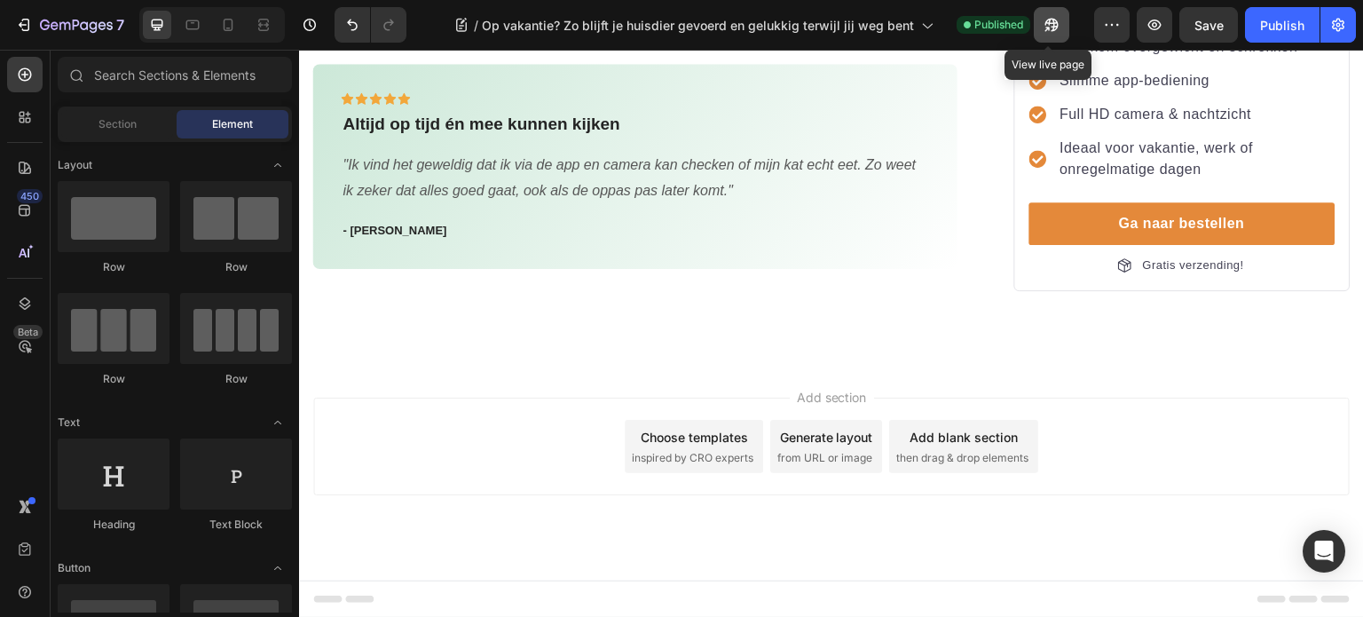
click at [1047, 27] on icon "button" at bounding box center [1047, 29] width 4 height 4
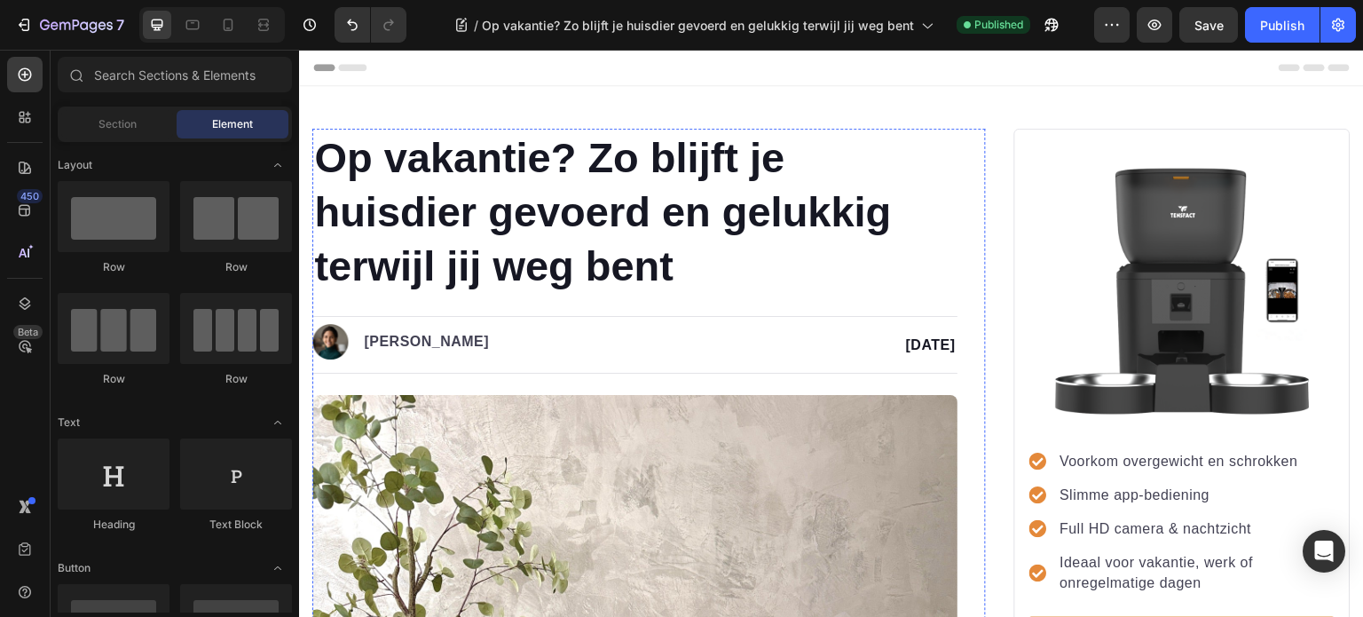
scroll to position [0, 0]
click at [43, 20] on icon "button" at bounding box center [45, 25] width 10 height 11
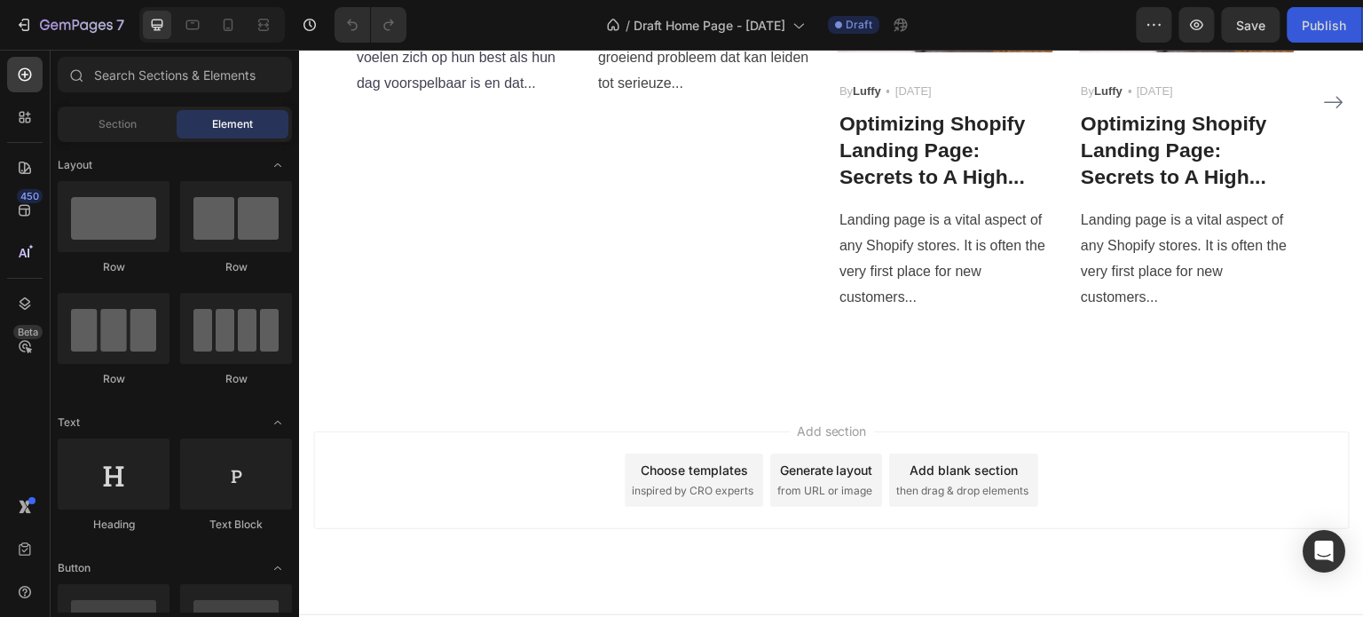
scroll to position [3017, 0]
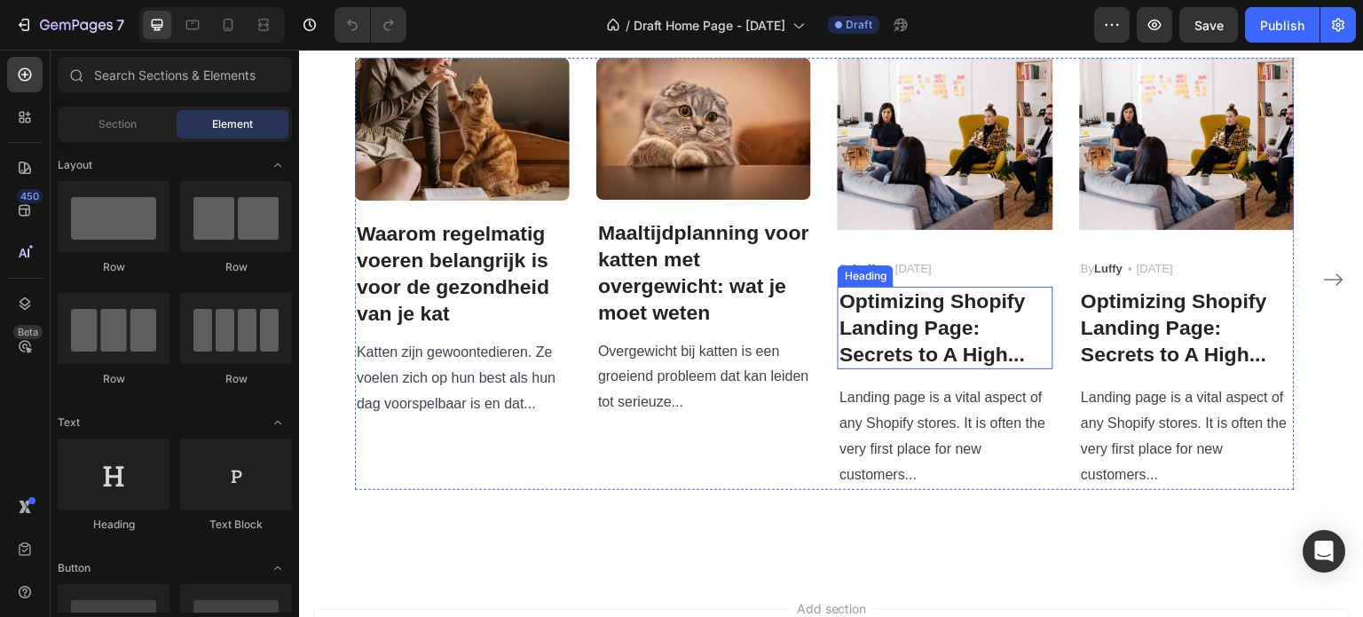
click at [932, 319] on p "Optimizing Shopify Landing Page: Secrets to A High..." at bounding box center [944, 328] width 211 height 80
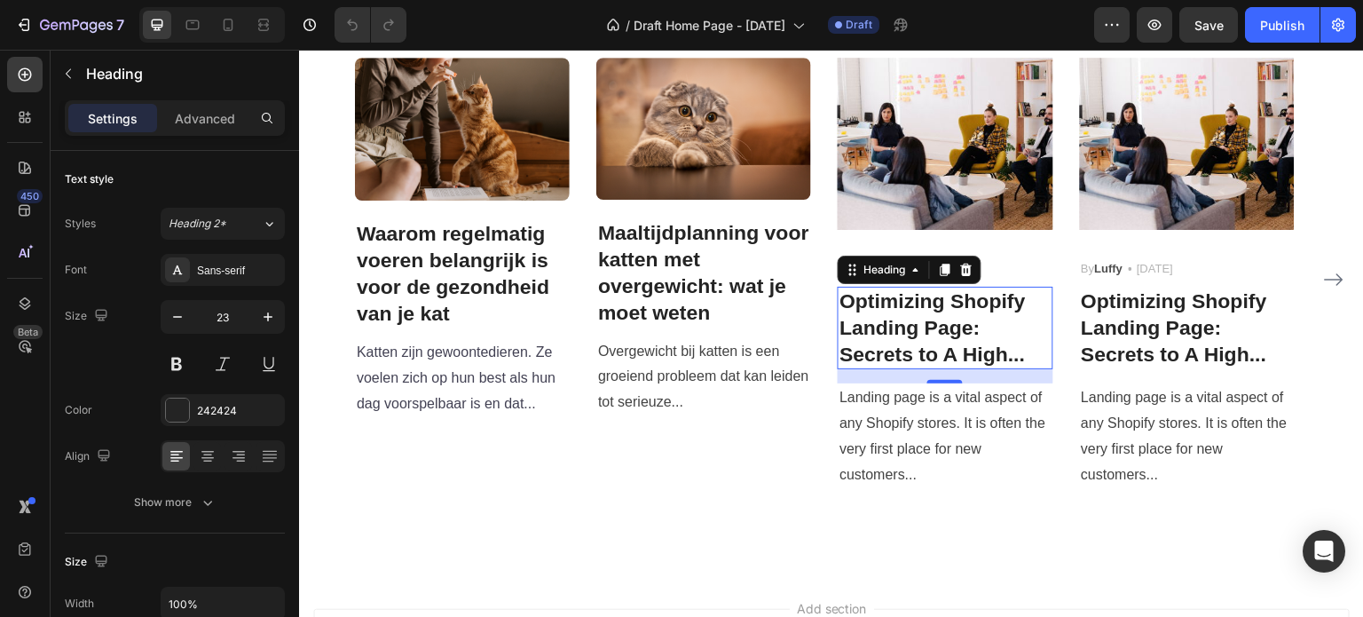
click at [847, 301] on p "Optimizing Shopify Landing Page: Secrets to A High..." at bounding box center [944, 328] width 211 height 80
click at [847, 299] on p "Optimizing Shopify Landing Page: Secrets to A High..." at bounding box center [944, 328] width 211 height 80
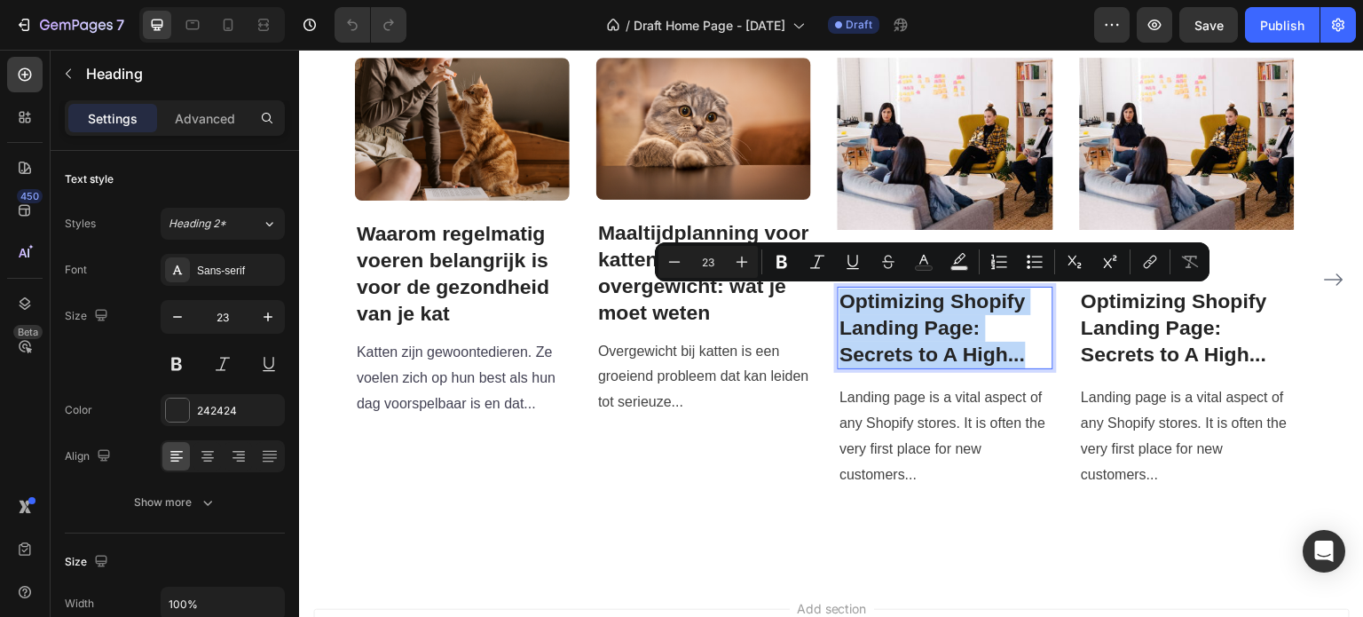
drag, startPoint x: 843, startPoint y: 301, endPoint x: 1045, endPoint y: 368, distance: 213.3
click at [1045, 368] on h3 "Optimizing Shopify Landing Page: Secrets to A High..." at bounding box center [945, 328] width 215 height 83
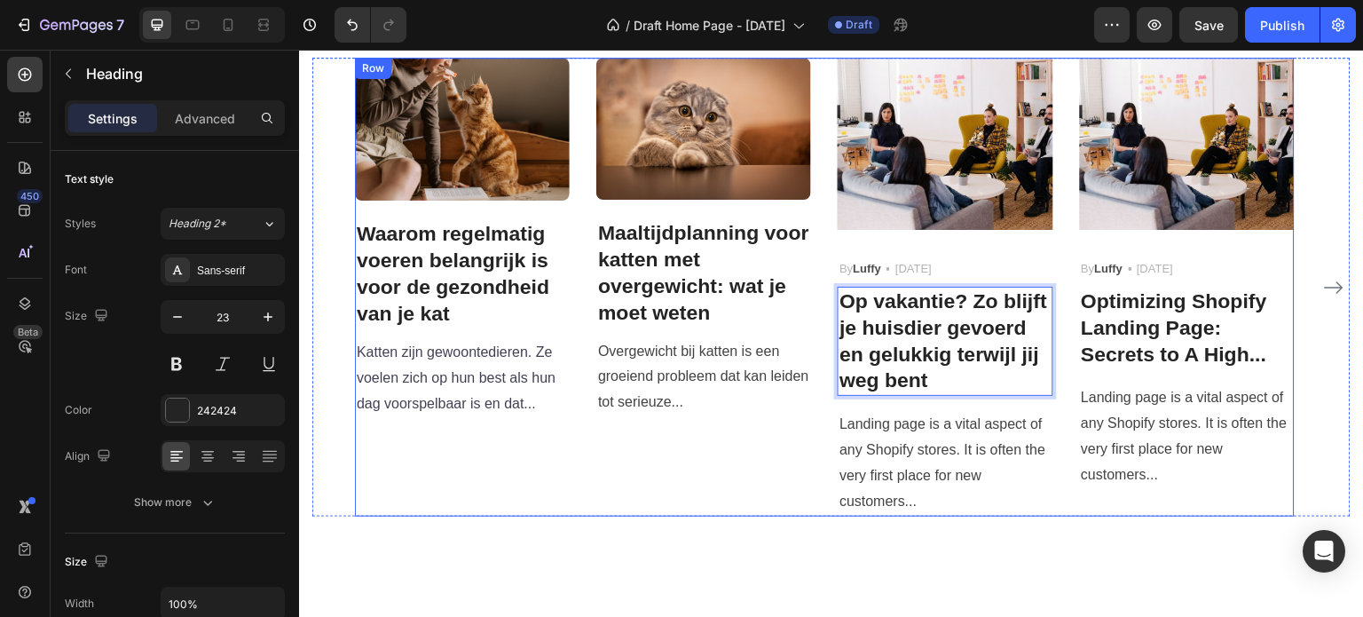
click at [765, 471] on div "Image Maaltijdplanning voor katten met overgewicht: wat je moet weten Heading O…" at bounding box center [703, 287] width 215 height 458
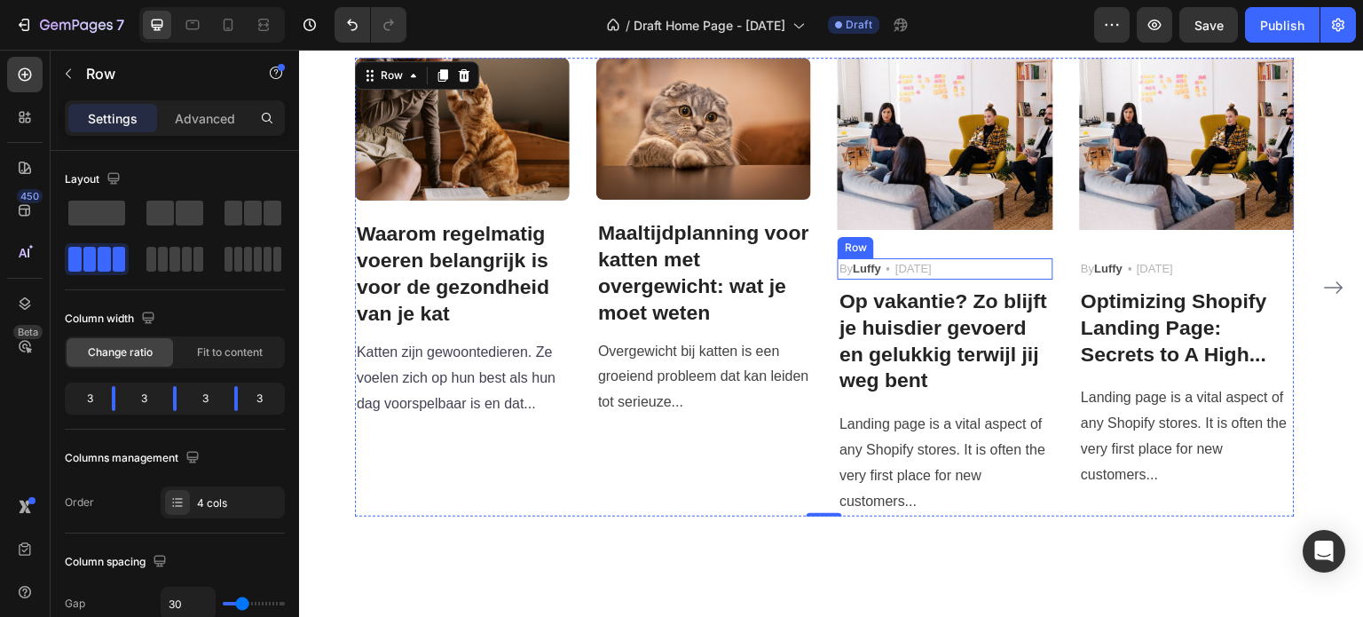
click at [968, 264] on div "By Luffy Text block Icon [DATE] Text block Row" at bounding box center [945, 268] width 215 height 21
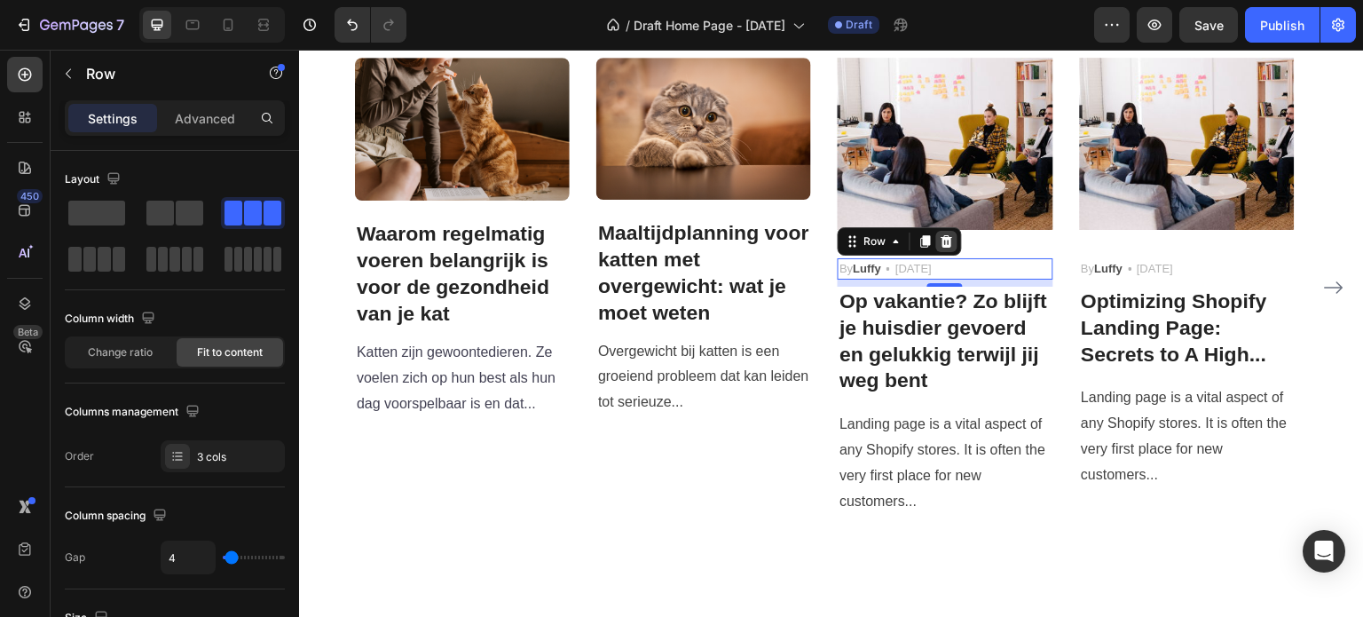
click at [947, 239] on icon at bounding box center [948, 241] width 12 height 12
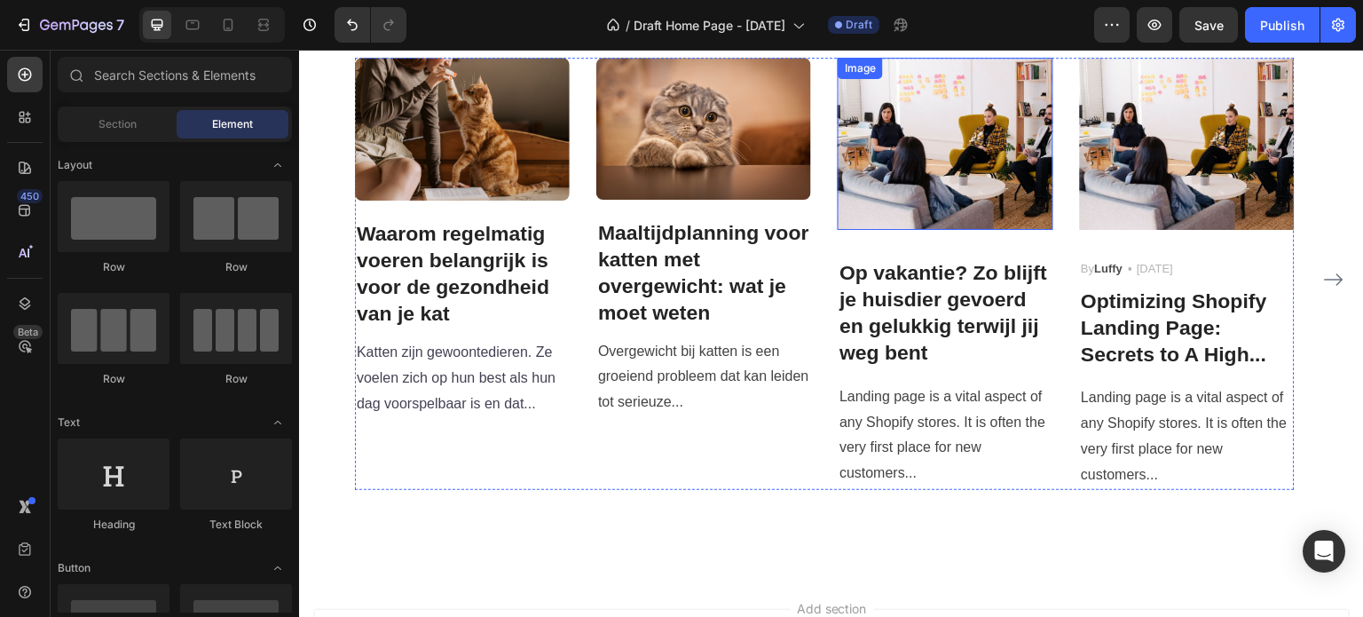
click at [927, 145] on img at bounding box center [945, 144] width 215 height 172
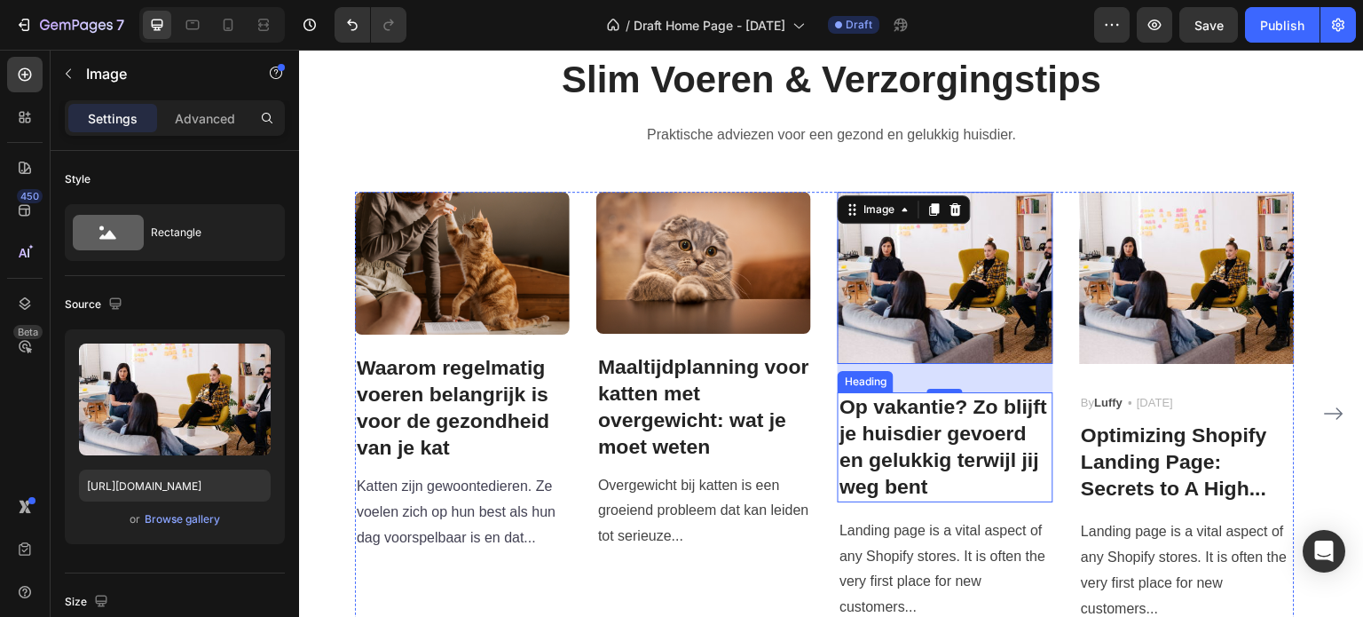
scroll to position [2840, 0]
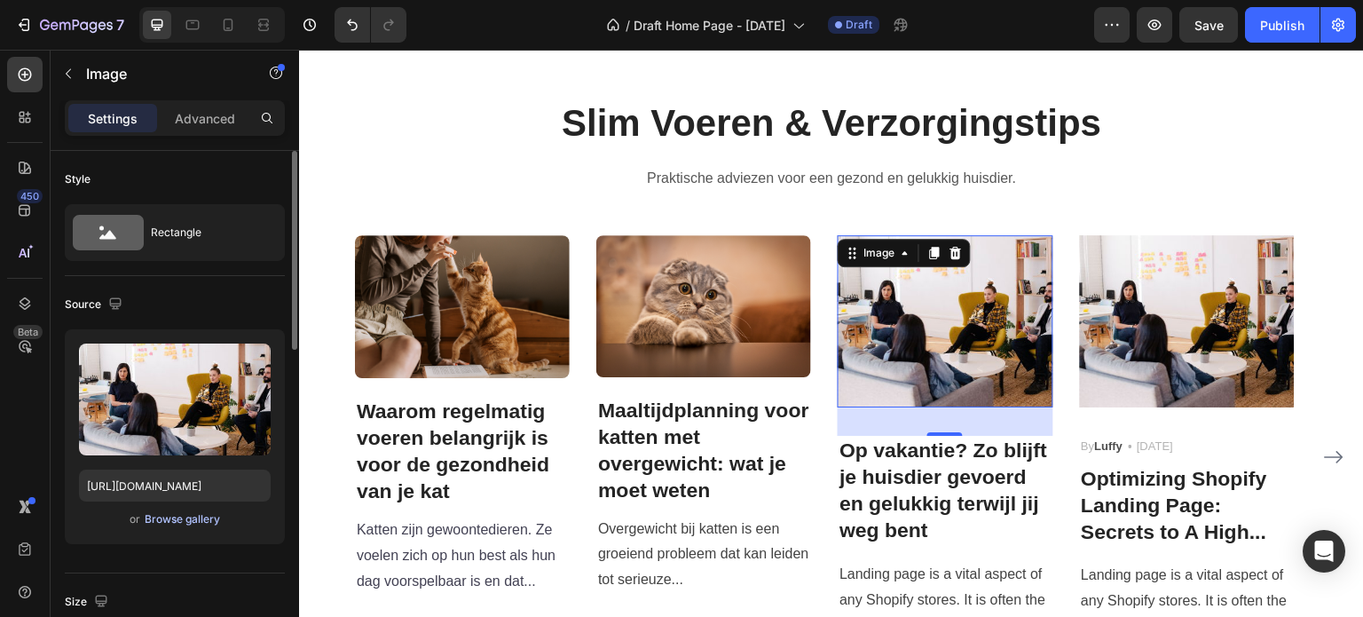
click at [167, 519] on div "Browse gallery" at bounding box center [182, 519] width 75 height 16
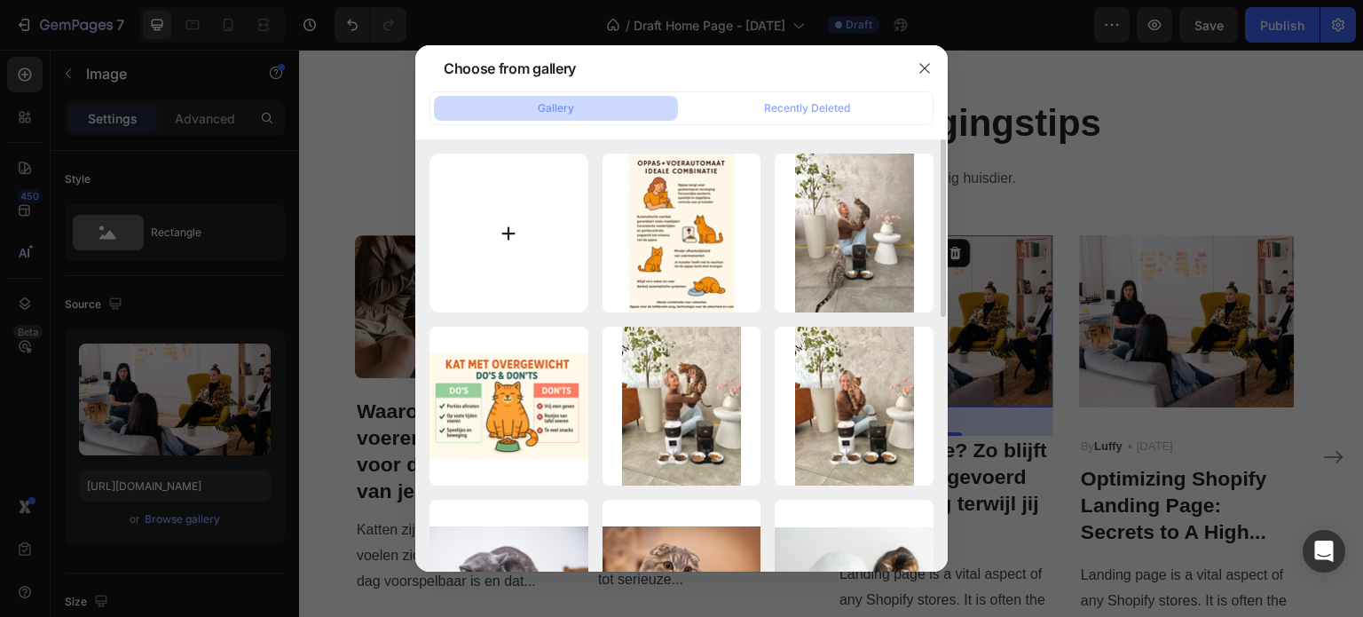
click at [570, 262] on input "file" at bounding box center [508, 233] width 159 height 159
type input "C:\fakepath\Vakantie zonder zorgen.png"
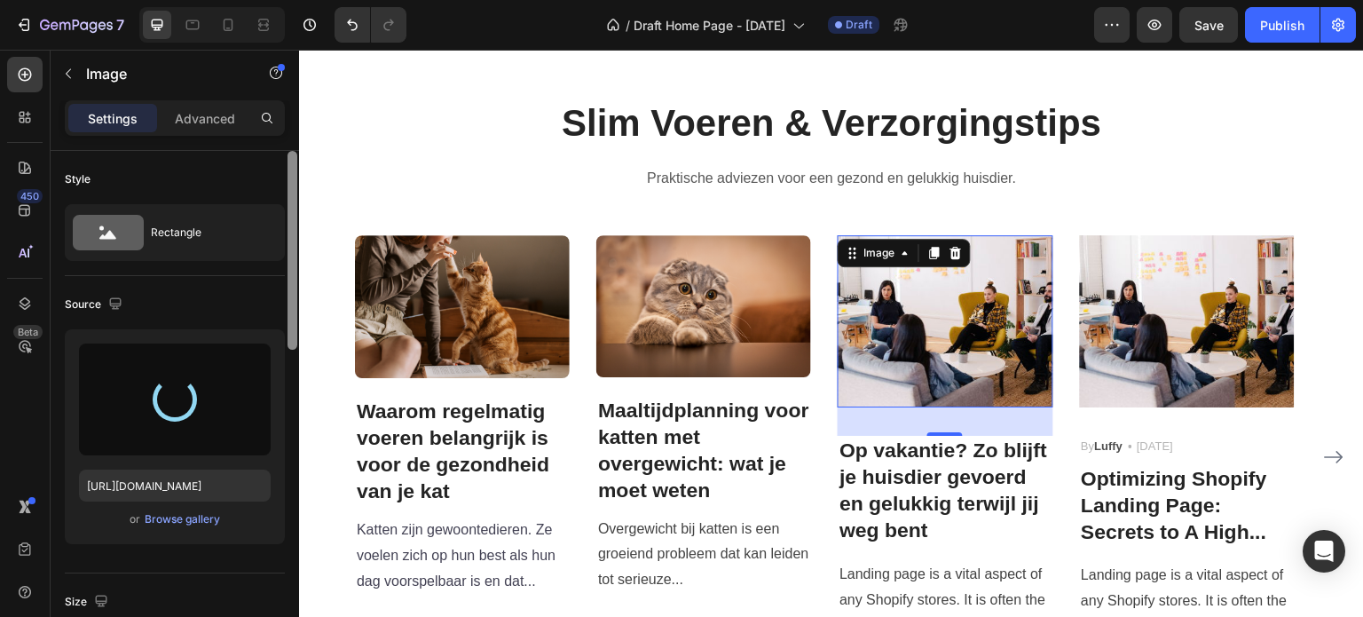
type input "[URL][DOMAIN_NAME]"
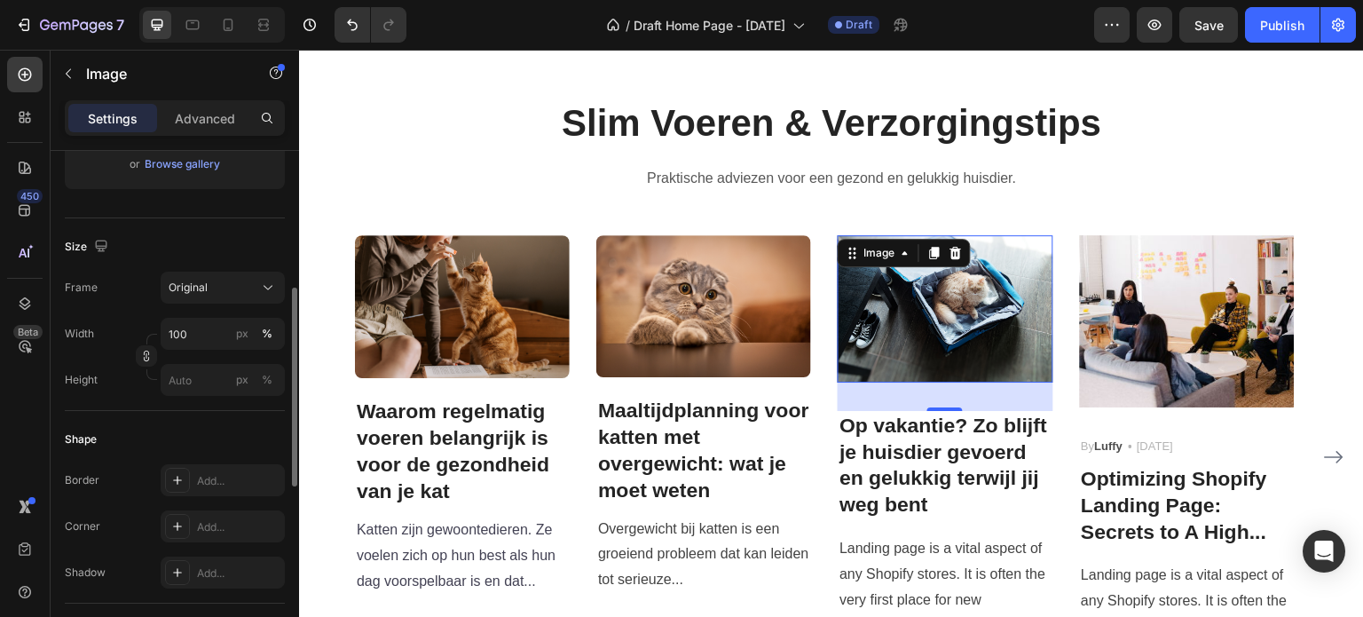
scroll to position [621, 0]
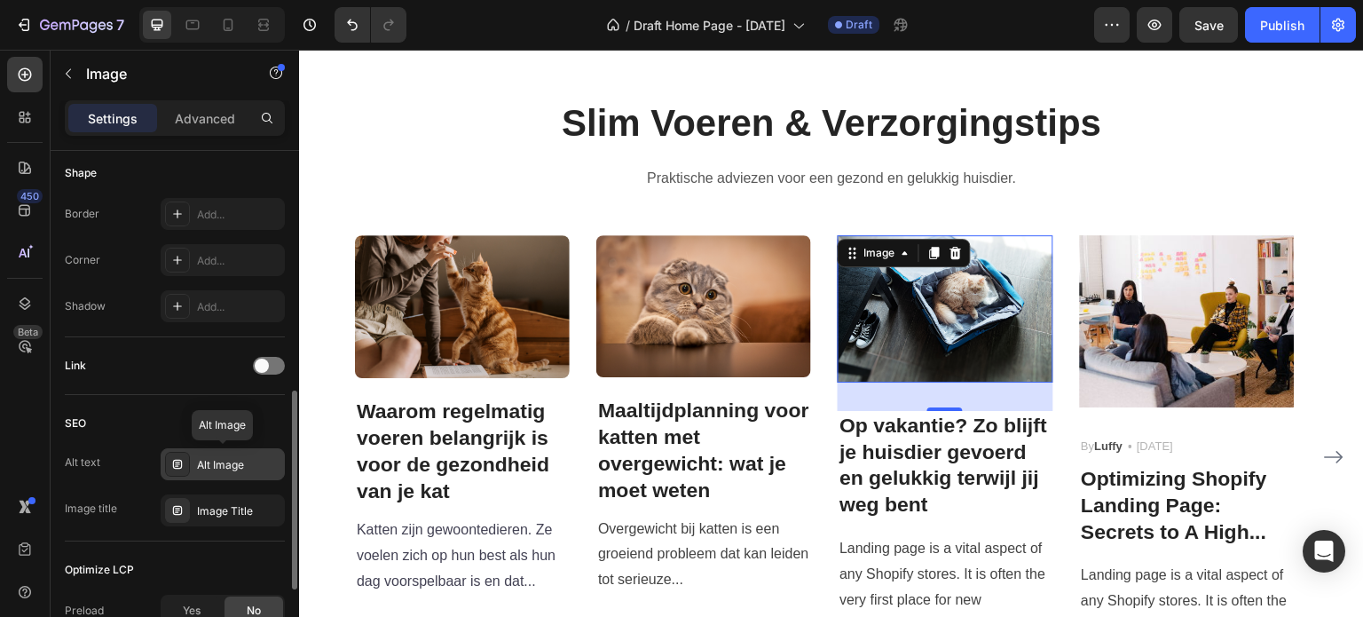
click at [224, 461] on div "Alt Image" at bounding box center [238, 465] width 83 height 16
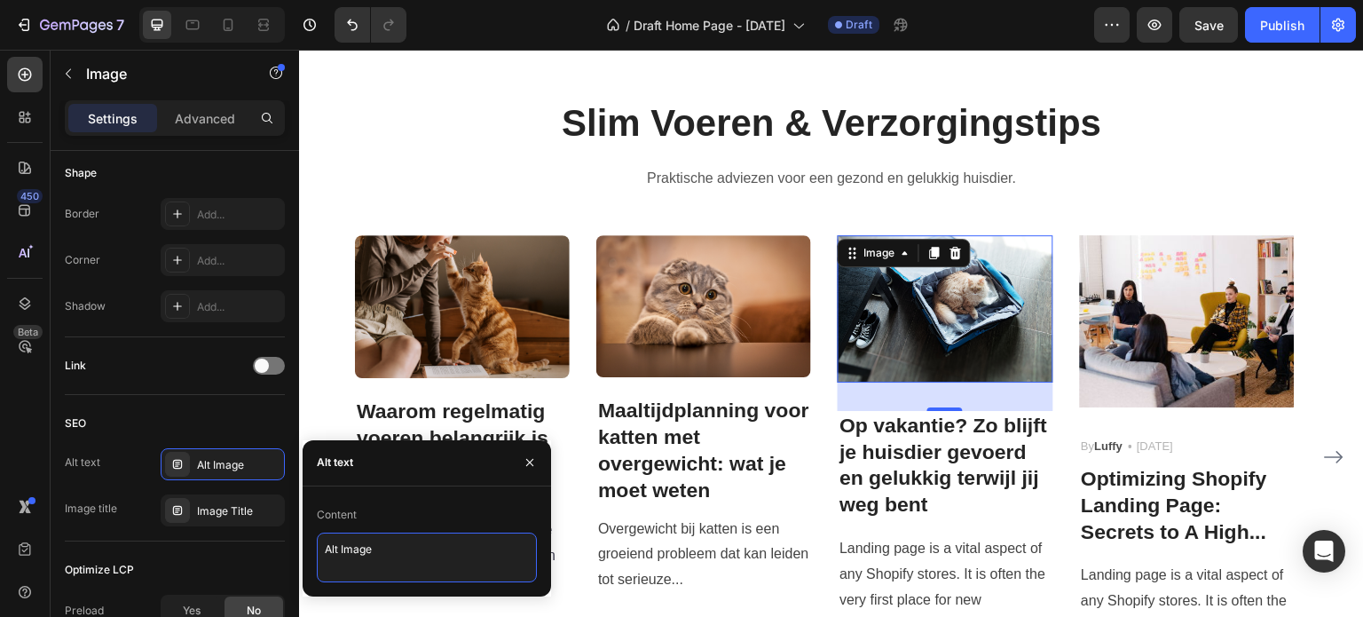
click at [351, 554] on textarea "Alt Image" at bounding box center [427, 557] width 220 height 50
drag, startPoint x: 382, startPoint y: 548, endPoint x: 273, endPoint y: 551, distance: 108.3
click at [273, 550] on div "450 Beta Sections(18) Elements(83) Section Element Hero Section Product Detail …" at bounding box center [149, 333] width 299 height 567
paste textarea "utomatische voerbak"
click at [323, 549] on textarea "Automatische voerbak" at bounding box center [427, 557] width 220 height 50
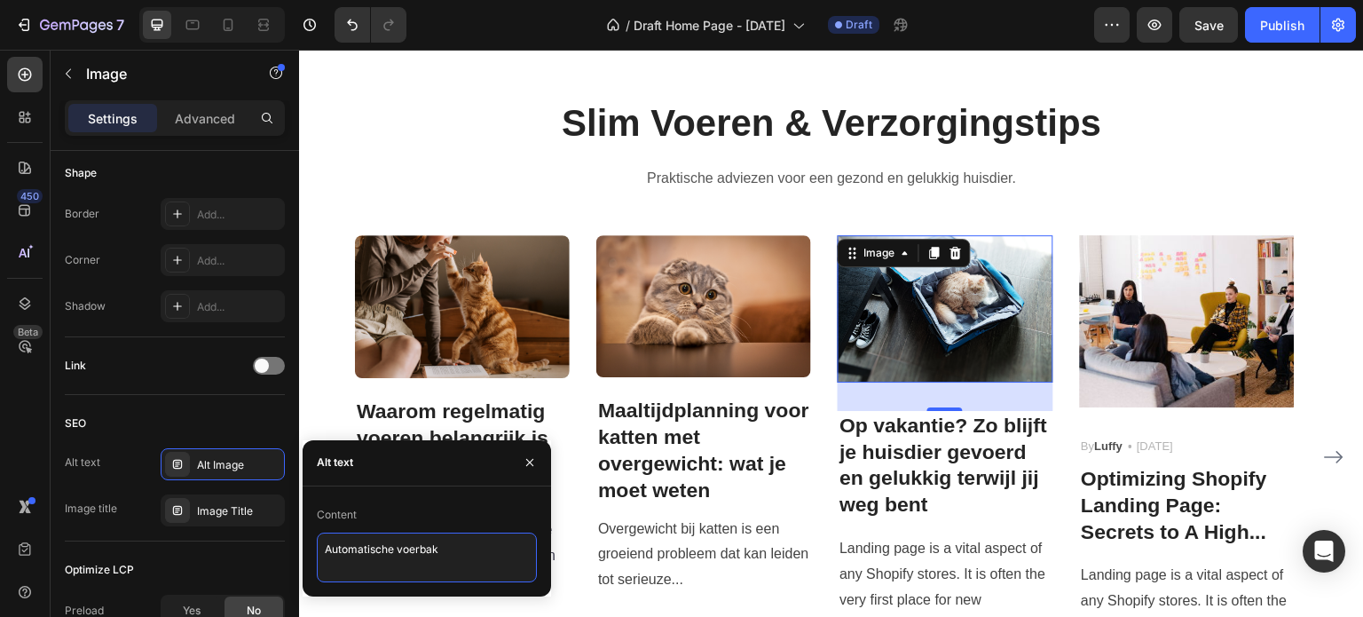
click at [454, 556] on textarea "Automatische voerbak" at bounding box center [427, 557] width 220 height 50
type textarea "Automatische voerbak: Ga zorgeloos op vakantie"
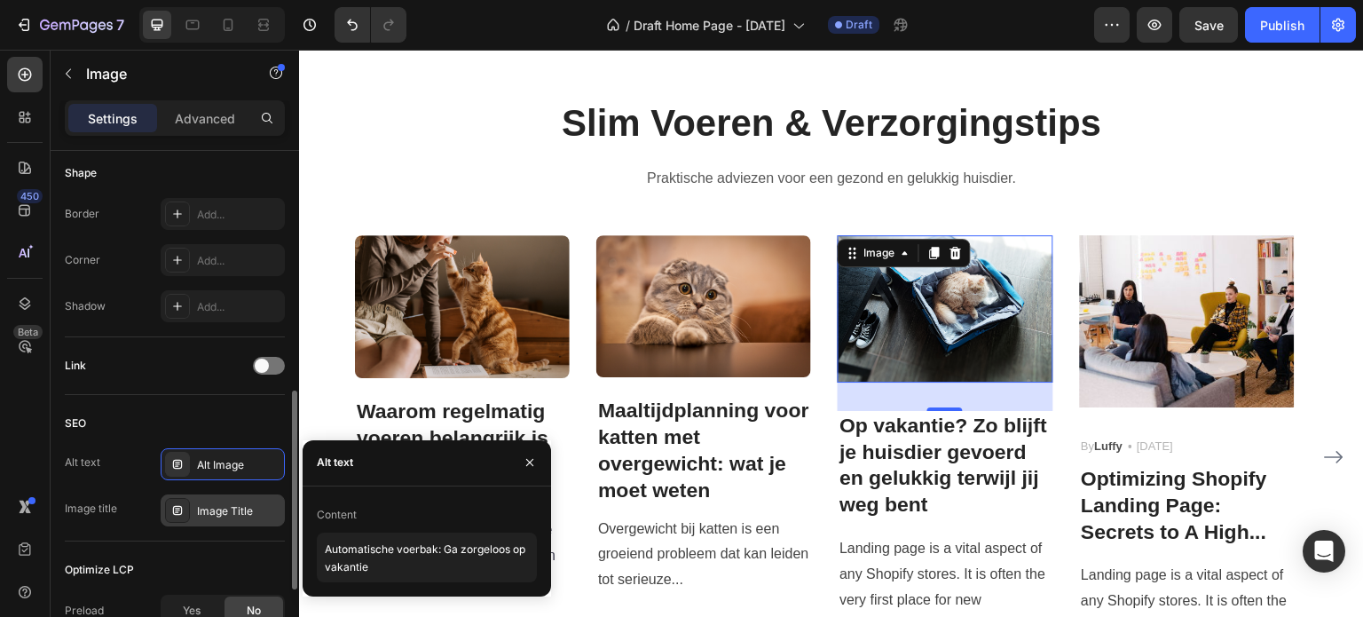
click at [247, 510] on div "Image Title" at bounding box center [238, 511] width 83 height 16
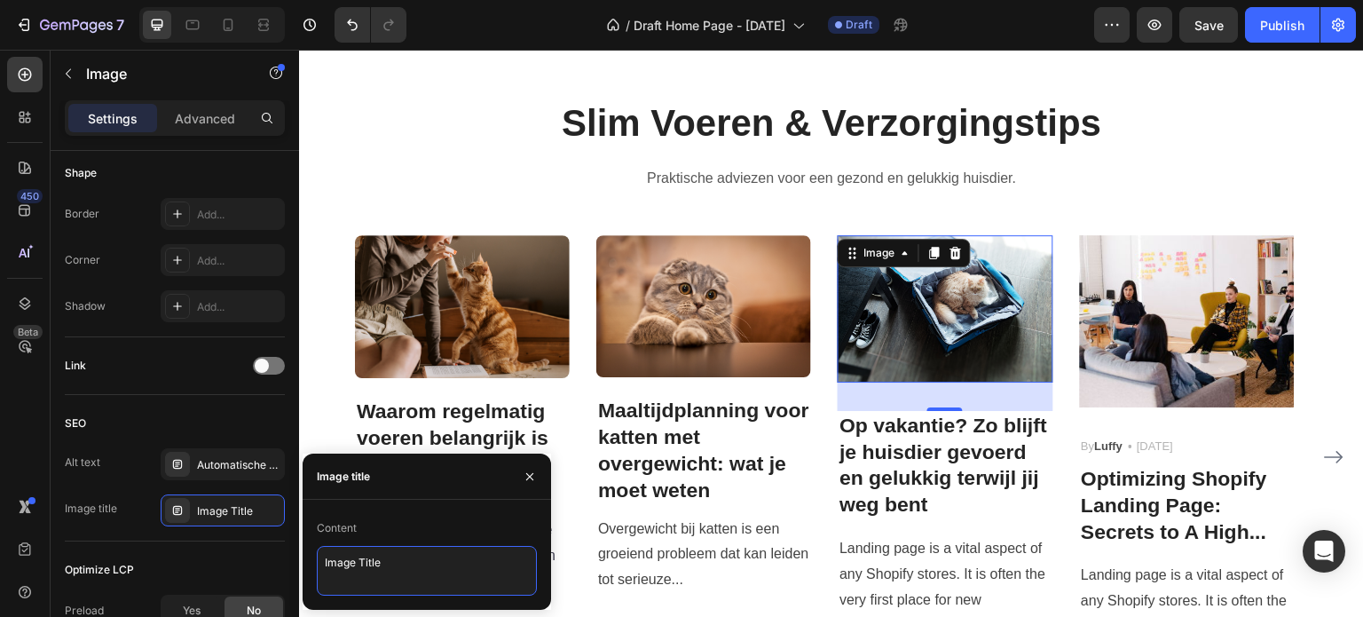
click at [335, 567] on textarea "Image Title" at bounding box center [427, 571] width 220 height 50
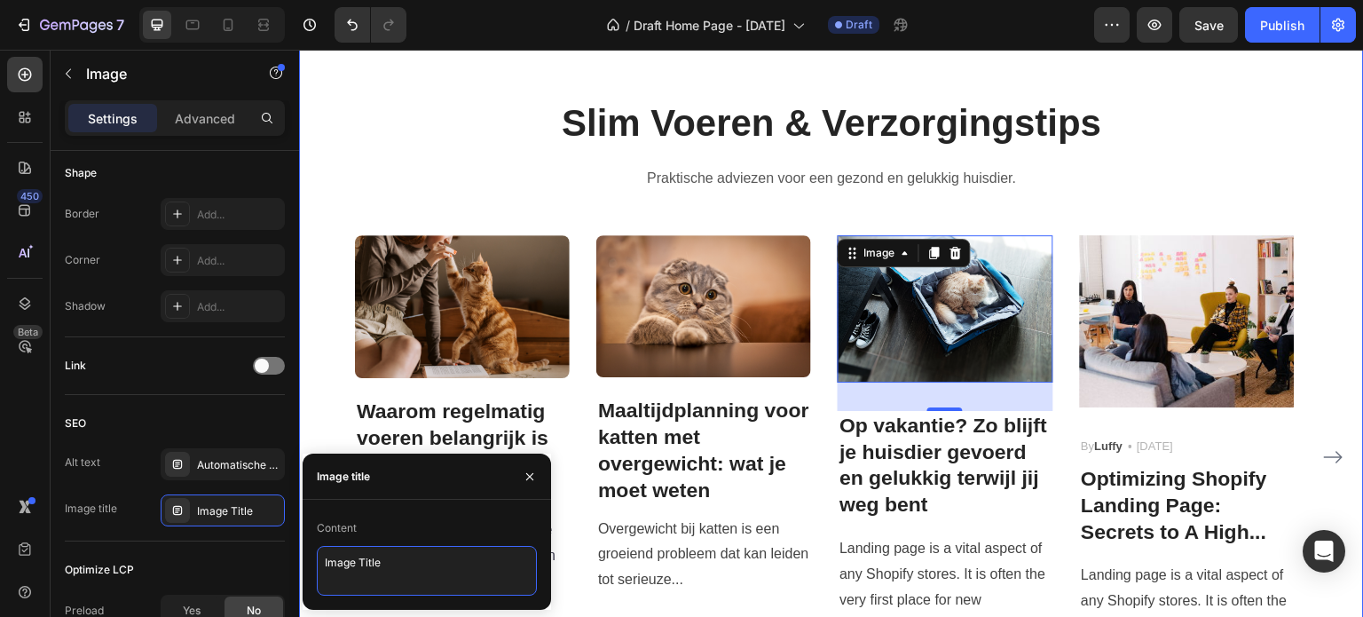
drag, startPoint x: 693, startPoint y: 616, endPoint x: 299, endPoint y: 564, distance: 397.3
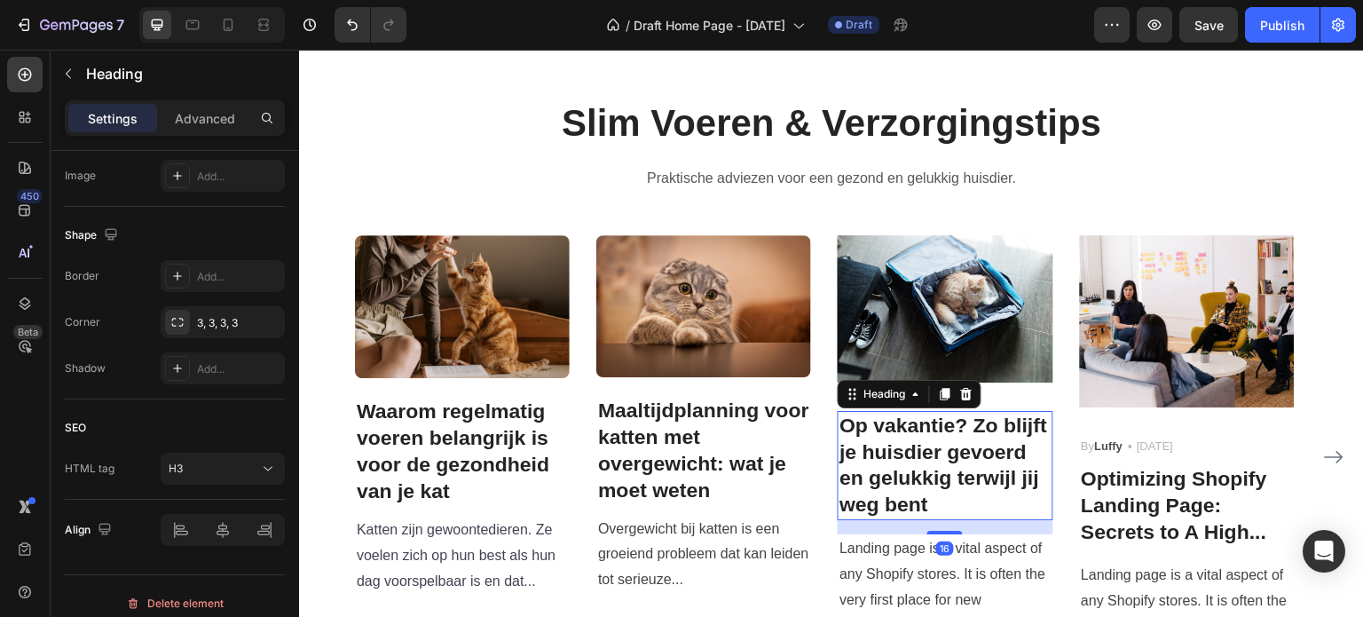
scroll to position [0, 0]
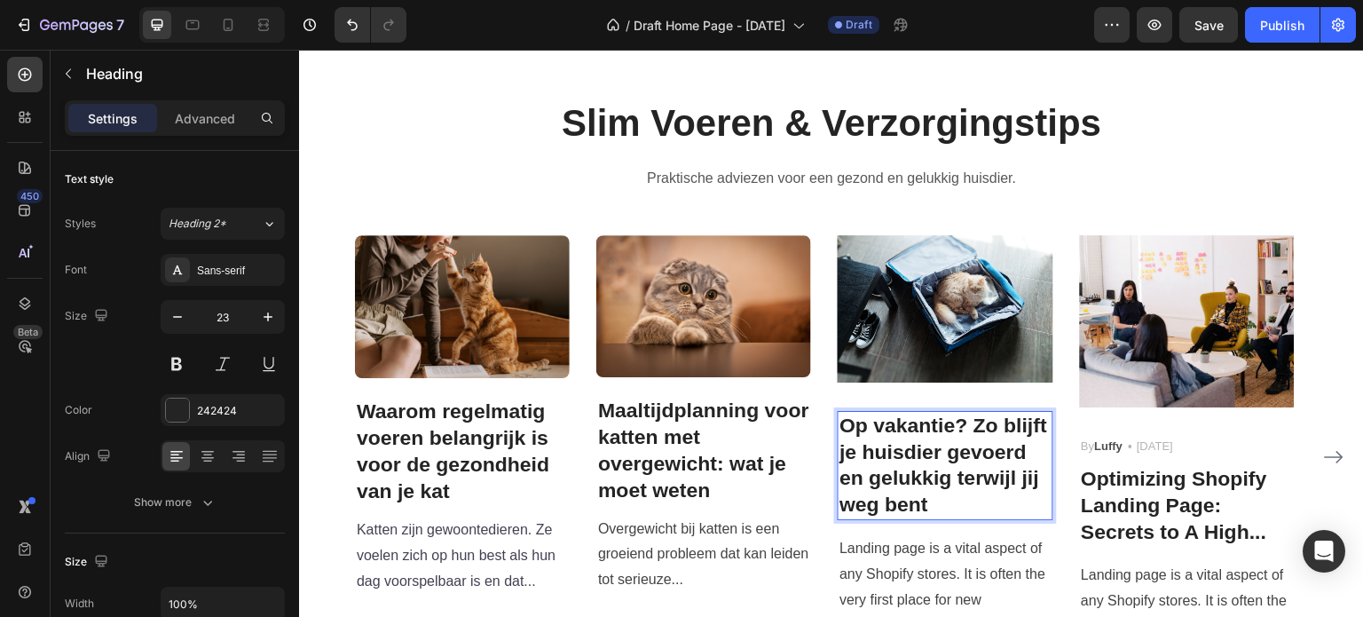
click at [979, 426] on strong "Op vakantie? Zo blijft je huisdier gevoerd en gelukkig terwijl jij weg bent" at bounding box center [943, 465] width 208 height 103
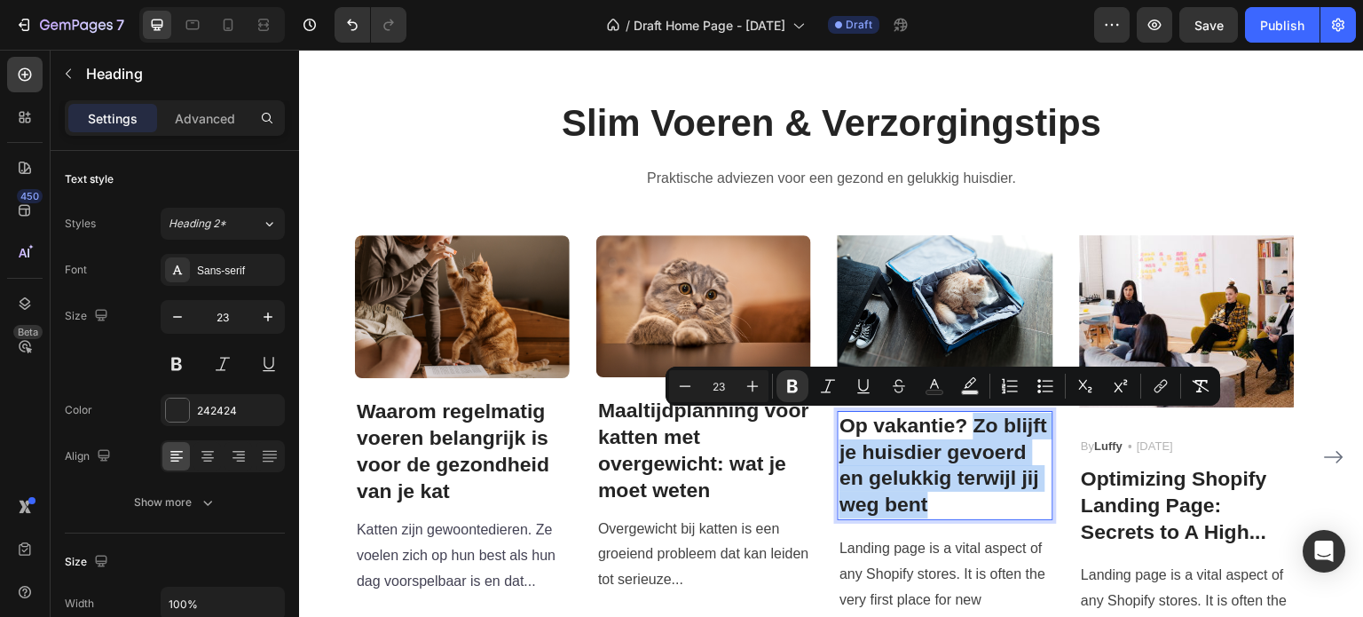
drag, startPoint x: 979, startPoint y: 426, endPoint x: 1036, endPoint y: 498, distance: 91.6
click at [1036, 498] on p "Op vakantie? Zo blijft je huisdier gevoerd en gelukkig terwijl jij weg bent" at bounding box center [944, 466] width 211 height 106
copy strong "Zo blijft je huisdier gevoerd en gelukkig terwijl [PERSON_NAME] weg bent"
click at [922, 297] on img at bounding box center [945, 308] width 215 height 146
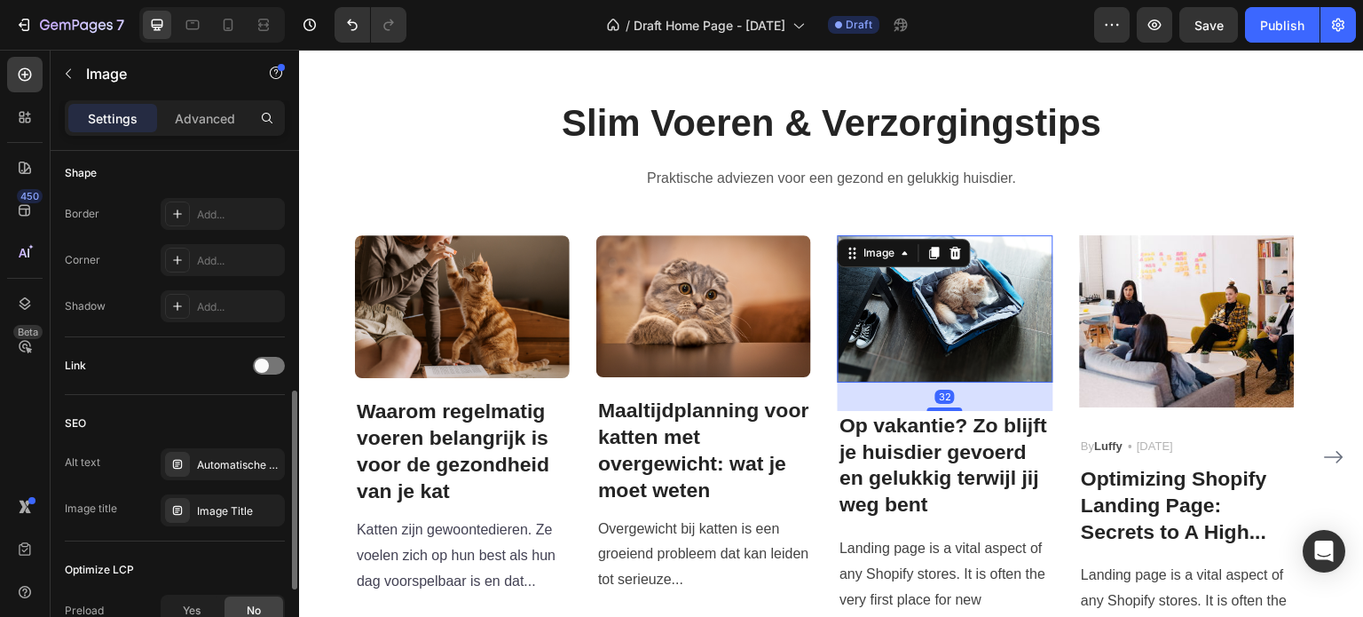
scroll to position [799, 0]
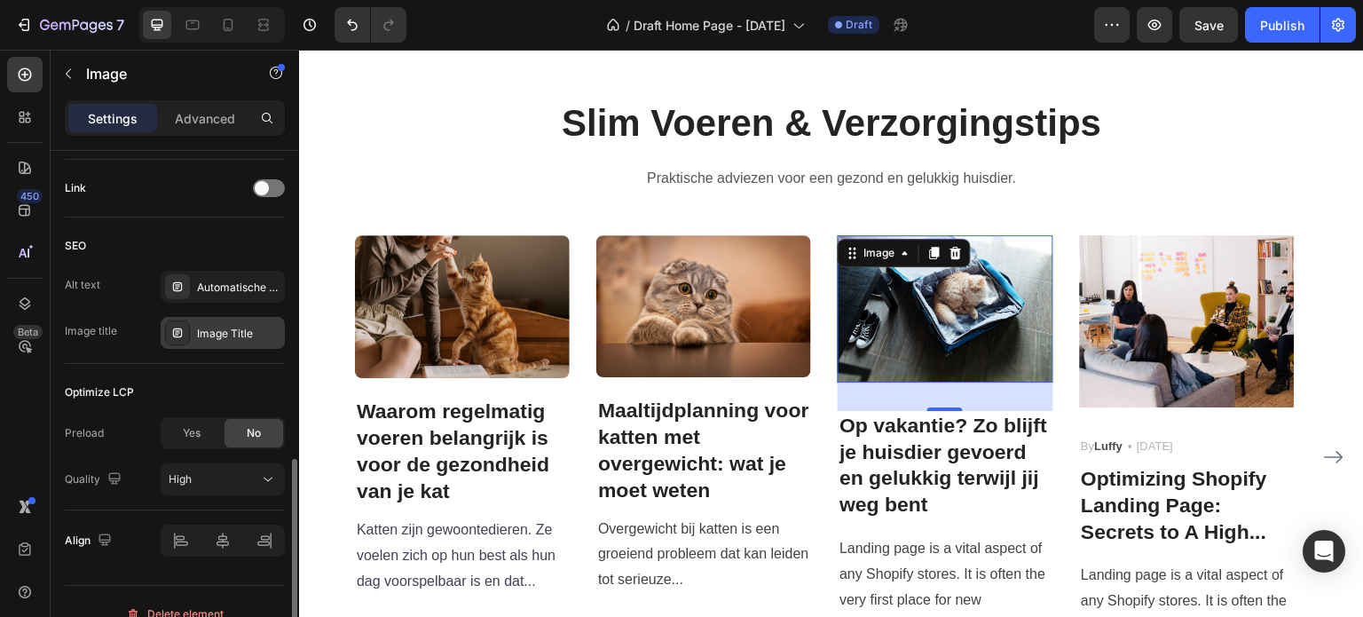
click at [241, 330] on div "Image Title" at bounding box center [238, 334] width 83 height 16
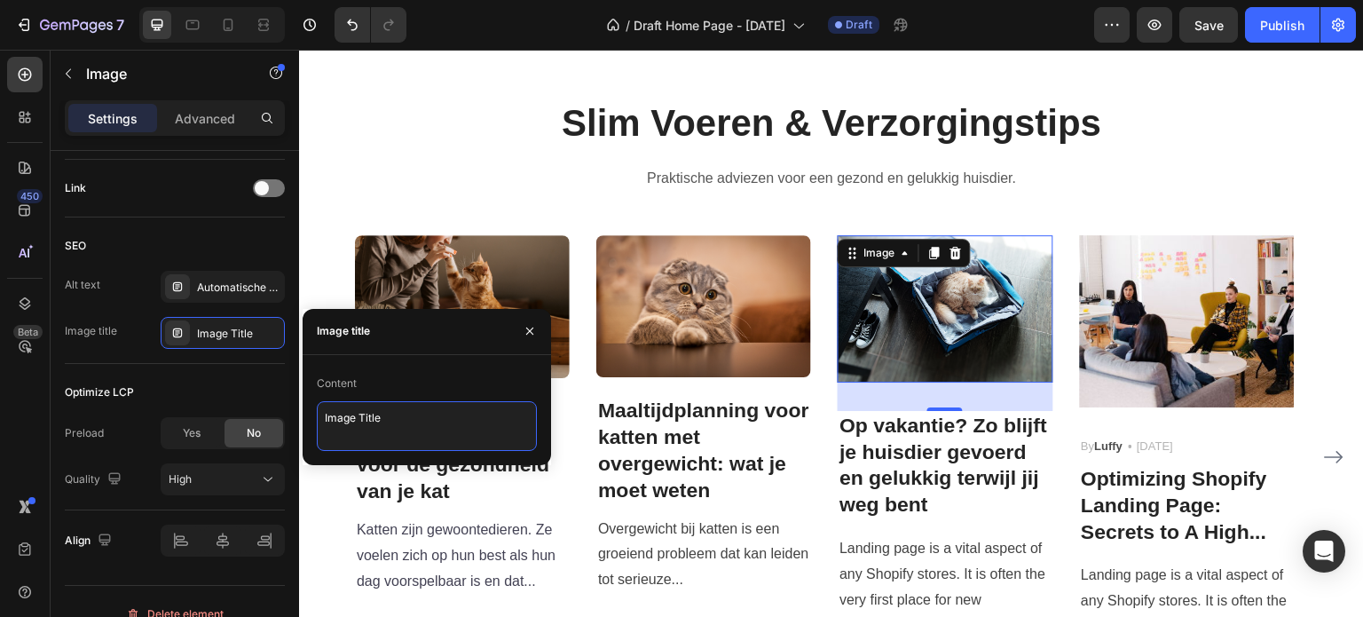
click at [411, 432] on textarea "Image Title" at bounding box center [427, 426] width 220 height 50
drag, startPoint x: 408, startPoint y: 422, endPoint x: 231, endPoint y: 405, distance: 178.3
click at [231, 405] on div "450 Beta Sections(18) Elements(83) Section Element Hero Section Product Detail …" at bounding box center [149, 333] width 299 height 567
paste textarea "Zo blijft je huisdier gevoerd en gelukkig terwijl [PERSON_NAME] weg bent"
type textarea "Zo blijft je huisdier gevoerd en gelukkig terwijl [PERSON_NAME] weg bent"
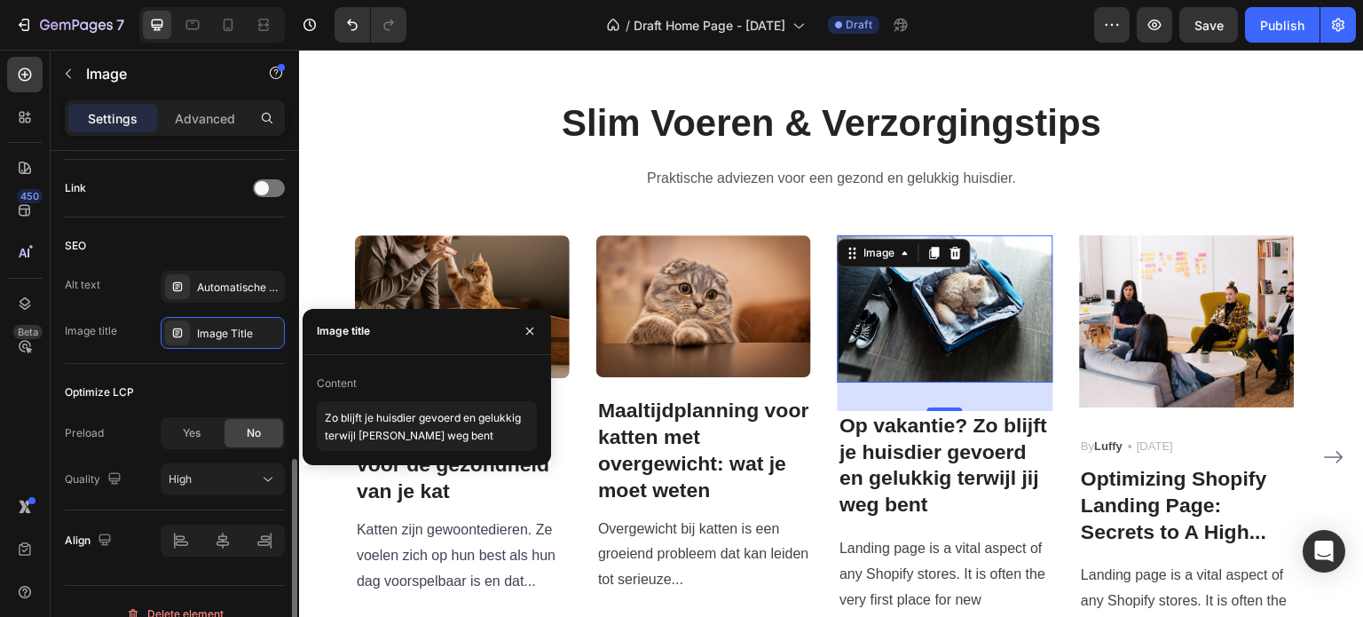
click at [219, 234] on div "SEO" at bounding box center [175, 246] width 220 height 28
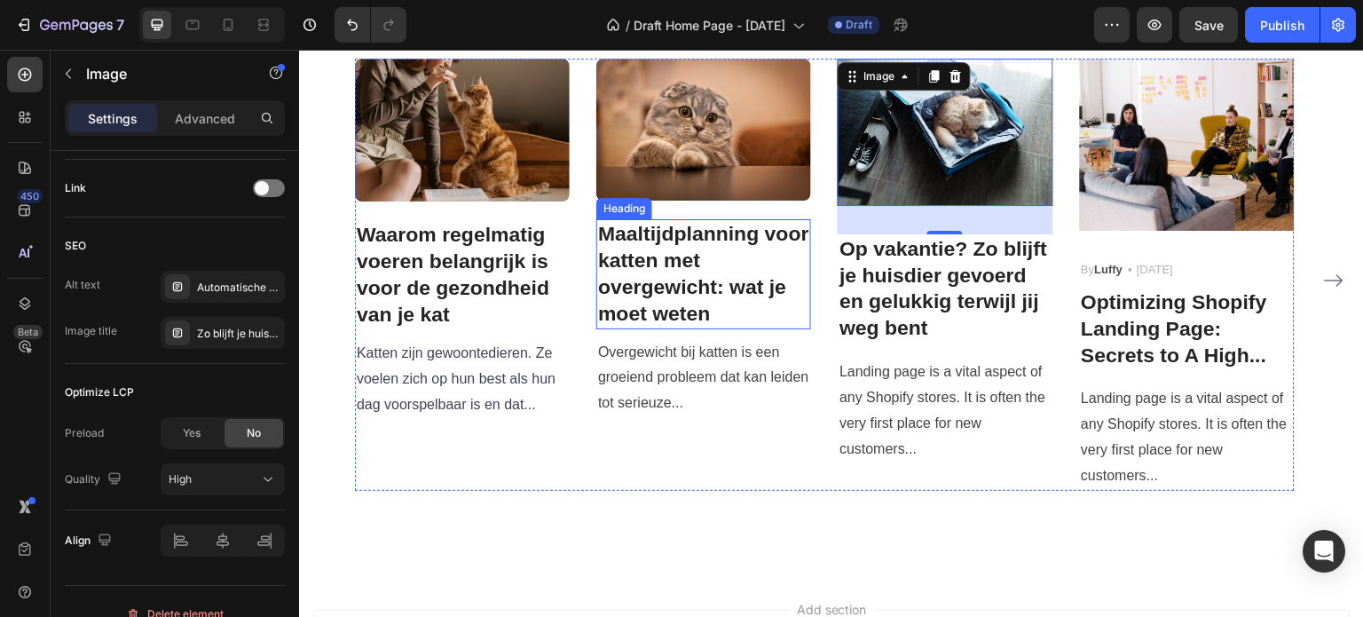
scroll to position [3017, 0]
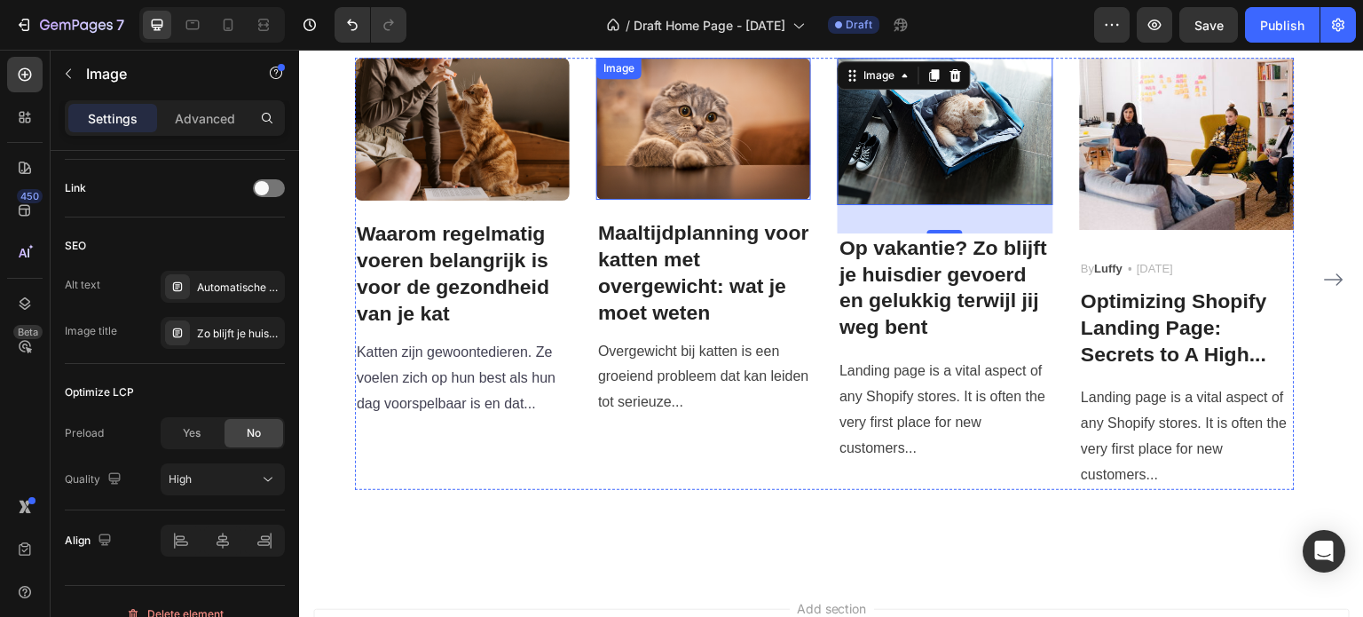
click at [734, 187] on img at bounding box center [703, 129] width 215 height 142
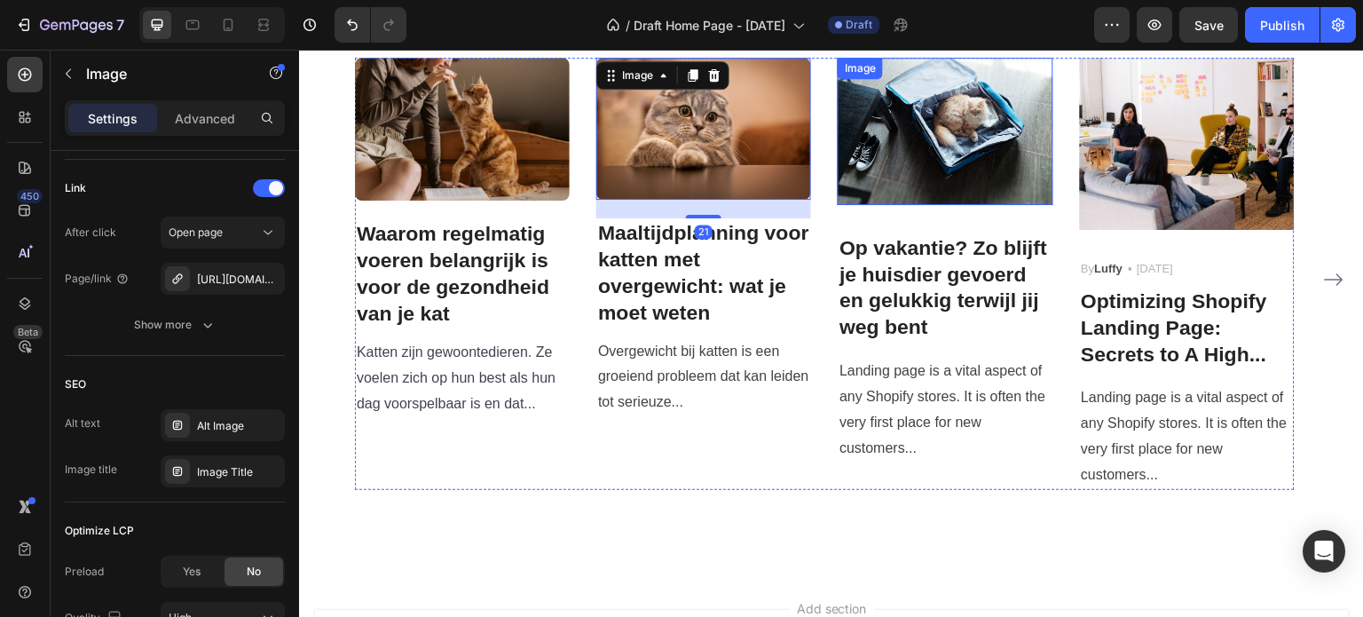
click at [936, 178] on img at bounding box center [945, 131] width 215 height 146
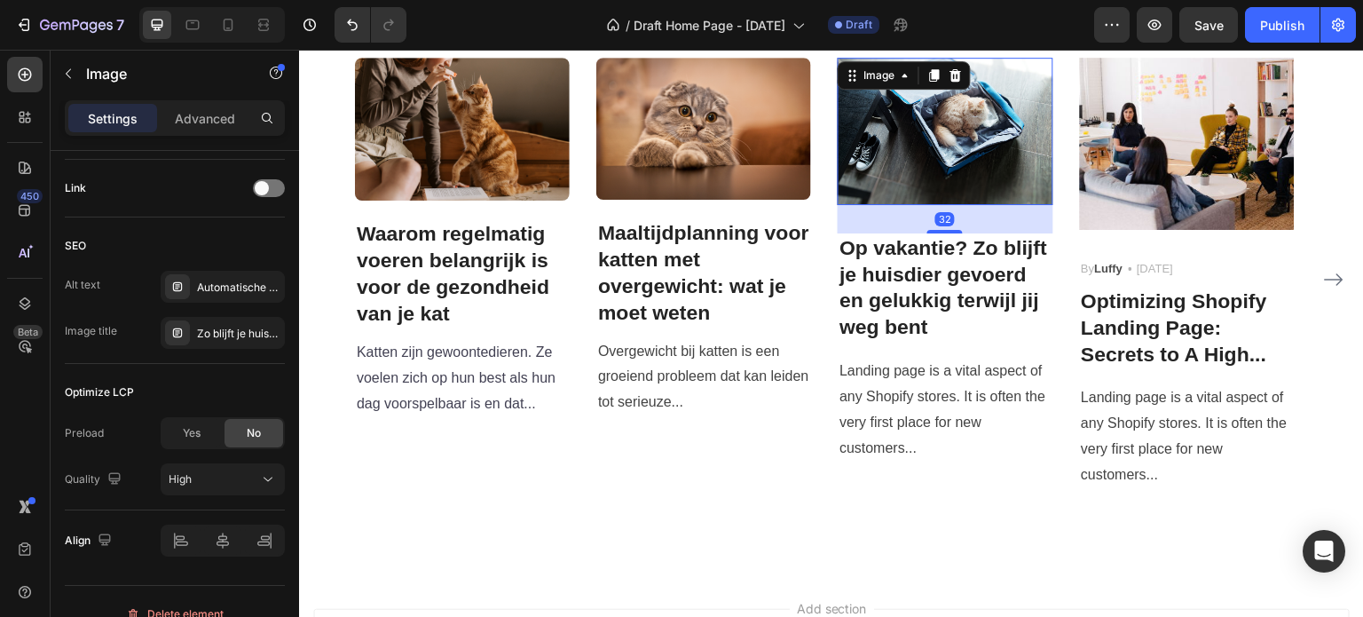
click at [949, 228] on div "32" at bounding box center [945, 219] width 215 height 28
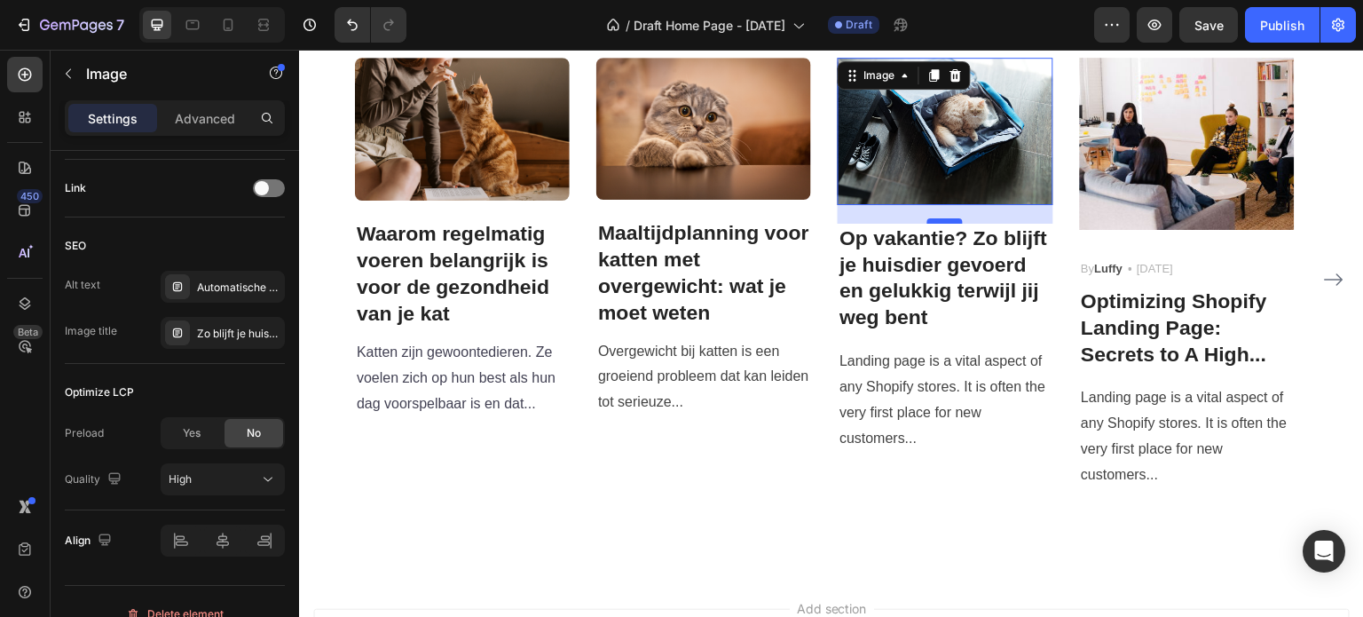
drag, startPoint x: 950, startPoint y: 230, endPoint x: 950, endPoint y: 220, distance: 9.8
click at [950, 220] on div at bounding box center [944, 220] width 35 height 5
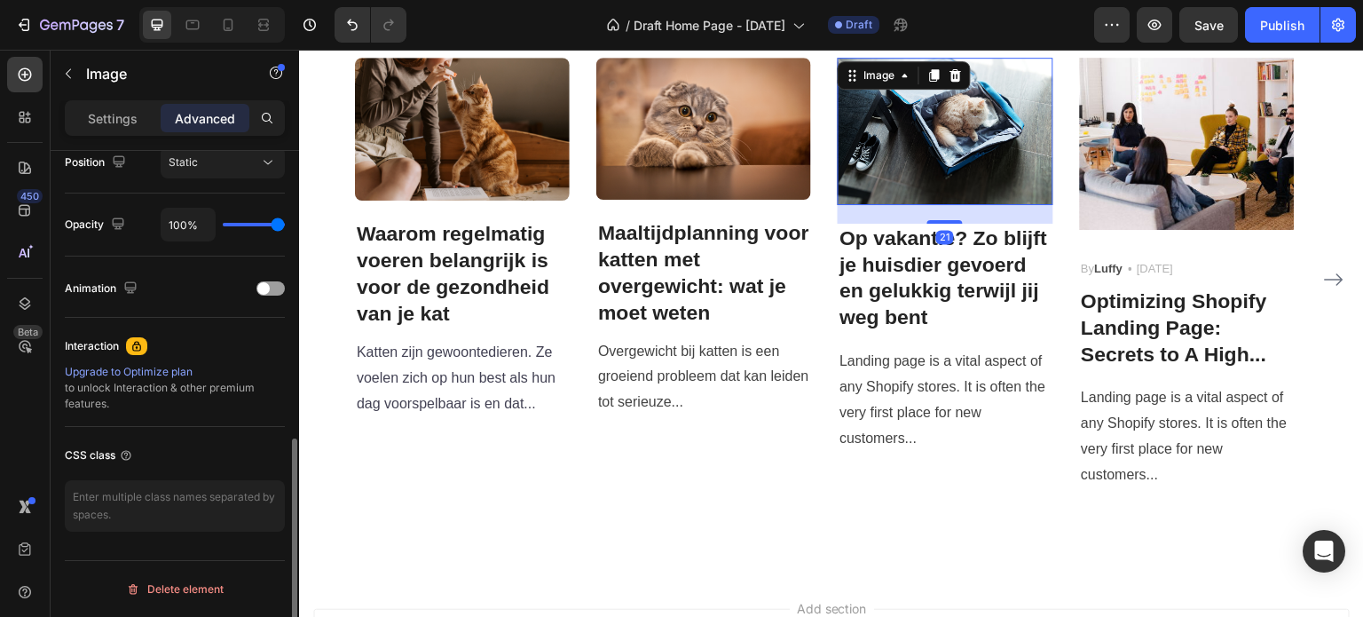
click at [938, 138] on img at bounding box center [945, 131] width 215 height 146
click at [738, 109] on img at bounding box center [703, 129] width 215 height 142
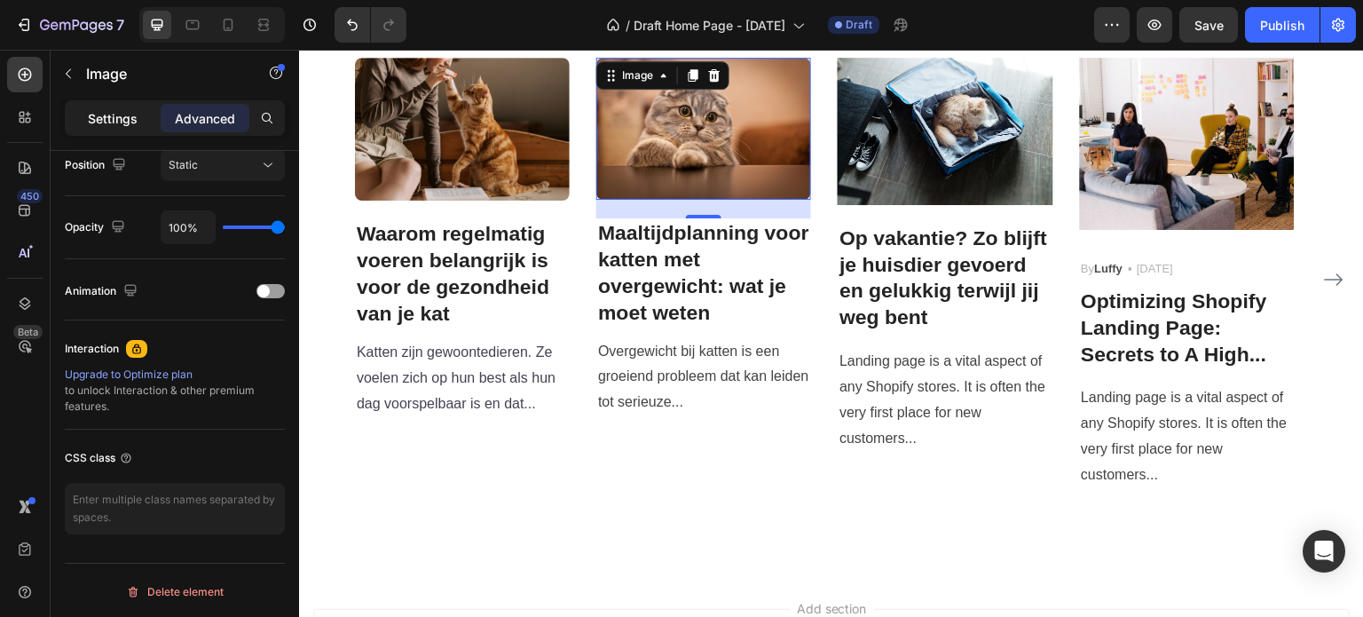
click at [99, 111] on p "Settings" at bounding box center [113, 118] width 50 height 19
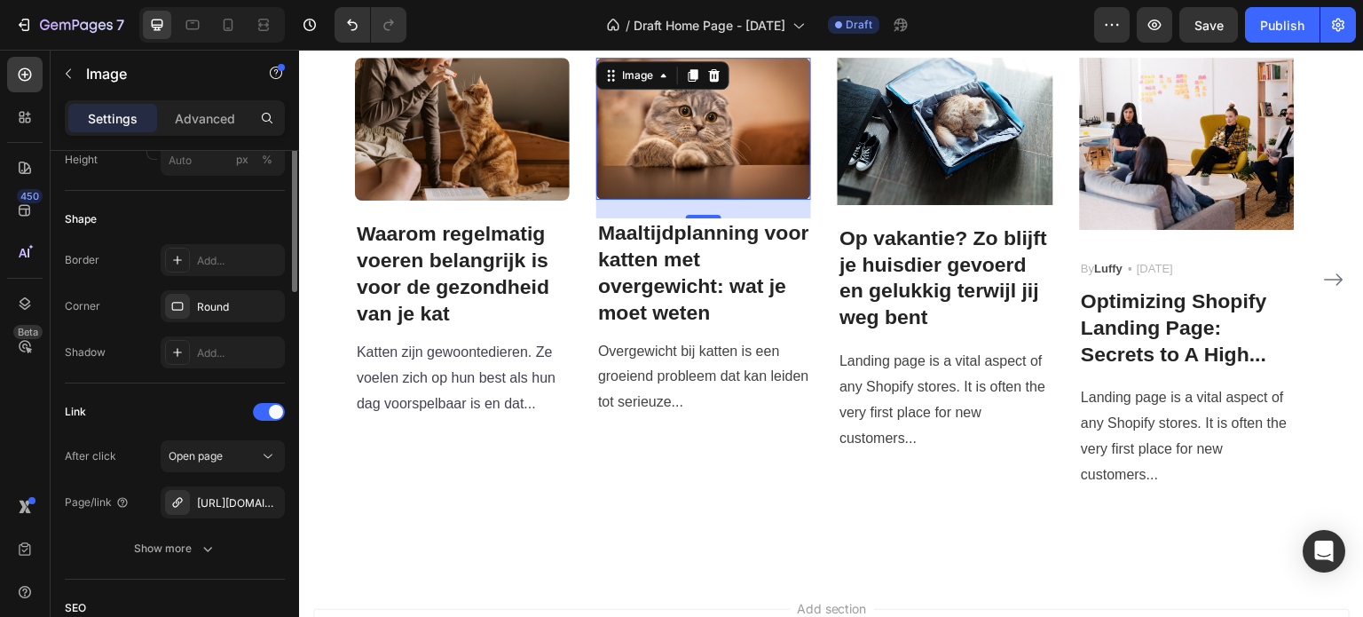
scroll to position [309, 0]
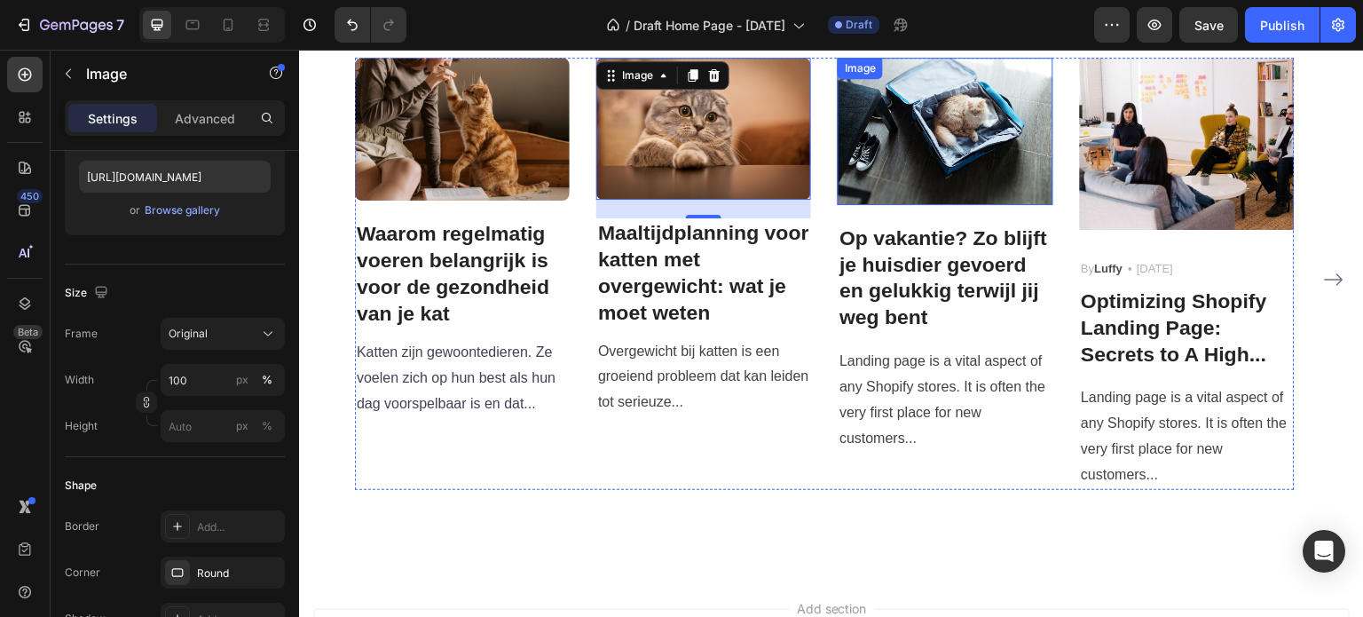
click at [896, 148] on img at bounding box center [945, 131] width 215 height 146
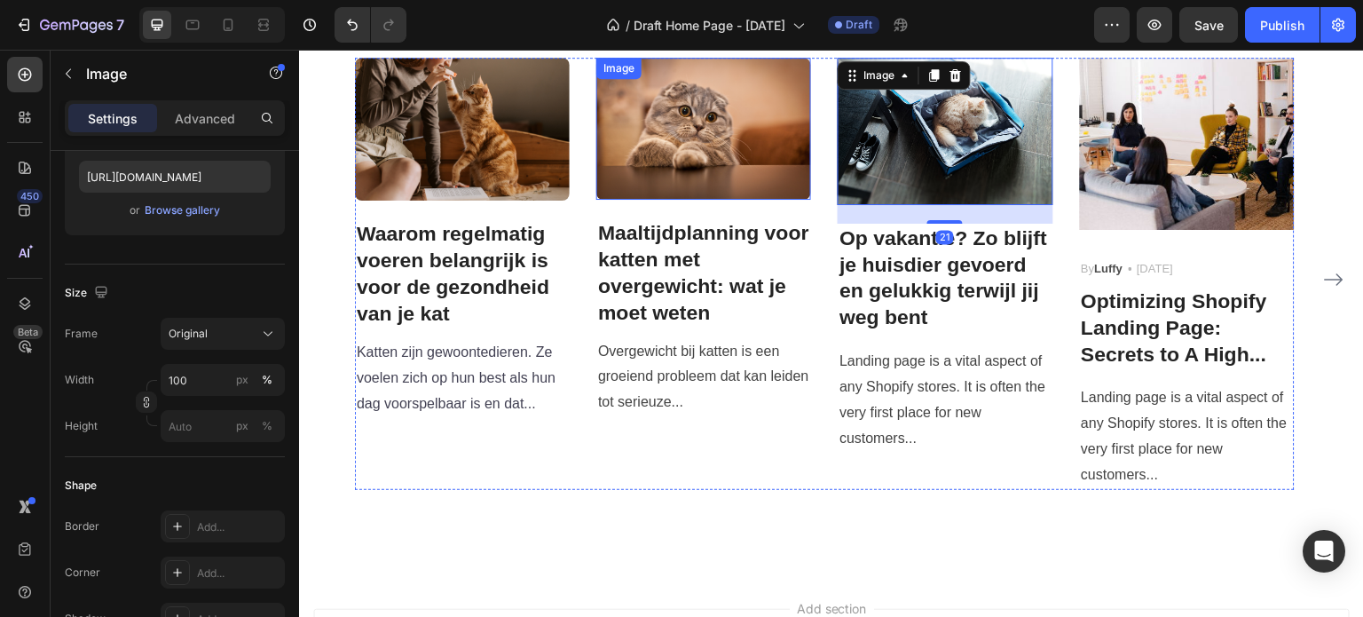
click at [615, 133] on img at bounding box center [703, 129] width 215 height 142
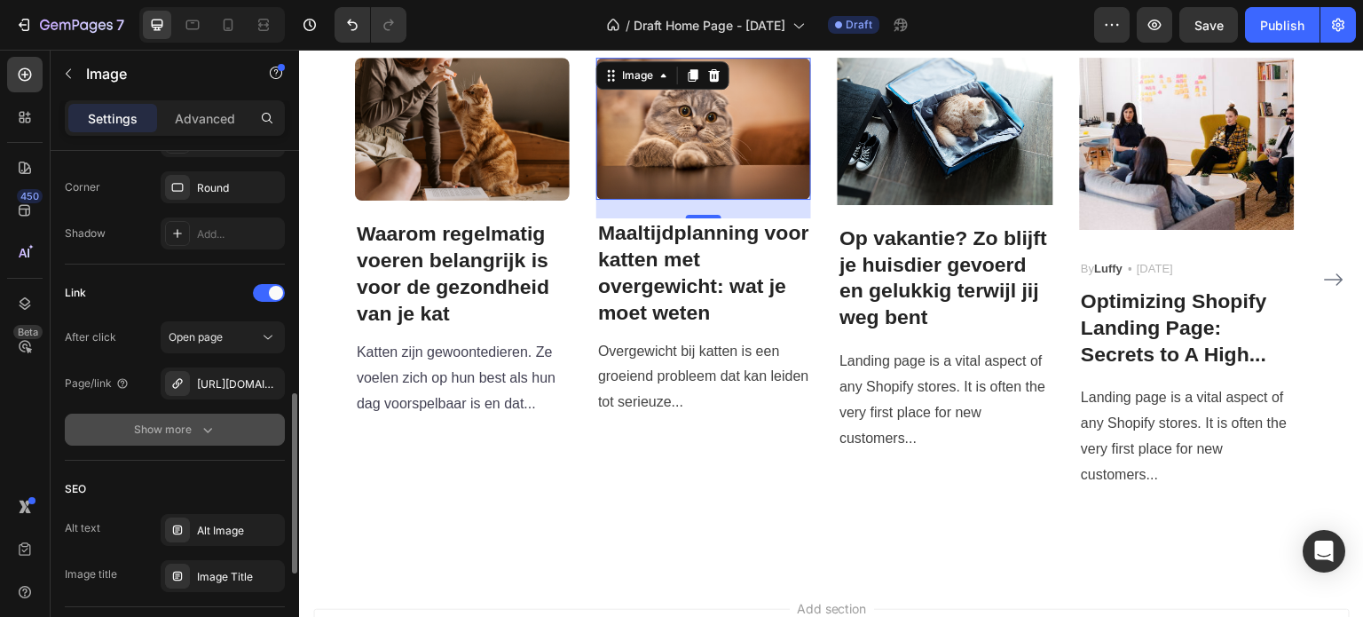
scroll to position [605, 0]
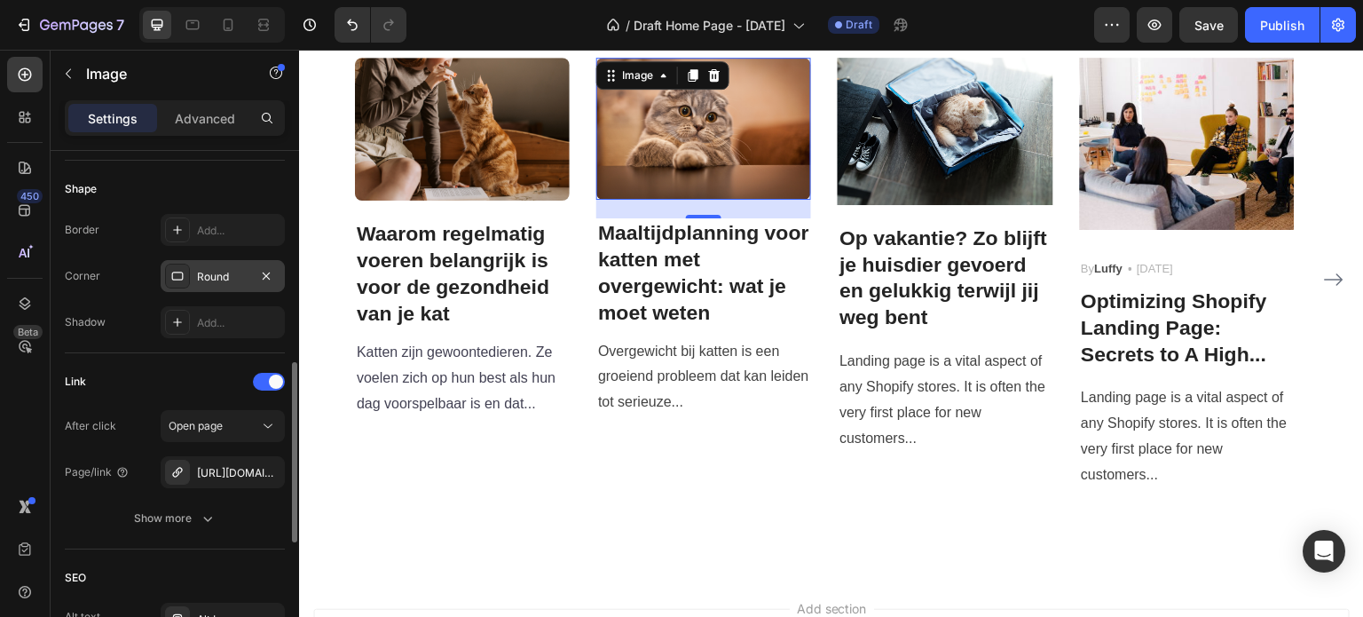
click at [231, 271] on div "Round" at bounding box center [222, 277] width 51 height 16
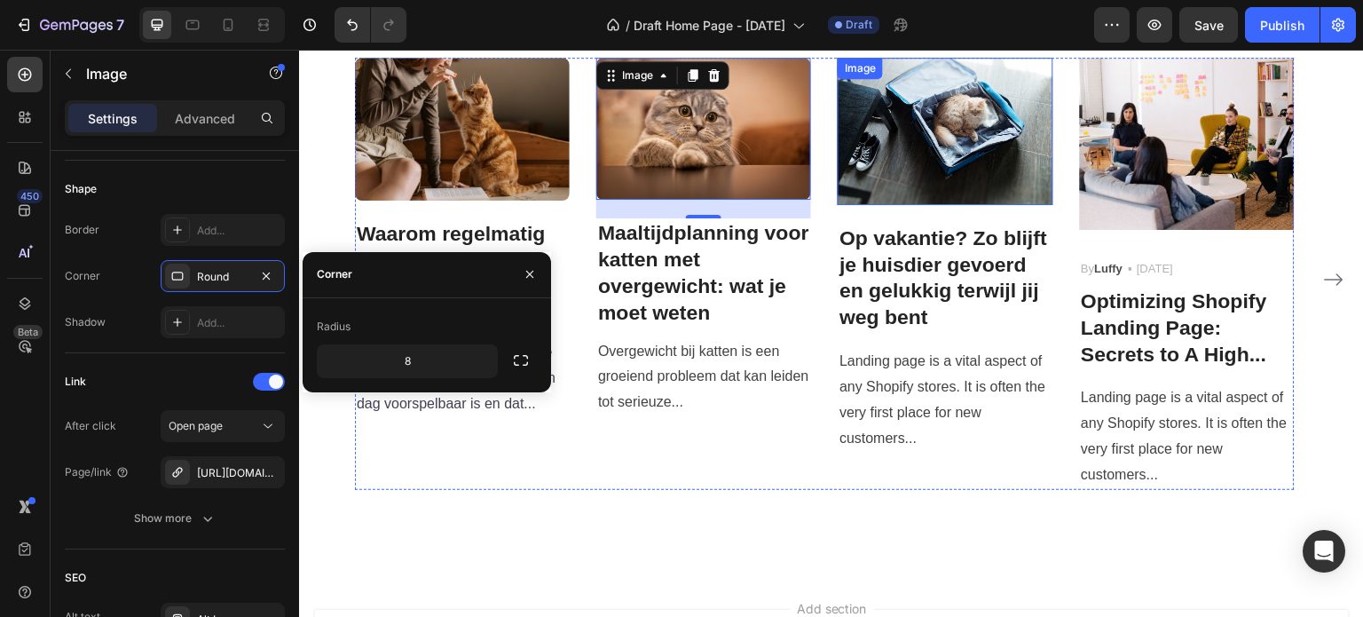
click at [993, 125] on img at bounding box center [945, 131] width 215 height 146
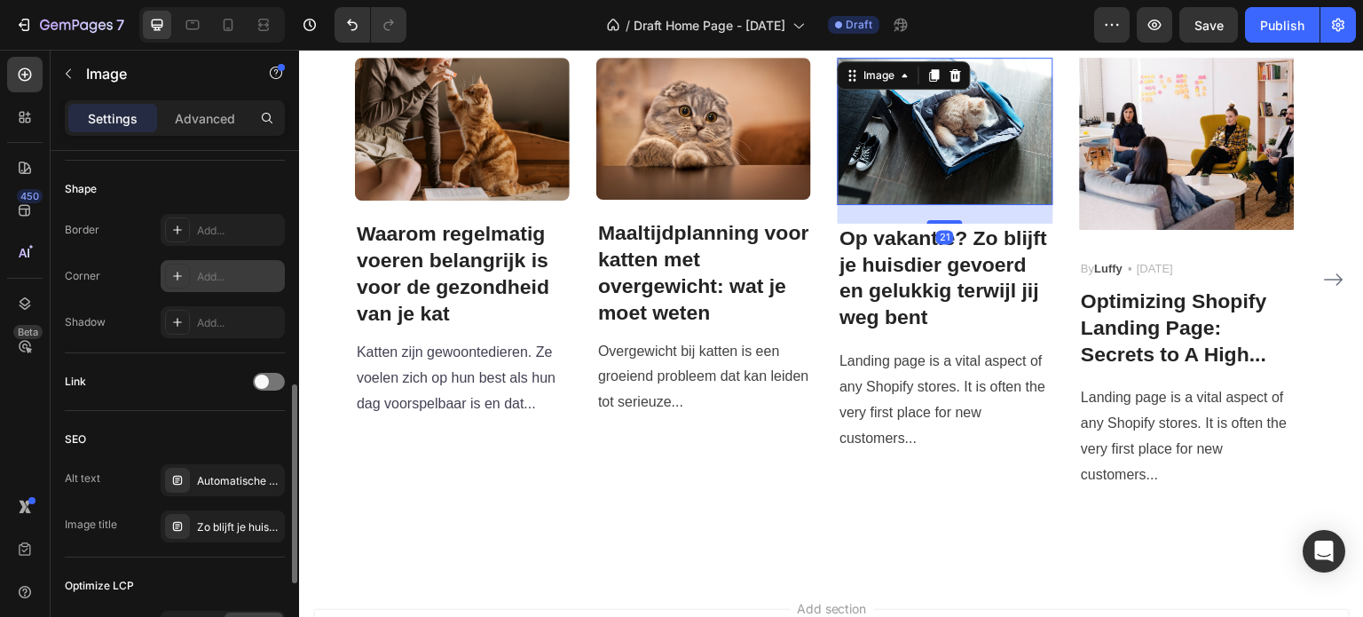
click at [194, 263] on div "Add..." at bounding box center [223, 276] width 124 height 32
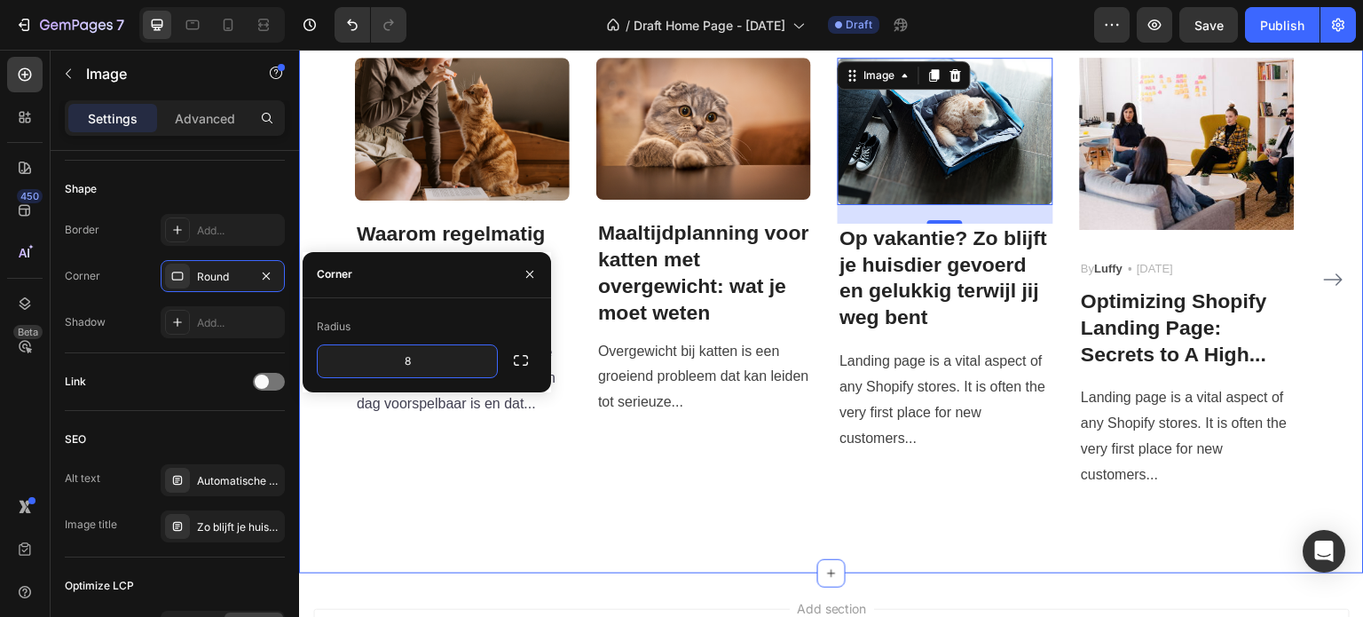
click at [744, 559] on div "Slim Voeren & Verzorgingstips Heading Praktische adviezen voor een gezond en ge…" at bounding box center [831, 210] width 1065 height 723
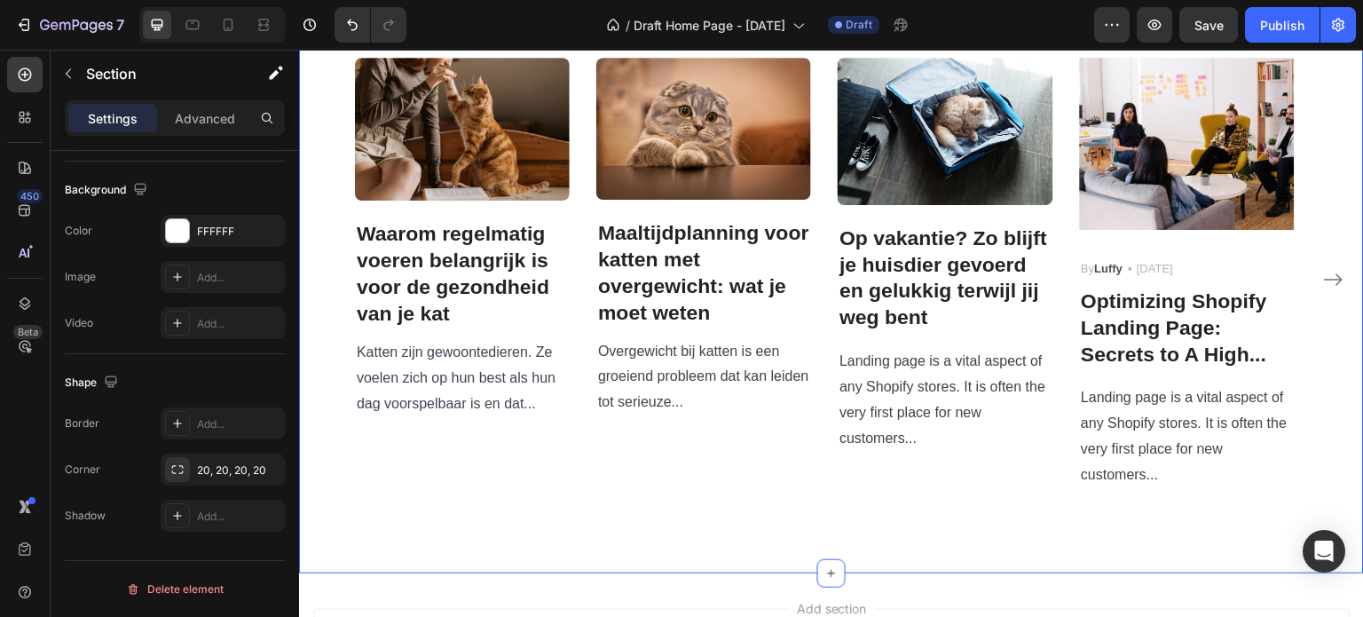
scroll to position [0, 0]
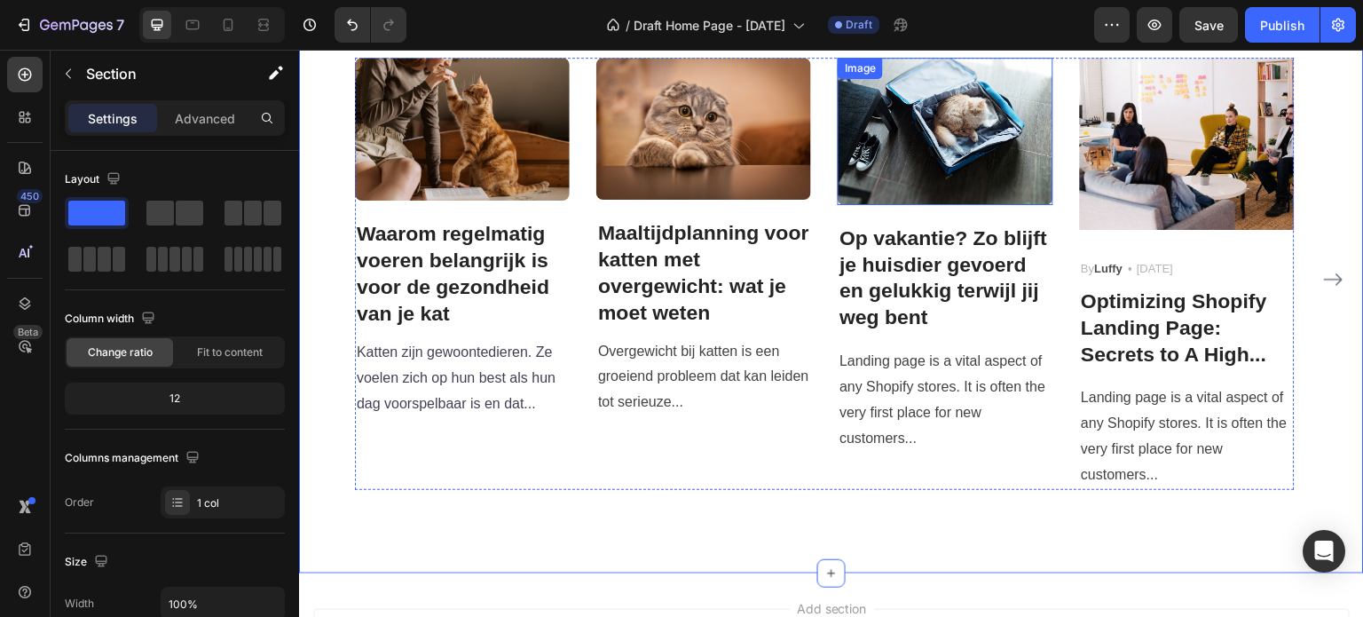
click at [877, 138] on img at bounding box center [945, 131] width 215 height 146
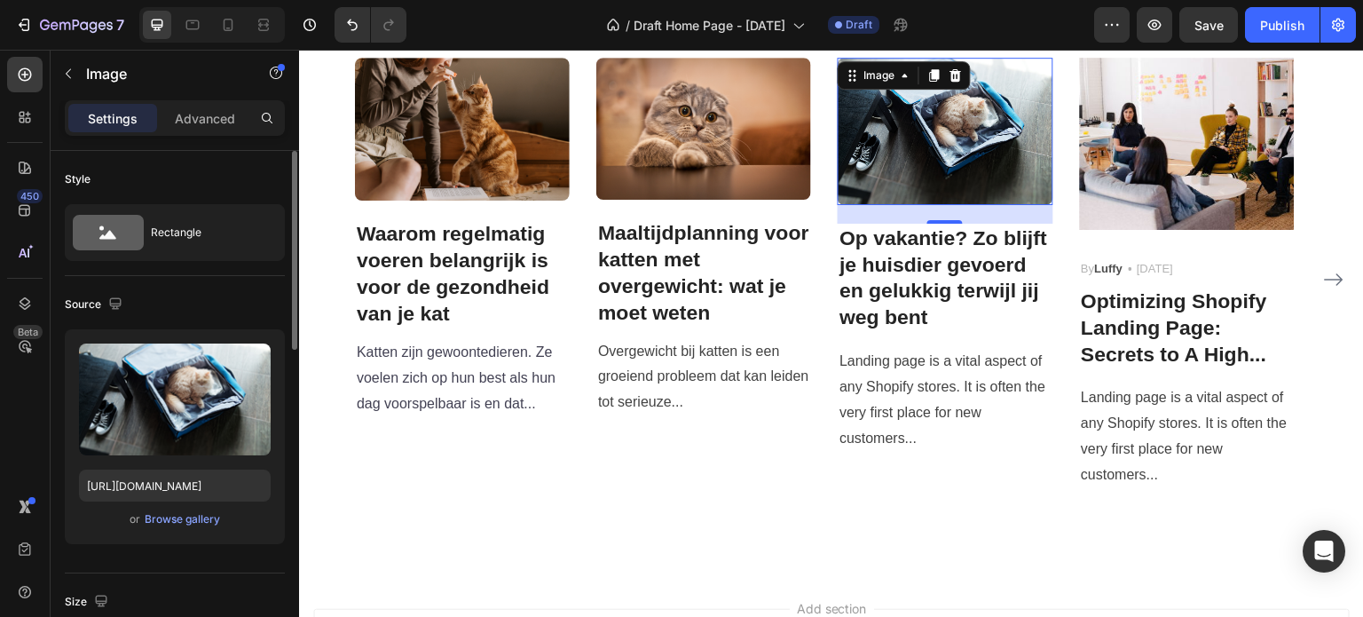
scroll to position [266, 0]
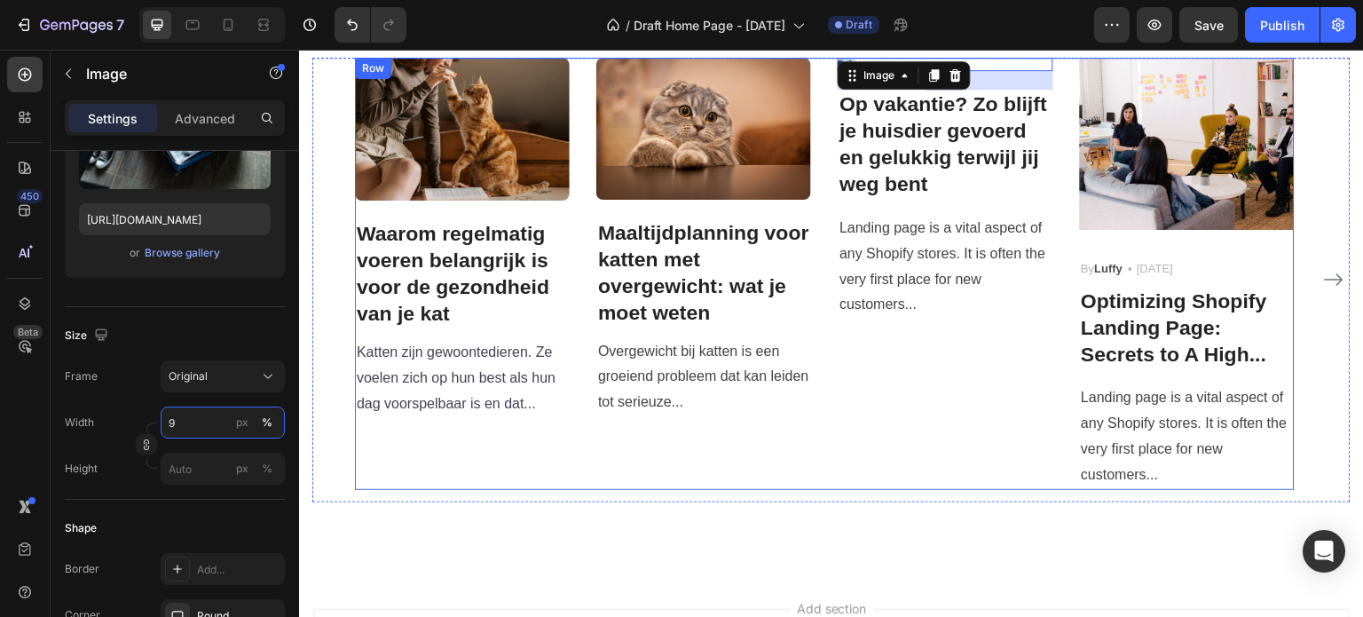
type input "98"
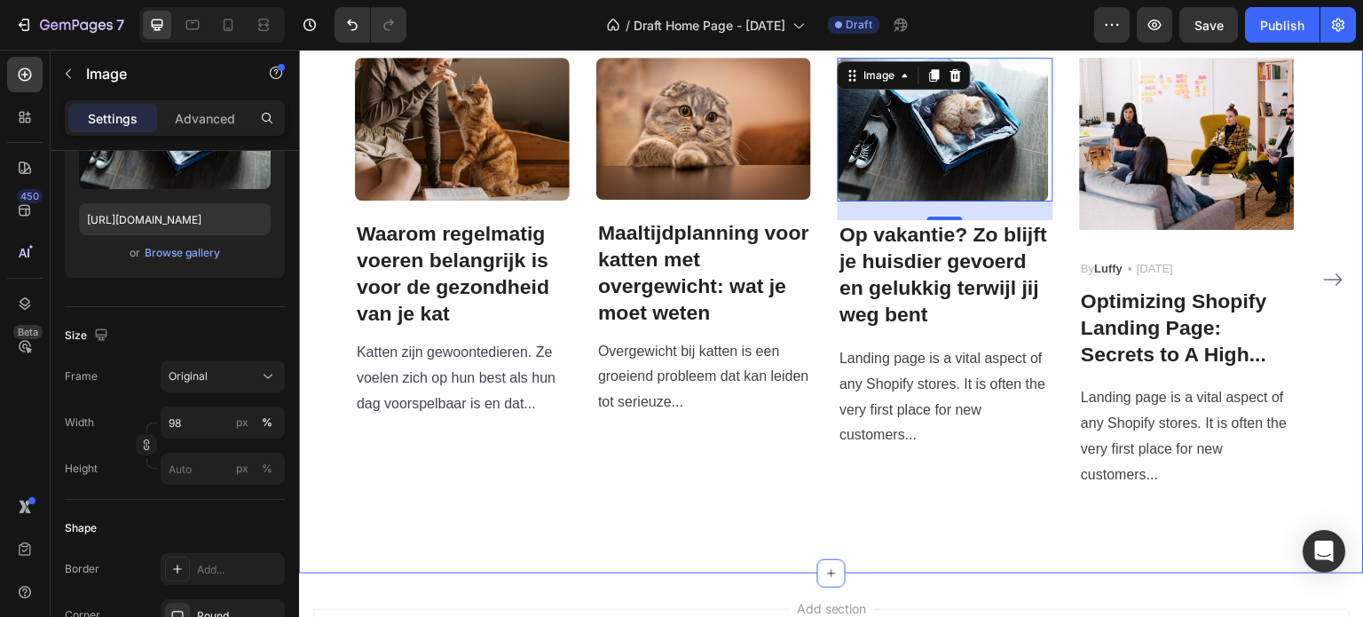
click at [553, 515] on div "Slim Voeren & Verzorgingstips Heading Praktische adviezen voor een gezond en ge…" at bounding box center [831, 210] width 1065 height 723
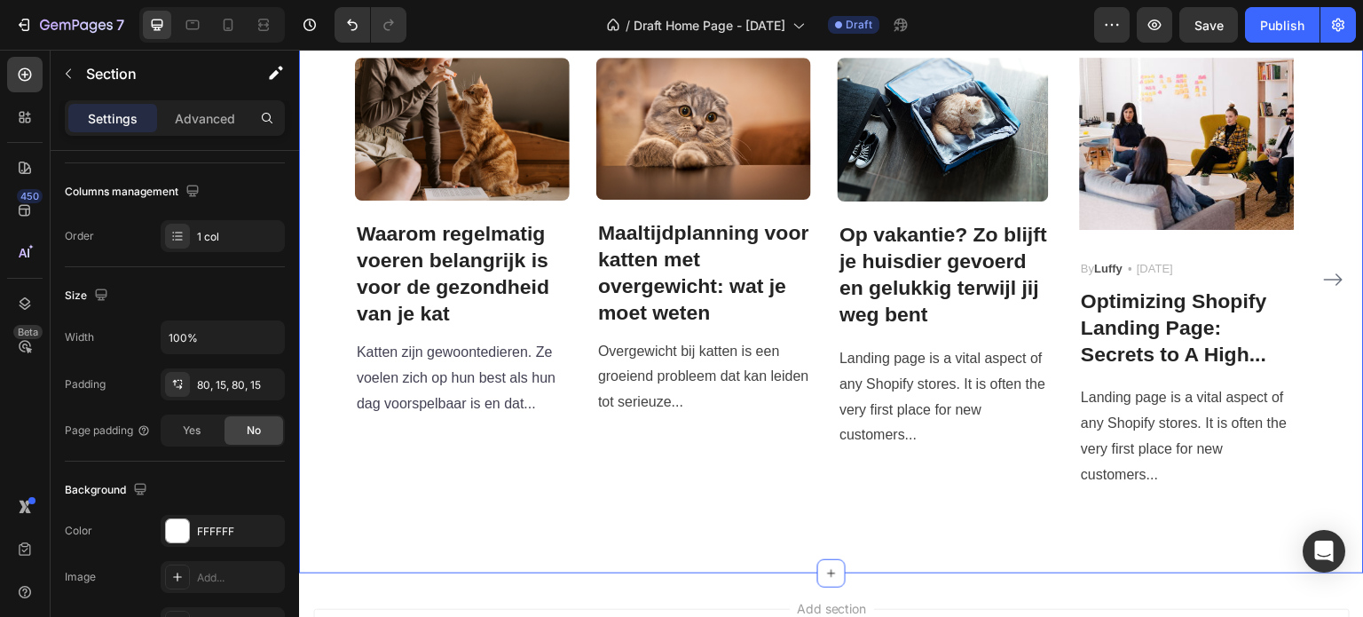
scroll to position [0, 0]
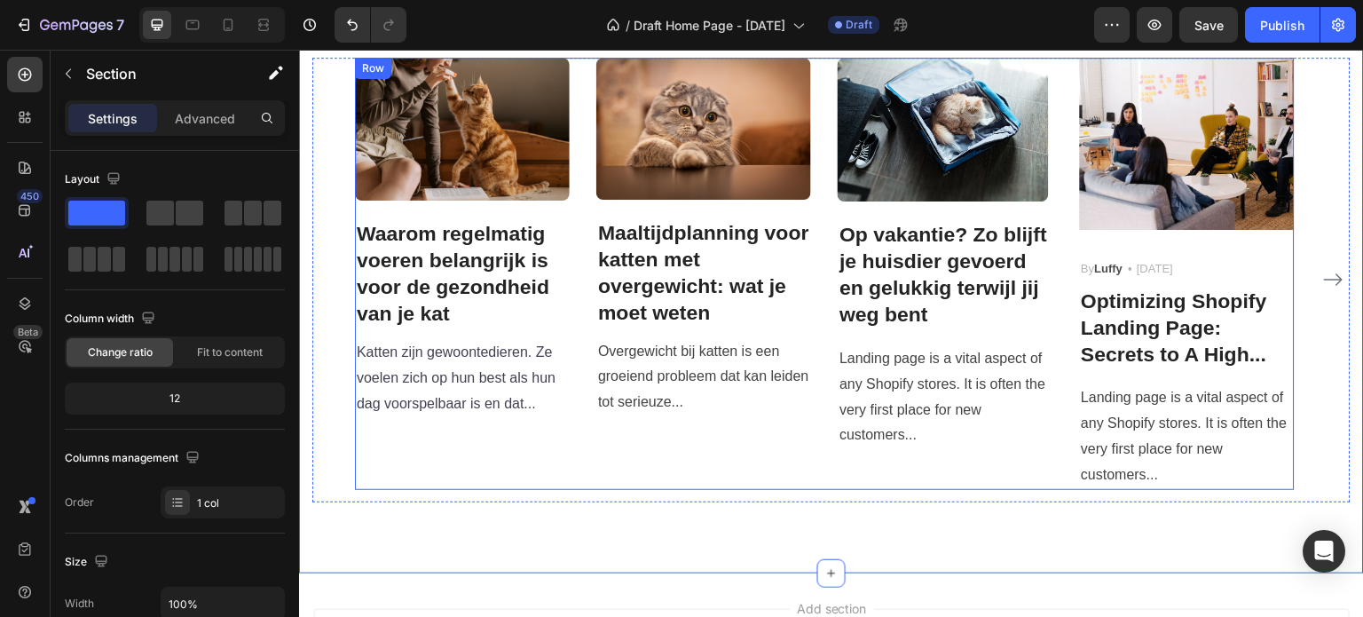
click at [574, 472] on div "Image Waarom regelmatig voeren belangrijk is voor de gezondheid van je kat Head…" at bounding box center [825, 273] width 940 height 431
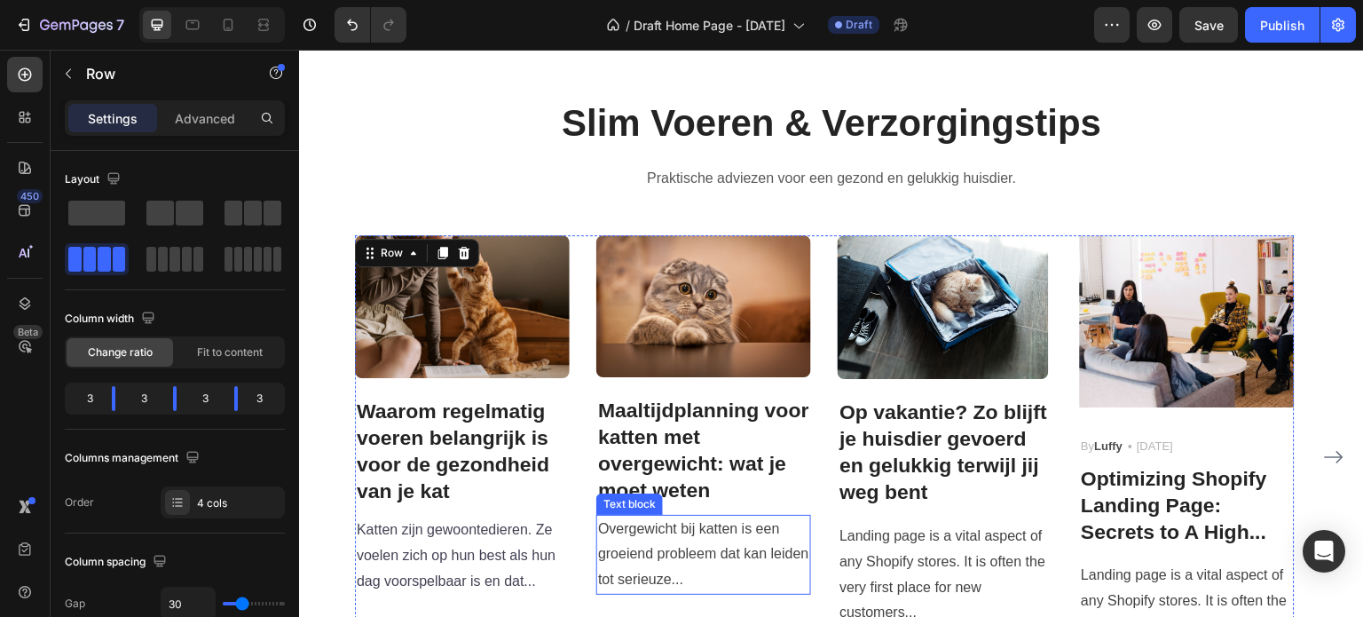
scroll to position [3017, 0]
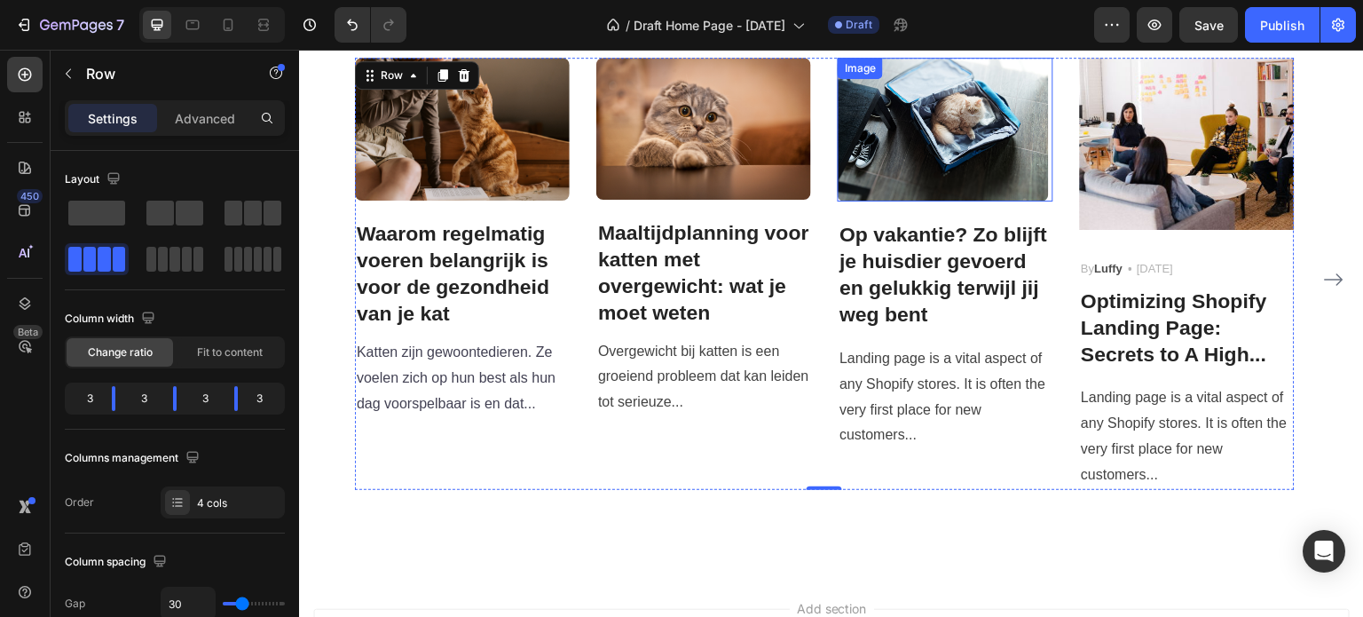
click at [909, 163] on img at bounding box center [943, 130] width 210 height 144
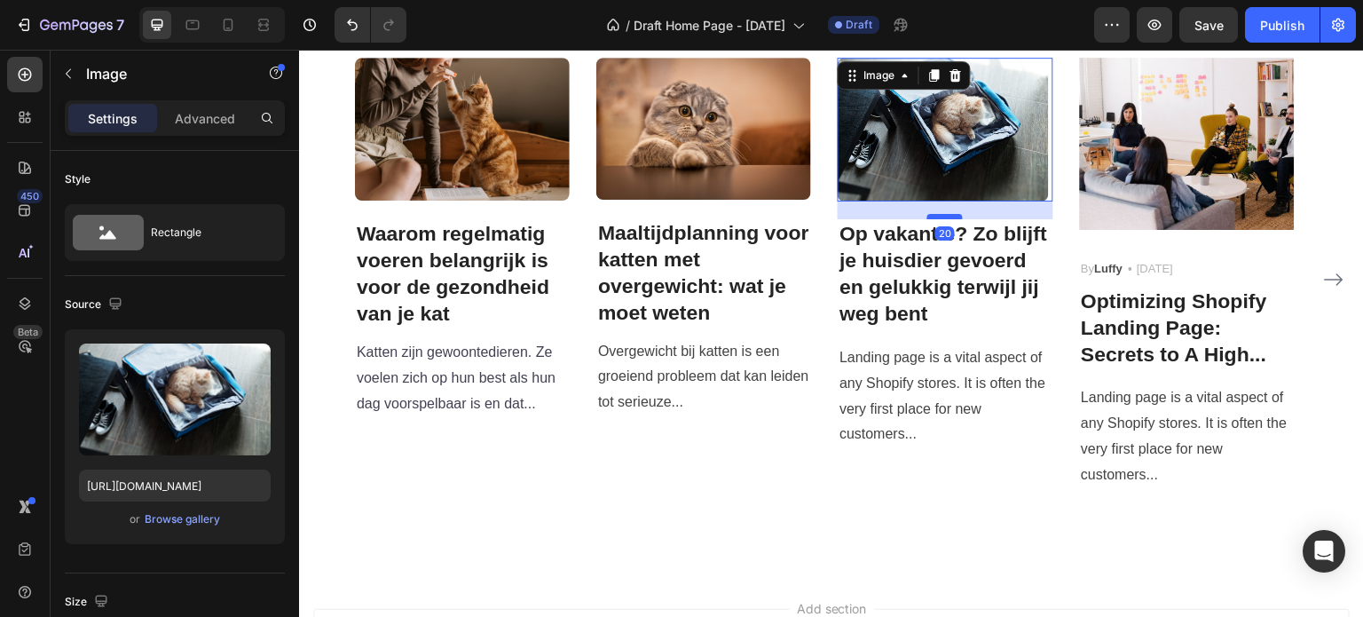
click at [940, 217] on div at bounding box center [944, 216] width 35 height 5
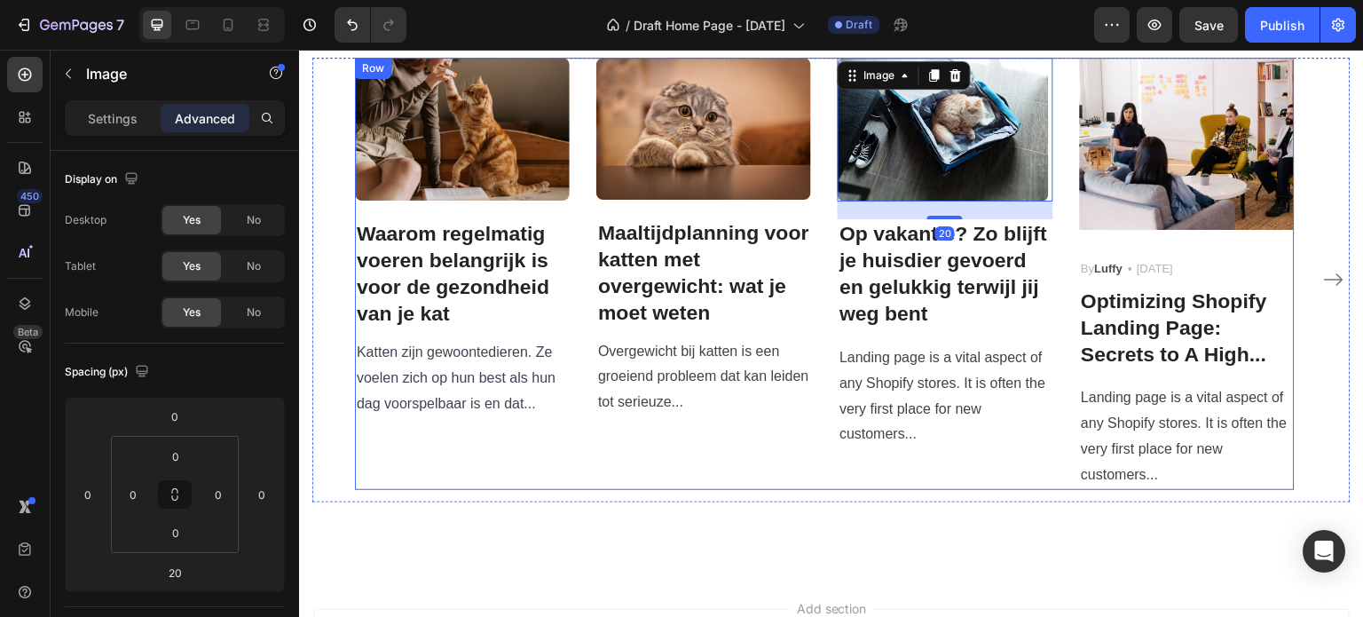
click at [765, 466] on div "Image Maaltijdplanning voor katten met overgewicht: wat je moet weten Heading O…" at bounding box center [703, 273] width 215 height 431
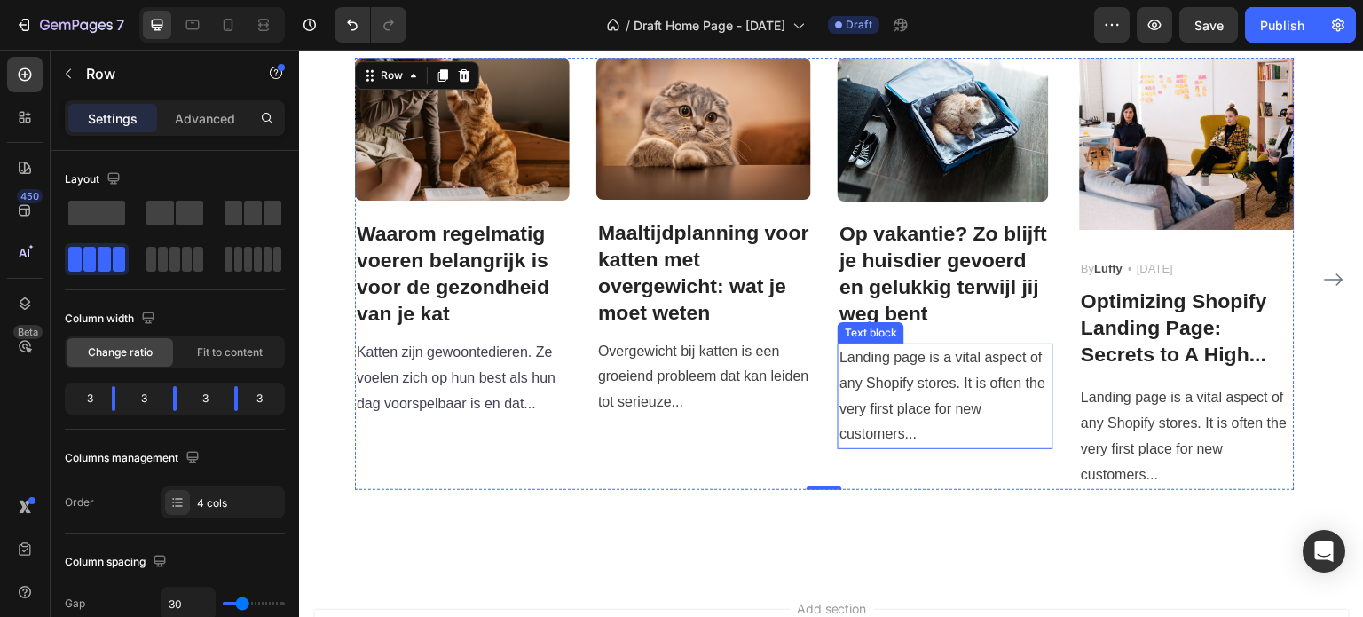
click at [902, 357] on p "Landing page is a vital aspect of any Shopify stores. It is often the very firs…" at bounding box center [944, 396] width 211 height 102
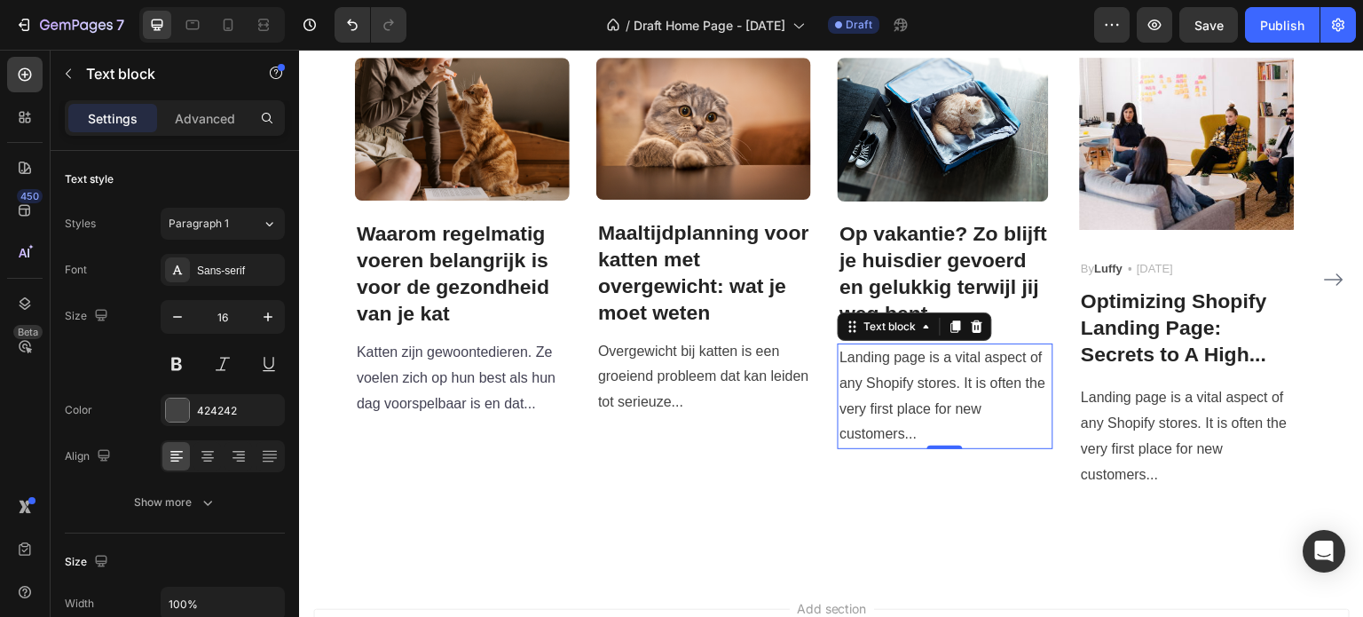
click at [904, 437] on p "Landing page is a vital aspect of any Shopify stores. It is often the very firs…" at bounding box center [944, 396] width 211 height 102
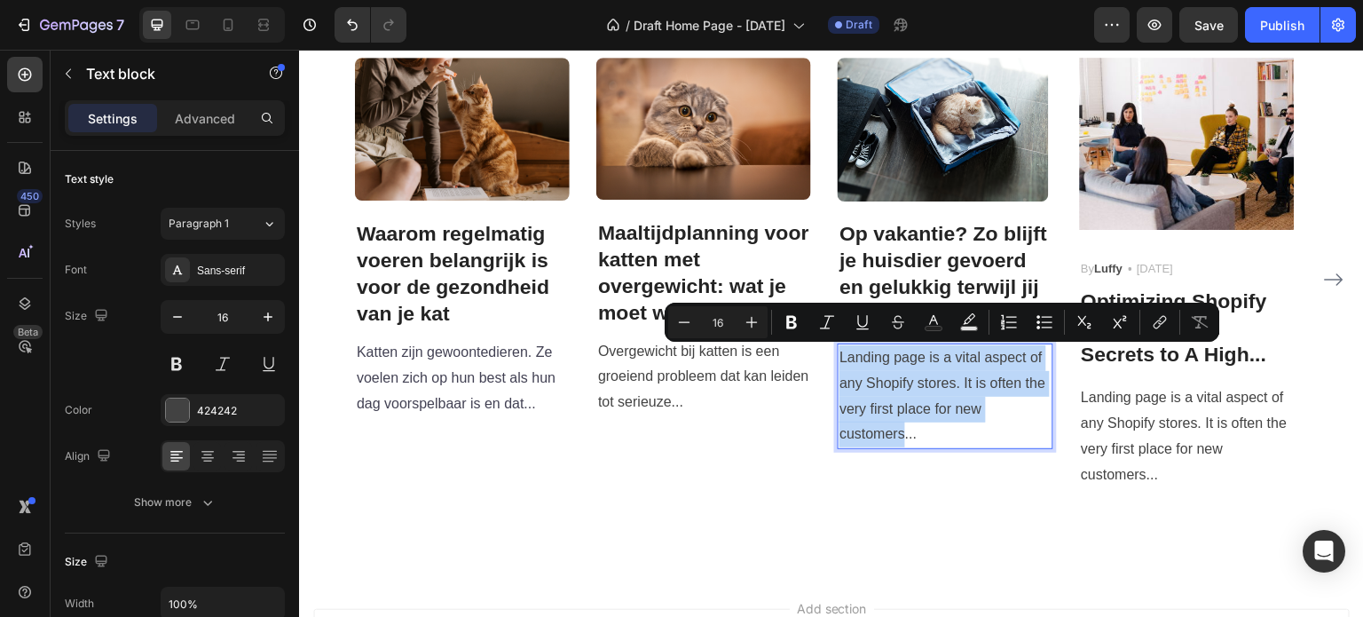
drag, startPoint x: 904, startPoint y: 437, endPoint x: 840, endPoint y: 362, distance: 98.2
click at [840, 362] on p "Landing page is a vital aspect of any Shopify stores. It is often the very firs…" at bounding box center [944, 396] width 211 height 102
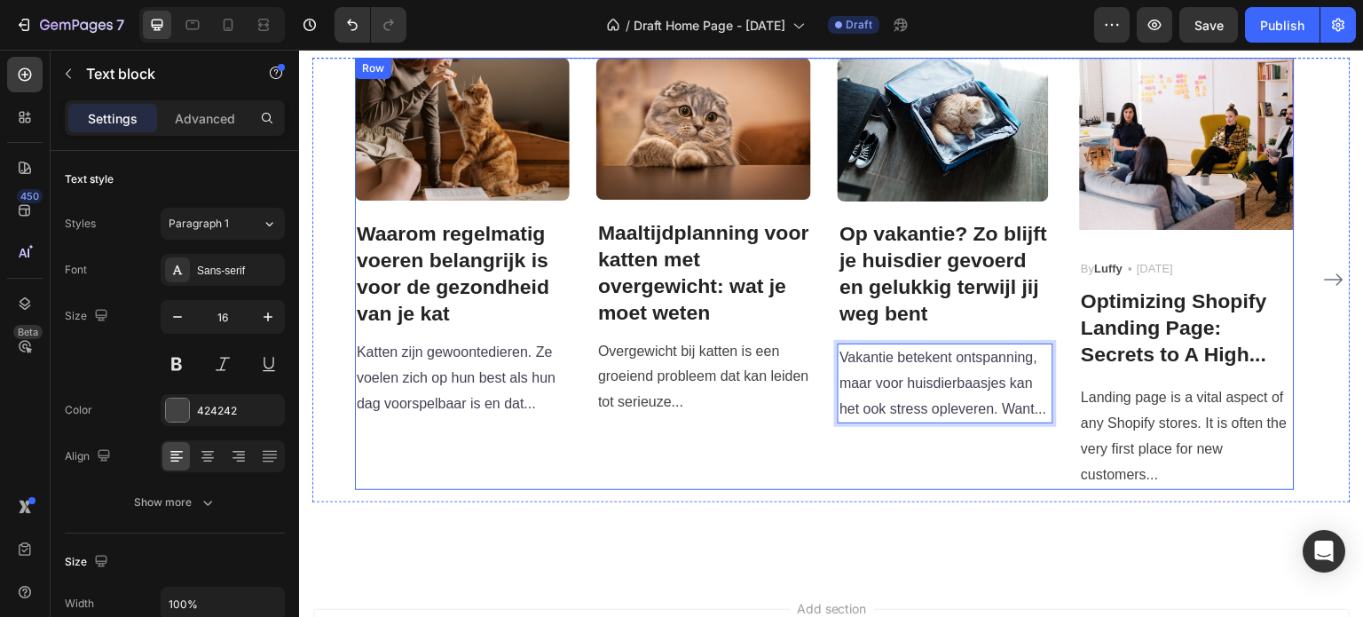
click at [784, 463] on div "Image Maaltijdplanning voor katten met overgewicht: wat je moet weten Heading O…" at bounding box center [703, 273] width 215 height 431
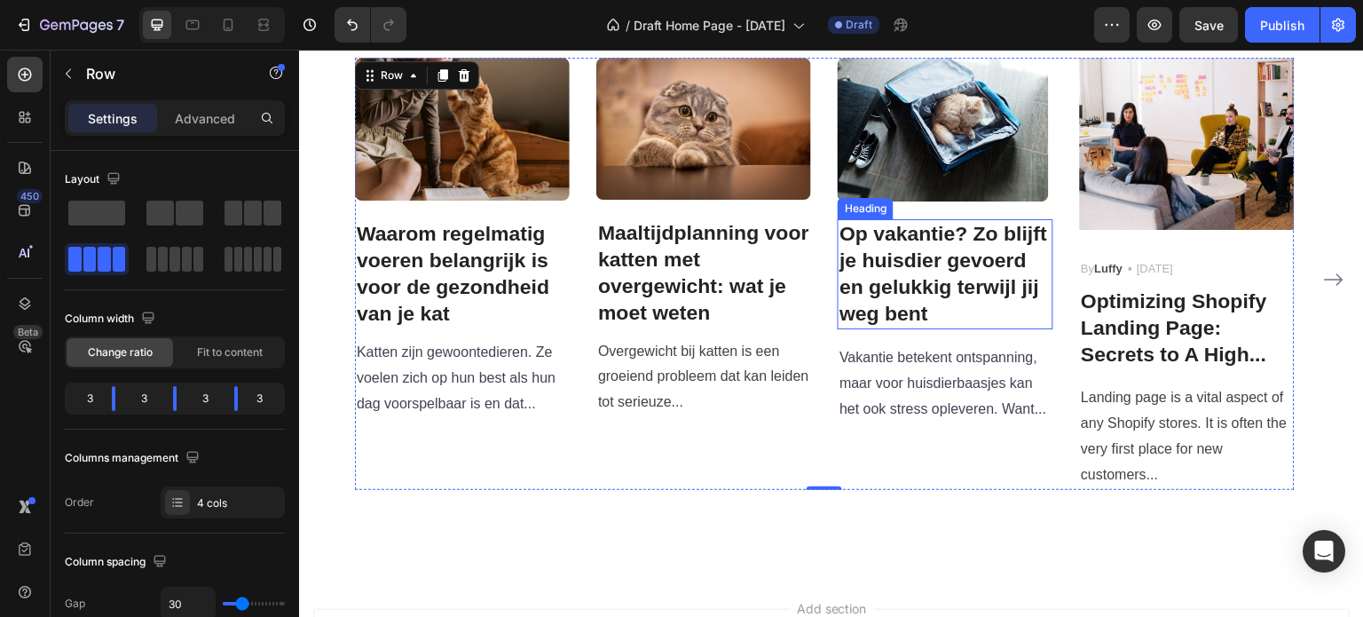
click at [924, 288] on strong "Op vakantie? Zo blijft je huisdier gevoerd en gelukkig terwijl jij weg bent" at bounding box center [943, 273] width 208 height 103
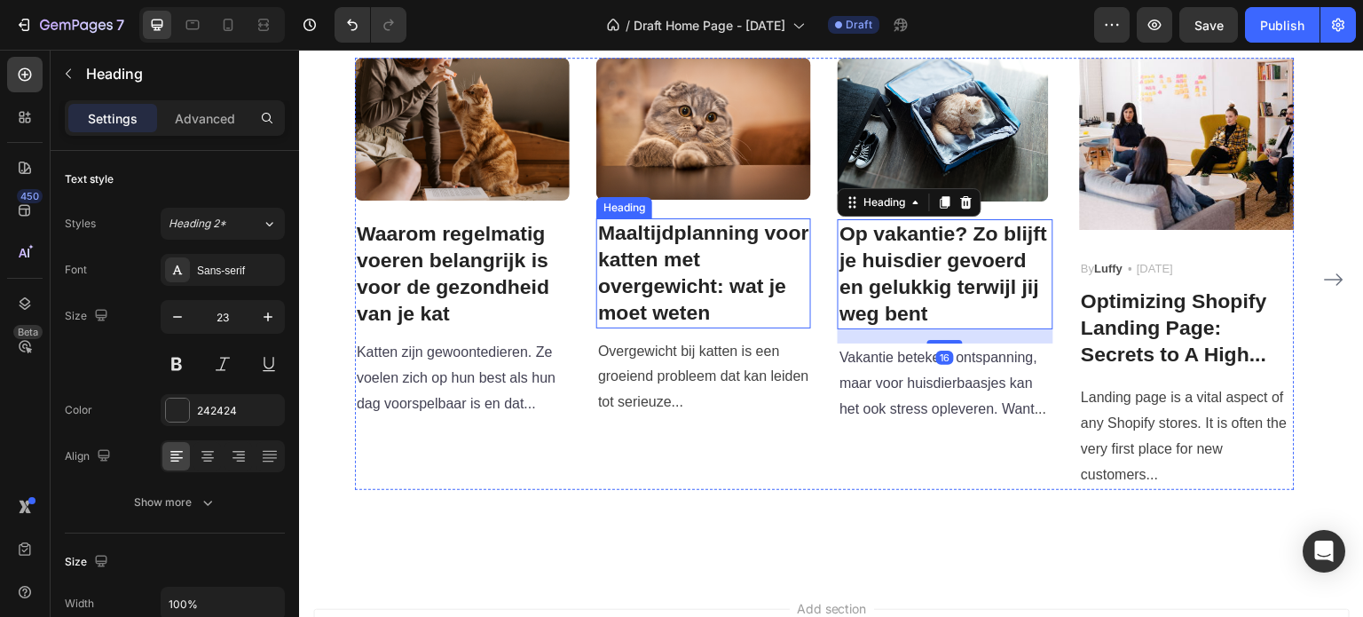
click at [749, 295] on h3 "Maaltijdplanning voor katten met overgewicht: wat je moet weten" at bounding box center [703, 273] width 215 height 110
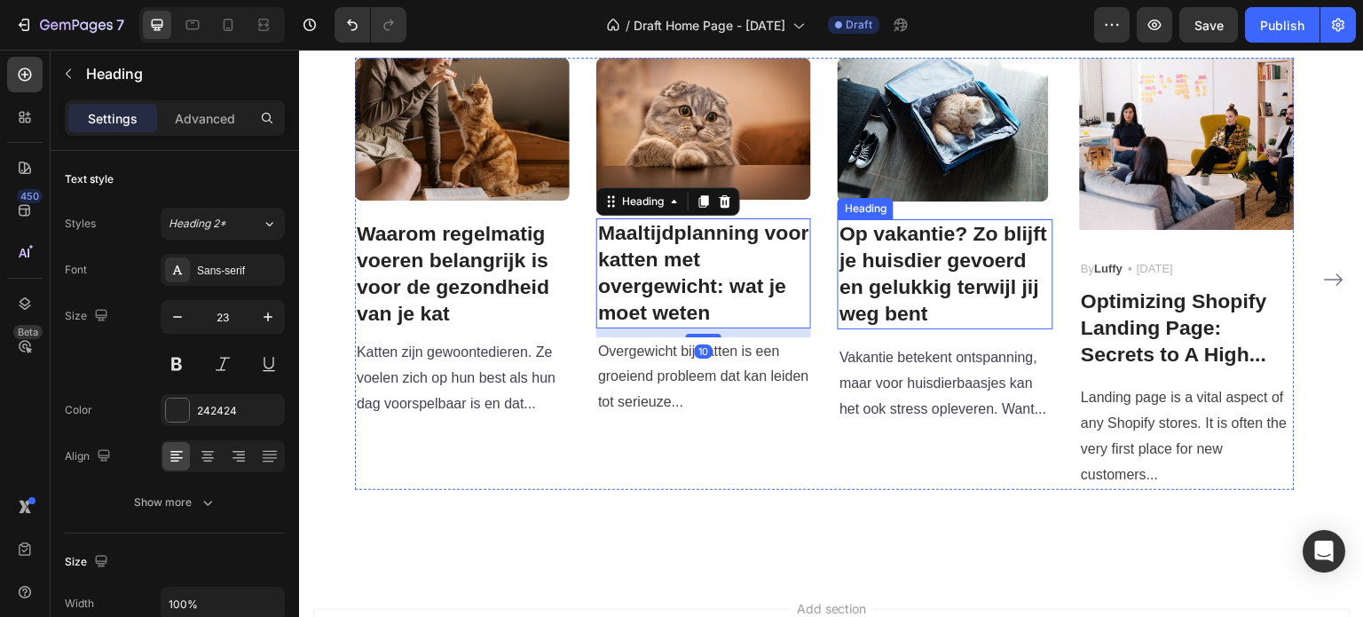
click at [937, 307] on p "⁠⁠⁠⁠⁠⁠⁠ Op vakantie? Zo blijft je huisdier gevoerd en gelukkig terwijl jij weg …" at bounding box center [944, 274] width 211 height 106
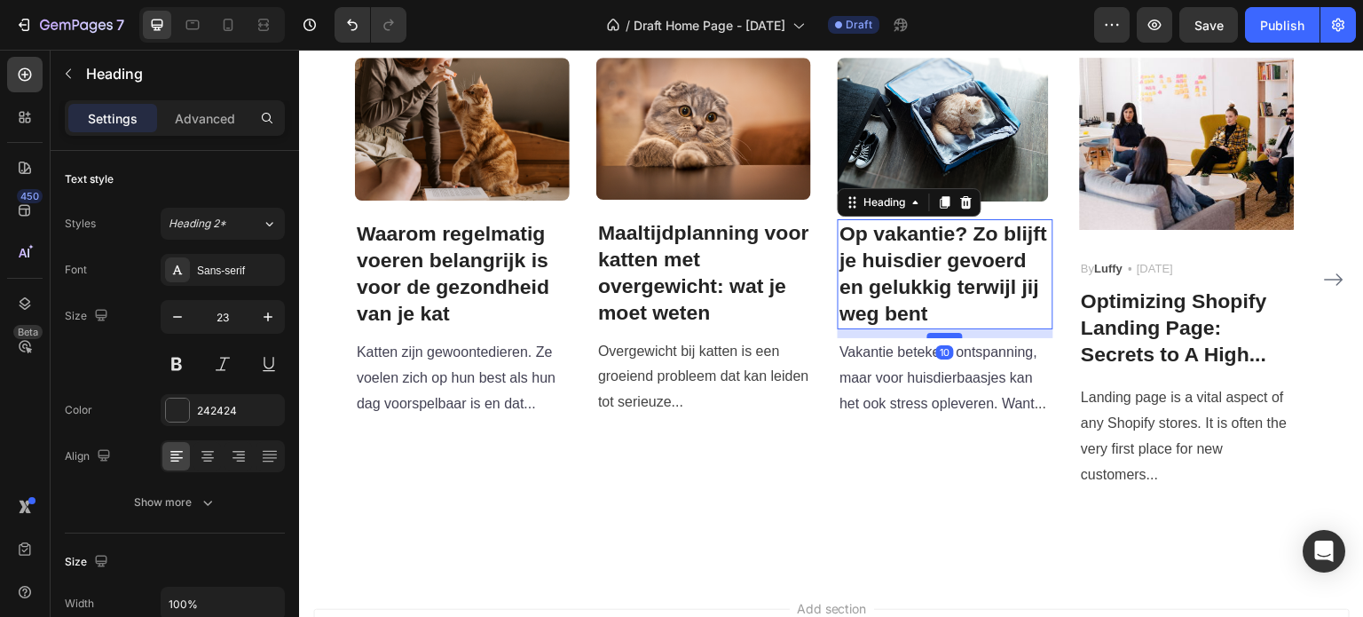
click at [944, 335] on div at bounding box center [944, 335] width 35 height 5
click at [875, 484] on div "Image ⁠⁠⁠⁠⁠⁠⁠ Op vakantie? Zo blijft je huisdier gevoerd en gelukkig terwijl ji…" at bounding box center [945, 273] width 215 height 431
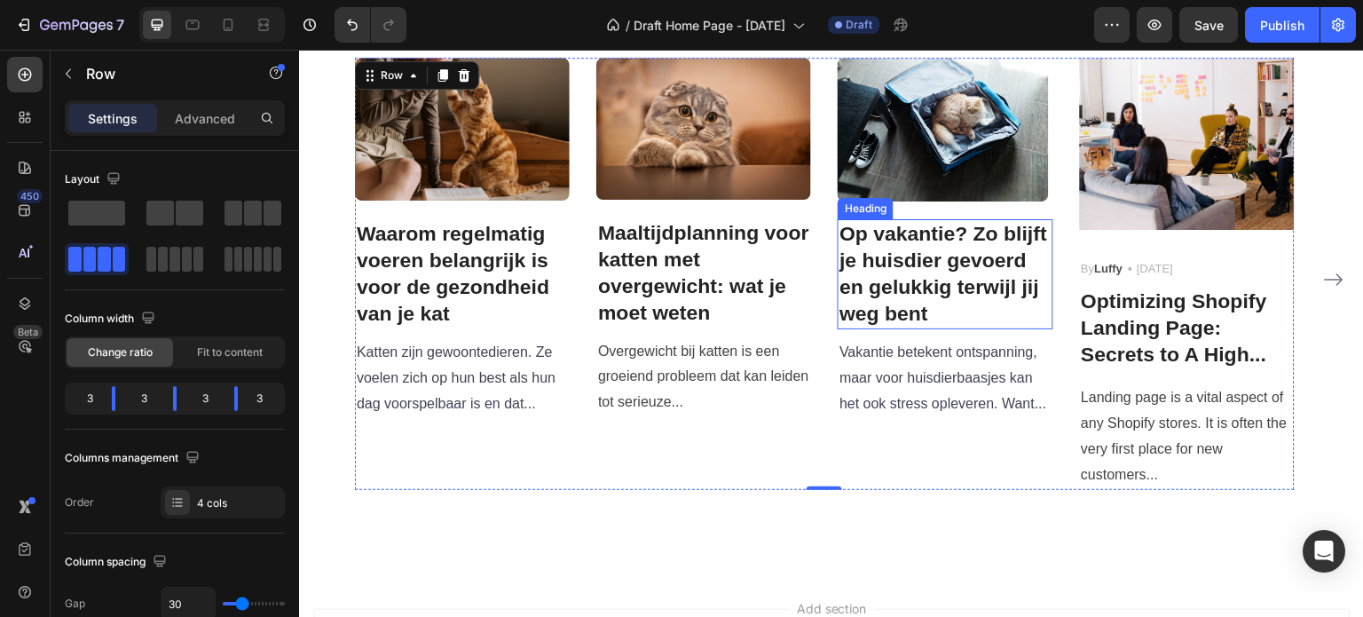
click at [900, 249] on strong "Op vakantie? Zo blijft je huisdier gevoerd en gelukkig terwijl jij weg bent" at bounding box center [943, 273] width 208 height 103
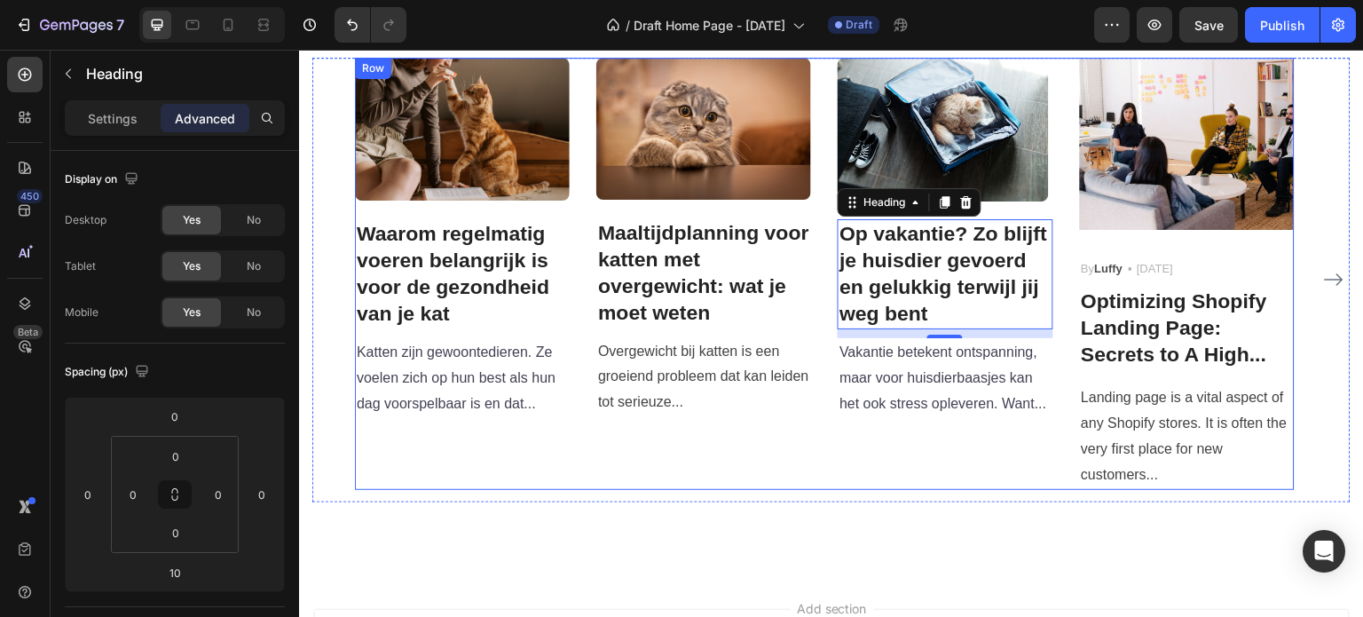
click at [768, 448] on div "Image Maaltijdplanning voor katten met overgewicht: wat je moet weten Heading O…" at bounding box center [703, 273] width 215 height 431
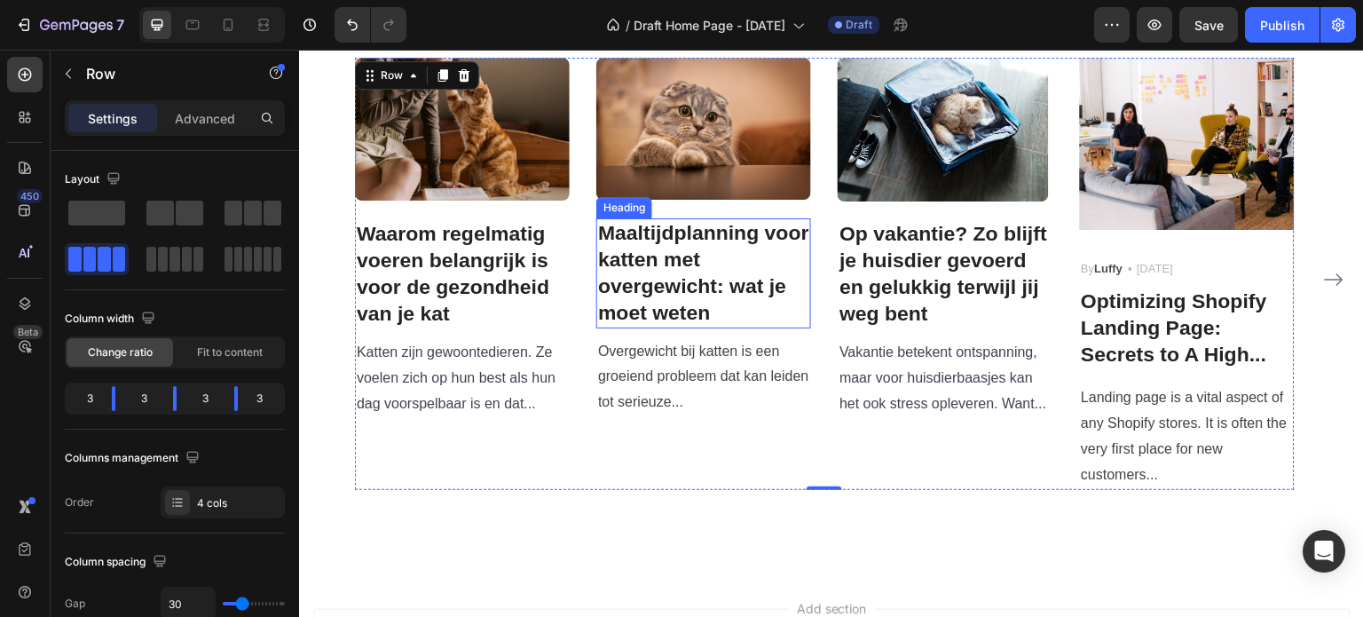
click at [705, 240] on h3 "Maaltijdplanning voor katten met overgewicht: wat je moet weten" at bounding box center [703, 273] width 215 height 110
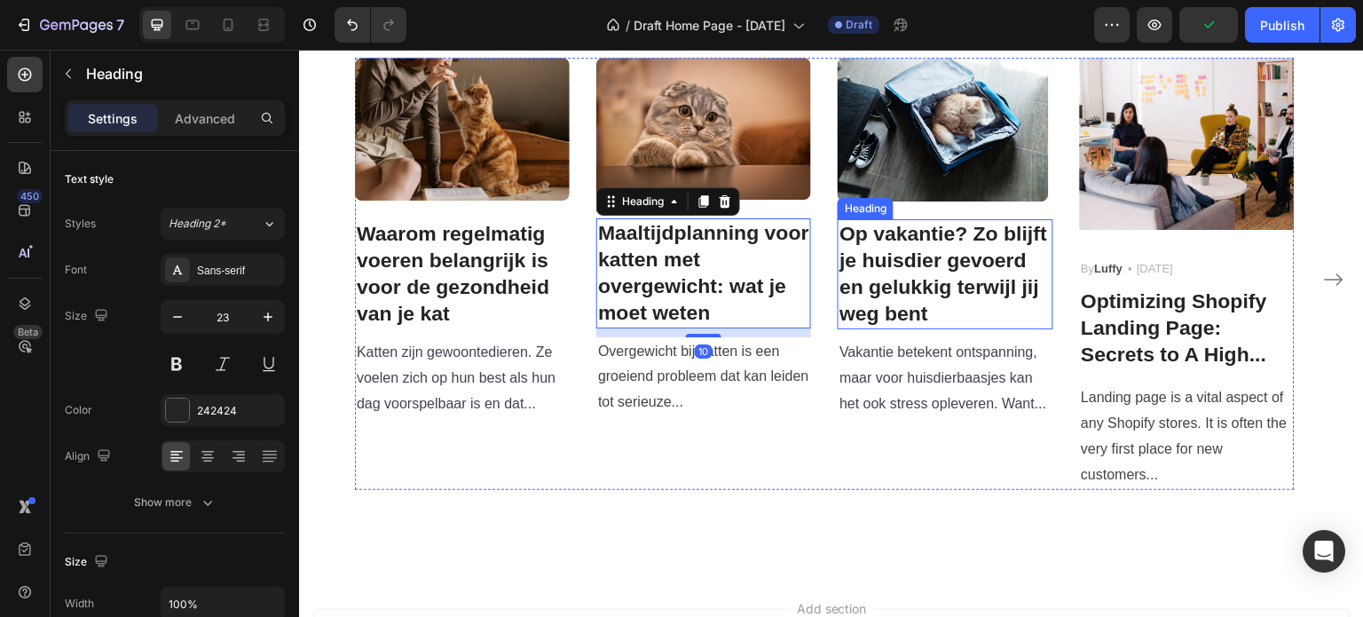
click at [929, 254] on strong "Op vakantie? Zo blijft je huisdier gevoerd en gelukkig terwijl jij weg bent" at bounding box center [943, 273] width 208 height 103
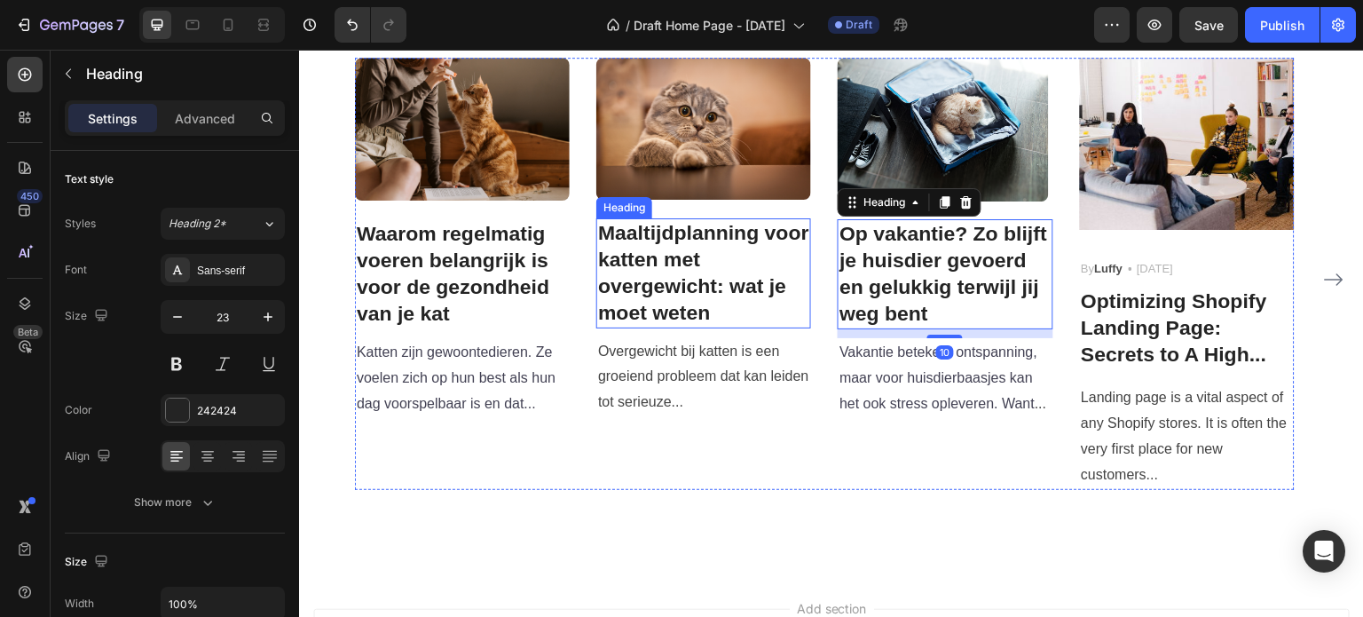
click at [694, 291] on h3 "Maaltijdplanning voor katten met overgewicht: wat je moet weten" at bounding box center [703, 273] width 215 height 110
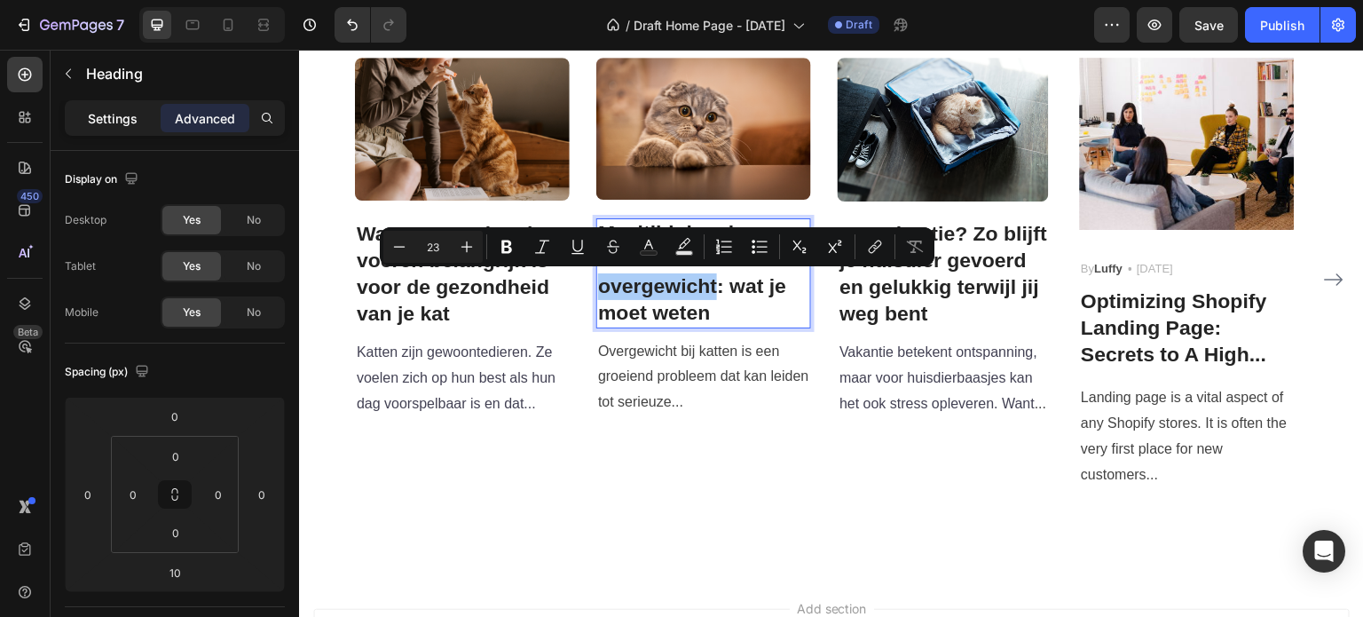
click at [112, 116] on p "Settings" at bounding box center [113, 118] width 50 height 19
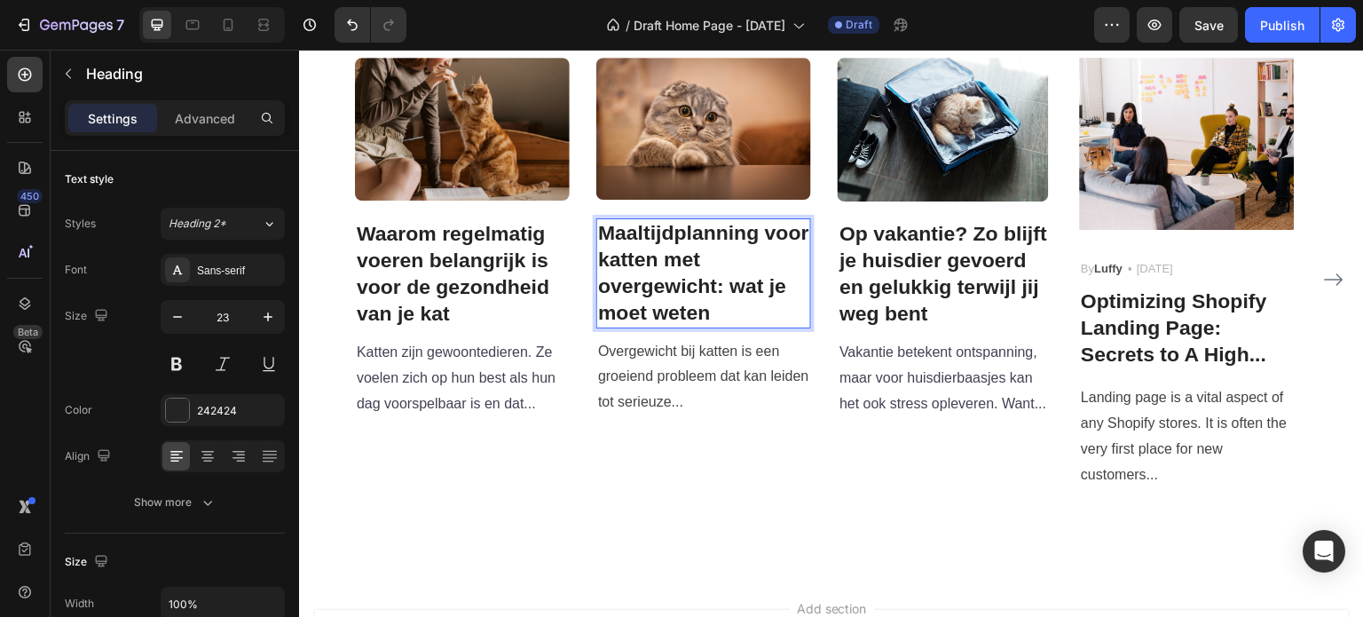
click at [643, 256] on p "Maaltijdplanning voor katten met overgewicht: wat je moet weten" at bounding box center [703, 273] width 211 height 106
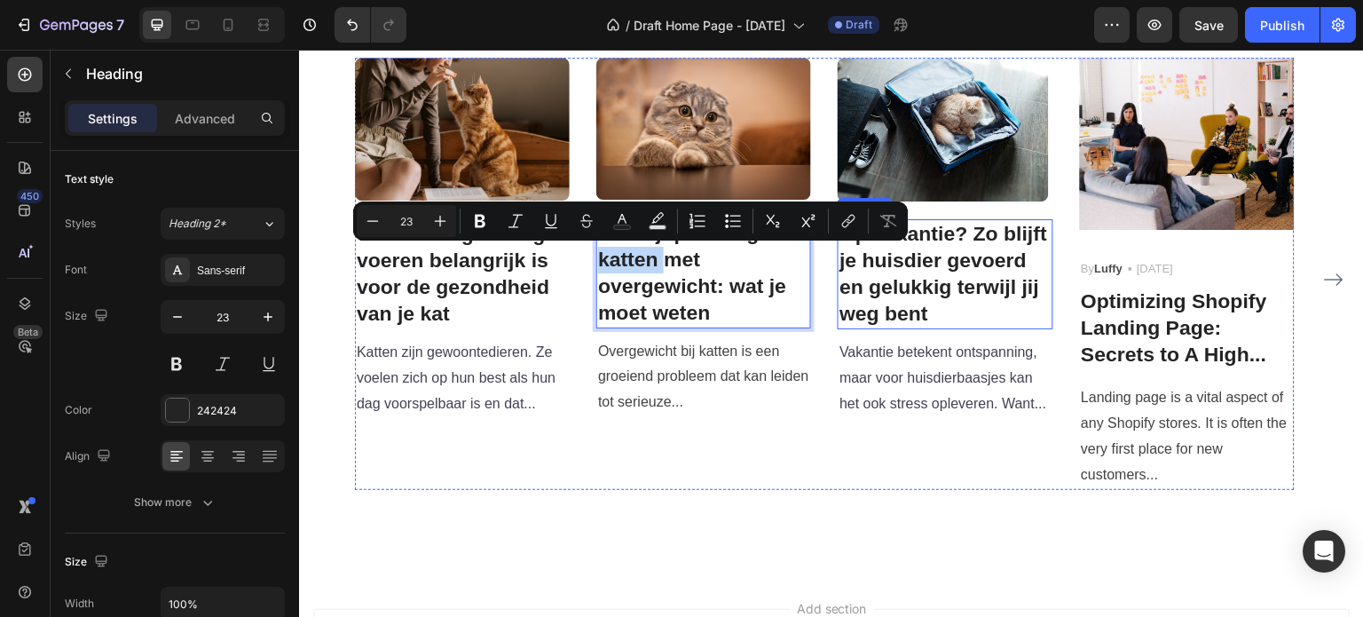
click at [864, 280] on strong "Op vakantie? Zo blijft je huisdier gevoerd en gelukkig terwijl jij weg bent" at bounding box center [943, 273] width 208 height 103
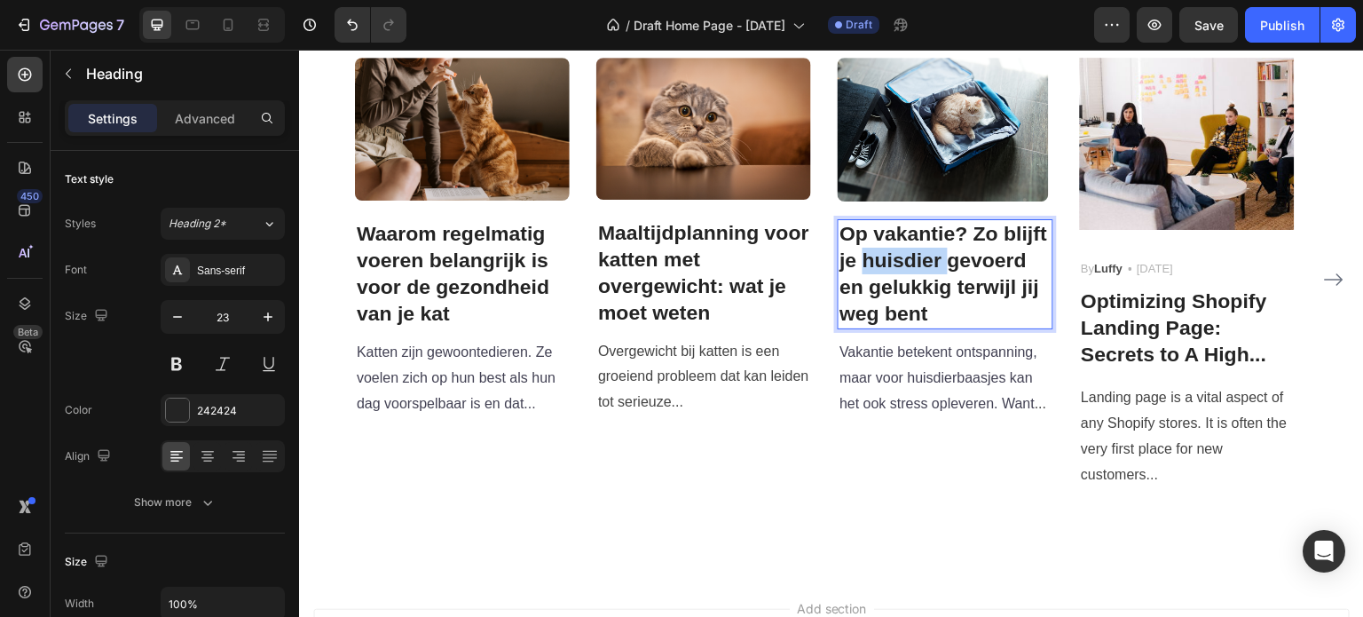
click at [910, 264] on strong "Op vakantie? Zo blijft je huisdier gevoerd en gelukkig terwijl jij weg bent" at bounding box center [943, 273] width 208 height 103
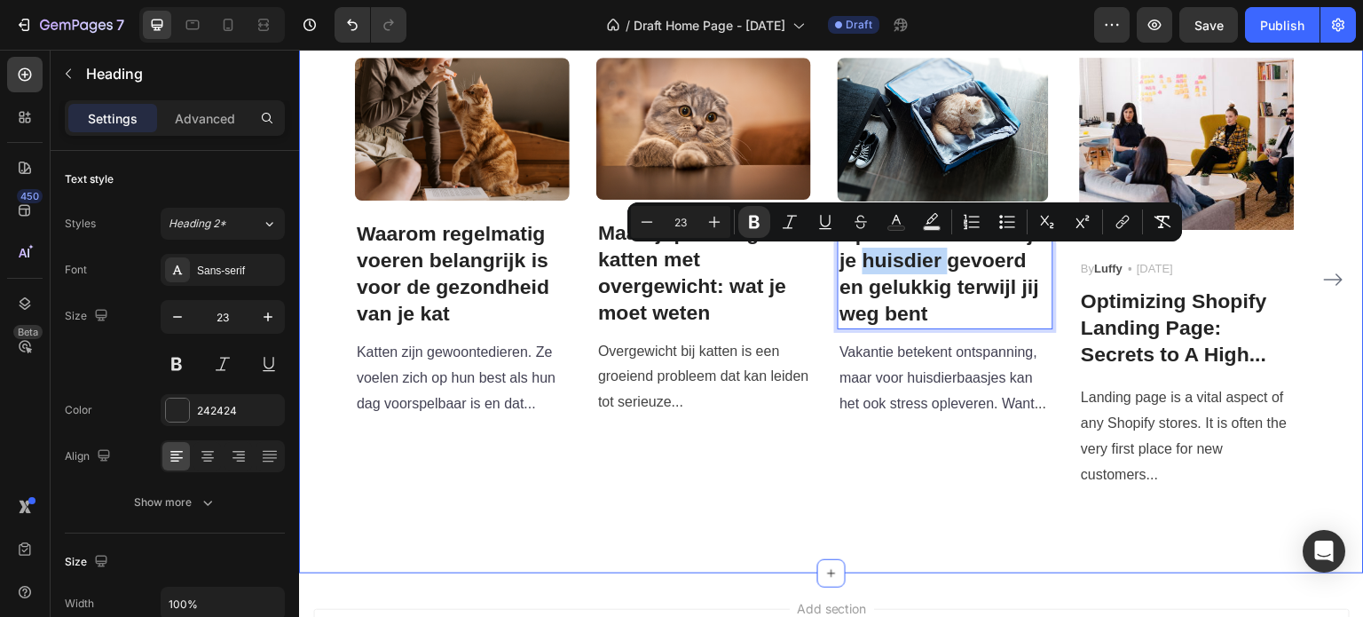
click at [831, 530] on div "Slim Voeren & Verzorgingstips Heading Praktische adviezen voor een gezond en ge…" at bounding box center [831, 210] width 1065 height 723
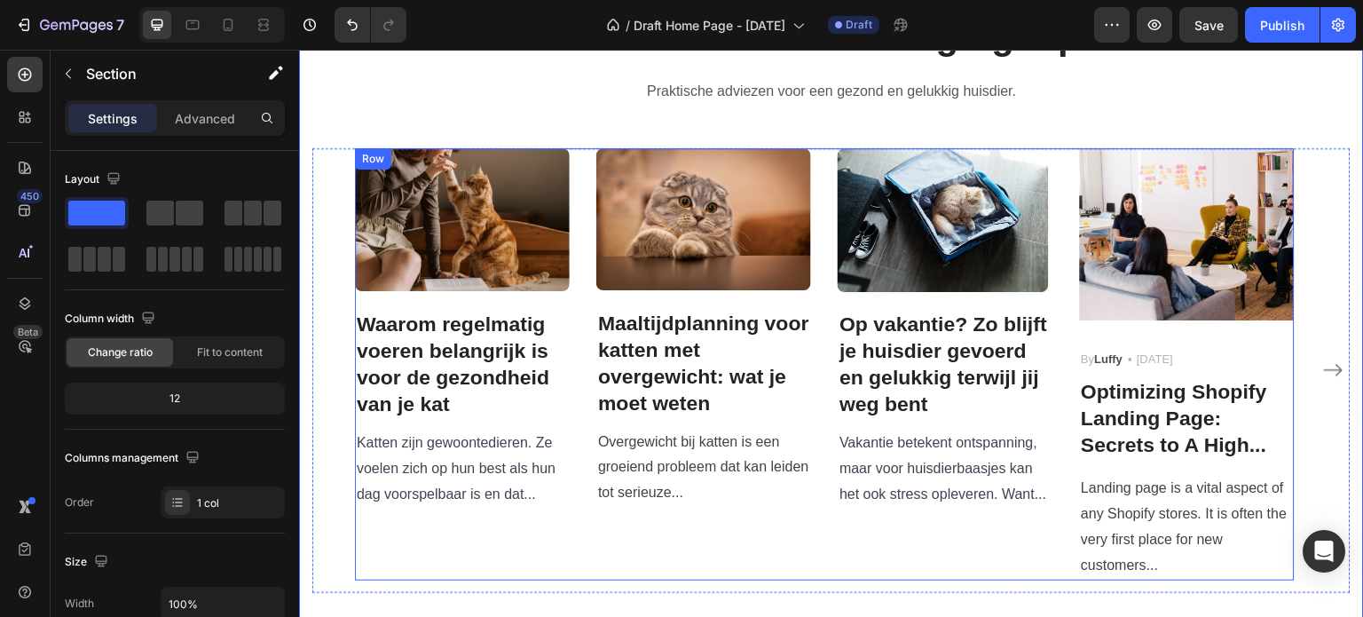
scroll to position [2840, 0]
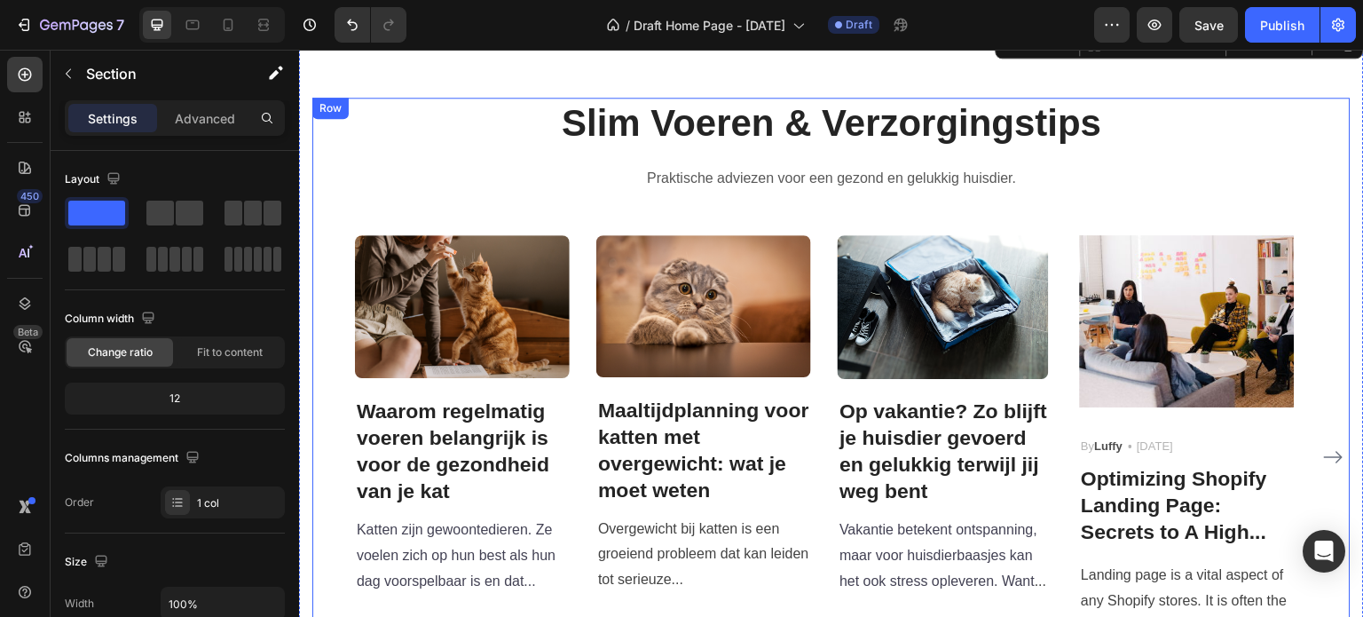
click at [1113, 209] on div "Slim Voeren & Verzorgingstips Heading Praktische adviezen voor een gezond en ge…" at bounding box center [831, 388] width 1038 height 581
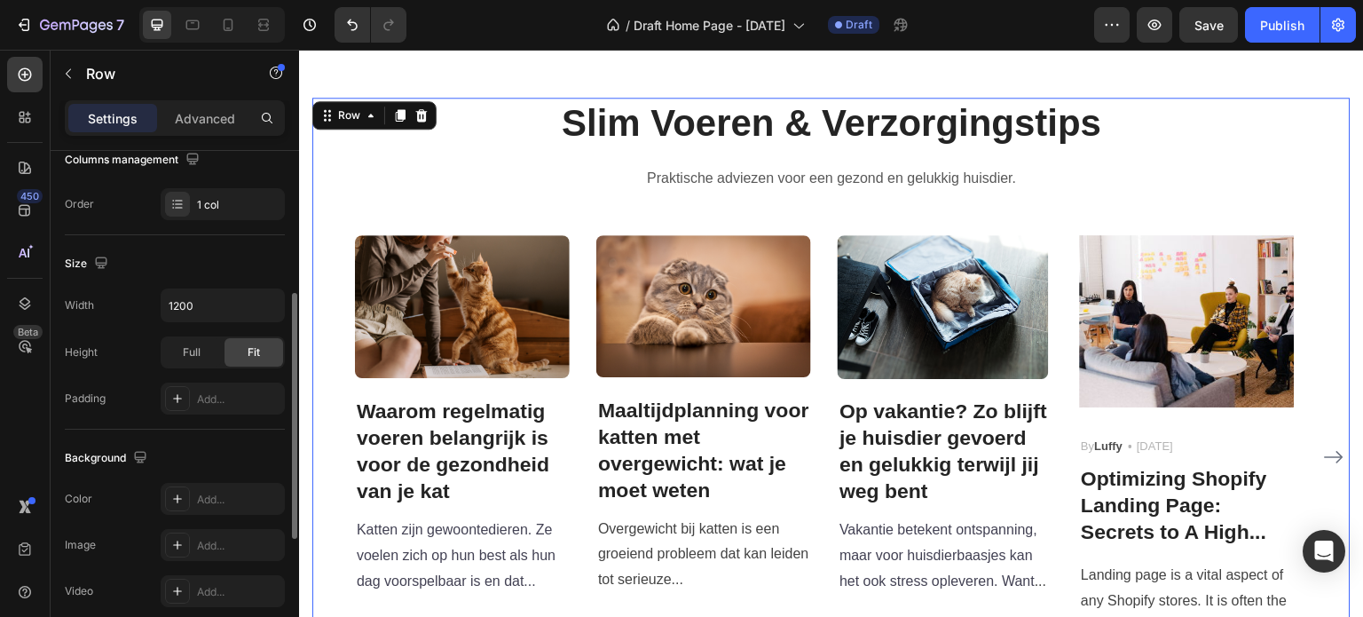
scroll to position [209, 0]
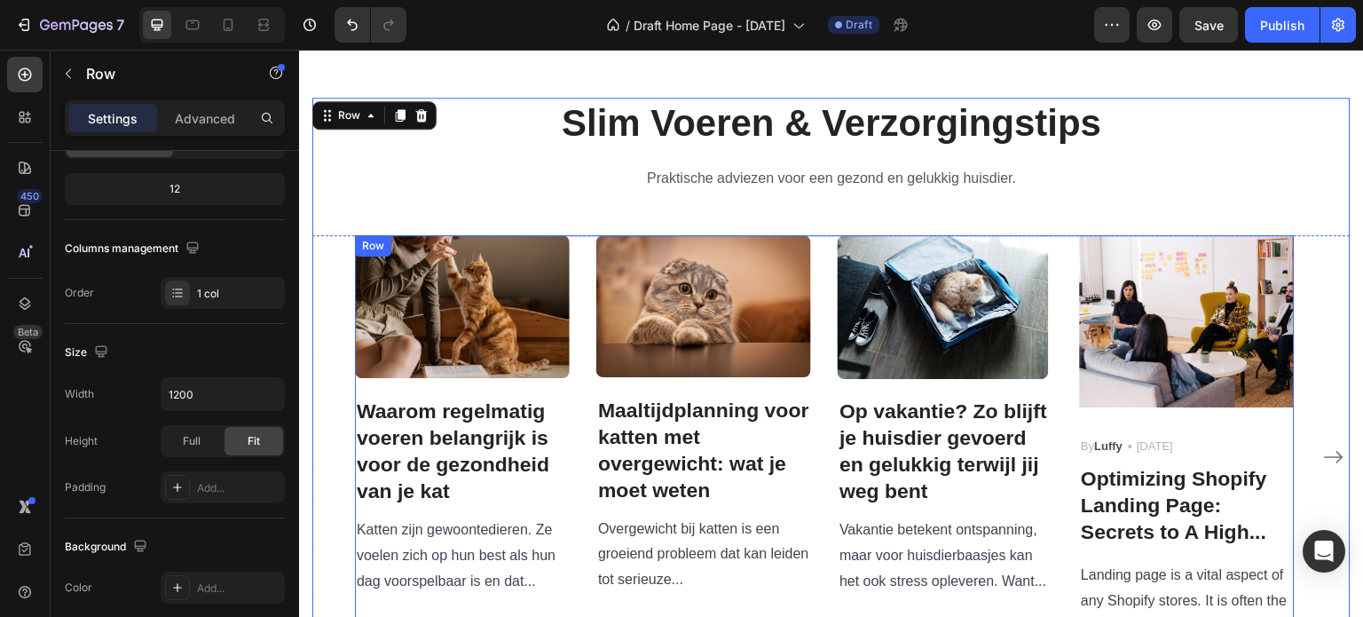
click at [1070, 258] on div "Image Waarom regelmatig voeren belangrijk is voor de gezondheid van je kat Head…" at bounding box center [825, 450] width 940 height 431
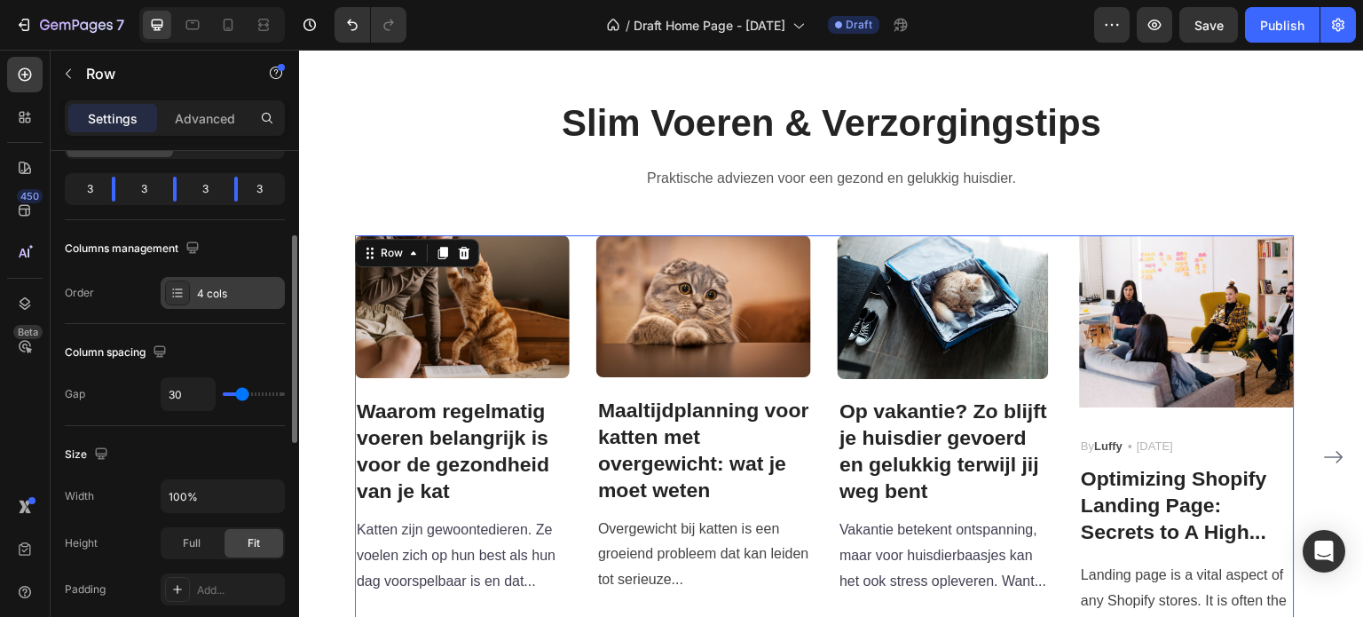
click at [227, 288] on div "4 cols" at bounding box center [238, 294] width 83 height 16
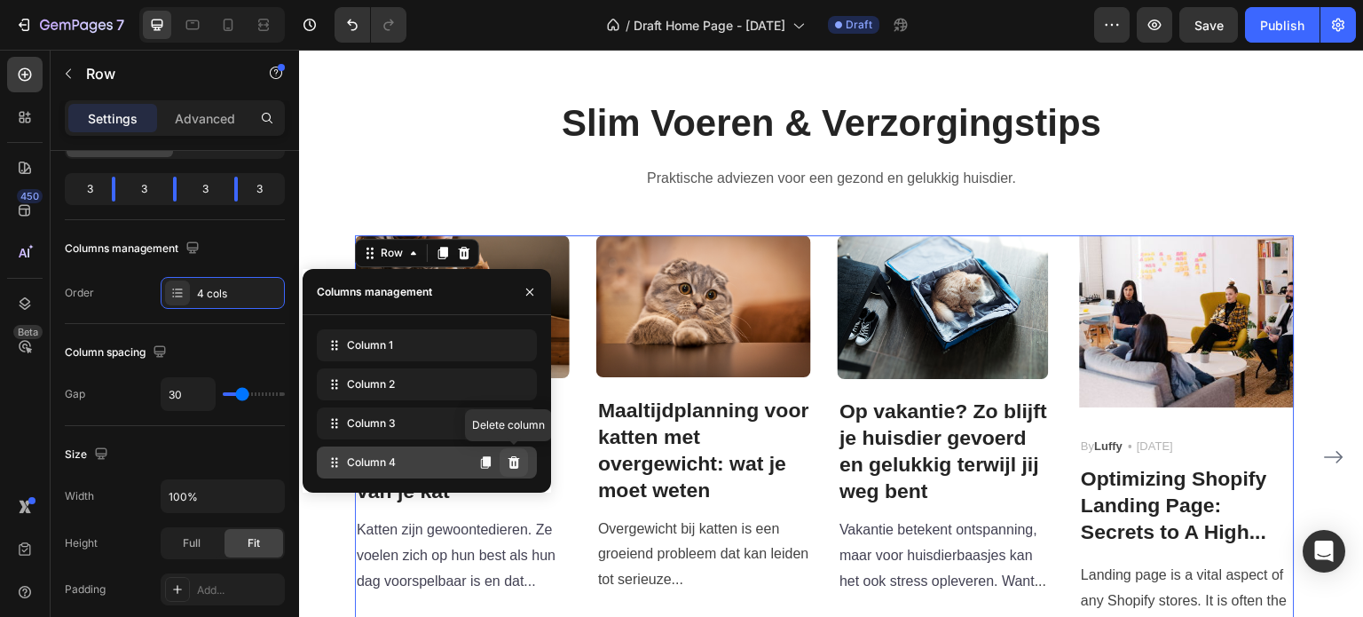
click at [514, 465] on icon at bounding box center [514, 462] width 12 height 12
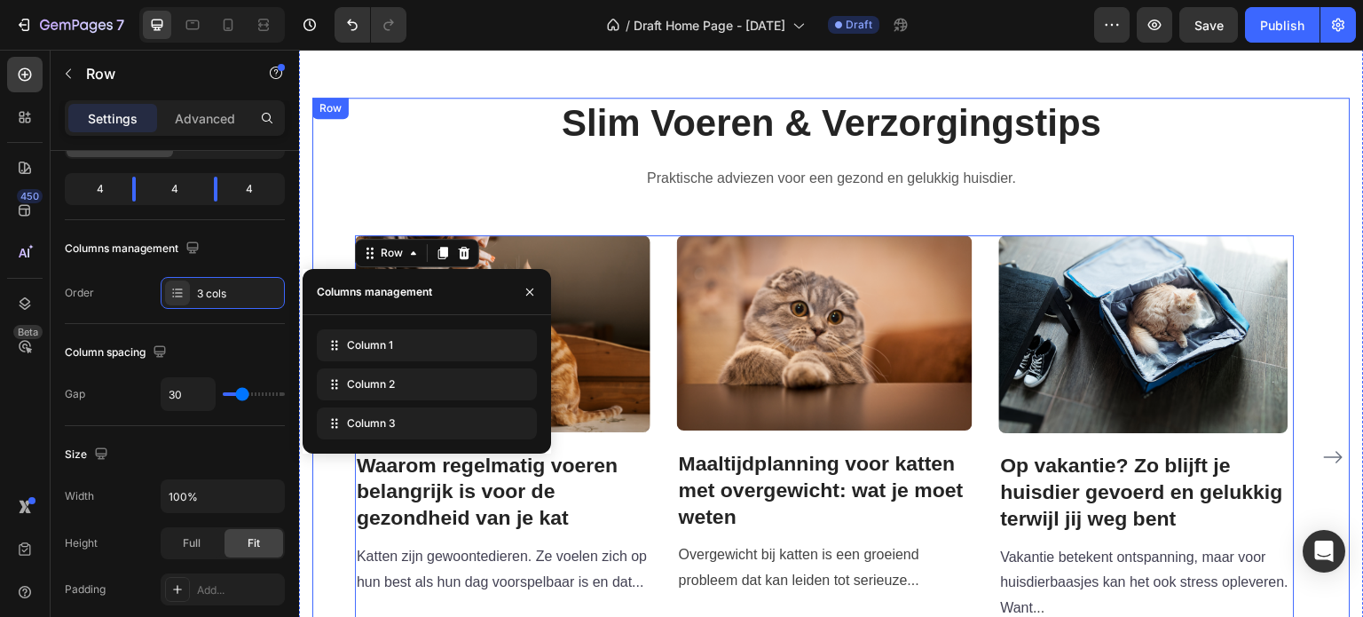
click at [860, 217] on div "Slim Voeren & Verzorgingstips Heading Praktische adviezen voor een gezond en ge…" at bounding box center [831, 388] width 1038 height 581
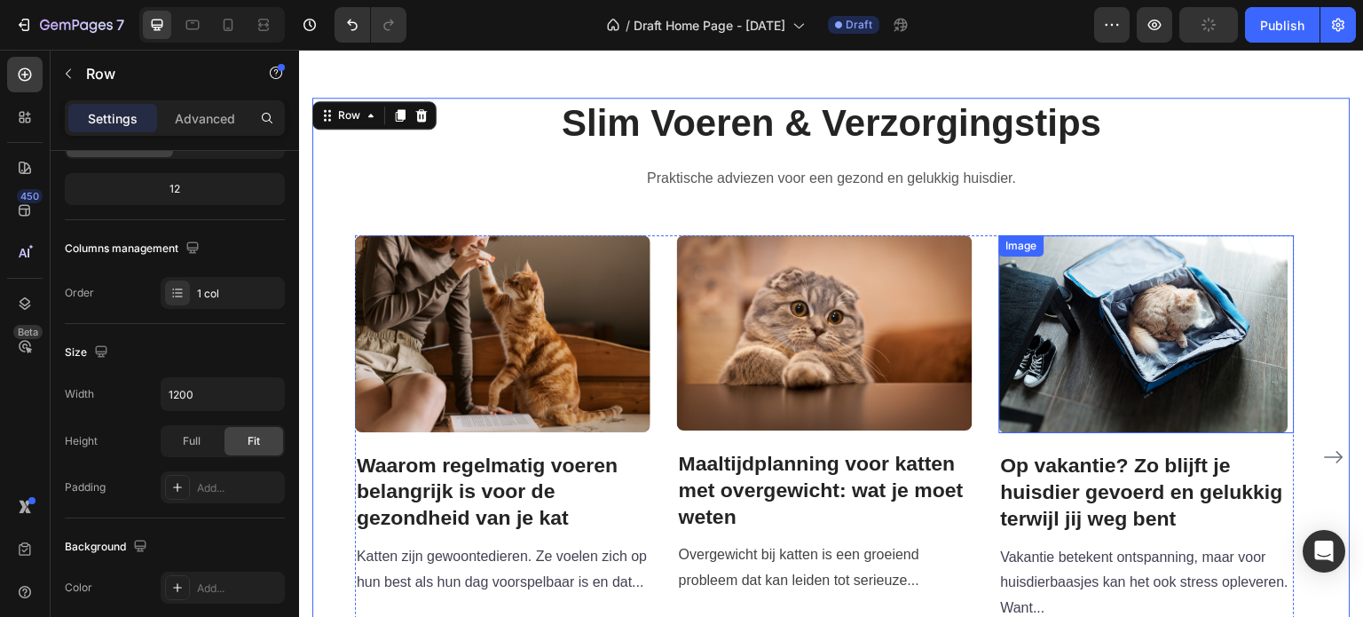
click at [1188, 399] on img at bounding box center [1143, 333] width 289 height 197
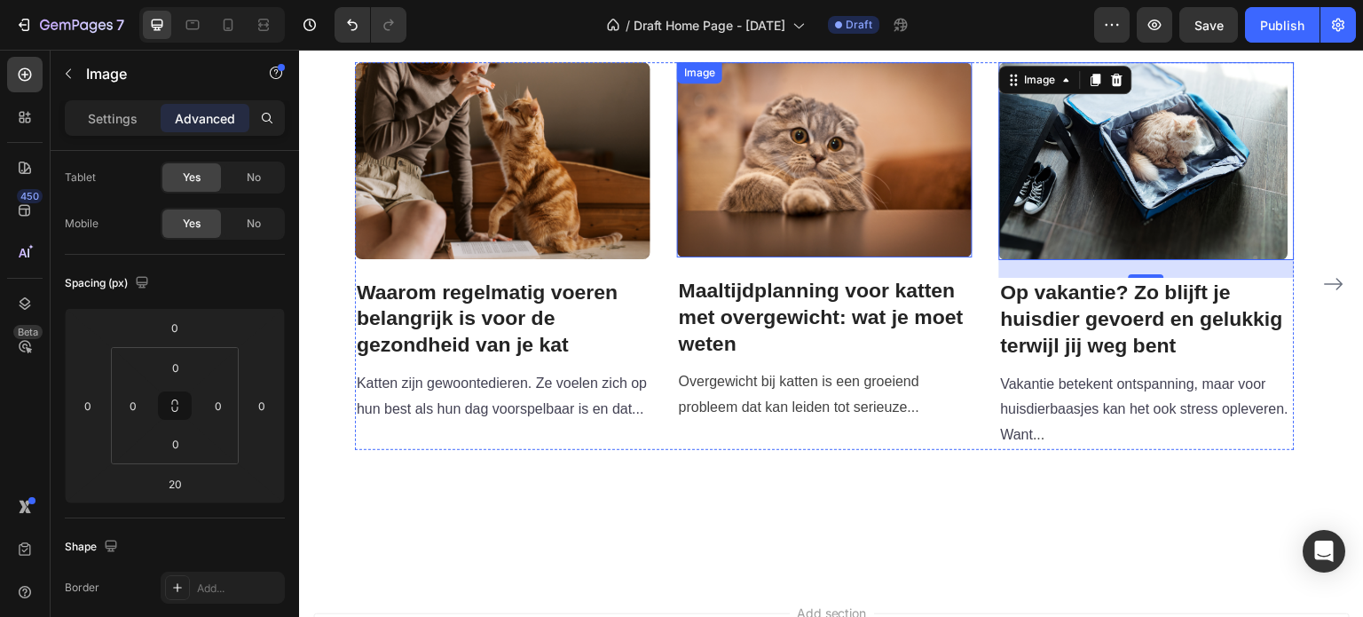
scroll to position [3017, 0]
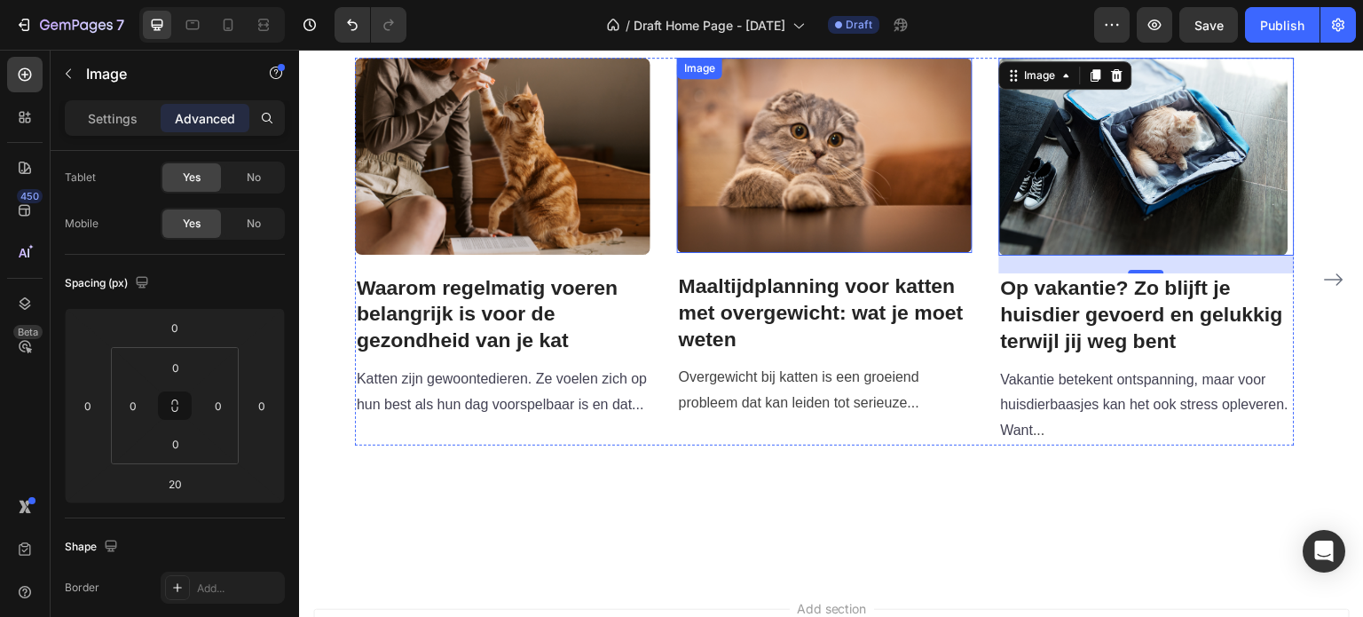
click at [929, 229] on img at bounding box center [824, 155] width 295 height 194
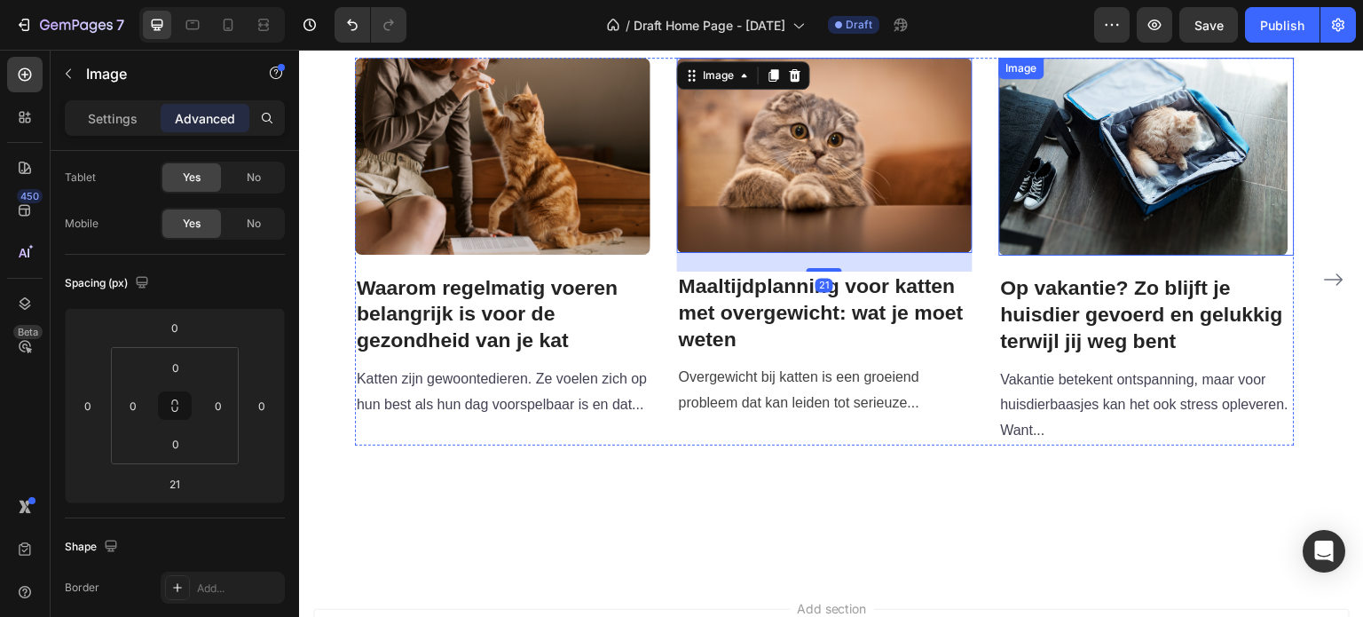
click at [1046, 232] on img at bounding box center [1143, 156] width 289 height 197
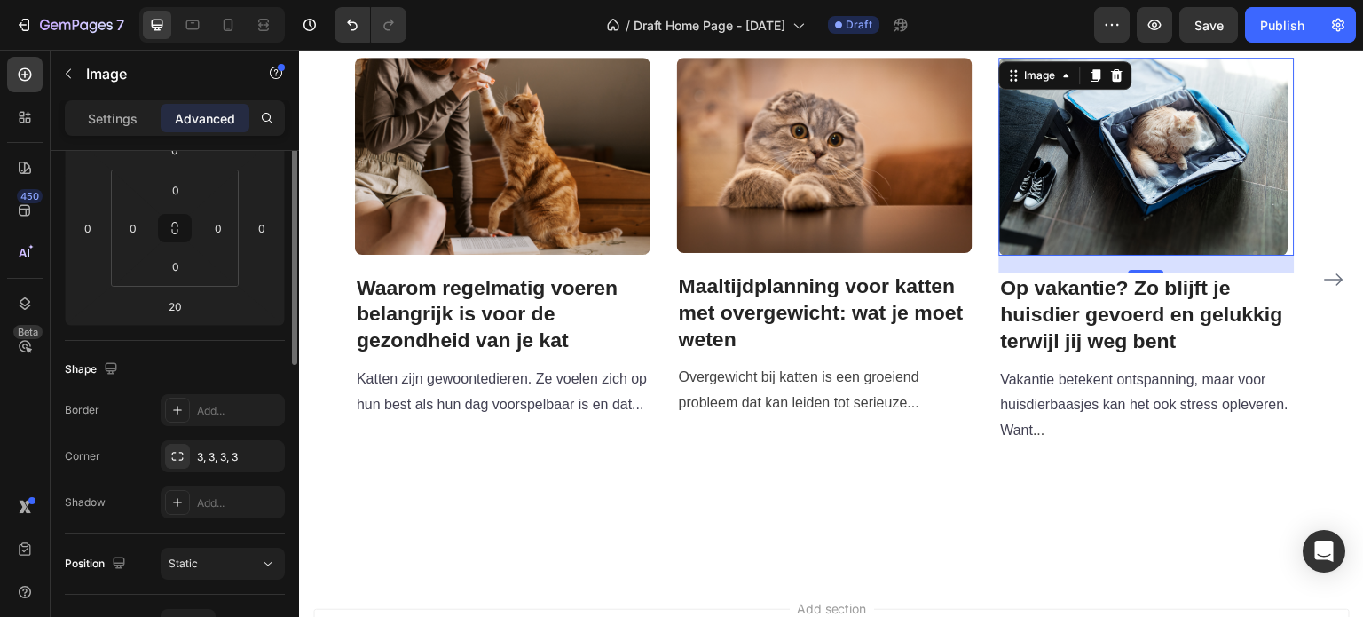
scroll to position [177, 0]
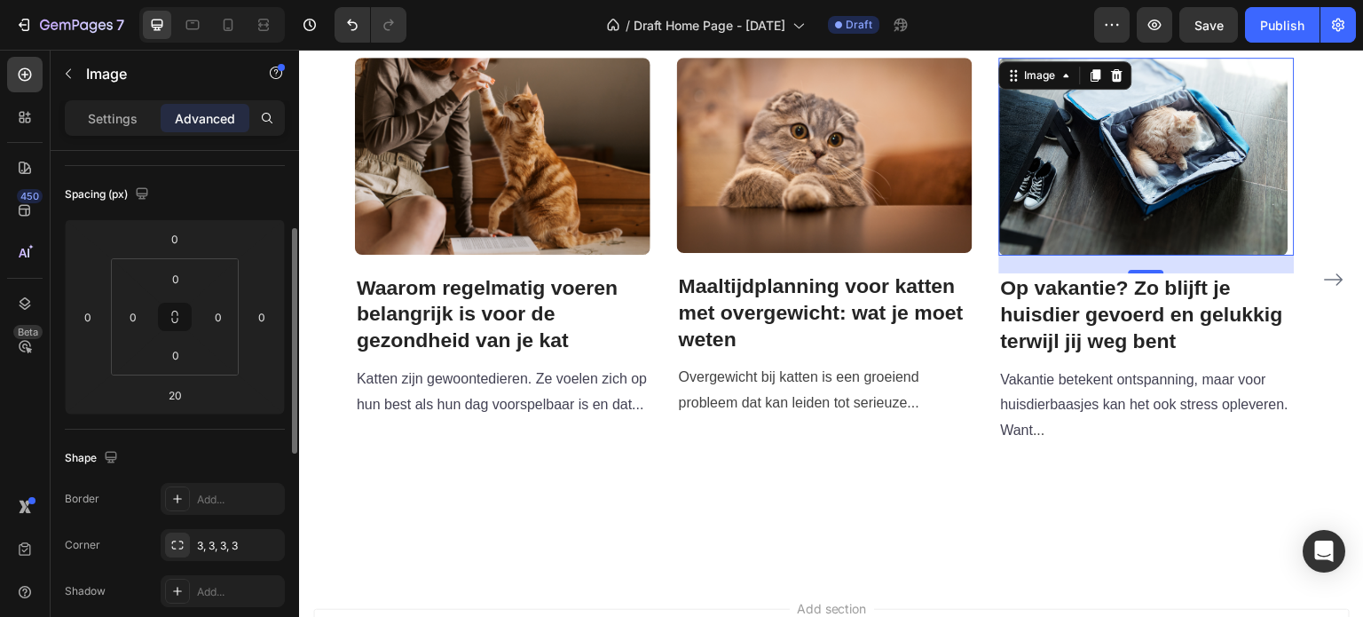
click at [1149, 142] on img at bounding box center [1143, 156] width 289 height 197
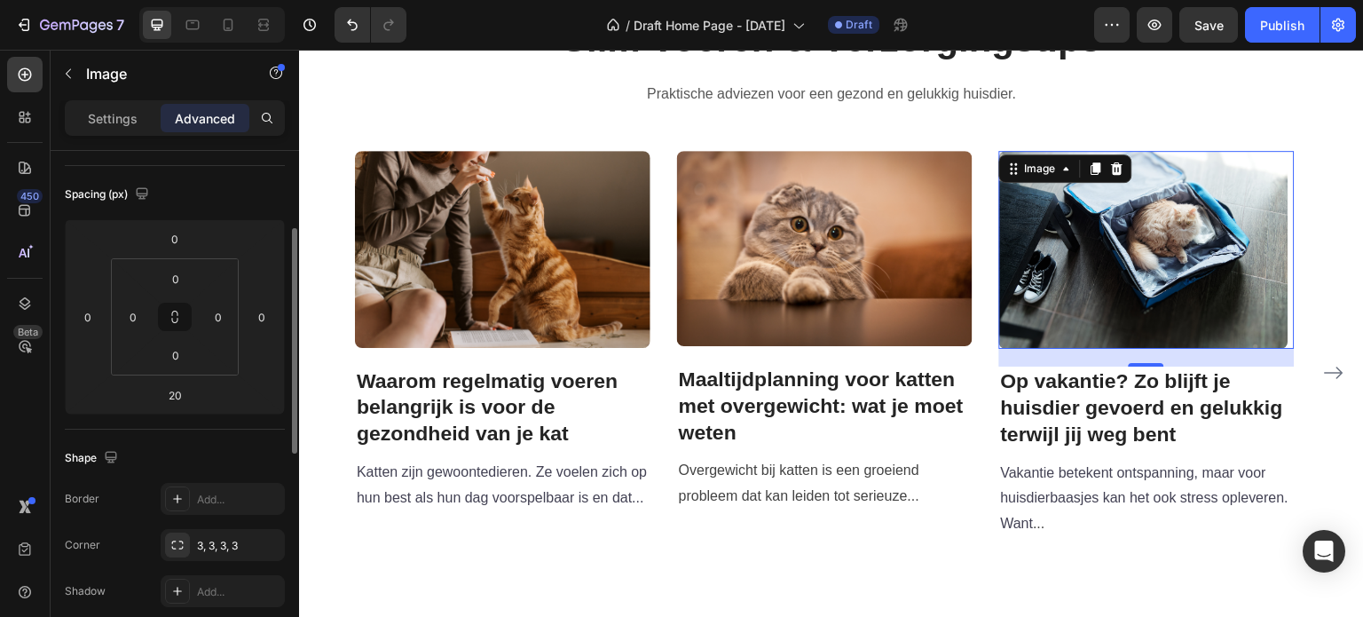
scroll to position [2840, 0]
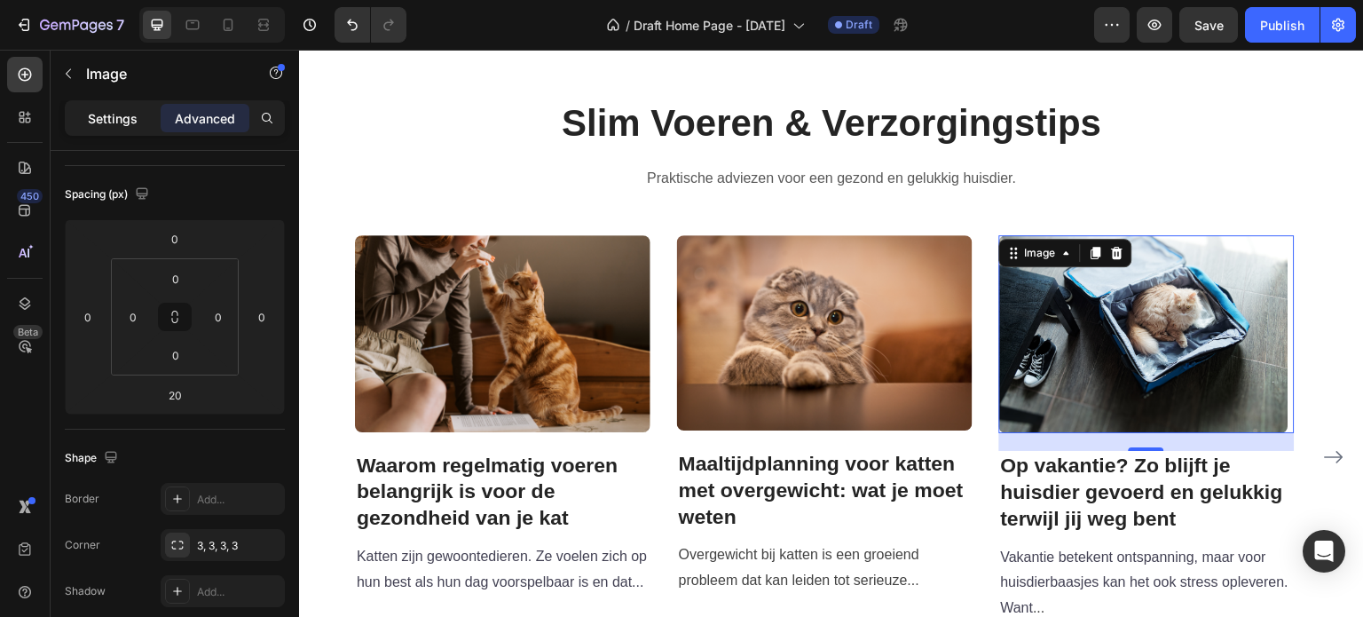
click at [130, 113] on p "Settings" at bounding box center [113, 118] width 50 height 19
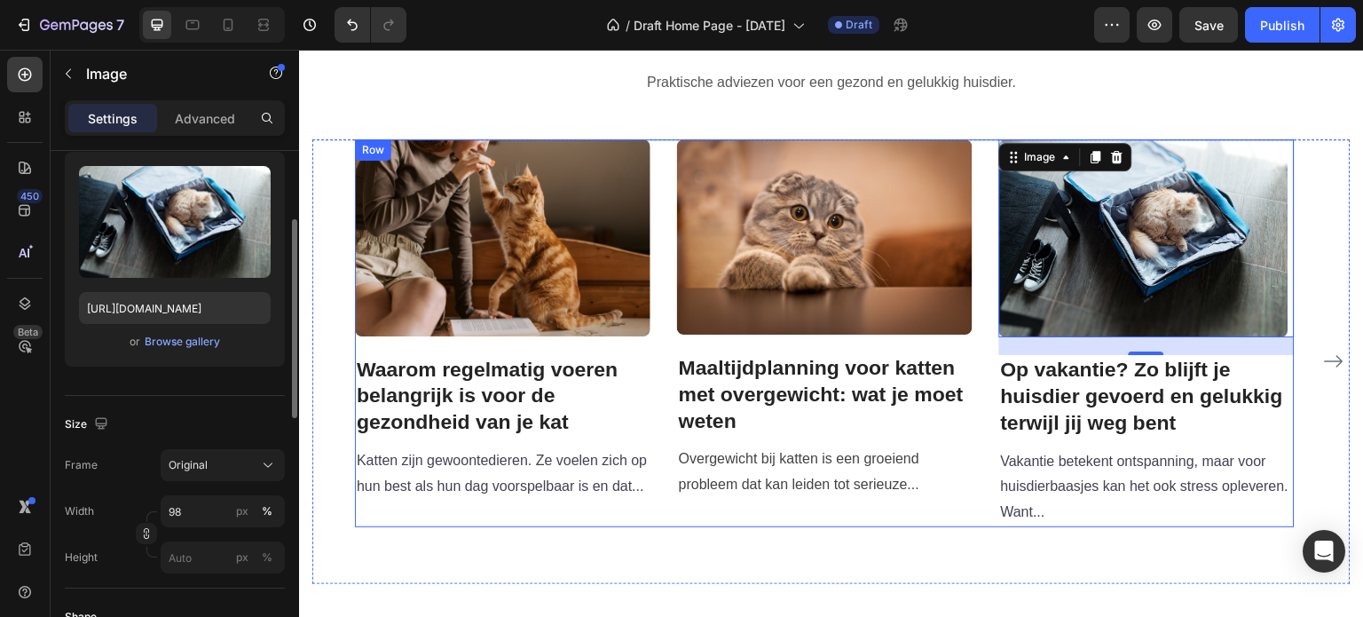
scroll to position [3017, 0]
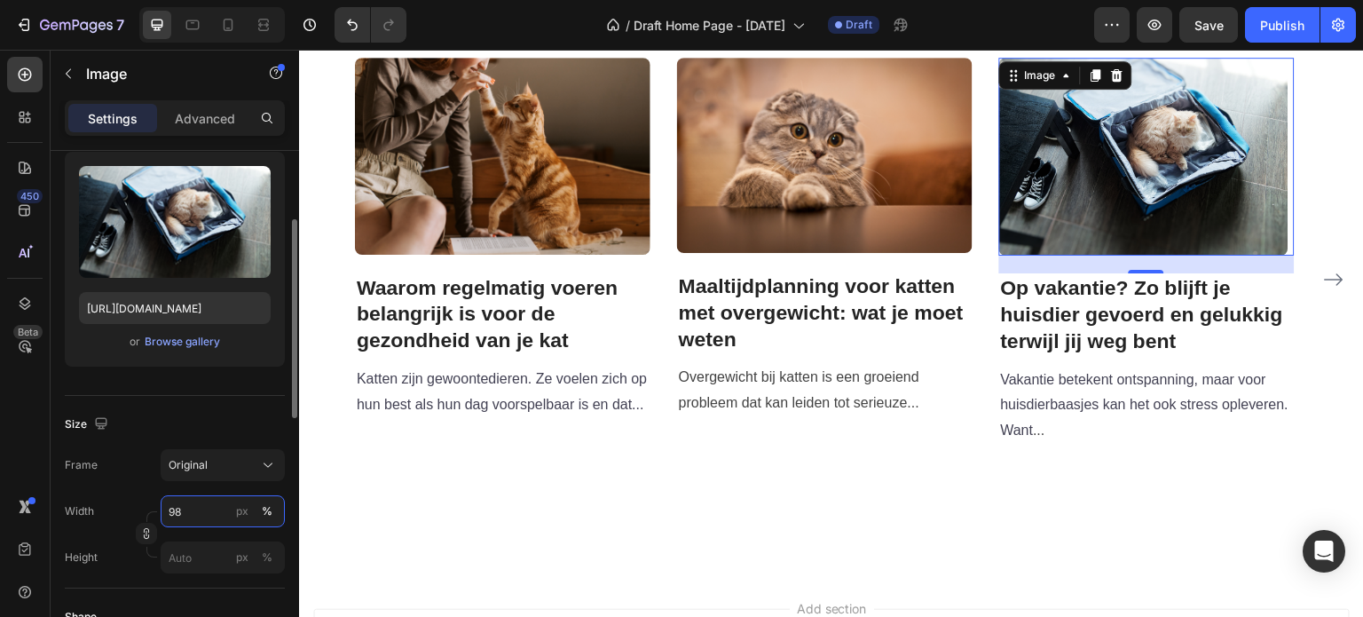
click at [183, 507] on input "98" at bounding box center [223, 511] width 124 height 32
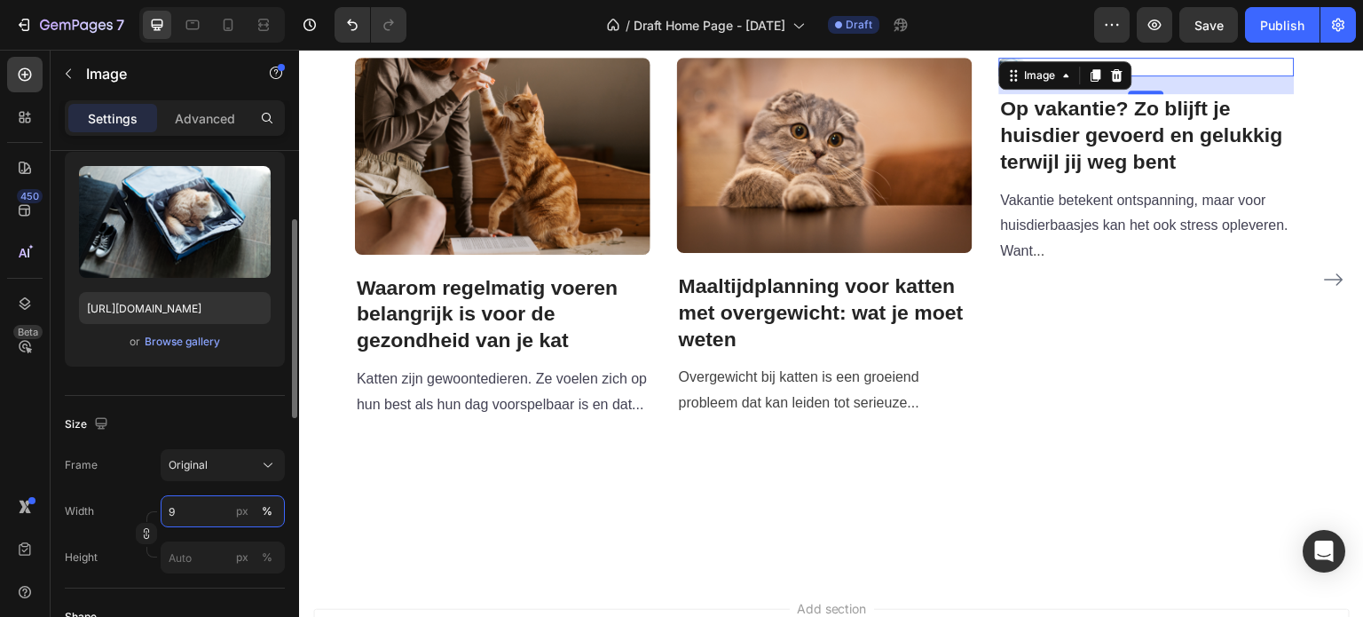
type input "97"
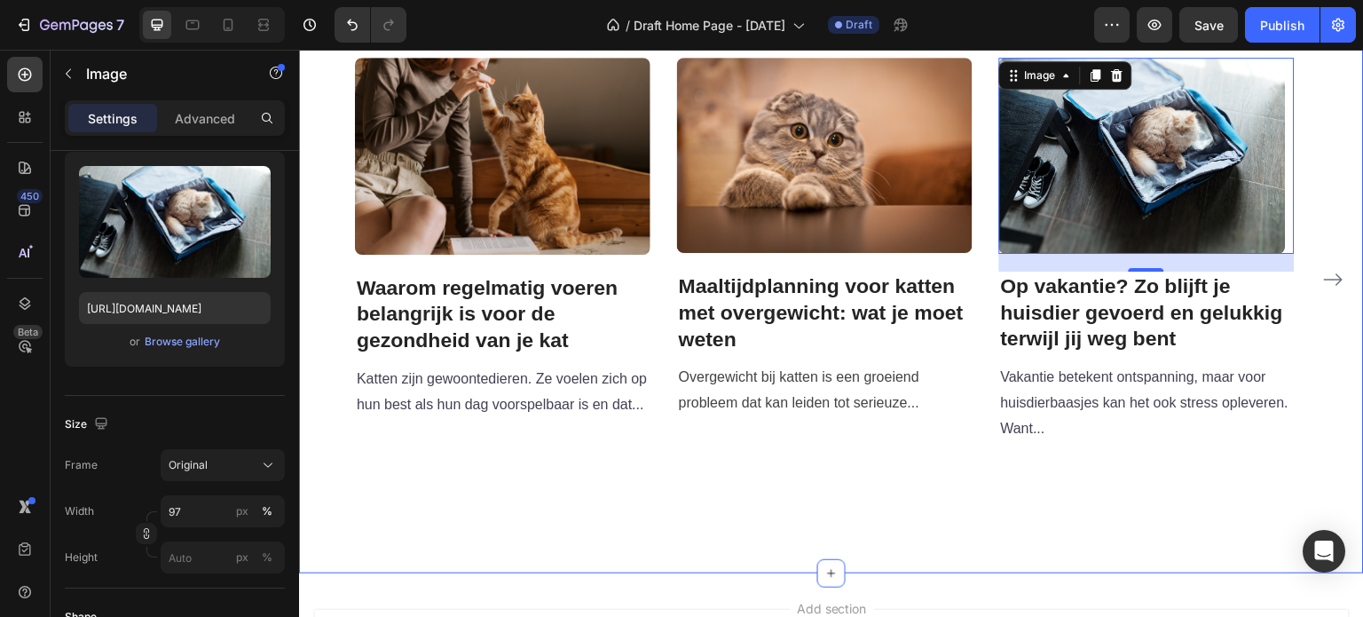
click at [506, 508] on div "Slim Voeren & Verzorgingstips Heading Praktische adviezen voor een gezond en ge…" at bounding box center [831, 210] width 1065 height 723
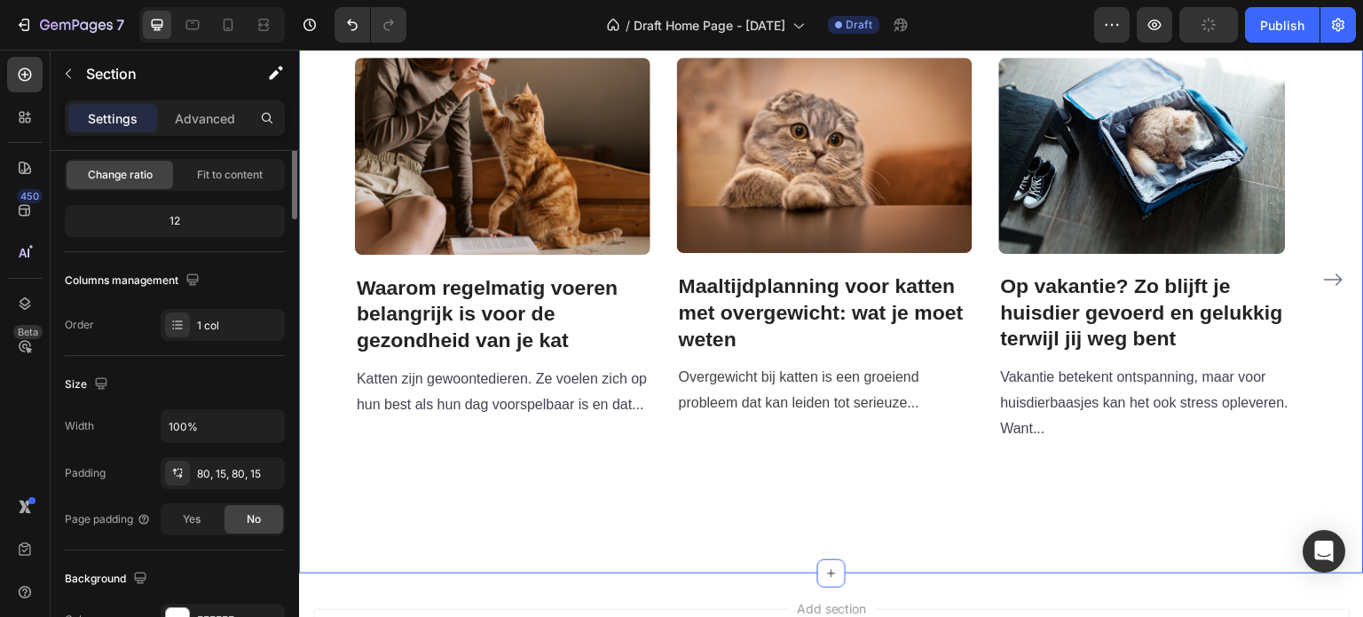
scroll to position [0, 0]
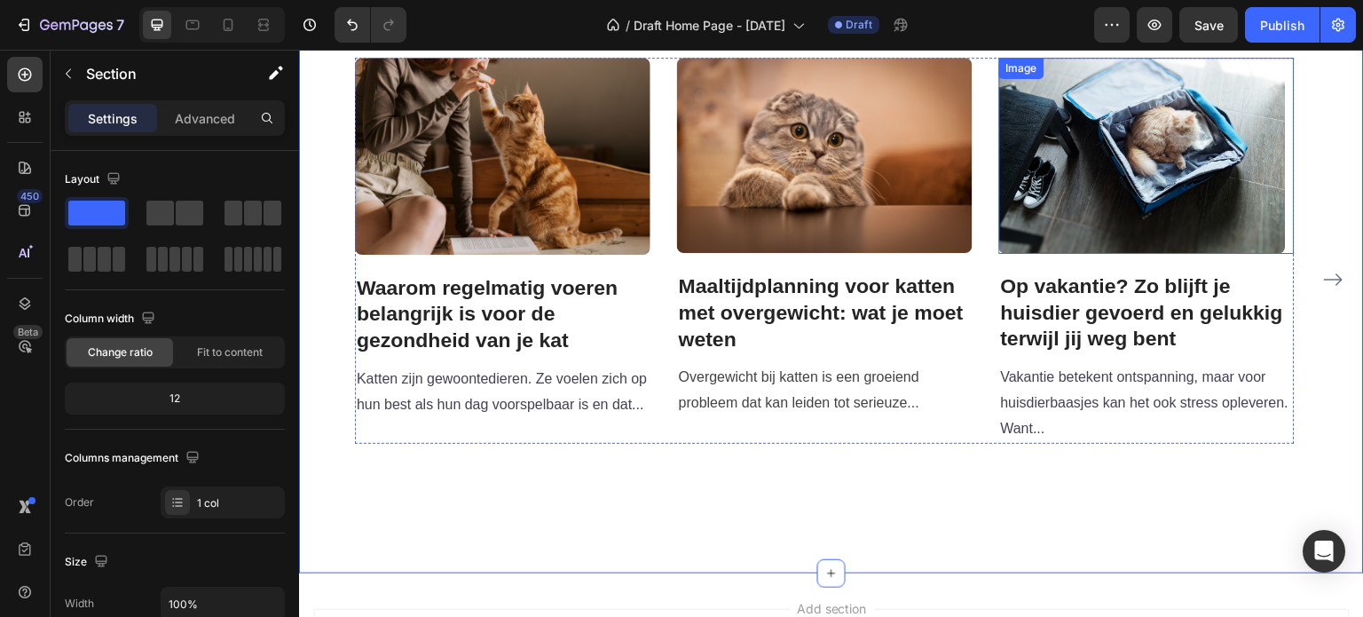
click at [1068, 155] on img at bounding box center [1142, 155] width 287 height 195
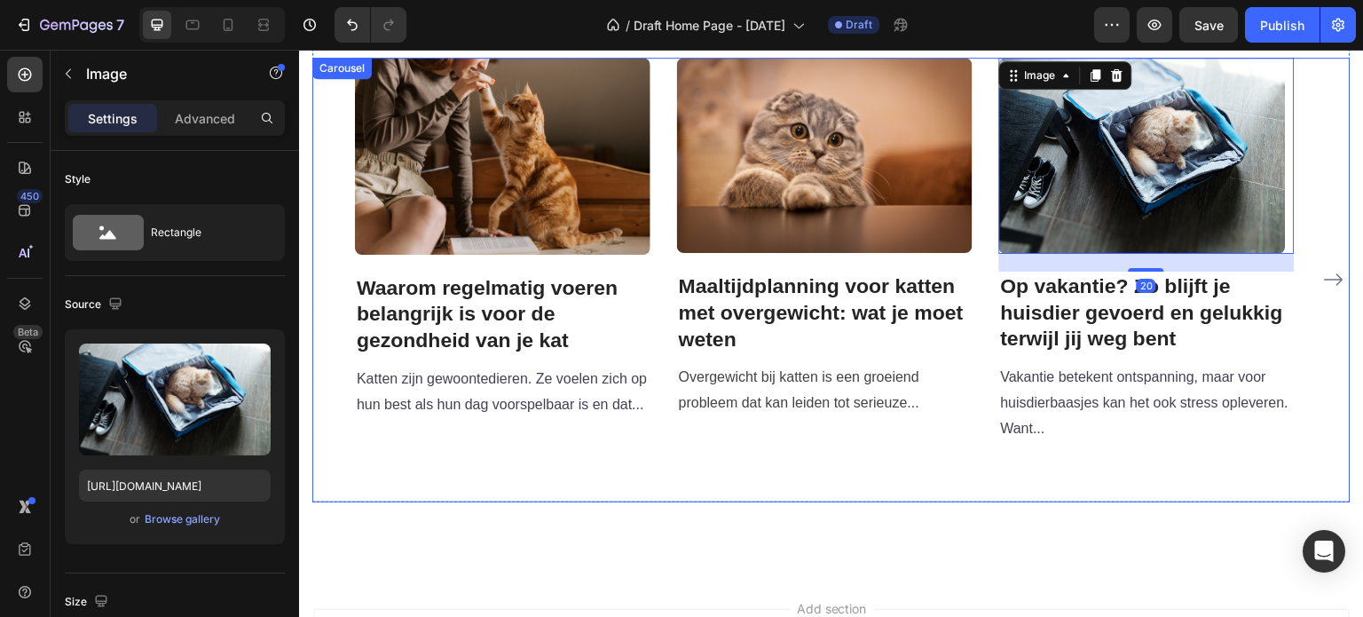
click at [876, 490] on div "Image Waarom regelmatig voeren belangrijk is voor de gezondheid van je kat Head…" at bounding box center [825, 280] width 940 height 444
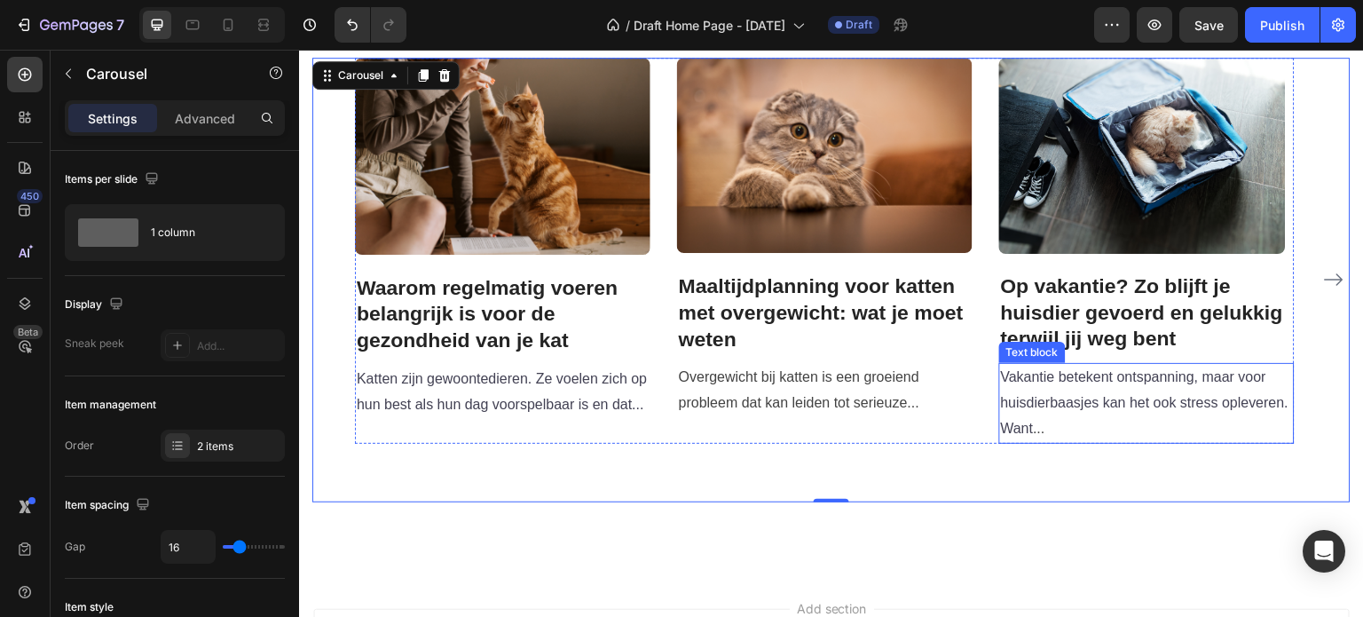
click at [1025, 418] on p "Vakantie betekent ontspanning, maar voor huisdierbaasjes kan het ook stress opl…" at bounding box center [1147, 403] width 292 height 76
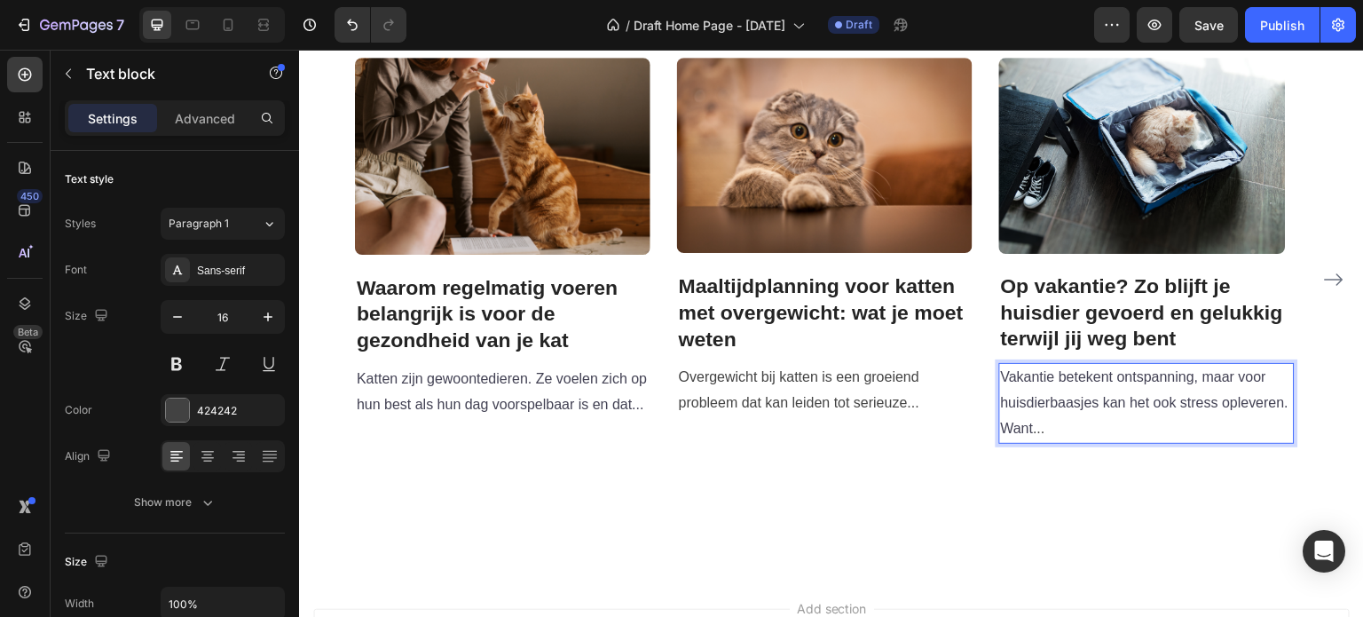
click at [1225, 404] on span "Vakantie betekent ontspanning, maar voor huisdierbaasjes kan het ook stress opl…" at bounding box center [1145, 402] width 288 height 67
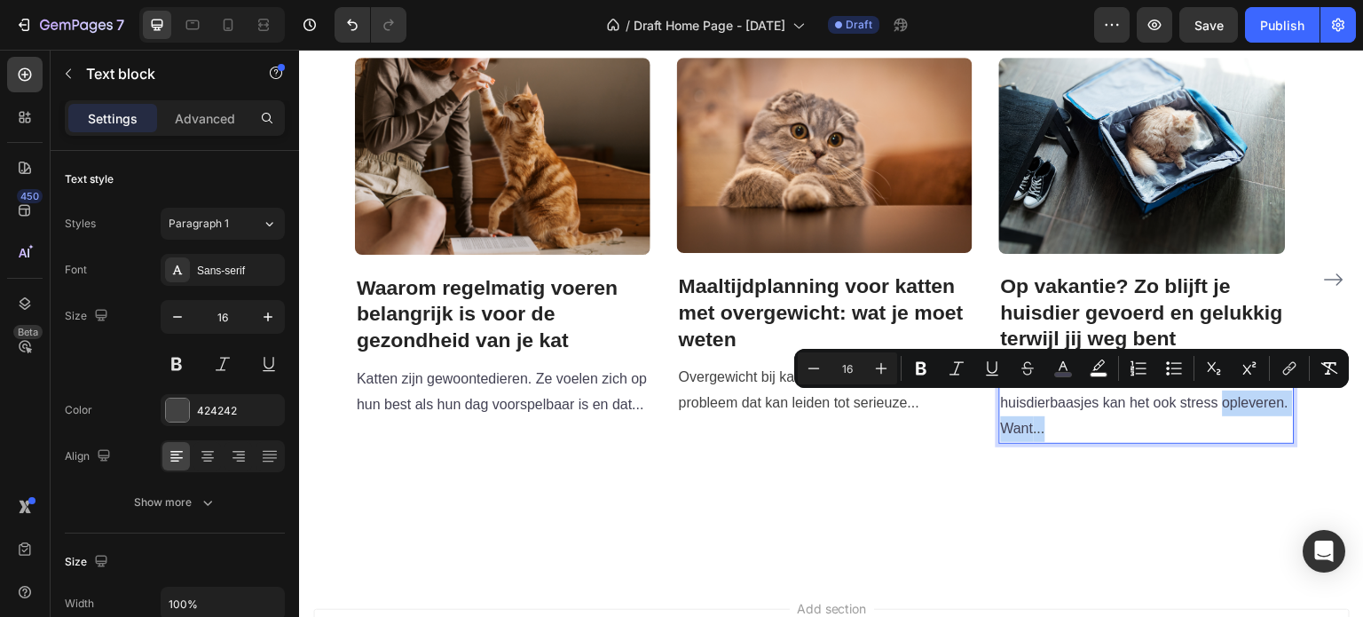
drag, startPoint x: 1225, startPoint y: 404, endPoint x: 1278, endPoint y: 421, distance: 55.0
click at [1278, 421] on p "Vakantie betekent ontspanning, maar voor huisdierbaasjes kan het ook stress opl…" at bounding box center [1147, 403] width 292 height 76
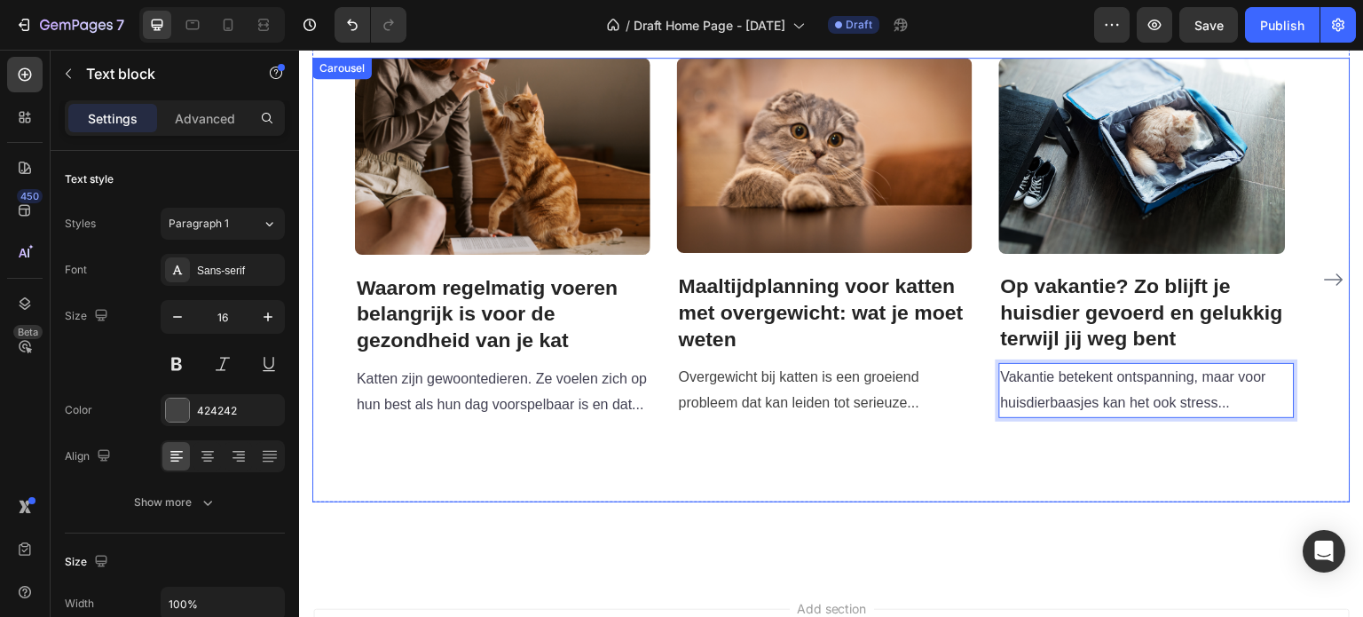
click at [1232, 495] on div "Image Waarom regelmatig voeren belangrijk is voor de gezondheid van je kat Head…" at bounding box center [825, 280] width 940 height 444
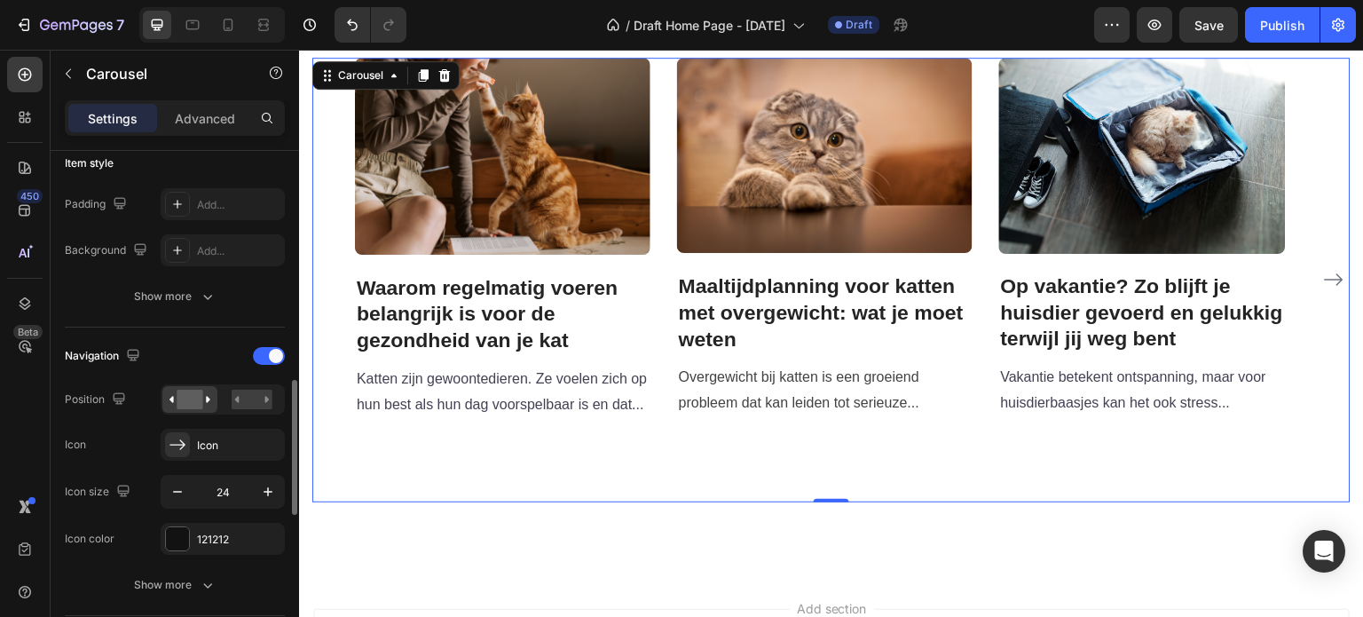
scroll to position [532, 0]
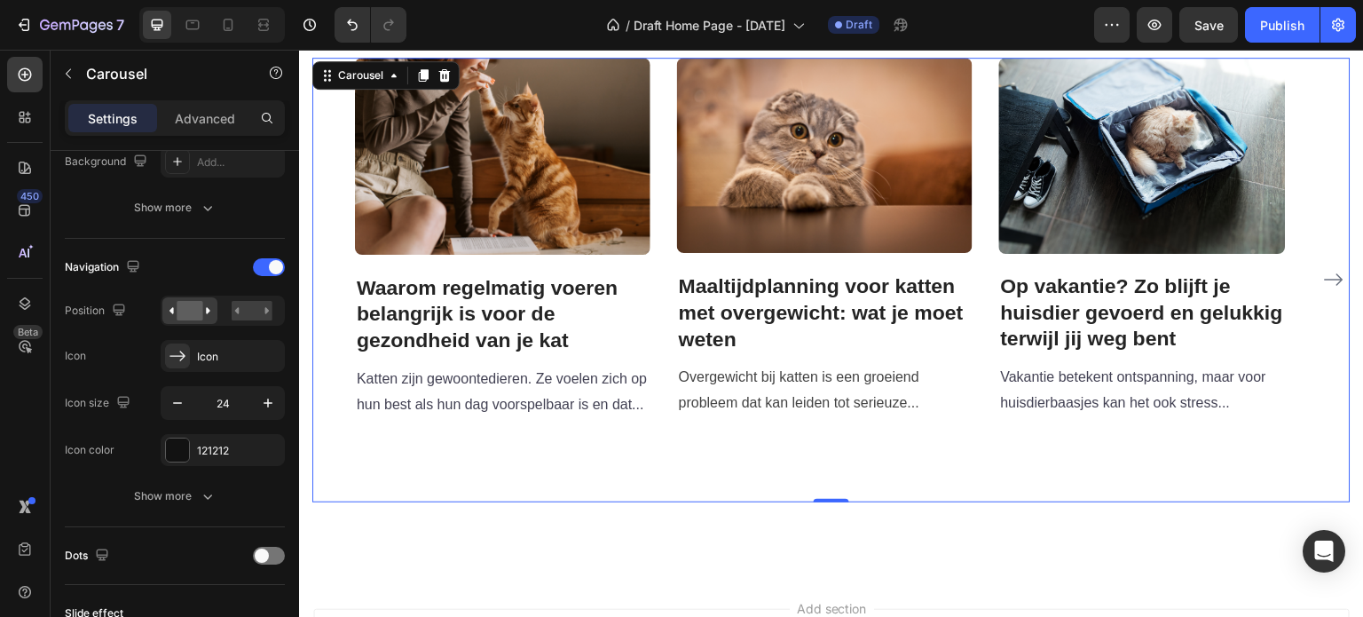
click at [665, 474] on div "Image Waarom regelmatig voeren belangrijk is voor de gezondheid van je kat Head…" at bounding box center [825, 280] width 940 height 444
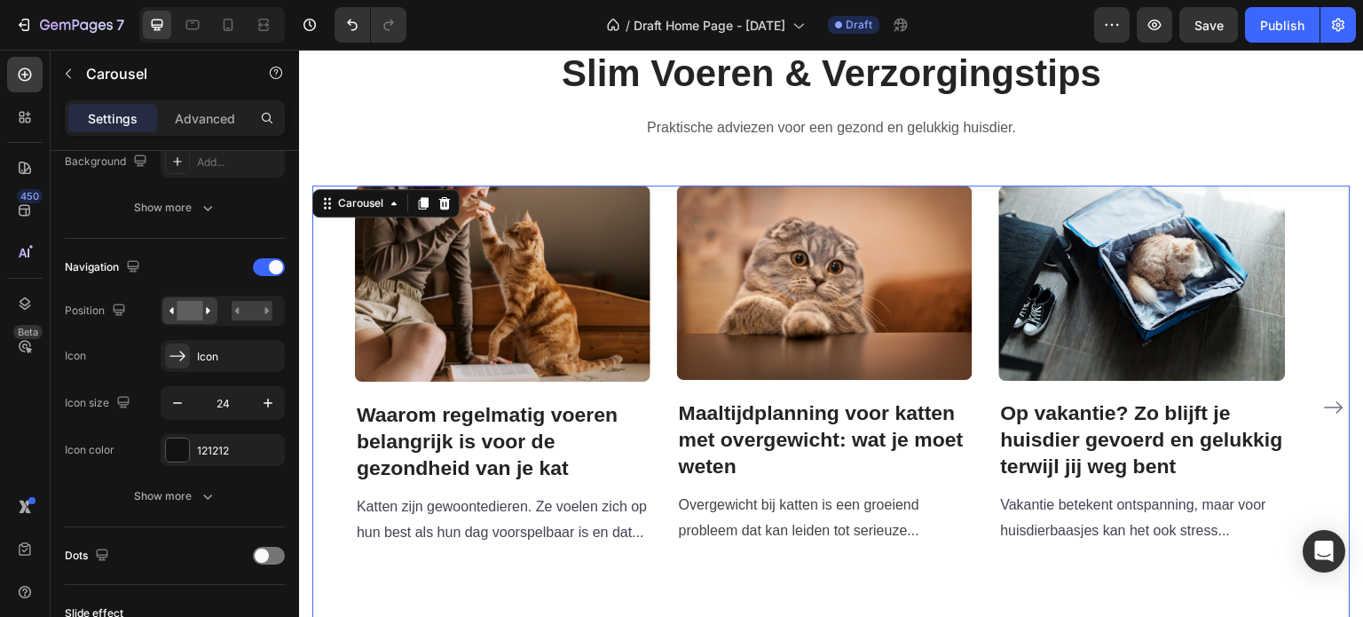
scroll to position [2751, 0]
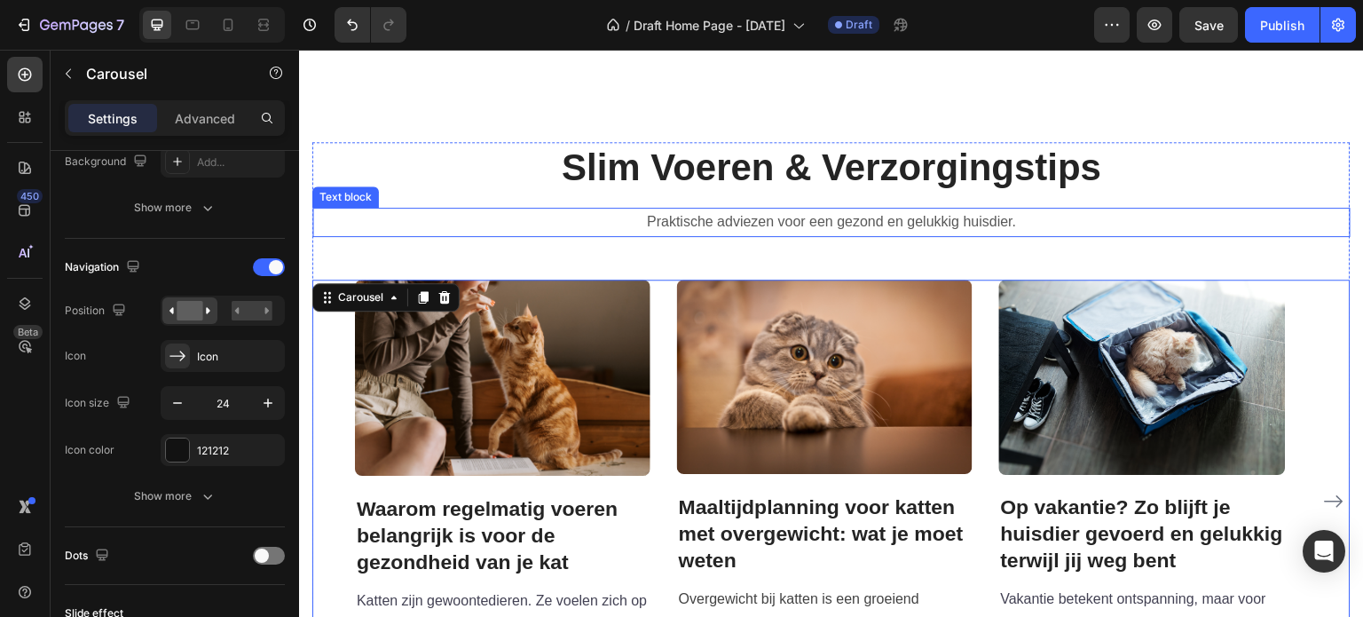
click at [742, 235] on p "Praktische adviezen voor een gezond en gelukkig huisdier." at bounding box center [831, 222] width 1035 height 26
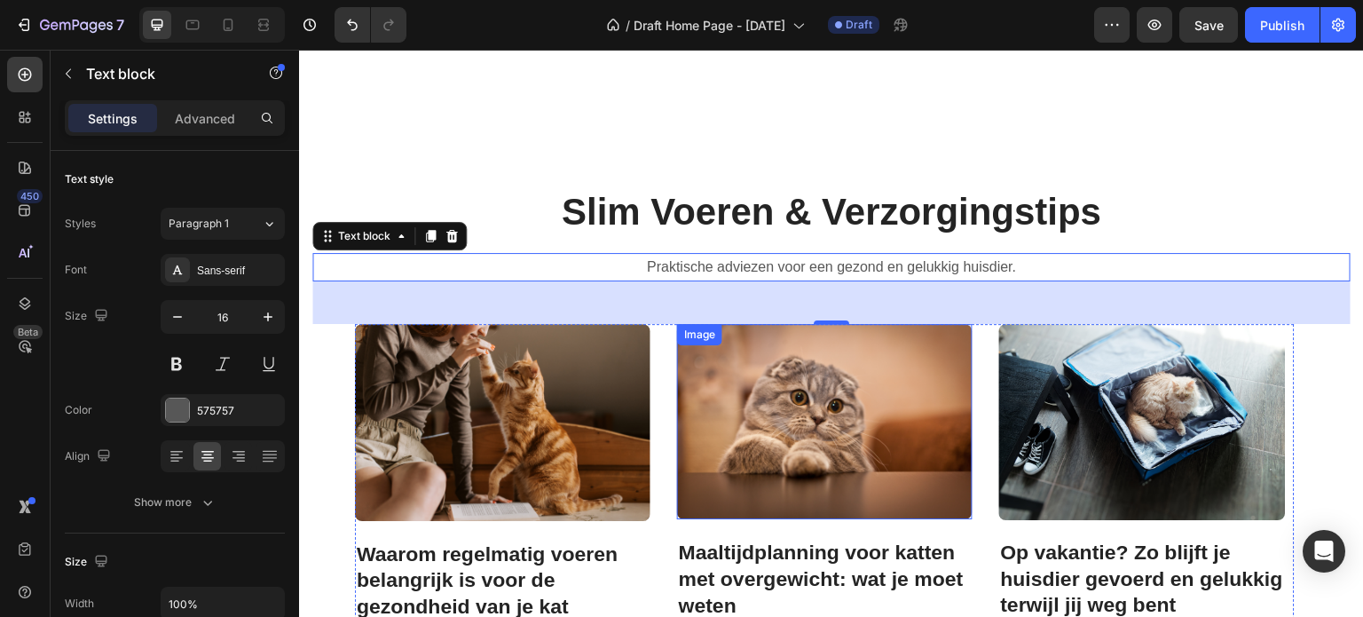
scroll to position [2928, 0]
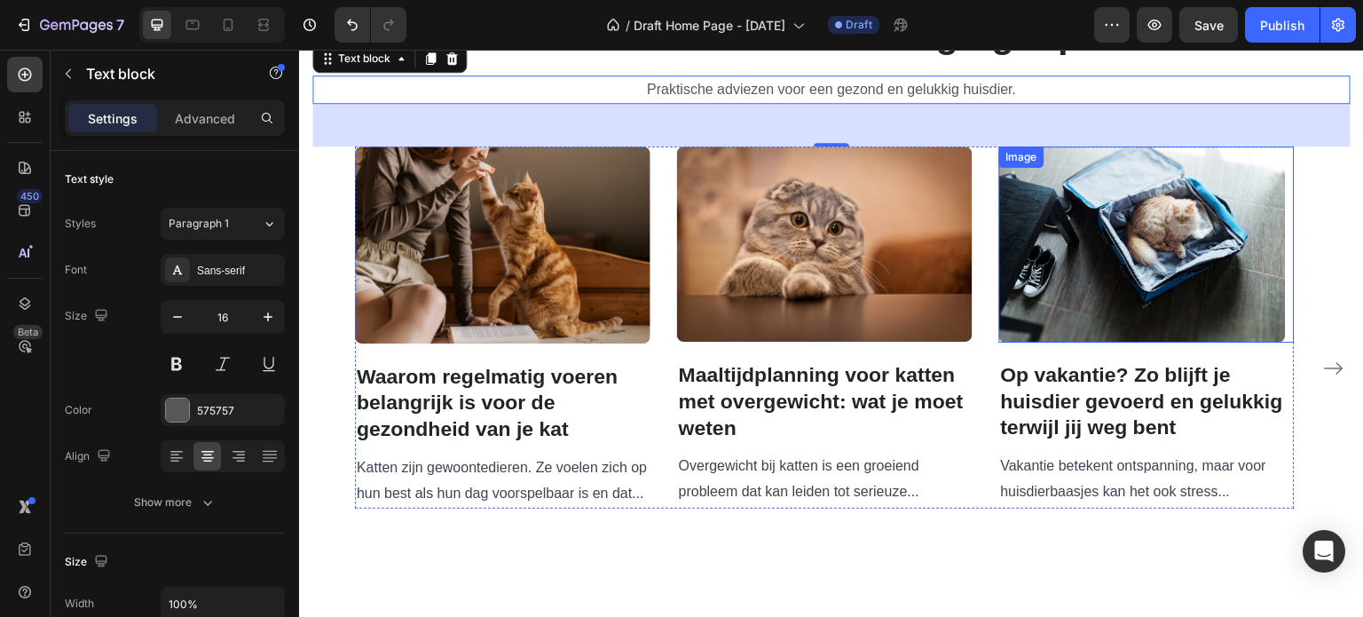
click at [1098, 289] on img at bounding box center [1142, 243] width 287 height 195
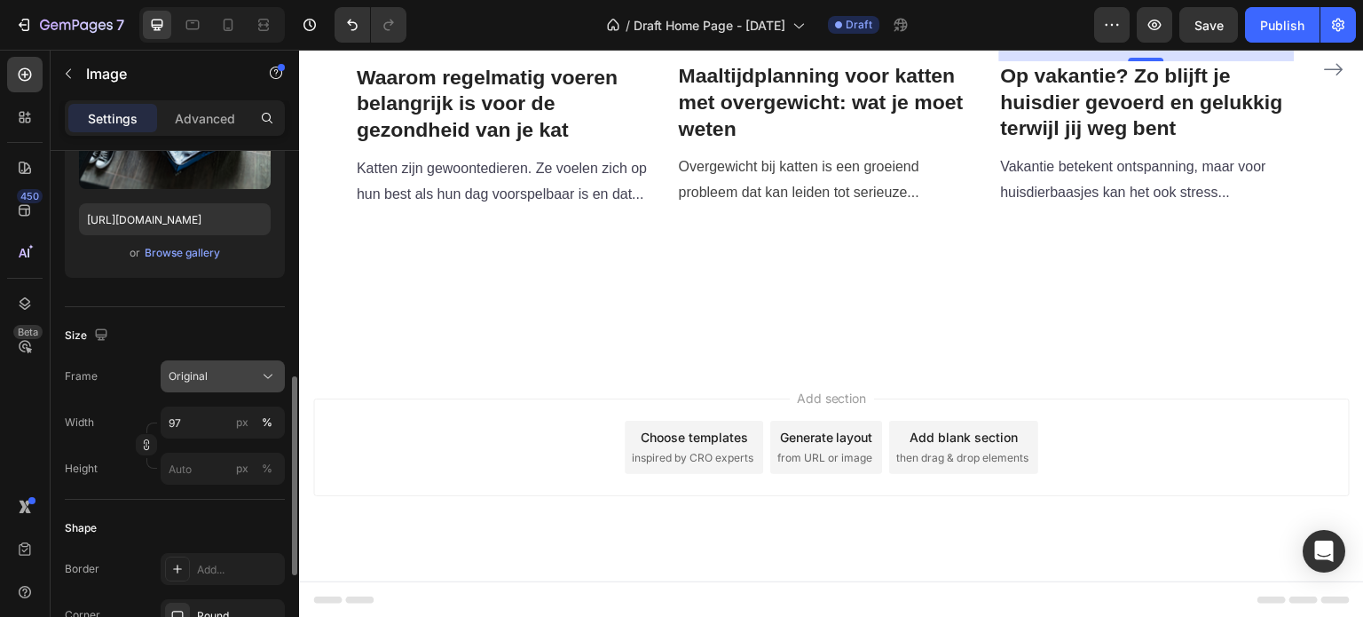
scroll to position [532, 0]
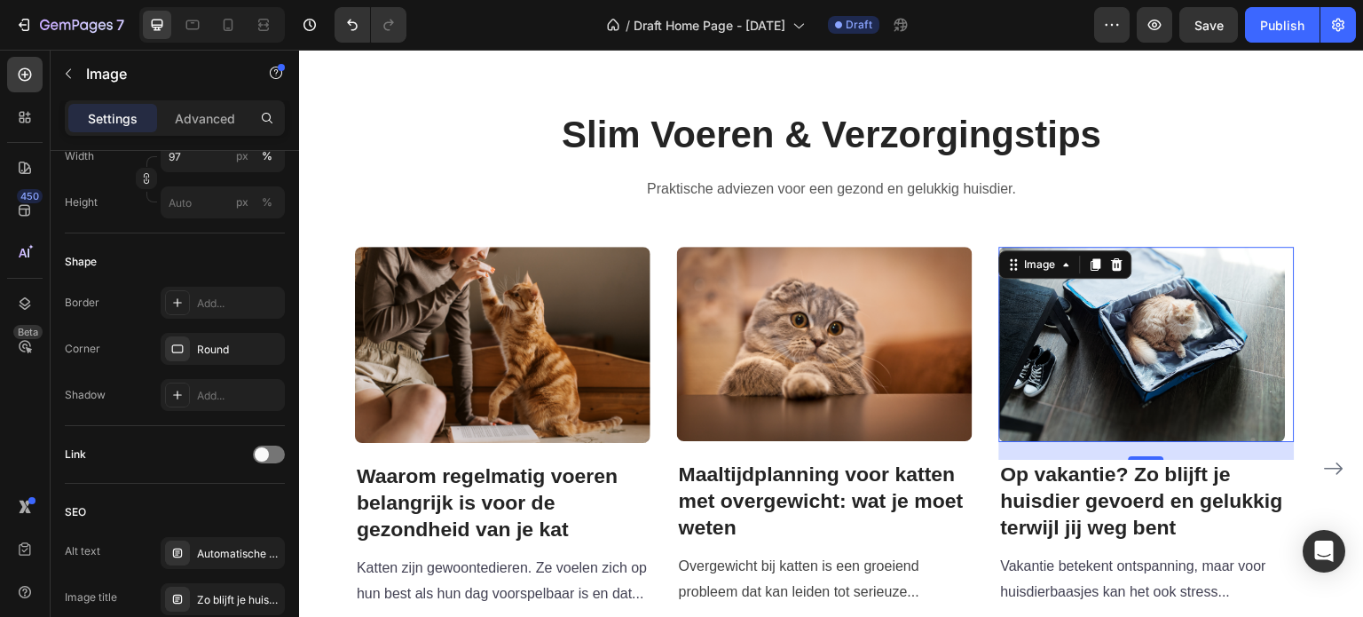
click at [1108, 355] on img at bounding box center [1142, 344] width 287 height 195
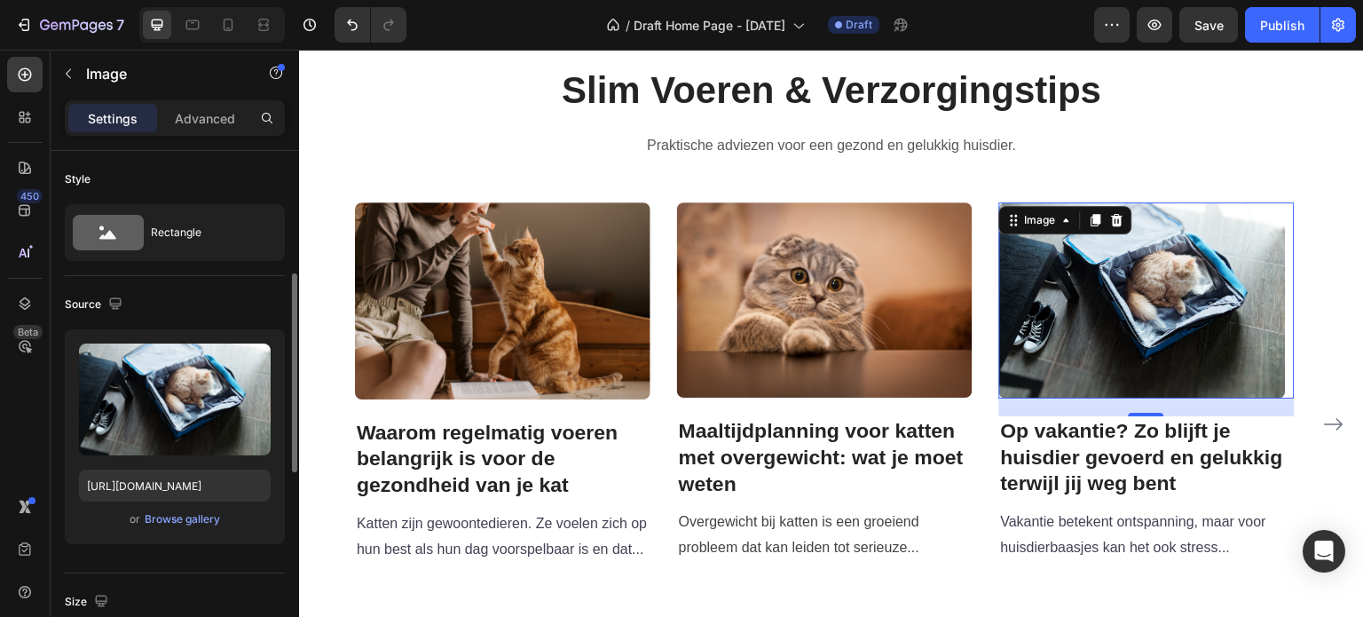
scroll to position [355, 0]
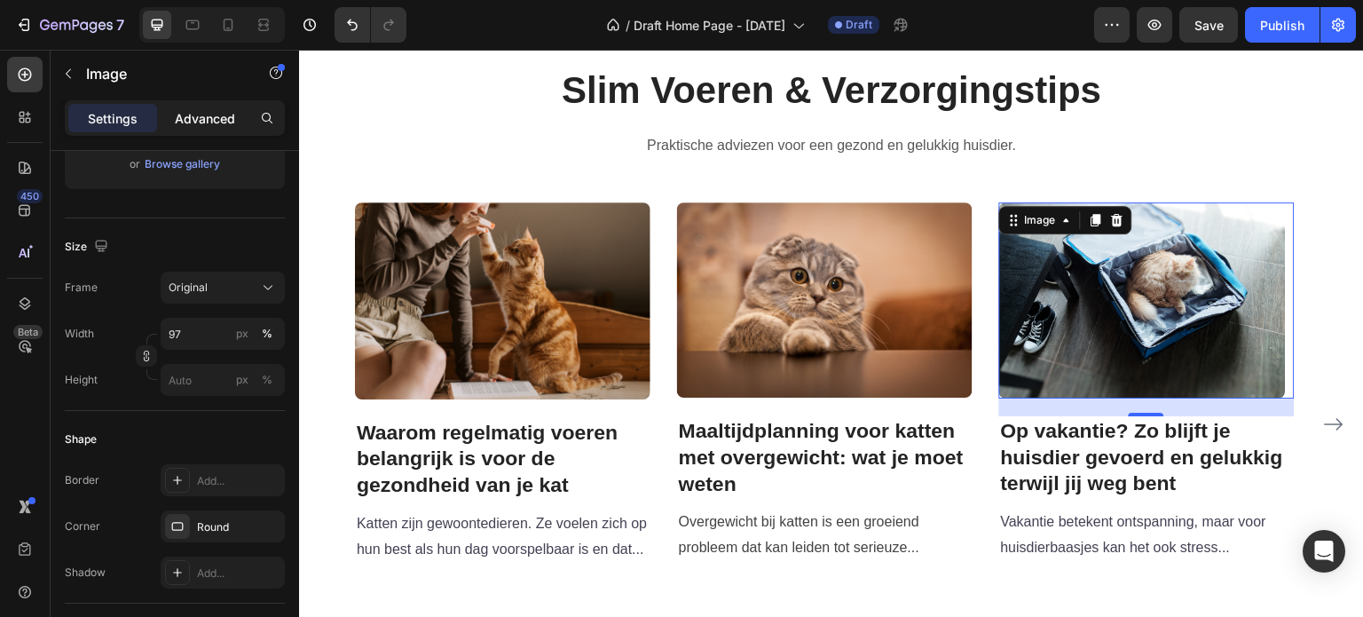
click at [198, 114] on p "Advanced" at bounding box center [205, 118] width 60 height 19
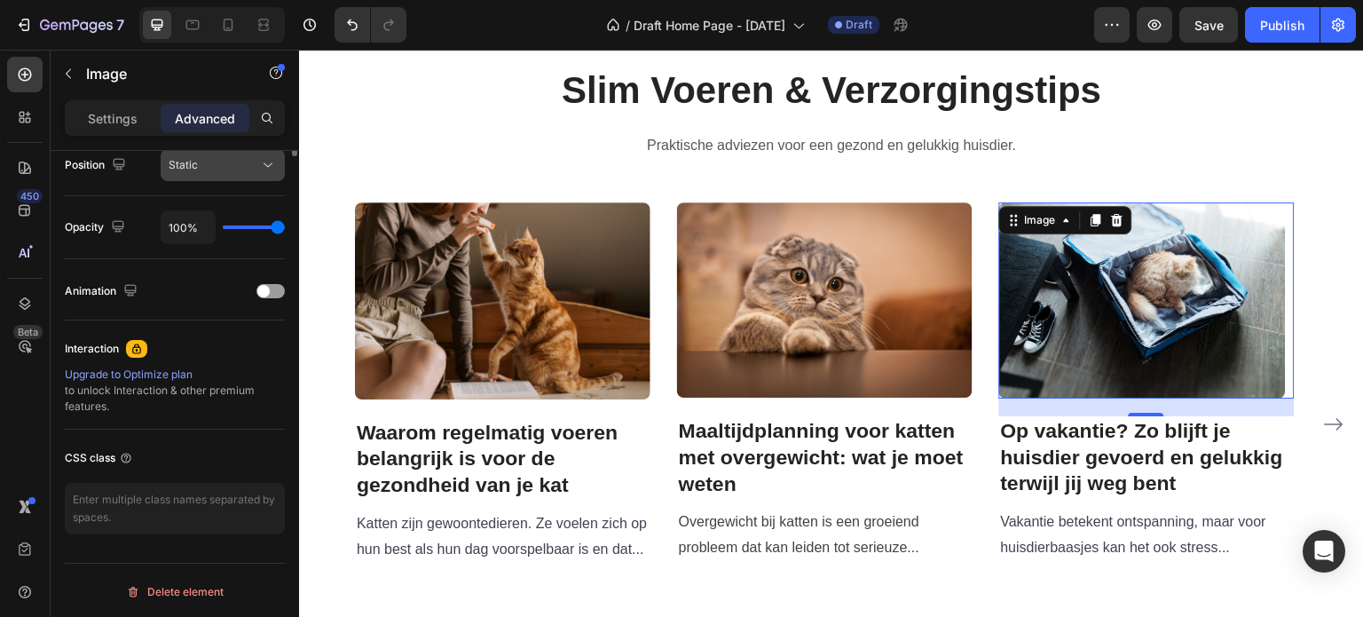
scroll to position [310, 0]
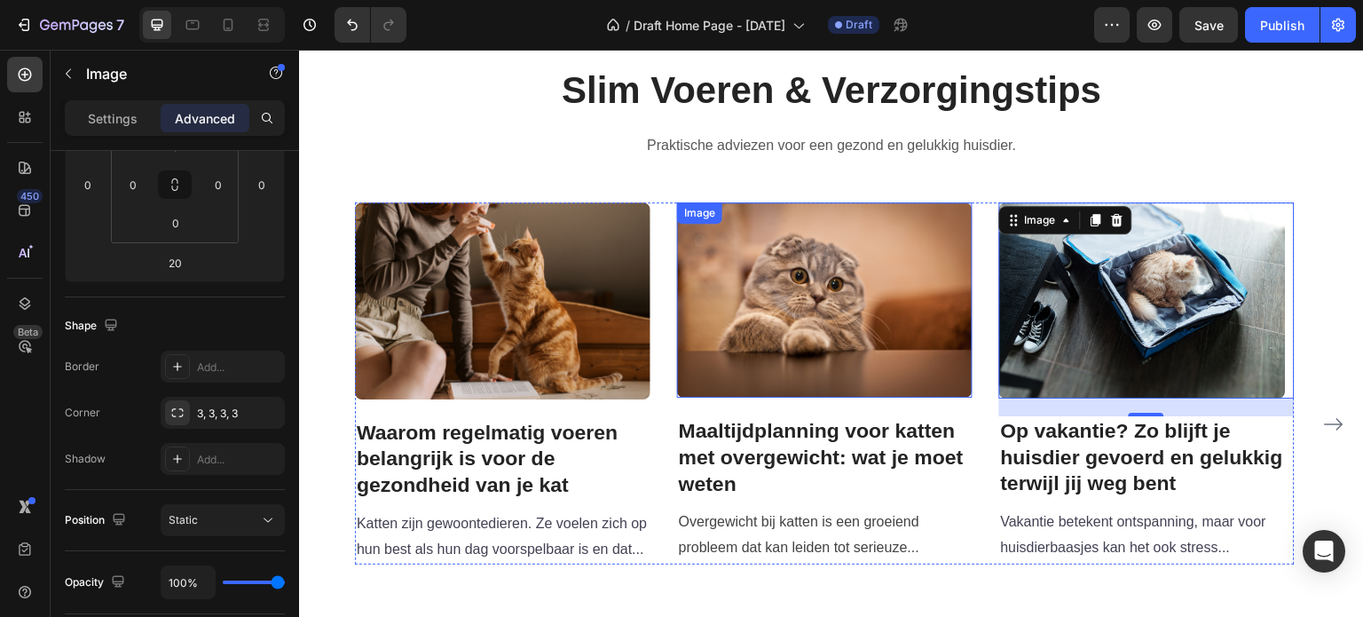
drag, startPoint x: 748, startPoint y: 306, endPoint x: 563, endPoint y: 329, distance: 186.0
click at [748, 306] on img at bounding box center [824, 299] width 295 height 194
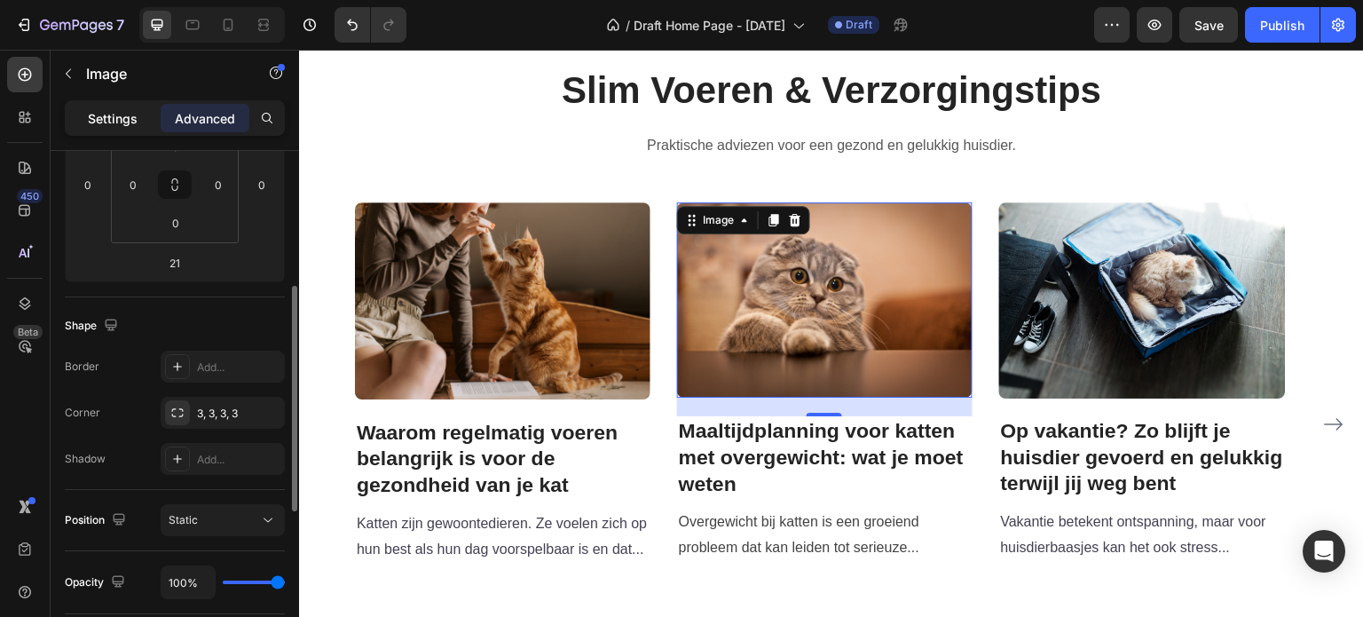
click at [98, 116] on p "Settings" at bounding box center [113, 118] width 50 height 19
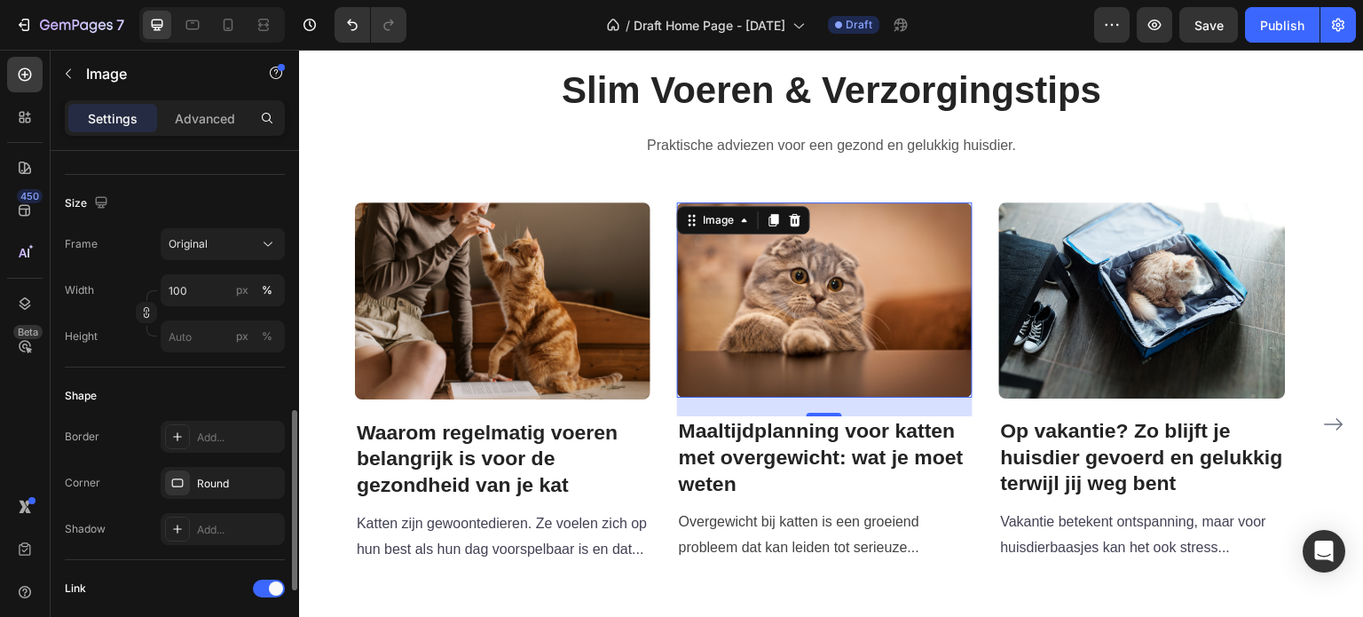
scroll to position [576, 0]
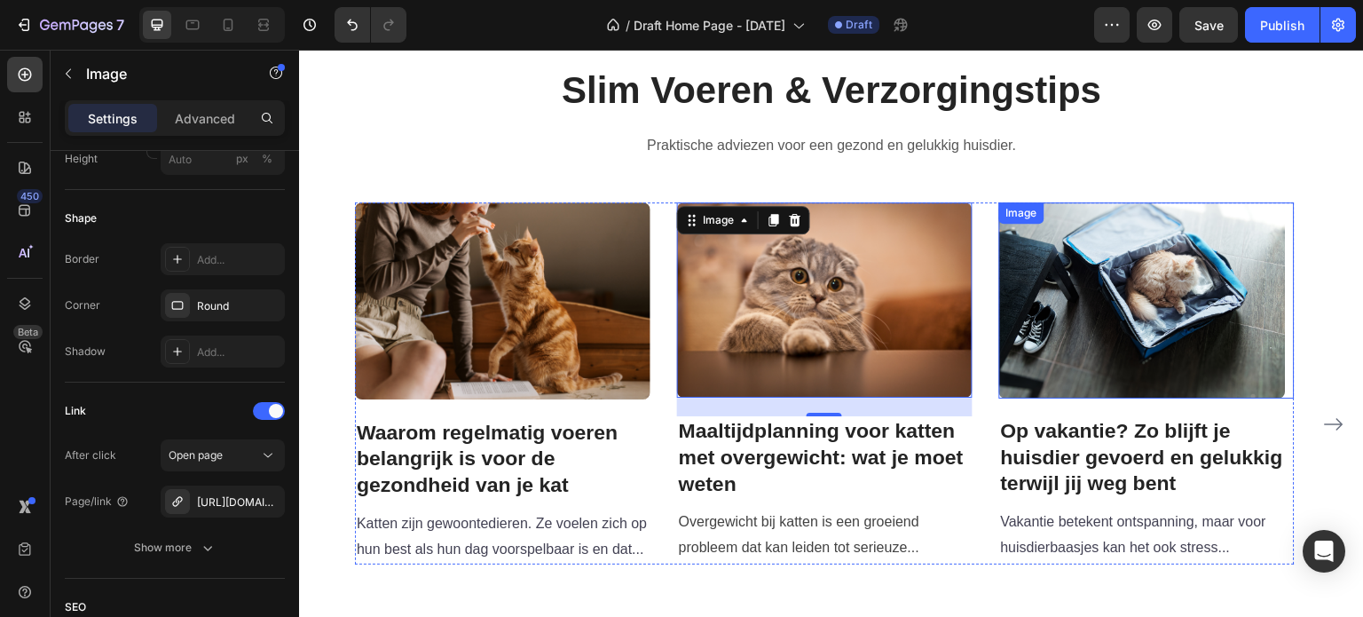
click at [1087, 295] on img at bounding box center [1142, 299] width 287 height 195
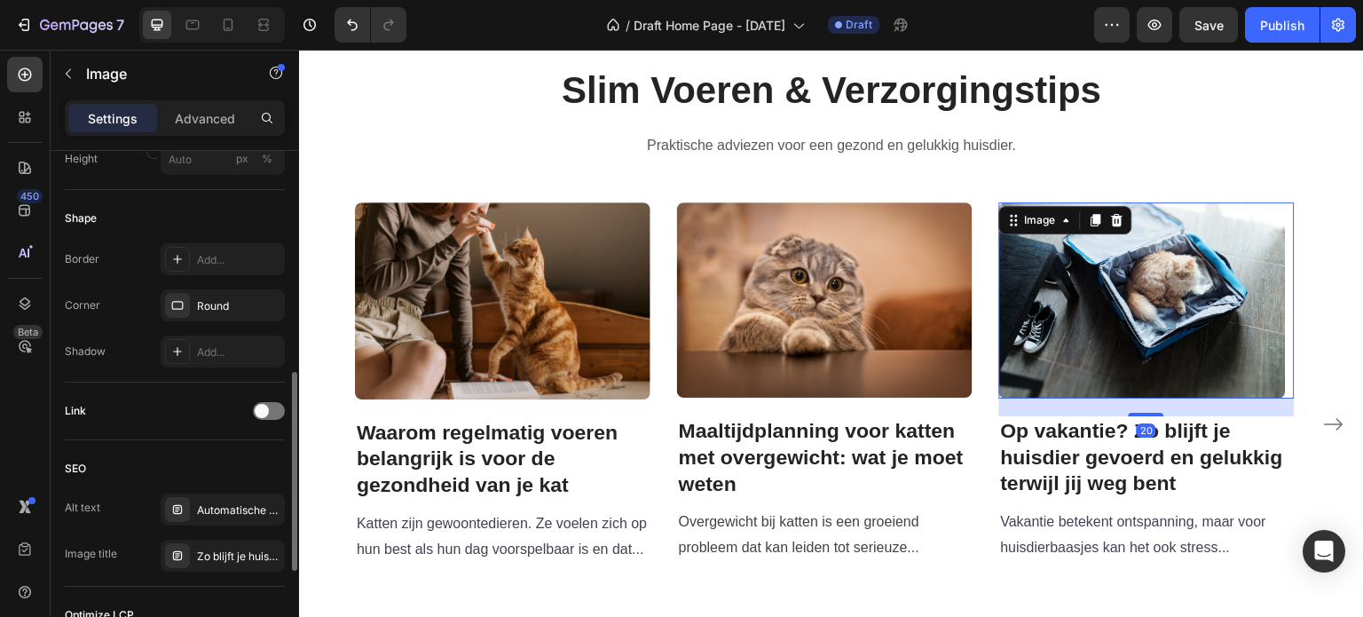
scroll to position [575, 0]
click at [266, 405] on span at bounding box center [262, 412] width 14 height 14
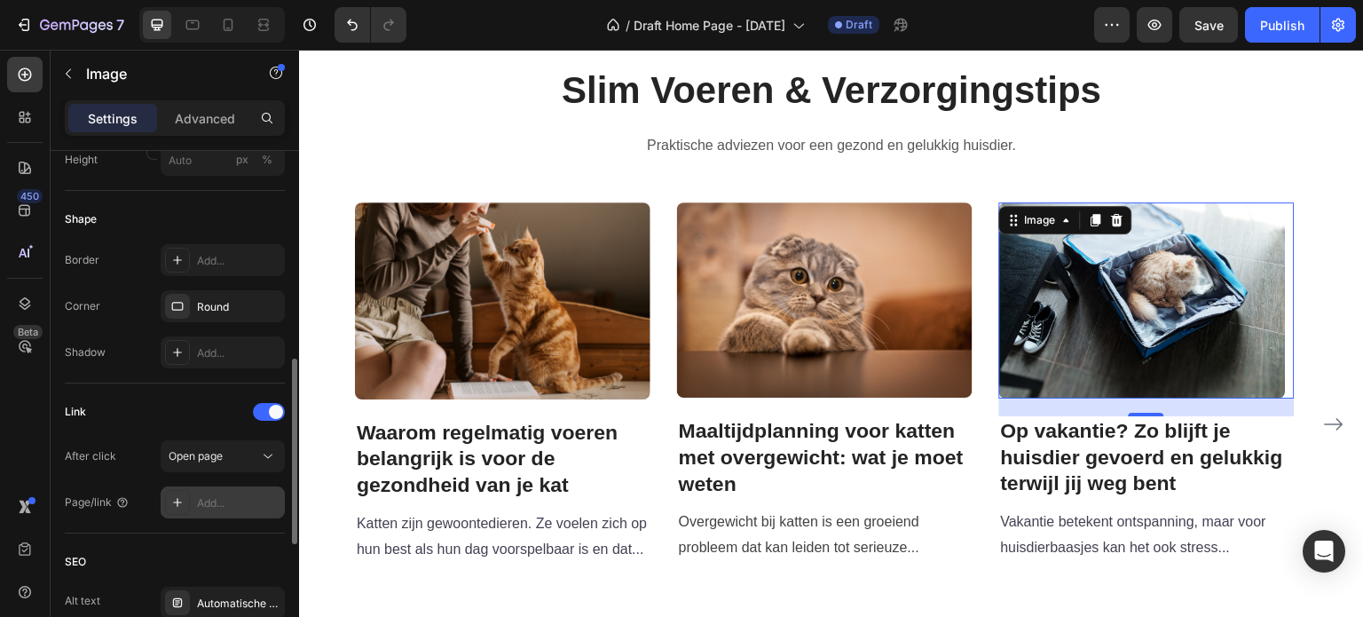
click at [225, 503] on div "Add..." at bounding box center [238, 503] width 83 height 16
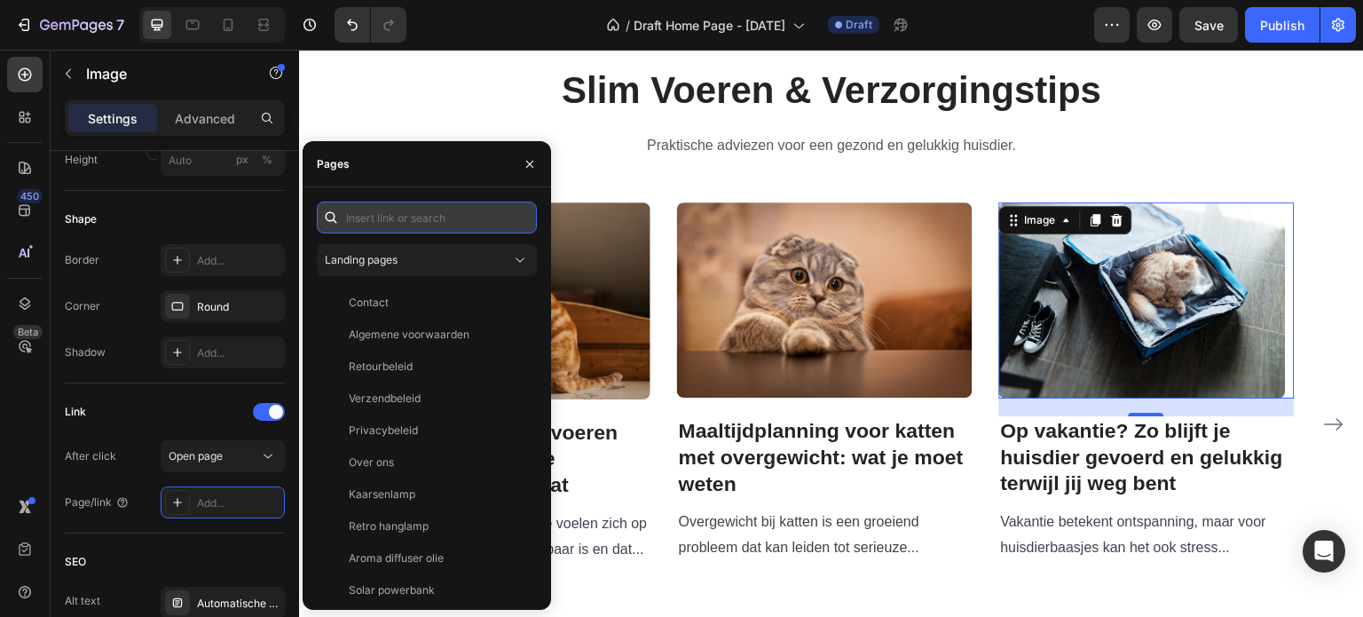
click at [413, 217] on input "text" at bounding box center [427, 217] width 220 height 32
paste input "[URL][DOMAIN_NAME]"
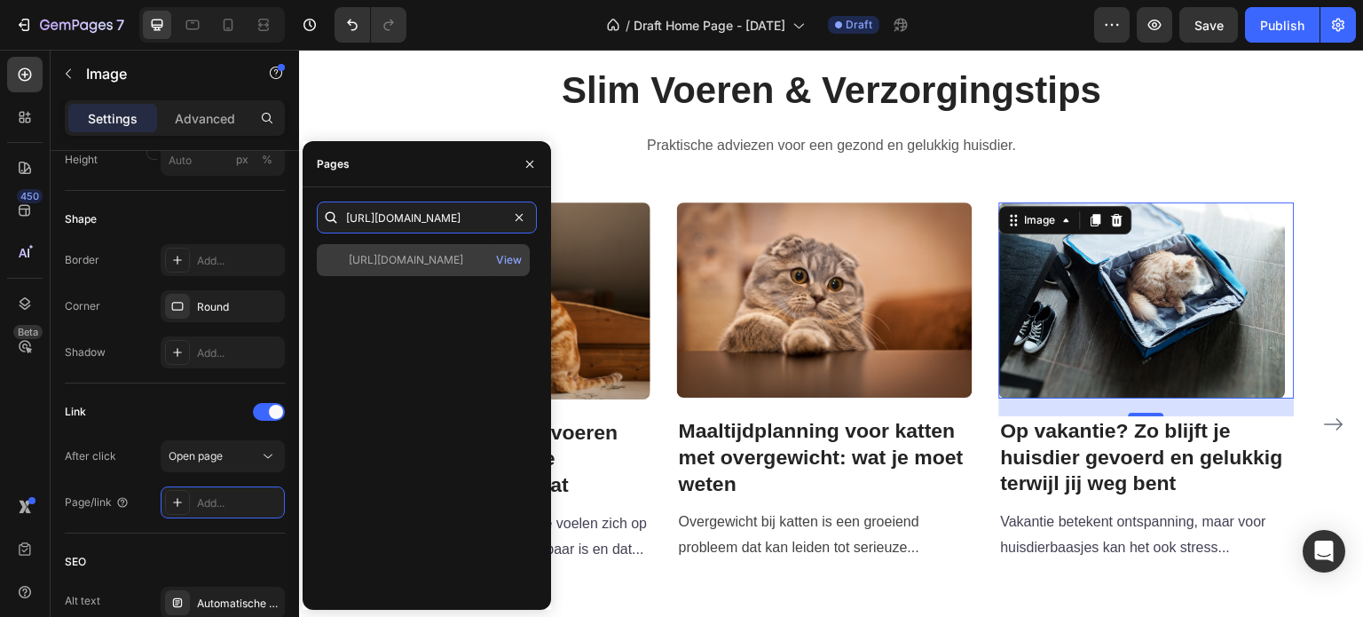
type input "[URL][DOMAIN_NAME]"
click at [412, 255] on div "[URL][DOMAIN_NAME]" at bounding box center [406, 260] width 114 height 16
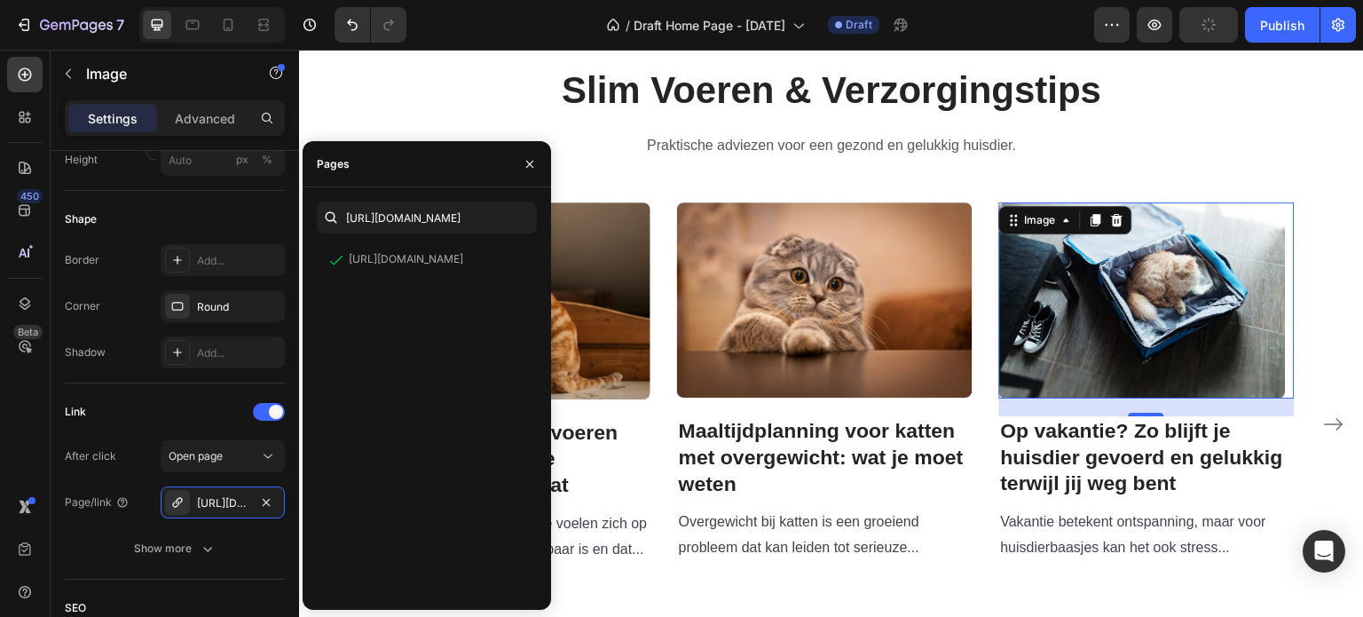
scroll to position [0, 0]
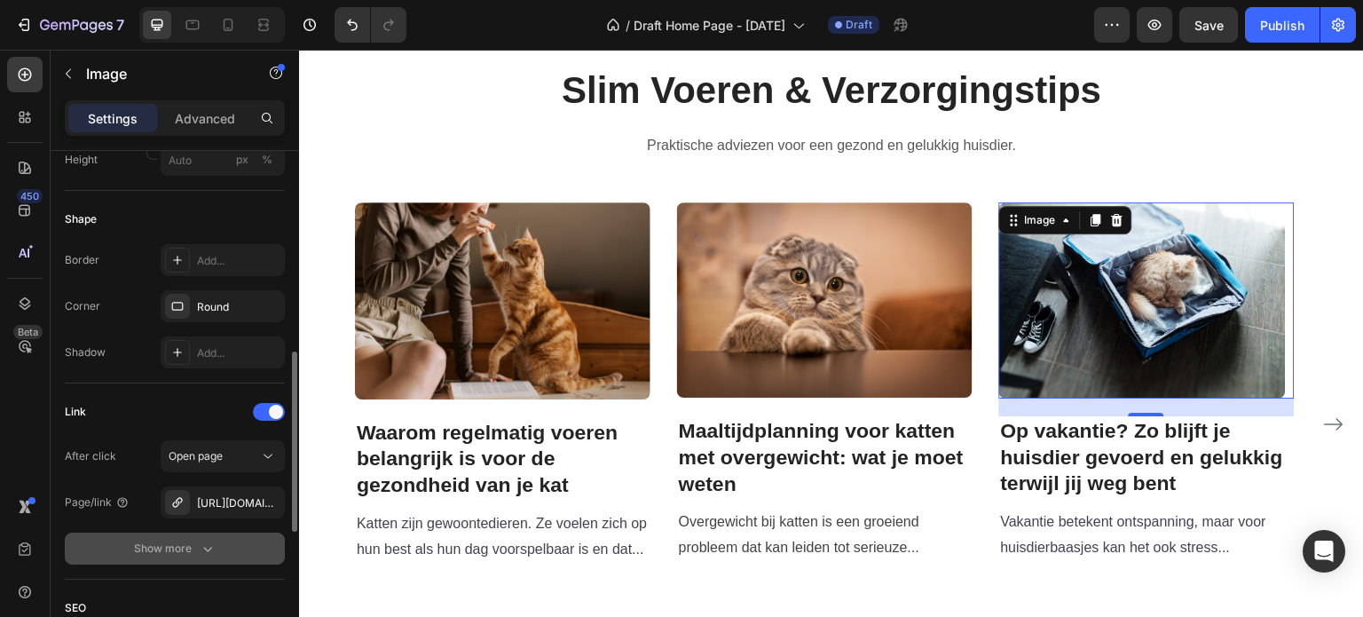
click at [209, 547] on icon "button" at bounding box center [207, 549] width 9 height 5
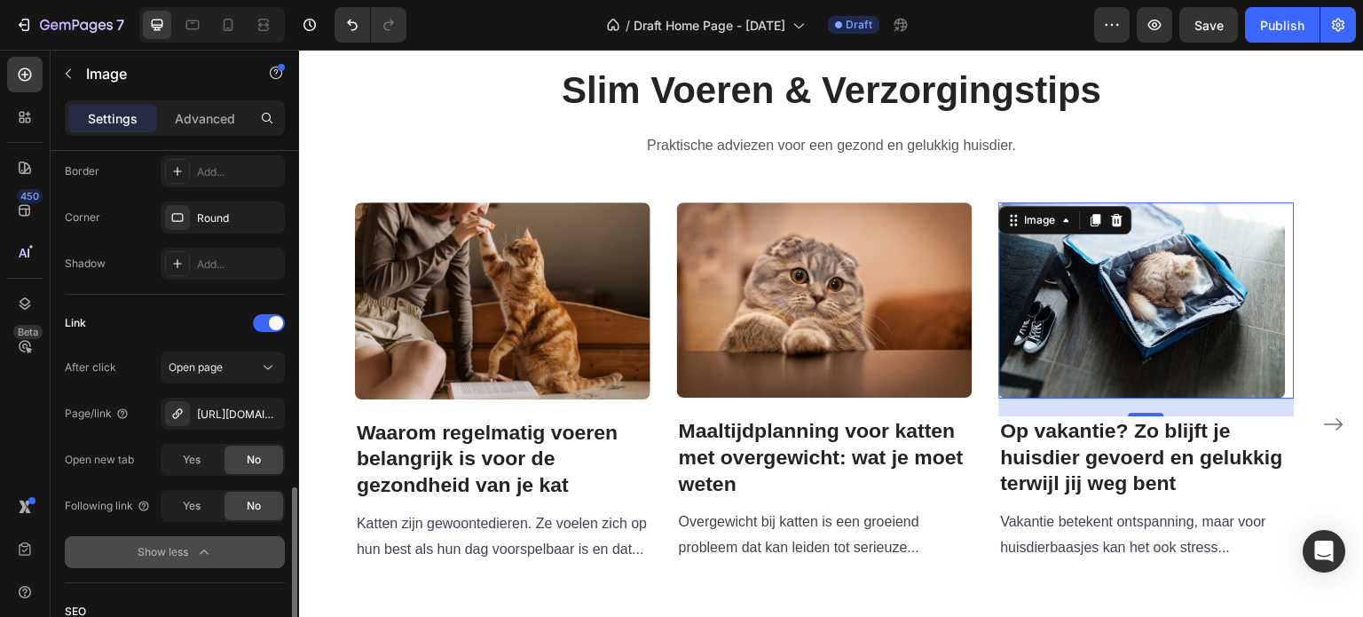
scroll to position [752, 0]
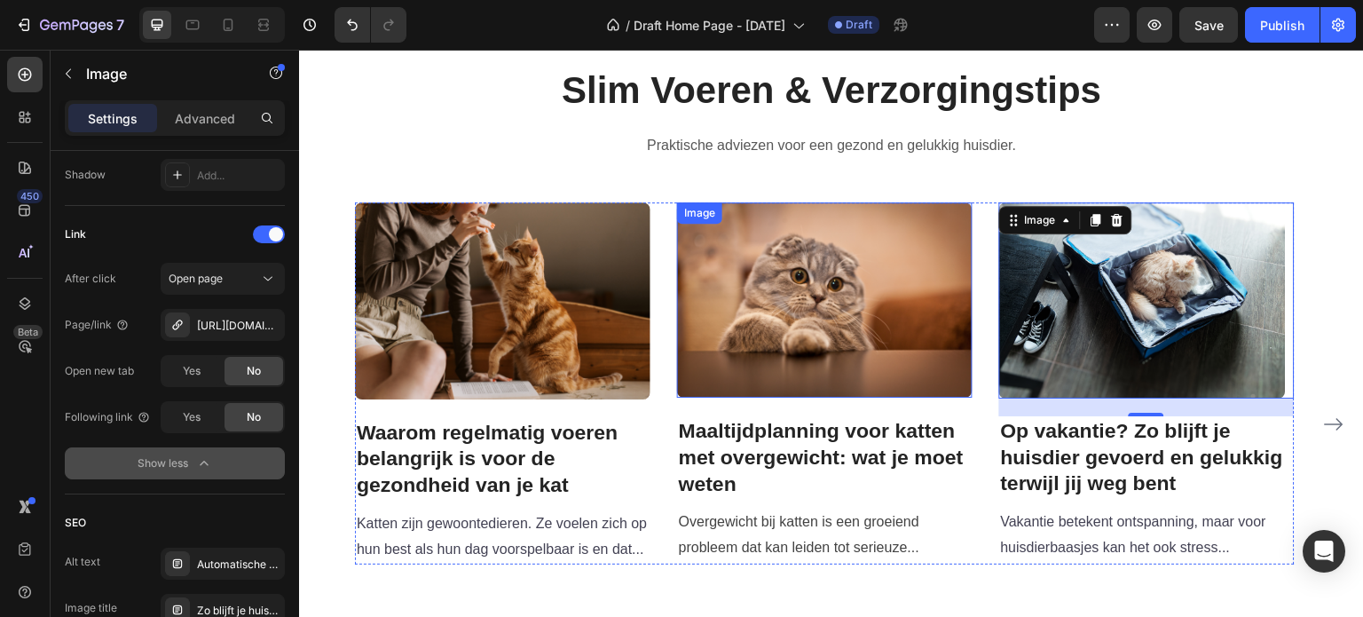
click at [808, 302] on img at bounding box center [824, 299] width 295 height 194
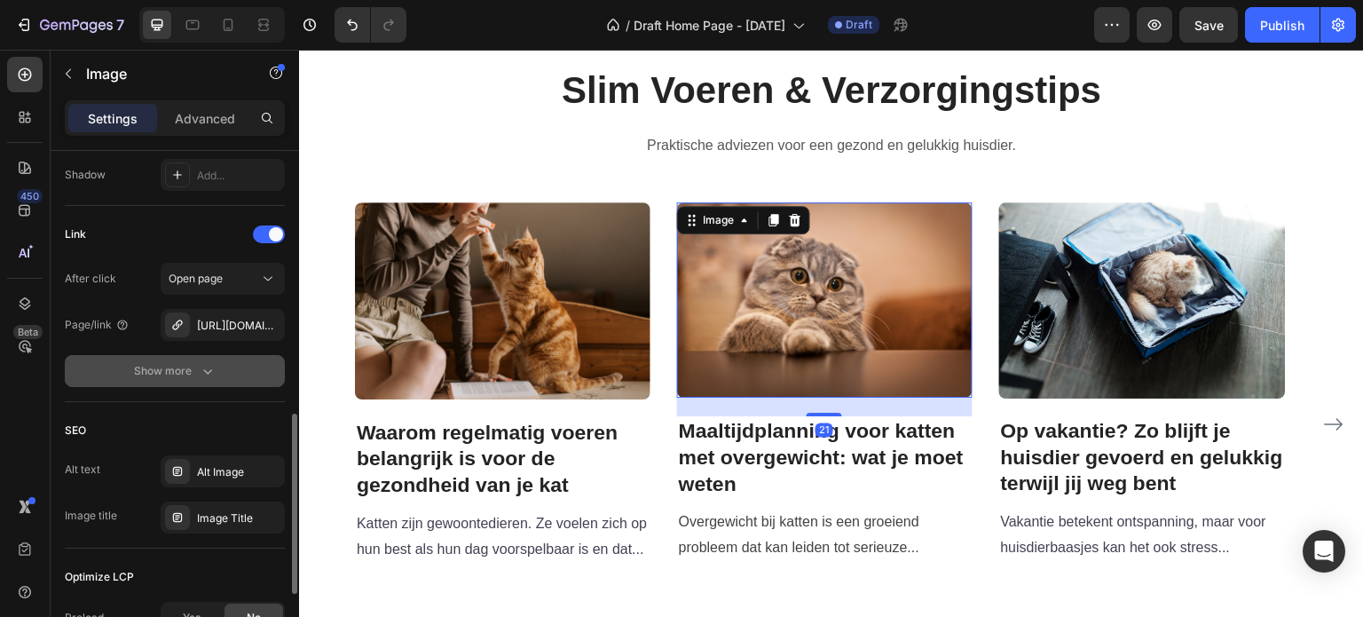
click at [205, 369] on icon "button" at bounding box center [207, 371] width 9 height 5
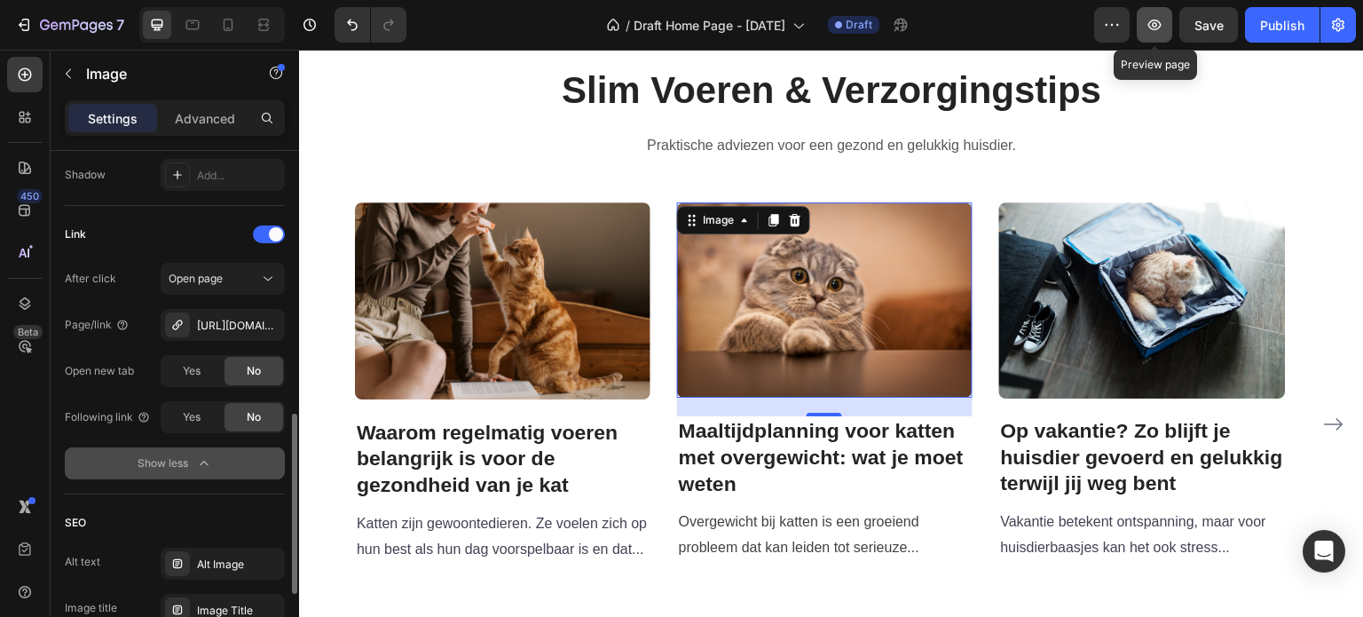
click at [1154, 22] on icon "button" at bounding box center [1154, 25] width 13 height 11
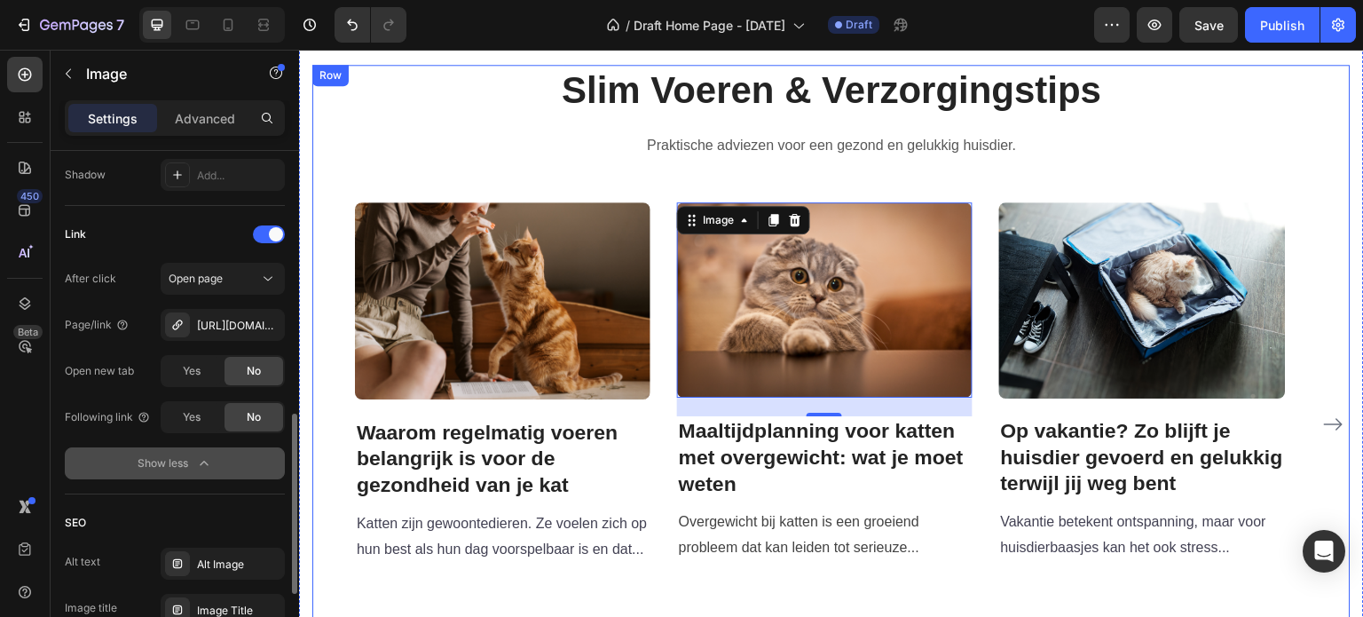
click at [968, 185] on div "Slim Voeren & Verzorgingstips Heading Praktische adviezen voor een gezond en ge…" at bounding box center [831, 355] width 1038 height 581
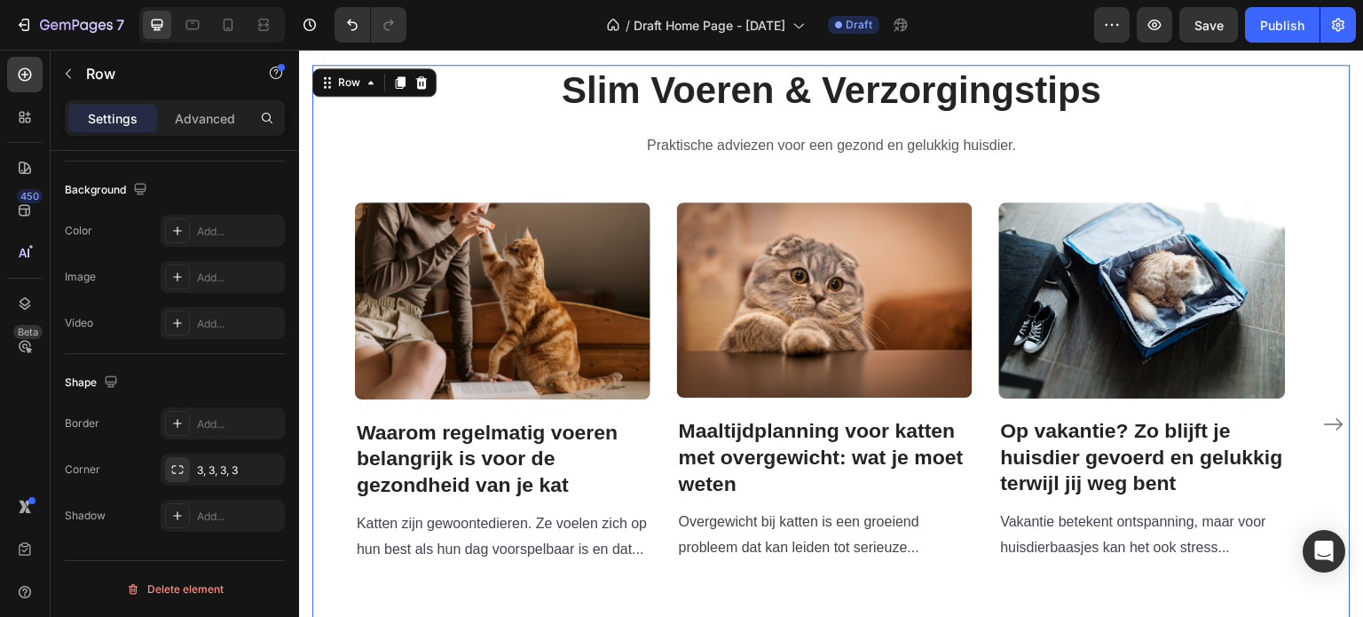
scroll to position [0, 0]
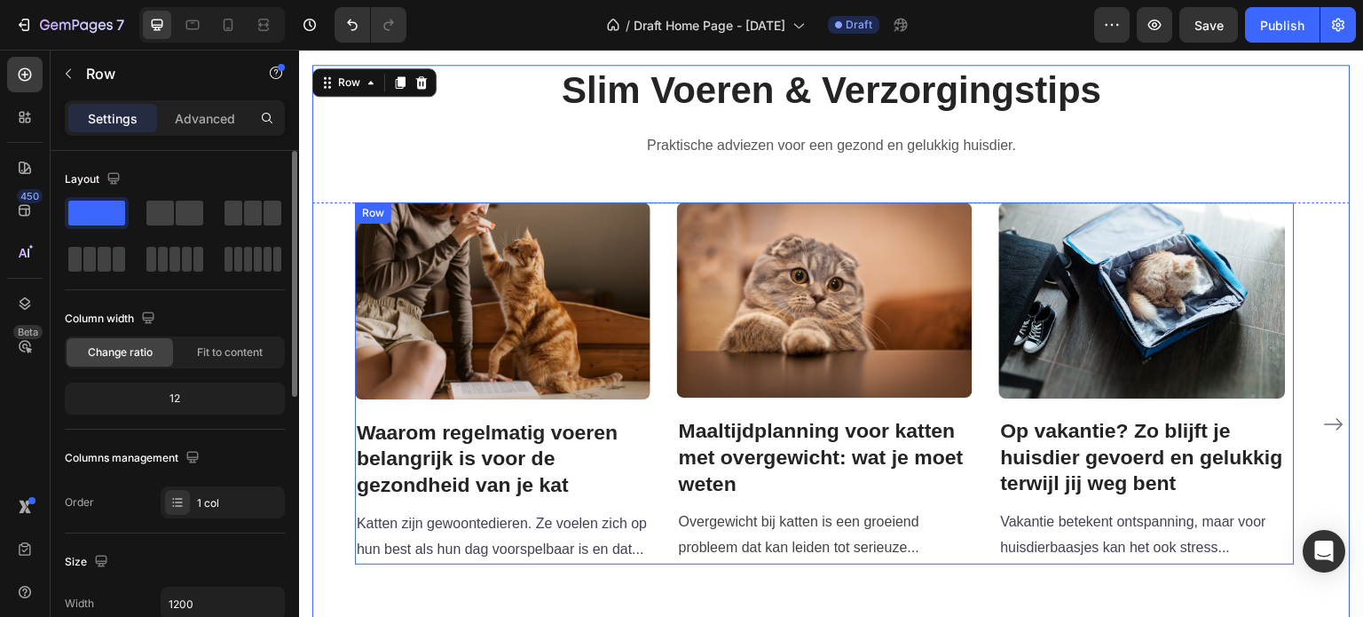
click at [984, 250] on div "Image Waarom regelmatig voeren belangrijk is voor de gezondheid van je kat Head…" at bounding box center [825, 382] width 940 height 361
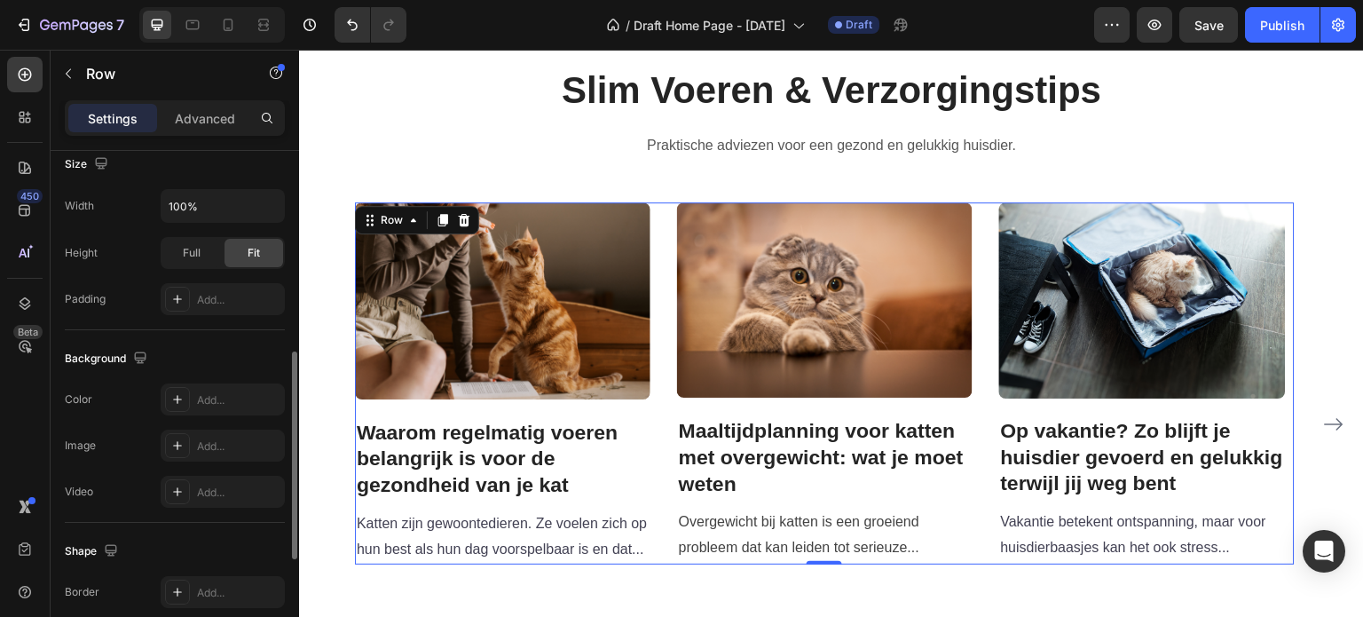
scroll to position [411, 0]
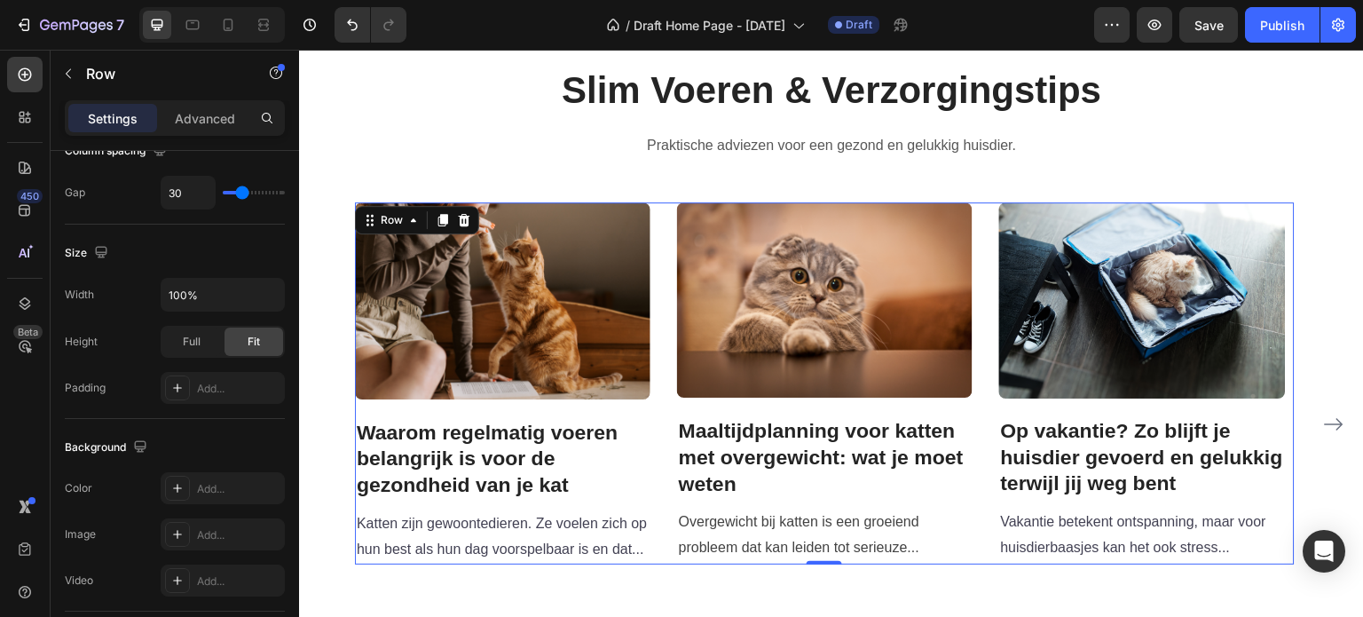
click at [668, 406] on div "Image Waarom regelmatig voeren belangrijk is voor de gezondheid van je kat Head…" at bounding box center [825, 382] width 940 height 361
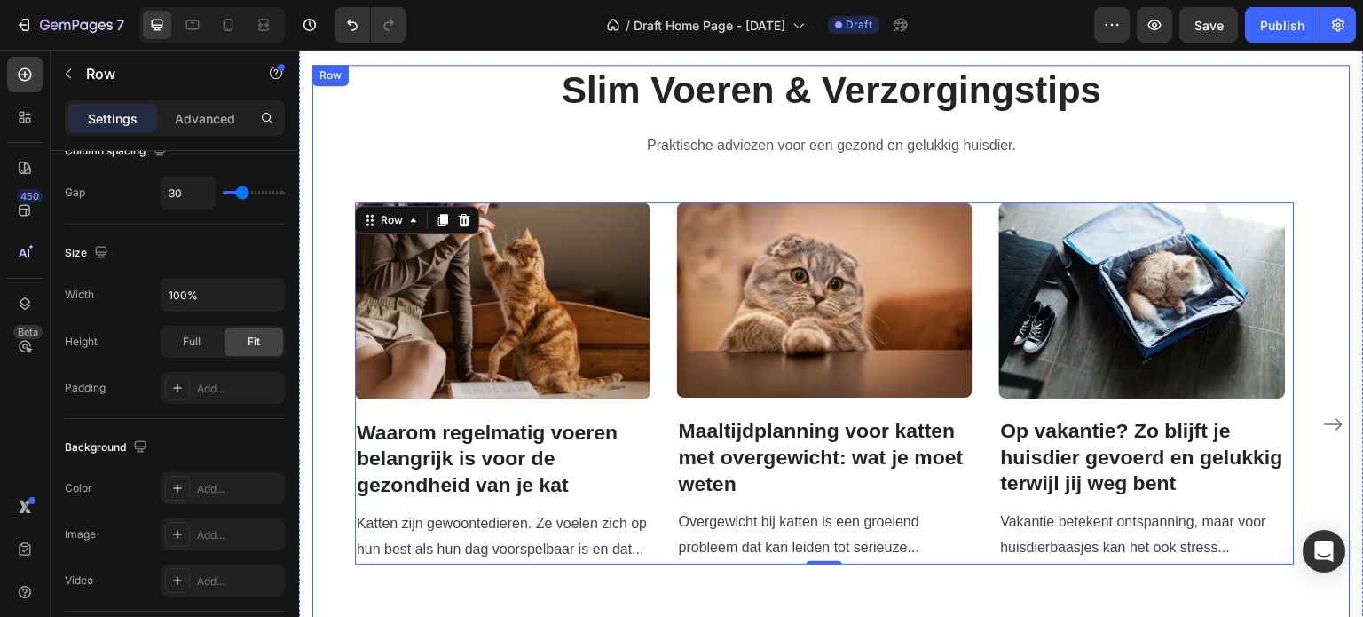
click at [650, 177] on div "Slim Voeren & Verzorgingstips Heading Praktische adviezen voor een gezond en ge…" at bounding box center [831, 355] width 1038 height 581
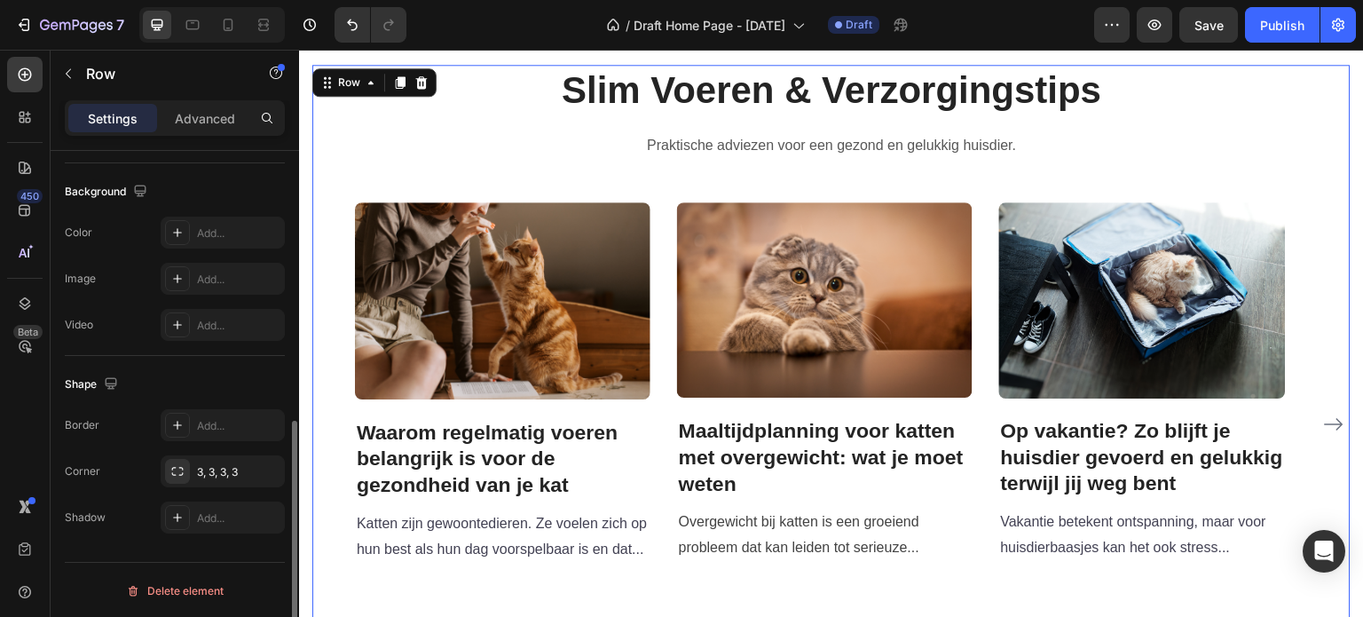
scroll to position [298, 0]
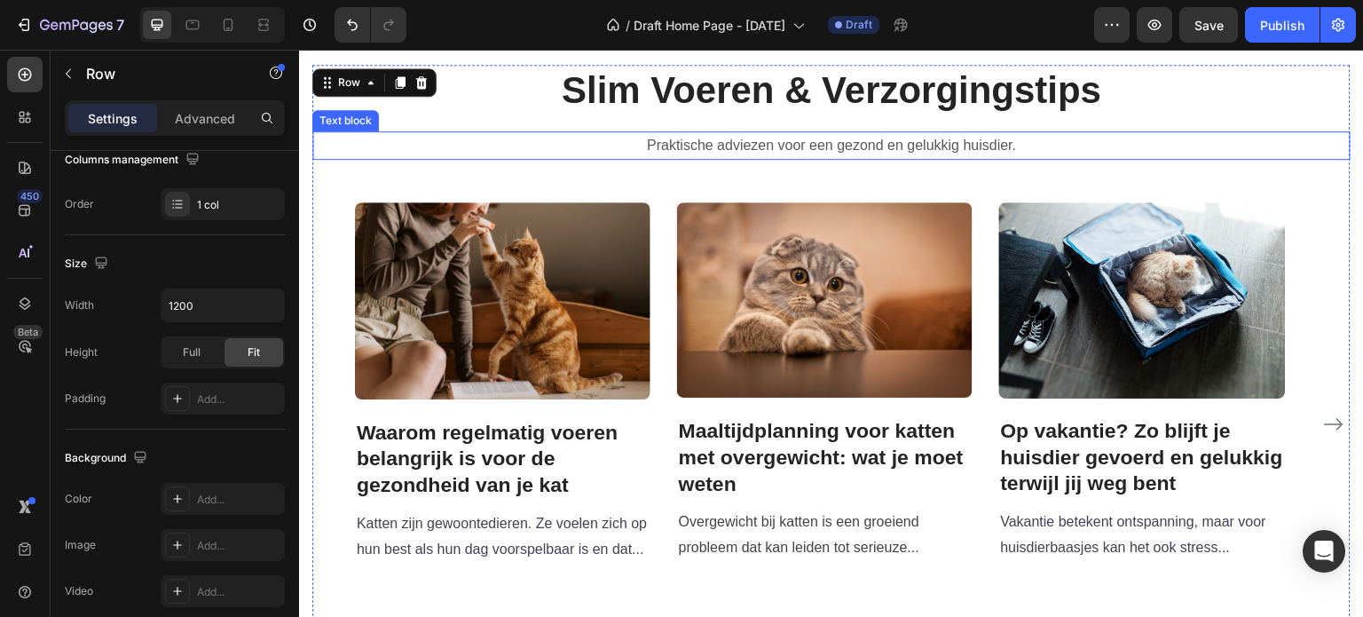
click at [486, 141] on p "Praktische adviezen voor een gezond en gelukkig huisdier." at bounding box center [831, 146] width 1035 height 26
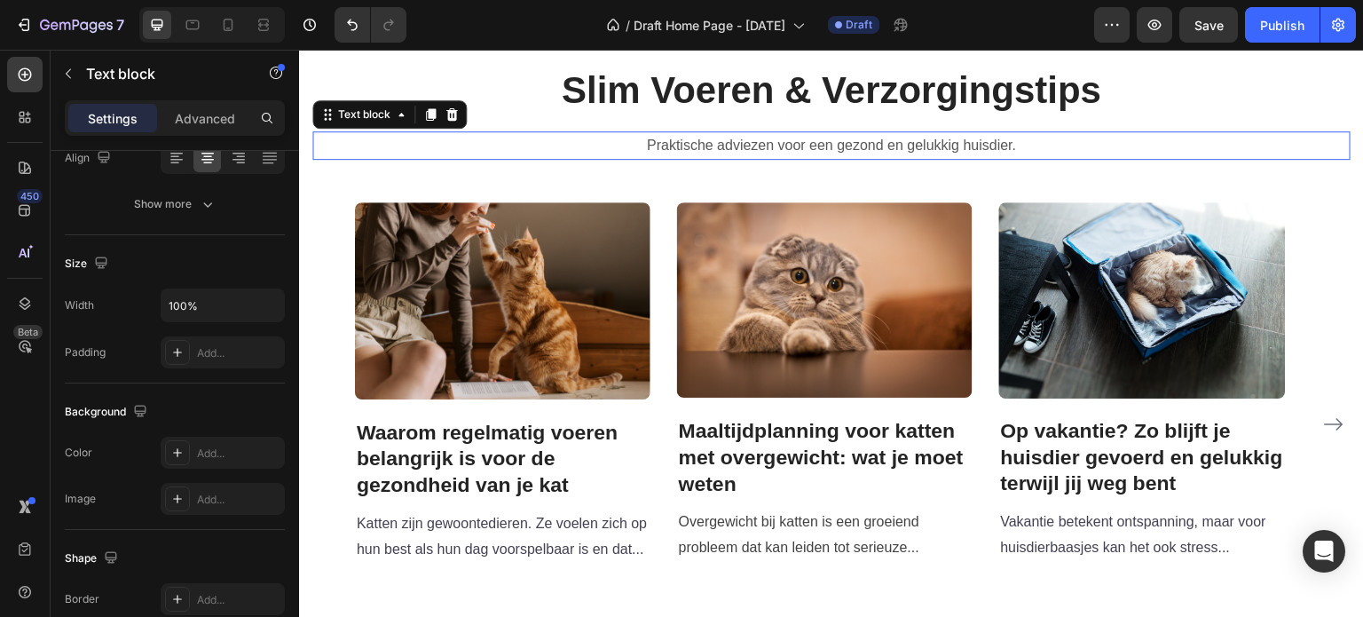
scroll to position [0, 0]
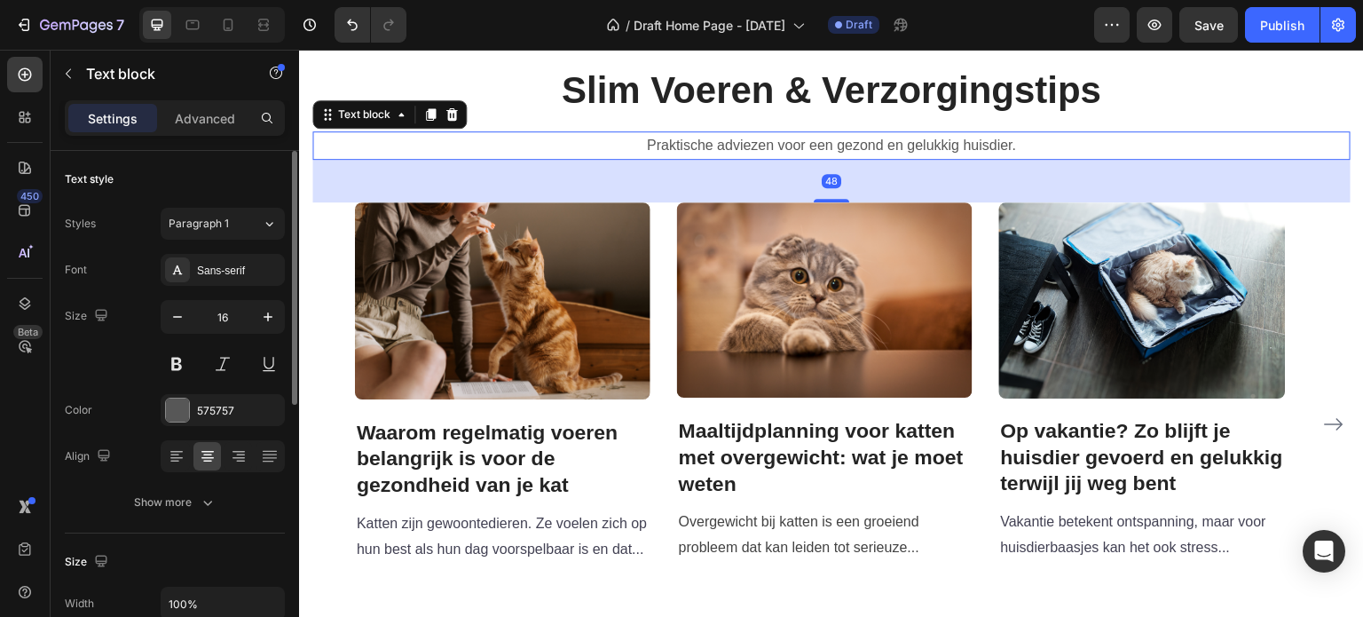
click at [481, 184] on div "48" at bounding box center [831, 181] width 1038 height 43
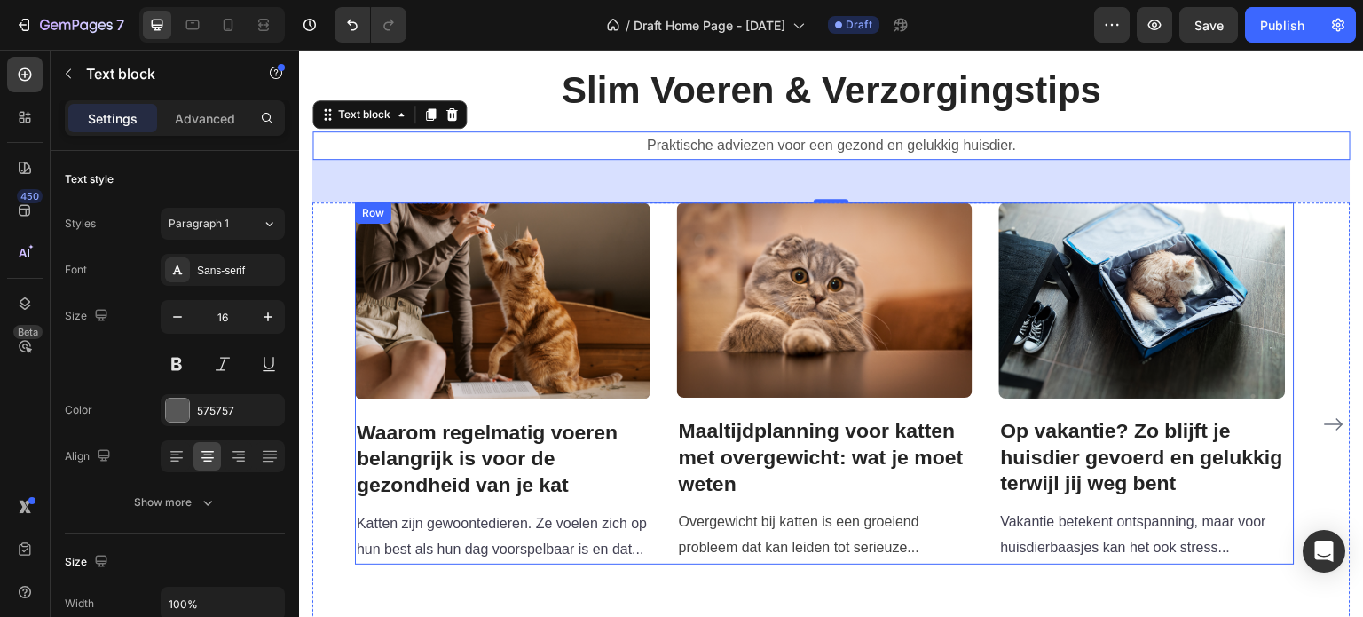
click at [664, 330] on div "Image Waarom regelmatig voeren belangrijk is voor de gezondheid van je kat Head…" at bounding box center [825, 382] width 940 height 361
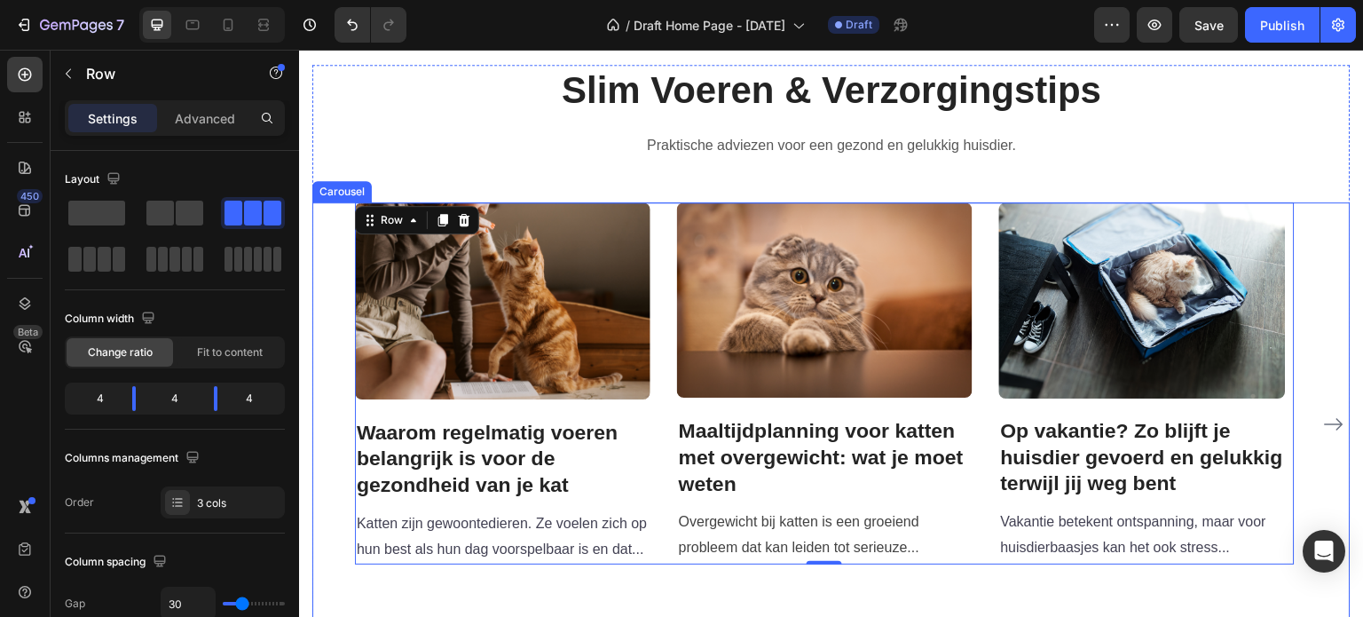
click at [1324, 422] on icon "Carousel Next Arrow" at bounding box center [1333, 424] width 21 height 21
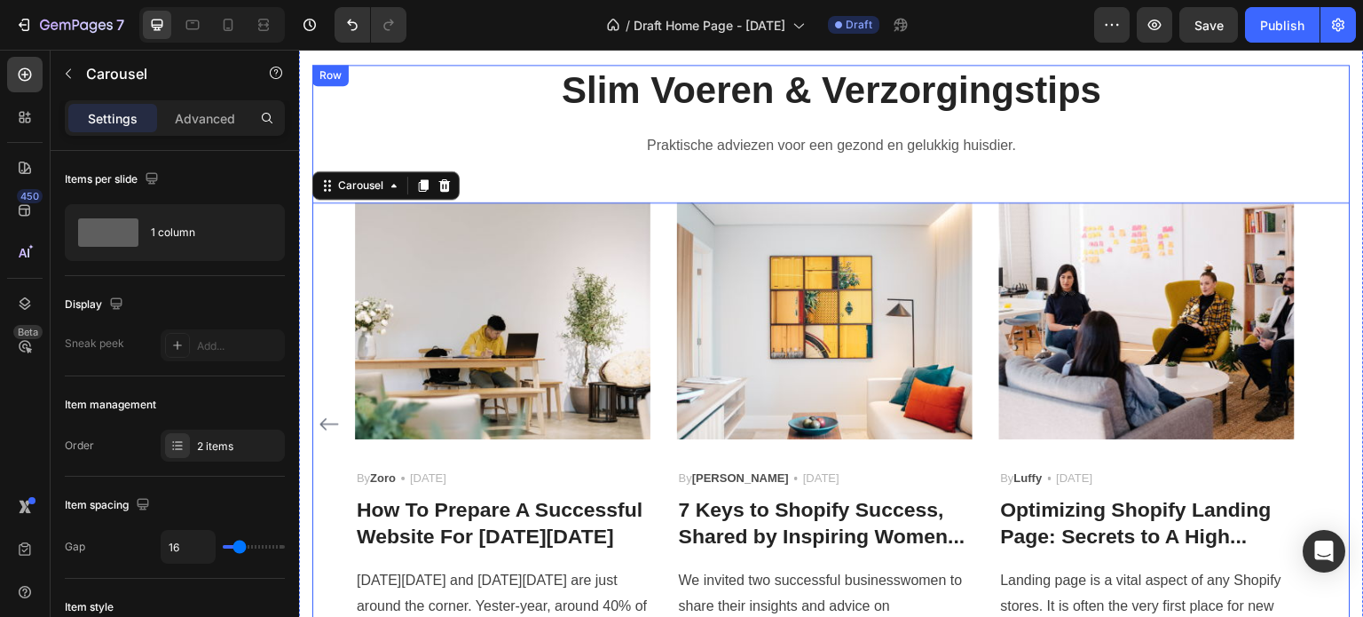
click at [594, 186] on div "Slim Voeren & Verzorgingstips Heading Praktische adviezen voor een gezond en ge…" at bounding box center [831, 355] width 1038 height 581
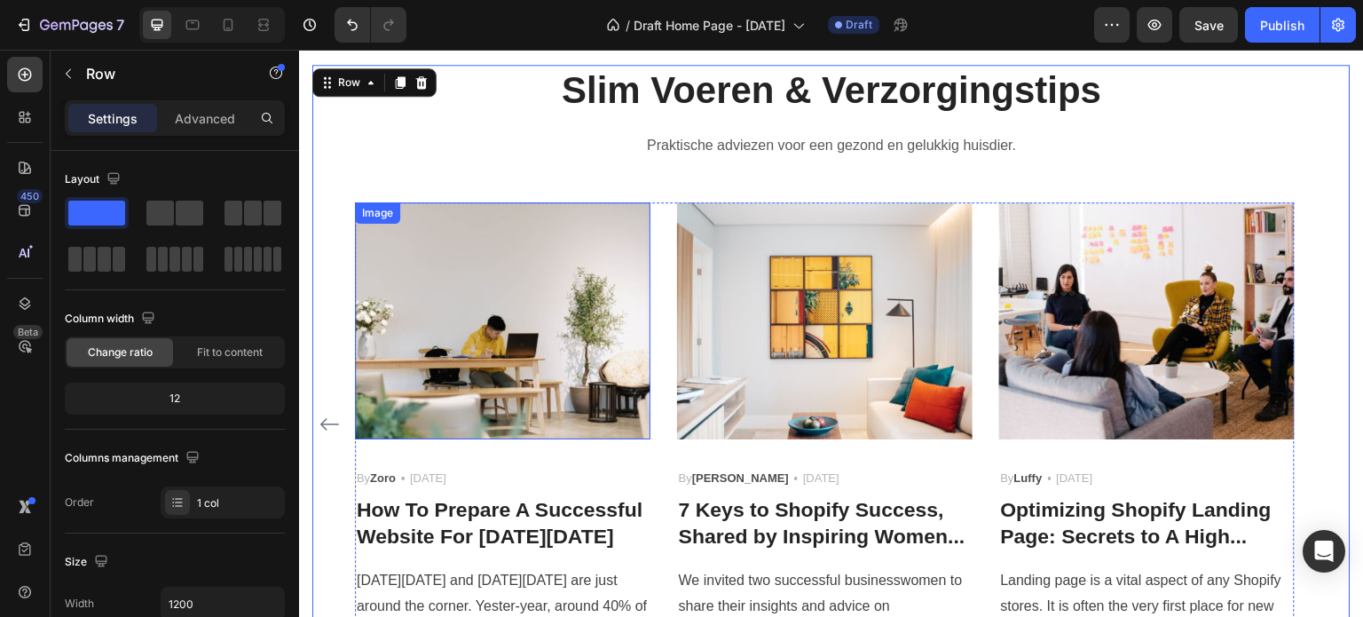
click at [559, 321] on img at bounding box center [502, 320] width 295 height 236
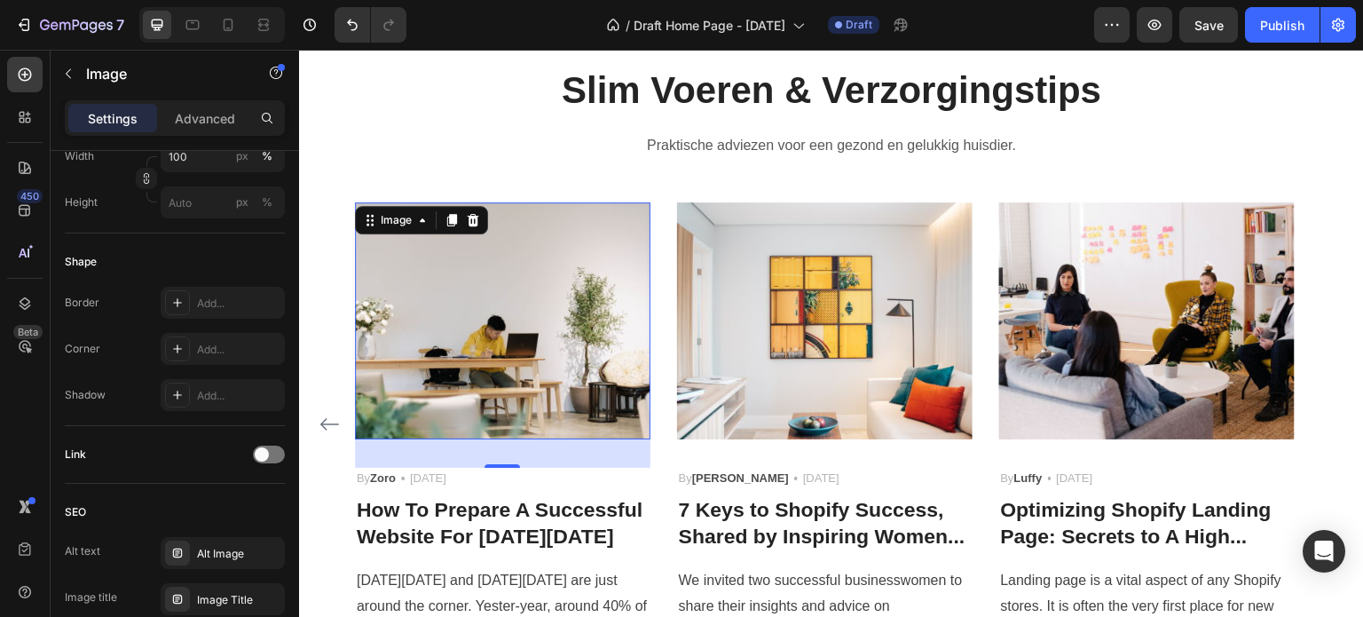
scroll to position [822, 0]
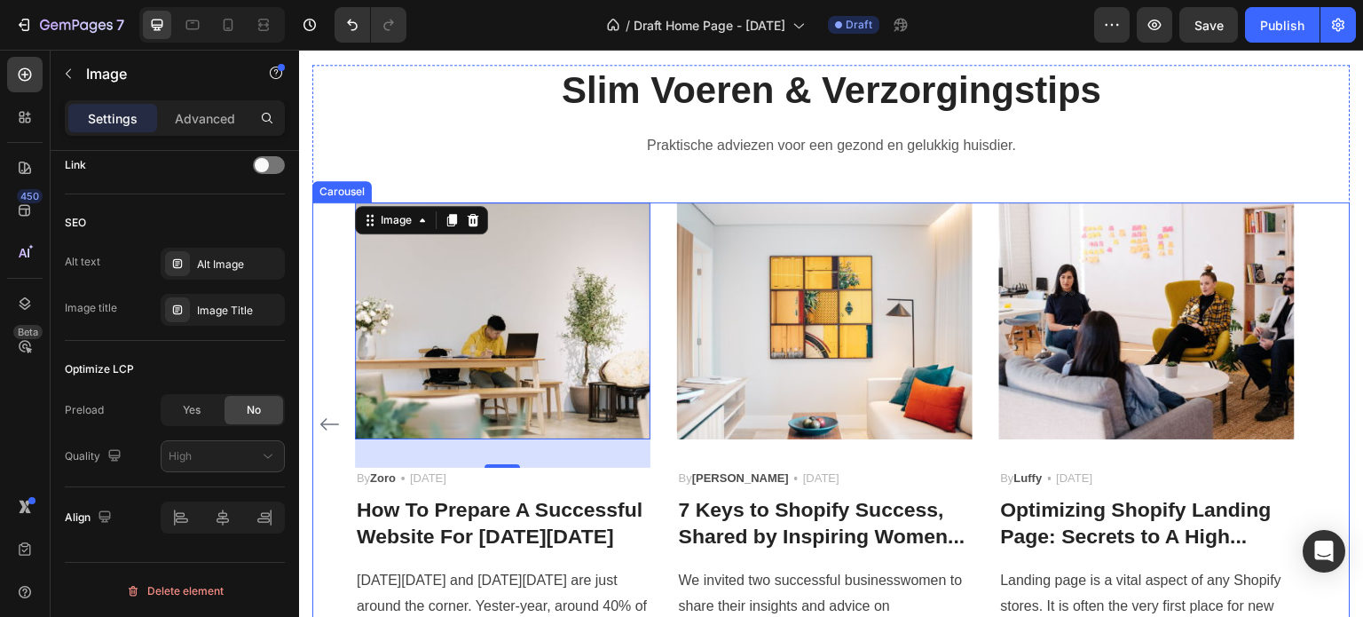
click at [331, 422] on icon "Carousel Back Arrow" at bounding box center [329, 424] width 21 height 21
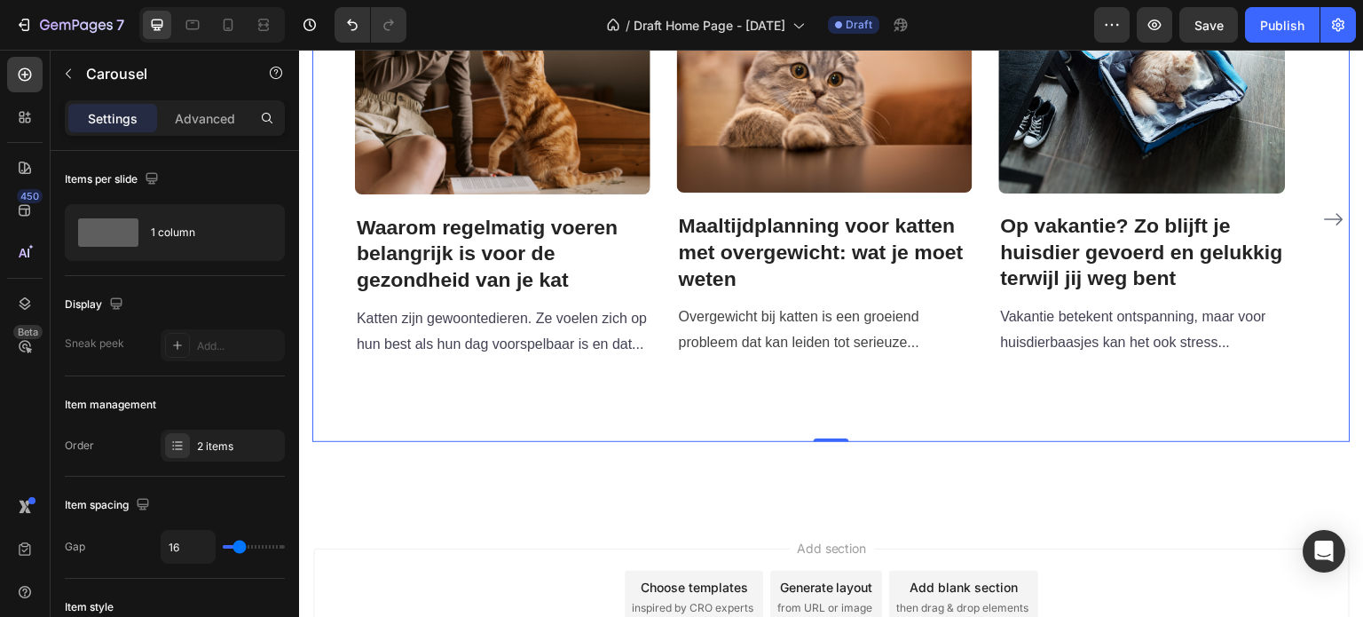
scroll to position [3050, 0]
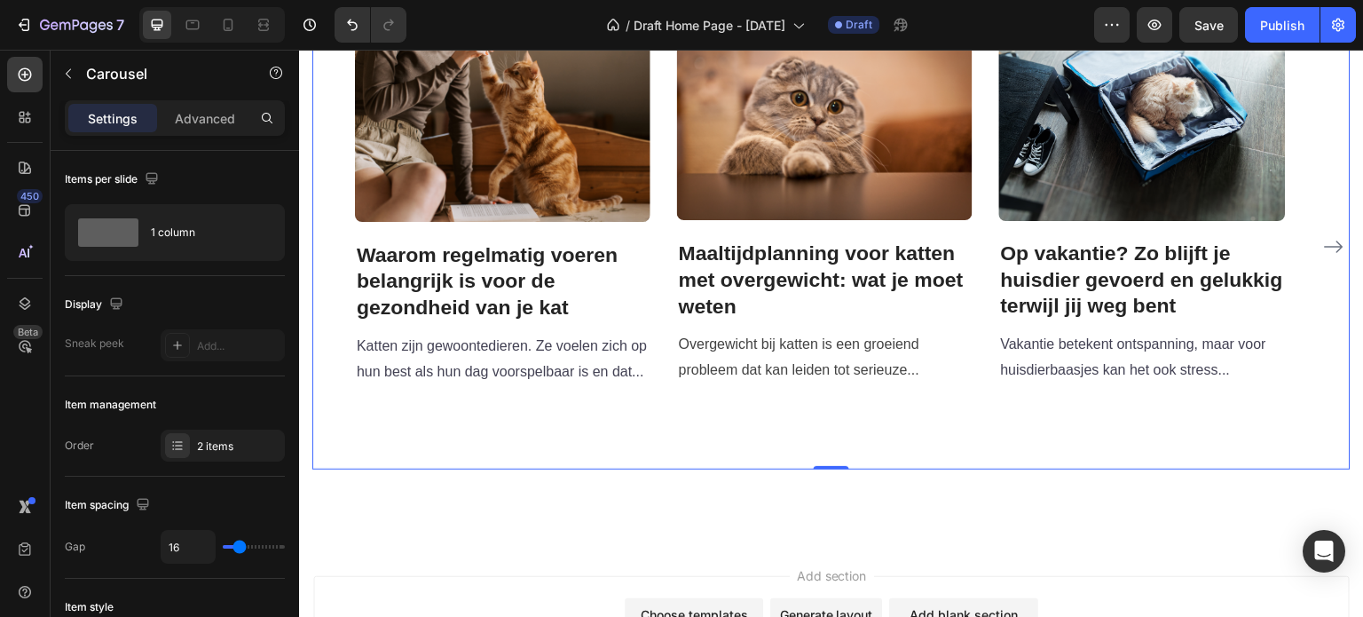
click at [821, 425] on div "Image Waarom regelmatig voeren belangrijk is voor de gezondheid van je kat Head…" at bounding box center [825, 247] width 940 height 444
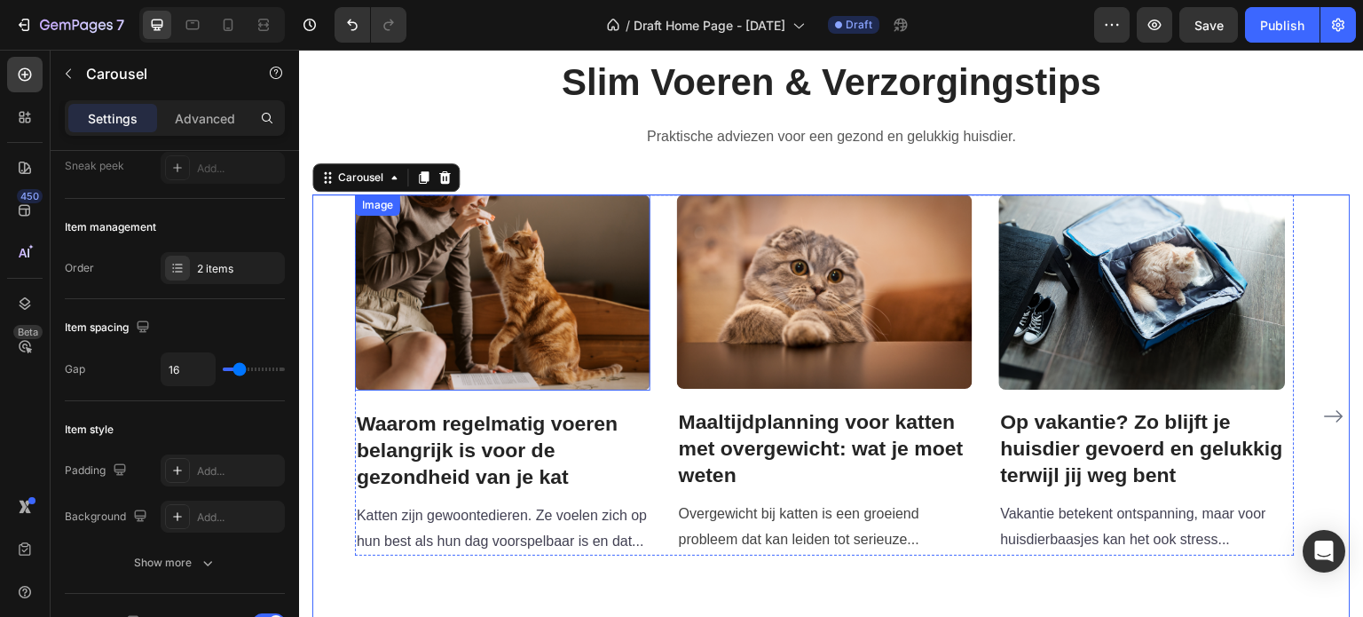
scroll to position [2784, 0]
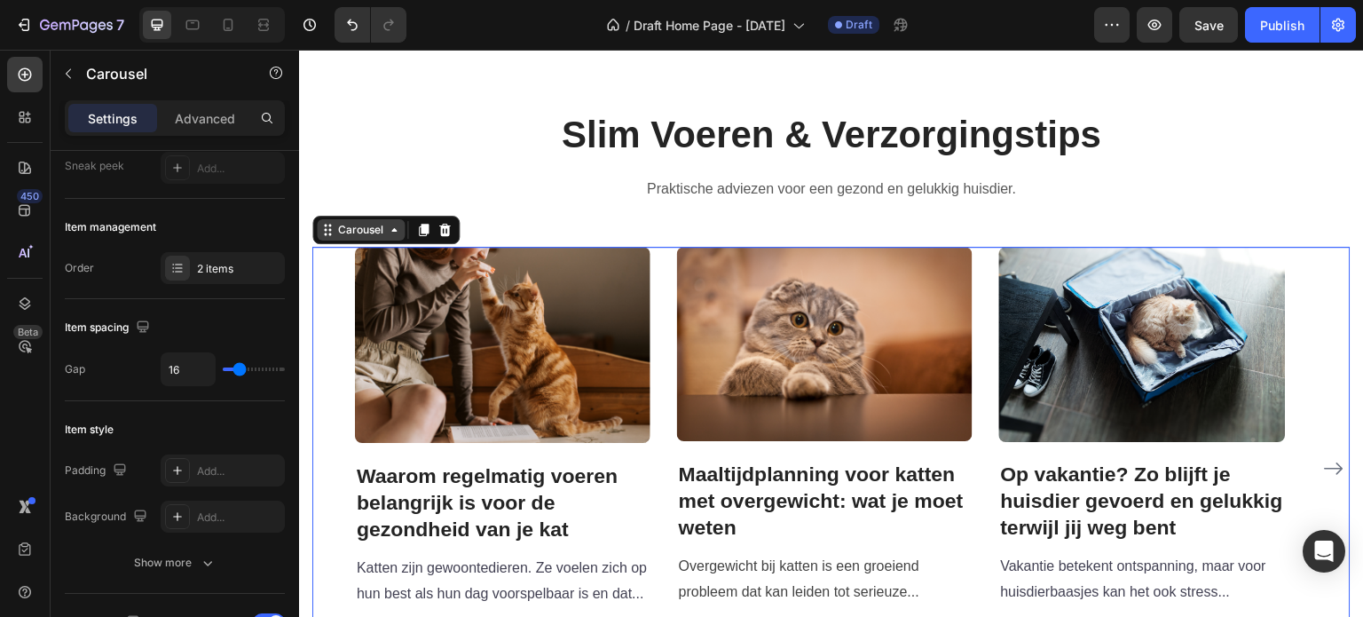
click at [364, 238] on div "Carousel" at bounding box center [361, 230] width 52 height 16
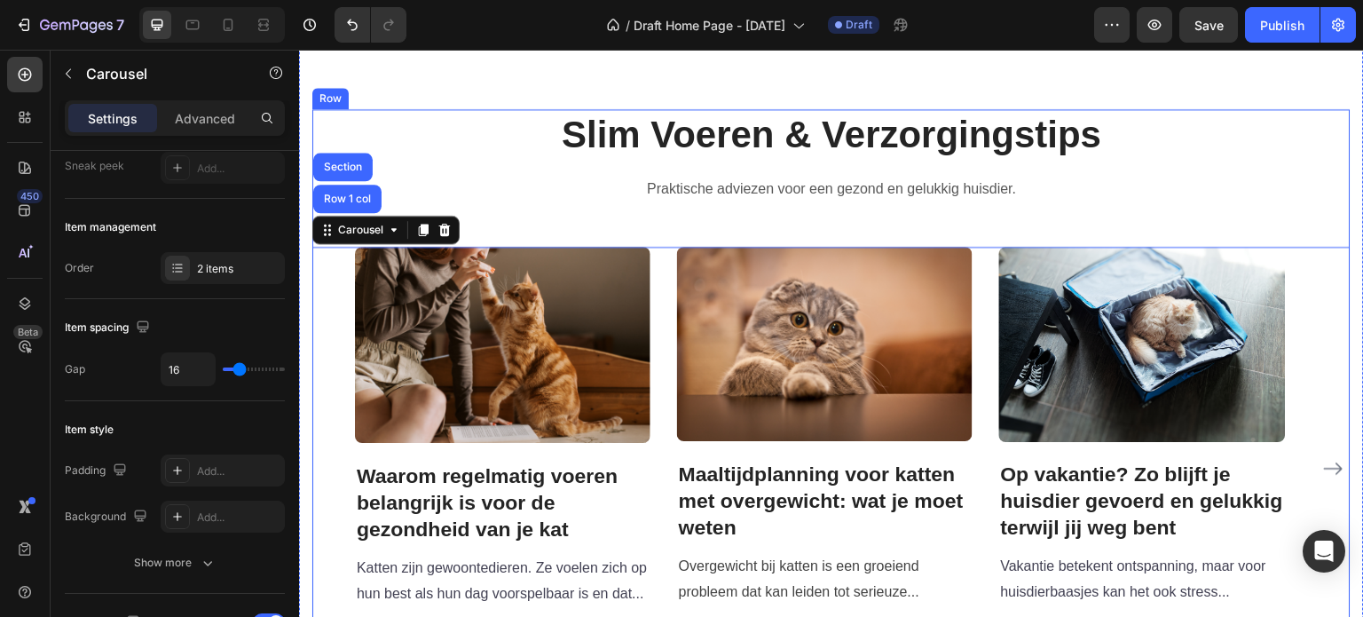
click at [558, 256] on div "Slim Voeren & Verzorgingstips Heading Praktische adviezen voor een gezond en ge…" at bounding box center [831, 399] width 1038 height 581
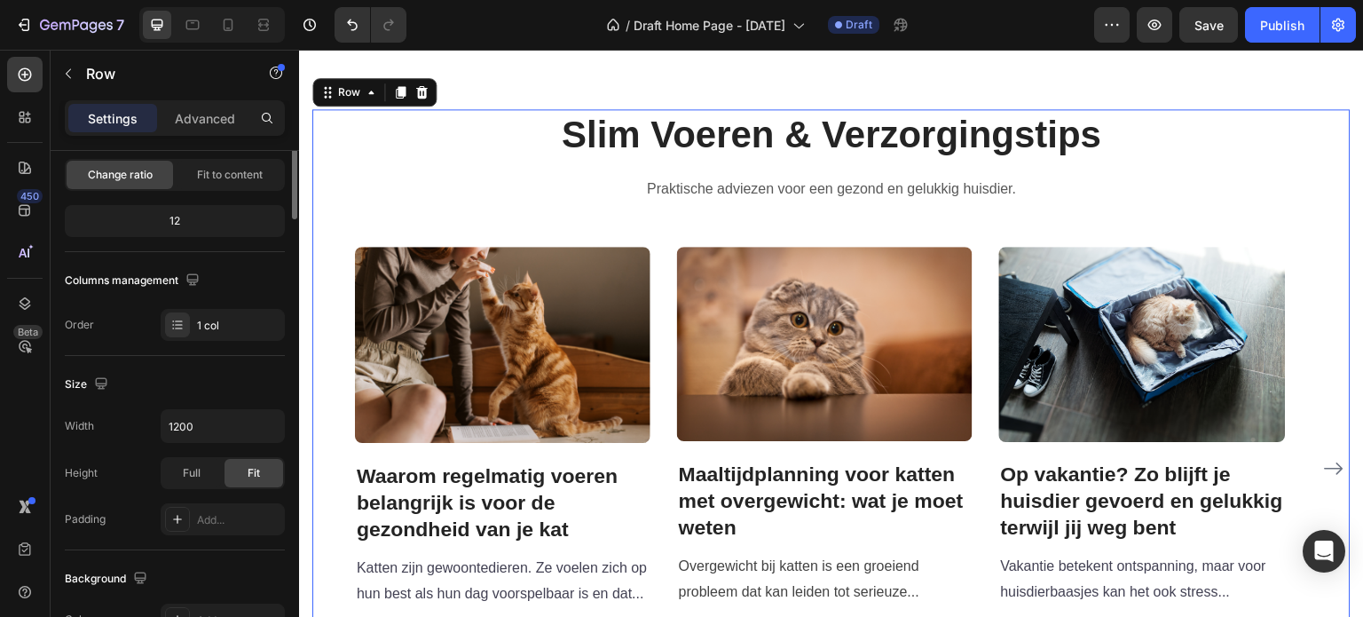
scroll to position [0, 0]
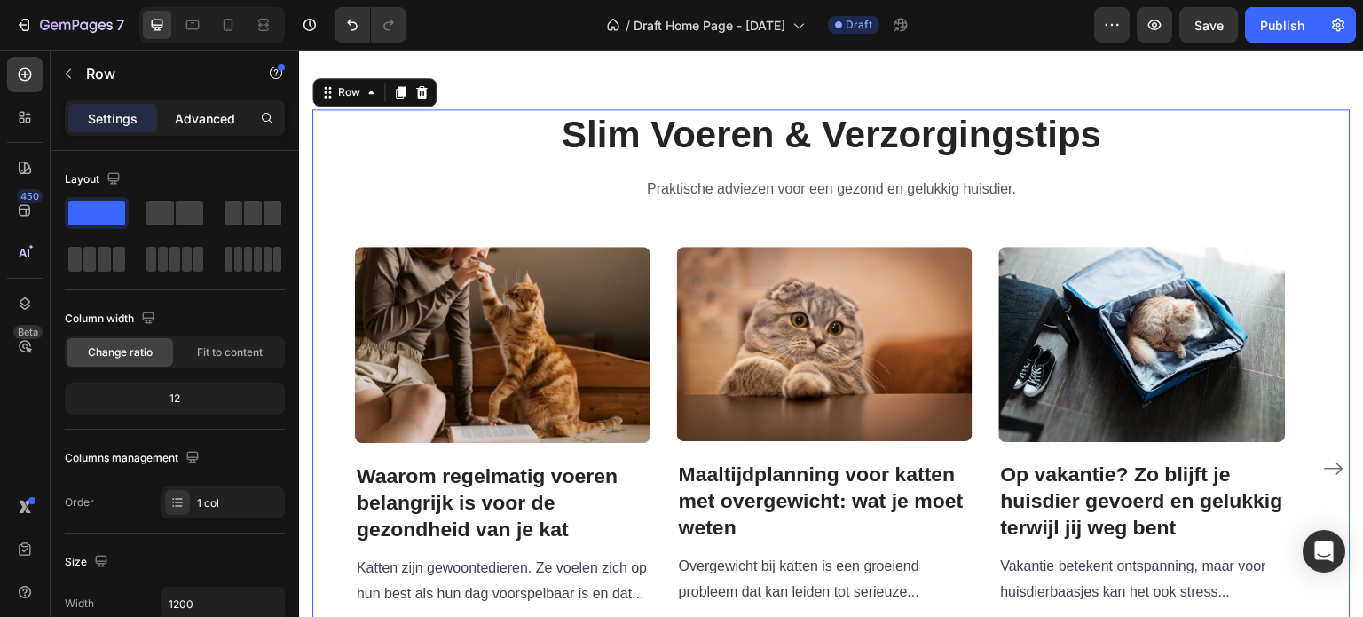
drag, startPoint x: 205, startPoint y: 113, endPoint x: 52, endPoint y: 315, distance: 253.4
click at [205, 113] on p "Advanced" at bounding box center [205, 118] width 60 height 19
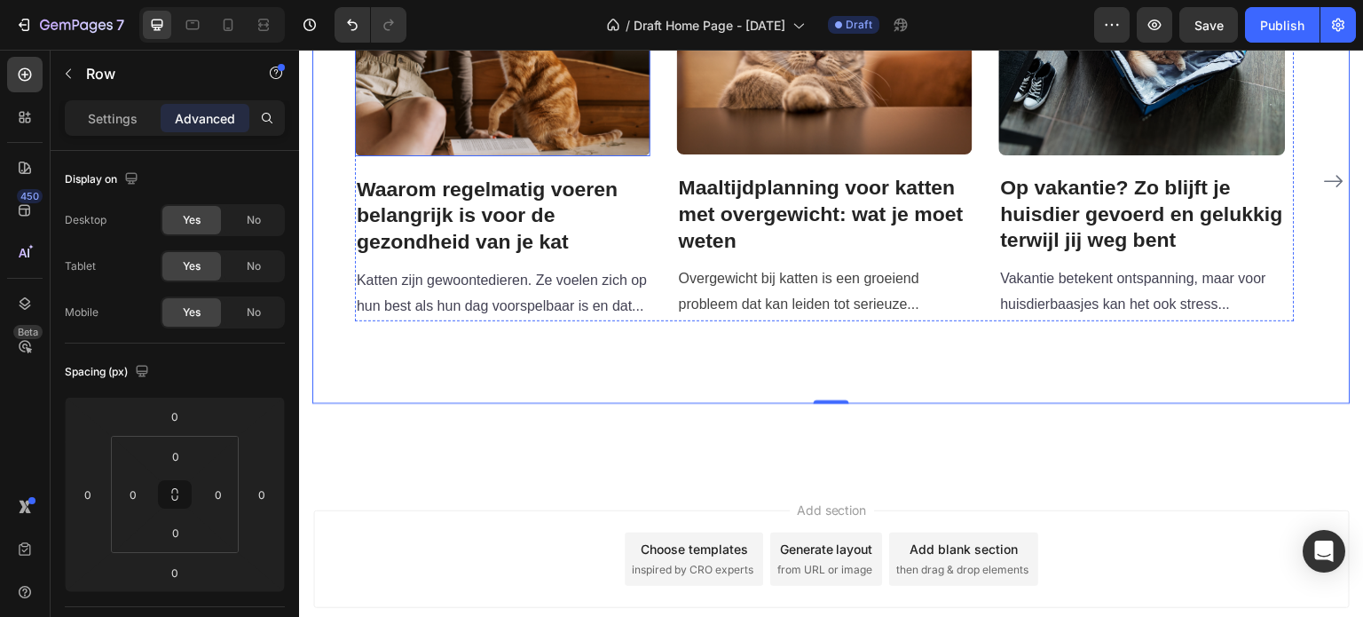
scroll to position [3139, 0]
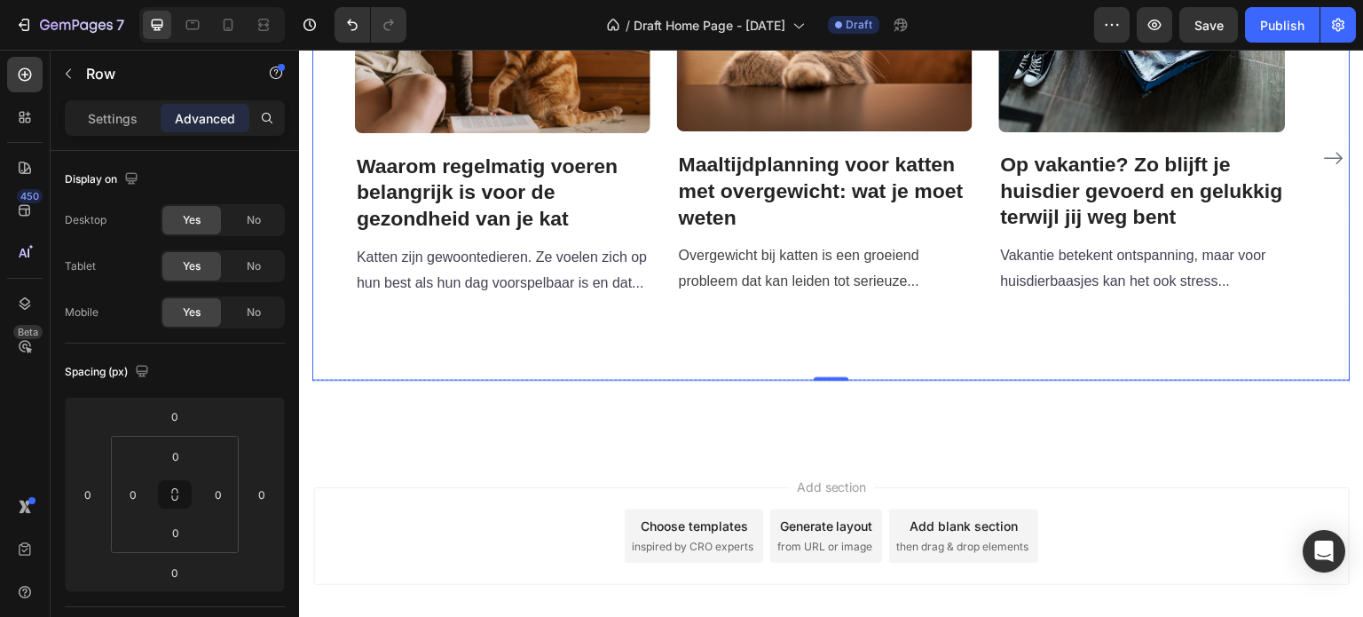
click at [481, 350] on div "Image Waarom regelmatig voeren belangrijk is voor de gezondheid van je kat Head…" at bounding box center [825, 158] width 940 height 444
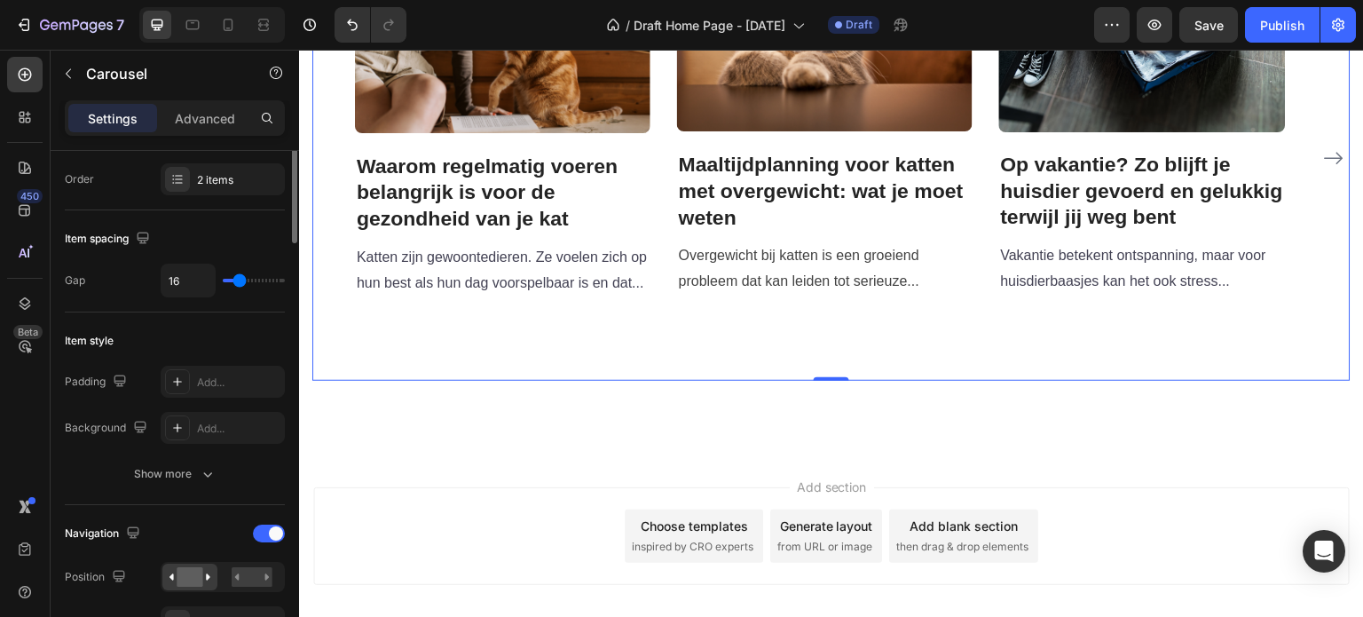
scroll to position [89, 0]
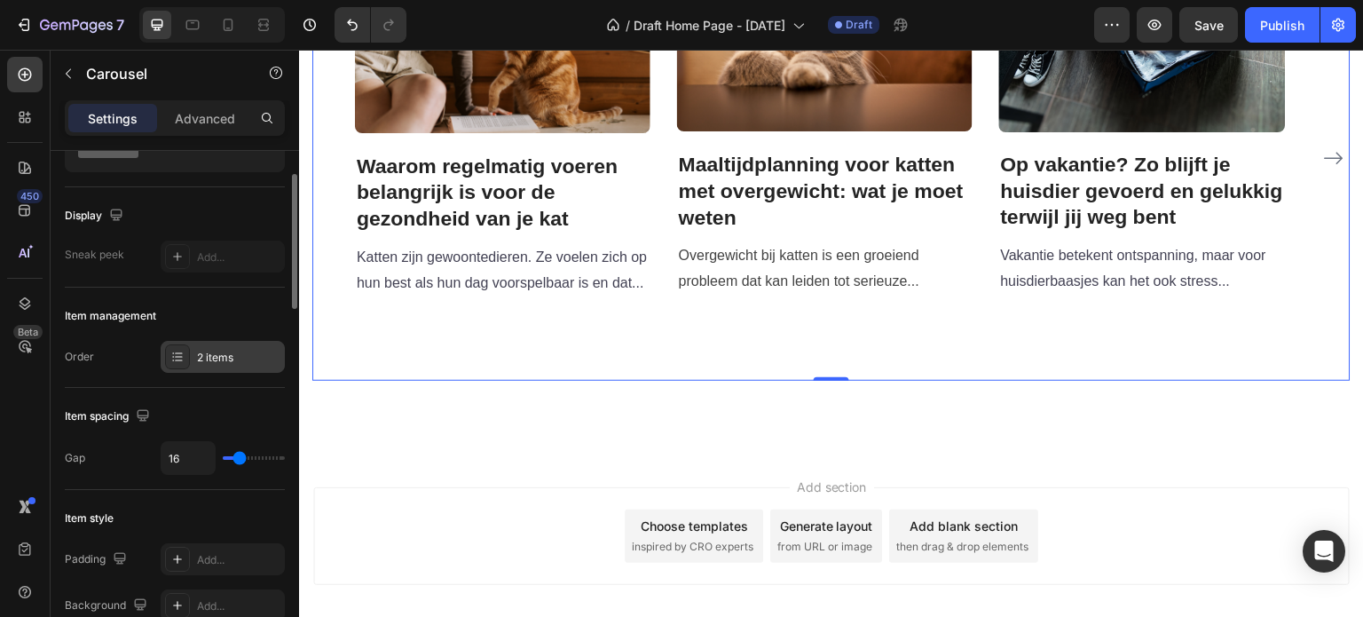
click at [245, 347] on div "2 items" at bounding box center [223, 357] width 124 height 32
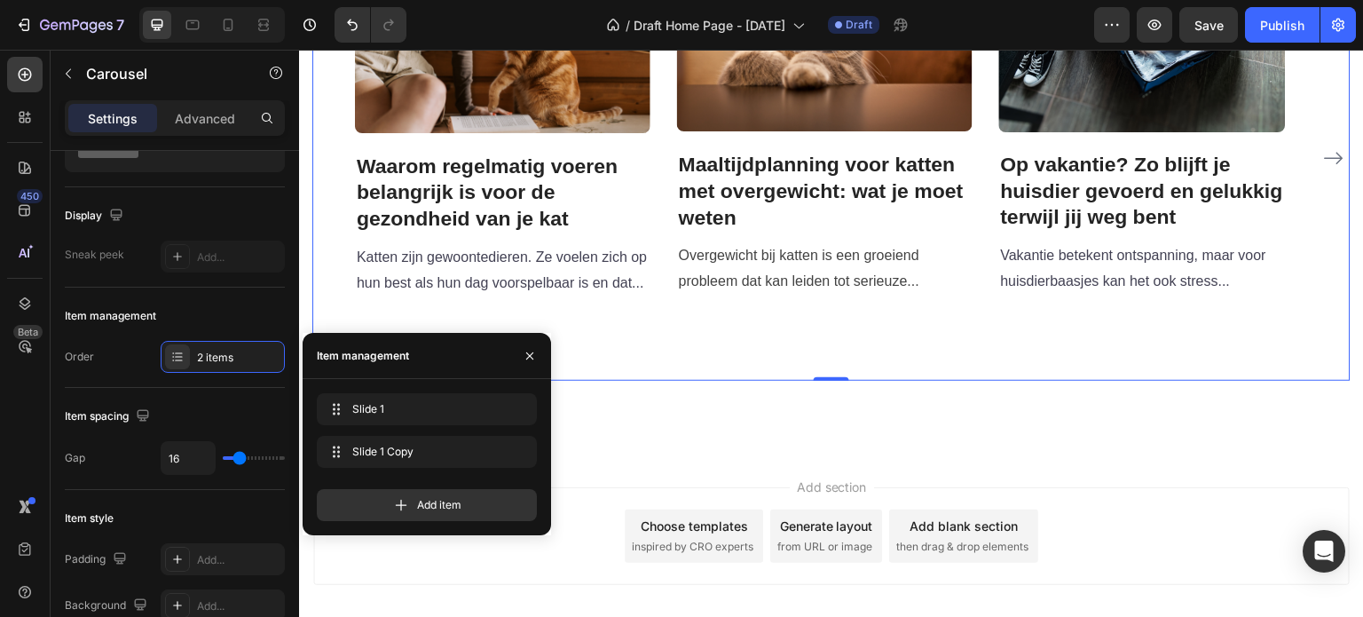
click at [623, 331] on div "Image Waarom regelmatig voeren belangrijk is voor de gezondheid van je kat Head…" at bounding box center [825, 158] width 940 height 444
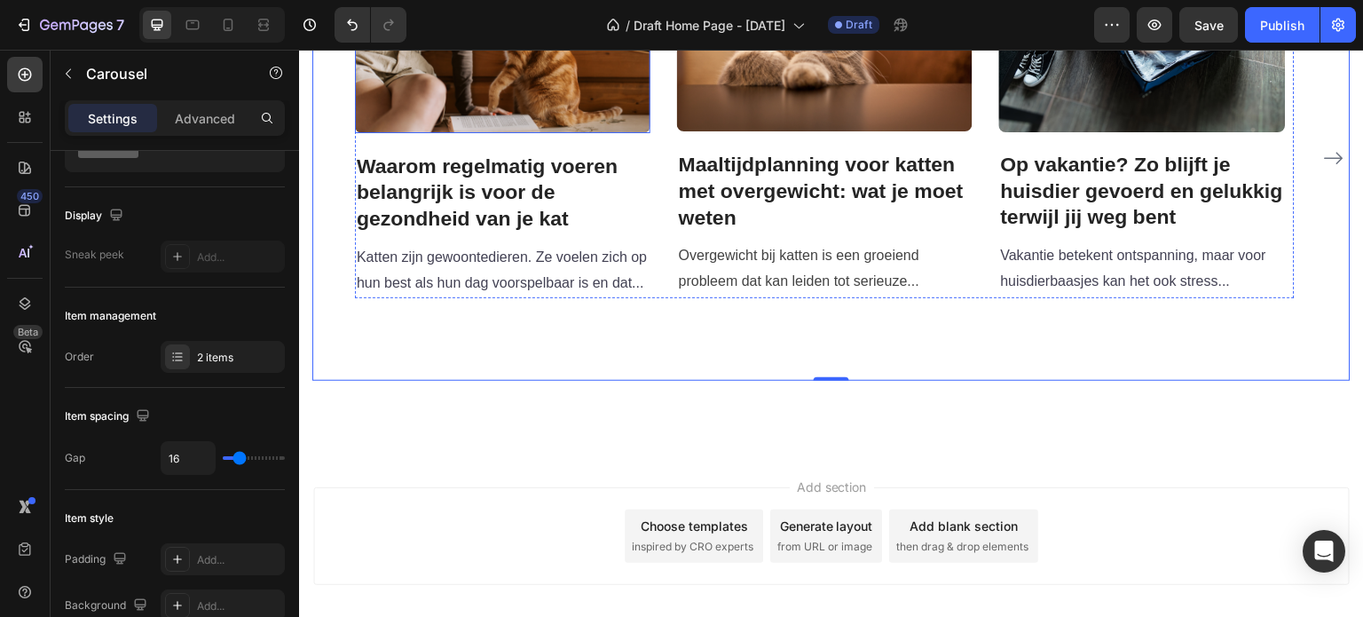
click at [595, 102] on img at bounding box center [502, 34] width 295 height 196
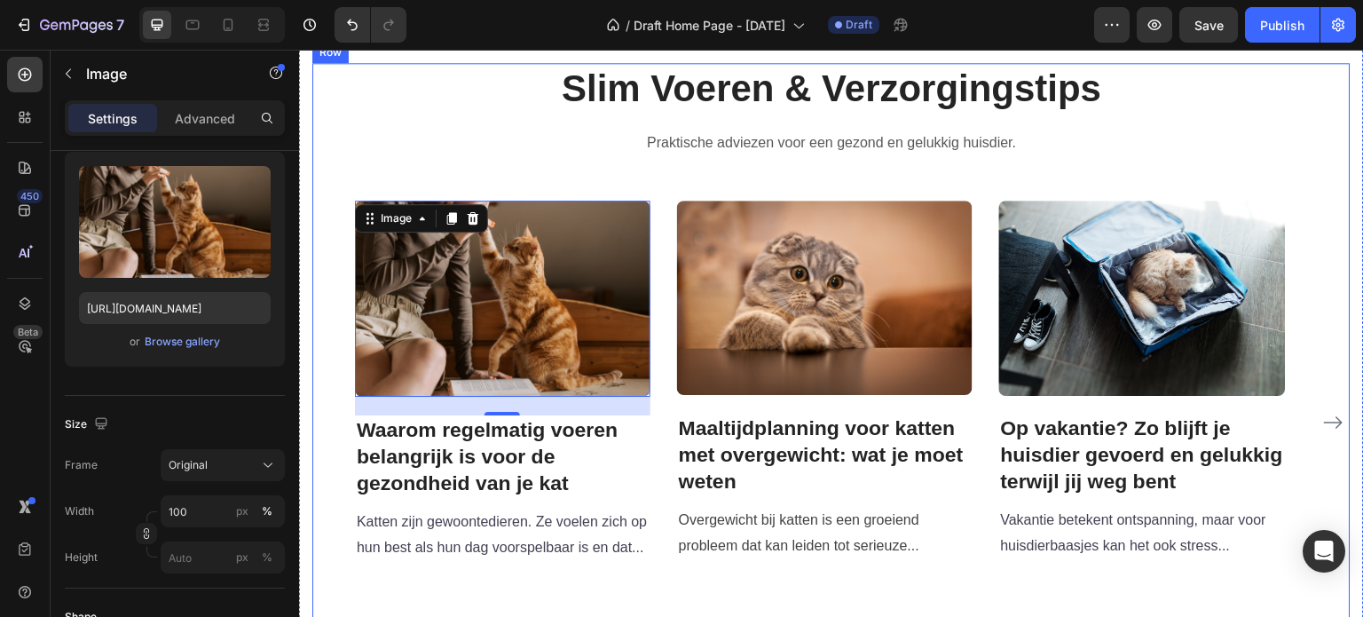
scroll to position [2606, 0]
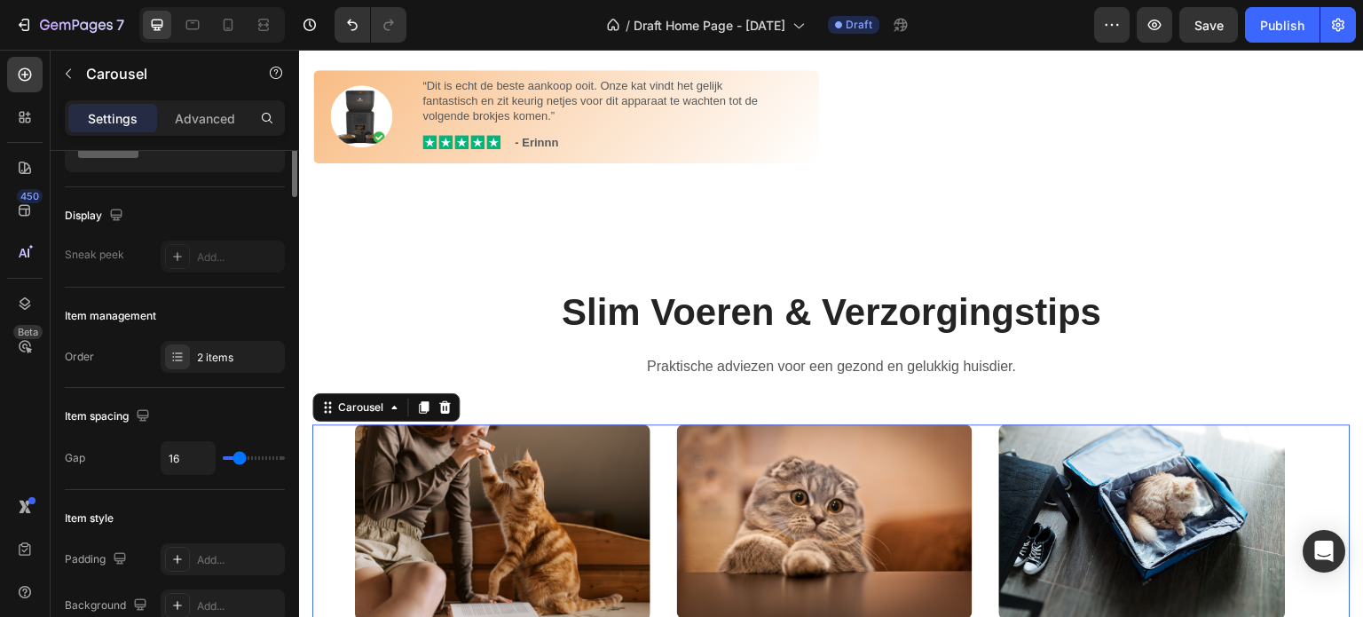
scroll to position [0, 0]
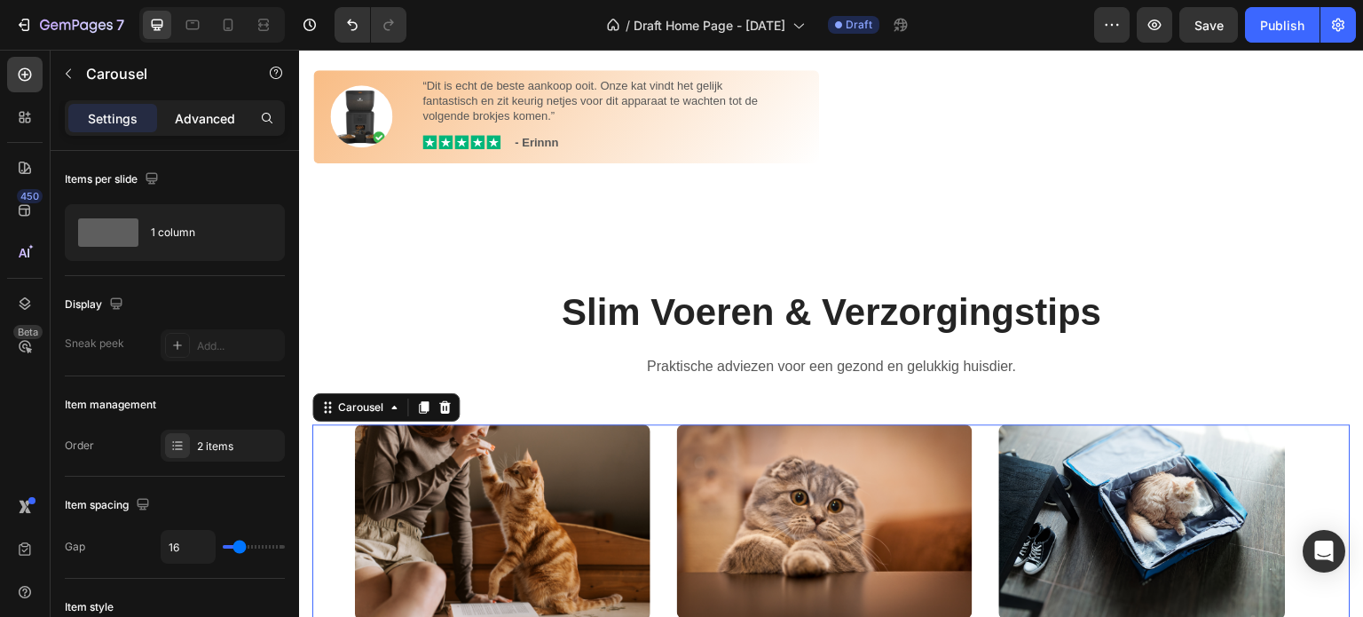
click at [181, 110] on p "Advanced" at bounding box center [205, 118] width 60 height 19
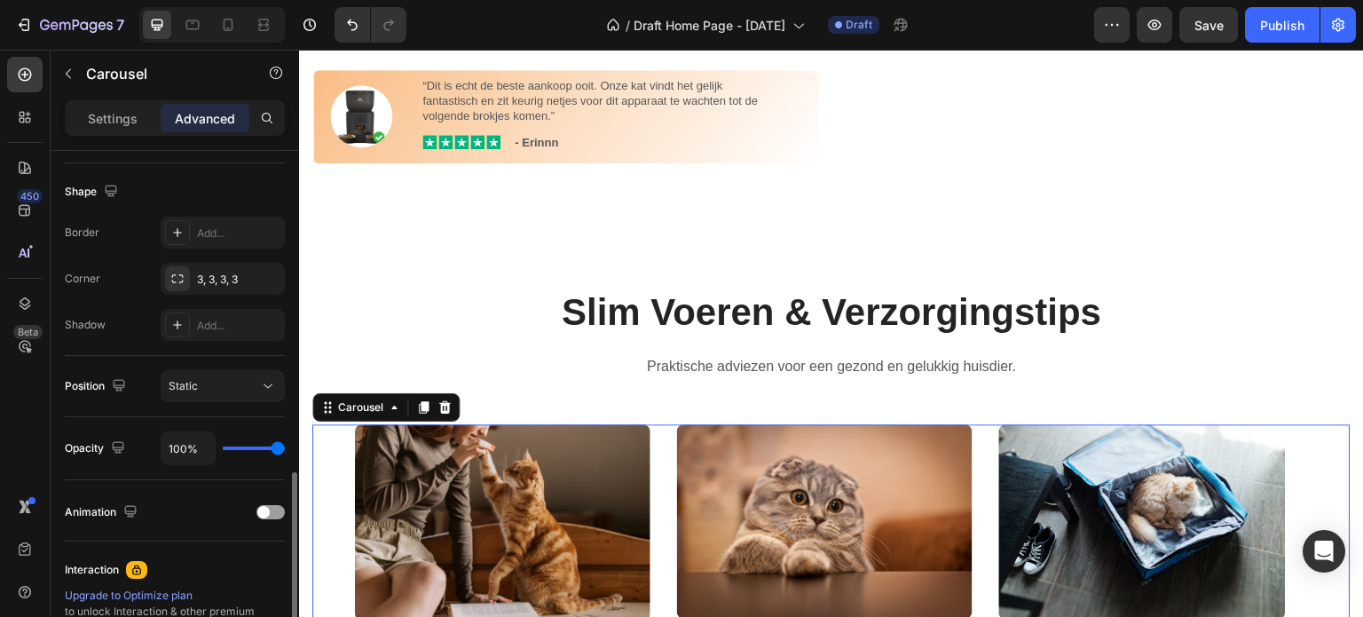
scroll to position [665, 0]
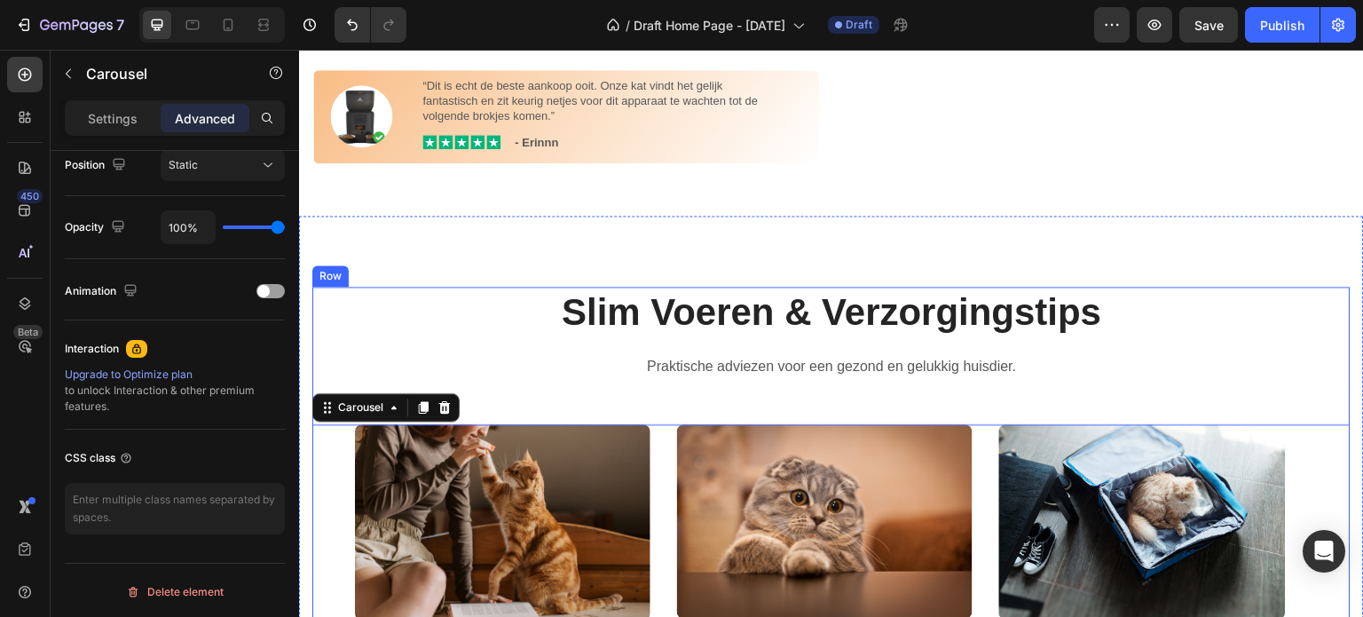
click at [650, 460] on div "Slim Voeren & Verzorgingstips Heading Praktische adviezen voor een gezond en ge…" at bounding box center [831, 577] width 1038 height 581
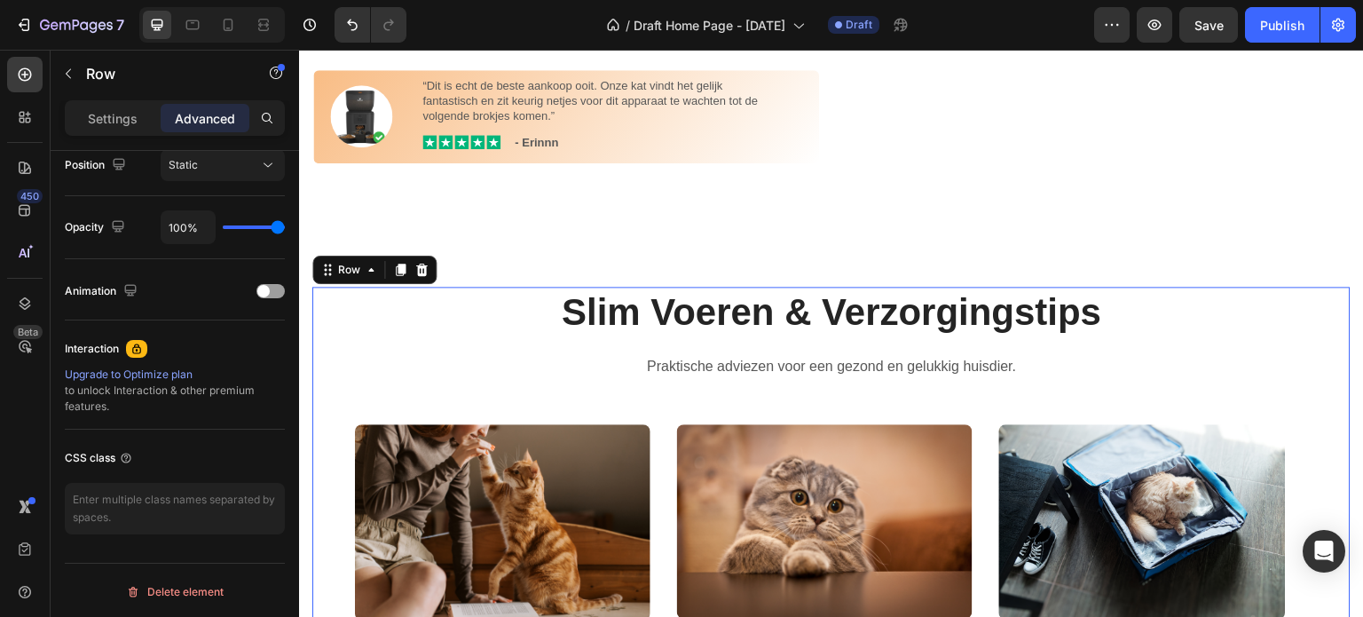
scroll to position [0, 0]
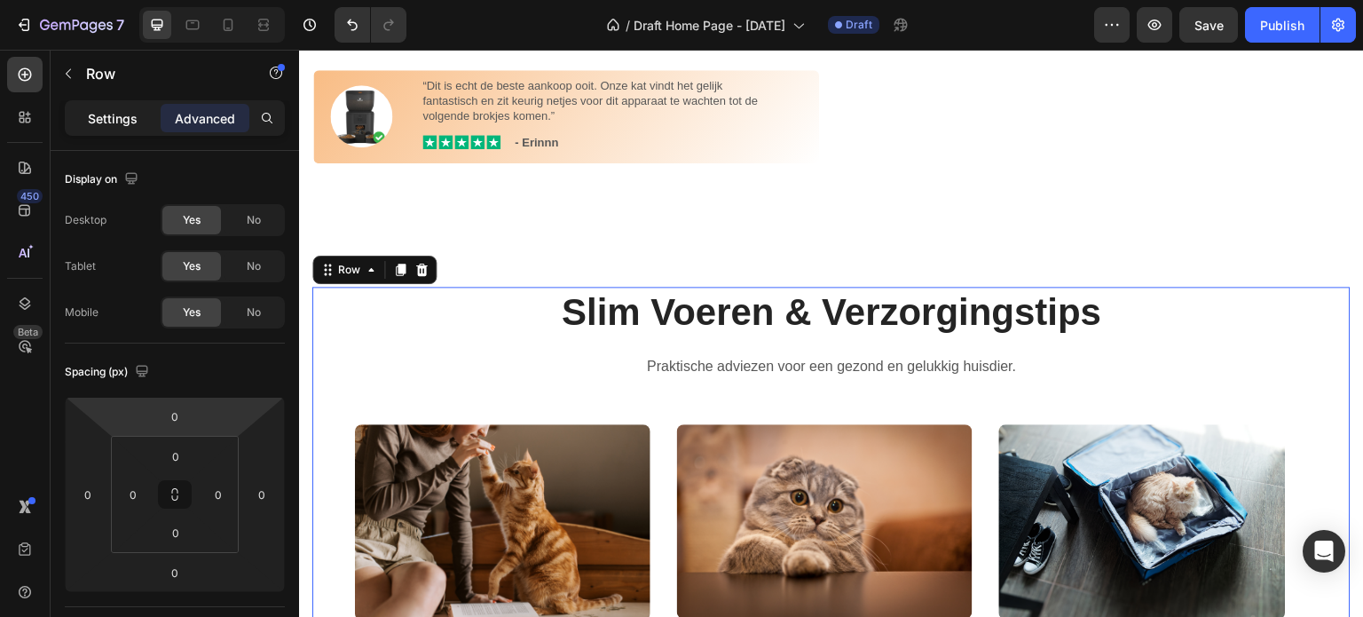
click at [106, 113] on p "Settings" at bounding box center [113, 118] width 50 height 19
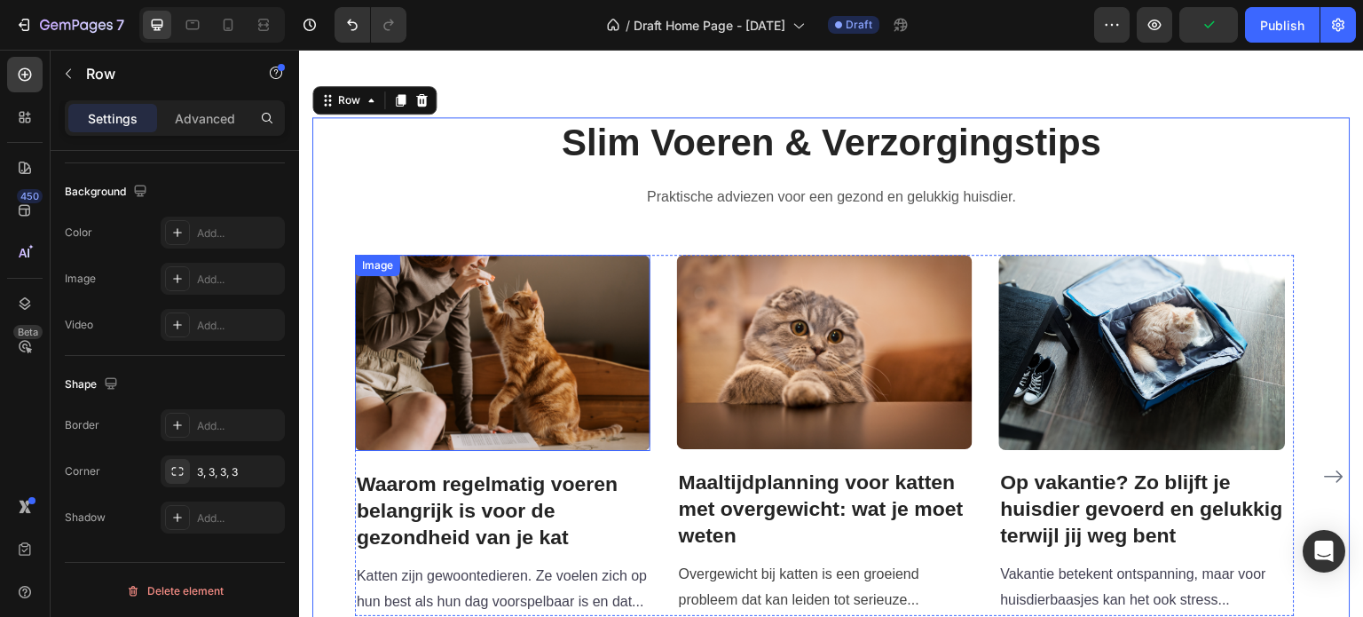
scroll to position [2606, 0]
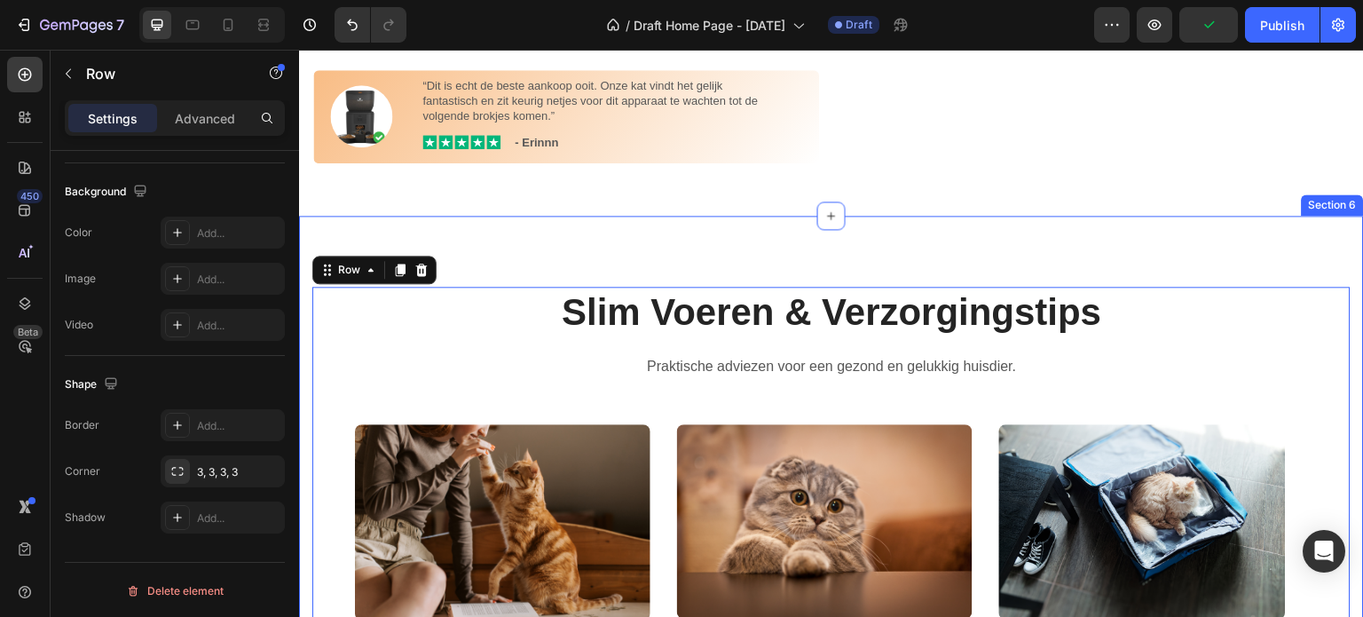
click at [603, 278] on div "Slim Voeren & Verzorgingstips Heading Praktische adviezen voor een gezond en ge…" at bounding box center [831, 577] width 1065 height 723
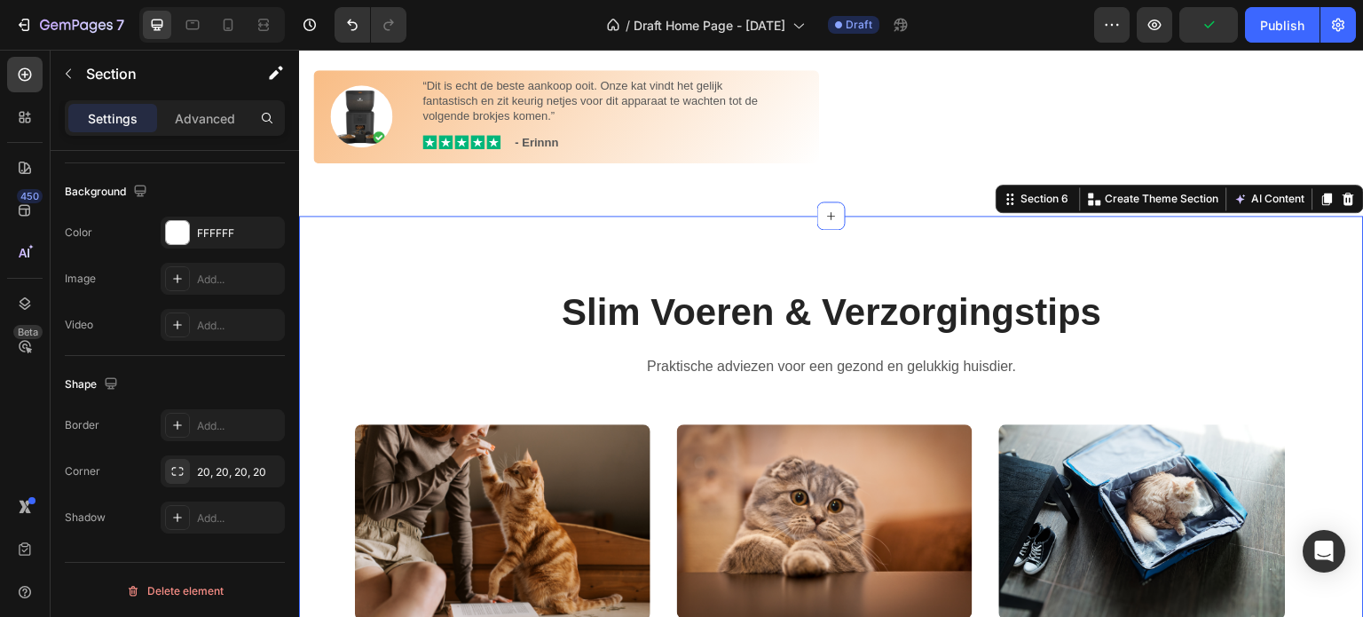
scroll to position [0, 0]
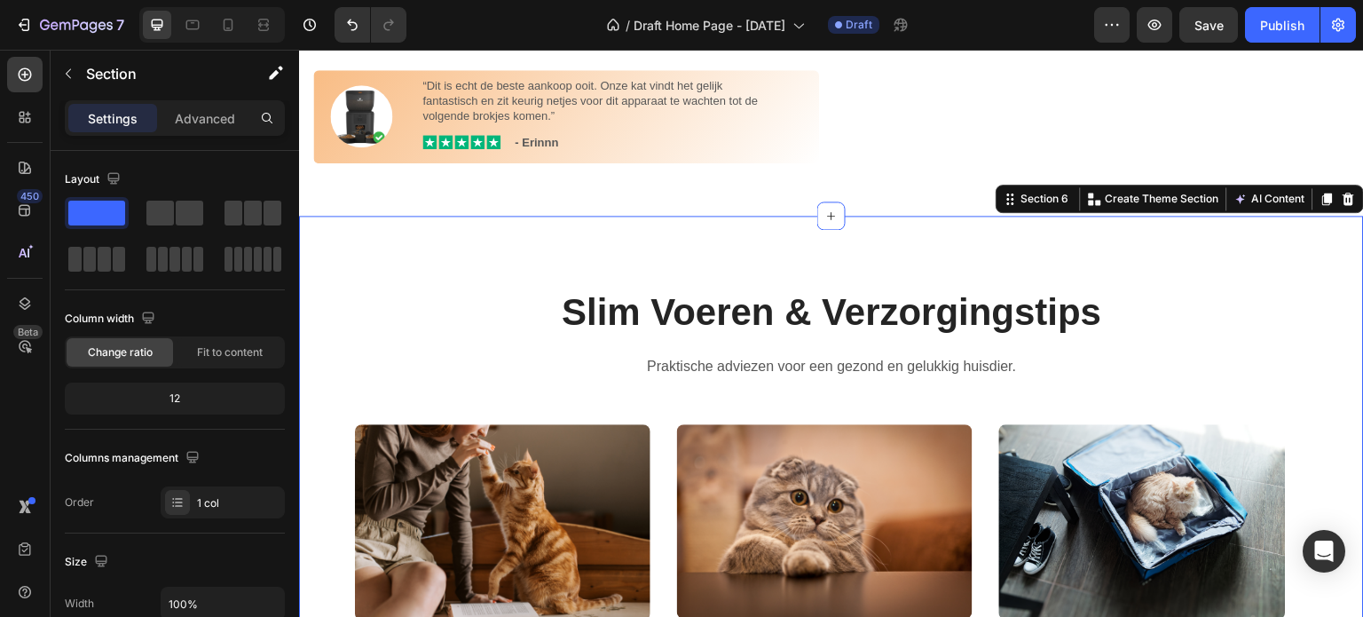
click at [1343, 496] on div "Slim Voeren & Verzorgingstips Heading Praktische adviezen voor een gezond en ge…" at bounding box center [831, 577] width 1065 height 723
click at [1312, 302] on div "Slim Voeren & Verzorgingstips Heading Praktische adviezen voor een gezond en ge…" at bounding box center [831, 577] width 1065 height 723
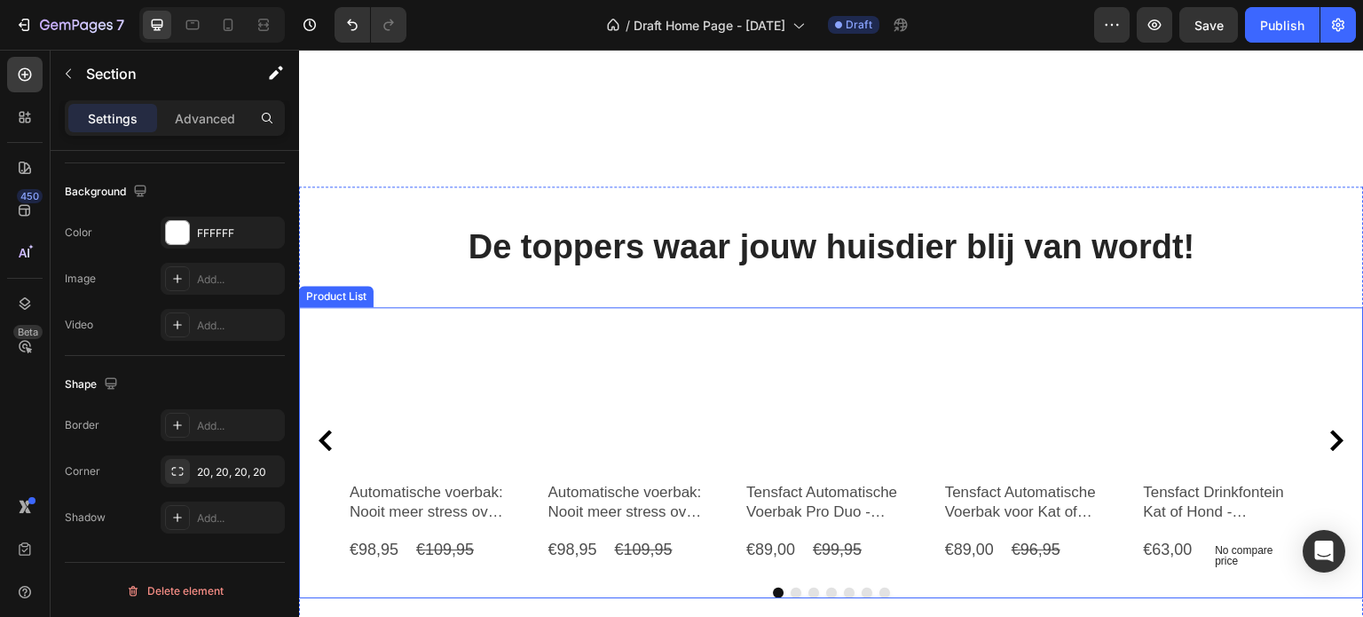
scroll to position [1023, 0]
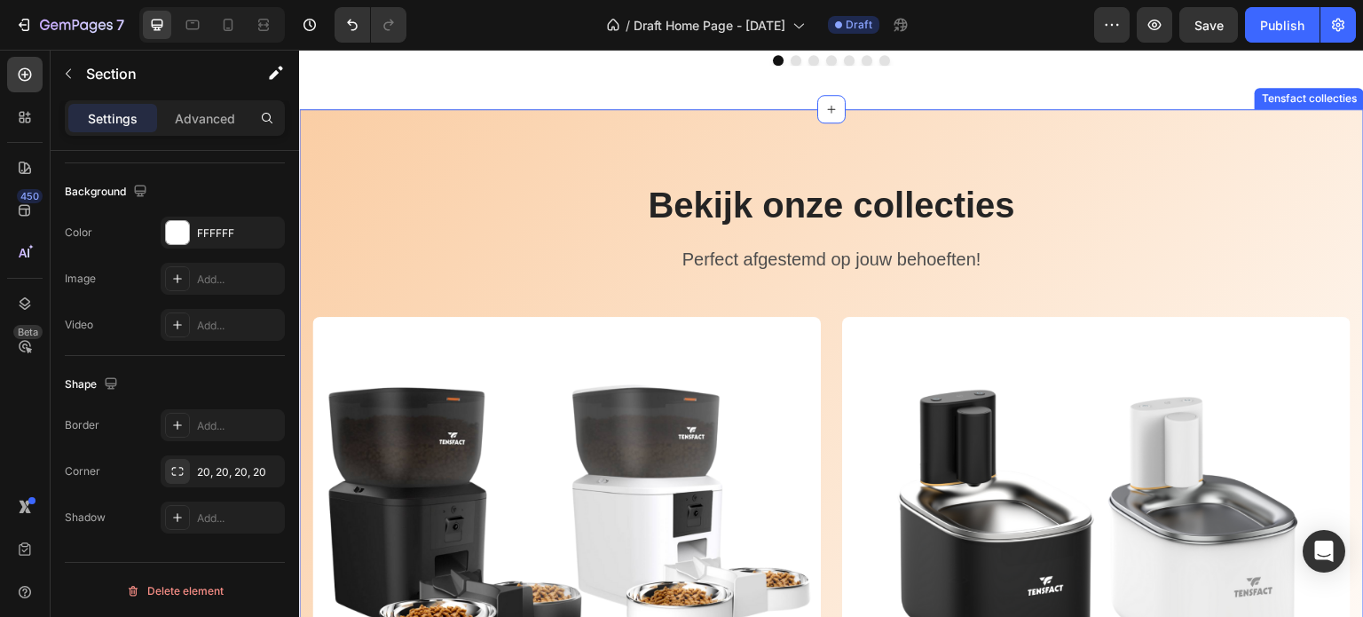
click at [555, 142] on div "Bekijk onze collecties Heading Perfect afgestemd op jouw behoeften! Text block …" at bounding box center [831, 478] width 1065 height 738
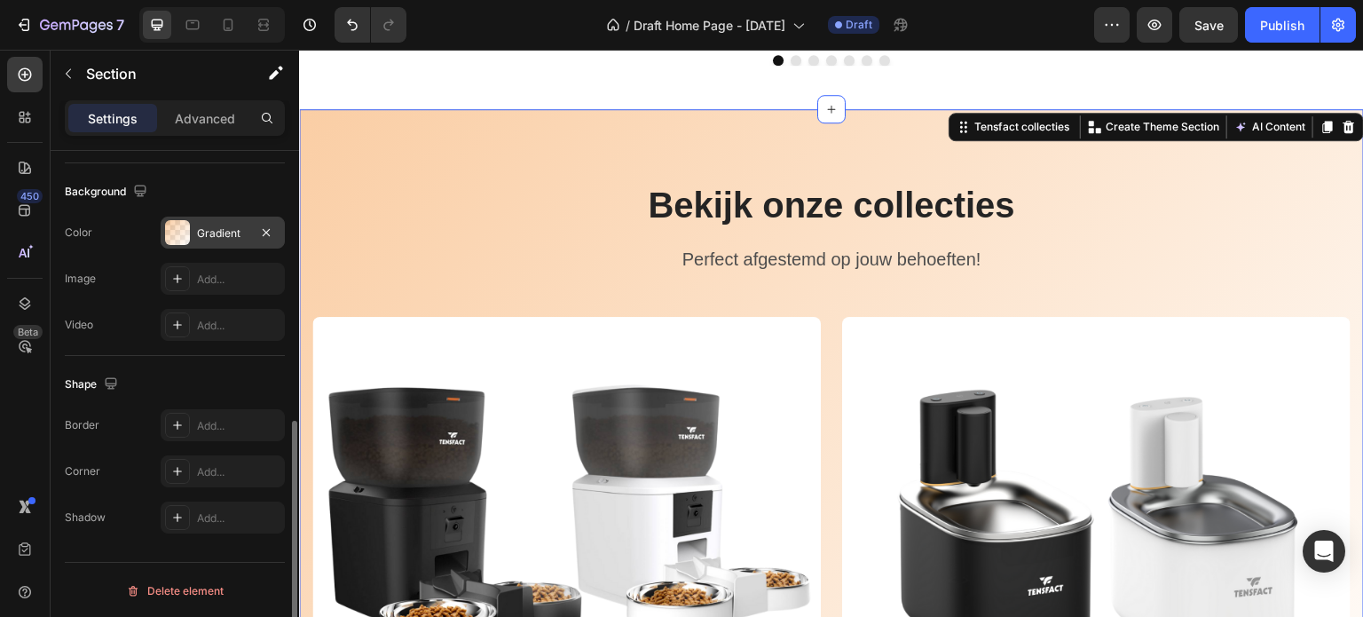
click at [203, 219] on div "Gradient" at bounding box center [223, 233] width 124 height 32
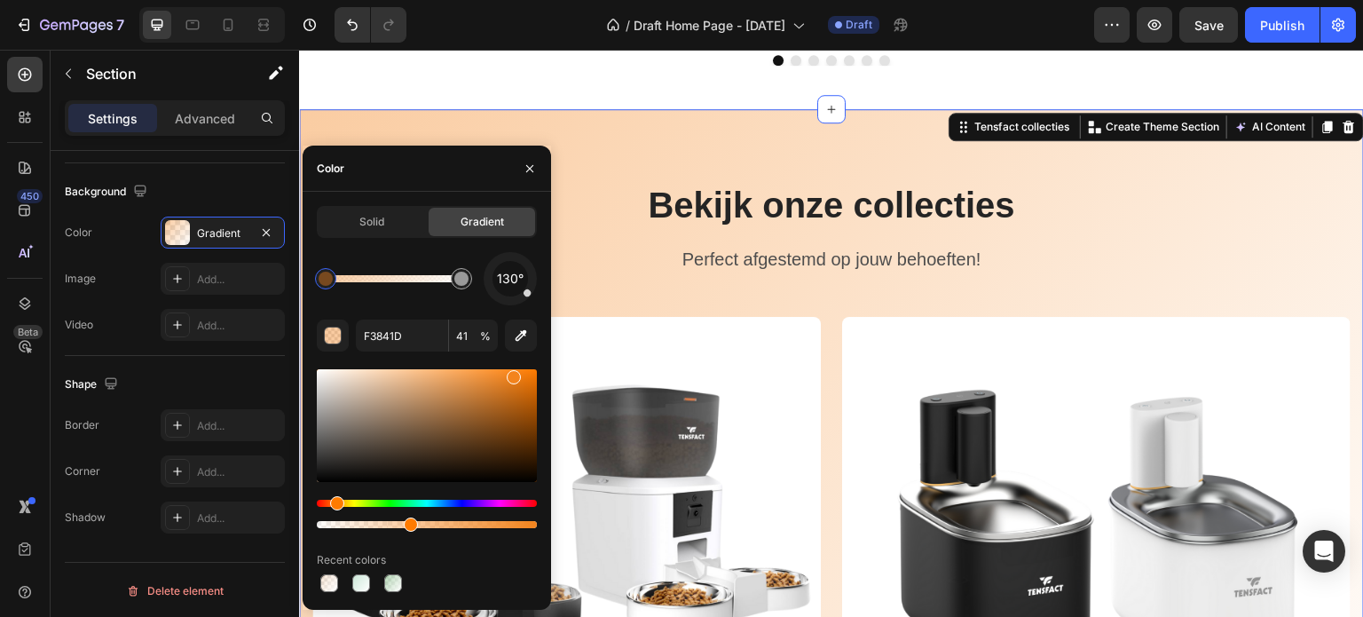
drag, startPoint x: 406, startPoint y: 524, endPoint x: 396, endPoint y: 523, distance: 10.7
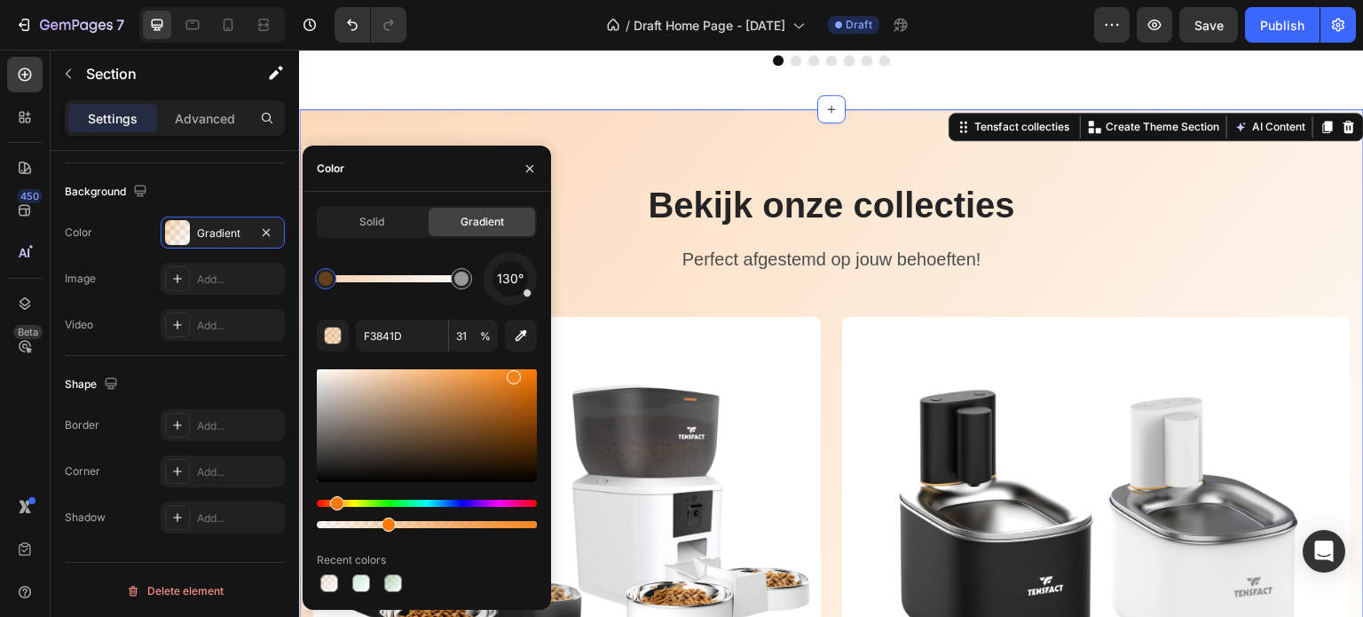
drag, startPoint x: 411, startPoint y: 523, endPoint x: 386, endPoint y: 524, distance: 24.9
click at [387, 521] on div at bounding box center [390, 524] width 14 height 14
click at [469, 332] on input "32" at bounding box center [473, 335] width 49 height 32
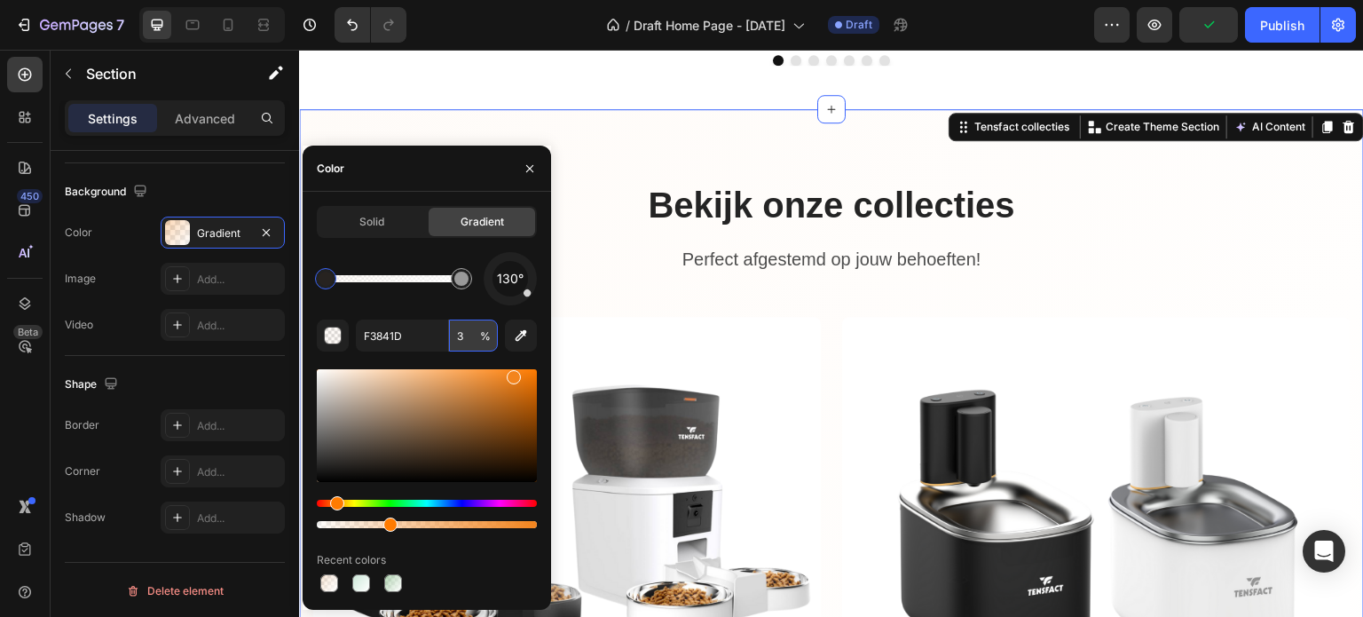
type input "30"
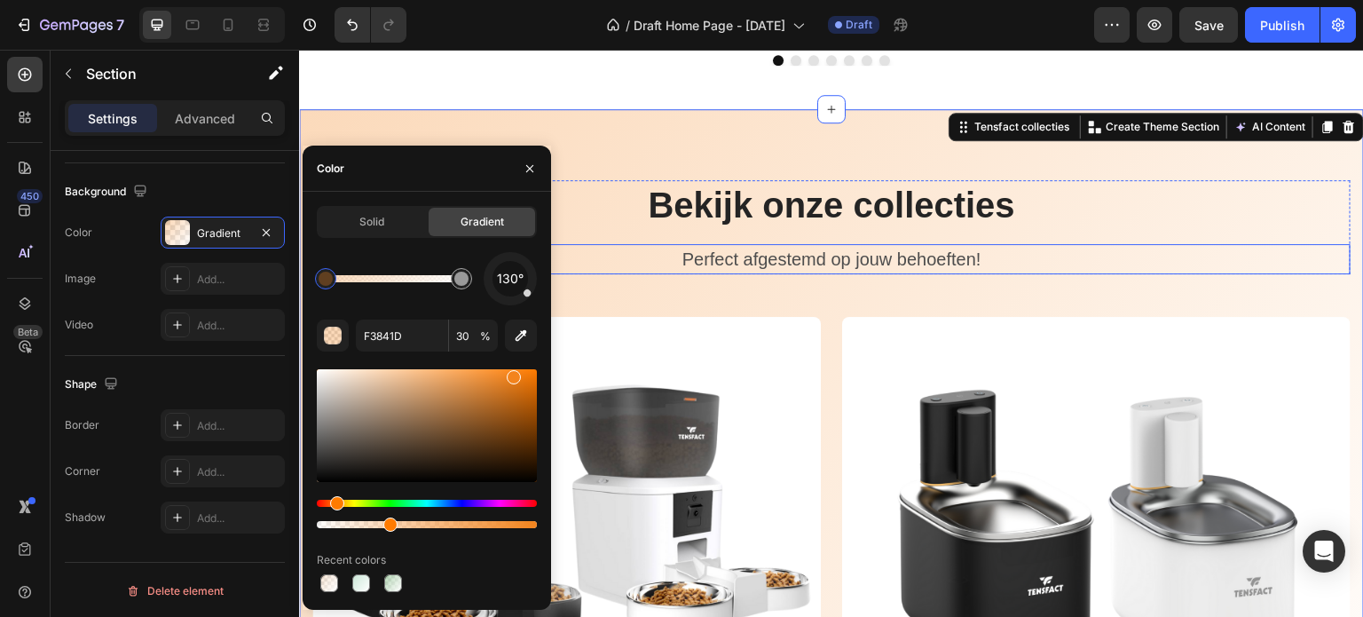
click at [590, 267] on p "Perfect afgestemd op jouw behoeften!" at bounding box center [831, 259] width 1035 height 27
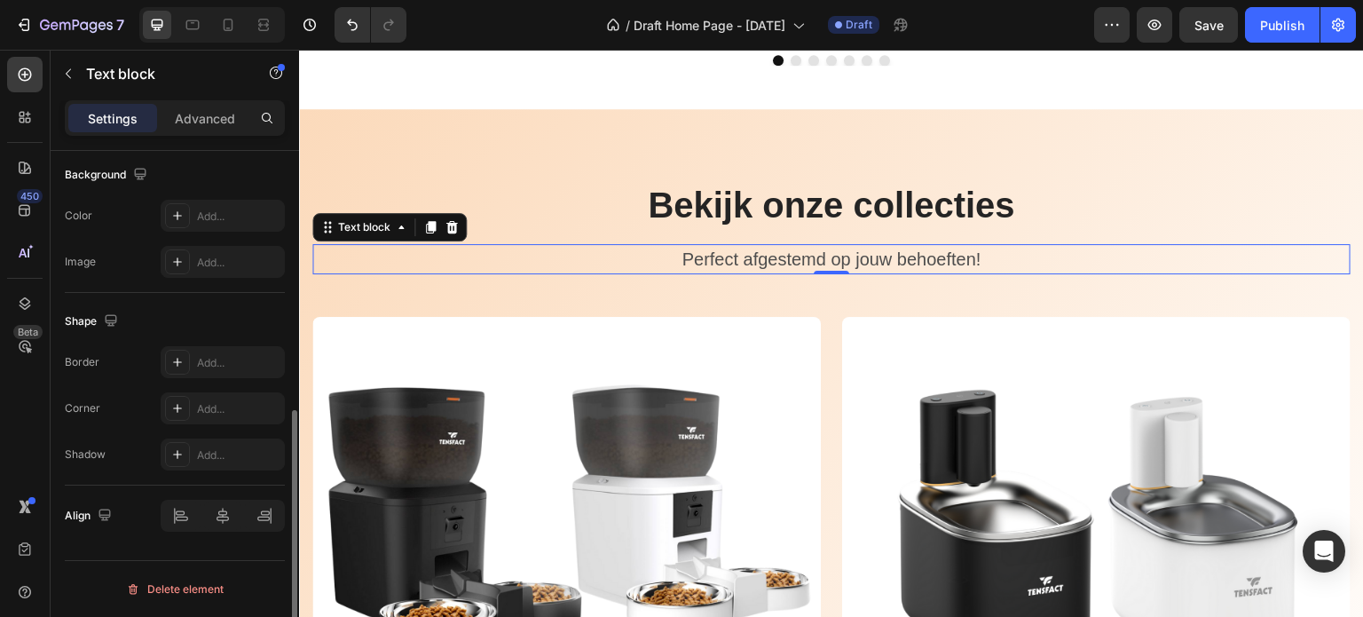
scroll to position [0, 0]
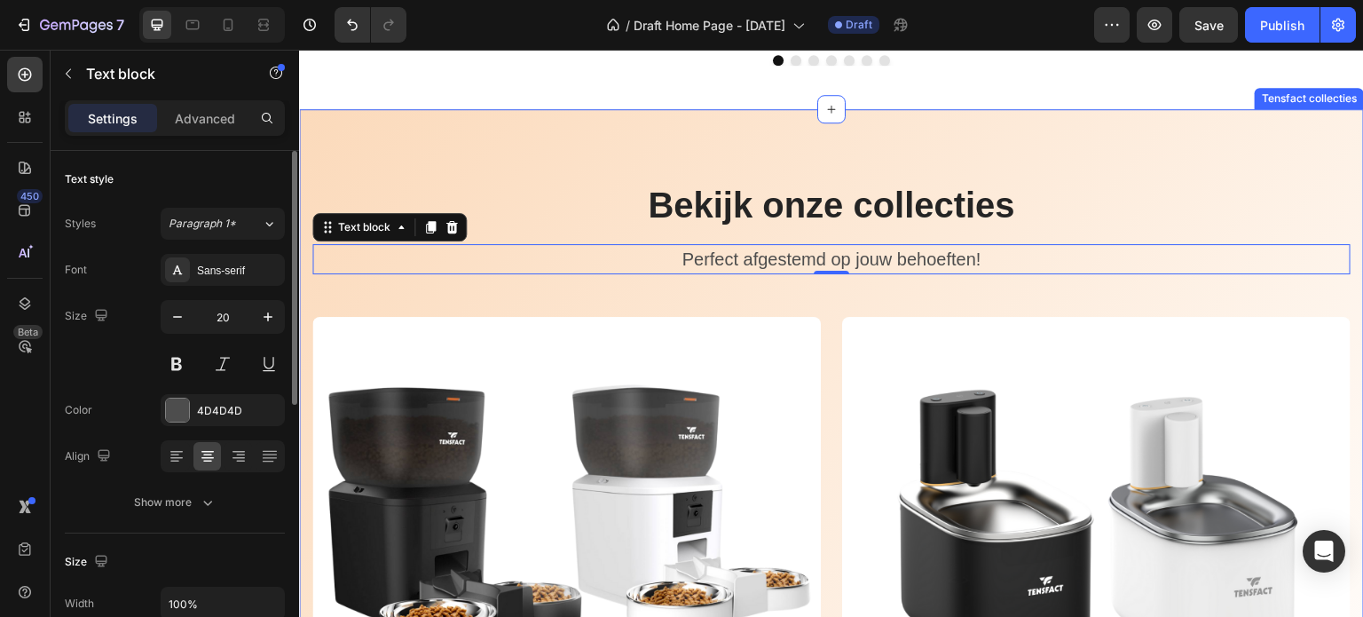
click at [587, 291] on div "Bekijk onze collecties Heading Perfect afgestemd op jouw behoeften! Text block …" at bounding box center [831, 496] width 1038 height 632
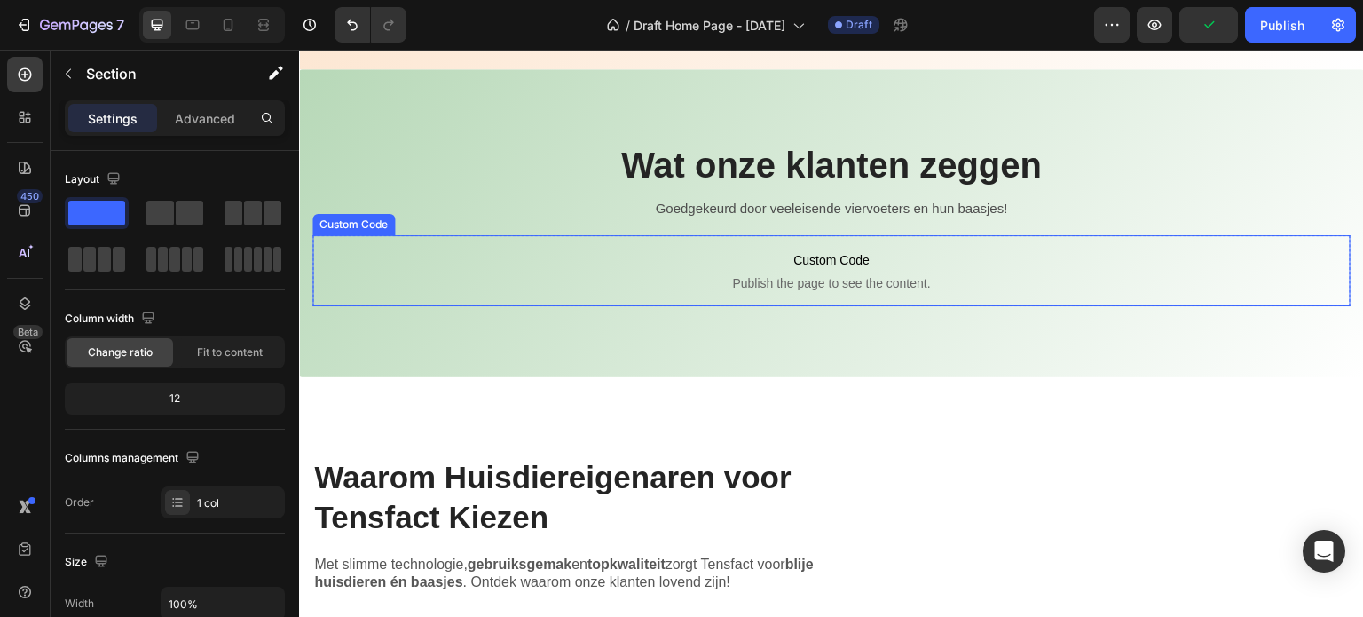
scroll to position [1771, 0]
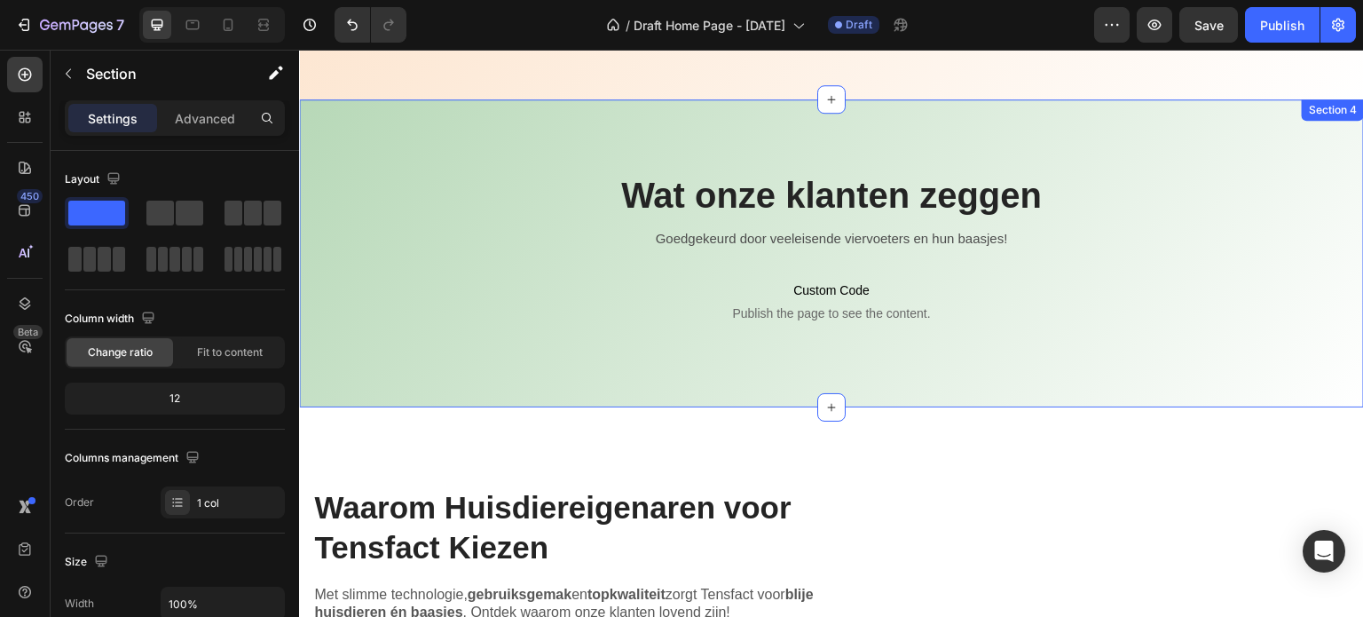
click at [488, 118] on div "Wat onze klanten zeggen Heading Row Goedgekeurd door veeleisende viervoeters en…" at bounding box center [831, 253] width 1065 height 308
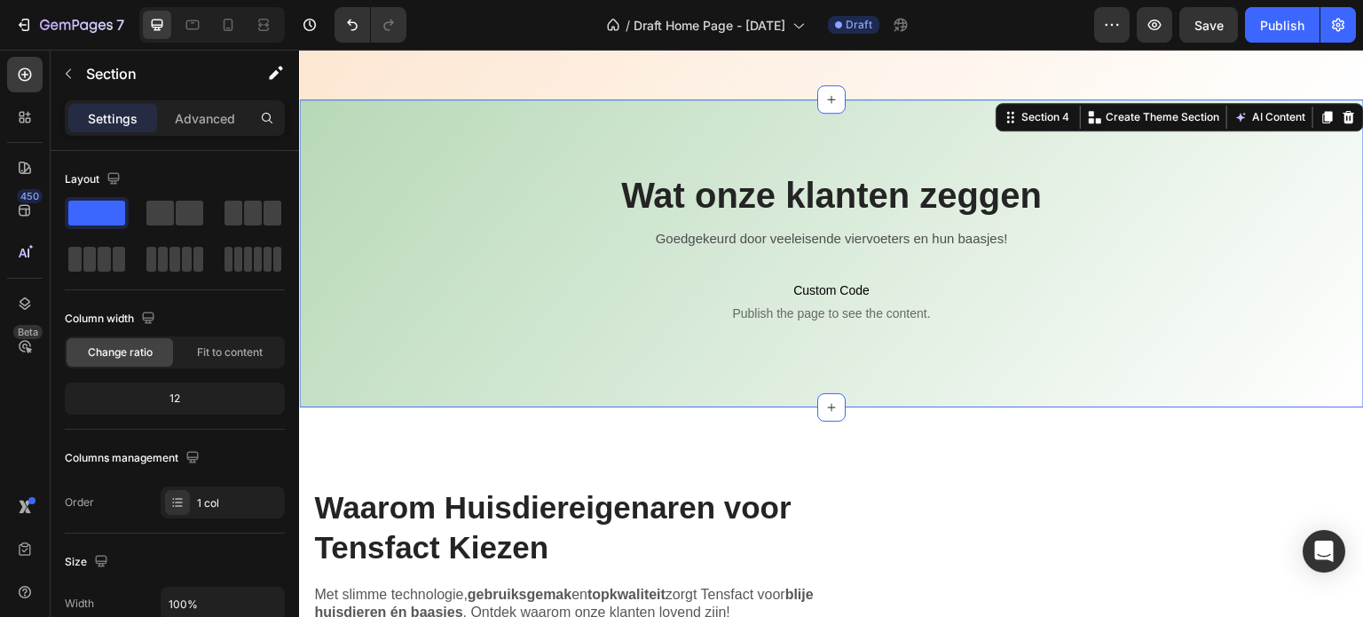
click at [467, 125] on div "Wat onze klanten zeggen Heading Row Goedgekeurd door veeleisende viervoeters en…" at bounding box center [831, 253] width 1065 height 308
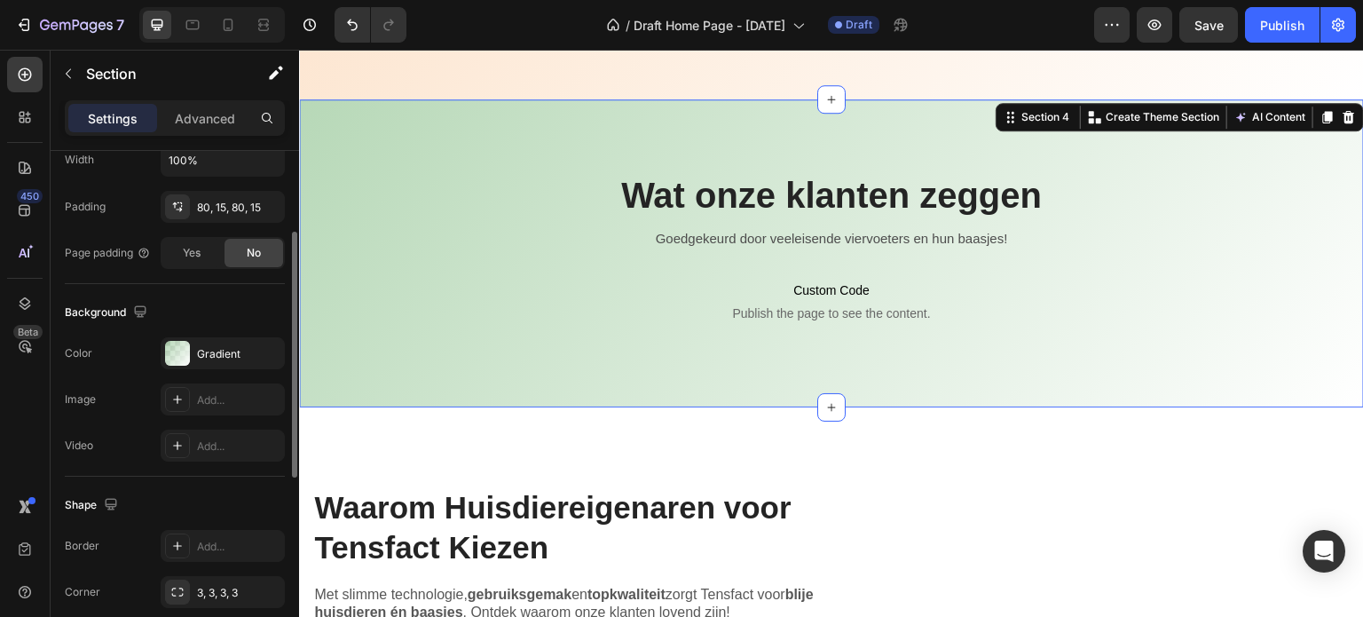
scroll to position [532, 0]
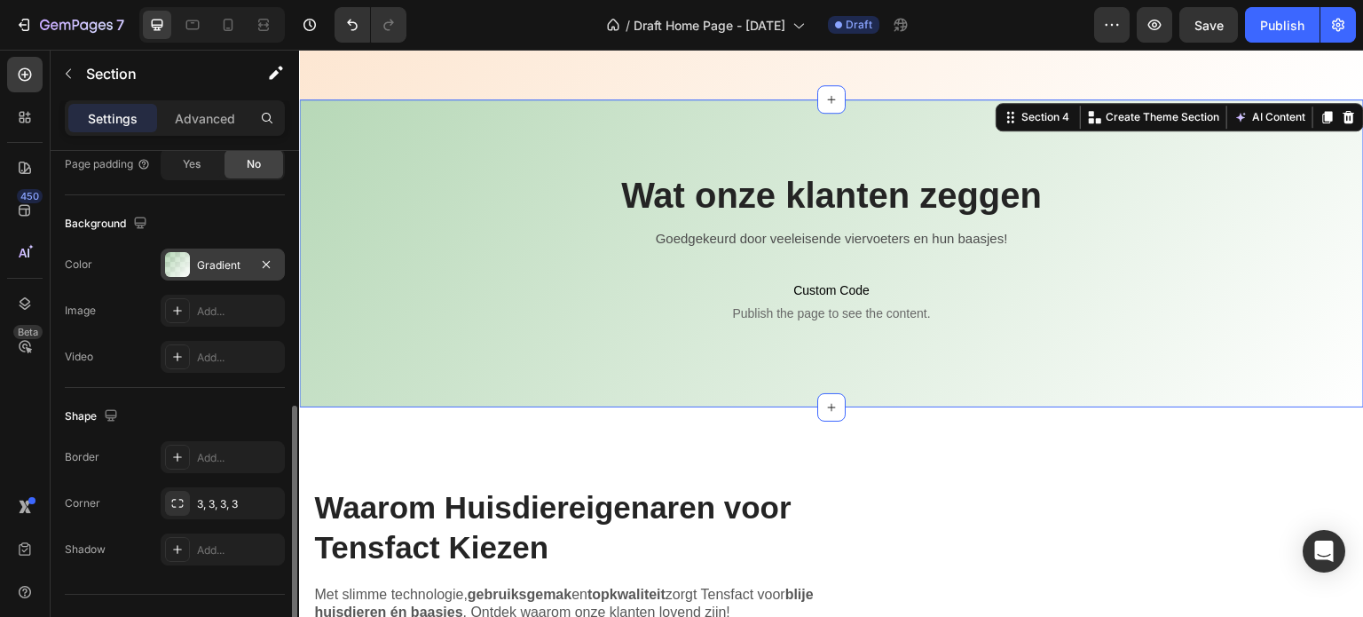
click at [217, 260] on div "Gradient" at bounding box center [222, 265] width 51 height 16
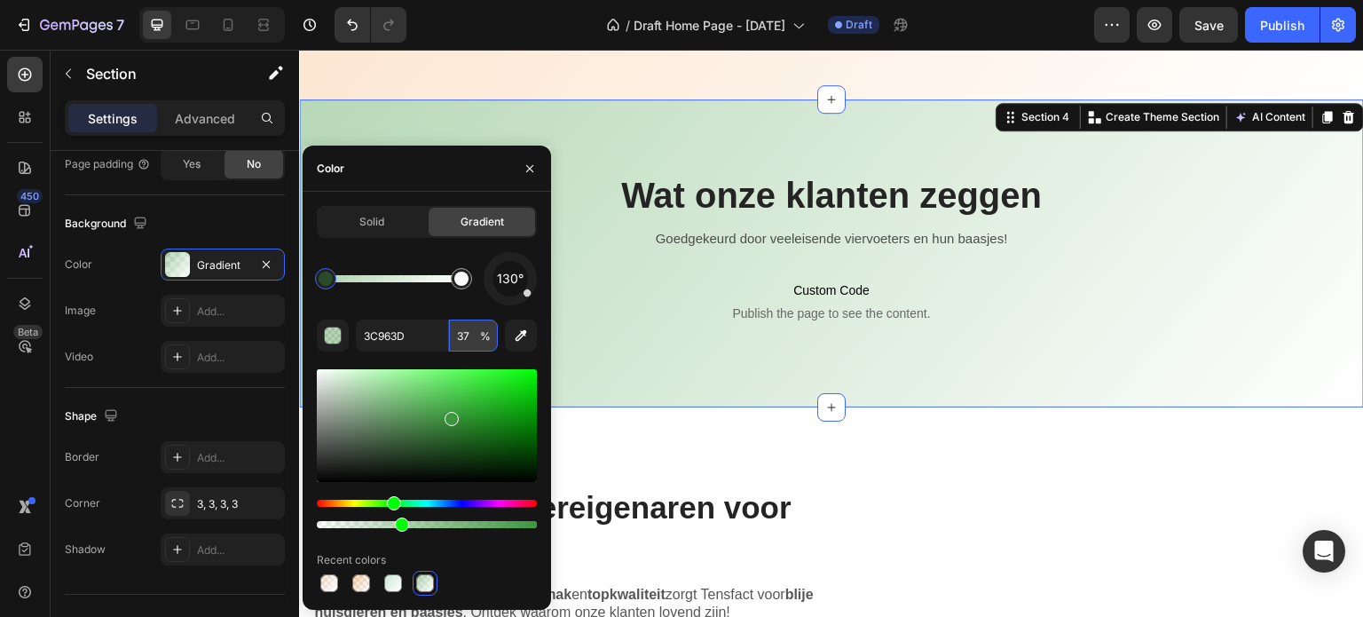
click at [465, 335] on input "37" at bounding box center [473, 335] width 49 height 32
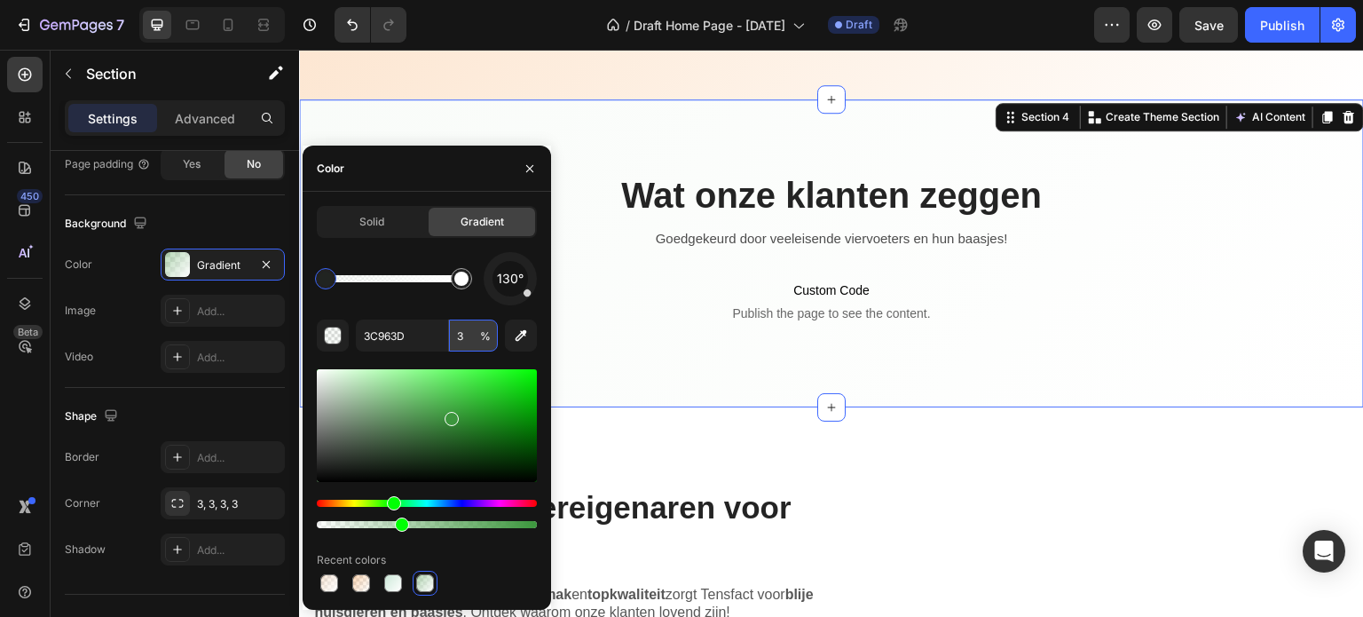
type input "30"
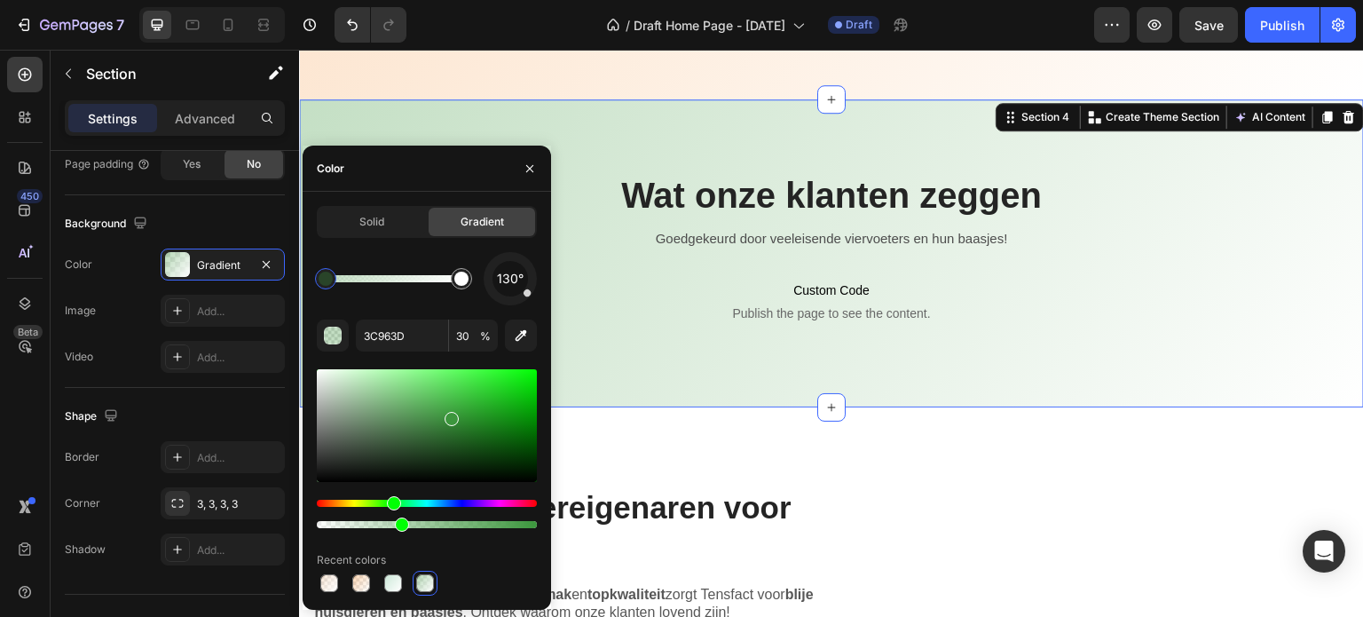
click at [585, 123] on div "Wat onze klanten zeggen Heading Row Goedgekeurd door veeleisende viervoeters en…" at bounding box center [831, 253] width 1065 height 308
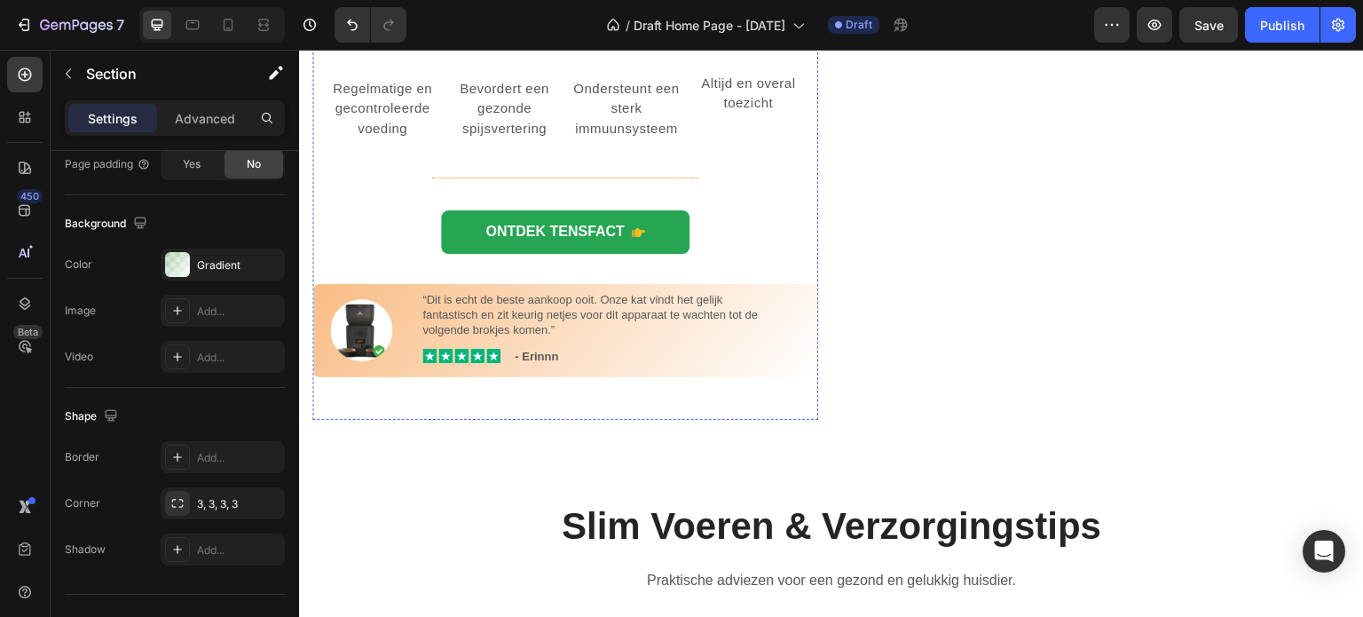
scroll to position [2570, 0]
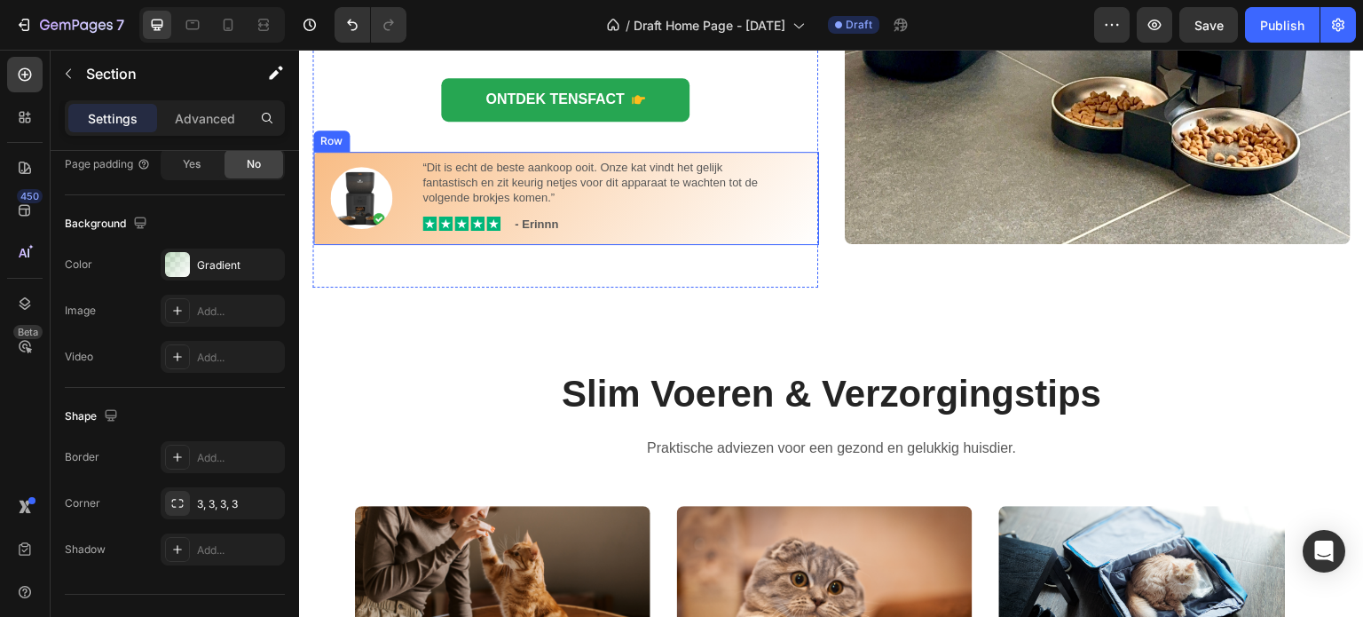
drag, startPoint x: 799, startPoint y: 215, endPoint x: 719, endPoint y: 266, distance: 95.0
click at [799, 215] on div "Image “Dit is echt de beste aankoop ooit. Onze kat vindt het gelijk fantastisch…" at bounding box center [566, 198] width 506 height 93
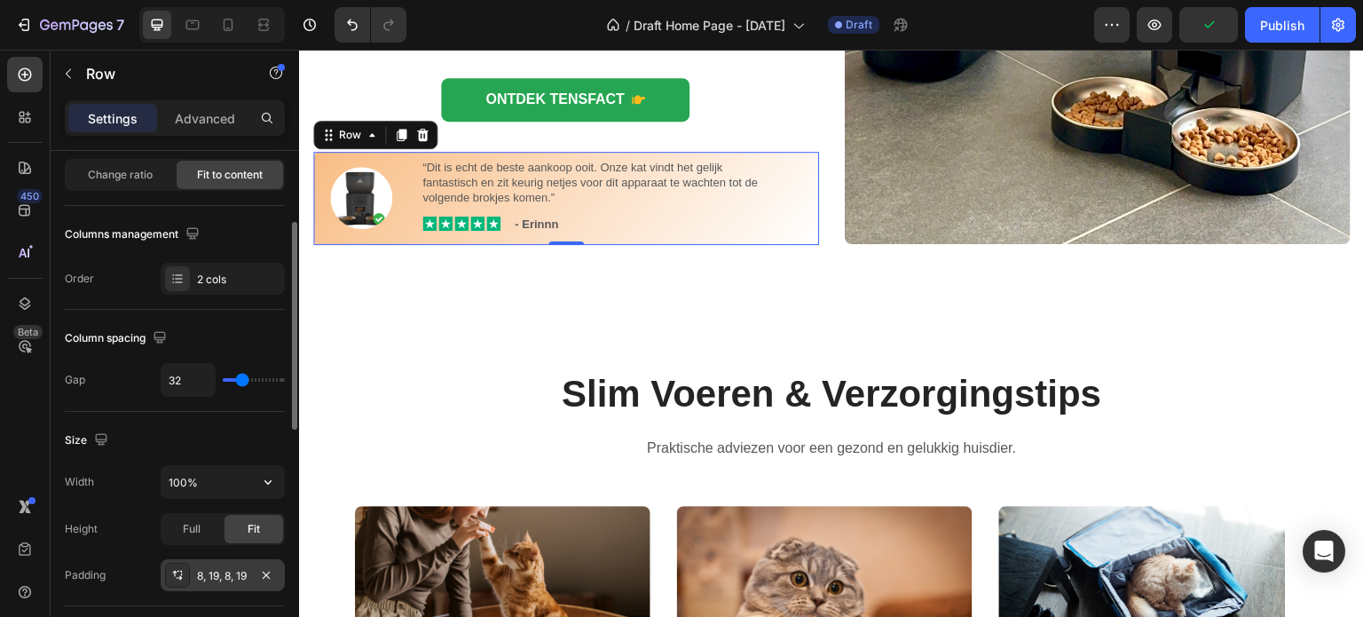
scroll to position [355, 0]
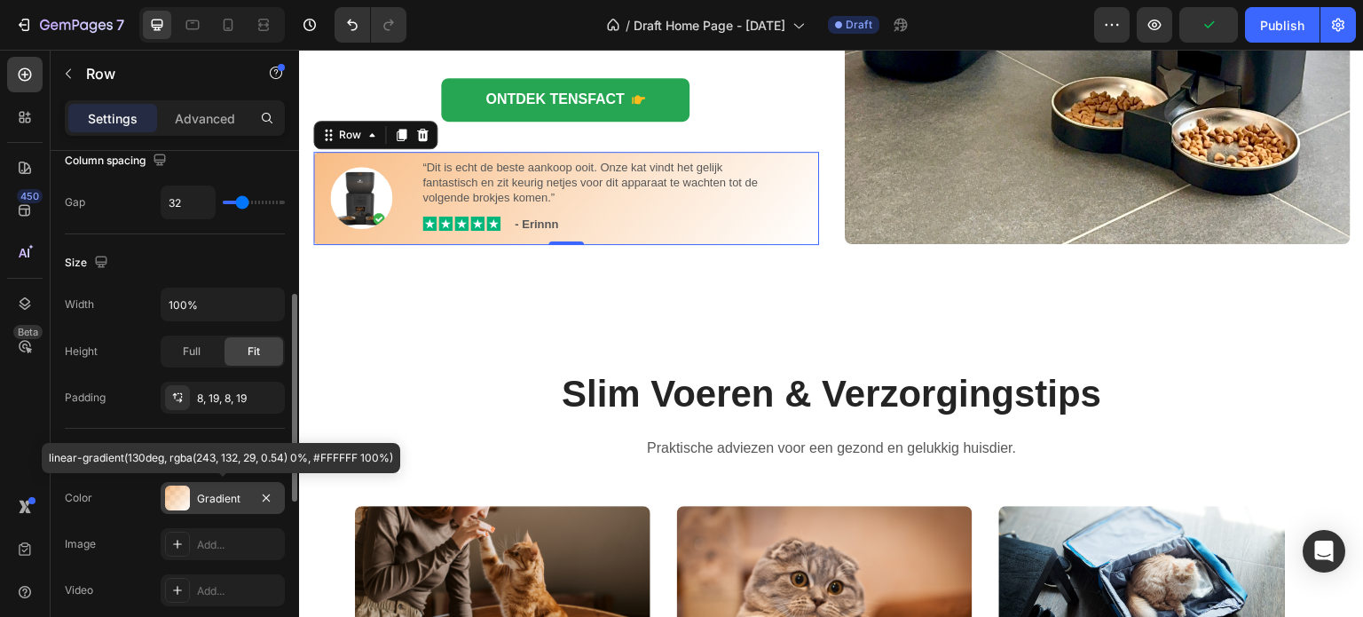
click at [224, 495] on div "Gradient" at bounding box center [222, 499] width 51 height 16
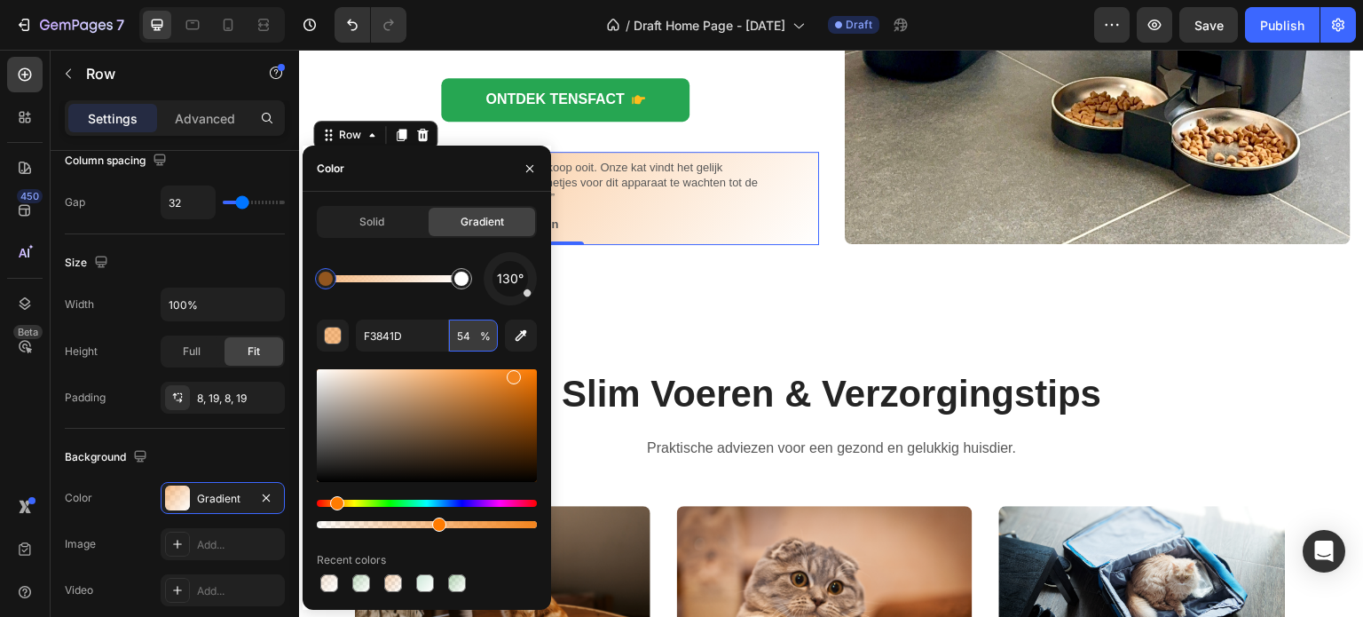
click at [467, 330] on input "54" at bounding box center [473, 335] width 49 height 32
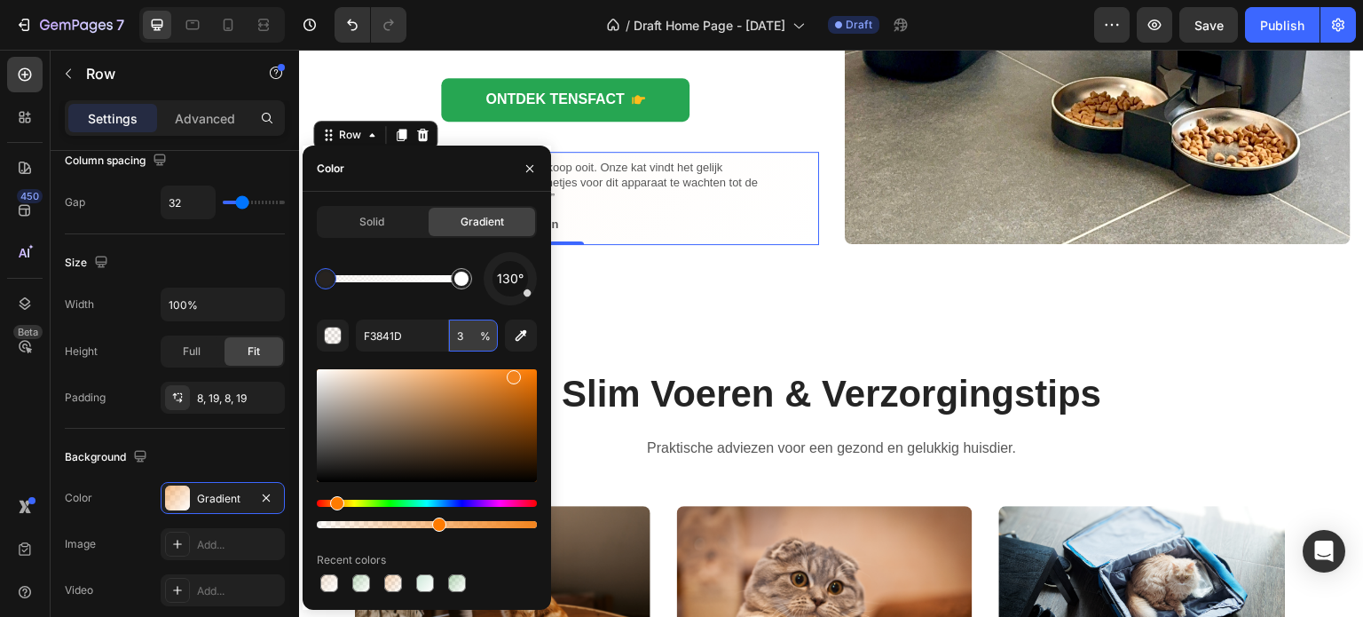
type input "30"
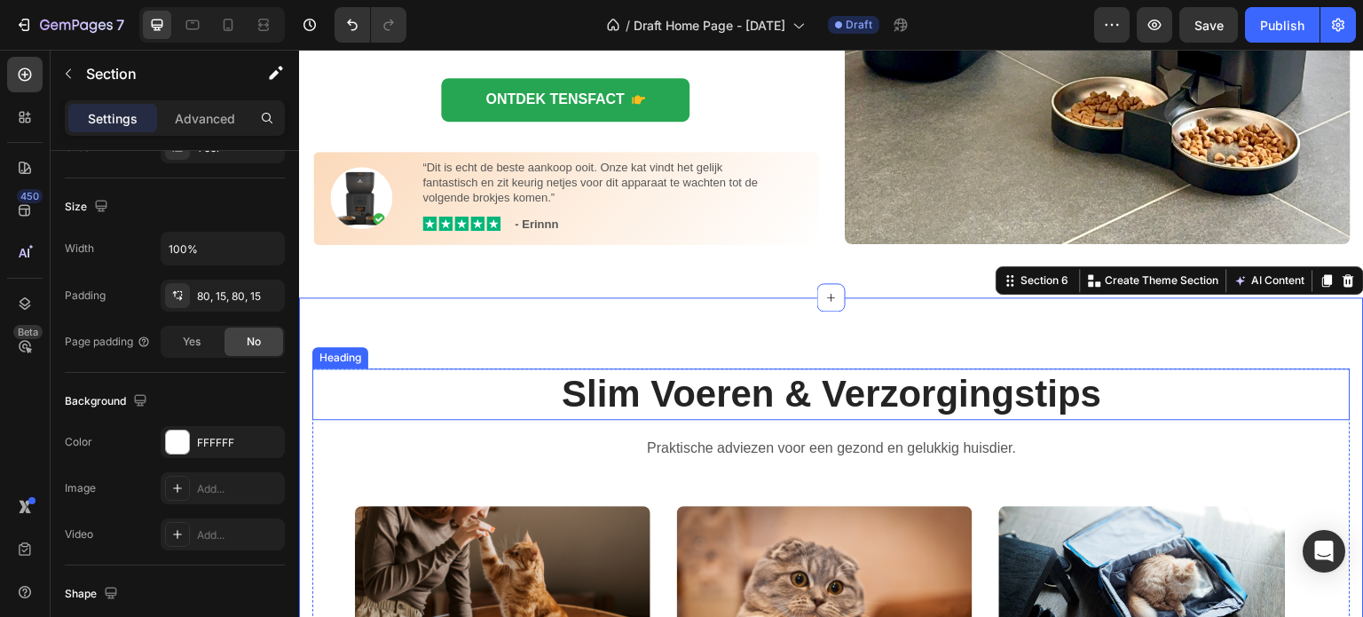
scroll to position [0, 0]
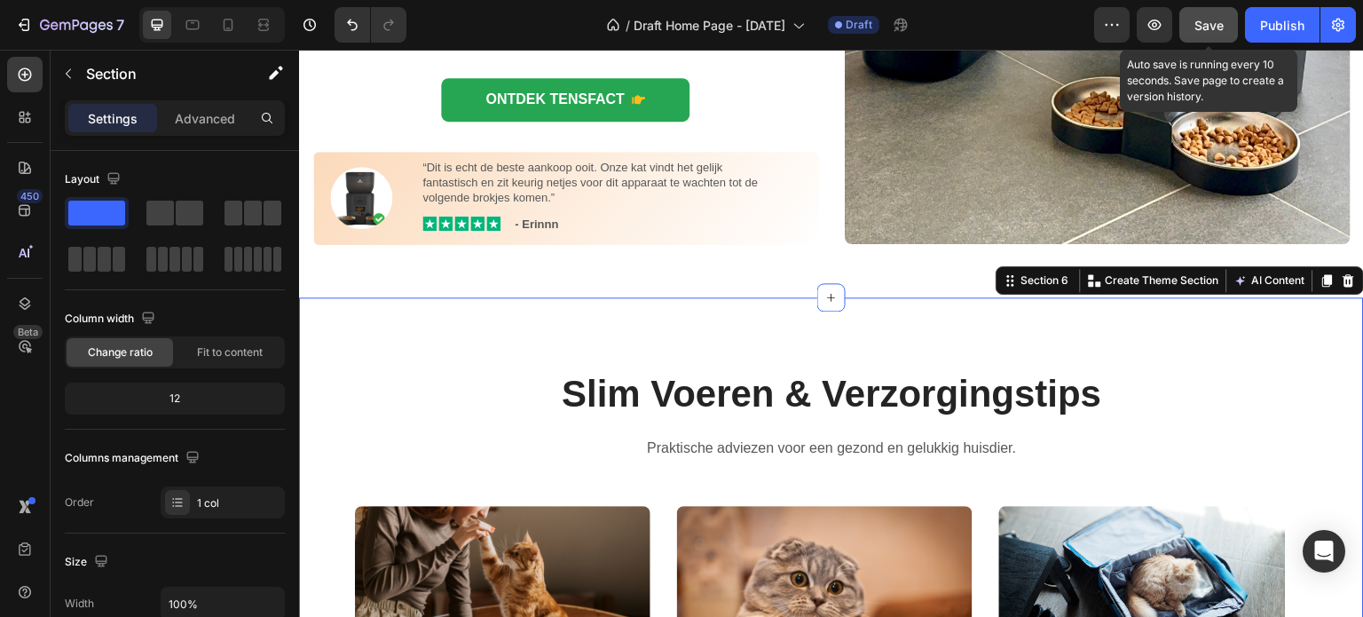
click at [1219, 20] on span "Save" at bounding box center [1208, 25] width 29 height 15
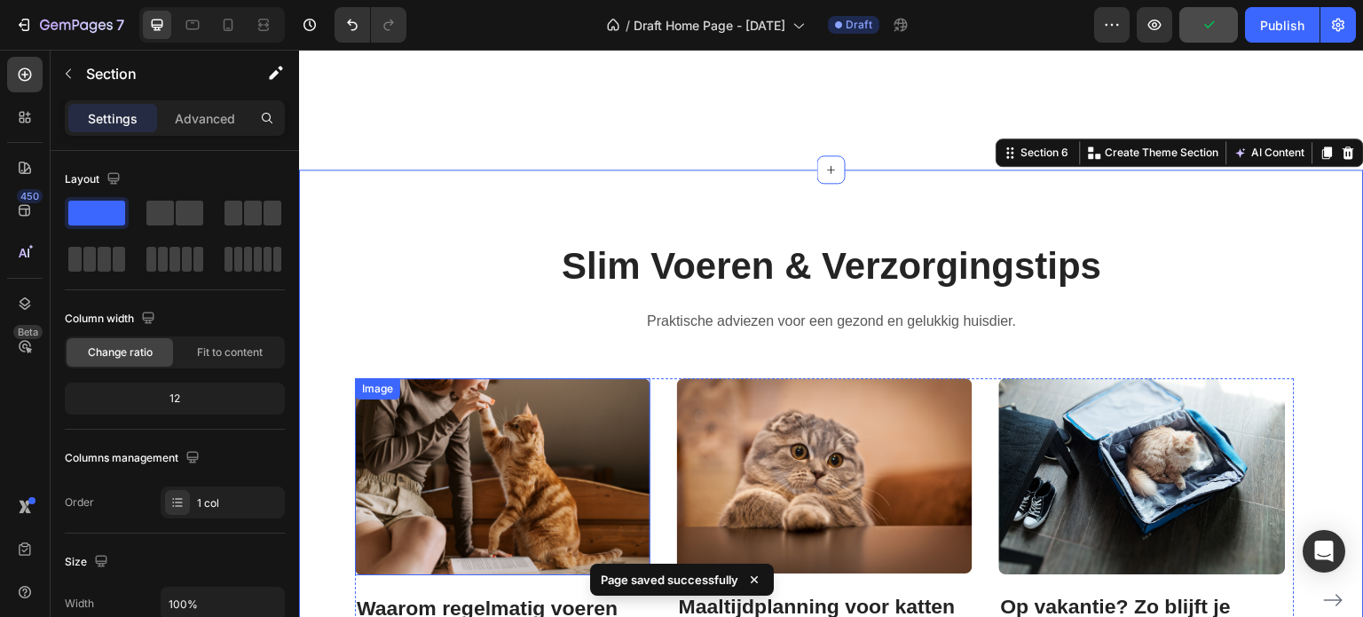
scroll to position [2836, 0]
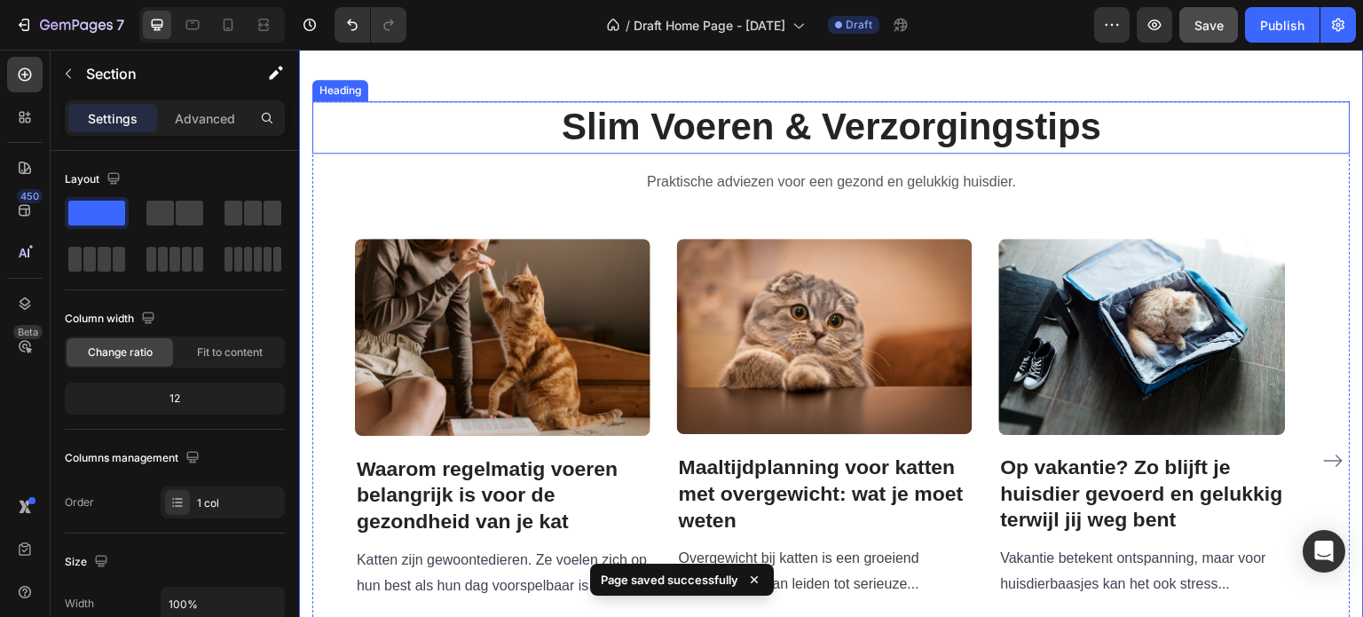
click at [478, 133] on h2 "Slim Voeren & Verzorgingstips" at bounding box center [831, 127] width 1038 height 52
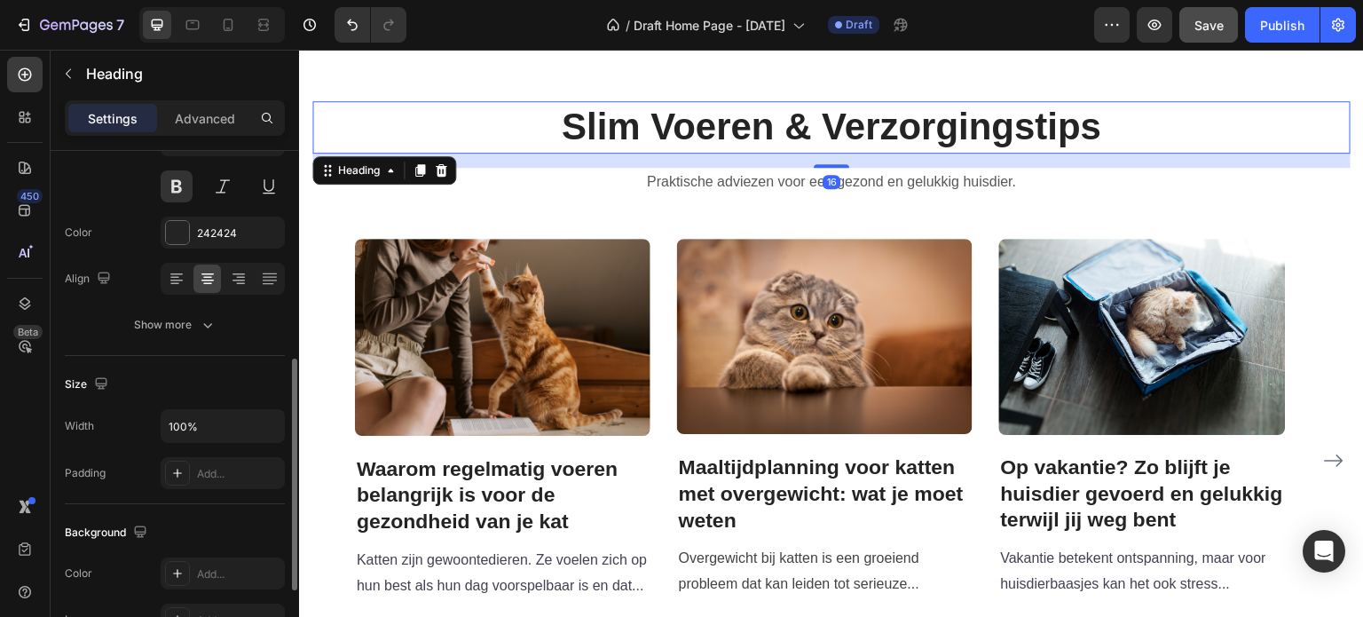
scroll to position [266, 0]
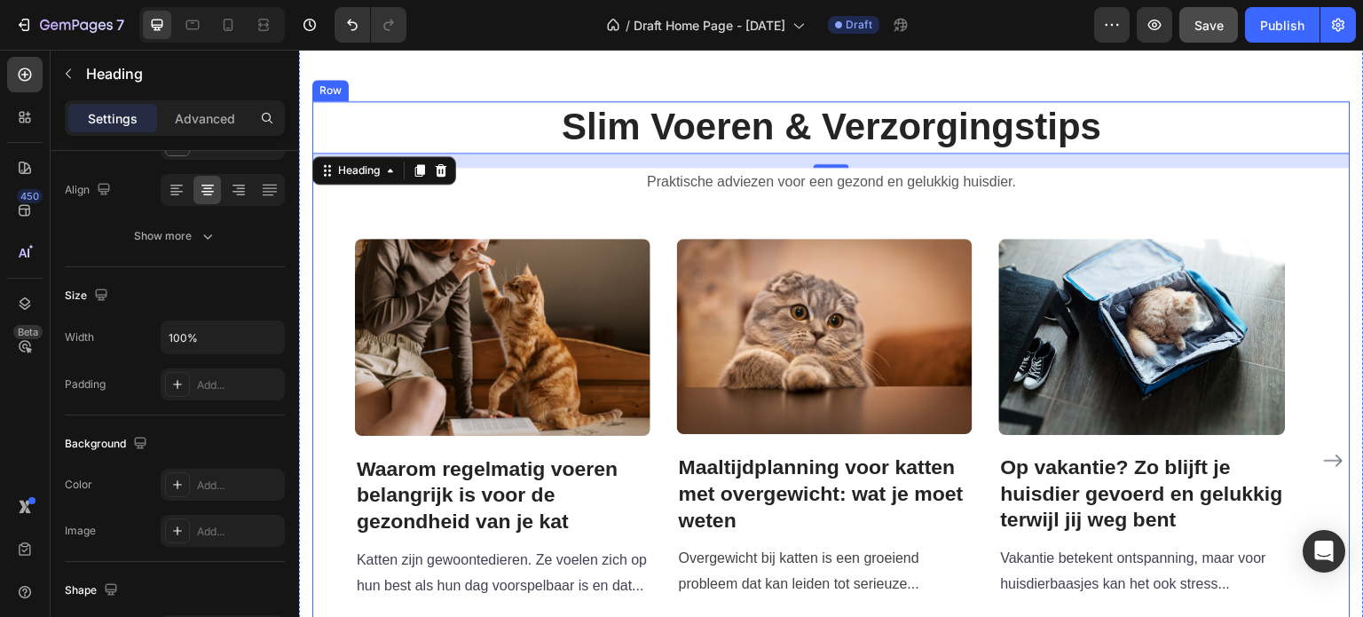
click at [509, 198] on div "Slim Voeren & Verzorgingstips Heading 16 Praktische adviezen voor een gezond en…" at bounding box center [831, 391] width 1038 height 581
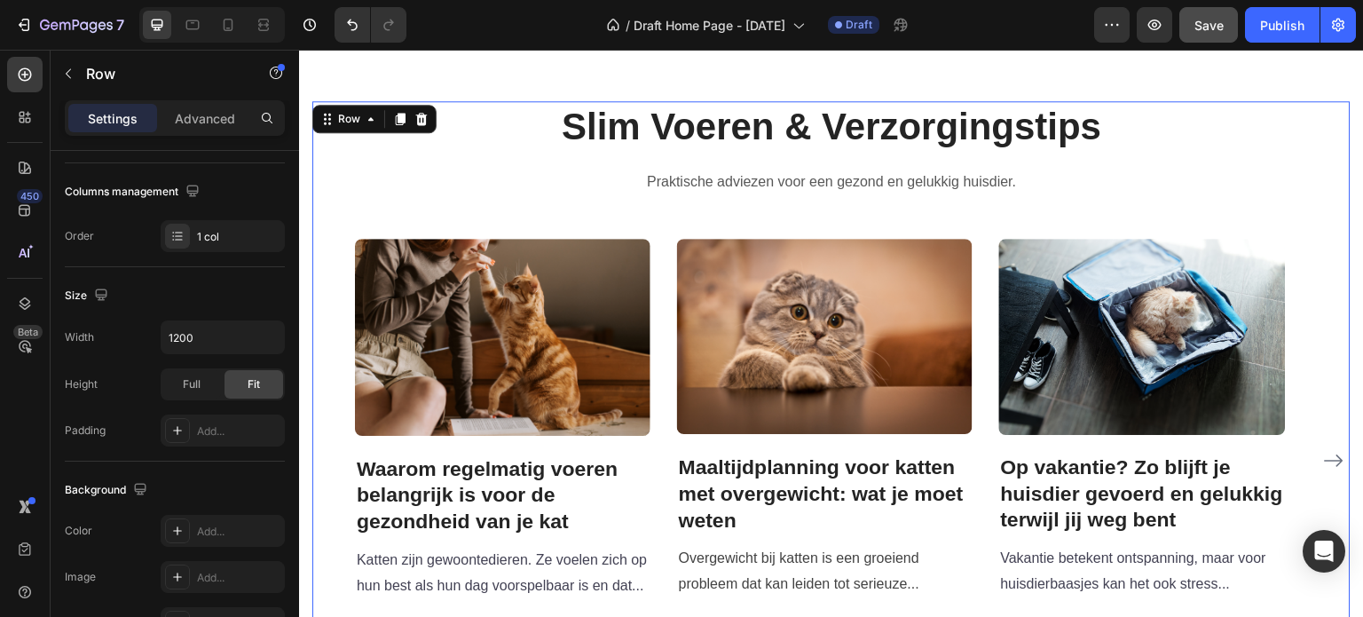
scroll to position [0, 0]
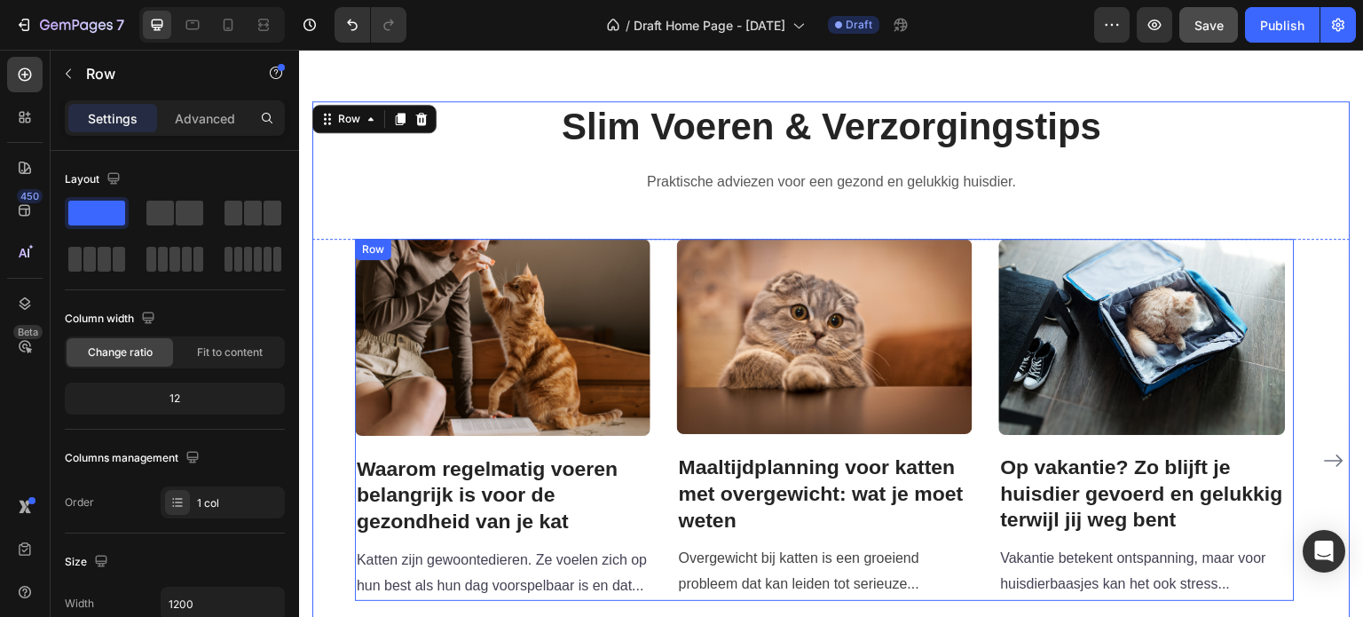
click at [664, 258] on div "Image Waarom regelmatig voeren belangrijk is voor de gezondheid van je kat Head…" at bounding box center [825, 419] width 940 height 361
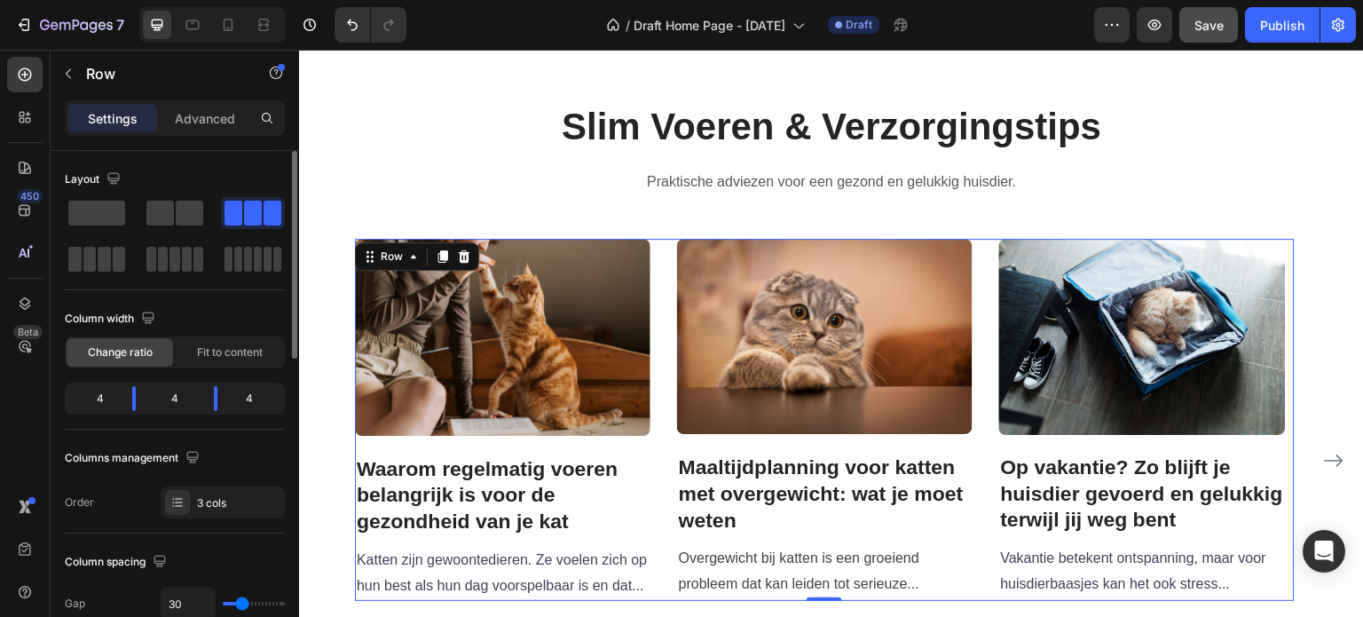
click at [264, 201] on span at bounding box center [273, 213] width 18 height 25
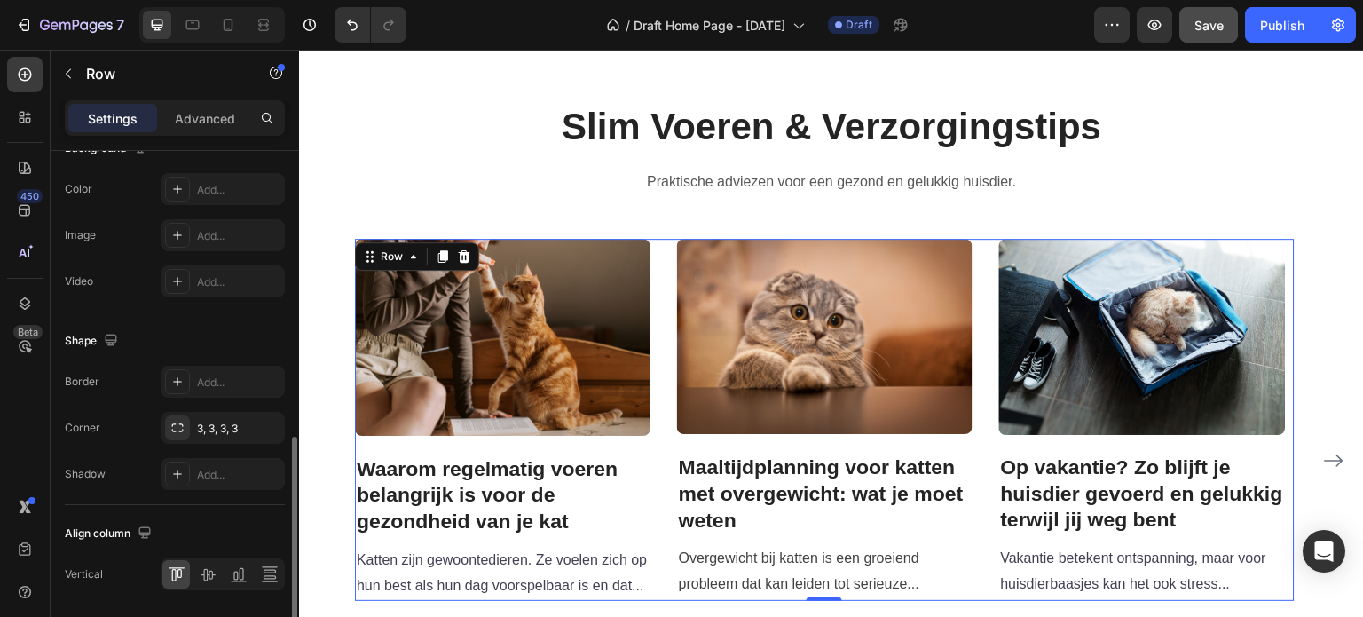
scroll to position [766, 0]
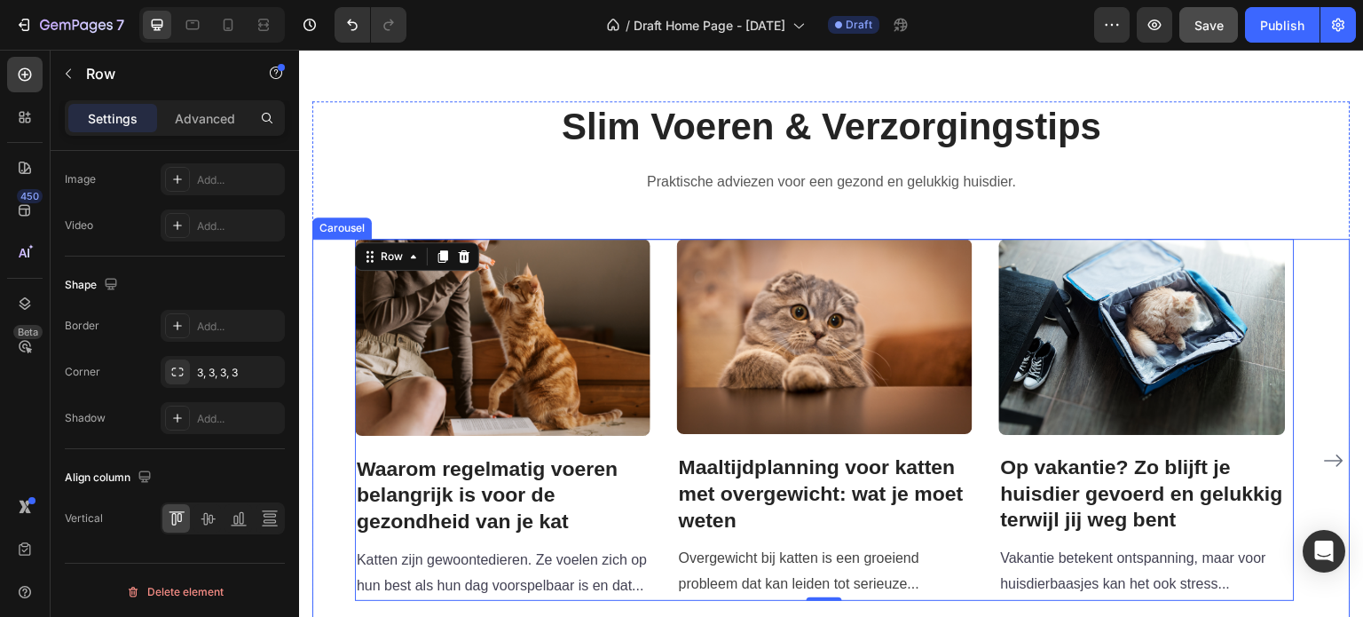
click at [1323, 458] on icon "Carousel Next Arrow" at bounding box center [1333, 460] width 21 height 21
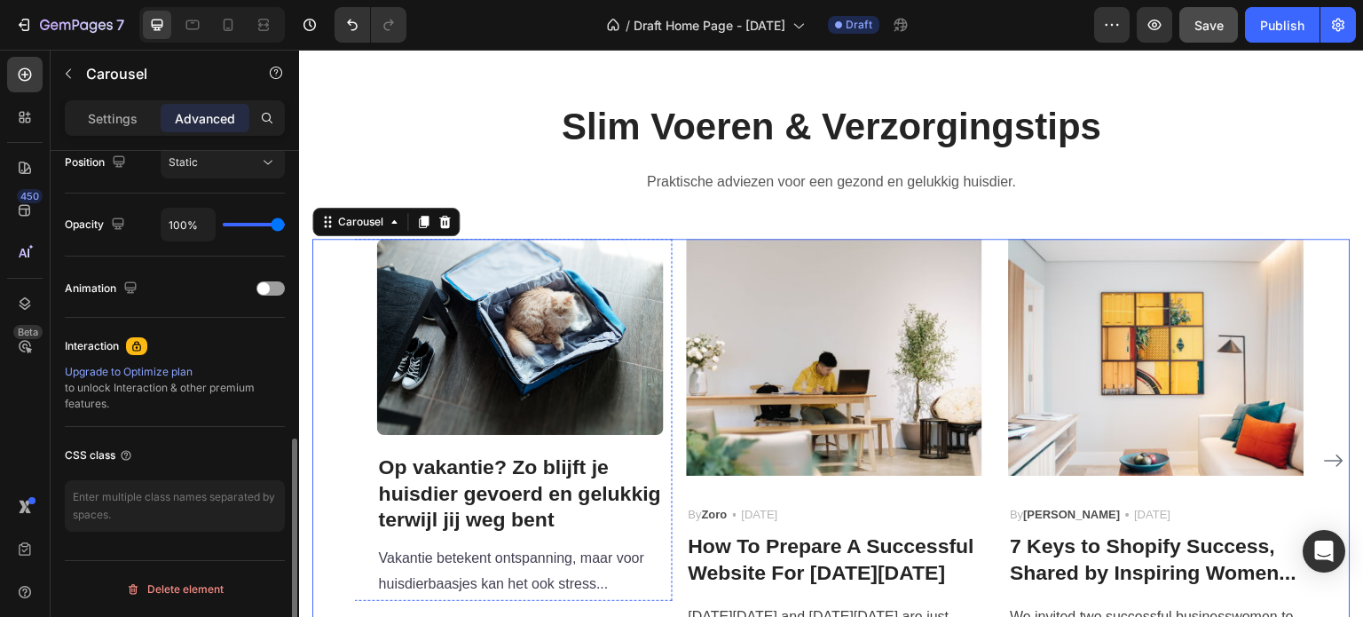
scroll to position [0, 0]
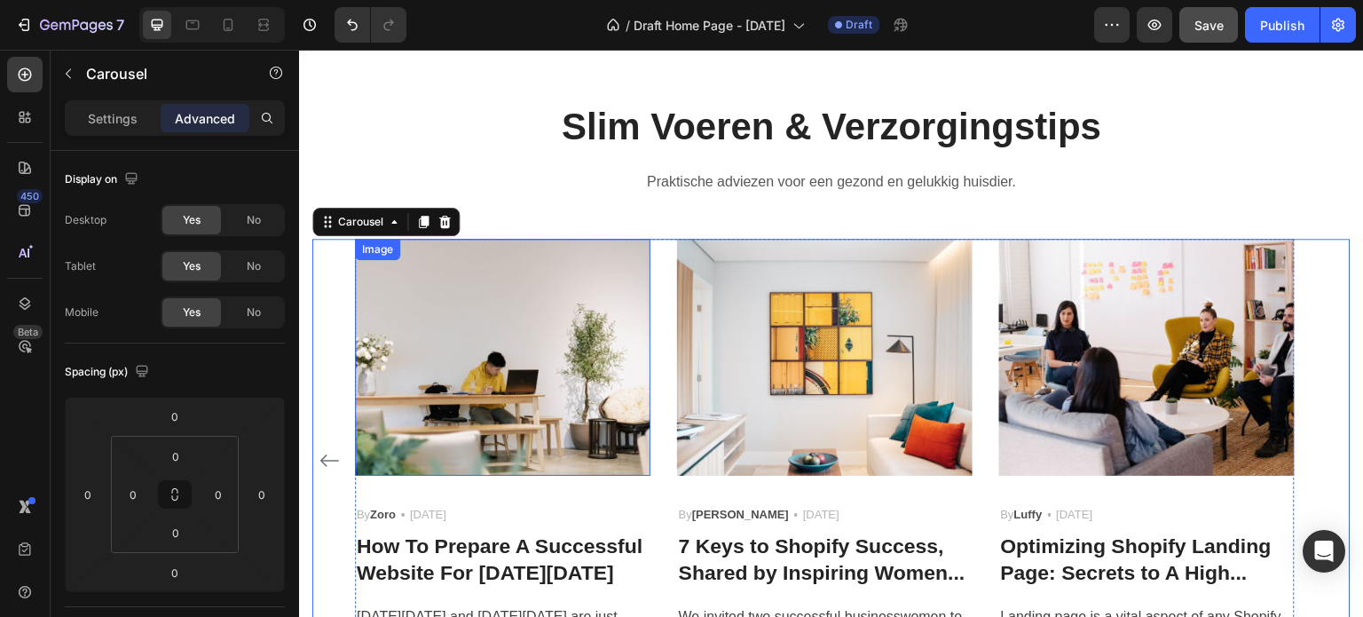
click at [474, 315] on img at bounding box center [502, 357] width 295 height 236
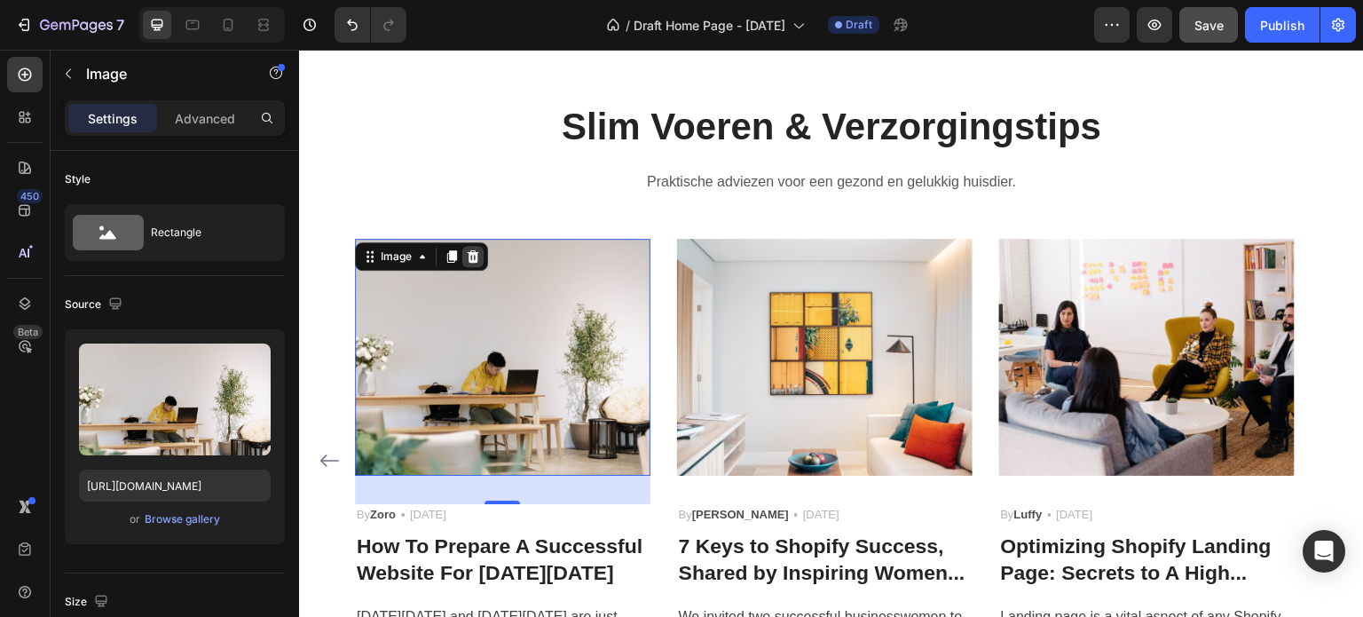
click at [476, 257] on icon at bounding box center [473, 256] width 12 height 12
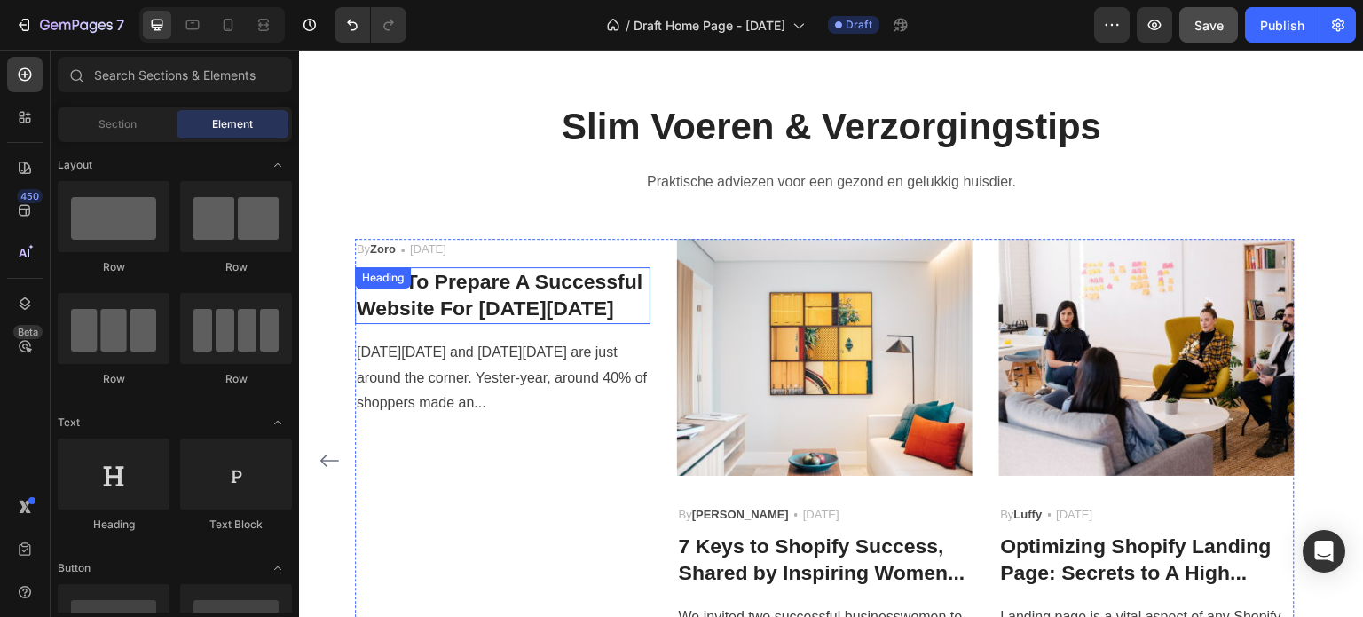
click at [477, 295] on p "How To Prepare A Successful Website For [DATE][DATE]" at bounding box center [503, 295] width 292 height 53
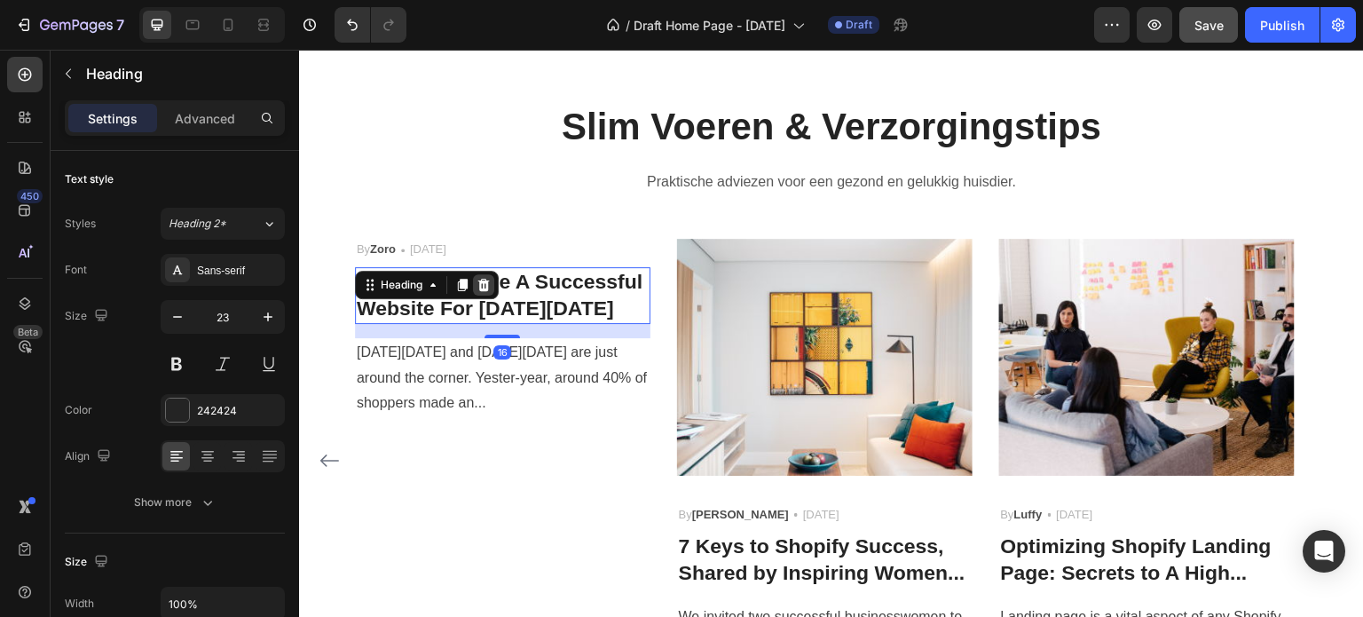
click at [485, 285] on icon at bounding box center [484, 285] width 14 height 14
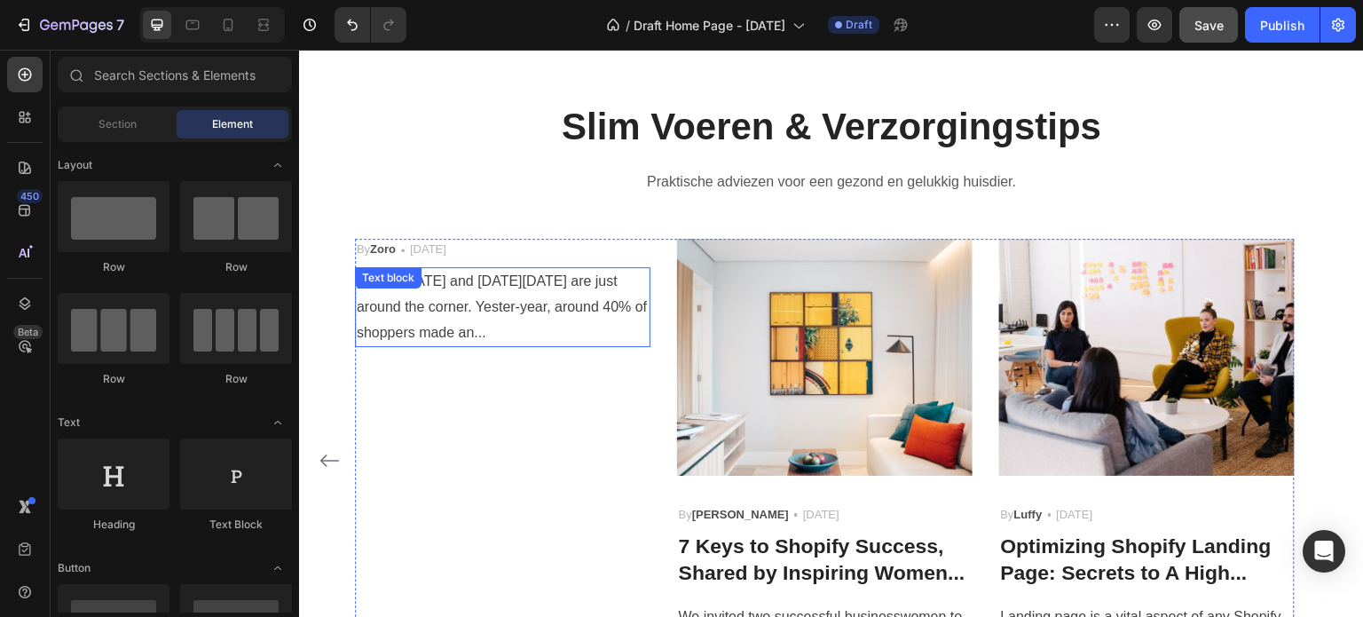
click at [485, 318] on p "[DATE][DATE] and [DATE][DATE] are just around the corner. Yester-year, around 4…" at bounding box center [503, 307] width 292 height 76
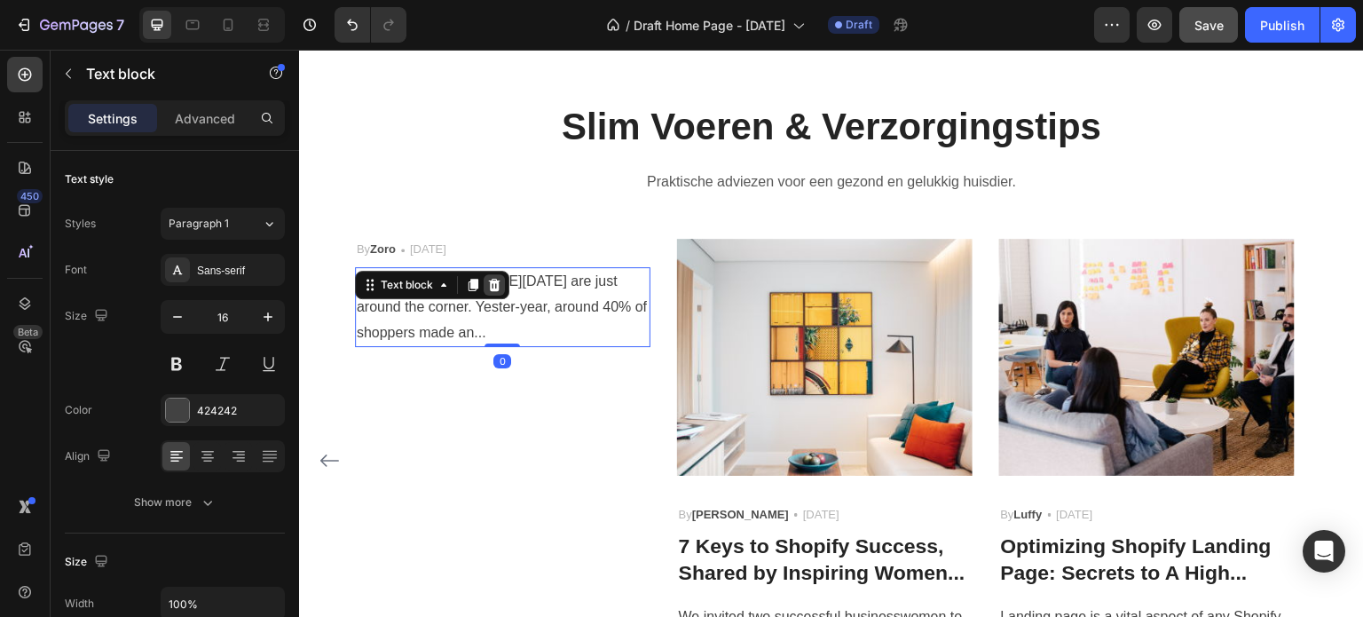
click at [494, 284] on icon at bounding box center [494, 285] width 12 height 12
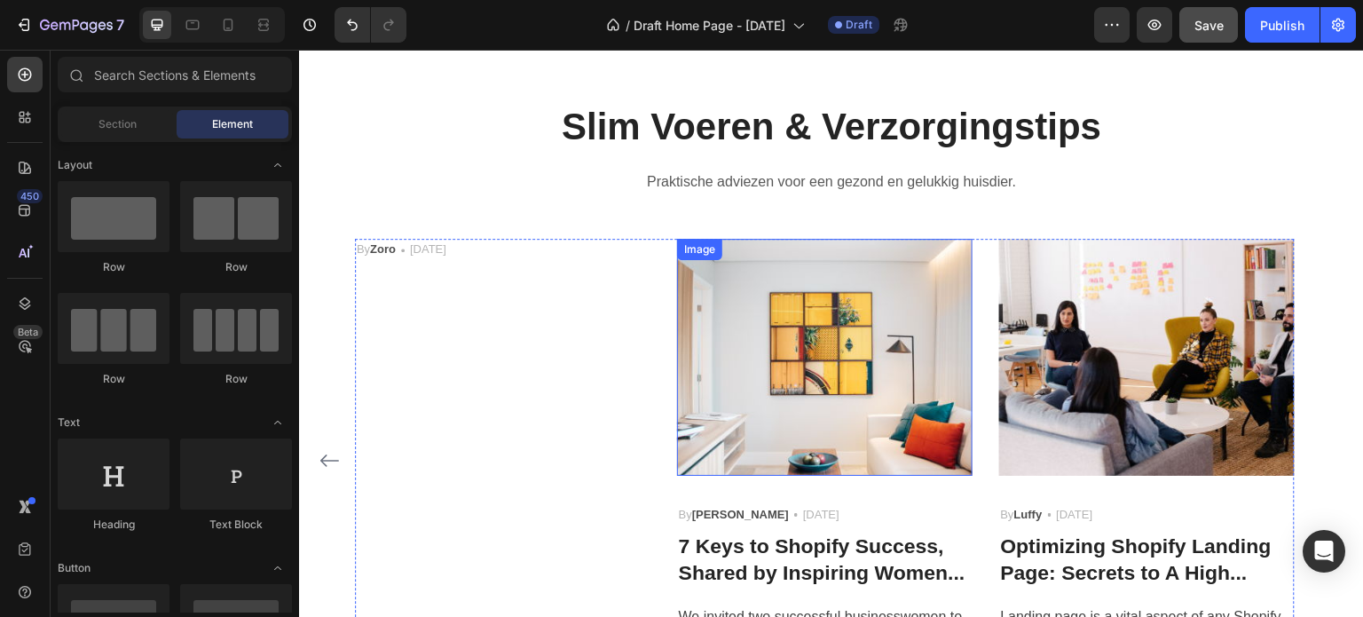
click at [827, 407] on img at bounding box center [824, 357] width 295 height 236
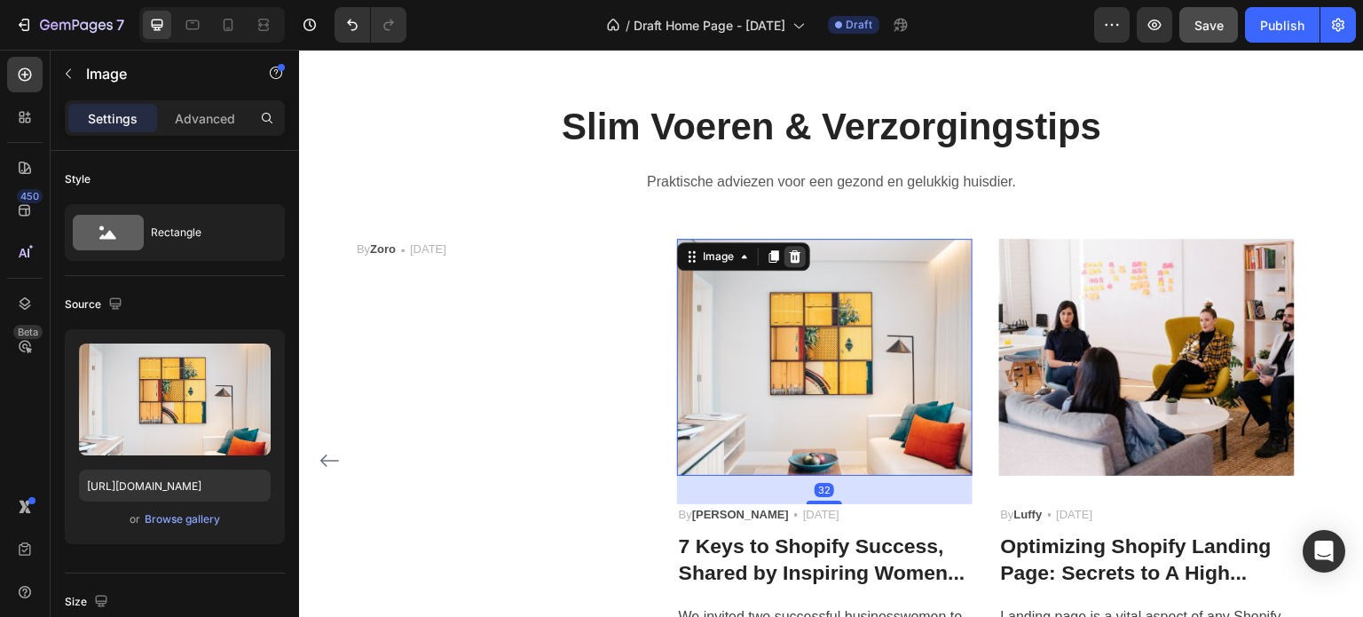
click at [797, 255] on icon at bounding box center [795, 256] width 12 height 12
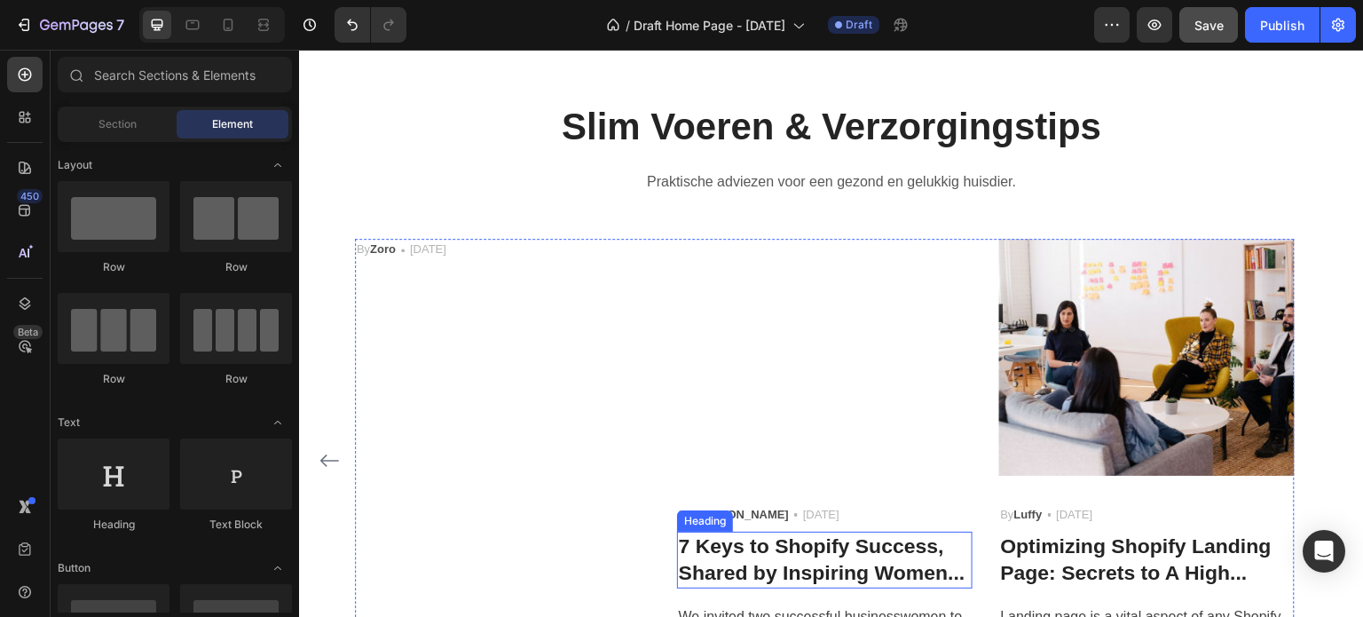
click at [830, 540] on p "7 Keys to Shopify Success, Shared by Inspiring Women..." at bounding box center [825, 559] width 292 height 53
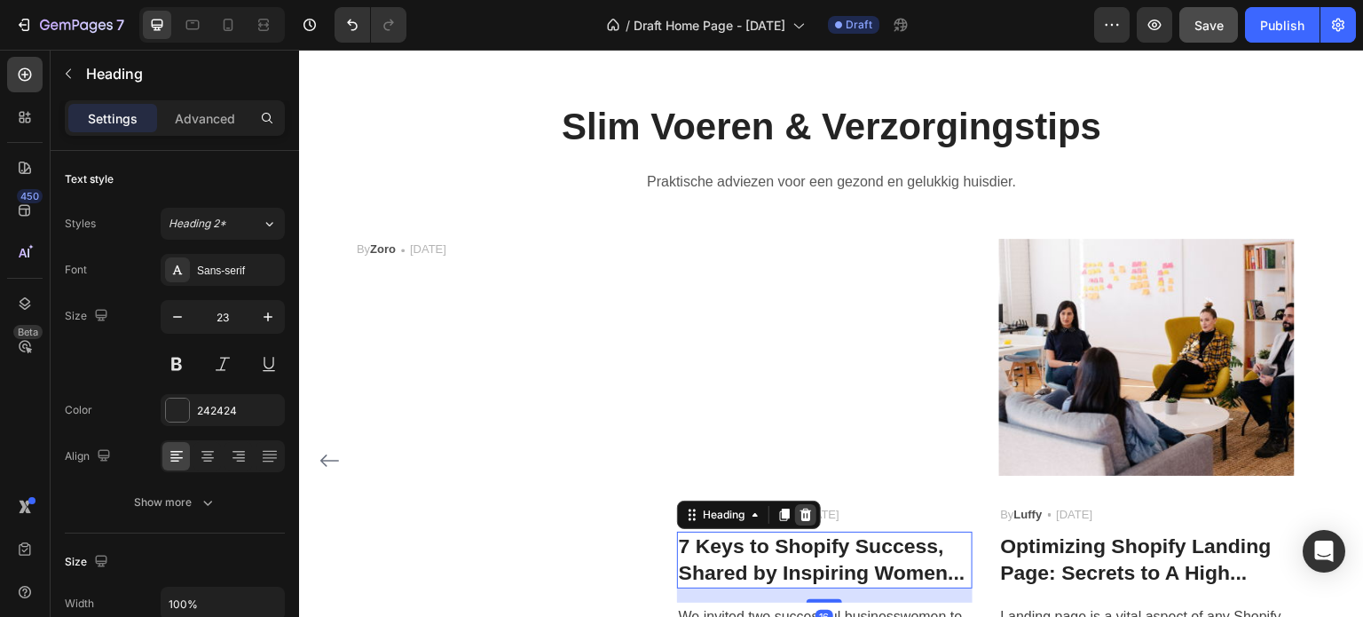
click at [806, 514] on icon at bounding box center [806, 514] width 12 height 12
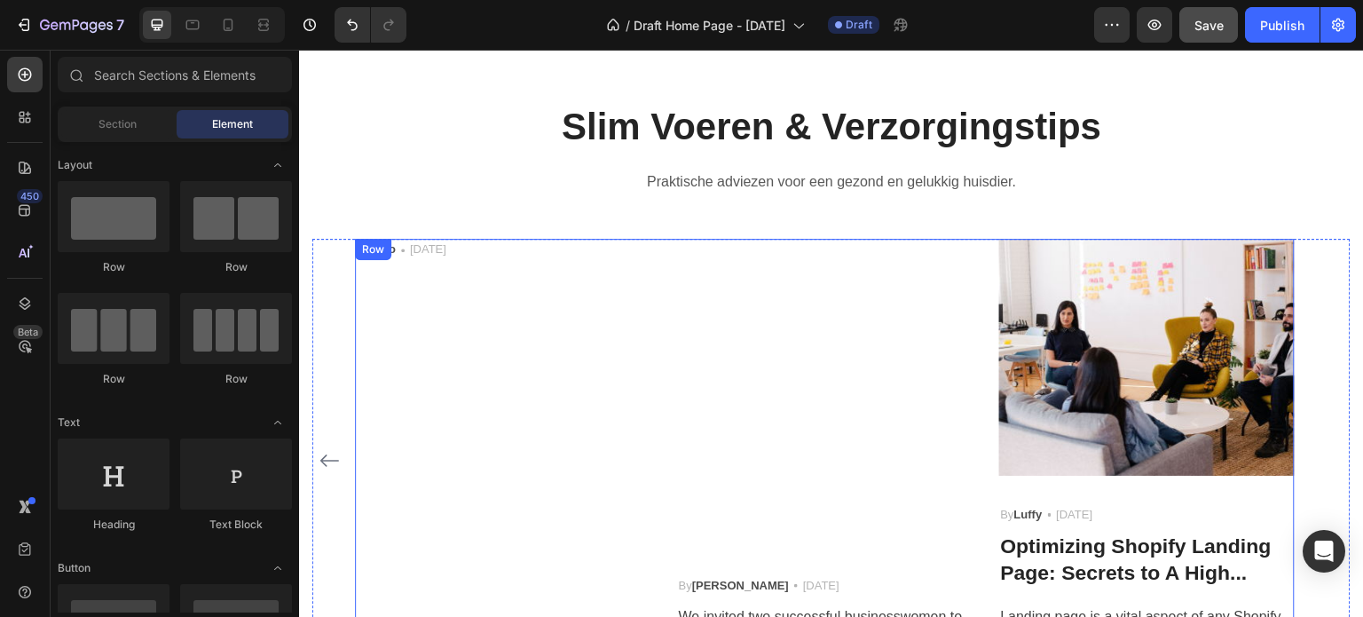
scroll to position [3102, 0]
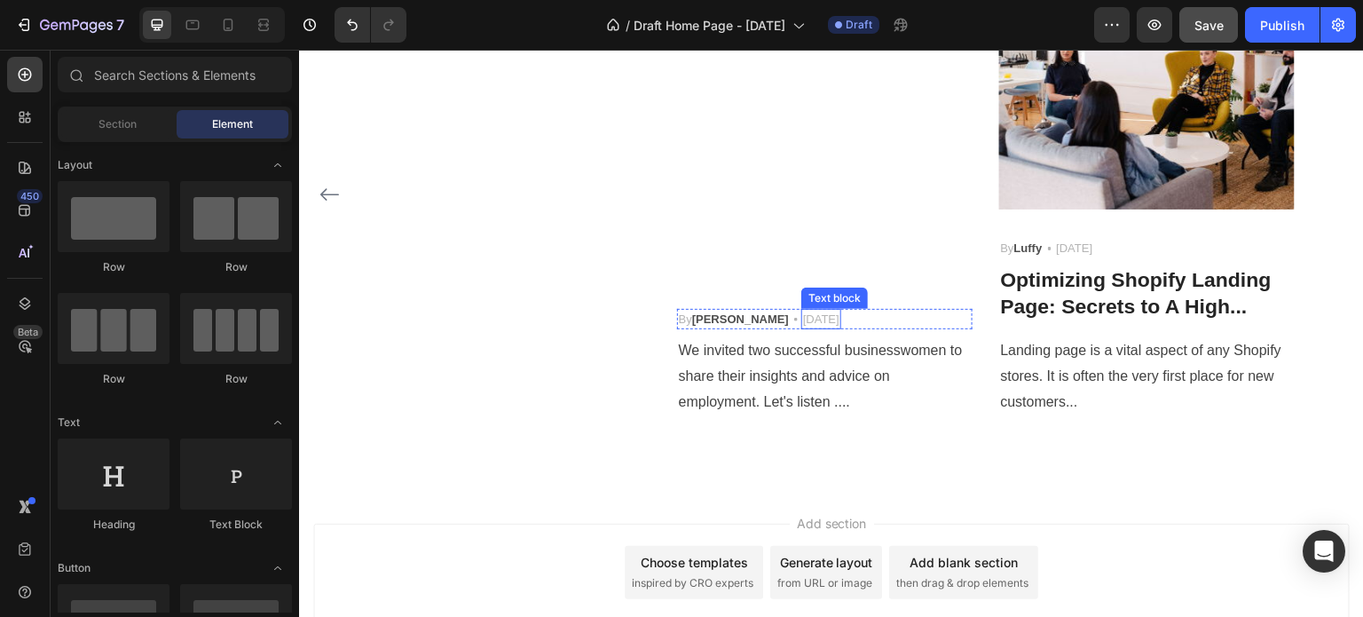
click at [803, 318] on p "[DATE]" at bounding box center [821, 320] width 36 height 18
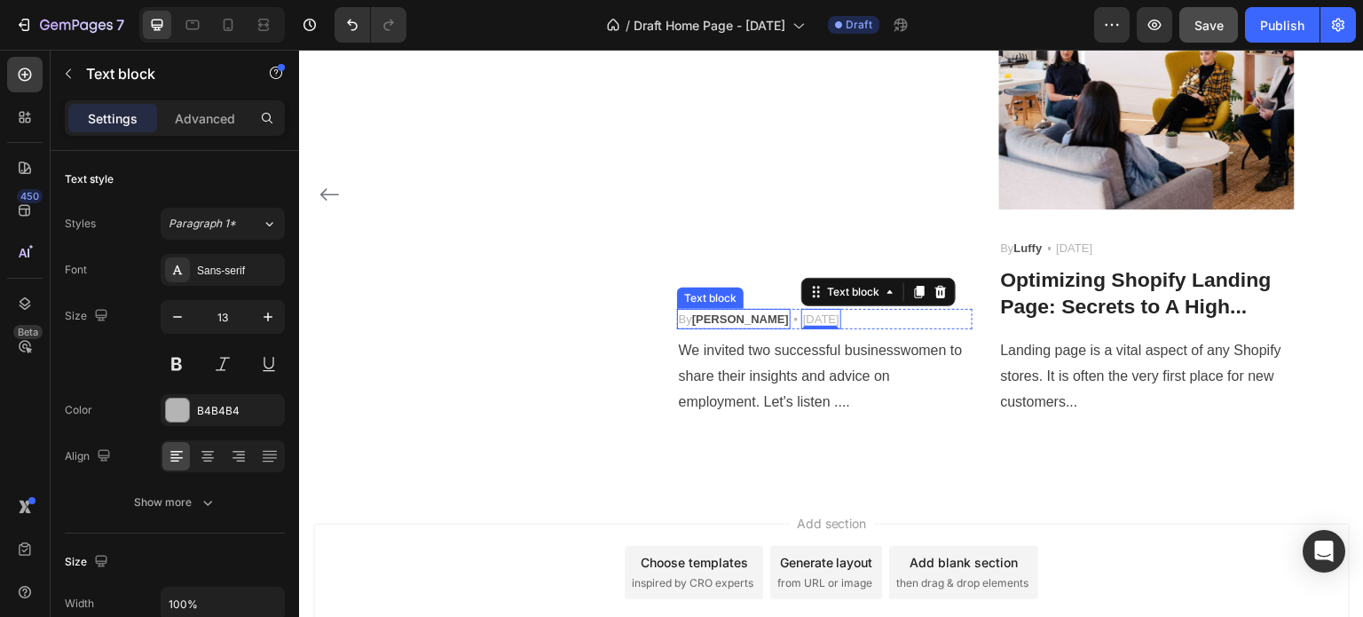
click at [705, 320] on strong "[PERSON_NAME]" at bounding box center [740, 318] width 97 height 13
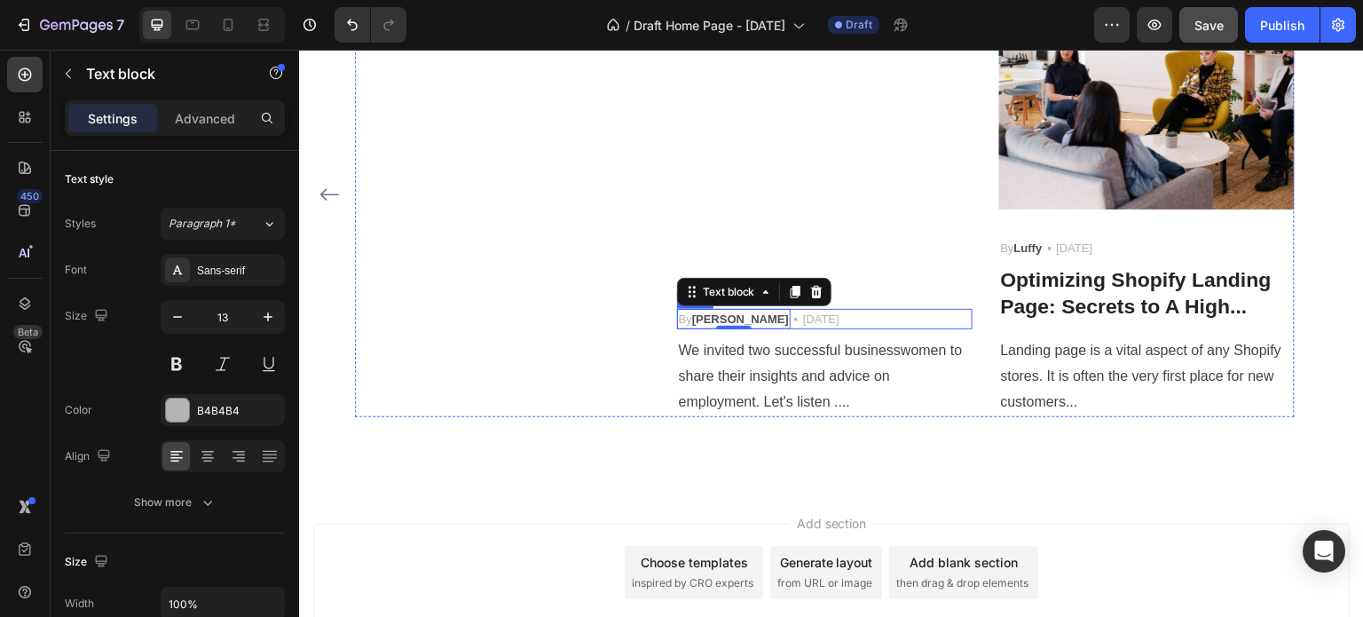
click at [854, 316] on div "By [PERSON_NAME] Text block 0 Icon [DATE] Text block Row" at bounding box center [824, 319] width 295 height 21
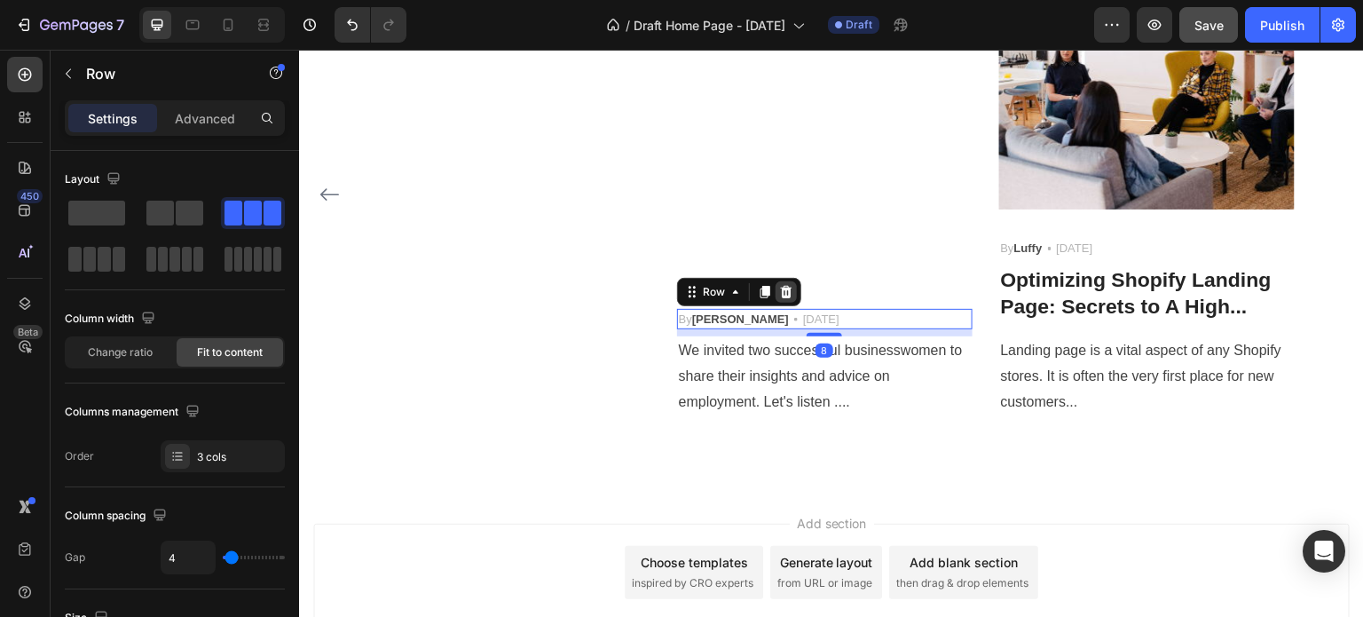
click at [785, 288] on icon at bounding box center [786, 291] width 12 height 12
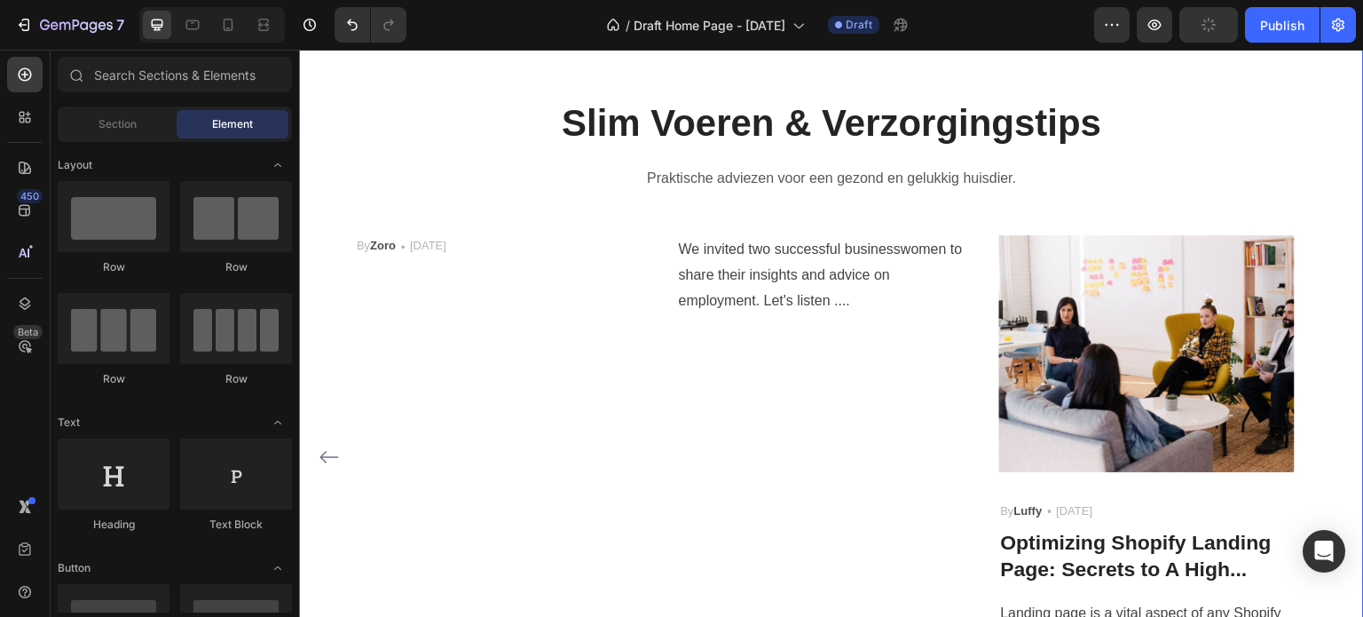
scroll to position [2836, 0]
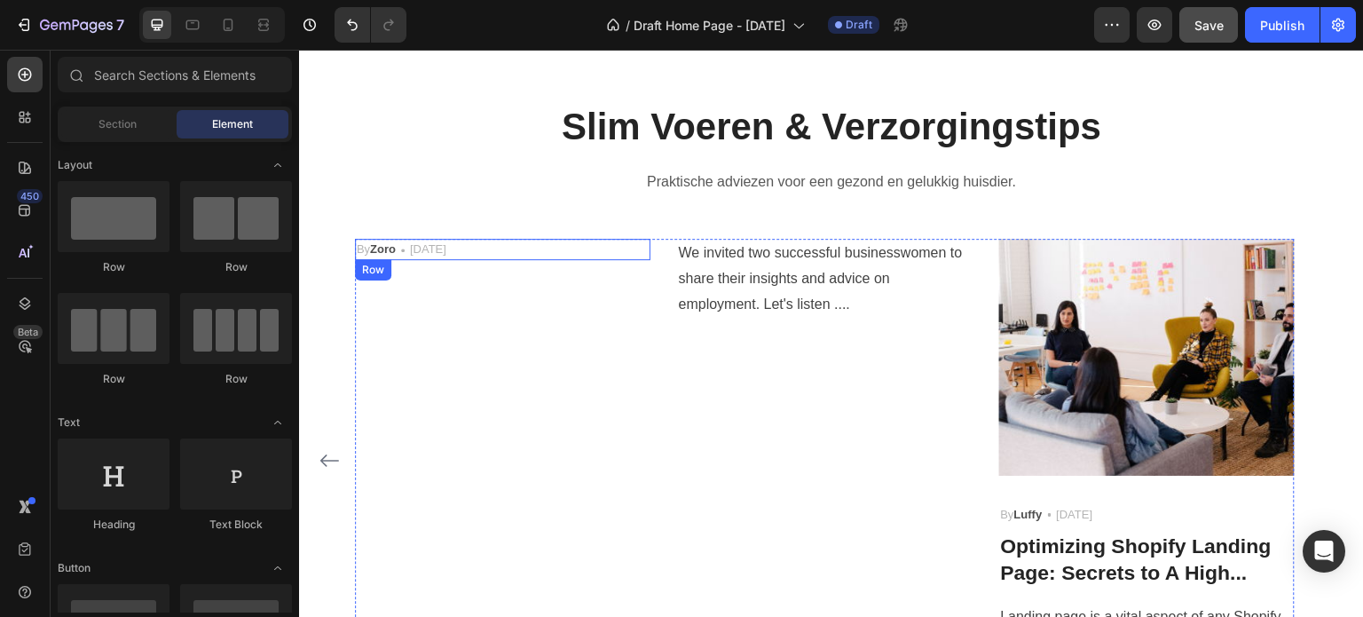
click at [549, 251] on div "By Zoro Text block Icon [DATE] Text block Row" at bounding box center [502, 249] width 295 height 21
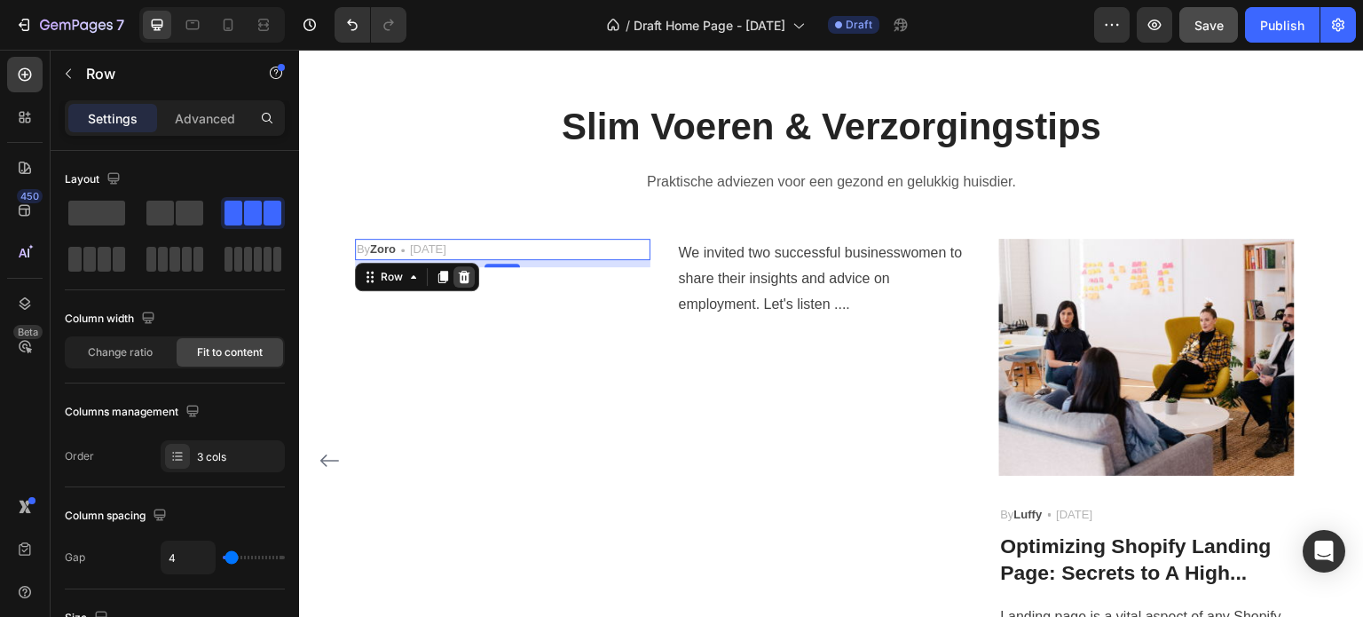
click at [465, 277] on icon at bounding box center [464, 277] width 14 height 14
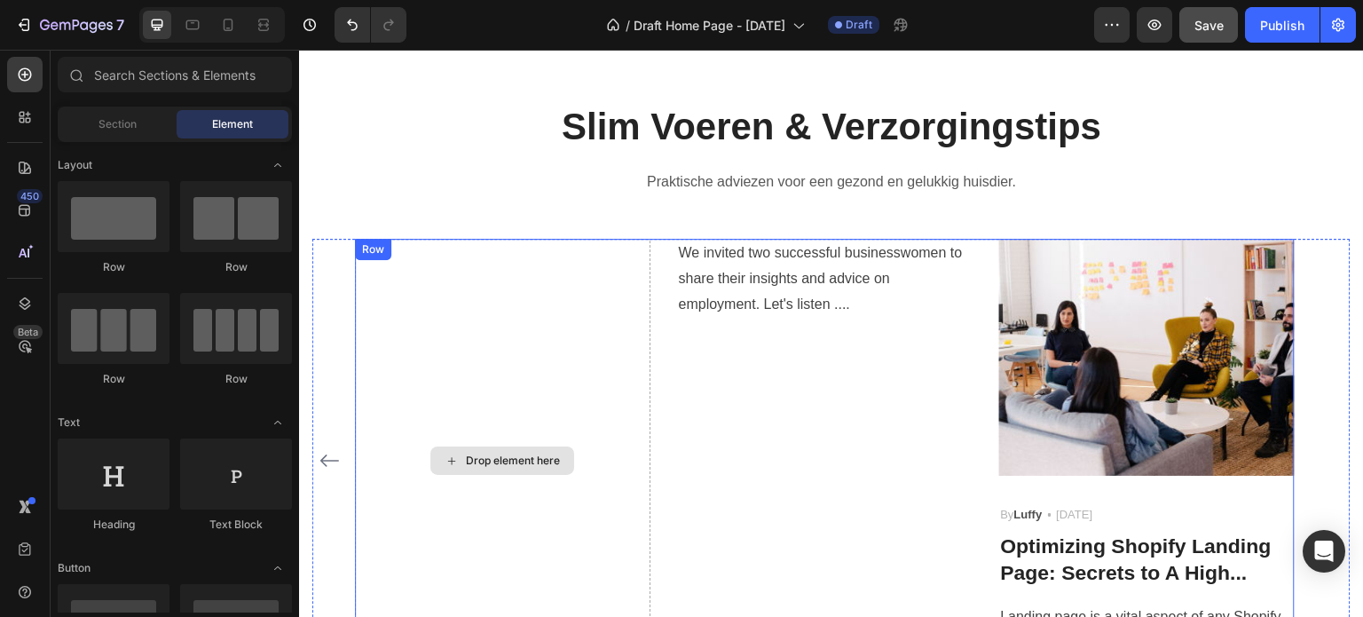
click at [488, 293] on div "Drop element here" at bounding box center [502, 461] width 295 height 444
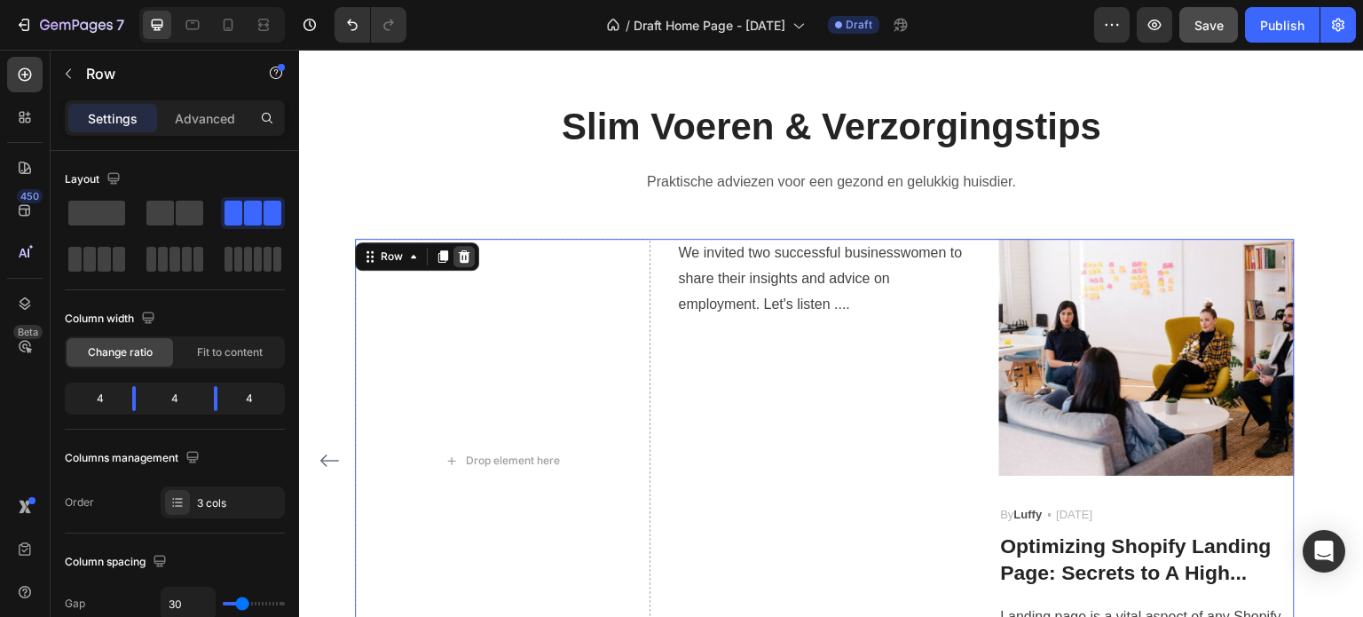
click at [467, 256] on icon at bounding box center [464, 256] width 12 height 12
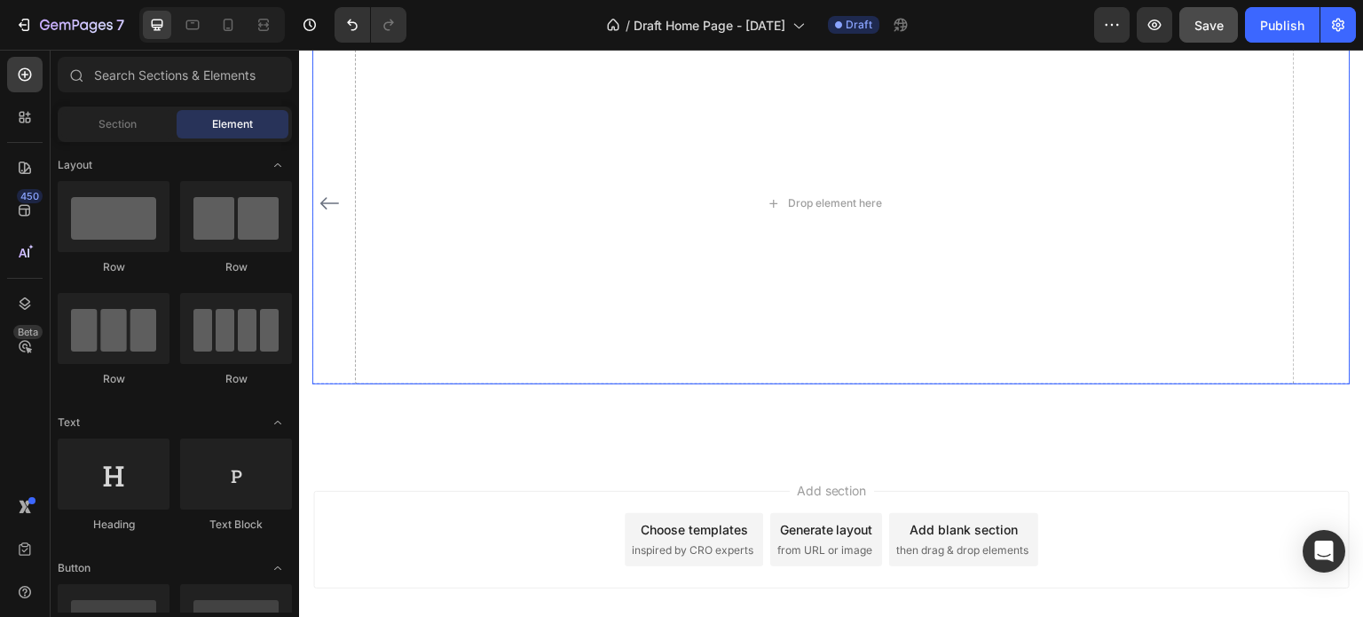
scroll to position [3014, 0]
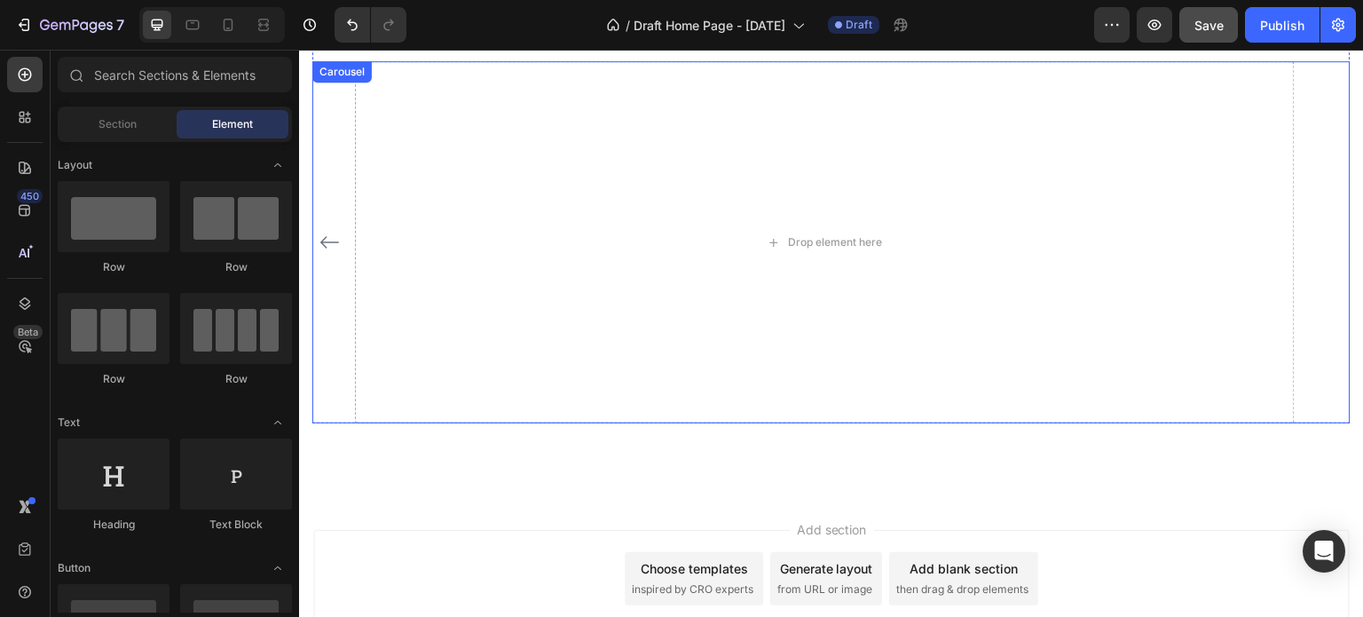
click at [331, 241] on icon "Carousel Back Arrow" at bounding box center [328, 242] width 19 height 12
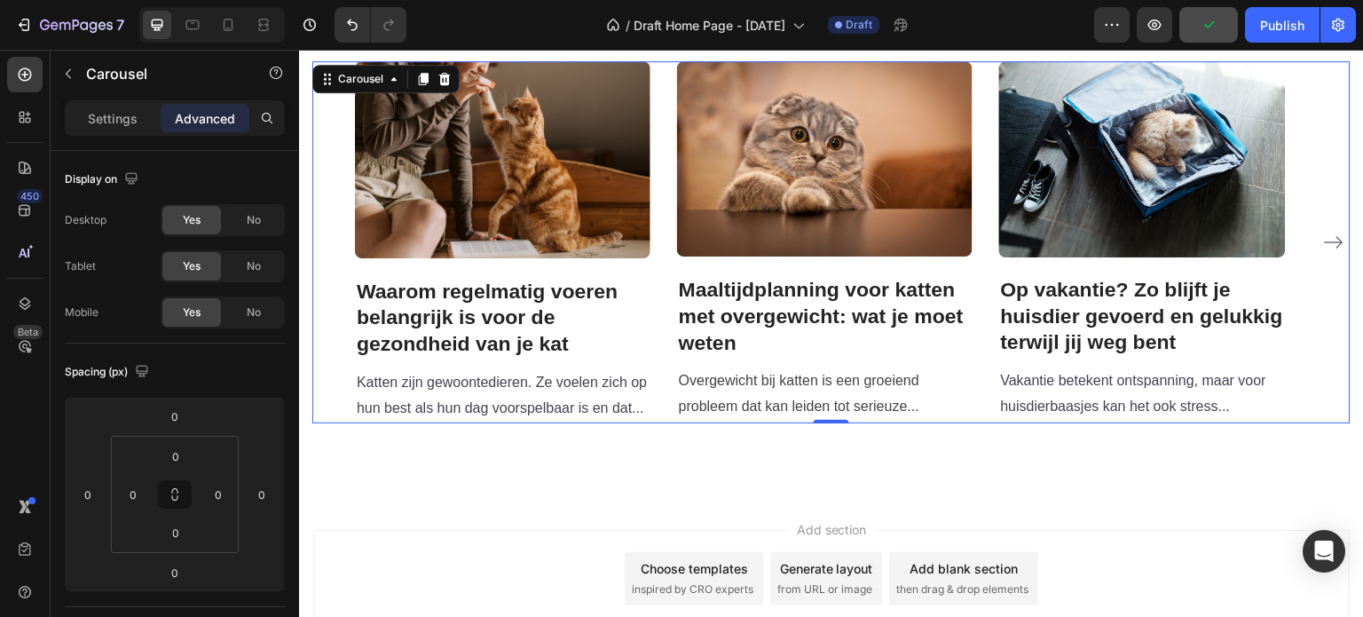
click at [1324, 237] on icon "Carousel Next Arrow" at bounding box center [1333, 242] width 21 height 21
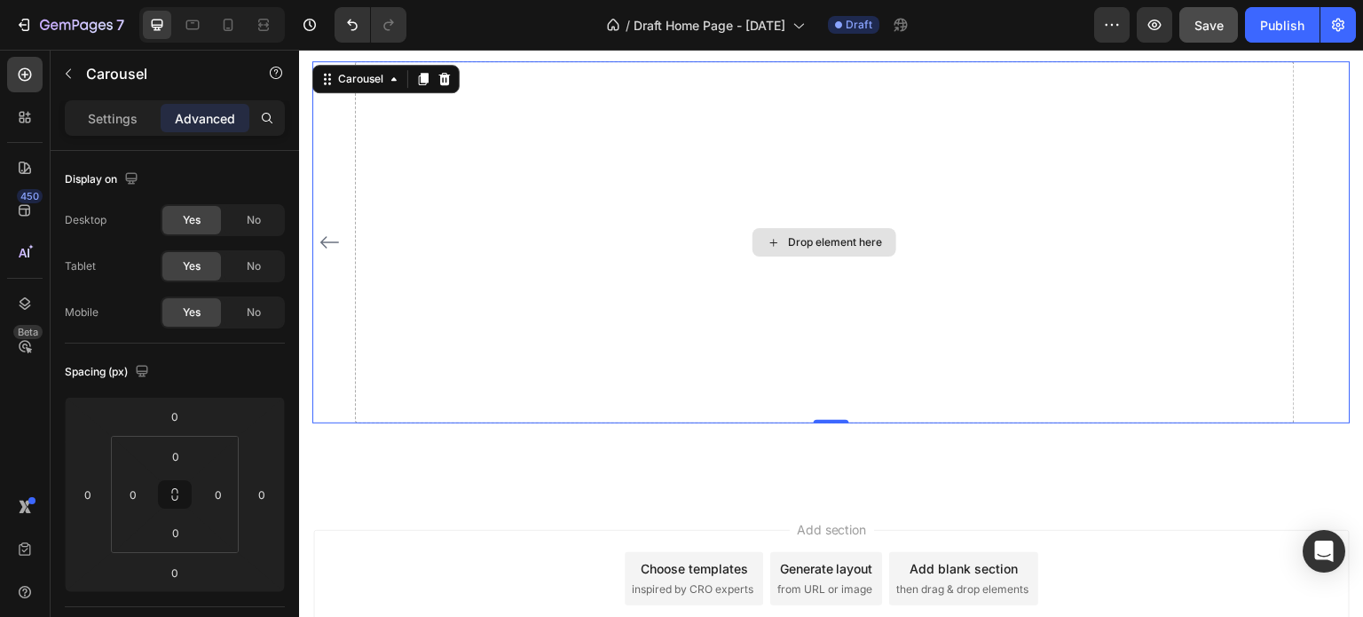
click at [1063, 328] on div "Drop element here" at bounding box center [825, 241] width 940 height 361
click at [447, 74] on icon at bounding box center [444, 79] width 14 height 14
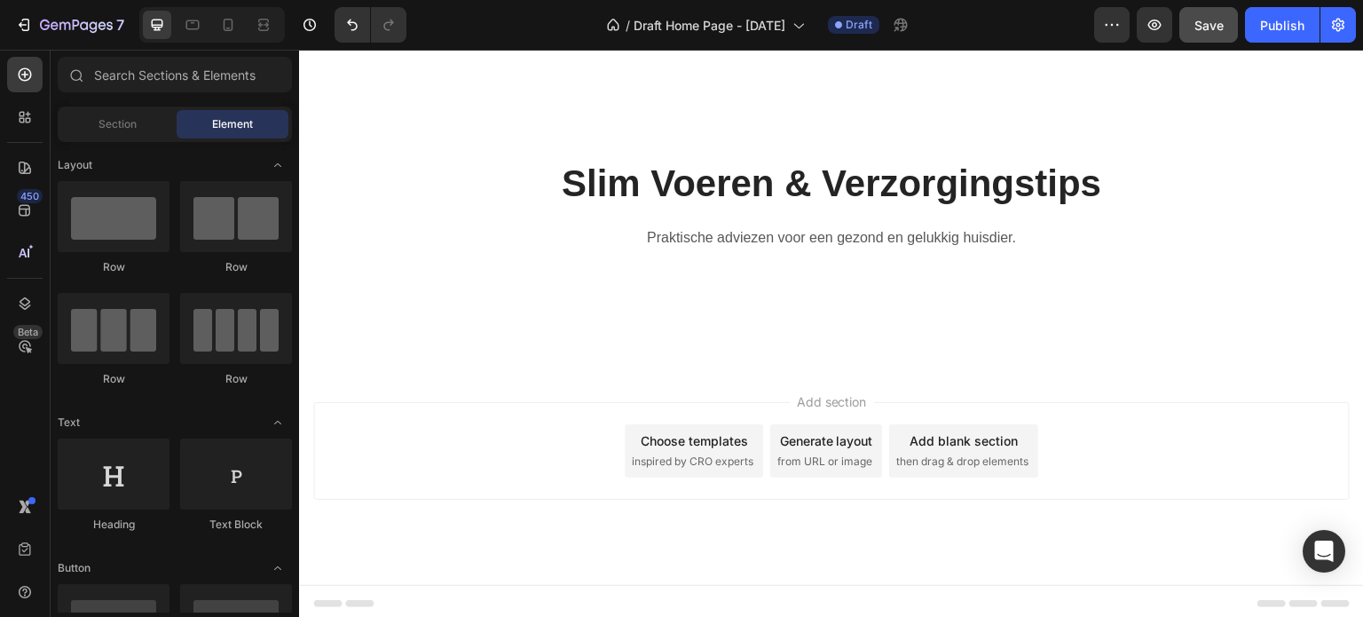
scroll to position [2784, 0]
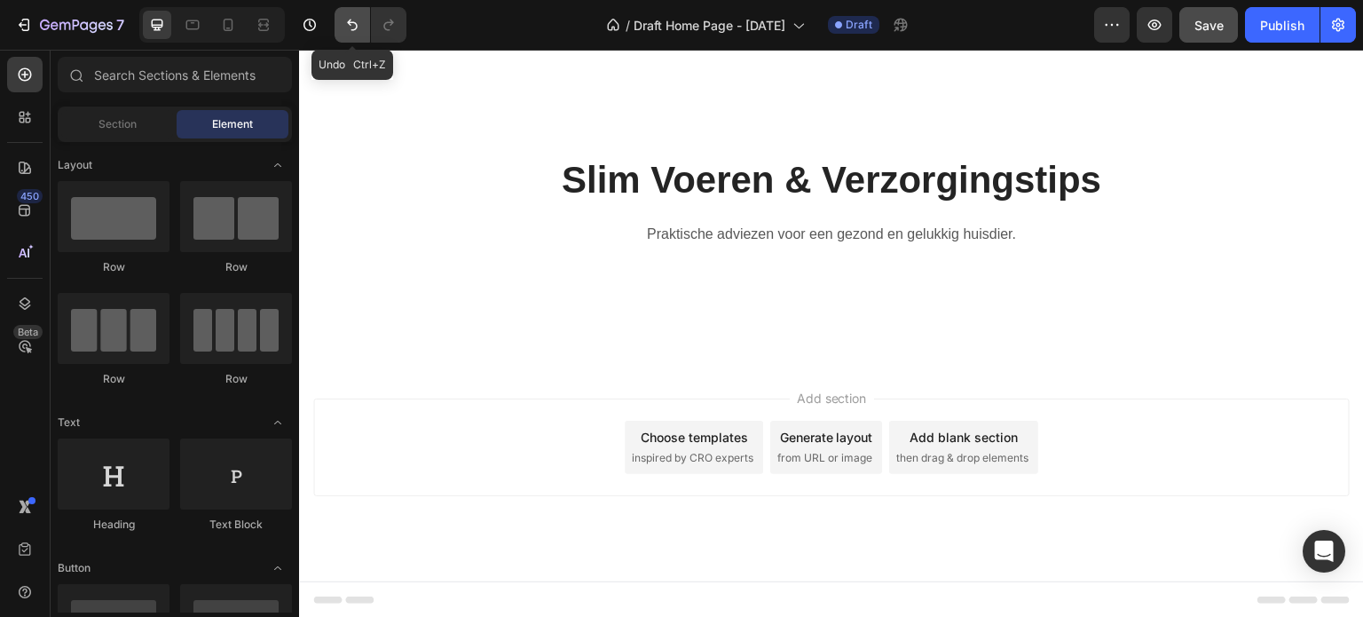
click at [343, 22] on icon "Undo/Redo" at bounding box center [352, 25] width 18 height 18
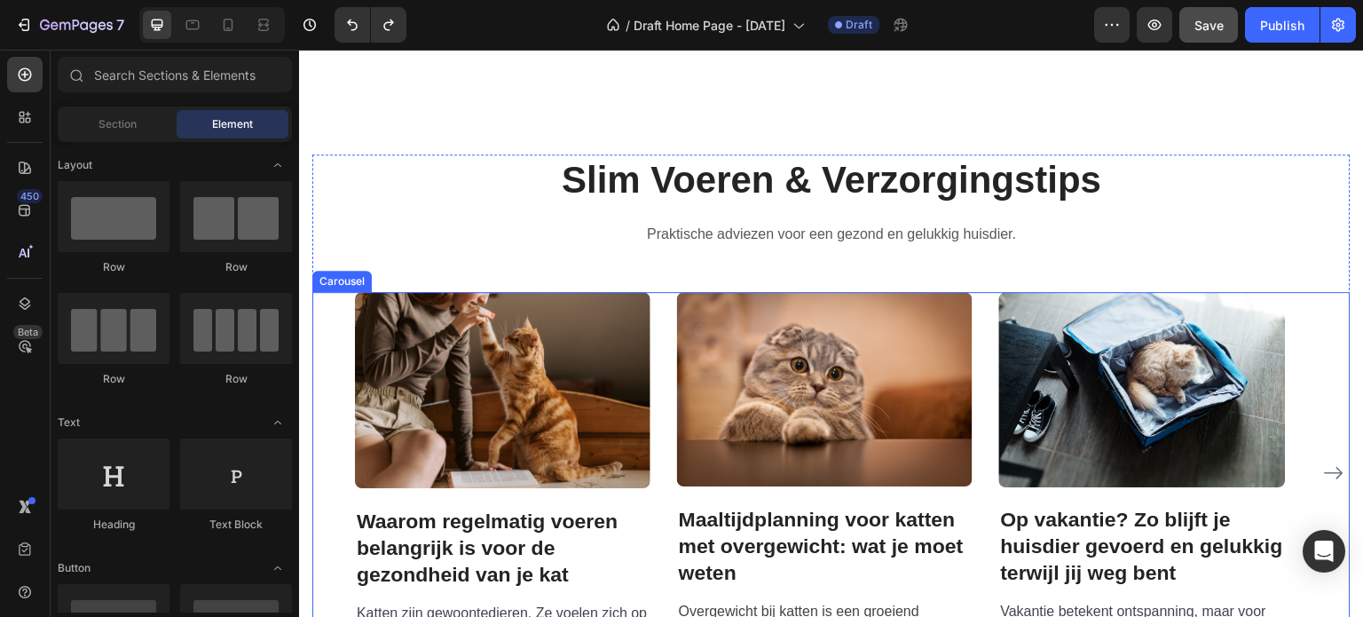
click at [1313, 322] on div "Image Waarom regelmatig voeren belangrijk is voor de gezondheid van je kat Head…" at bounding box center [831, 472] width 1038 height 361
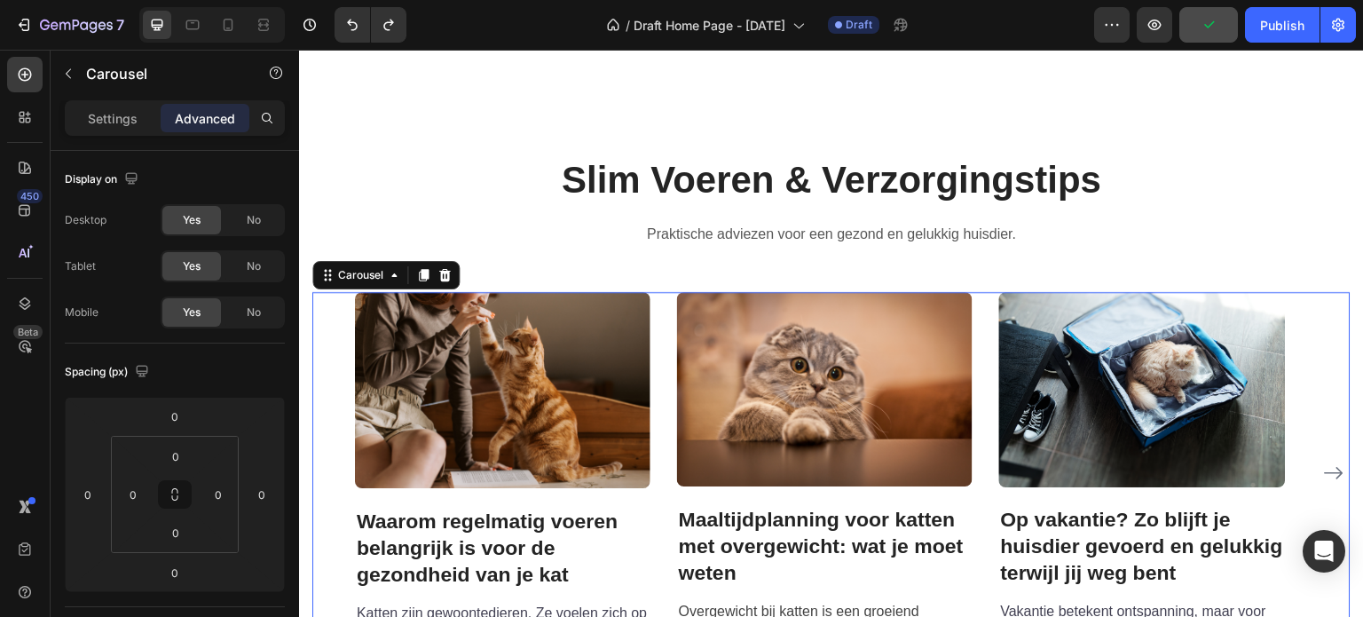
click at [1327, 472] on icon "Carousel Next Arrow" at bounding box center [1333, 472] width 21 height 21
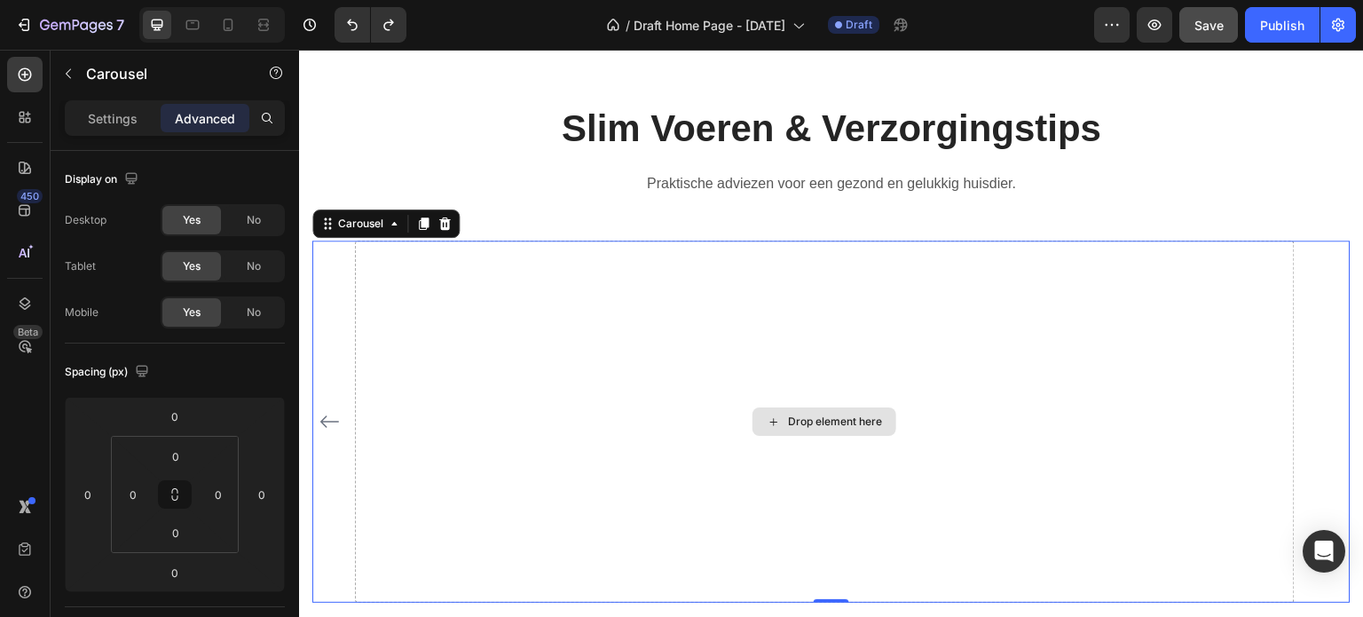
scroll to position [2961, 0]
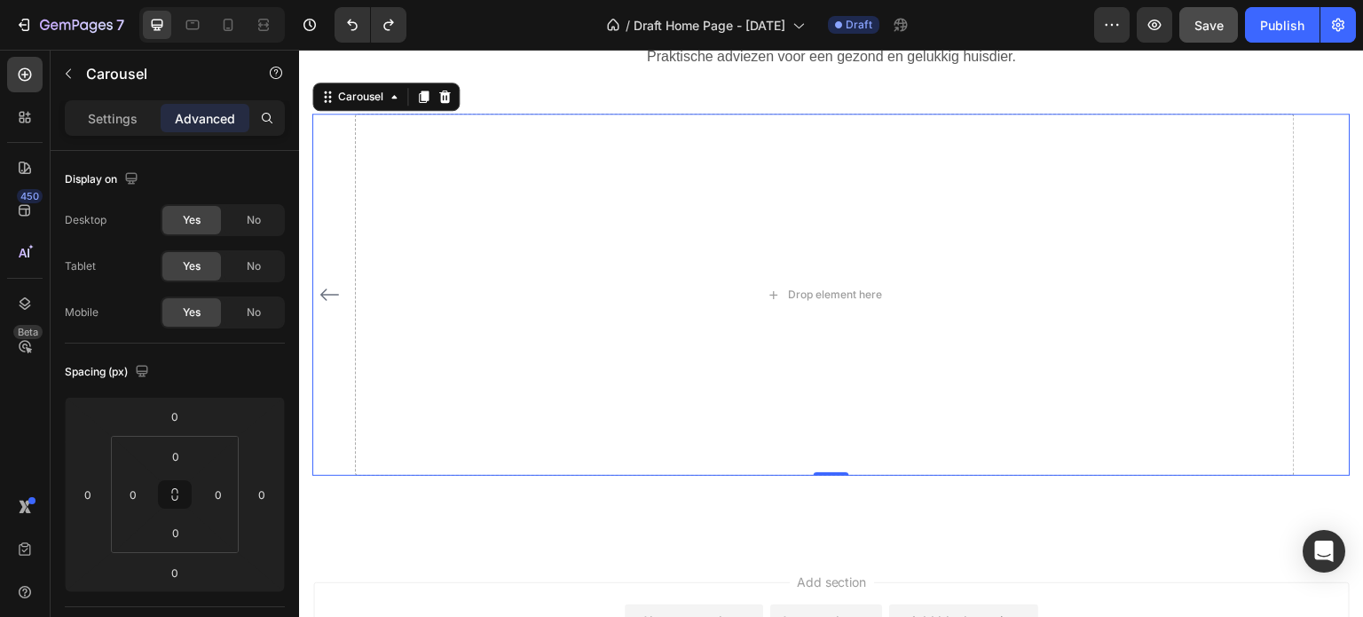
click at [335, 291] on icon "Carousel Back Arrow" at bounding box center [329, 294] width 21 height 21
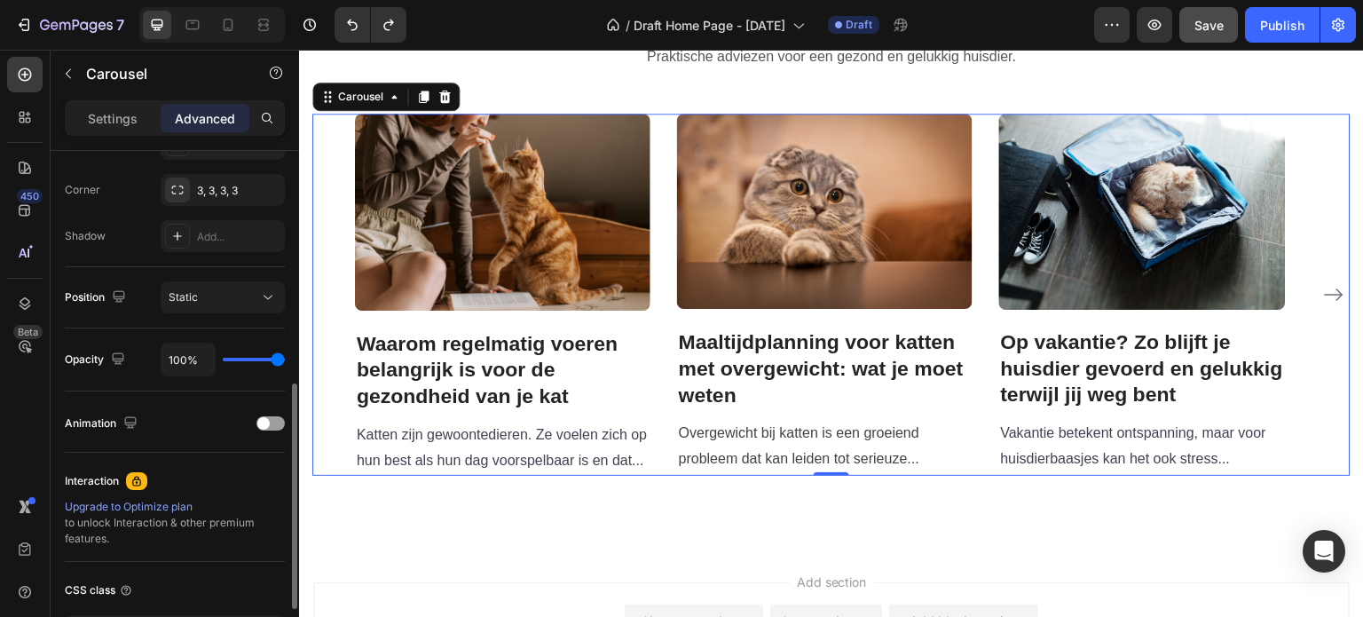
scroll to position [621, 0]
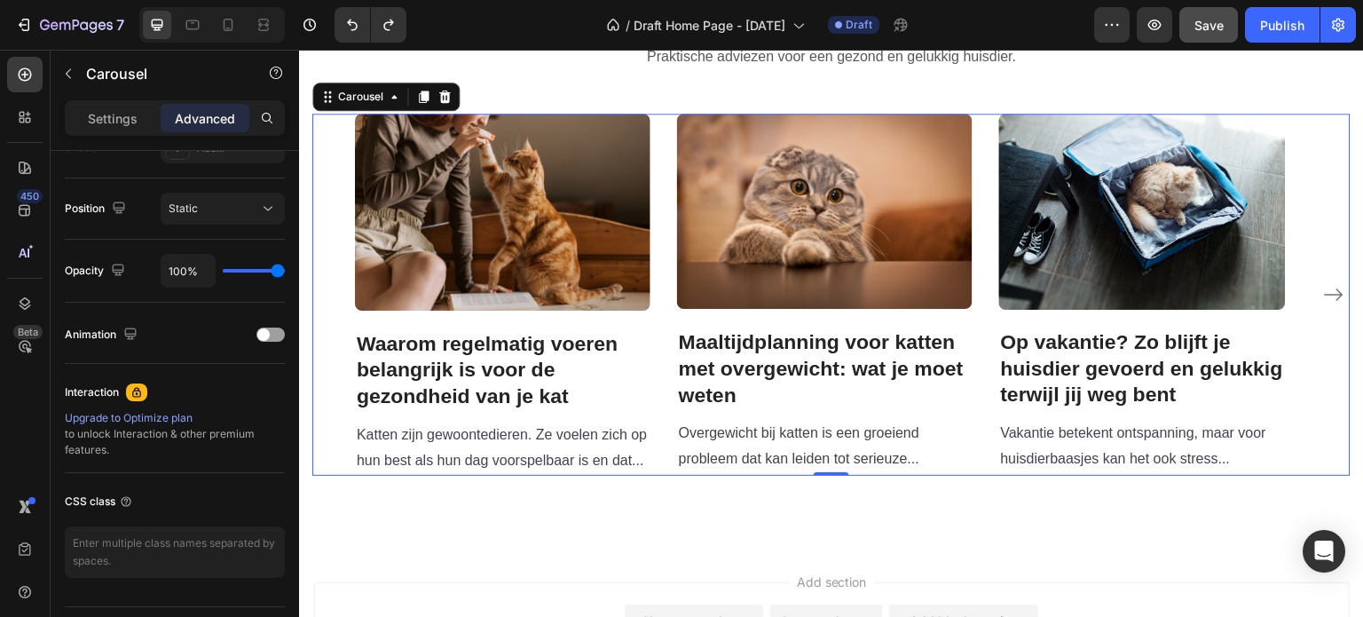
click at [1321, 405] on div "Image Waarom regelmatig voeren belangrijk is voor de gezondheid van je kat Head…" at bounding box center [831, 294] width 1038 height 361
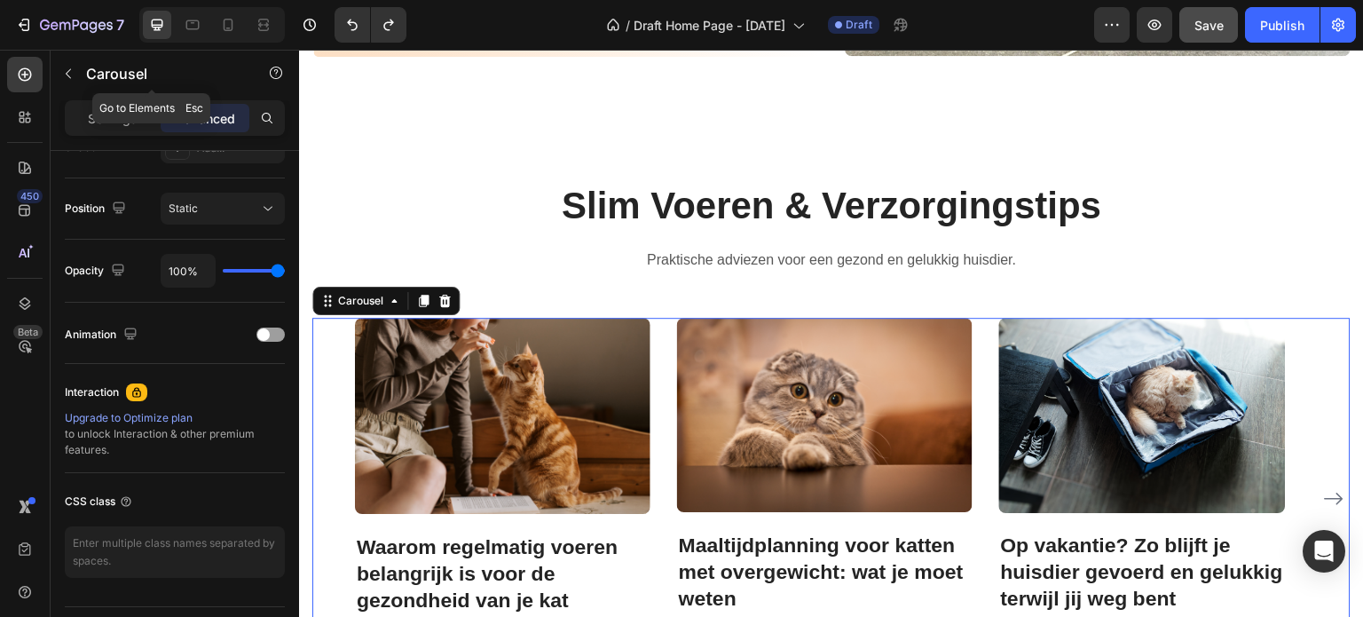
scroll to position [2606, 0]
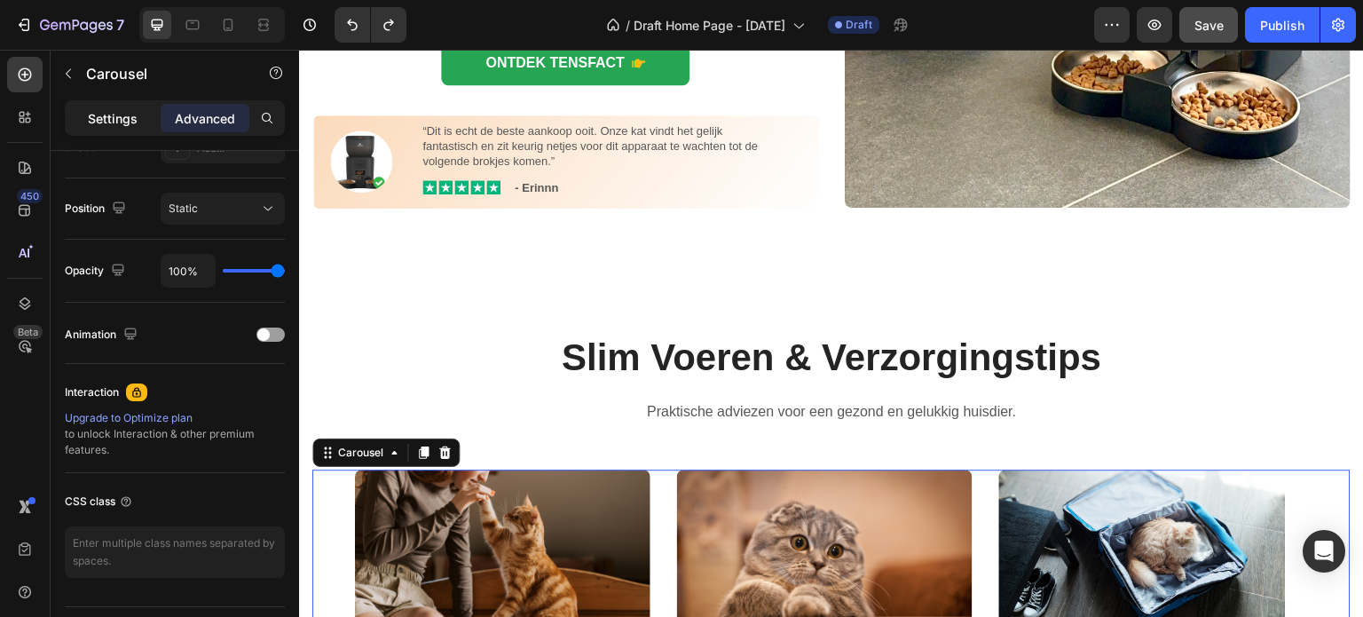
click at [110, 115] on p "Settings" at bounding box center [113, 118] width 50 height 19
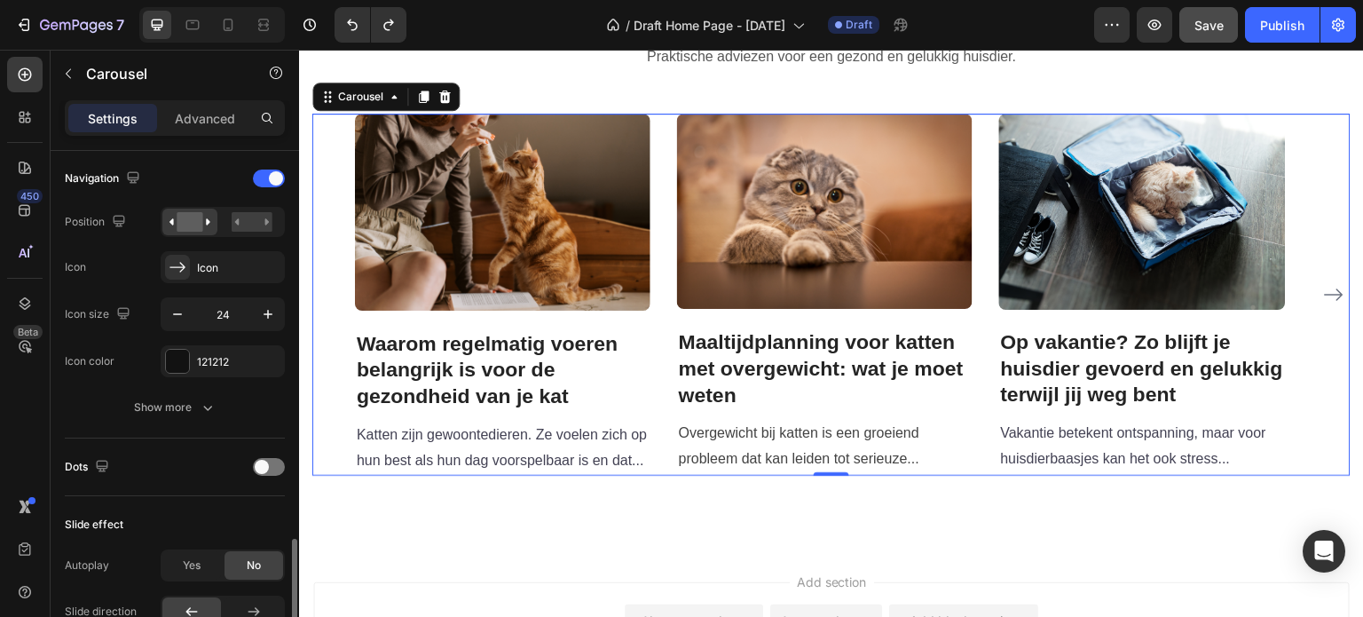
scroll to position [799, 0]
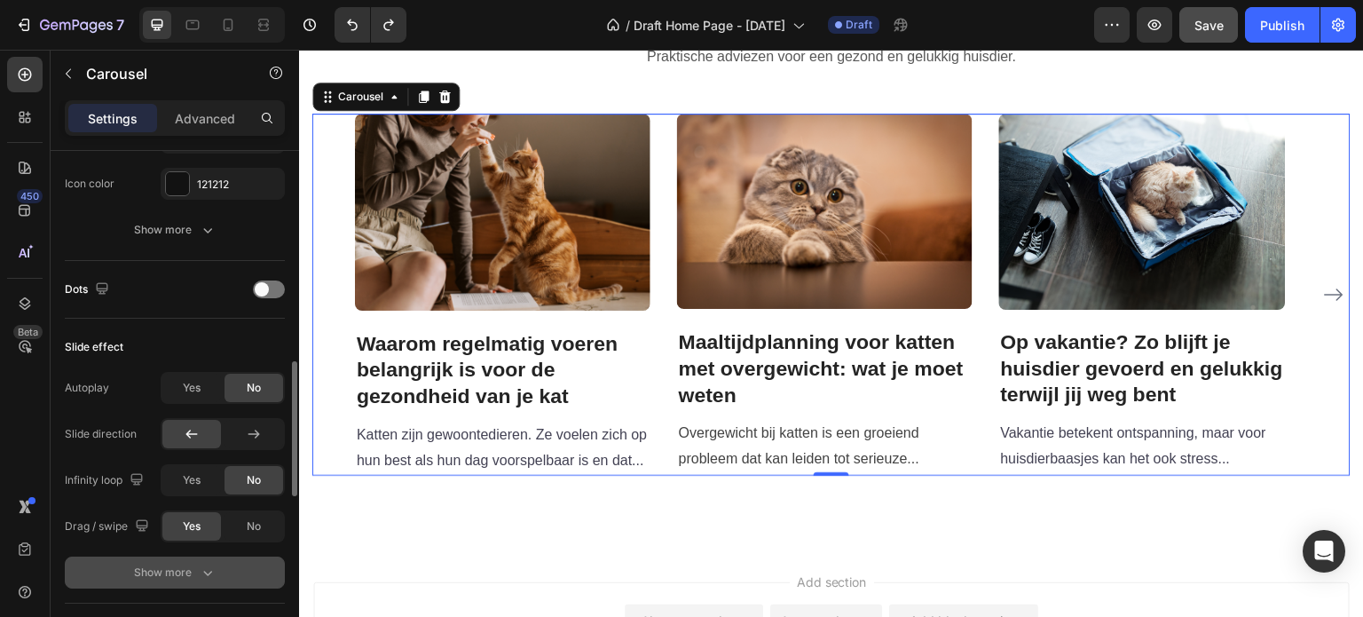
click at [205, 576] on icon "button" at bounding box center [208, 572] width 18 height 18
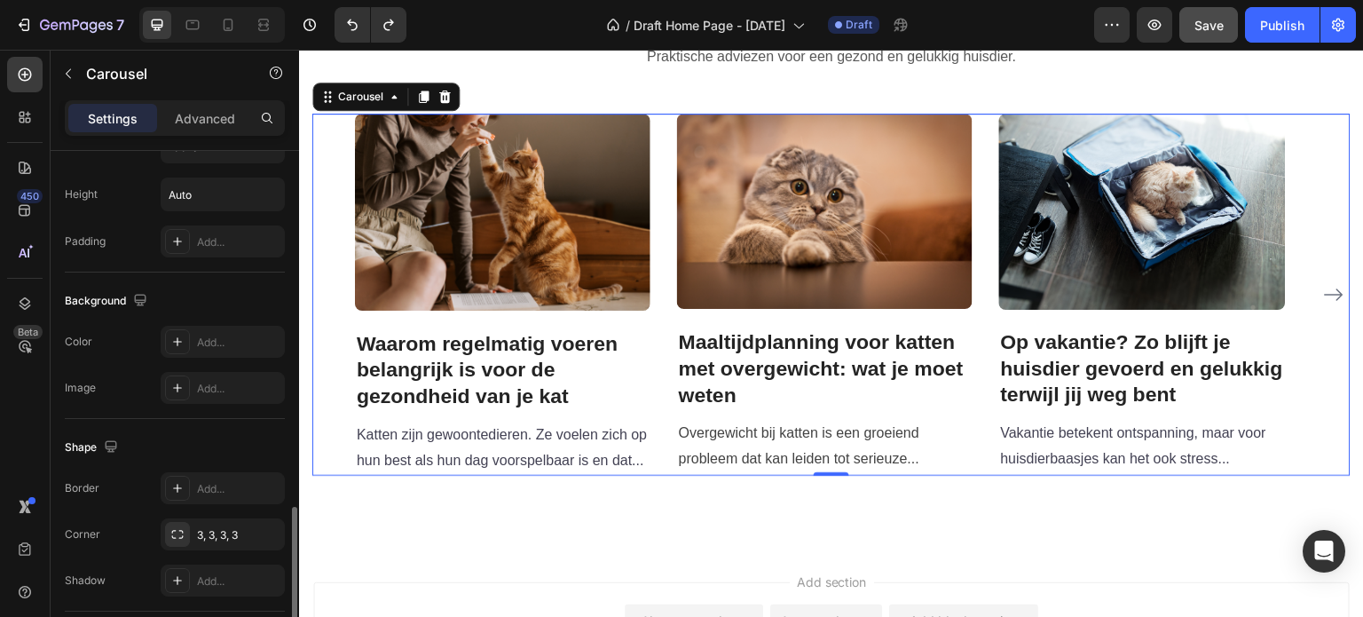
scroll to position [1509, 0]
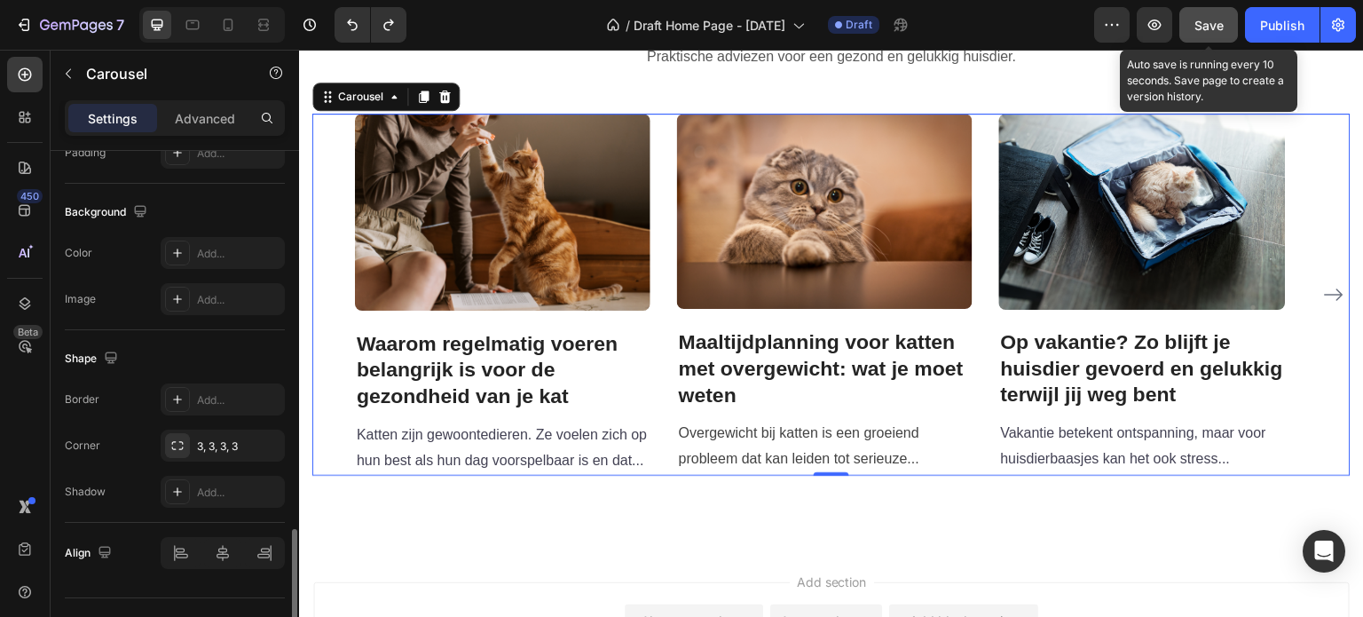
click at [1217, 20] on span "Save" at bounding box center [1208, 25] width 29 height 15
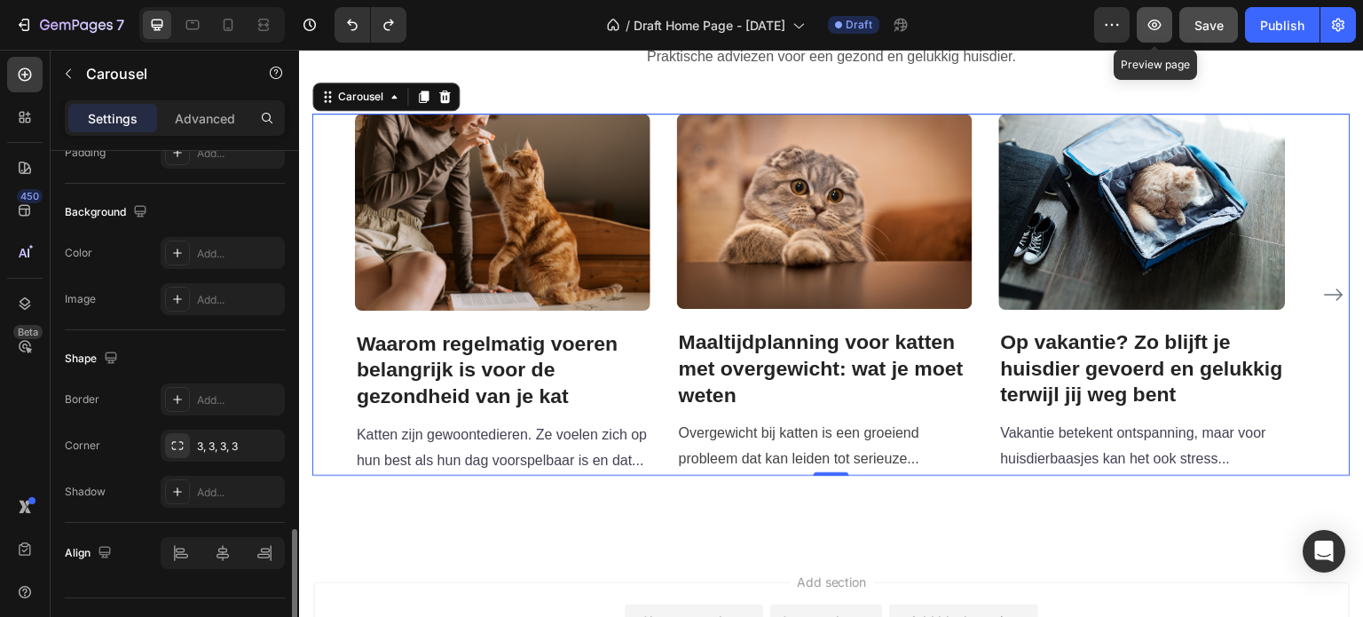
click at [1154, 26] on icon "button" at bounding box center [1155, 25] width 18 height 18
click at [1312, 456] on div "Image Waarom regelmatig voeren belangrijk is voor de gezondheid van je kat Head…" at bounding box center [831, 294] width 1038 height 361
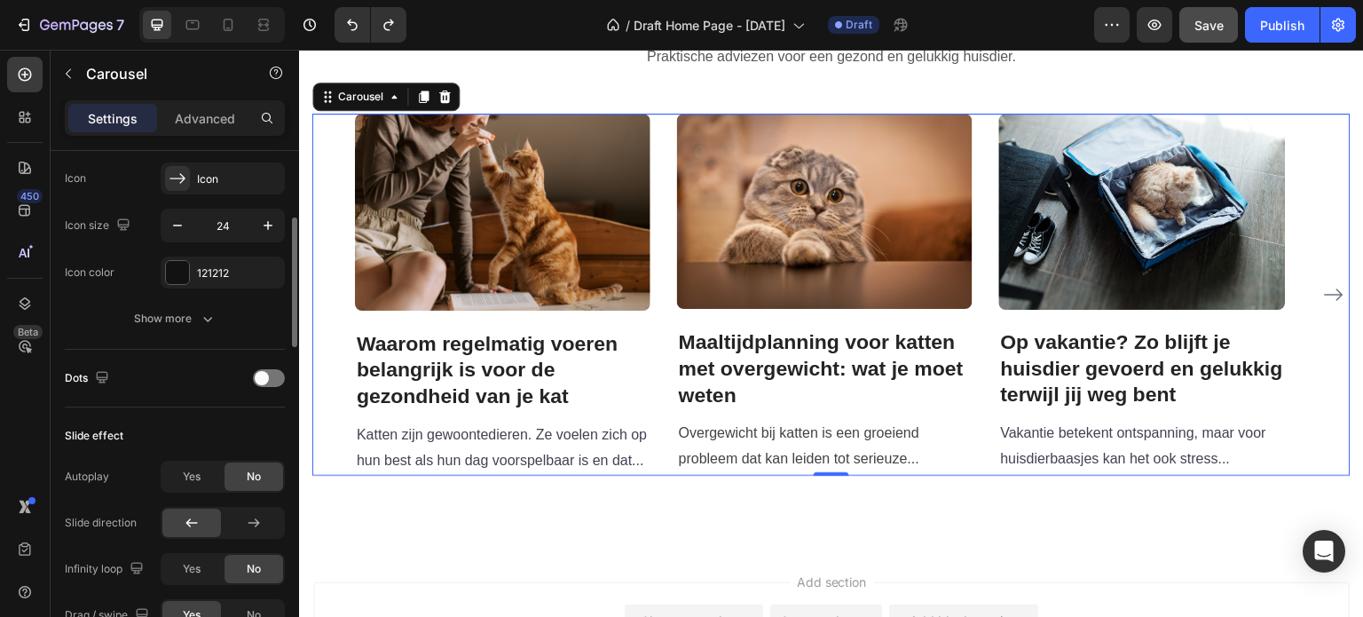
scroll to position [532, 0]
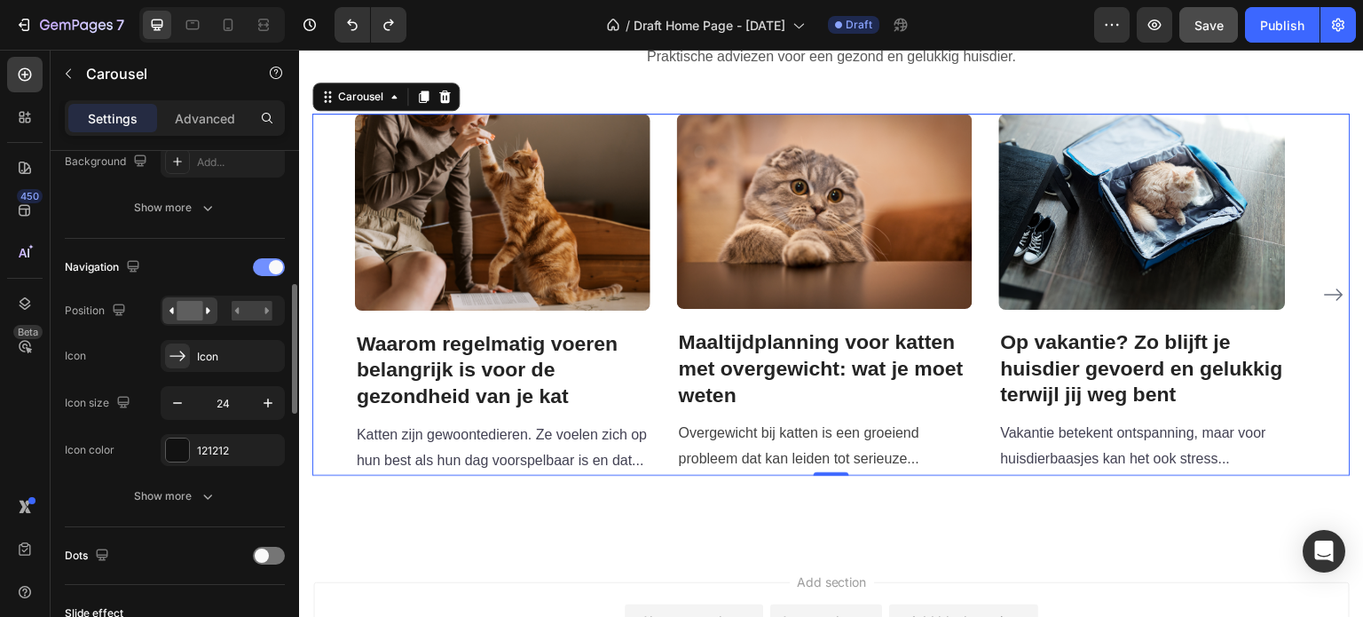
click at [267, 263] on div at bounding box center [269, 267] width 32 height 18
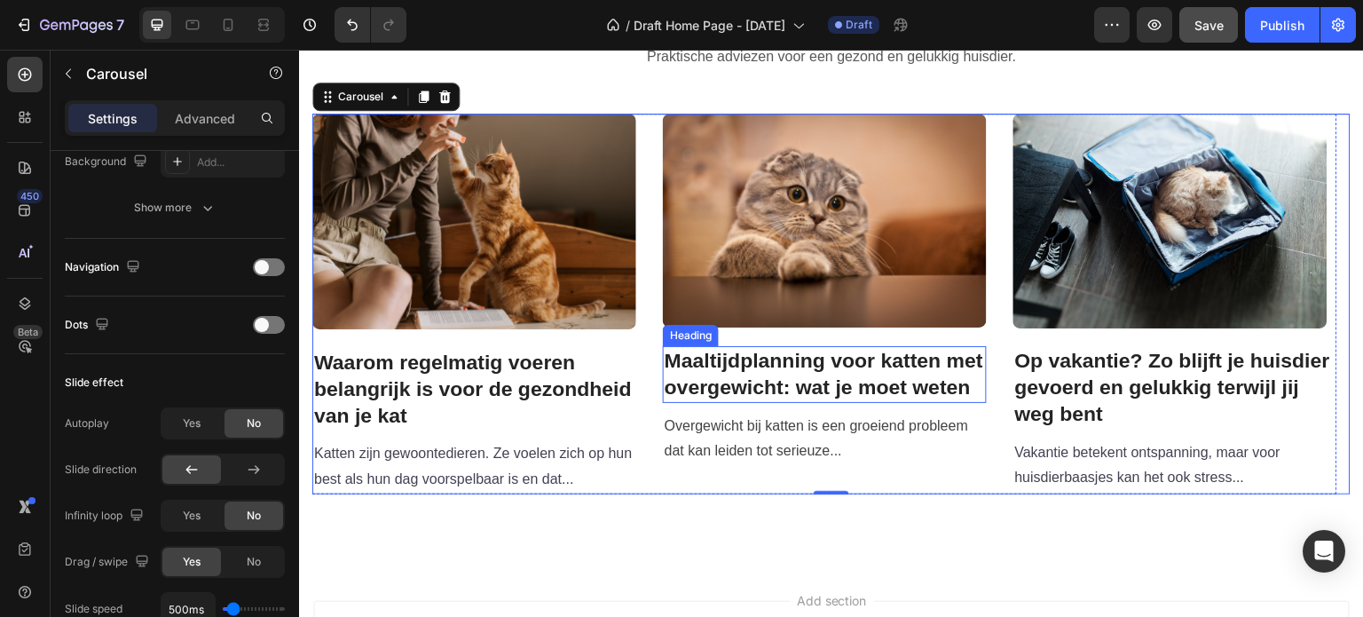
click at [724, 359] on h3 "Maaltijdplanning voor katten met overgewicht: wat je moet weten" at bounding box center [825, 374] width 324 height 57
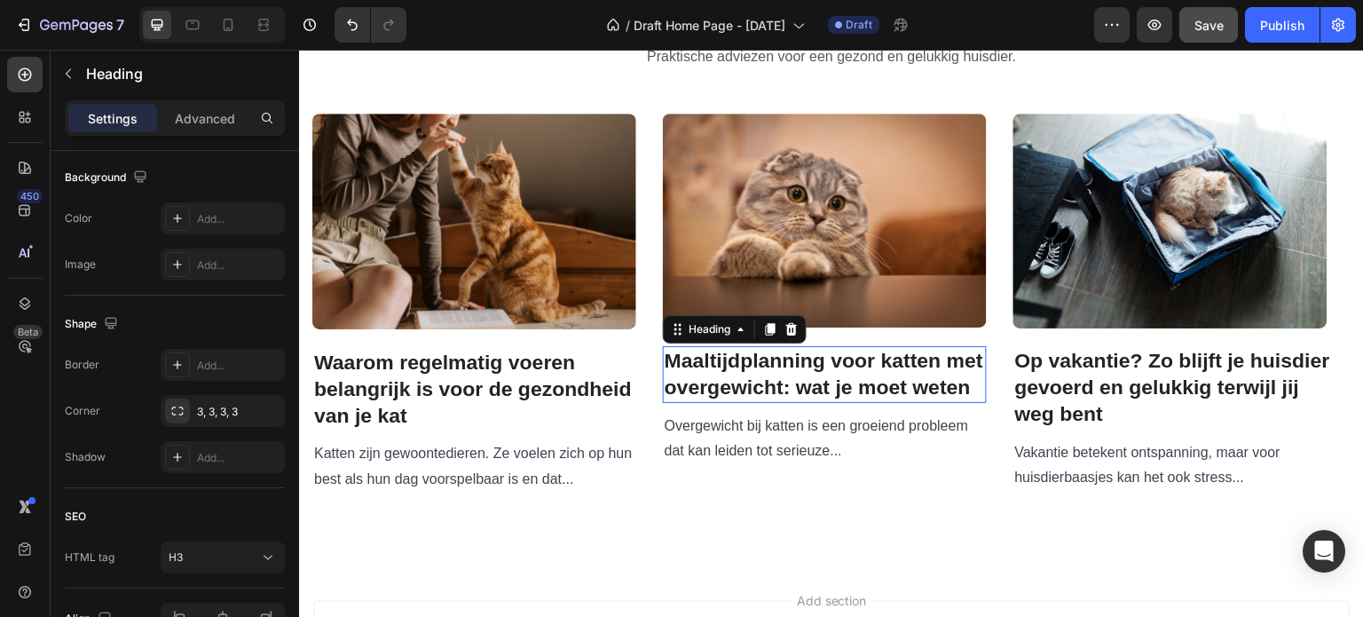
scroll to position [0, 0]
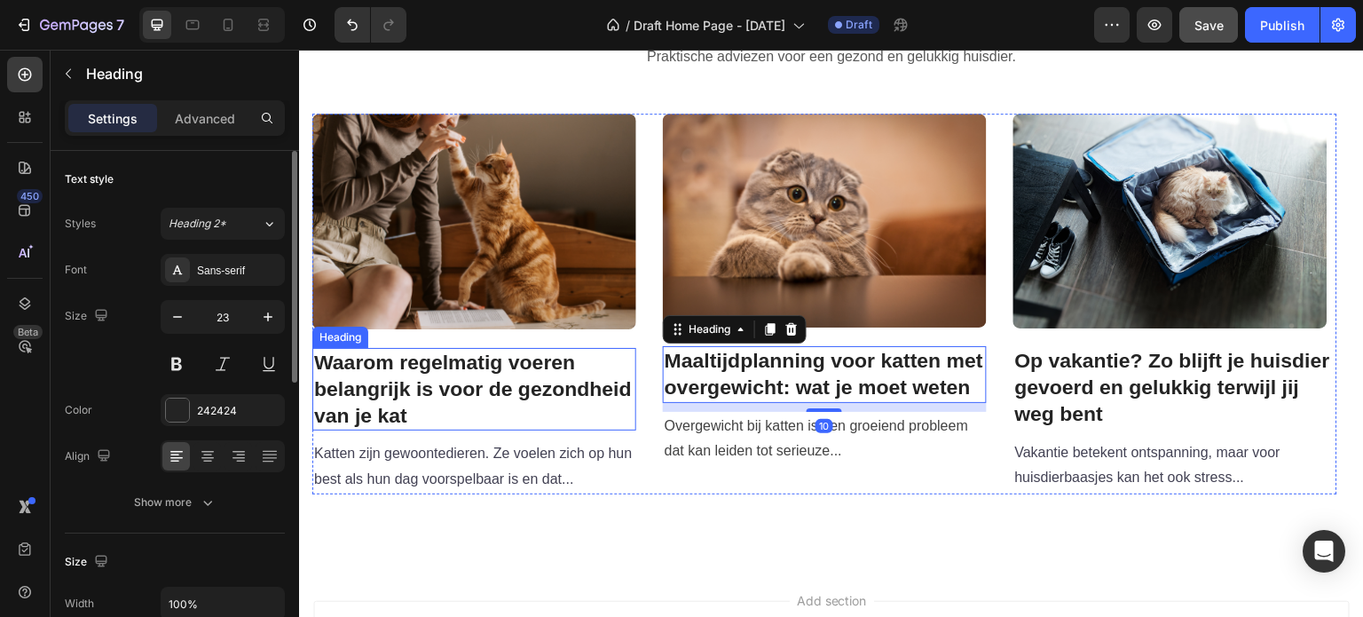
click at [523, 378] on strong "Waarom regelmatig voeren belangrijk is voor de gezondheid van je kat" at bounding box center [473, 389] width 318 height 76
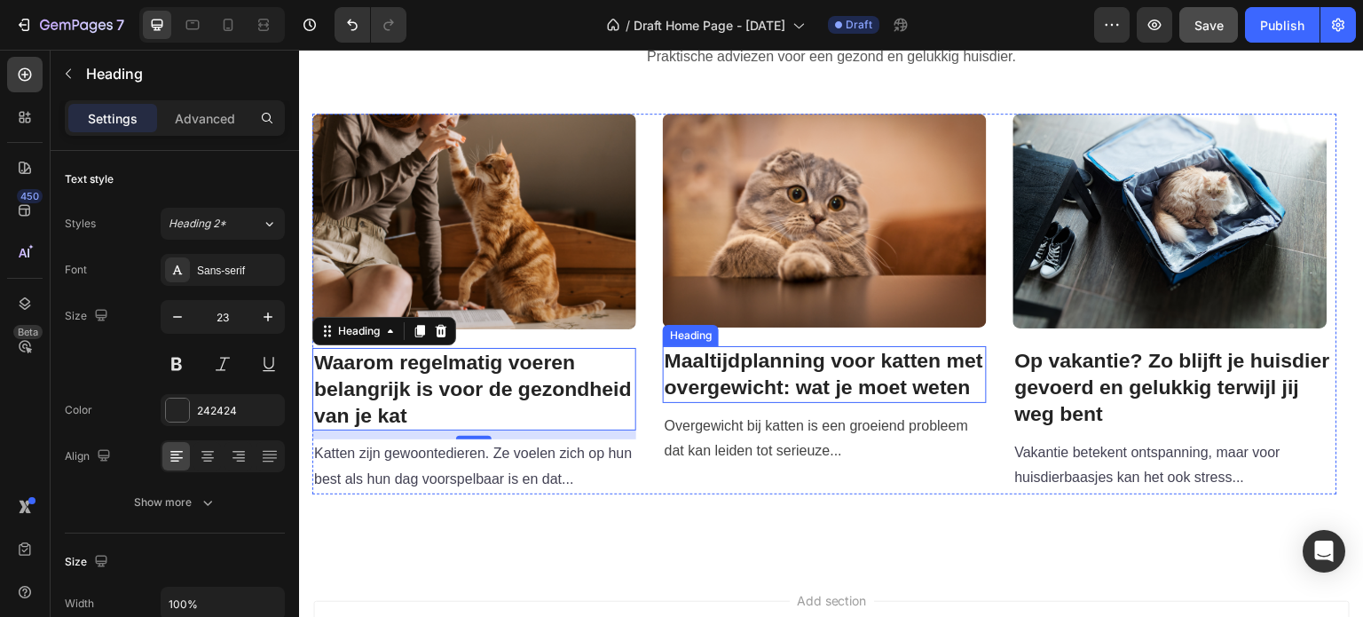
click at [800, 389] on h3 "Maaltijdplanning voor katten met overgewicht: wat je moet weten" at bounding box center [825, 374] width 324 height 57
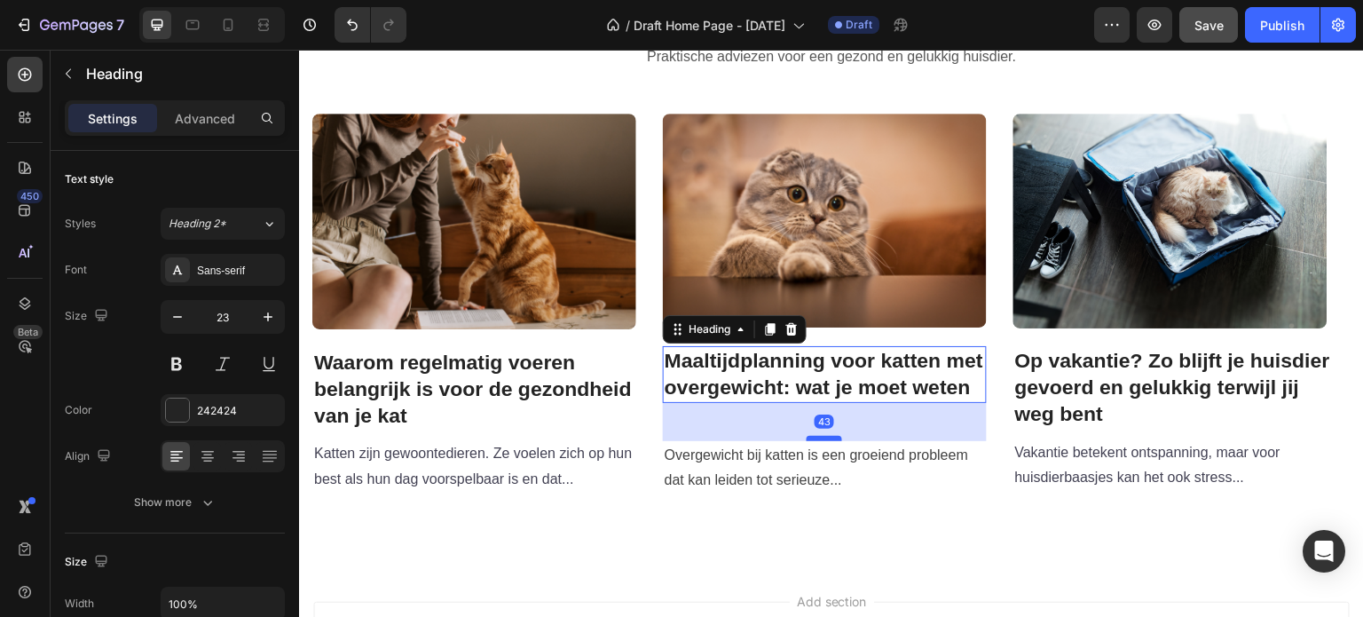
drag, startPoint x: 831, startPoint y: 407, endPoint x: 830, endPoint y: 437, distance: 29.3
click at [830, 437] on div at bounding box center [824, 438] width 35 height 5
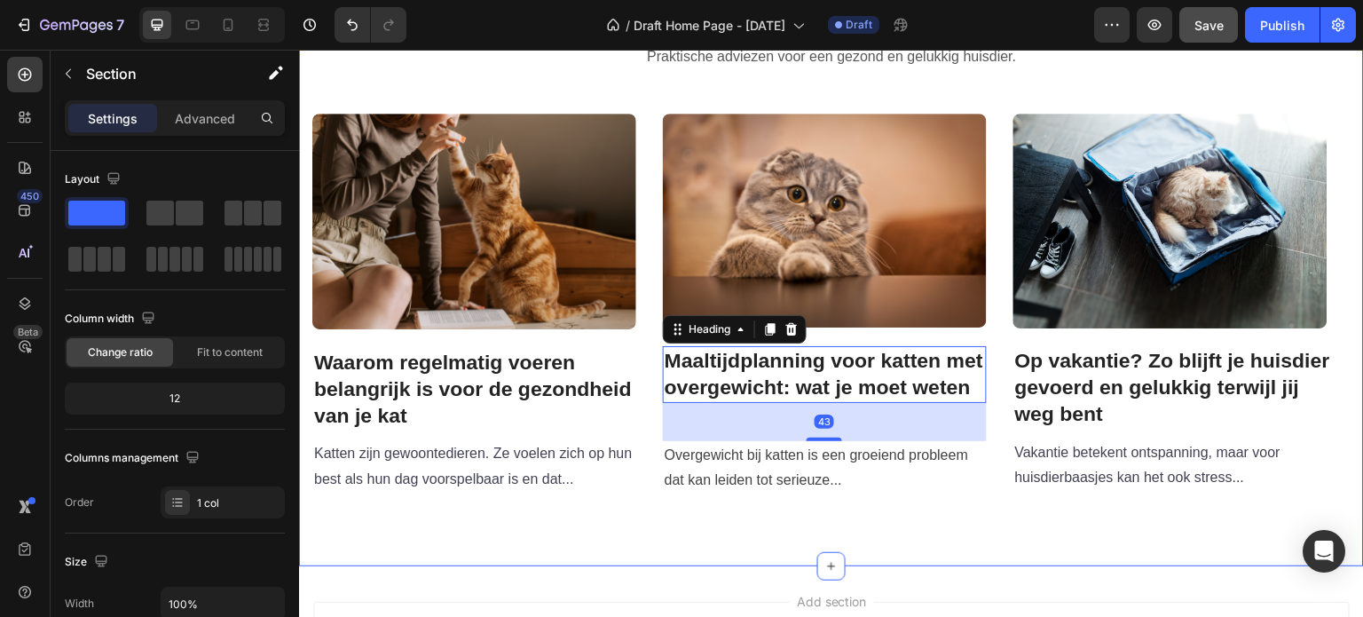
click at [846, 508] on div "Slim Voeren & Verzorgingstips Heading Praktische adviezen voor een gezond en ge…" at bounding box center [831, 235] width 1065 height 661
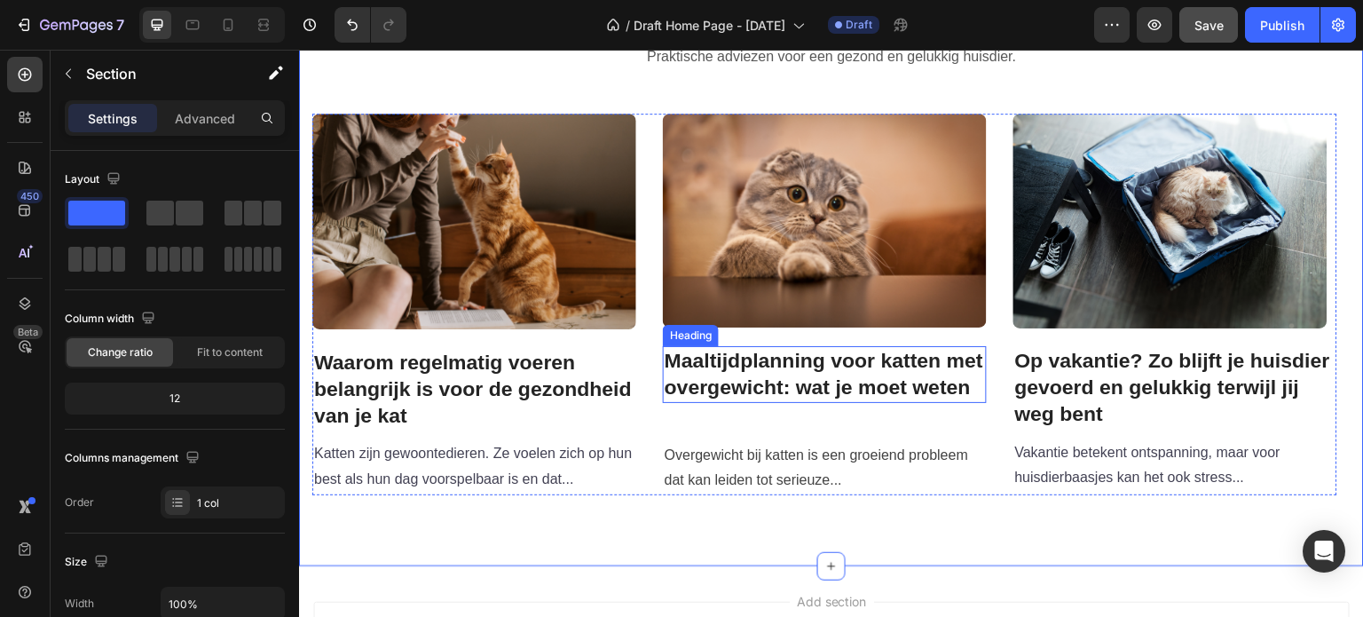
click at [784, 389] on h3 "Maaltijdplanning voor katten met overgewicht: wat je moet weten" at bounding box center [825, 374] width 324 height 57
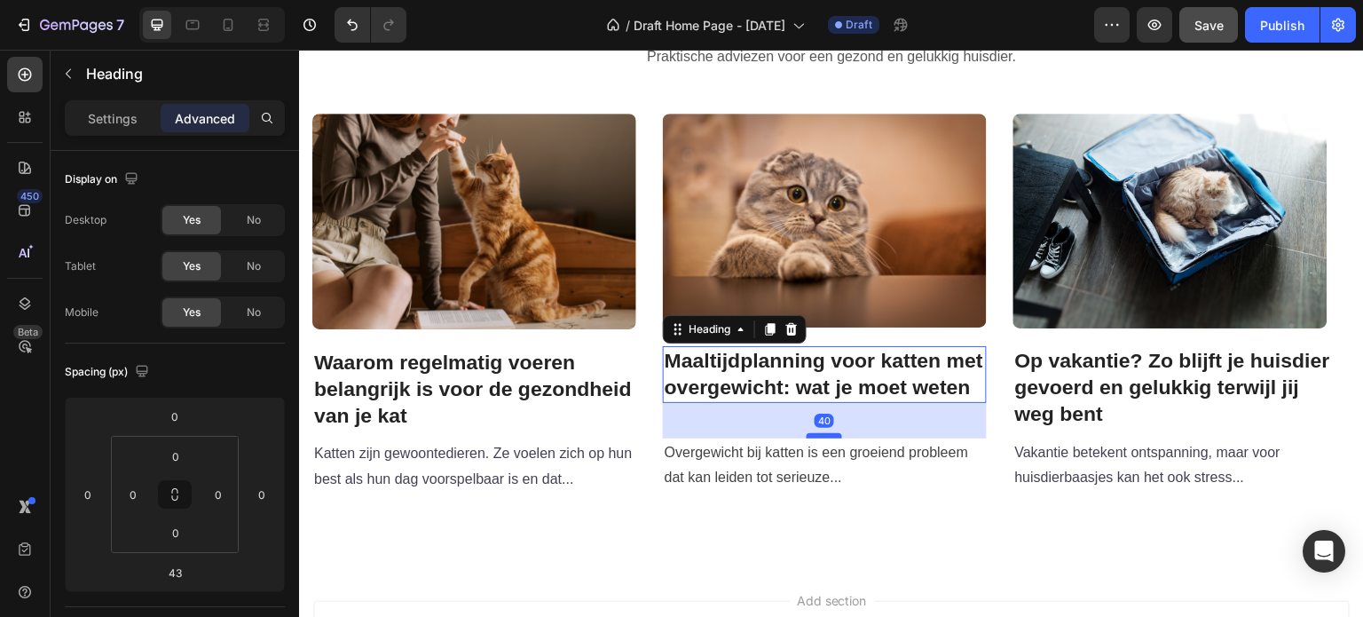
click at [813, 434] on div at bounding box center [824, 435] width 35 height 5
type input "40"
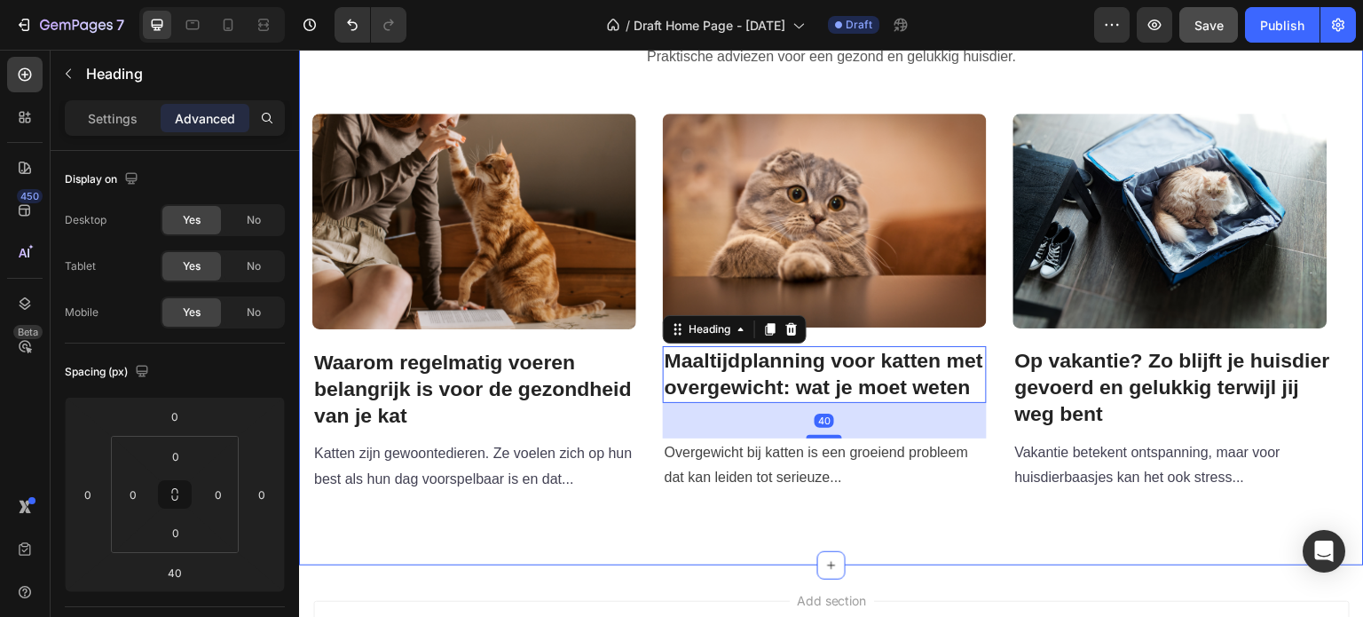
click at [737, 524] on div "Slim Voeren & Verzorgingstips Heading Praktische adviezen voor een gezond en ge…" at bounding box center [831, 235] width 1065 height 660
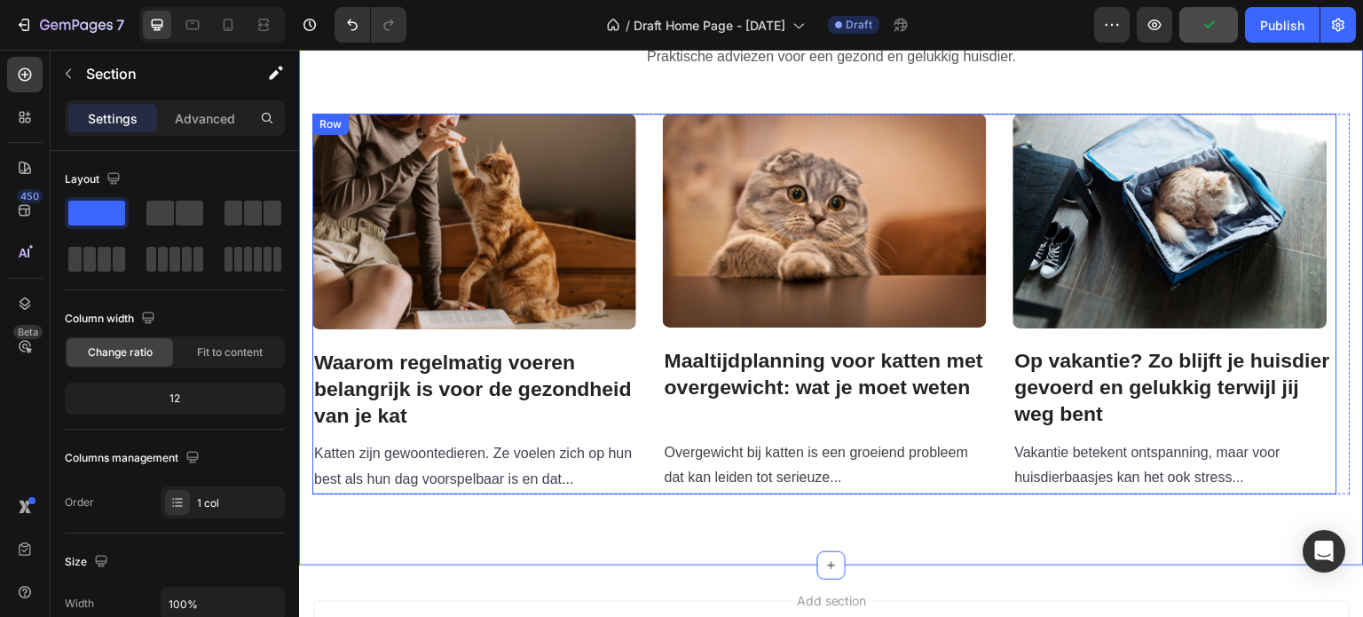
click at [987, 450] on div "Image Waarom regelmatig voeren belangrijk is voor de gezondheid van je kat Head…" at bounding box center [824, 304] width 1025 height 381
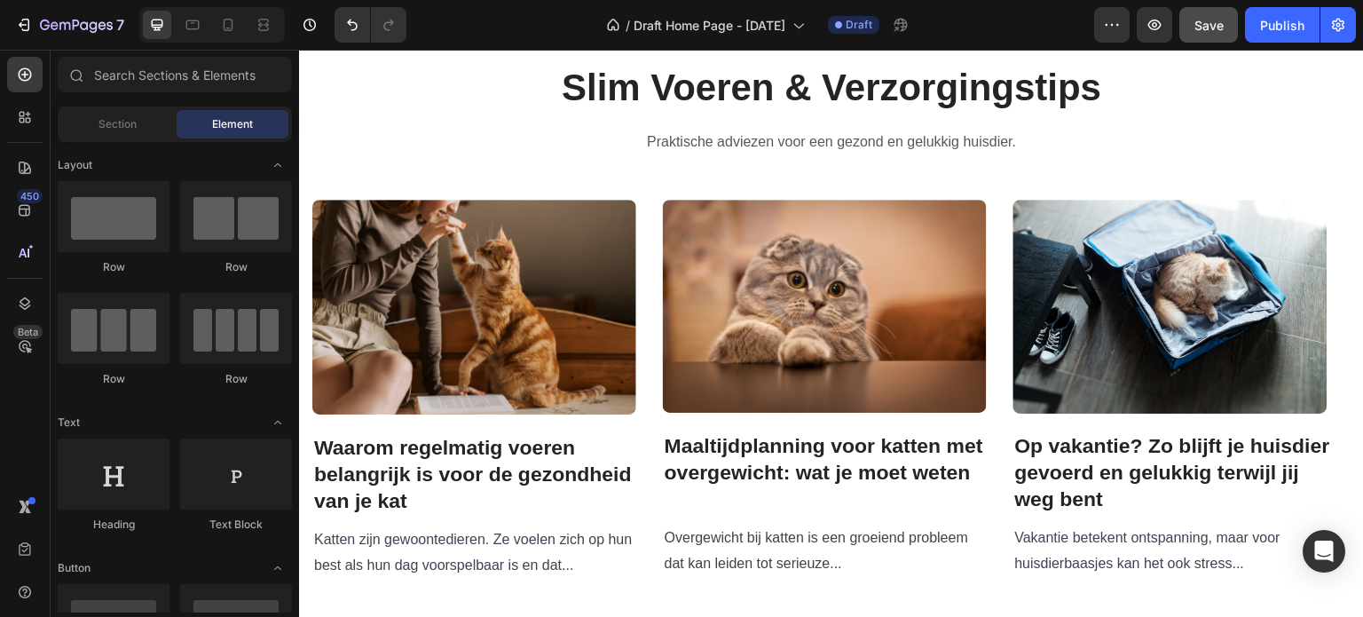
scroll to position [2829, 0]
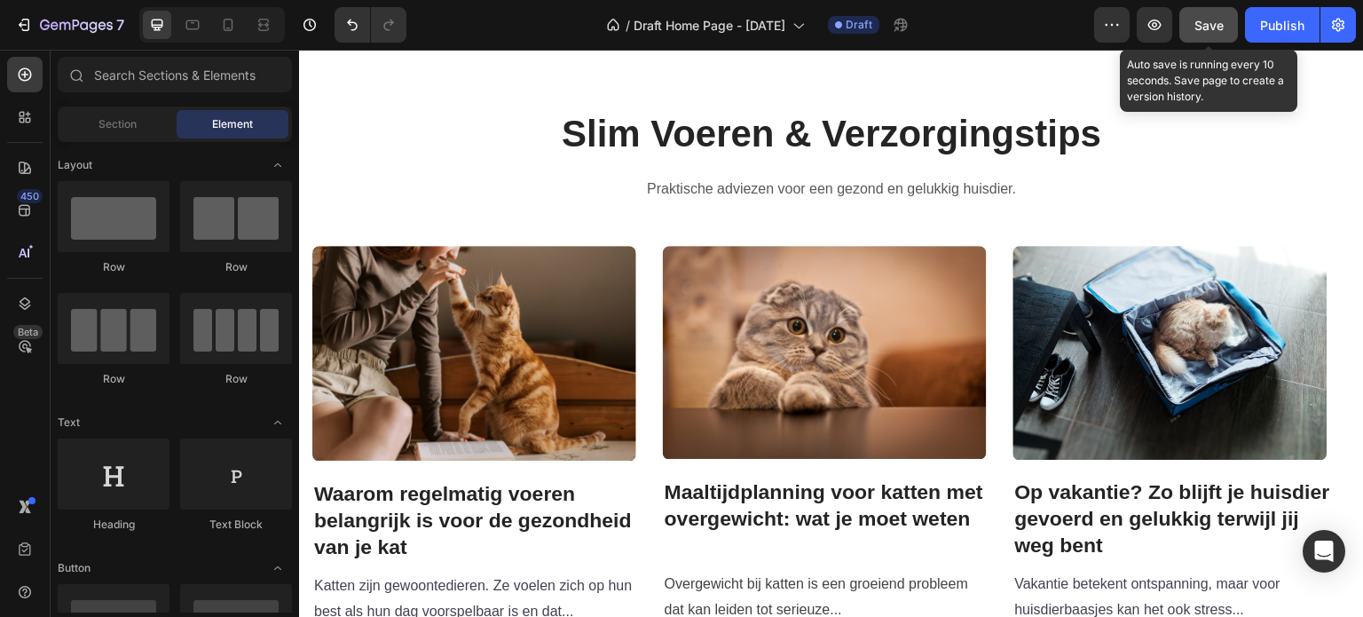
click at [1193, 22] on button "Save" at bounding box center [1208, 24] width 59 height 35
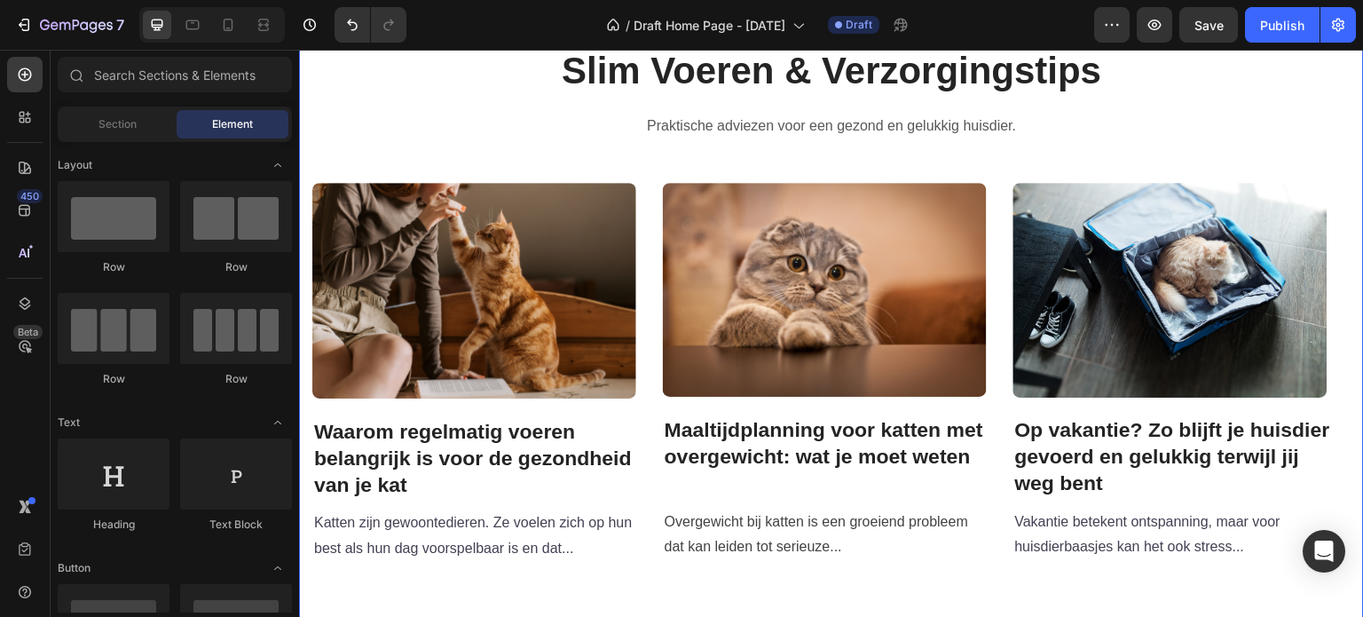
scroll to position [3006, 0]
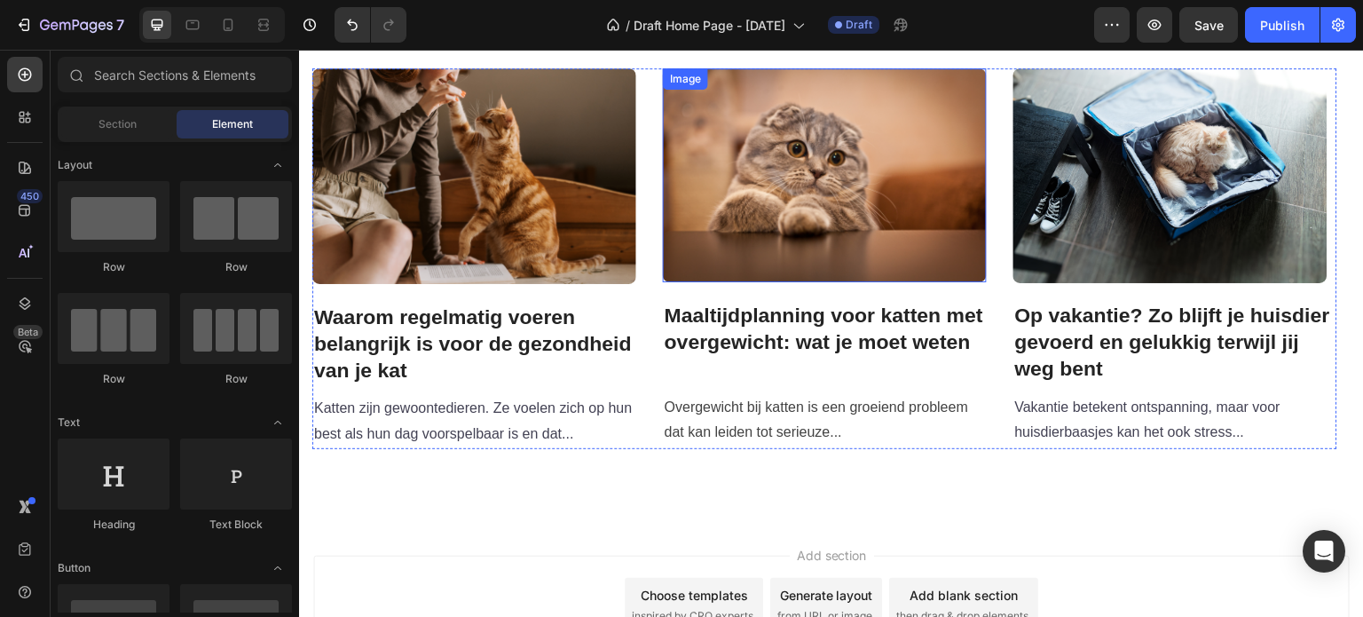
drag, startPoint x: 811, startPoint y: 144, endPoint x: 623, endPoint y: 258, distance: 220.2
click at [811, 144] on img at bounding box center [825, 174] width 324 height 213
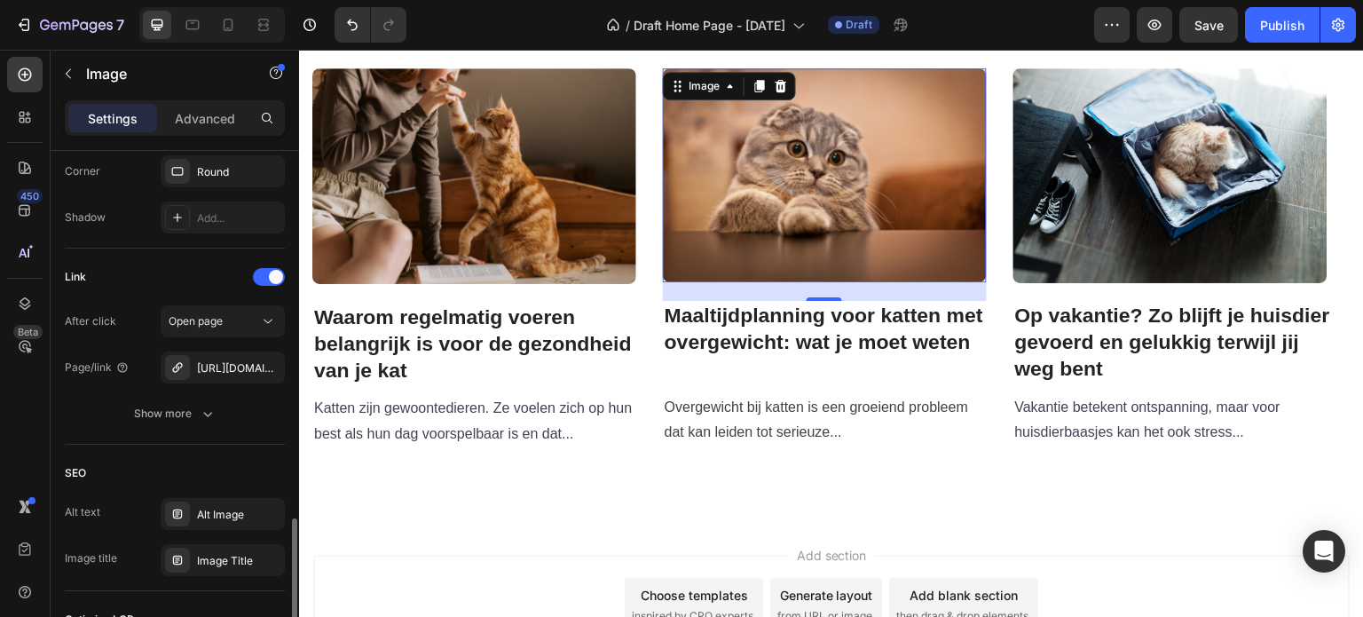
scroll to position [960, 0]
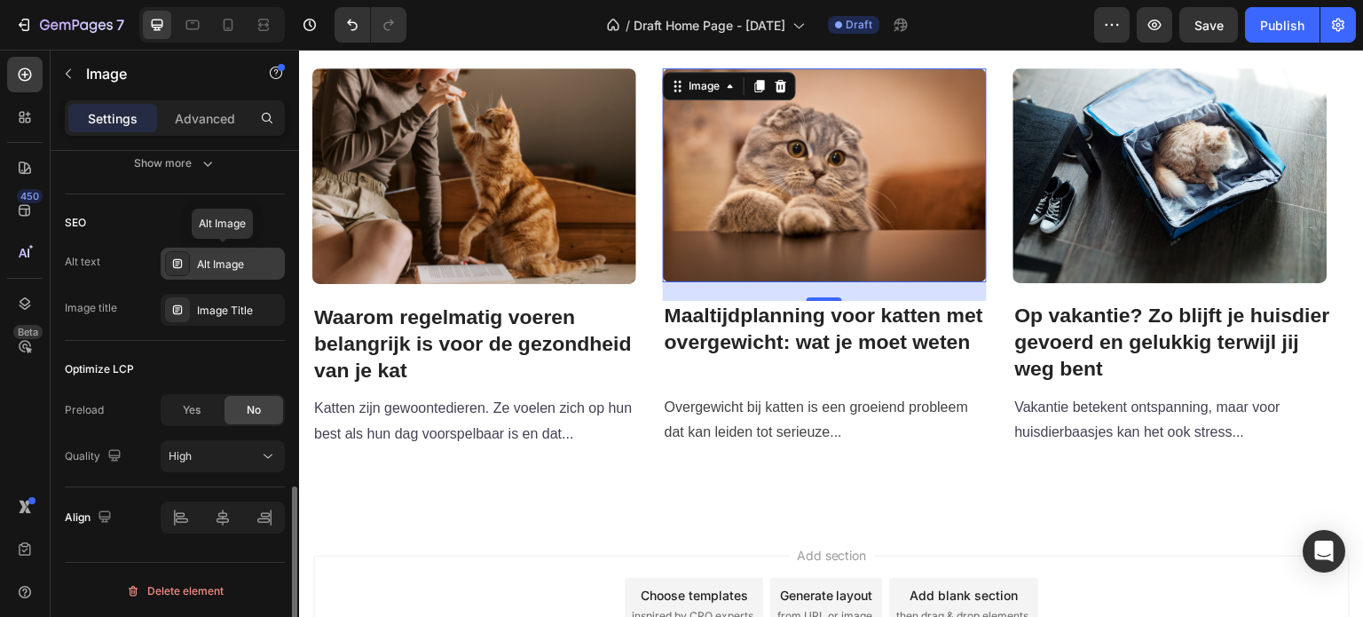
click at [220, 265] on div "Alt Image" at bounding box center [238, 264] width 83 height 16
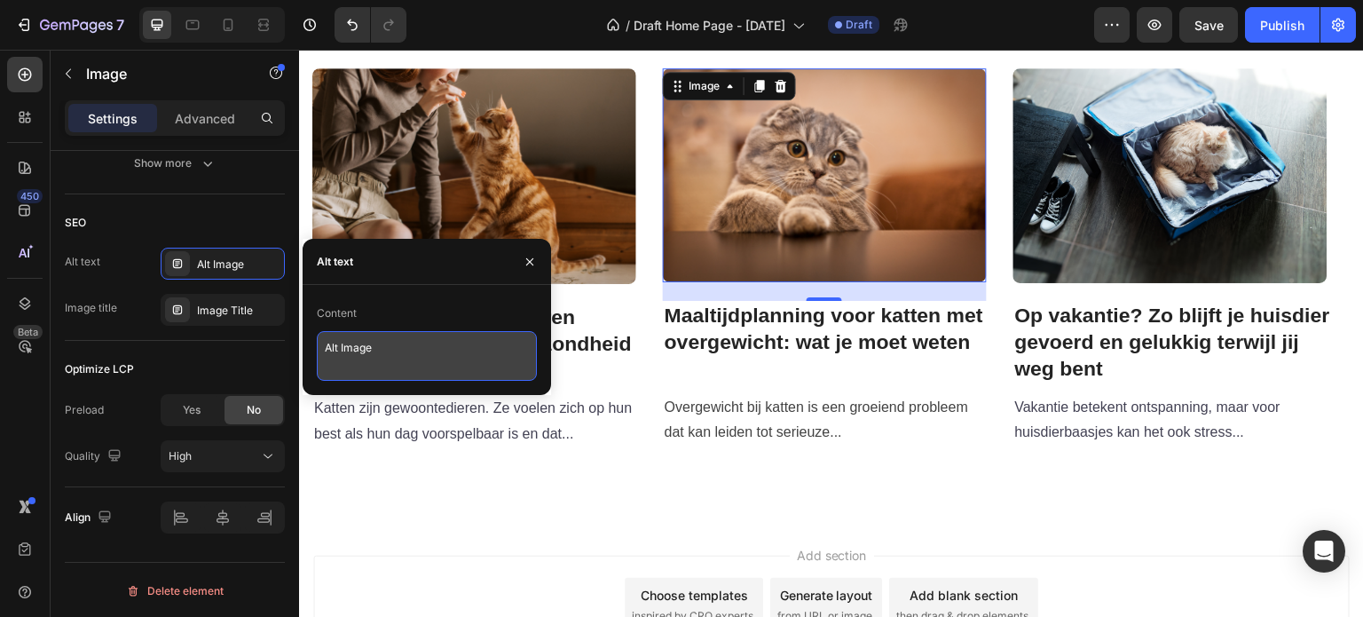
click at [394, 359] on textarea "Alt Image" at bounding box center [427, 356] width 220 height 50
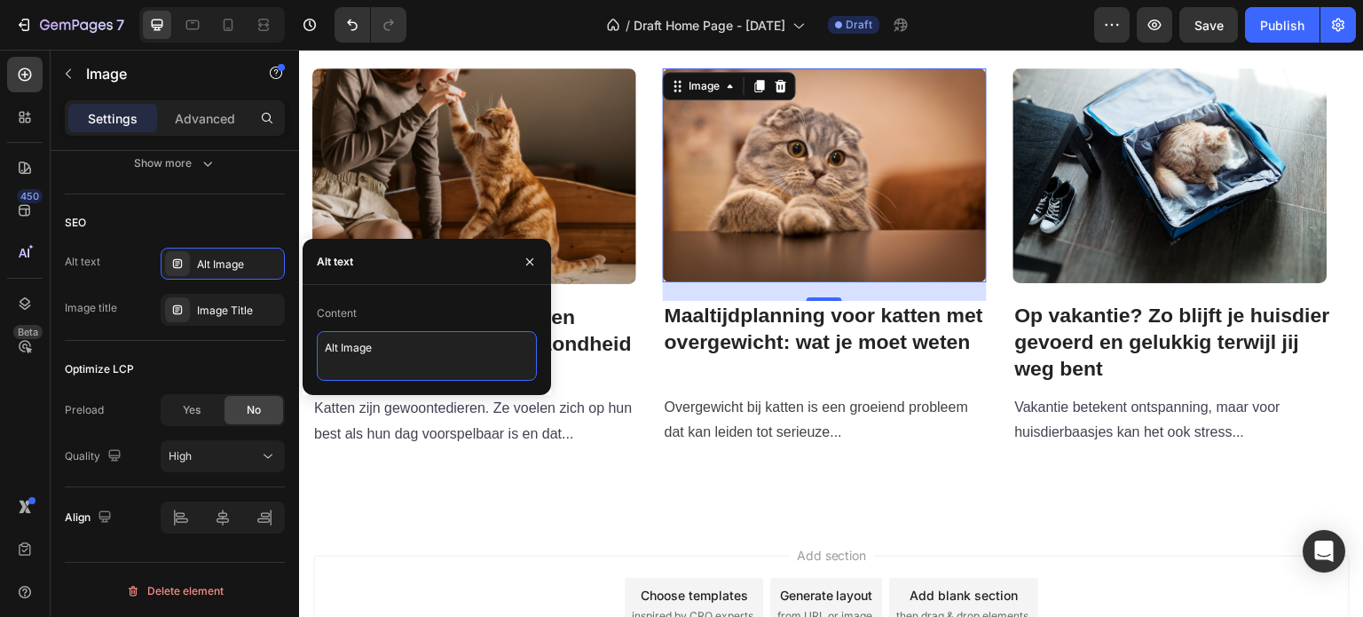
drag, startPoint x: 394, startPoint y: 359, endPoint x: 1, endPoint y: 312, distance: 395.8
click at [292, 361] on div "450 Beta Sections(18) Elements(83) Section Element Hero Section Product Detail …" at bounding box center [149, 333] width 299 height 567
paste textarea "Maaltijdplanning voor katten met overgewicht"
type textarea "Maaltijdplanning voor katten met overgewicht: Wat je moet weten"
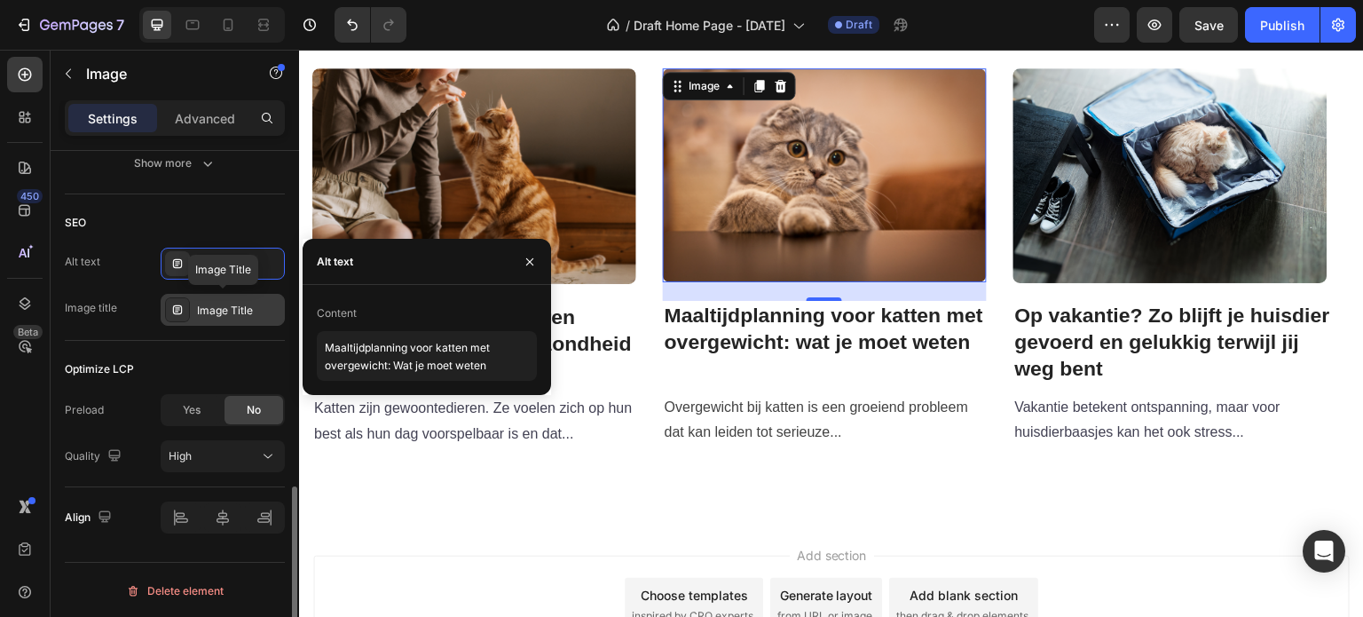
click at [228, 310] on div "Image Title" at bounding box center [238, 311] width 83 height 16
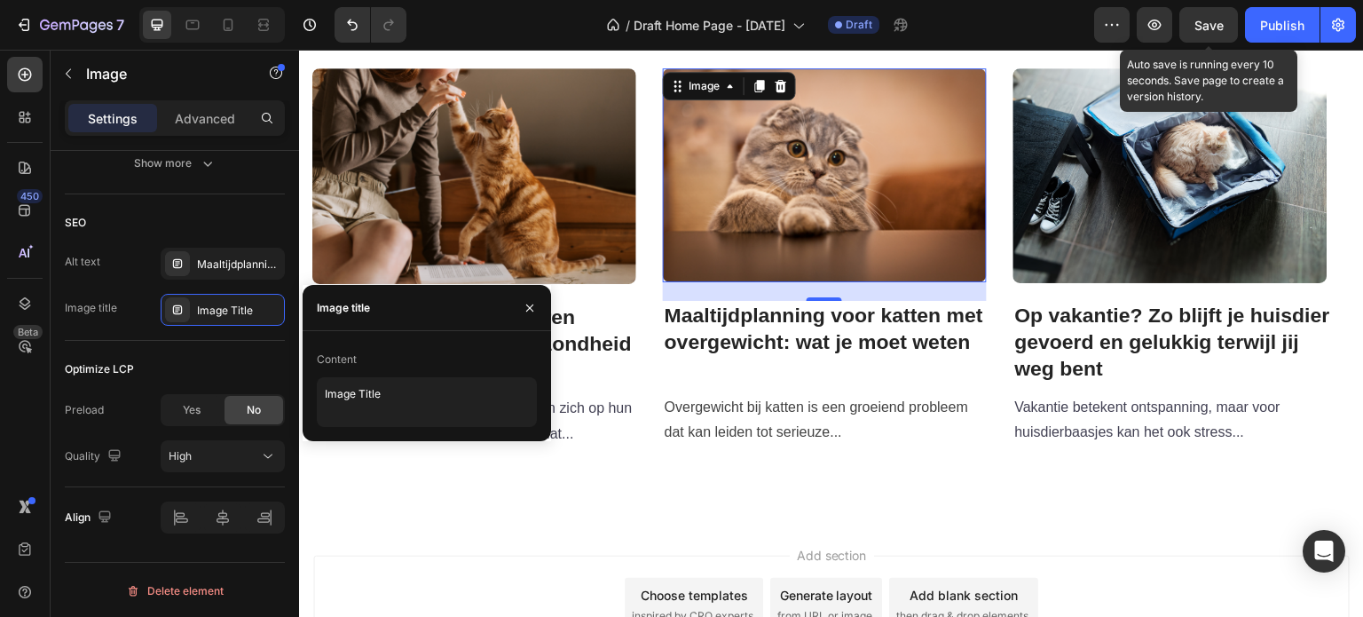
drag, startPoint x: 886, startPoint y: 4, endPoint x: 1207, endPoint y: 20, distance: 320.7
click at [1207, 20] on span "Save" at bounding box center [1208, 25] width 29 height 15
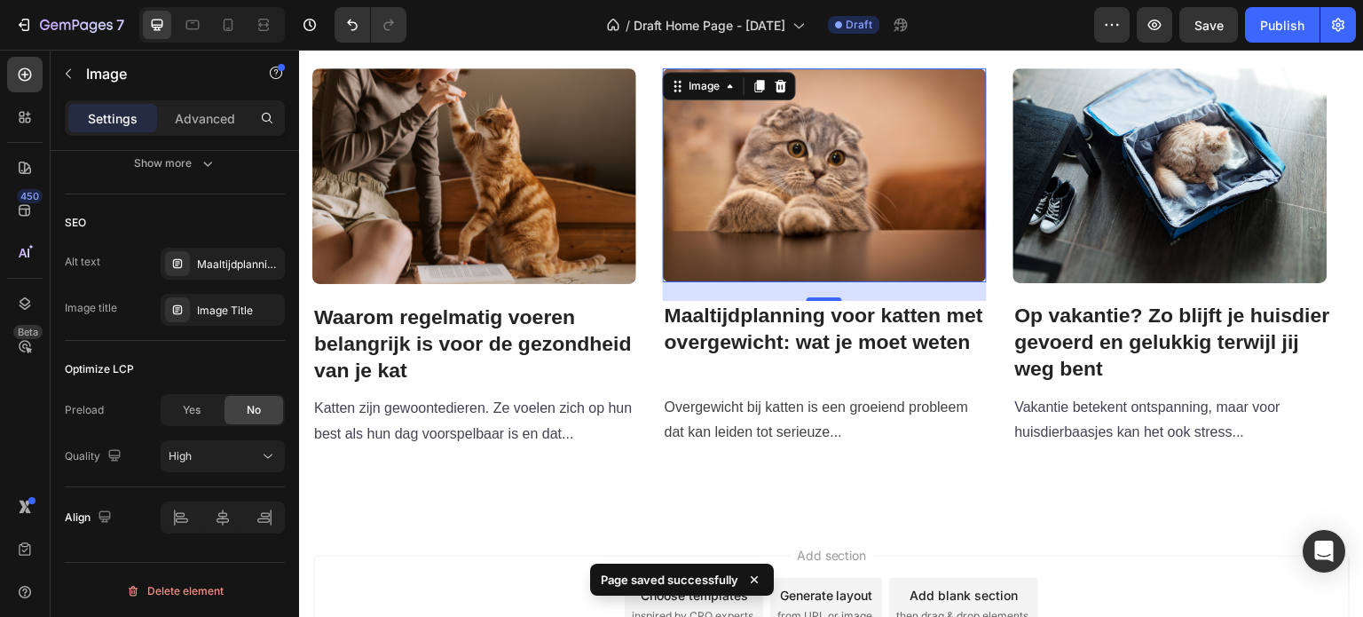
click at [852, 177] on img at bounding box center [825, 174] width 324 height 213
click at [564, 167] on img at bounding box center [474, 175] width 324 height 215
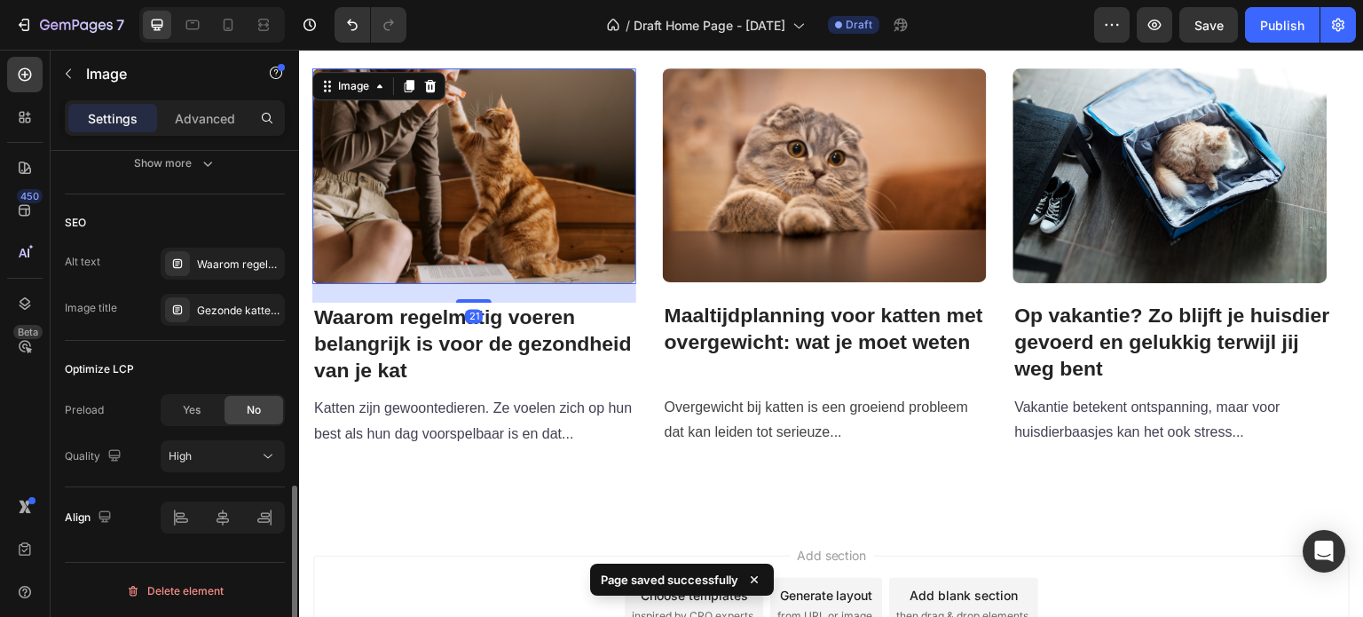
scroll to position [959, 0]
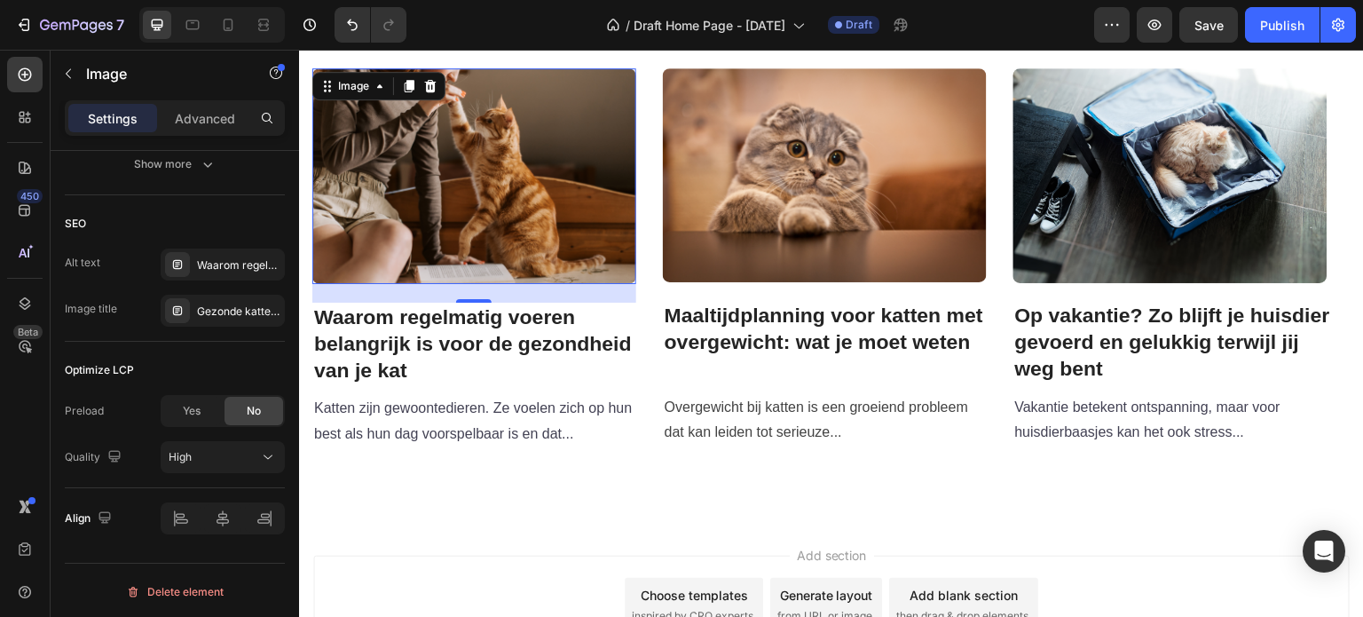
click at [544, 216] on img at bounding box center [474, 175] width 324 height 215
click at [809, 233] on img at bounding box center [825, 174] width 324 height 213
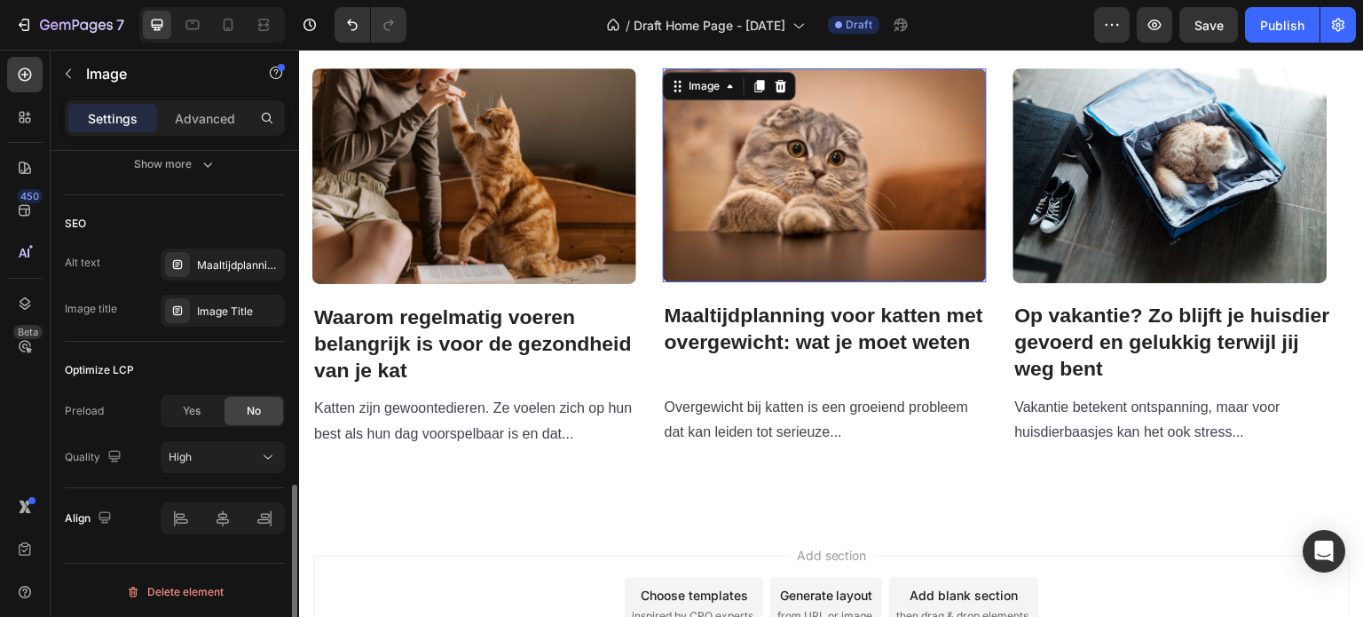
scroll to position [958, 0]
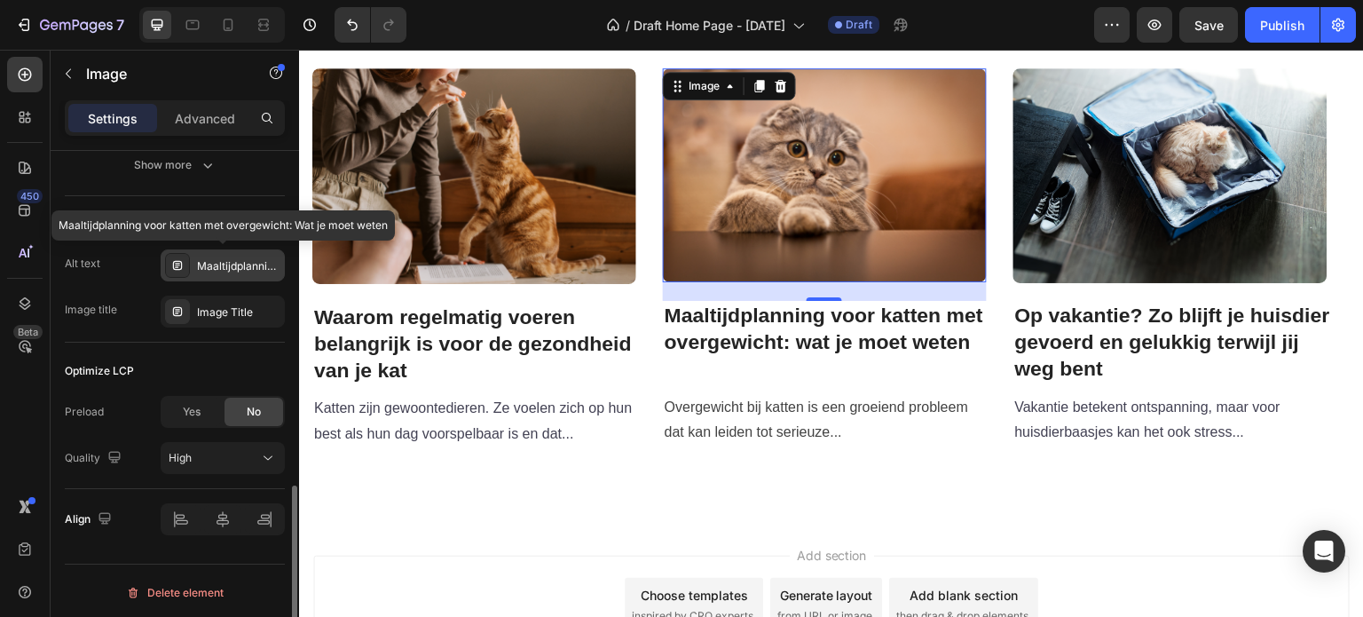
click at [201, 261] on div "Maaltijdplanning voor katten met overgewicht: Wat je moet weten" at bounding box center [238, 266] width 83 height 16
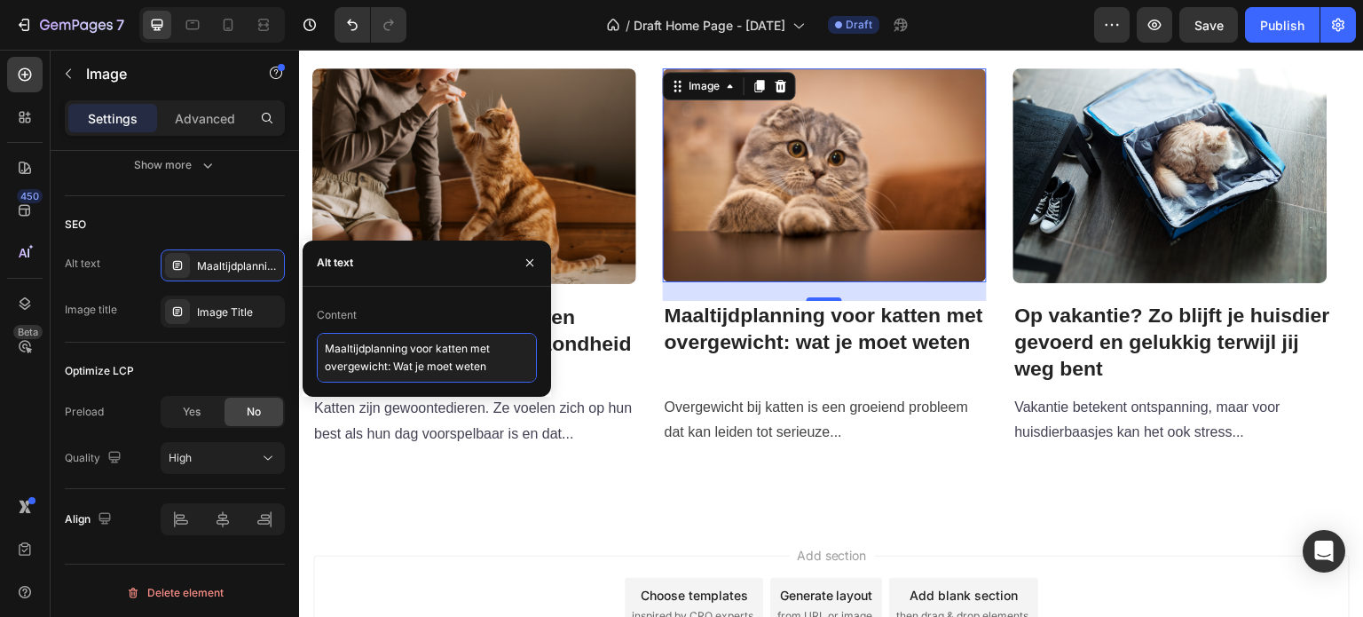
scroll to position [0, 0]
drag, startPoint x: 497, startPoint y: 371, endPoint x: 322, endPoint y: 343, distance: 177.0
click at [322, 343] on textarea "Maaltijdplanning voor katten met overgewicht: Wat je moet weten" at bounding box center [427, 358] width 220 height 50
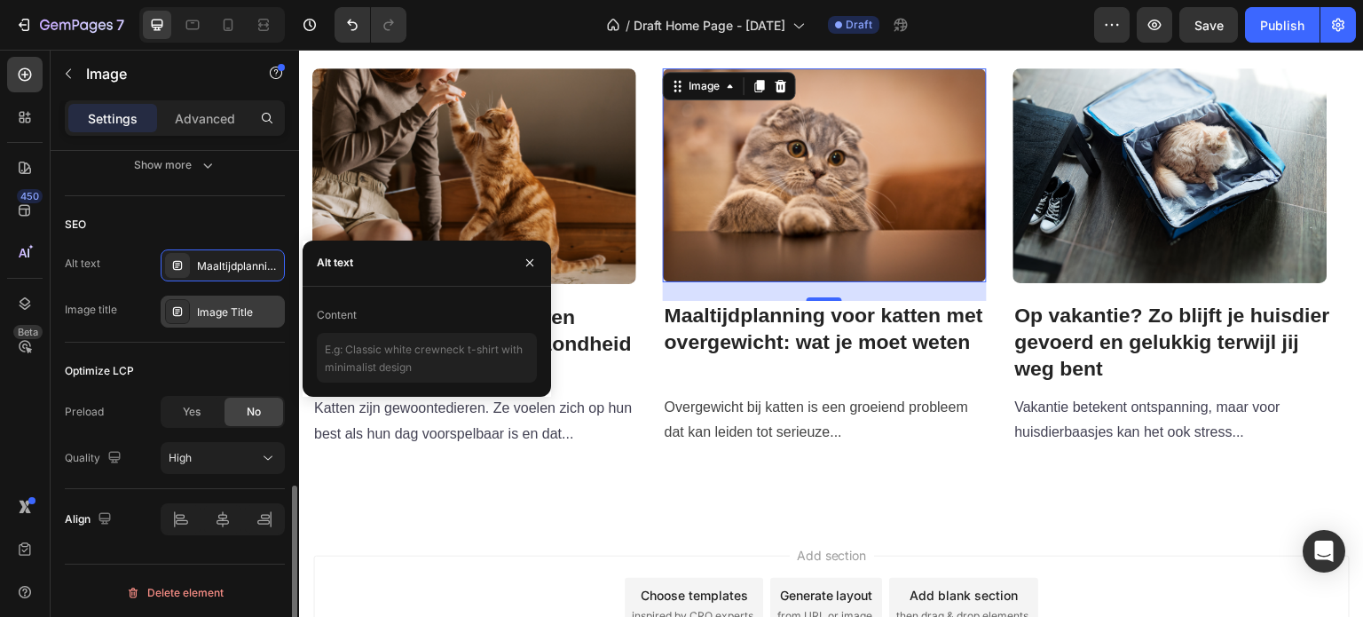
click at [242, 306] on div "Image Title" at bounding box center [238, 312] width 83 height 16
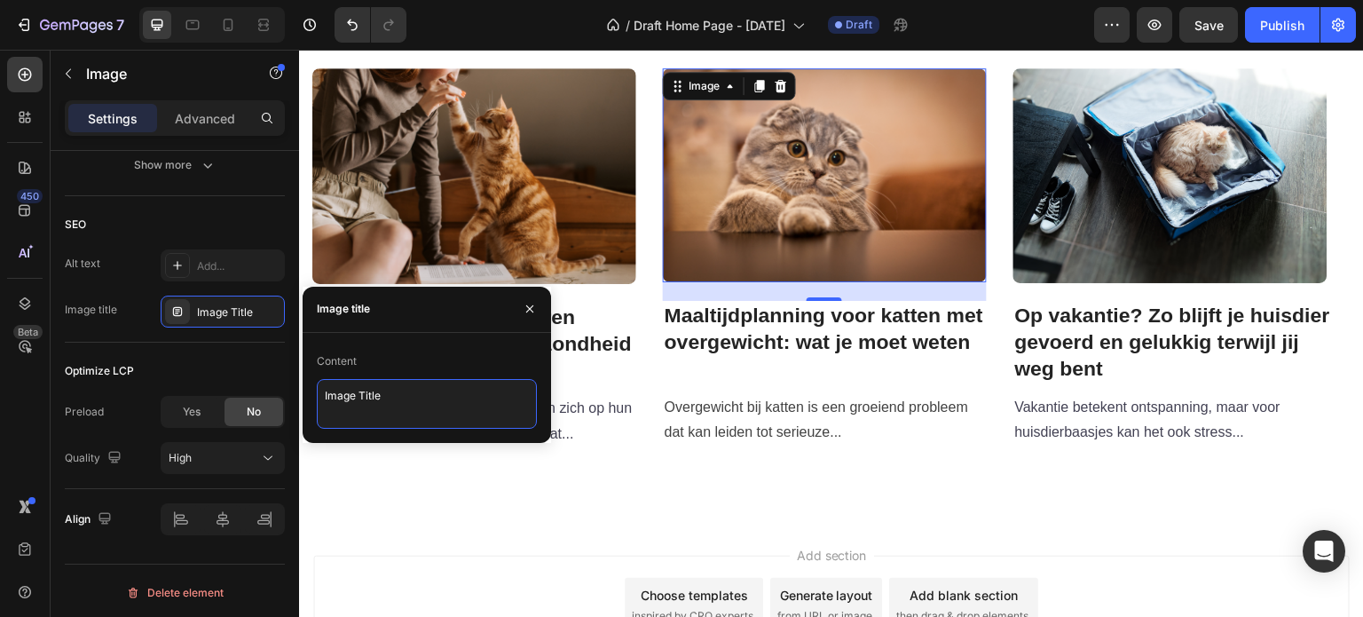
click at [379, 401] on textarea "Image Title" at bounding box center [427, 404] width 220 height 50
drag, startPoint x: 414, startPoint y: 395, endPoint x: 252, endPoint y: 374, distance: 163.8
click at [252, 374] on div "450 Beta Sections(18) Elements(83) Section Element Hero Section Product Detail …" at bounding box center [149, 333] width 299 height 567
paste textarea "Maaltijdplanning voor katten met overgewicht: Wat je moet weten"
type textarea "Maaltijdplanning voor katten met overgewicht: Wat je moet weten"
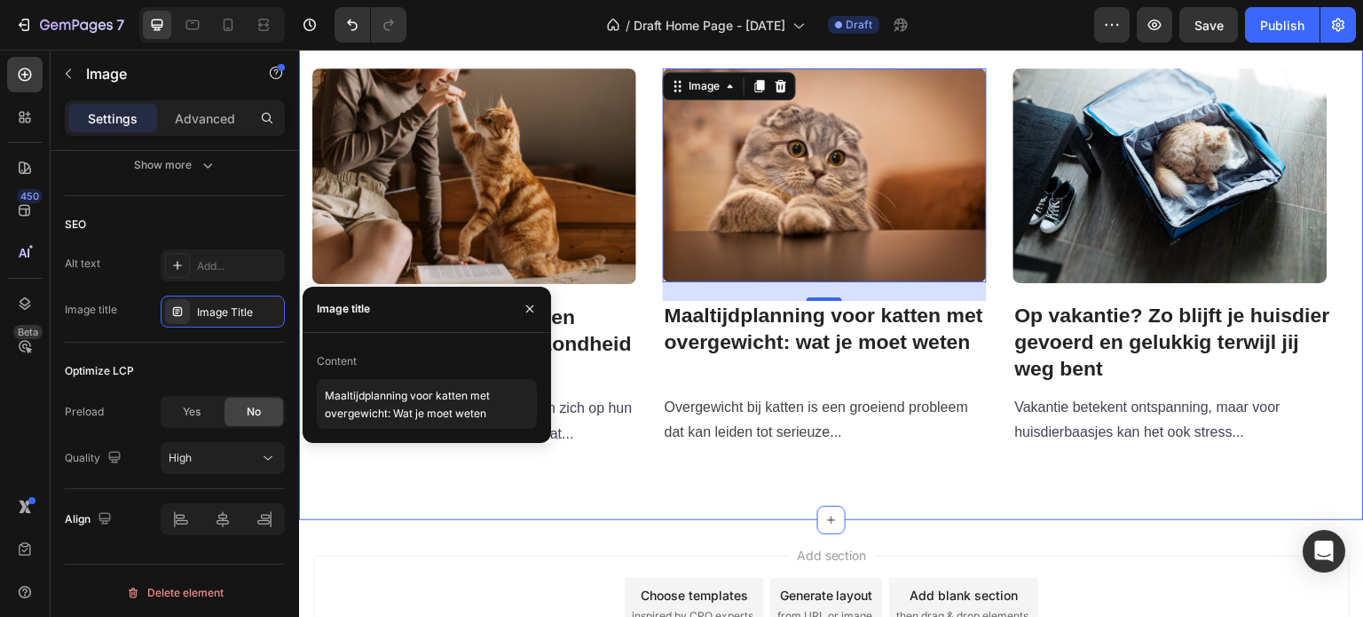
click at [443, 470] on div "Slim Voeren & Verzorgingstips Heading Praktische adviezen voor een gezond en ge…" at bounding box center [831, 190] width 1065 height 660
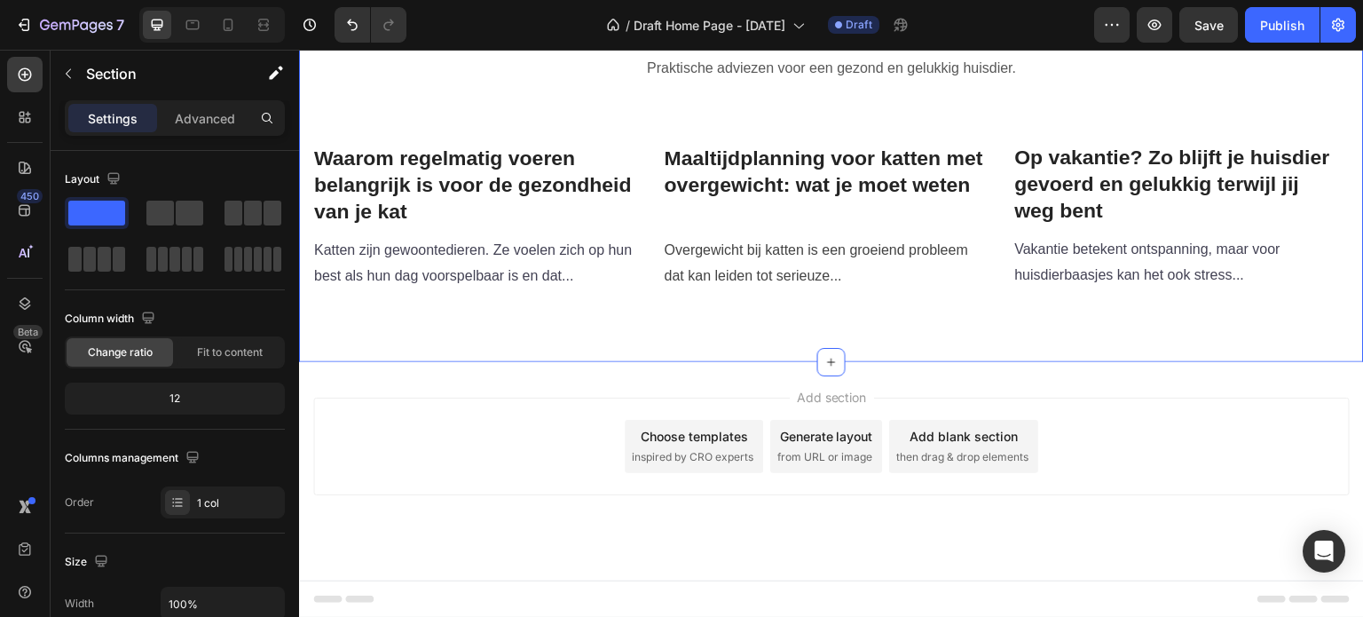
scroll to position [3006, 0]
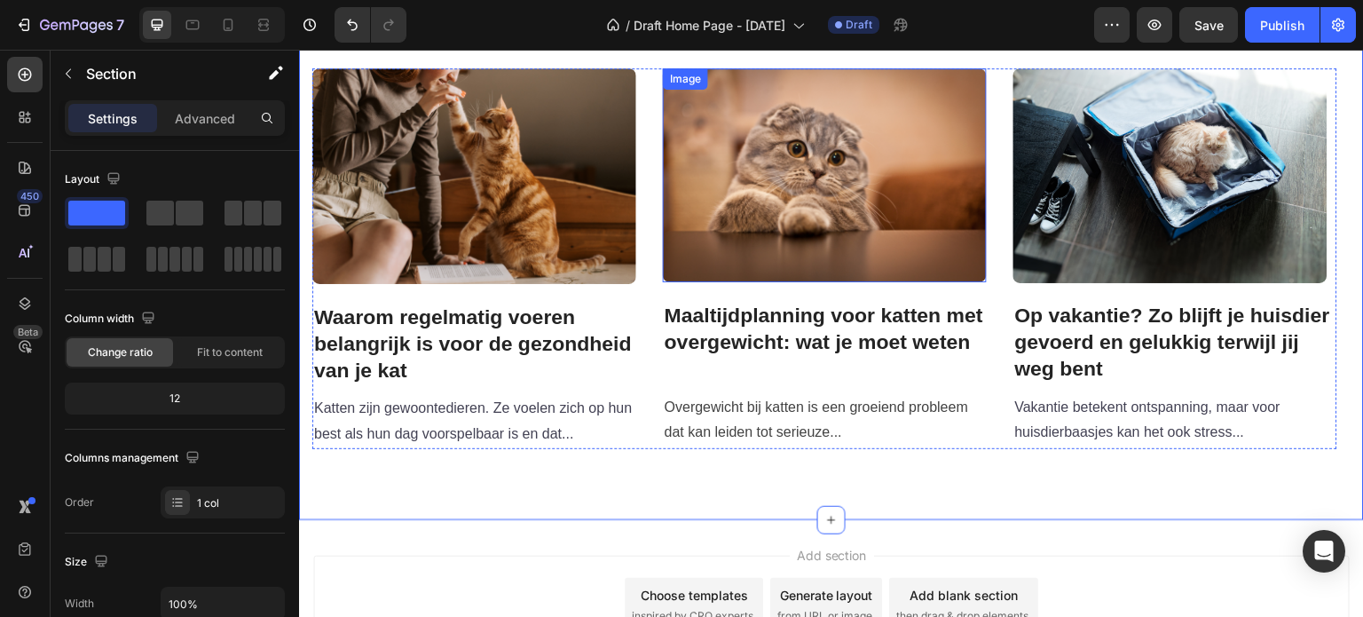
click at [773, 164] on img at bounding box center [825, 174] width 324 height 213
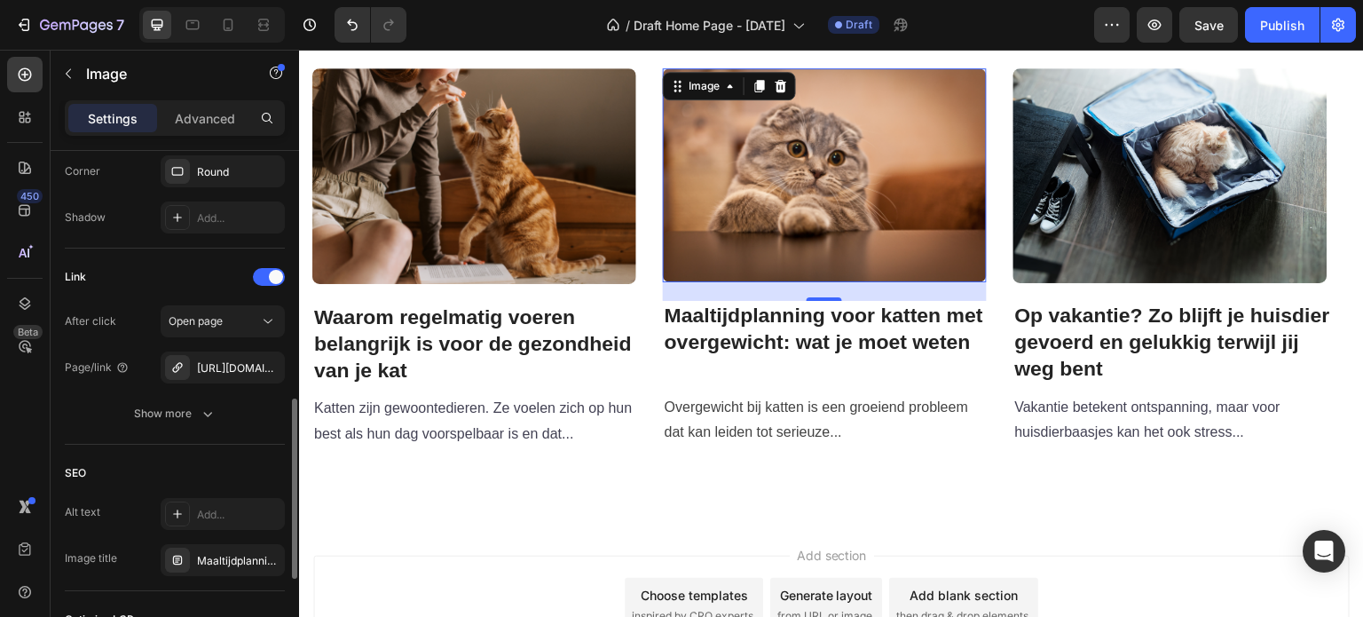
scroll to position [960, 0]
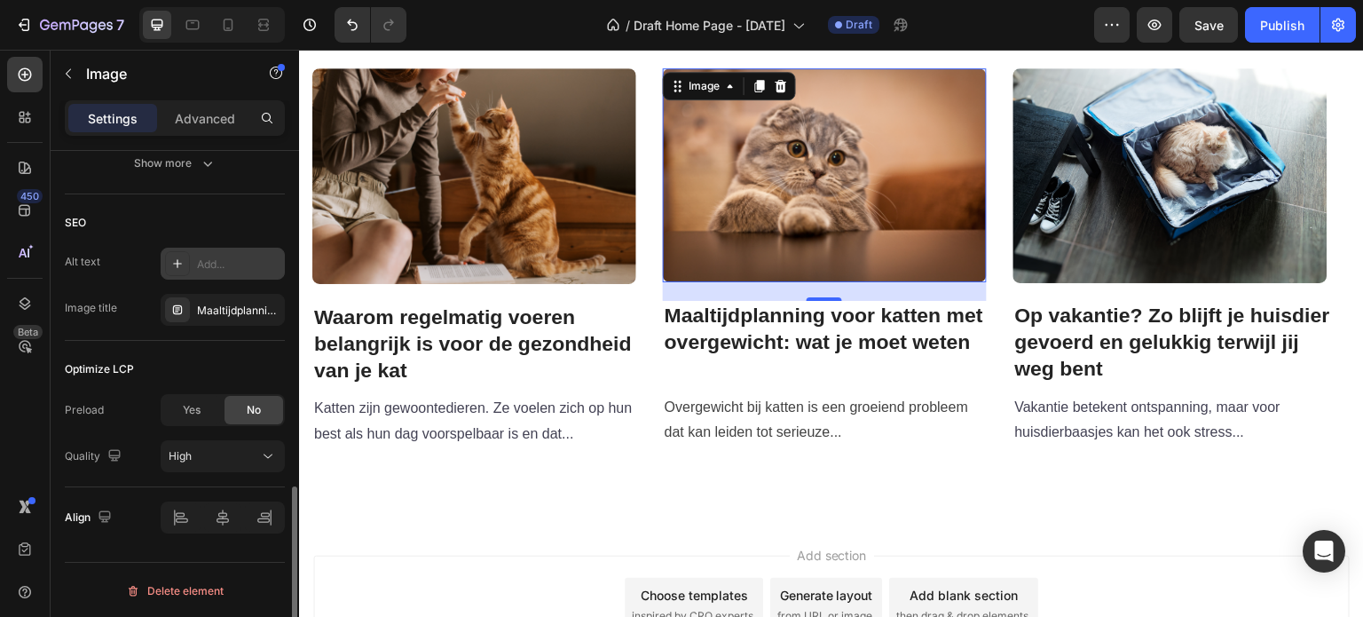
click at [229, 258] on div "Add..." at bounding box center [238, 264] width 83 height 16
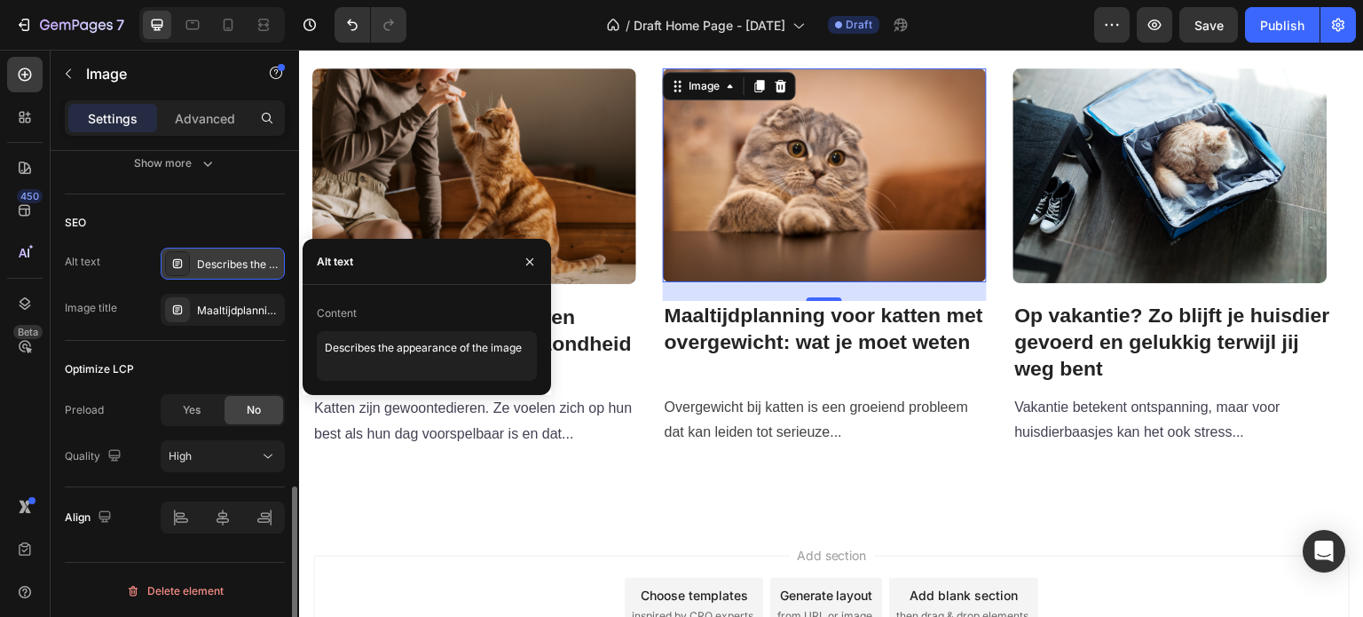
click at [538, 349] on div "Content Describes the appearance of the image" at bounding box center [427, 340] width 248 height 82
drag, startPoint x: 524, startPoint y: 348, endPoint x: 281, endPoint y: 333, distance: 243.6
click at [281, 333] on div "450 Beta Sections(18) Elements(83) Section Element Hero Section Product Detail …" at bounding box center [149, 333] width 299 height 567
paste textarea "voedingsschema & slimme tips"
type textarea "Automatische voerbak, voedingsschema & slimme tips"
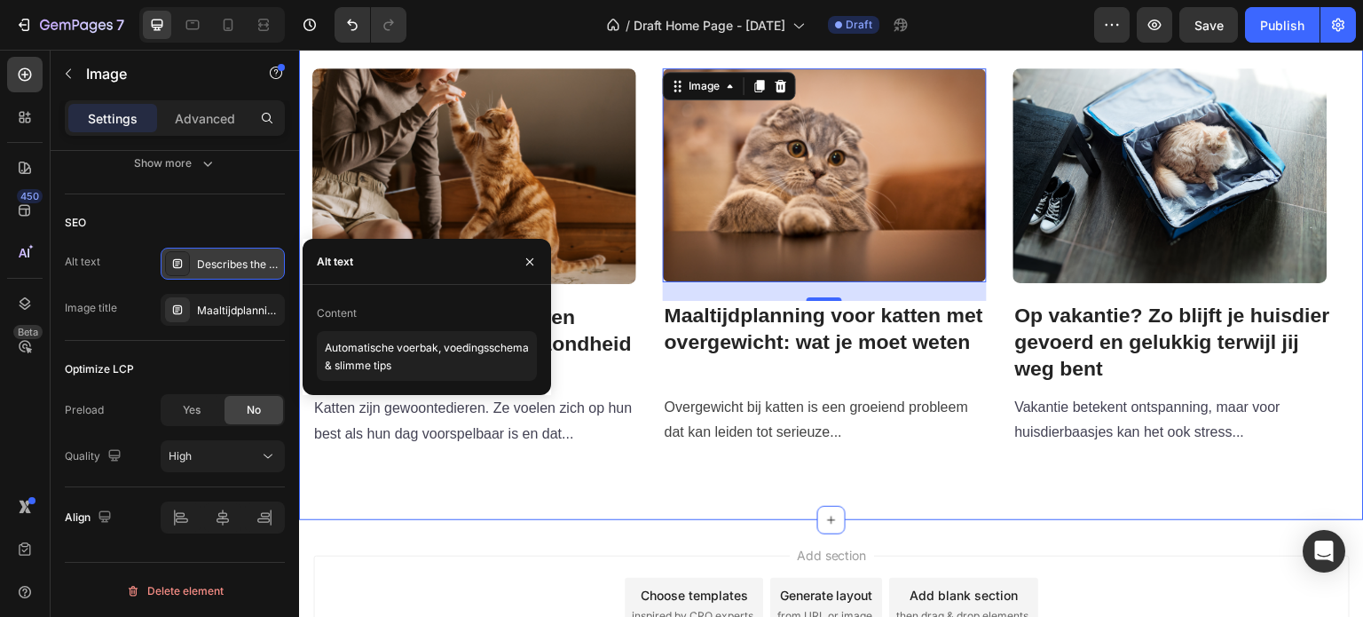
click at [523, 498] on div "Slim Voeren & Verzorgingstips Heading Praktische adviezen voor een gezond en ge…" at bounding box center [831, 190] width 1065 height 660
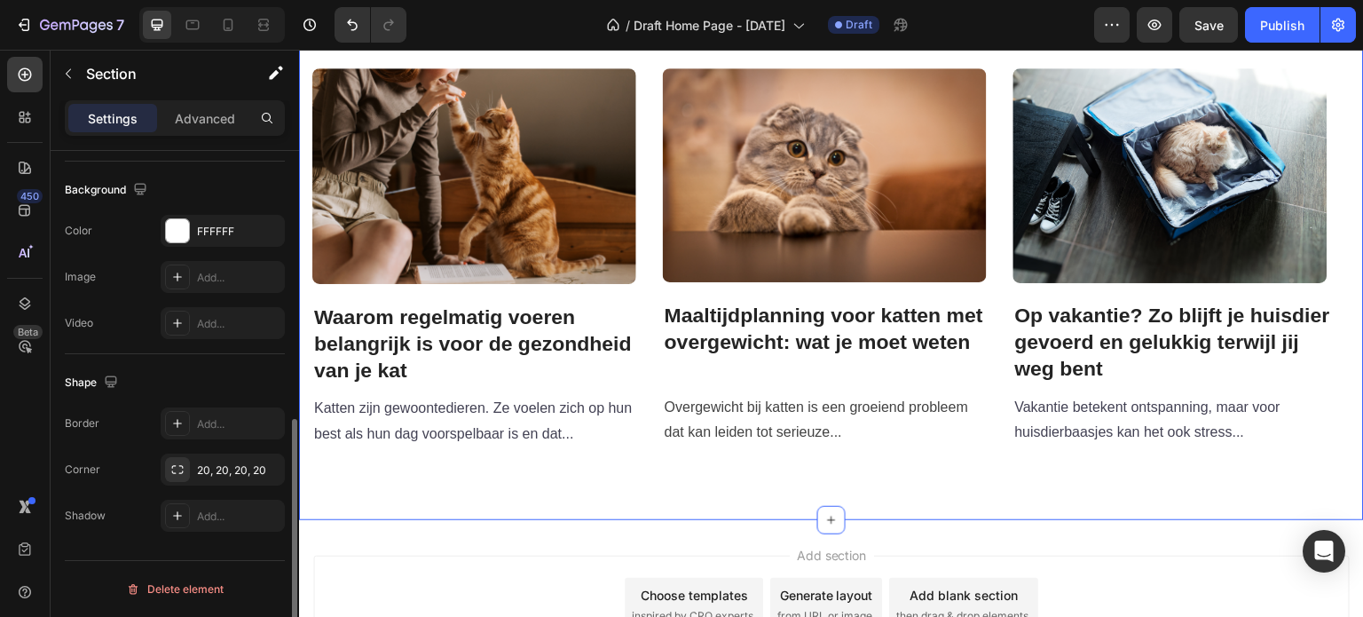
scroll to position [0, 0]
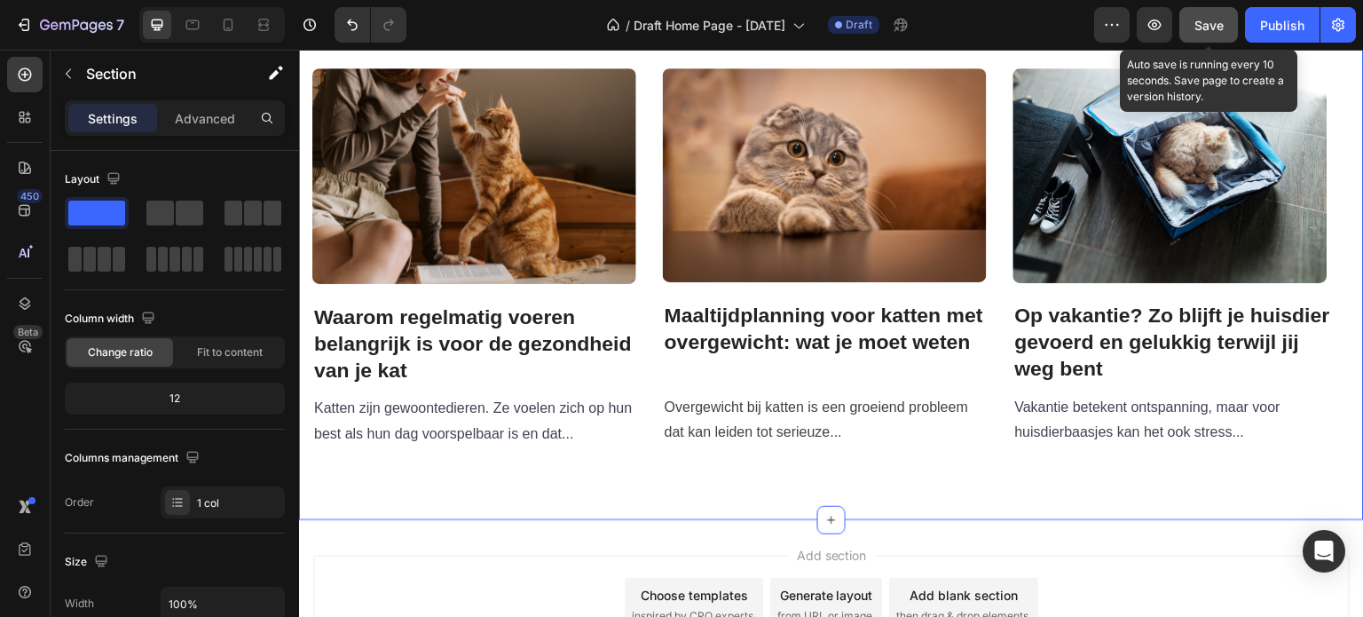
drag, startPoint x: 1212, startPoint y: 26, endPoint x: 1211, endPoint y: 41, distance: 15.1
click at [1212, 26] on span "Save" at bounding box center [1208, 25] width 29 height 15
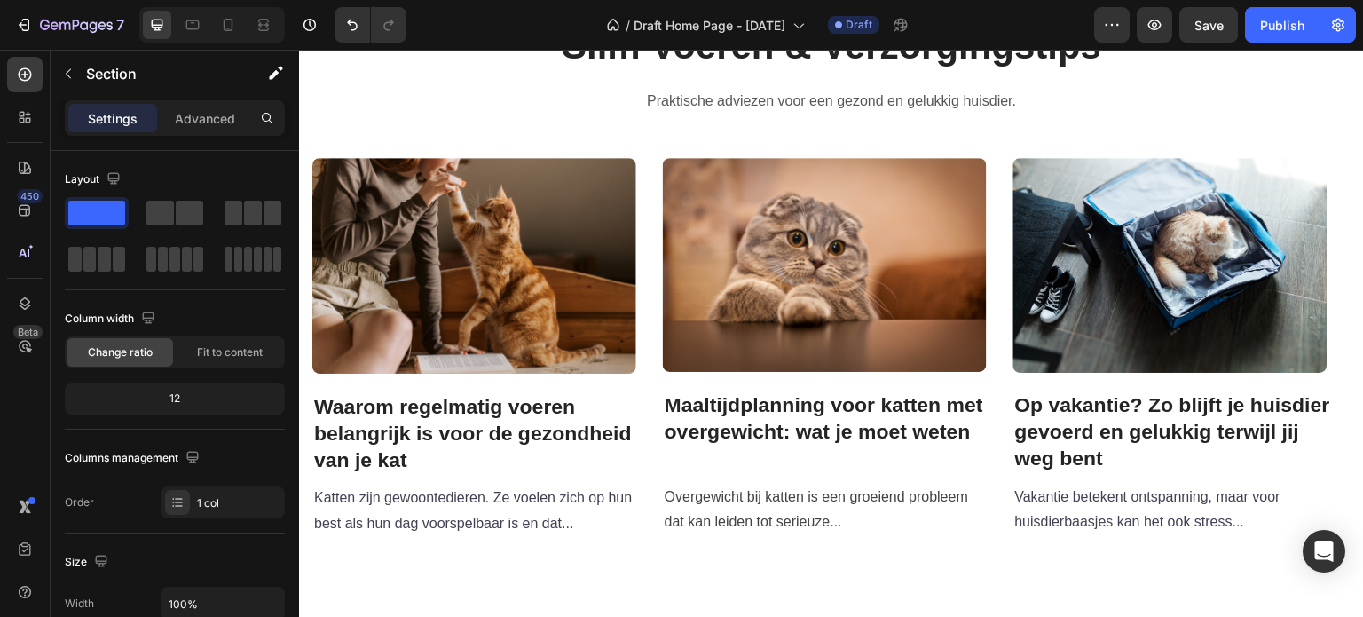
scroll to position [3020, 0]
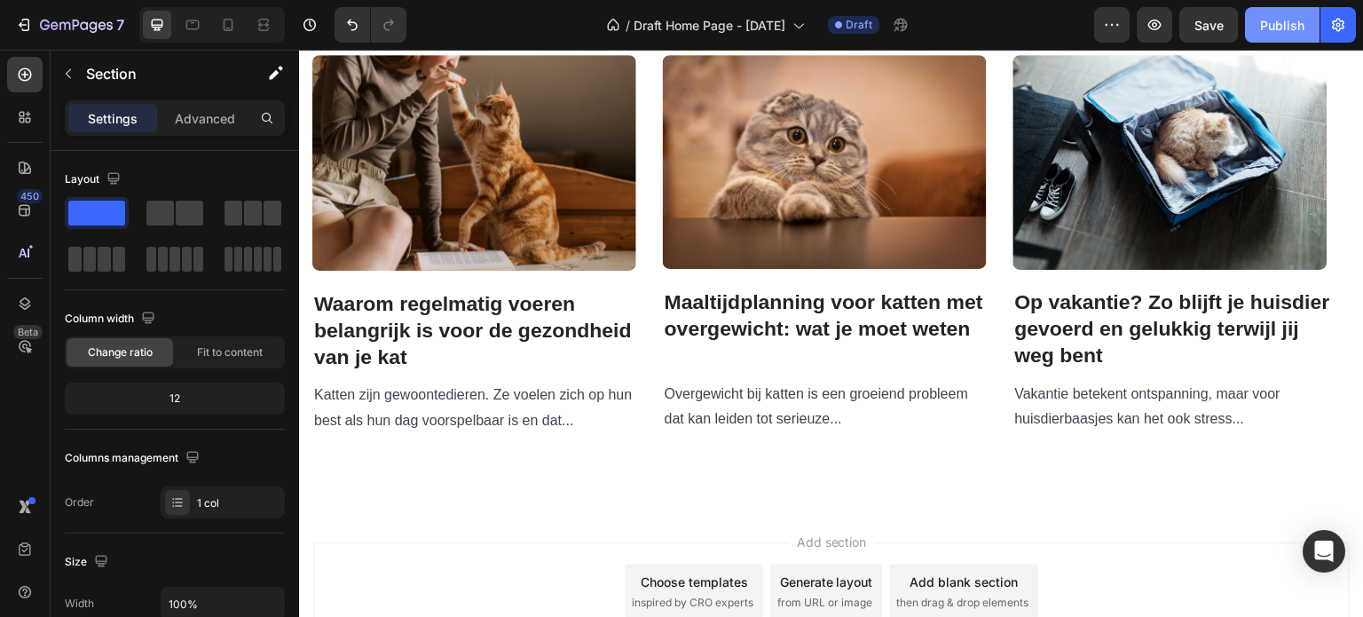
click at [1269, 19] on div "Publish" at bounding box center [1282, 25] width 44 height 19
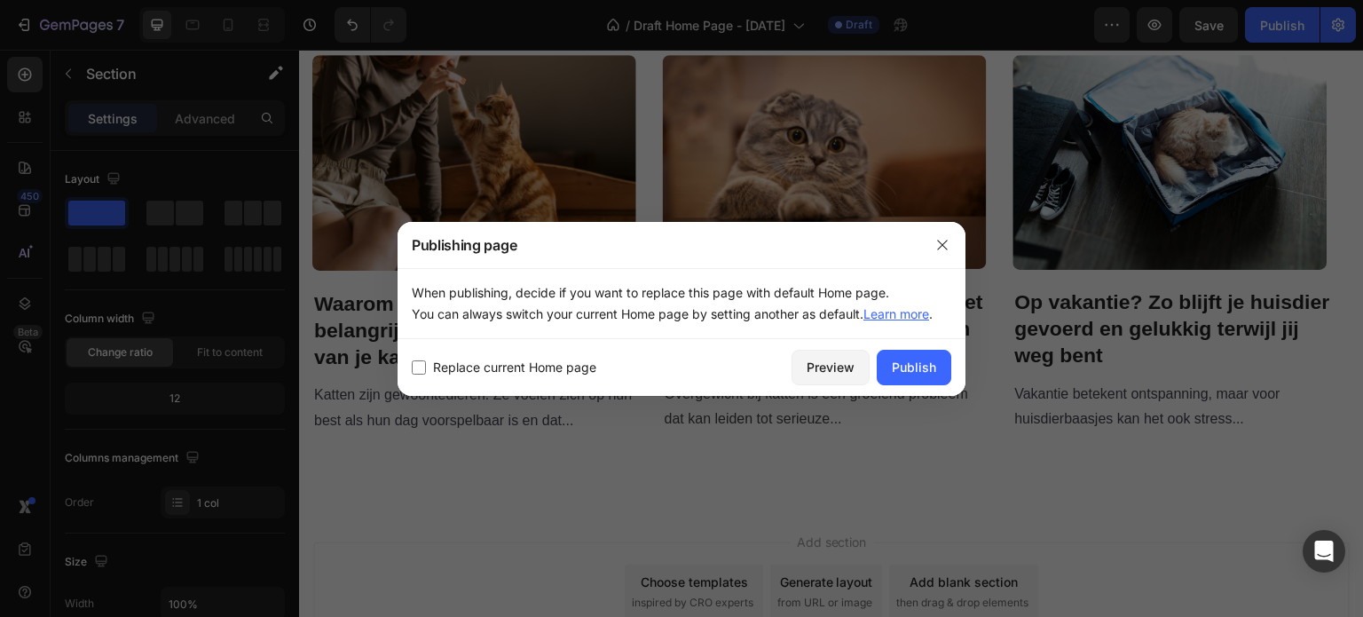
click at [418, 366] on input "checkbox" at bounding box center [419, 367] width 14 height 14
checkbox input "true"
click at [926, 368] on div "Publish" at bounding box center [914, 367] width 44 height 19
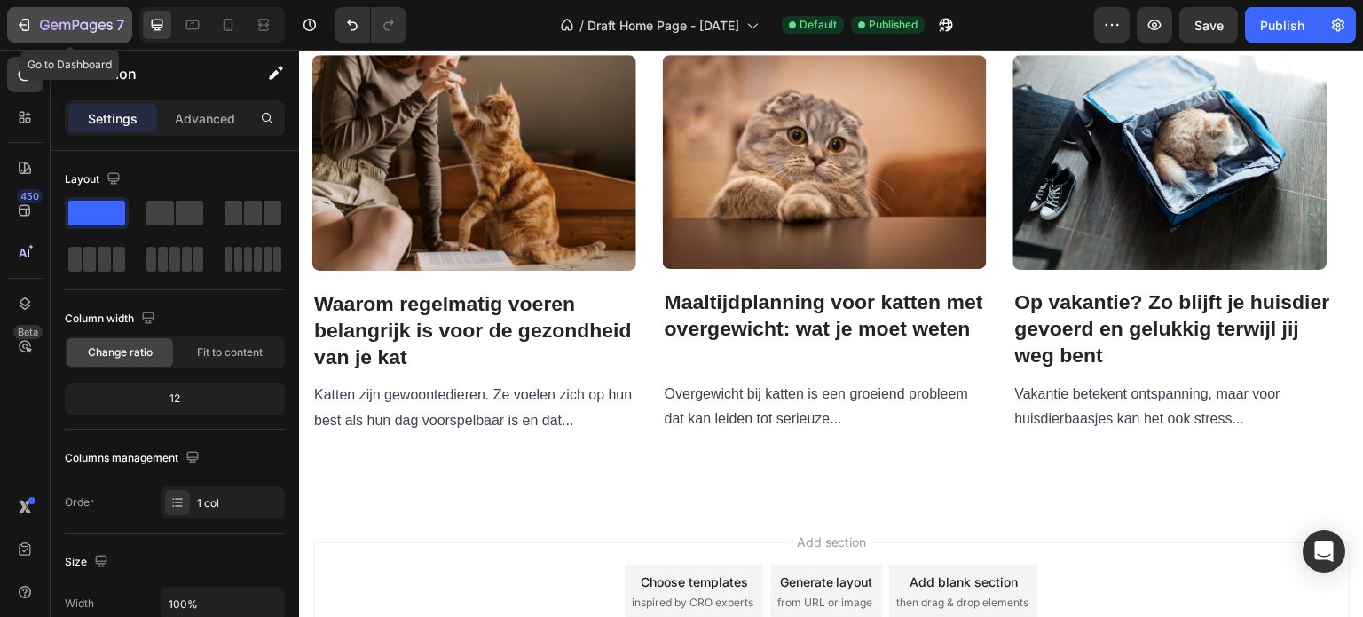
click at [18, 16] on icon "button" at bounding box center [24, 25] width 18 height 18
